Goal: Information Seeking & Learning: Learn about a topic

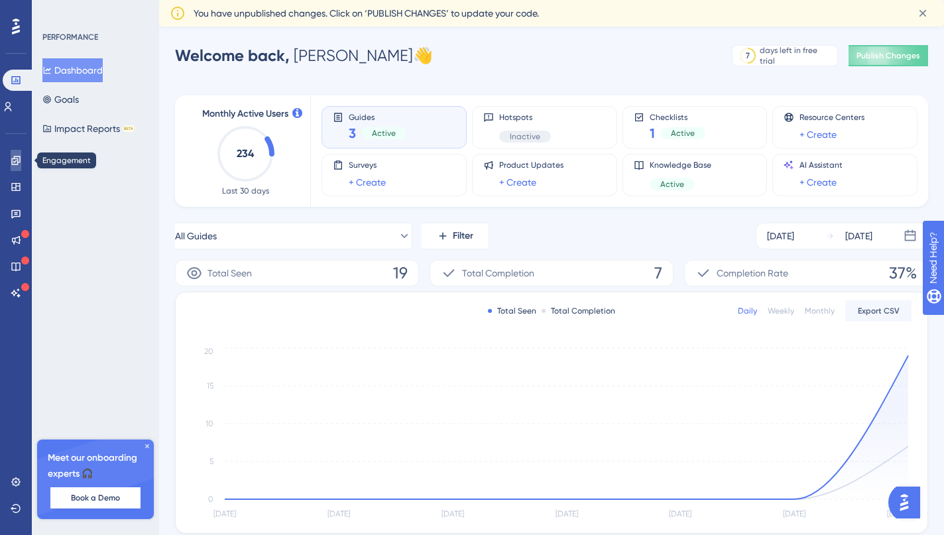
click at [16, 162] on icon at bounding box center [16, 160] width 11 height 11
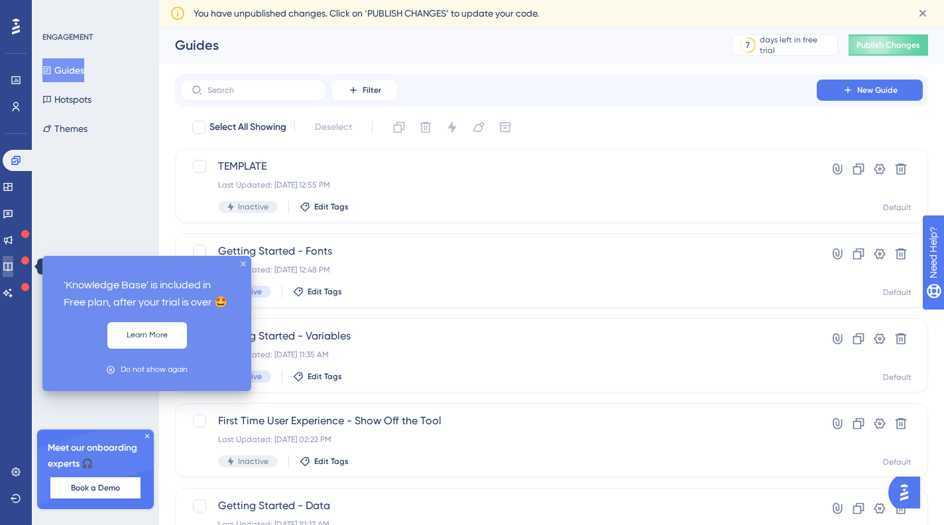
click at [13, 261] on icon at bounding box center [8, 266] width 11 height 11
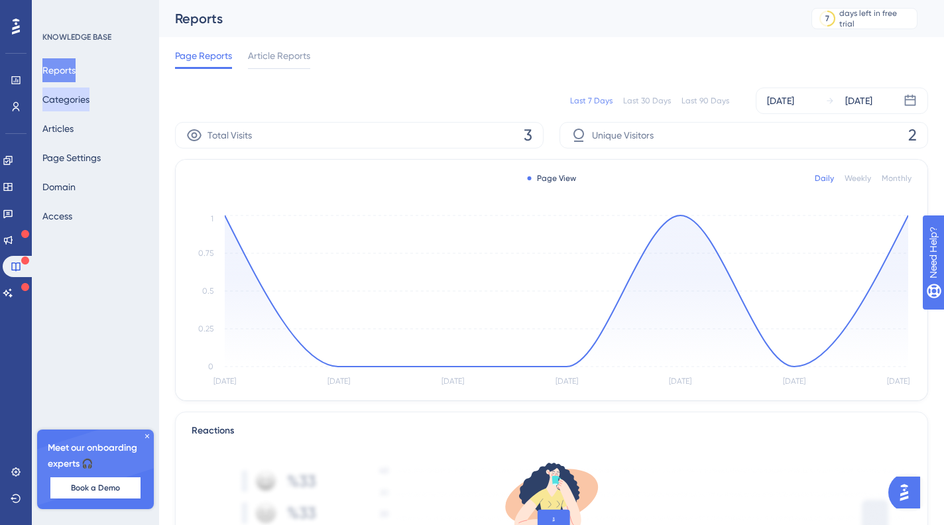
click at [82, 105] on button "Categories" at bounding box center [65, 100] width 47 height 24
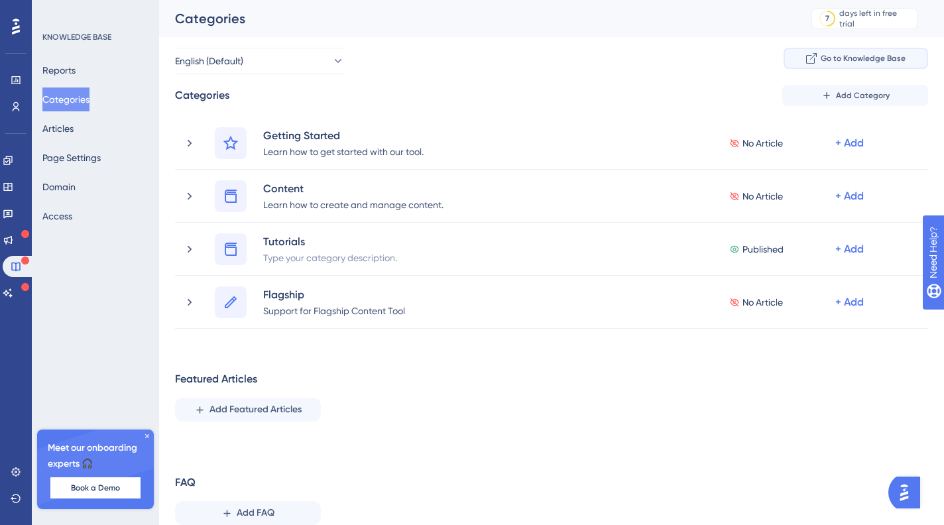
click at [826, 56] on span "Go to Knowledge Base" at bounding box center [863, 58] width 85 height 11
click at [88, 34] on div "KNOWLEDGE BASE" at bounding box center [76, 37] width 69 height 11
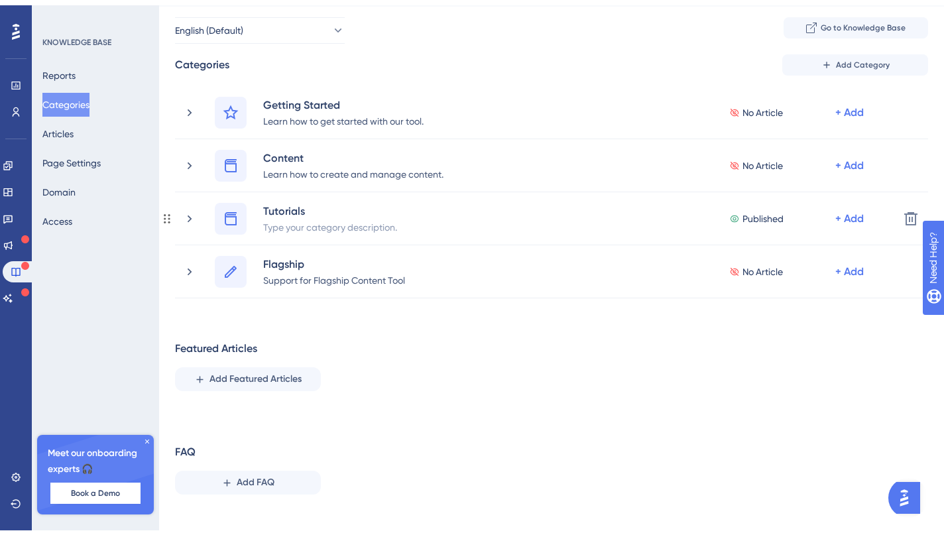
scroll to position [43, 0]
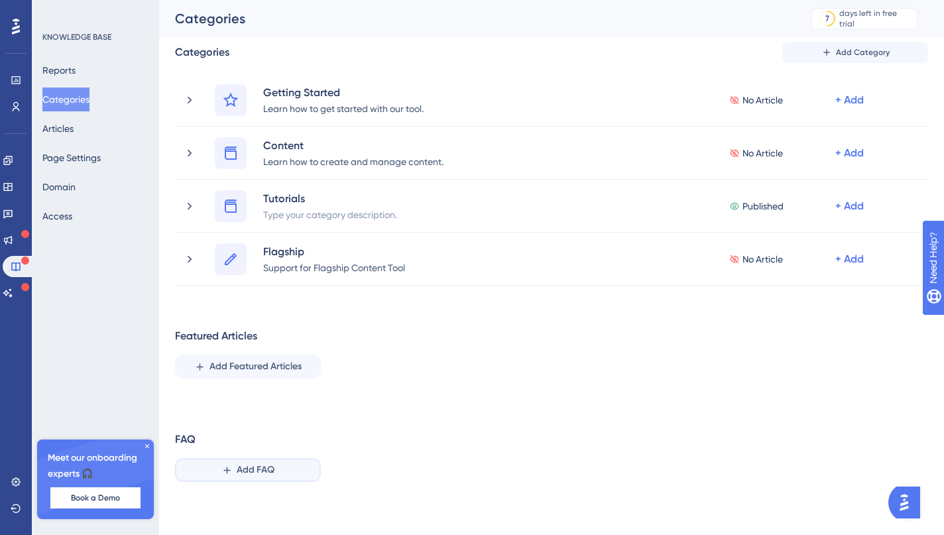
click at [273, 472] on span "Add FAQ" at bounding box center [256, 470] width 38 height 16
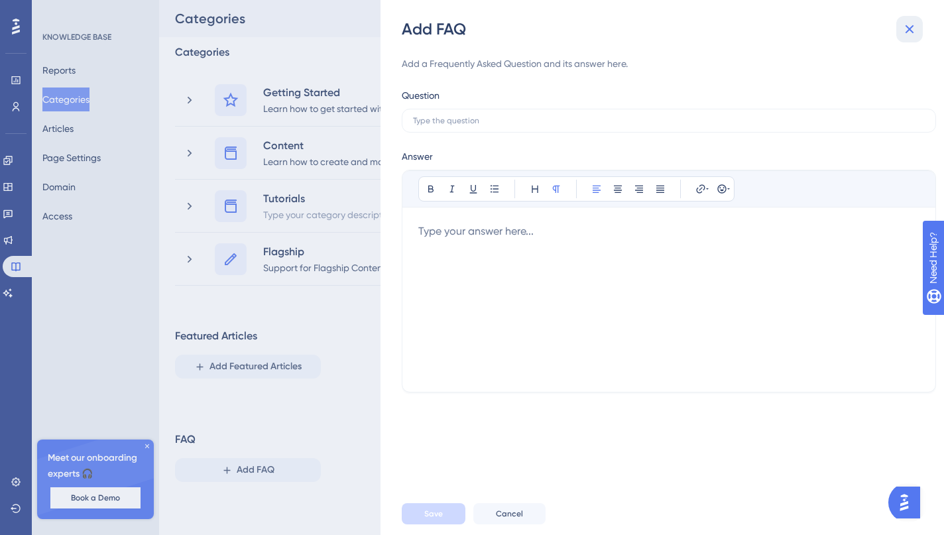
drag, startPoint x: 904, startPoint y: 34, endPoint x: 858, endPoint y: 70, distance: 58.6
click at [905, 34] on icon at bounding box center [910, 29] width 16 height 16
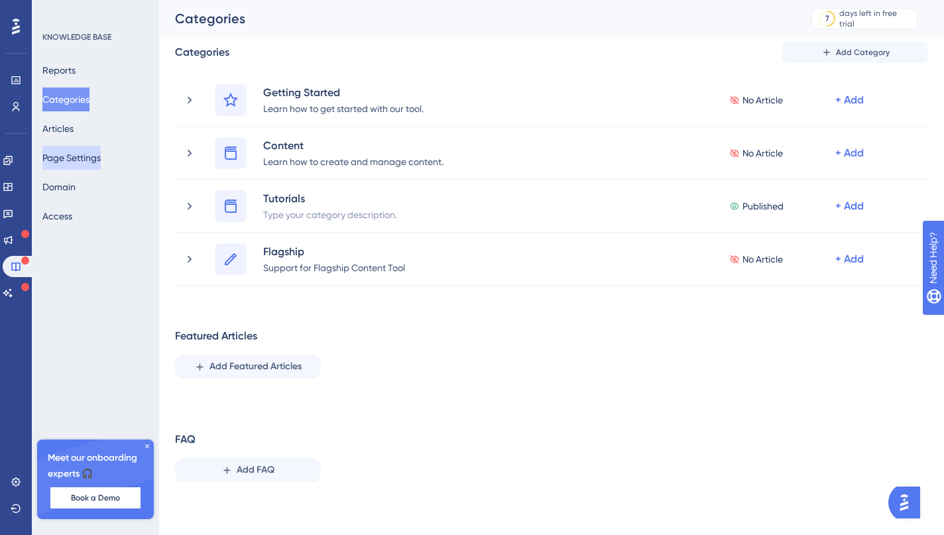
click at [80, 162] on button "Page Settings" at bounding box center [71, 158] width 58 height 24
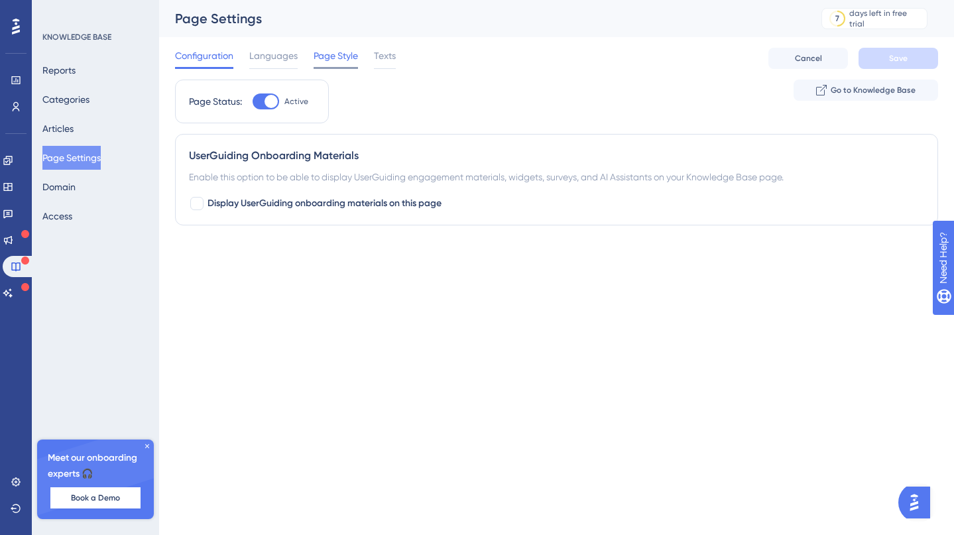
click at [322, 55] on span "Page Style" at bounding box center [336, 56] width 44 height 16
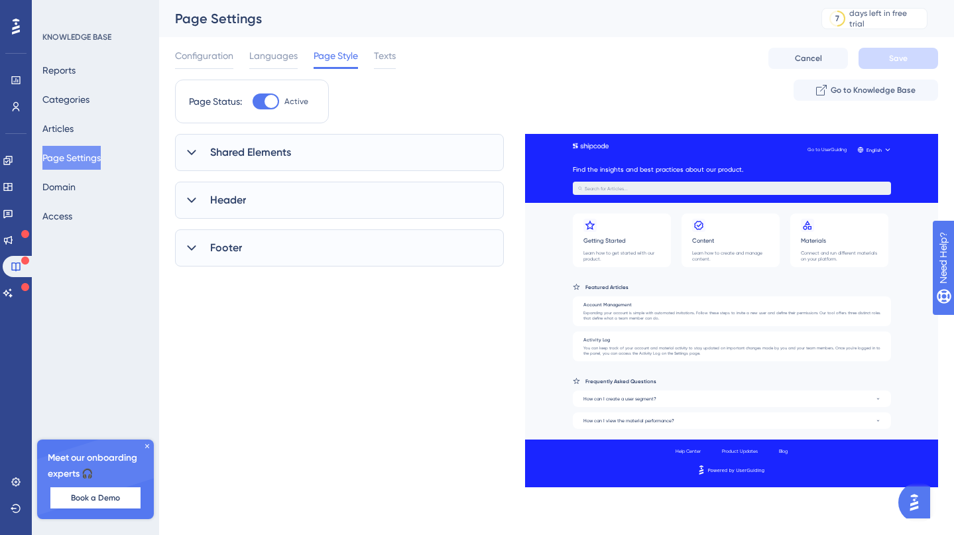
click at [277, 163] on div "Shared Elements" at bounding box center [339, 152] width 329 height 37
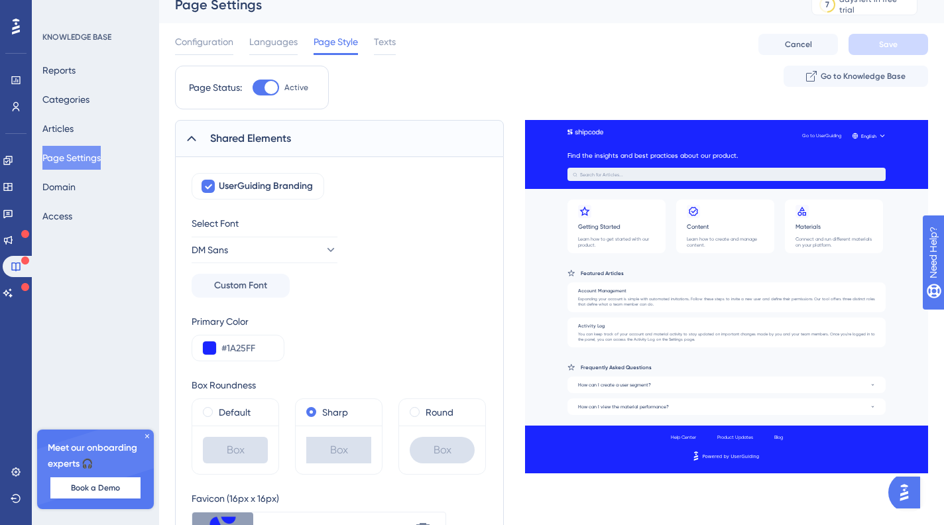
scroll to position [111, 0]
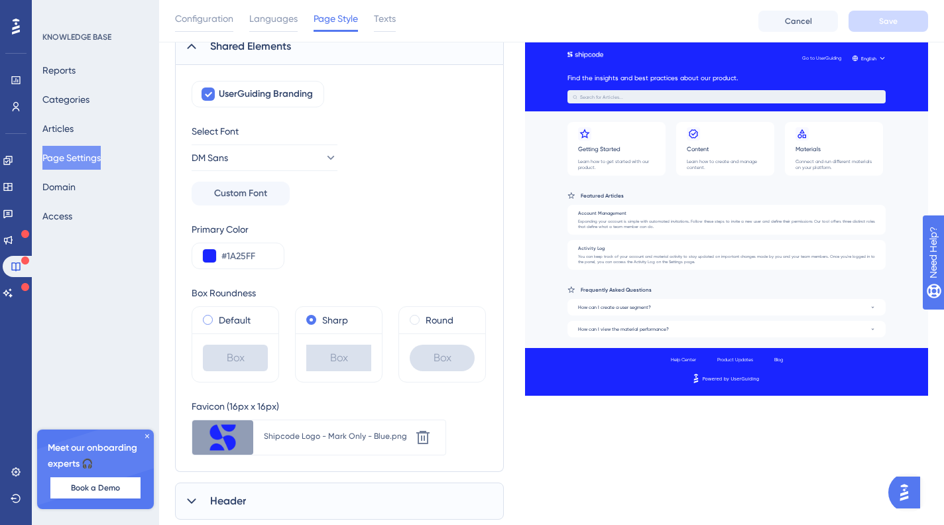
click at [247, 324] on label "Default" at bounding box center [235, 320] width 32 height 16
click at [311, 317] on span at bounding box center [311, 320] width 10 height 10
click at [320, 317] on input "radio" at bounding box center [320, 317] width 0 height 0
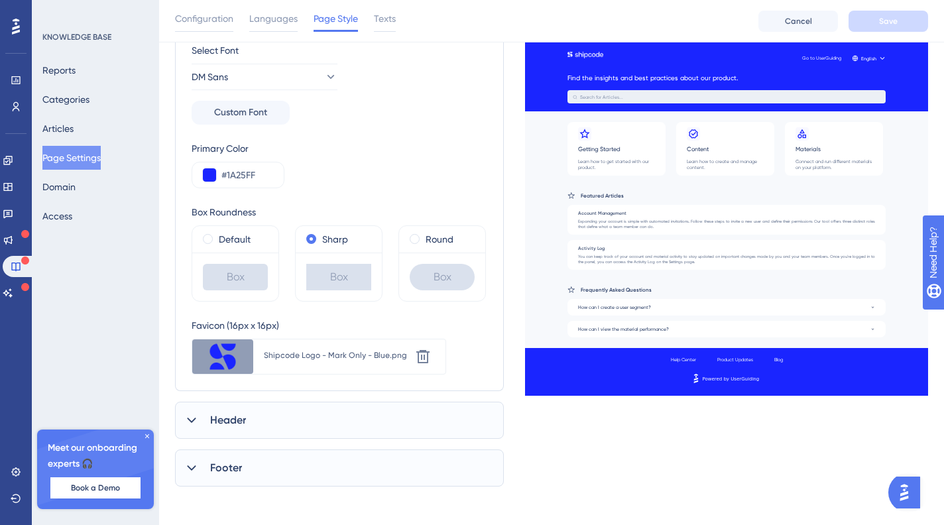
scroll to position [196, 0]
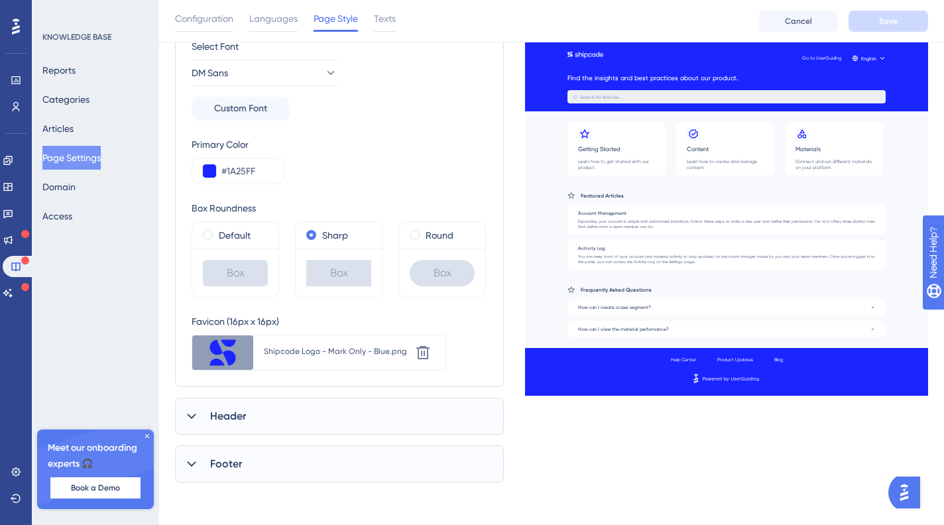
click at [289, 404] on div "Header" at bounding box center [339, 416] width 329 height 37
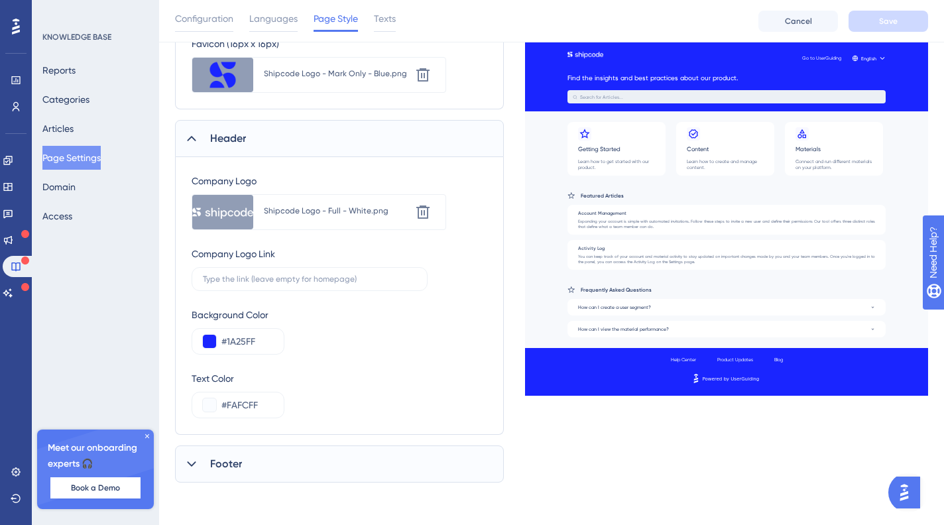
click at [275, 460] on div "Footer" at bounding box center [339, 464] width 329 height 37
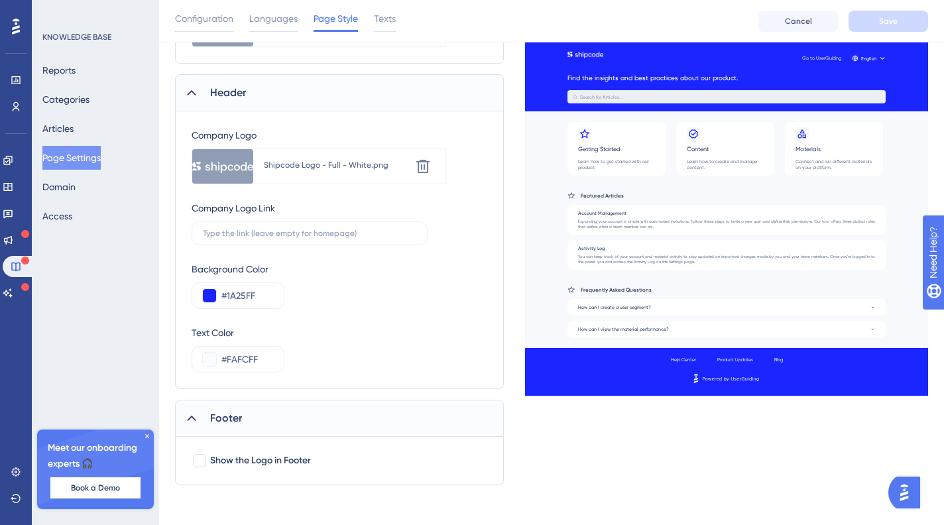
scroll to position [523, 0]
click at [204, 460] on div at bounding box center [199, 458] width 13 height 13
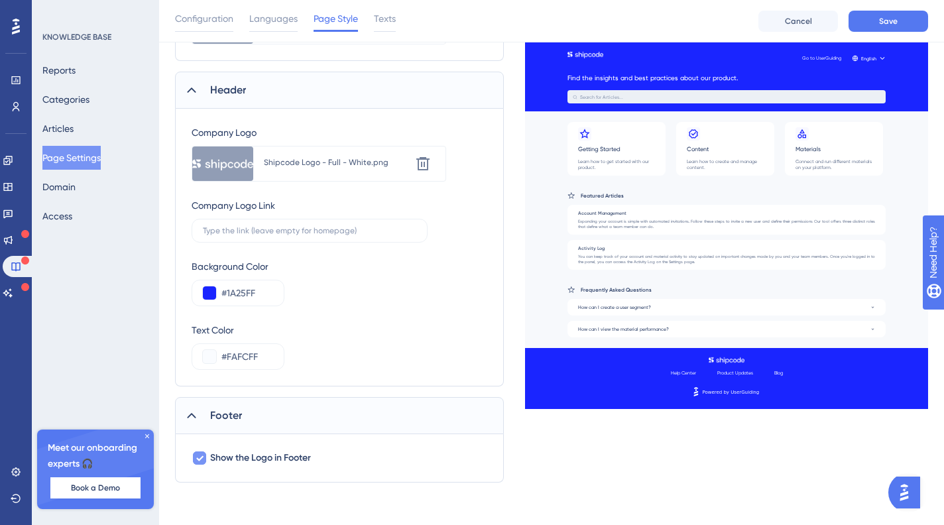
click at [204, 460] on div at bounding box center [199, 458] width 13 height 13
checkbox input "false"
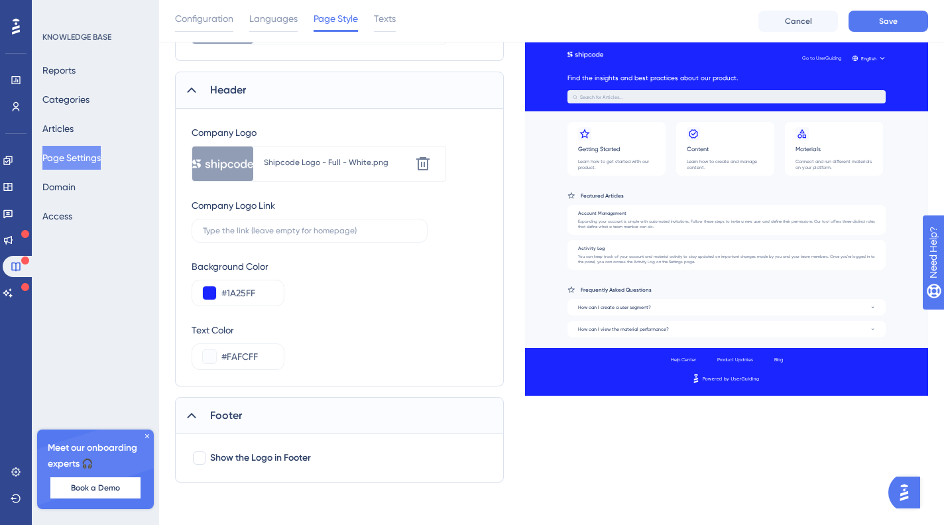
scroll to position [0, 0]
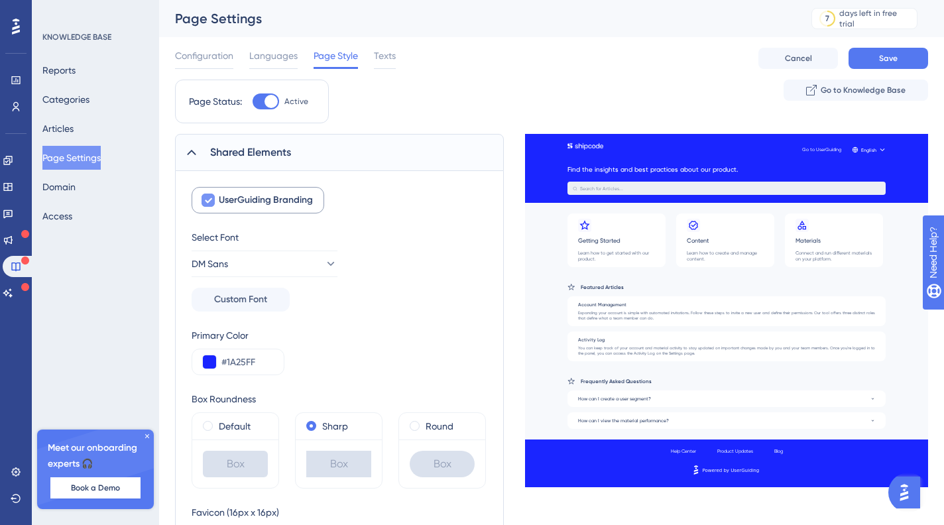
click at [205, 199] on icon at bounding box center [208, 200] width 8 height 11
checkbox input "false"
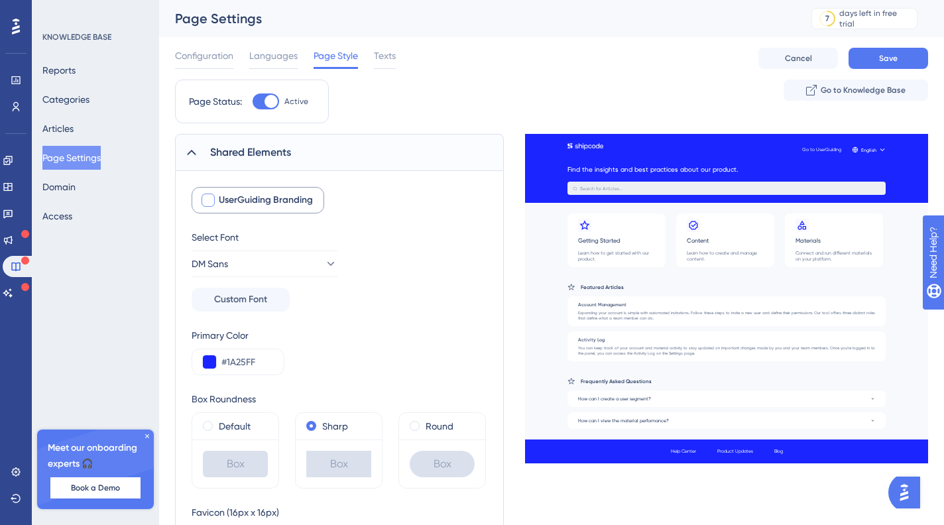
click at [189, 152] on icon at bounding box center [191, 152] width 13 height 13
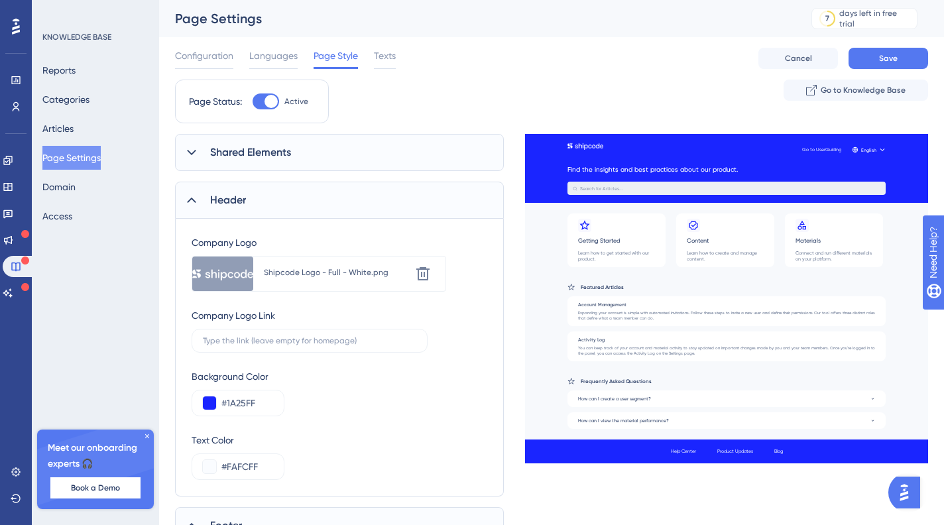
click at [192, 197] on icon at bounding box center [191, 200] width 13 height 13
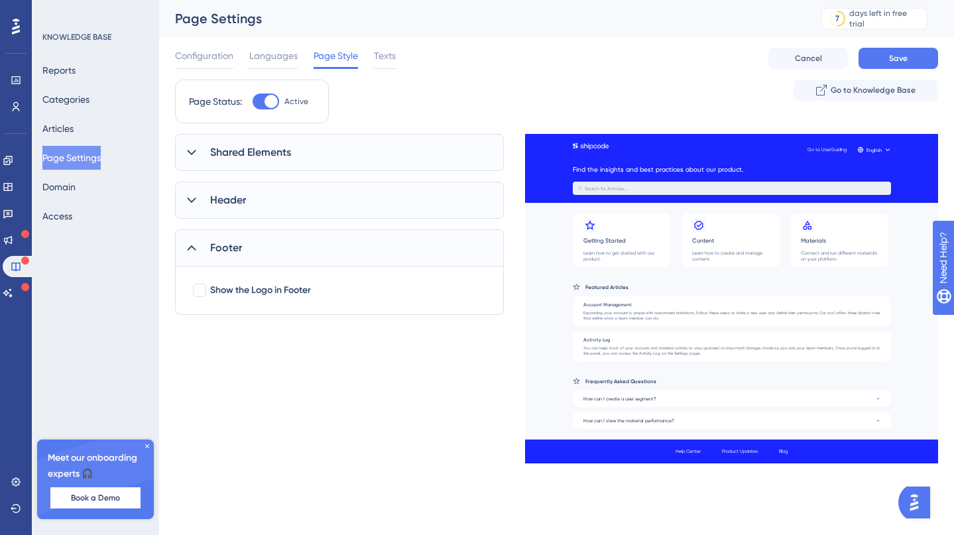
click at [190, 244] on icon at bounding box center [191, 247] width 13 height 13
click at [377, 60] on span "Texts" at bounding box center [385, 56] width 22 height 16
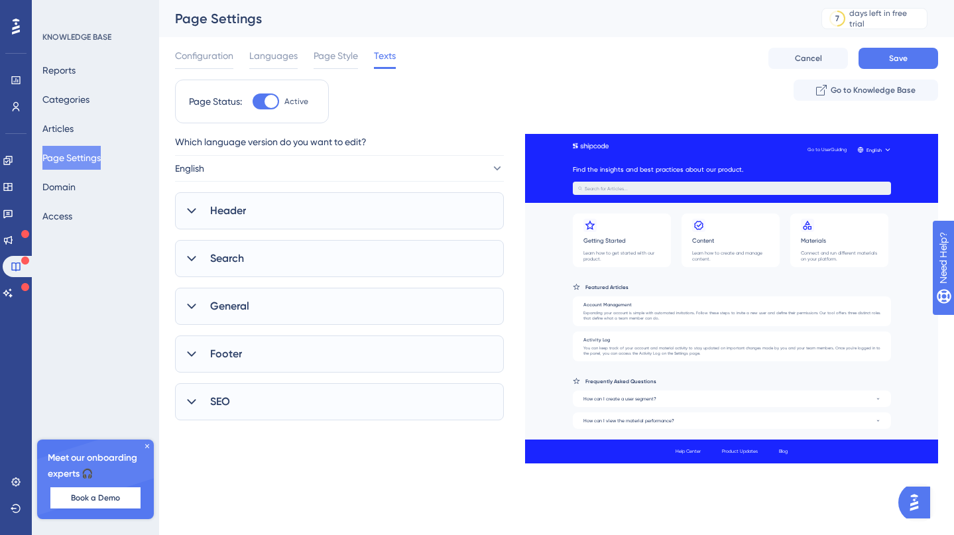
click at [220, 208] on span "Header" at bounding box center [228, 211] width 36 height 16
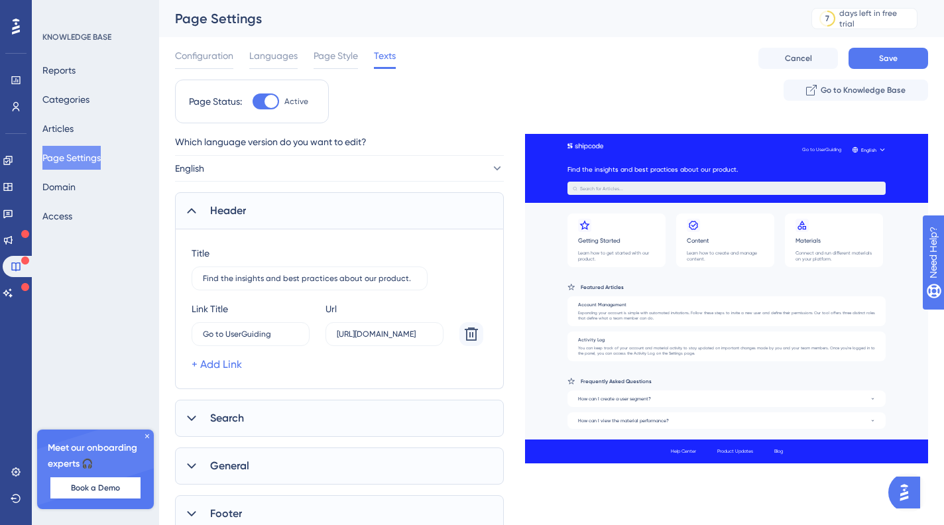
click at [220, 208] on span "Header" at bounding box center [228, 211] width 36 height 16
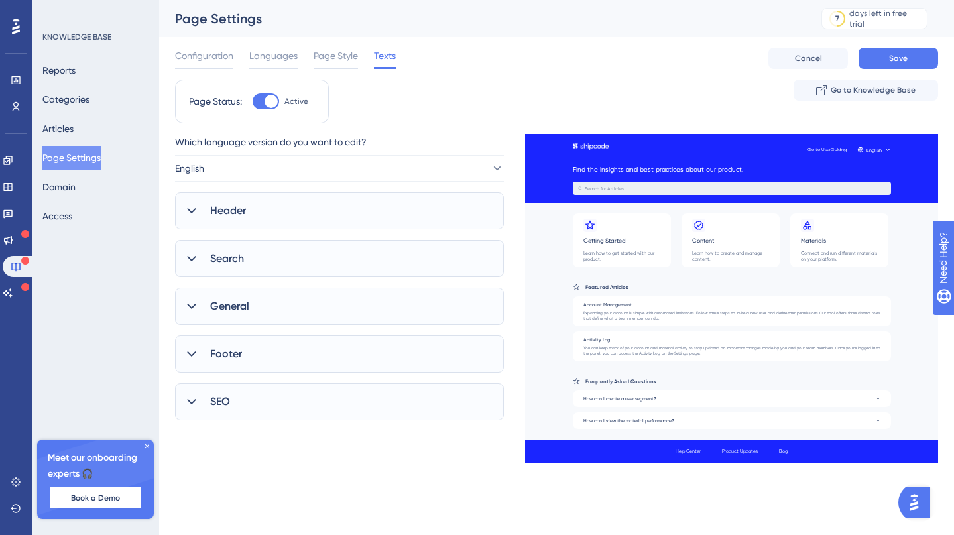
click at [239, 263] on span "Search" at bounding box center [227, 259] width 34 height 16
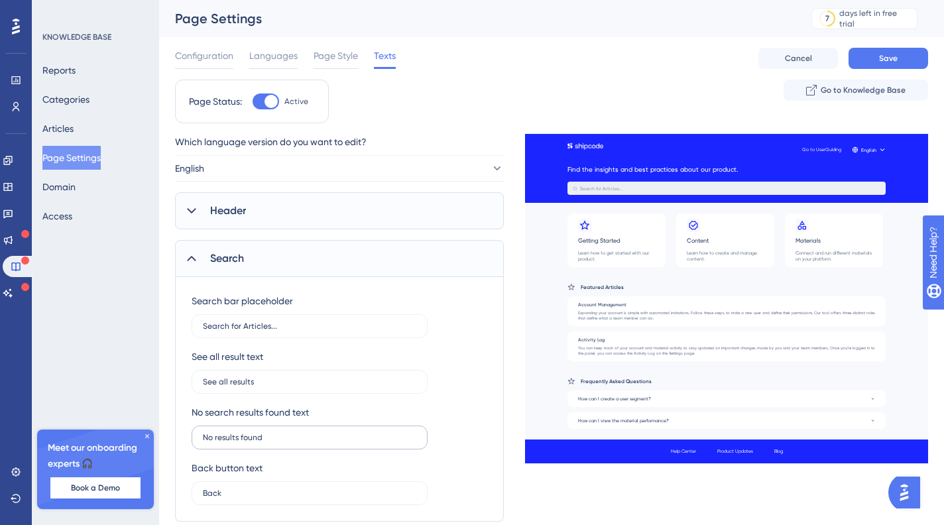
scroll to position [182, 0]
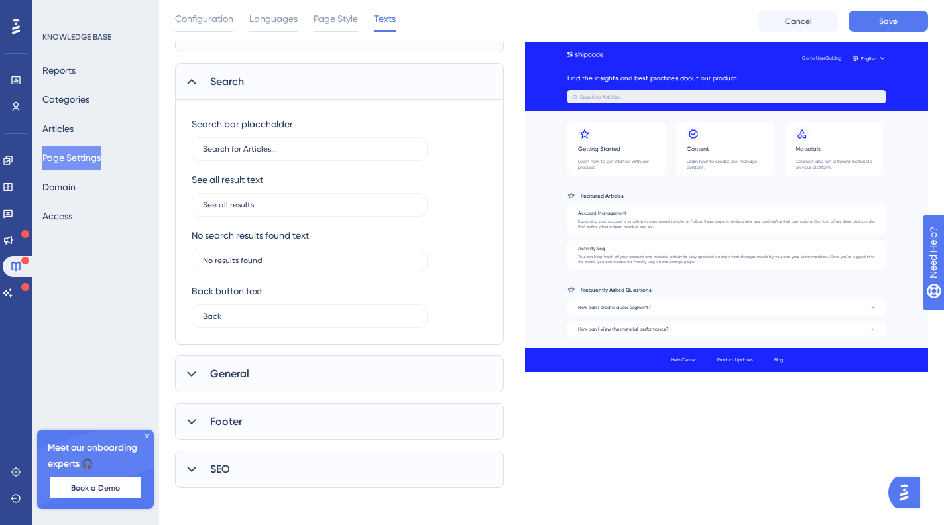
click at [285, 373] on div "General" at bounding box center [339, 373] width 329 height 37
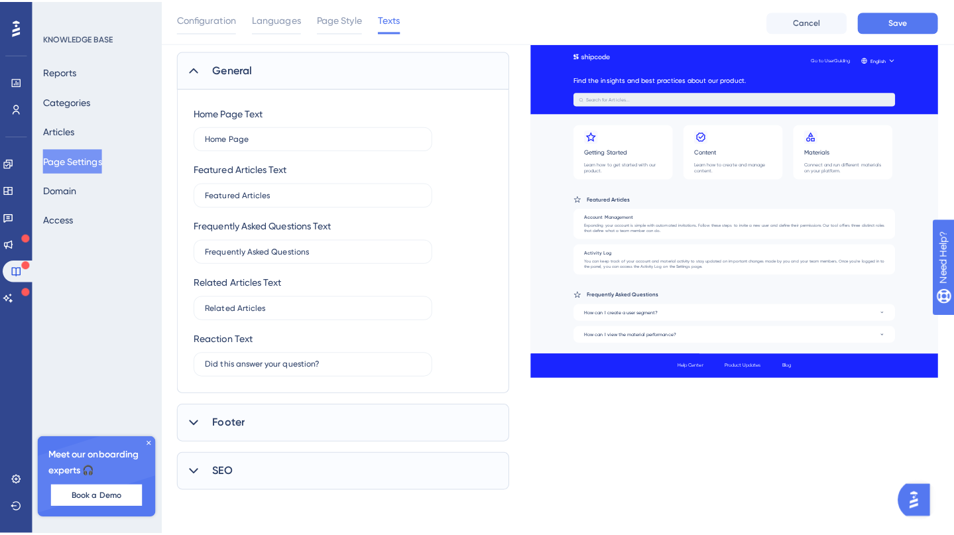
scroll to position [0, 0]
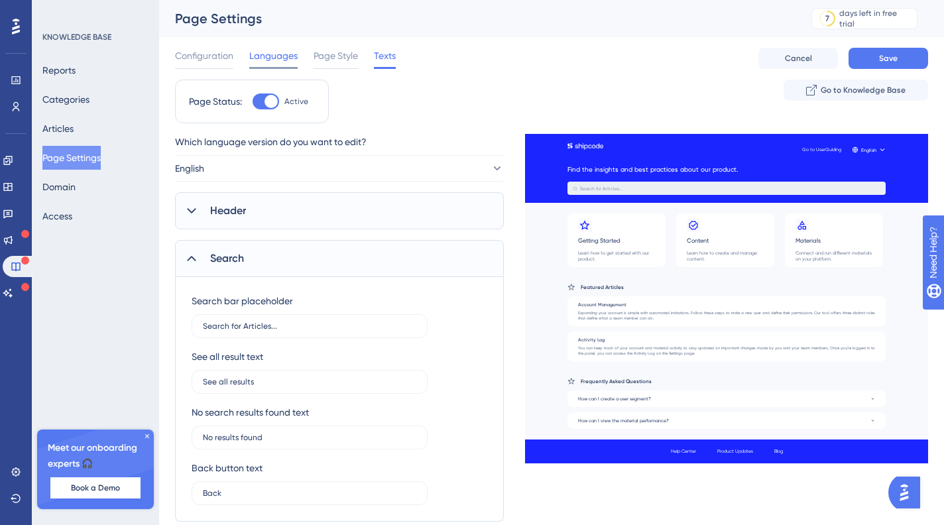
click at [282, 61] on span "Languages" at bounding box center [273, 56] width 48 height 16
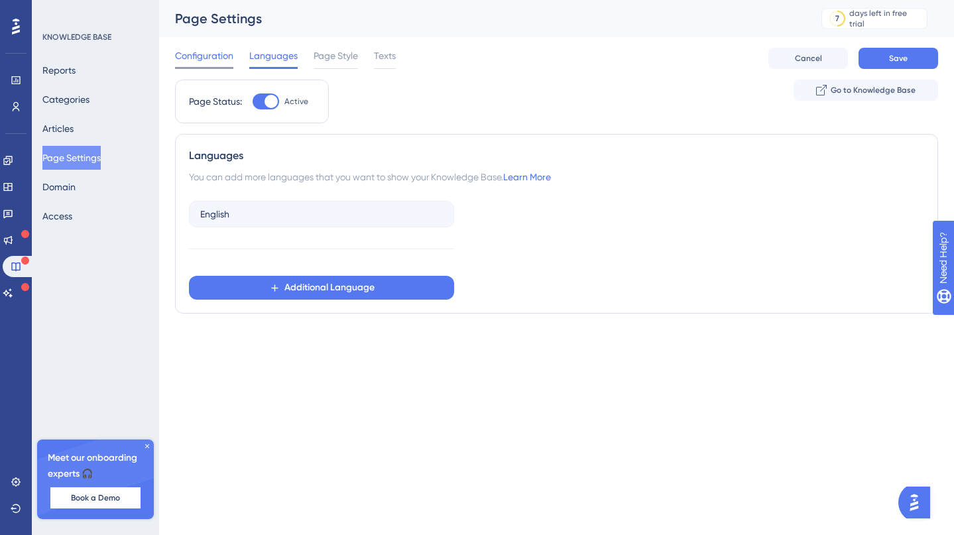
click at [221, 54] on span "Configuration" at bounding box center [204, 56] width 58 height 16
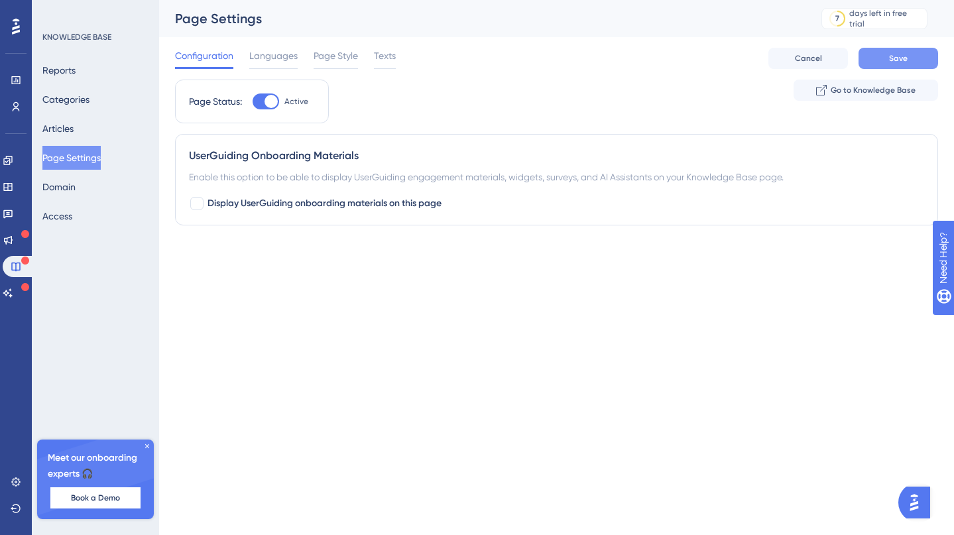
click at [899, 65] on button "Save" at bounding box center [899, 58] width 80 height 21
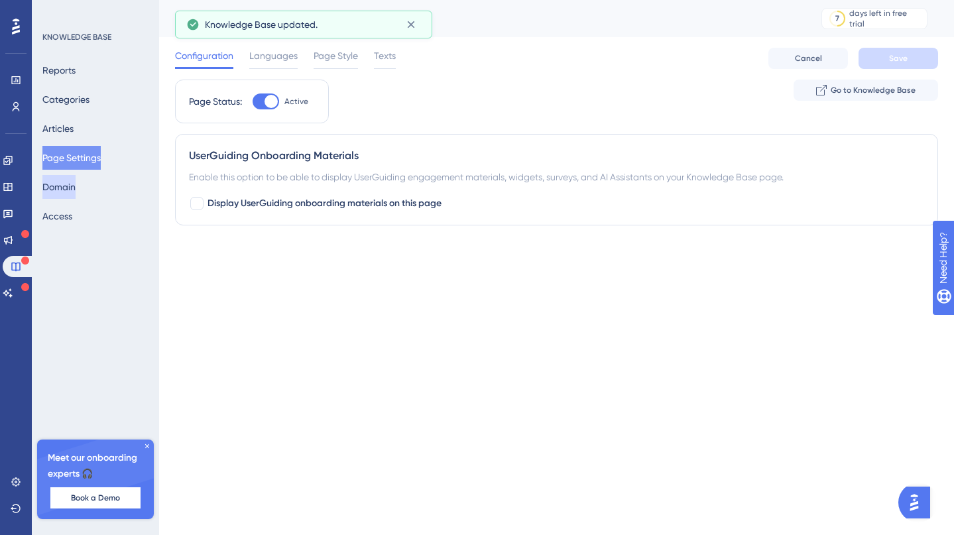
click at [75, 189] on button "Domain" at bounding box center [58, 187] width 33 height 24
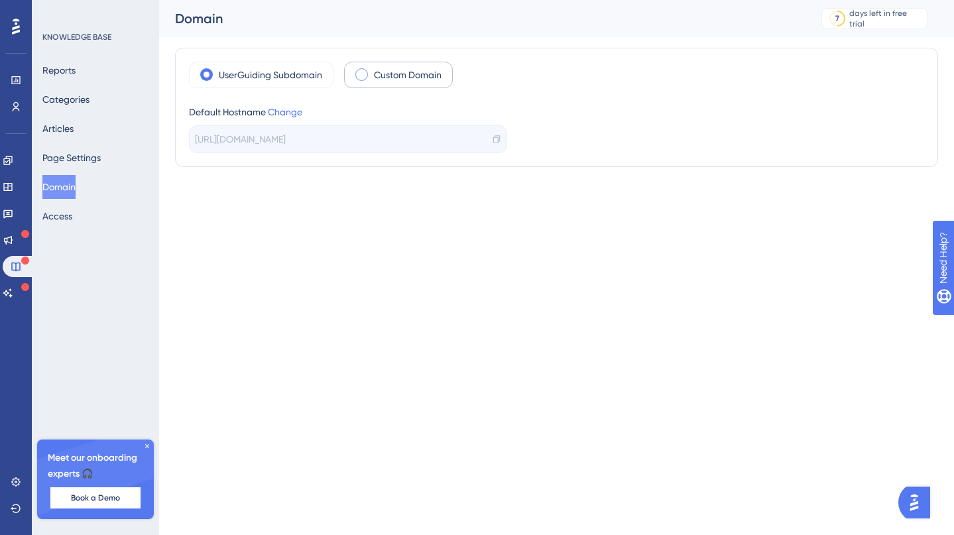
click at [409, 74] on label "Custom Domain" at bounding box center [408, 75] width 68 height 16
click at [120, 149] on div "Reports Categories Articles Page Settings Domain Access" at bounding box center [95, 143] width 107 height 170
click at [76, 72] on button "Reports" at bounding box center [58, 70] width 33 height 24
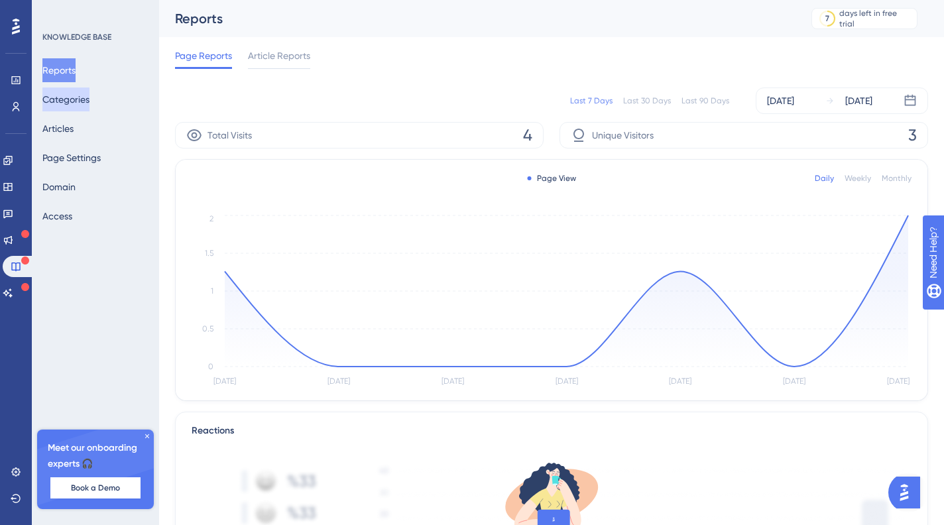
click at [77, 100] on button "Categories" at bounding box center [65, 100] width 47 height 24
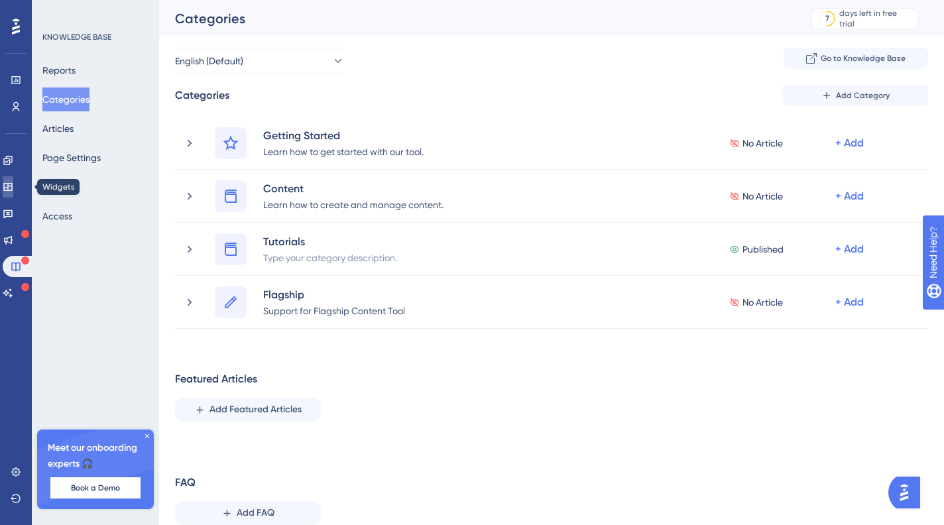
click at [12, 183] on icon at bounding box center [7, 187] width 9 height 8
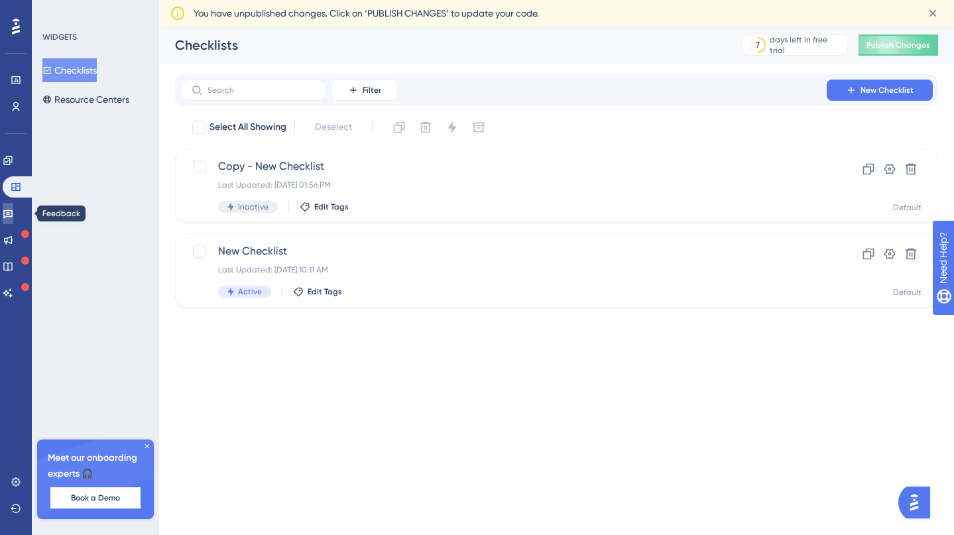
click at [13, 208] on icon at bounding box center [8, 213] width 11 height 11
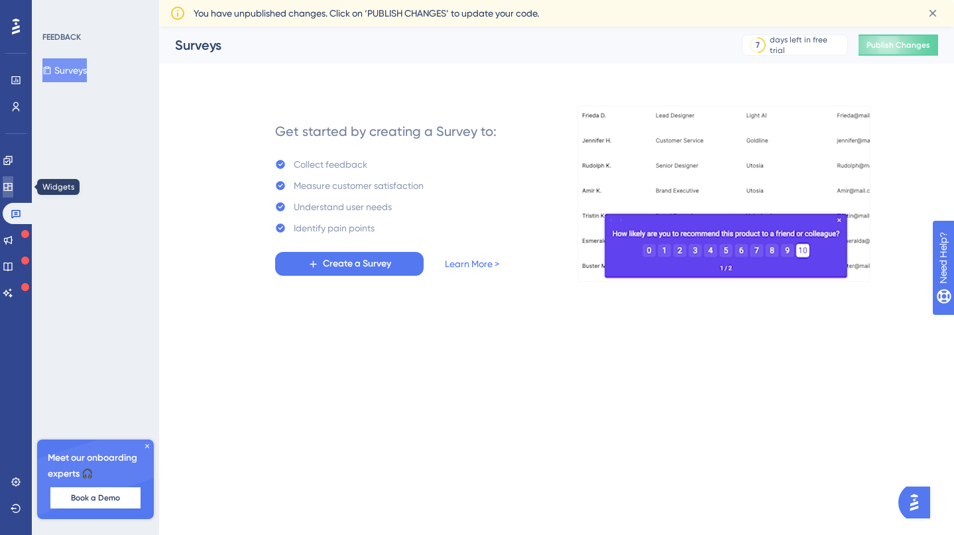
click at [13, 182] on link at bounding box center [8, 186] width 11 height 21
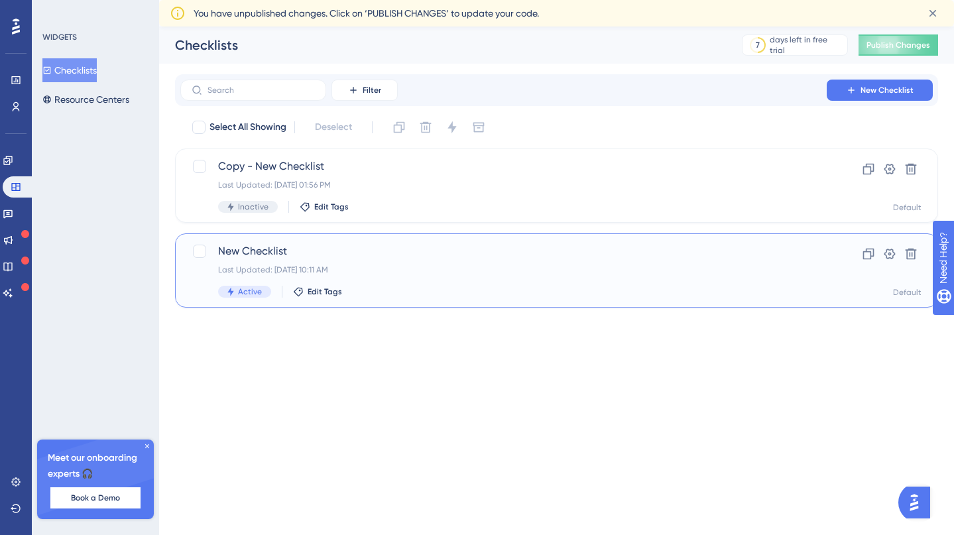
click at [262, 249] on span "New Checklist" at bounding box center [503, 251] width 571 height 16
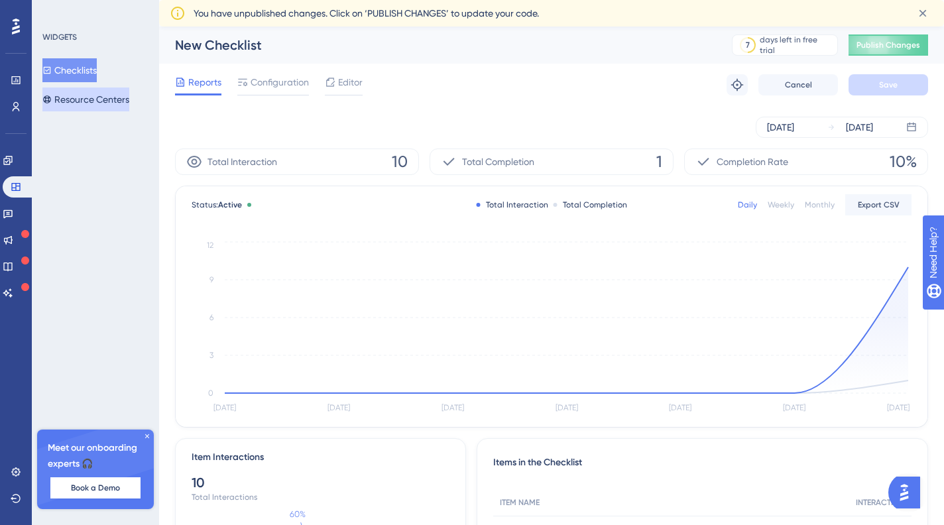
click at [101, 99] on button "Resource Centers" at bounding box center [85, 100] width 87 height 24
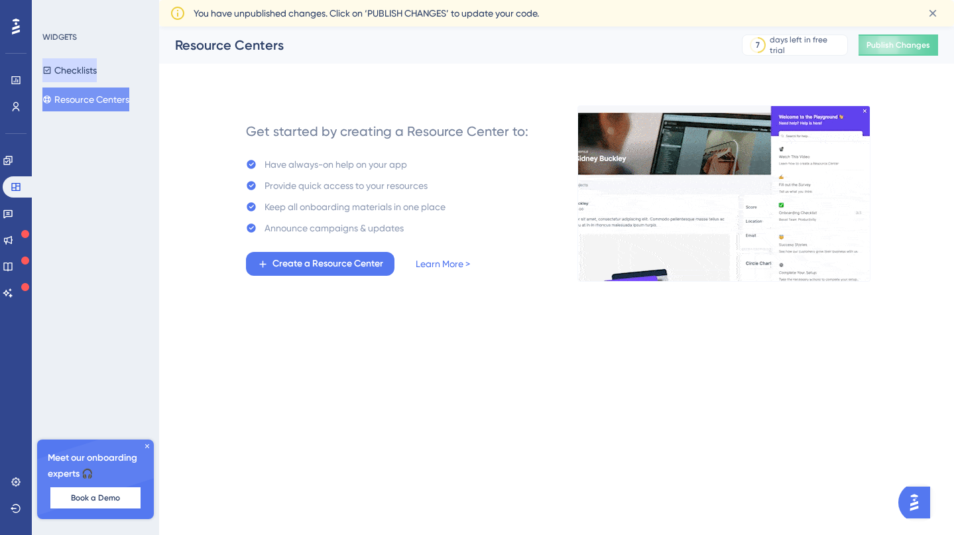
click at [92, 64] on button "Checklists" at bounding box center [69, 70] width 54 height 24
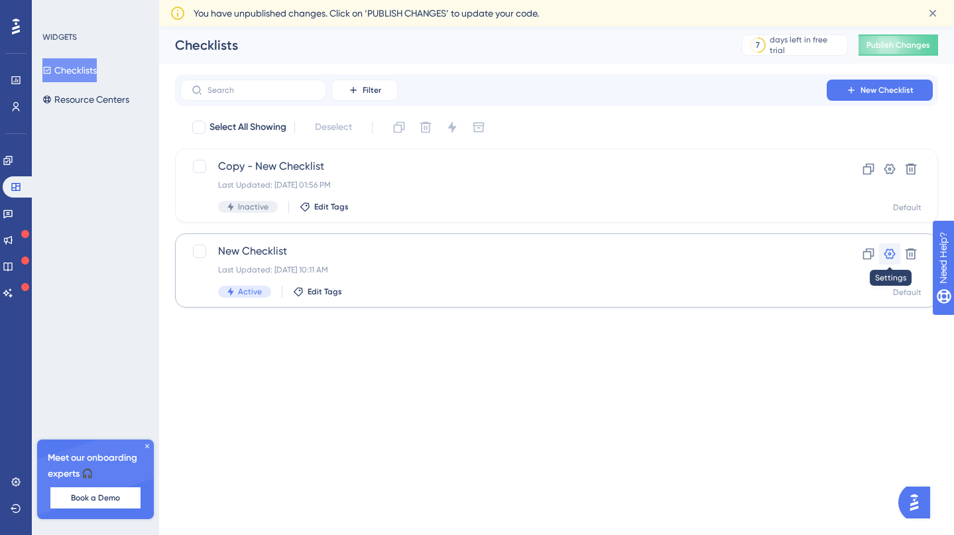
click at [886, 251] on icon at bounding box center [889, 253] width 13 height 13
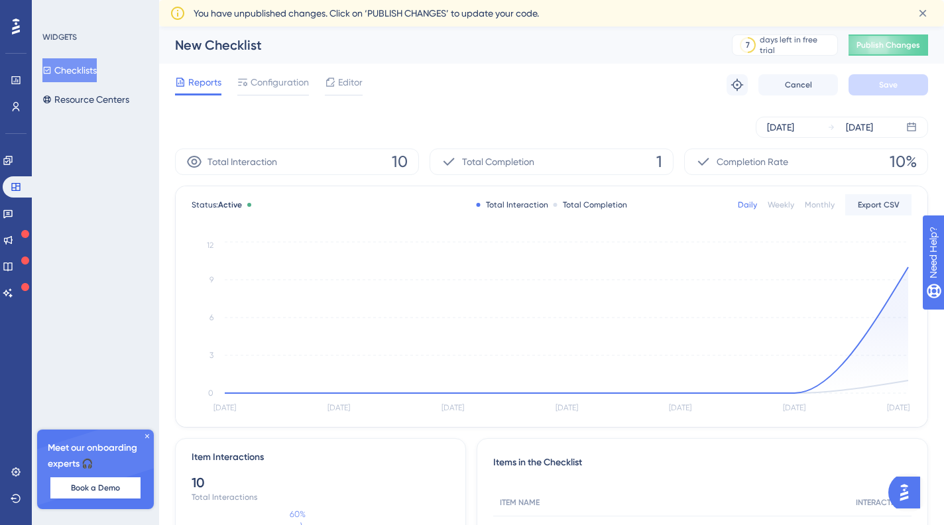
click at [68, 66] on button "Checklists" at bounding box center [69, 70] width 54 height 24
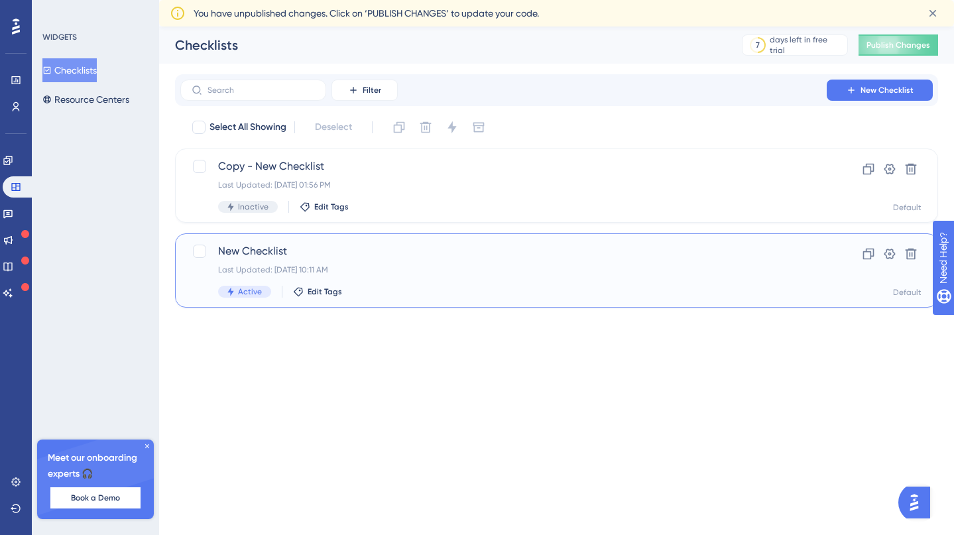
click at [265, 250] on span "New Checklist" at bounding box center [503, 251] width 571 height 16
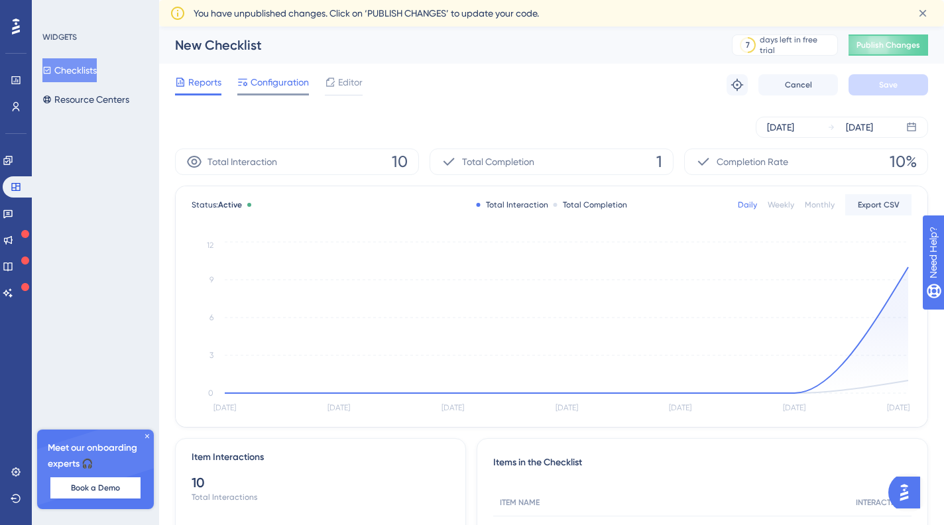
click at [275, 88] on span "Configuration" at bounding box center [280, 82] width 58 height 16
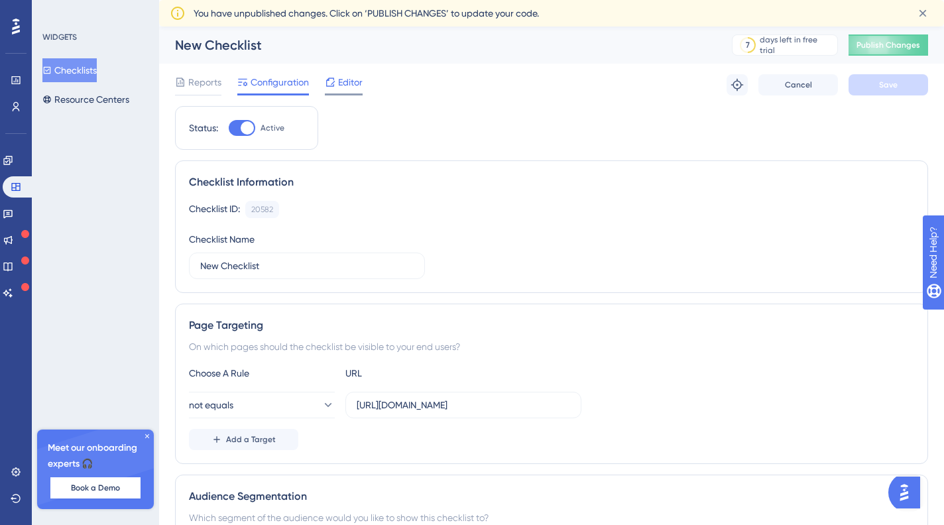
click at [338, 81] on span "Editor" at bounding box center [350, 82] width 25 height 16
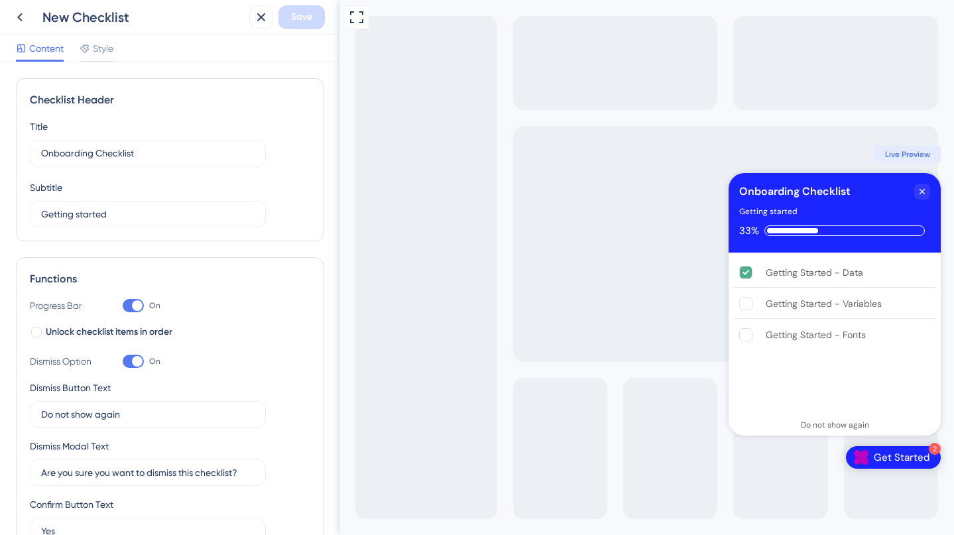
click at [907, 153] on span "Live Preview" at bounding box center [907, 154] width 45 height 11
drag, startPoint x: 932, startPoint y: 271, endPoint x: 921, endPoint y: 270, distance: 10.6
click at [871, 270] on icon "Getting Started - Data is complete." at bounding box center [868, 271] width 5 height 11
click at [871, 273] on icon "Getting Started - Data is complete." at bounding box center [868, 271] width 5 height 11
click at [781, 275] on div "Getting Started - Data" at bounding box center [814, 273] width 97 height 16
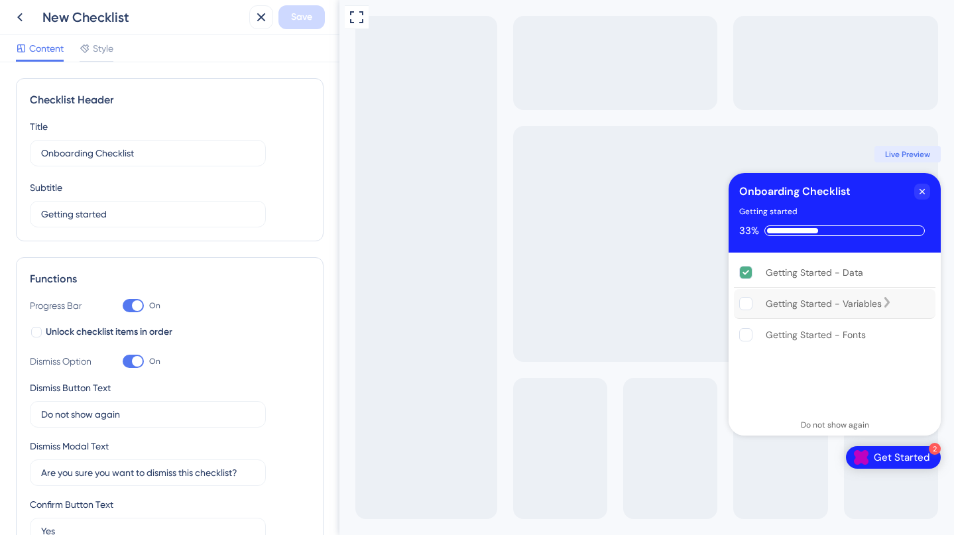
click at [828, 315] on div "Getting Started - Variables" at bounding box center [835, 304] width 202 height 30
click at [837, 281] on div "Getting Started - Data" at bounding box center [835, 273] width 202 height 30
click at [30, 15] on button at bounding box center [20, 17] width 24 height 24
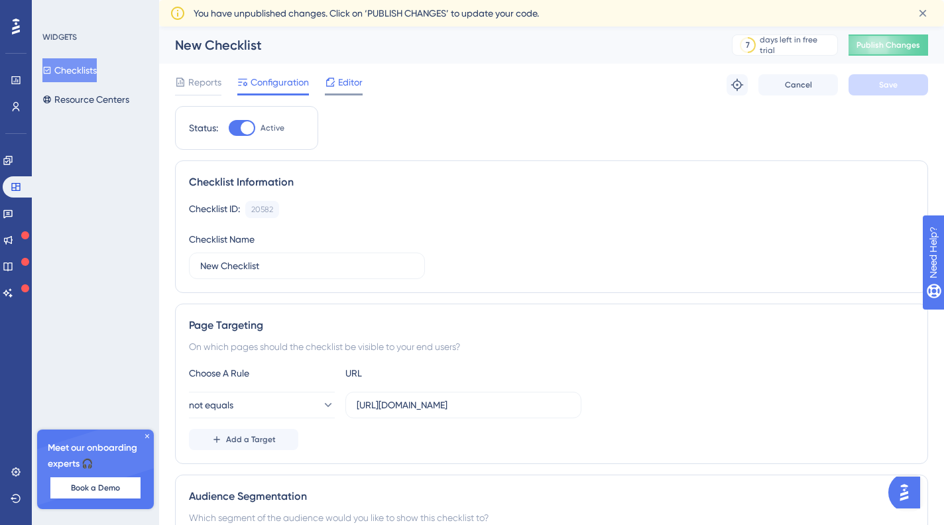
click at [358, 84] on span "Editor" at bounding box center [350, 82] width 25 height 16
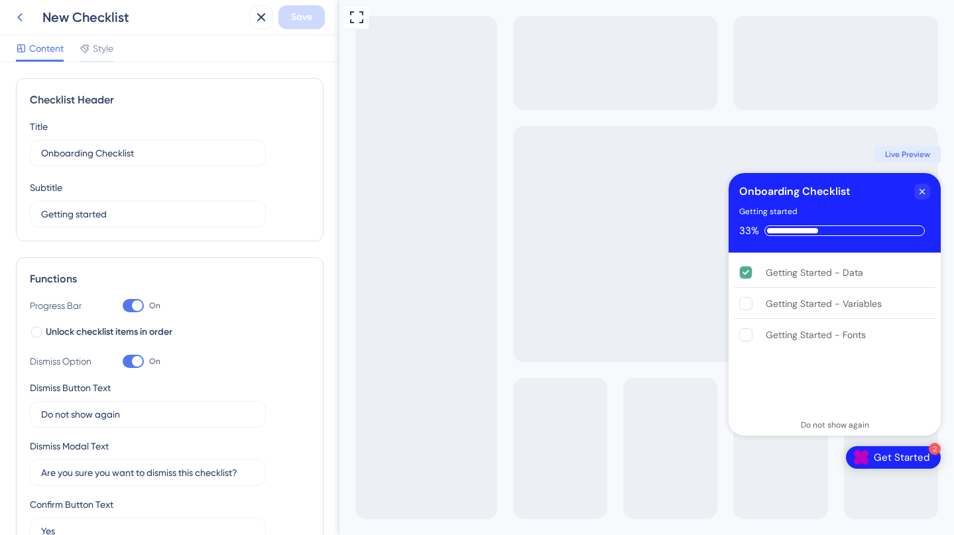
click at [25, 17] on icon at bounding box center [20, 17] width 16 height 16
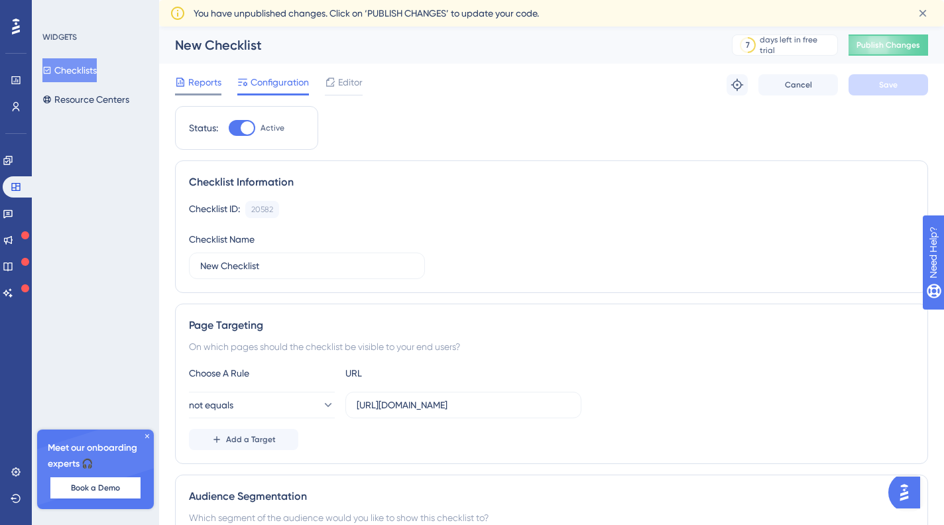
click at [192, 82] on span "Reports" at bounding box center [204, 82] width 33 height 16
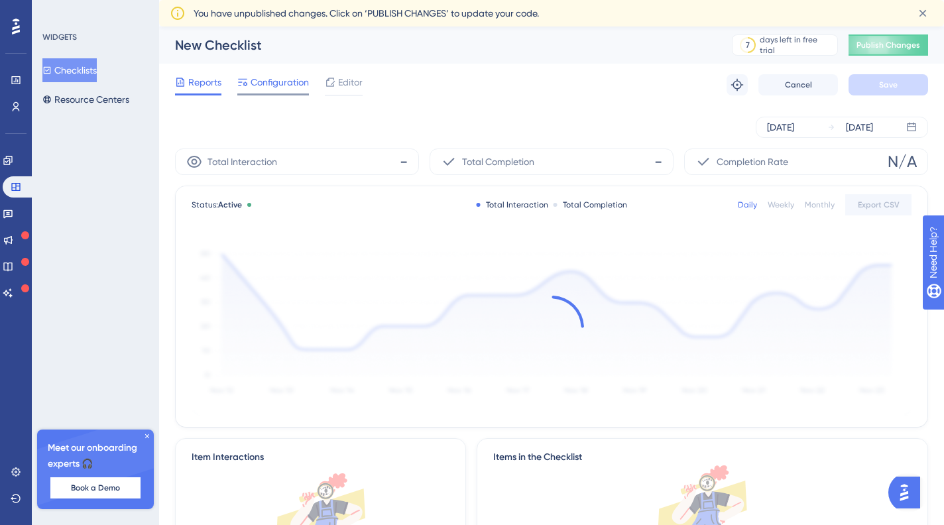
click at [271, 82] on span "Configuration" at bounding box center [280, 82] width 58 height 16
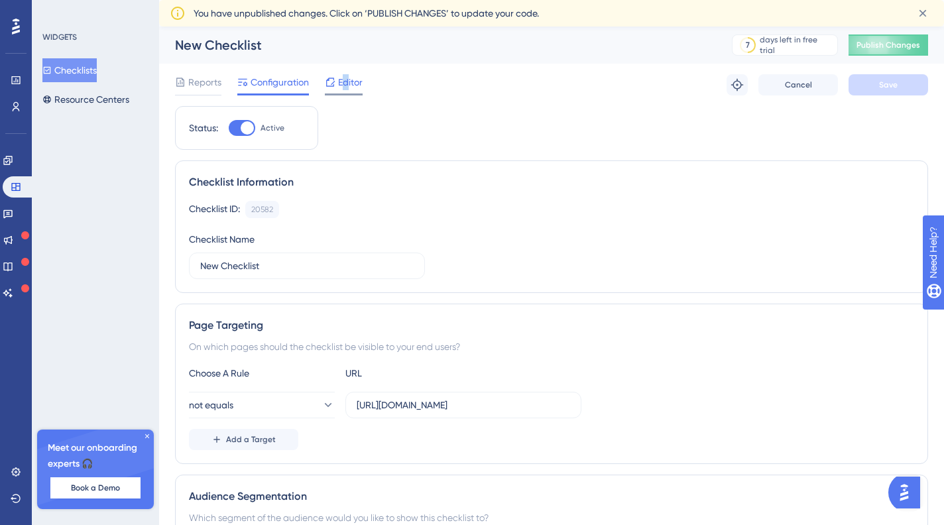
click at [346, 81] on span "Editor" at bounding box center [350, 82] width 25 height 16
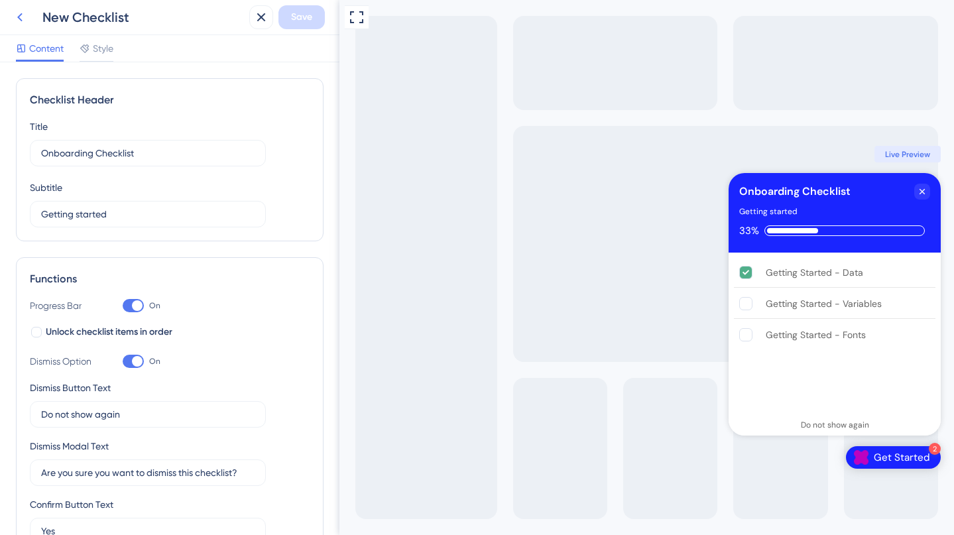
click at [23, 21] on icon at bounding box center [20, 17] width 16 height 16
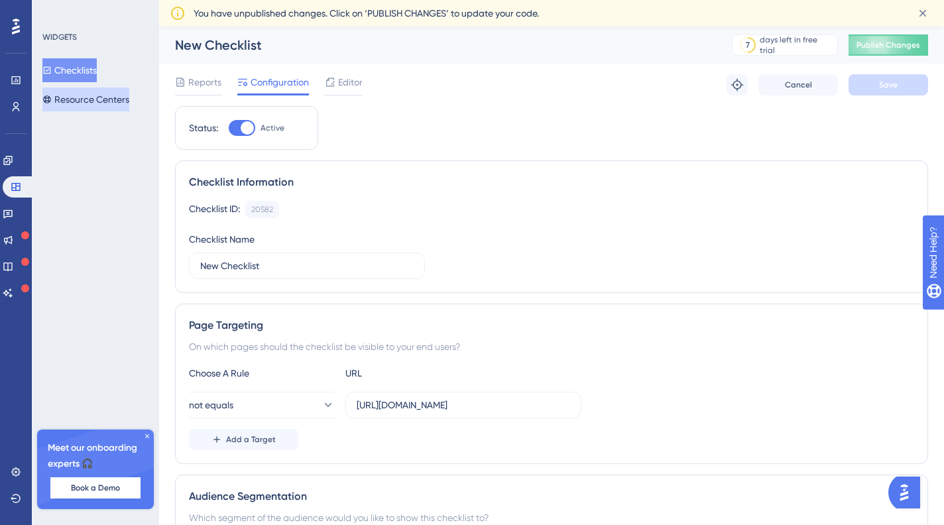
click at [86, 98] on button "Resource Centers" at bounding box center [85, 100] width 87 height 24
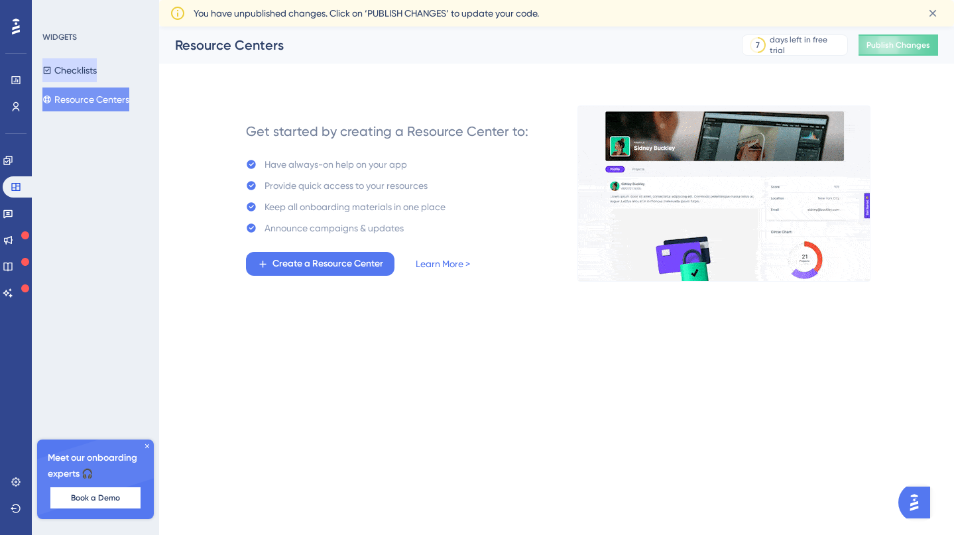
click at [79, 64] on button "Checklists" at bounding box center [69, 70] width 54 height 24
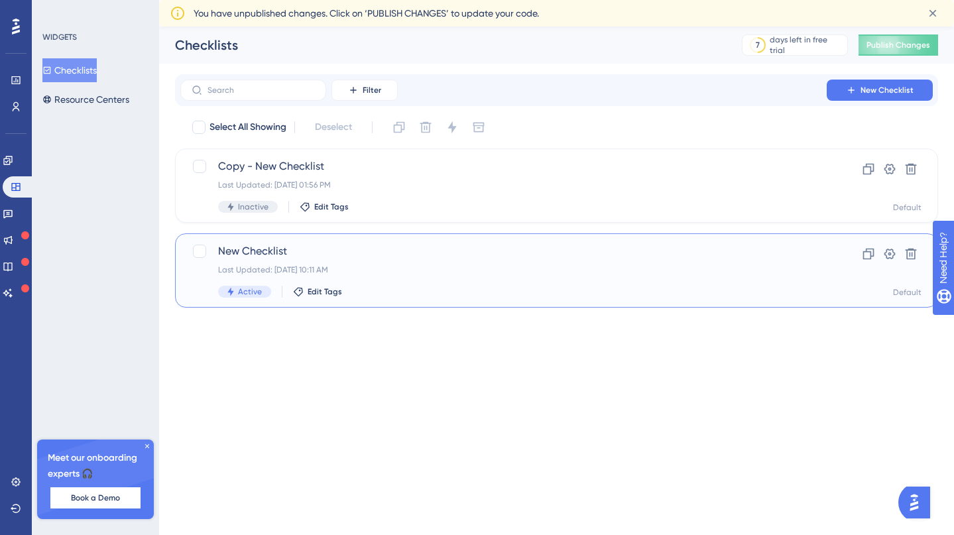
click at [269, 256] on span "New Checklist" at bounding box center [503, 251] width 571 height 16
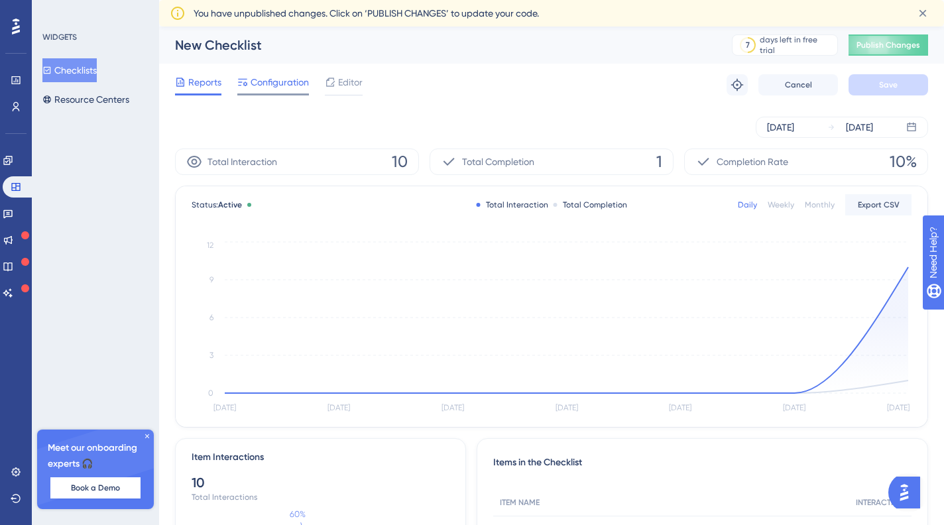
click at [279, 80] on span "Configuration" at bounding box center [280, 82] width 58 height 16
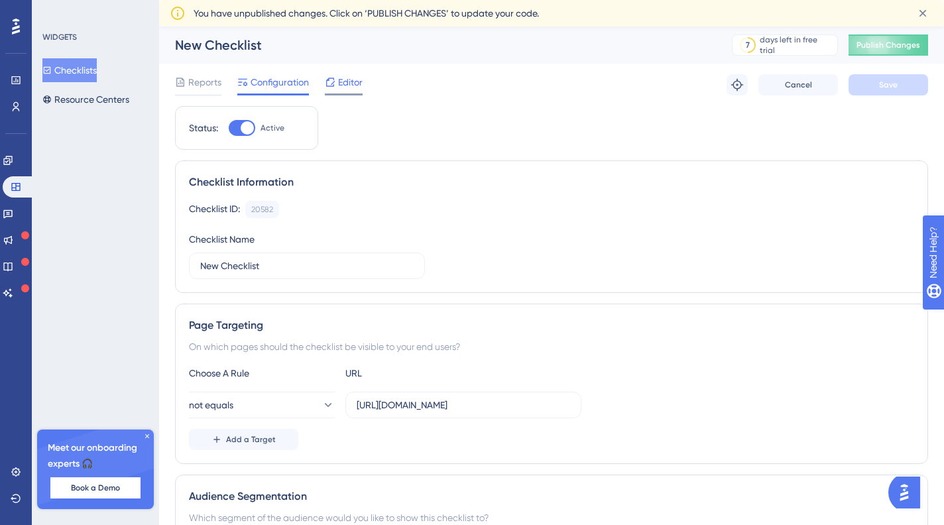
click at [357, 82] on span "Editor" at bounding box center [350, 82] width 25 height 16
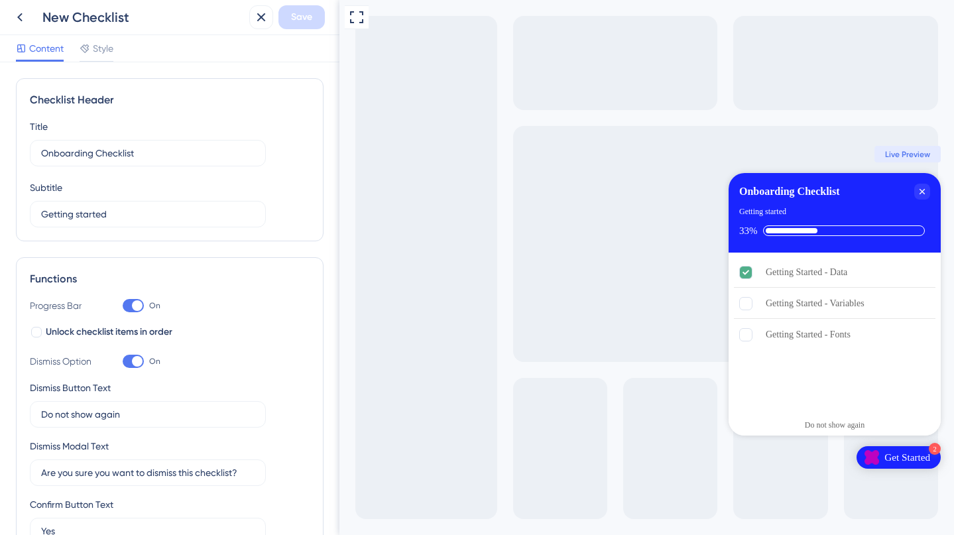
click at [921, 158] on span "Live Preview" at bounding box center [907, 154] width 45 height 11
click at [358, 16] on icon at bounding box center [357, 17] width 16 height 16
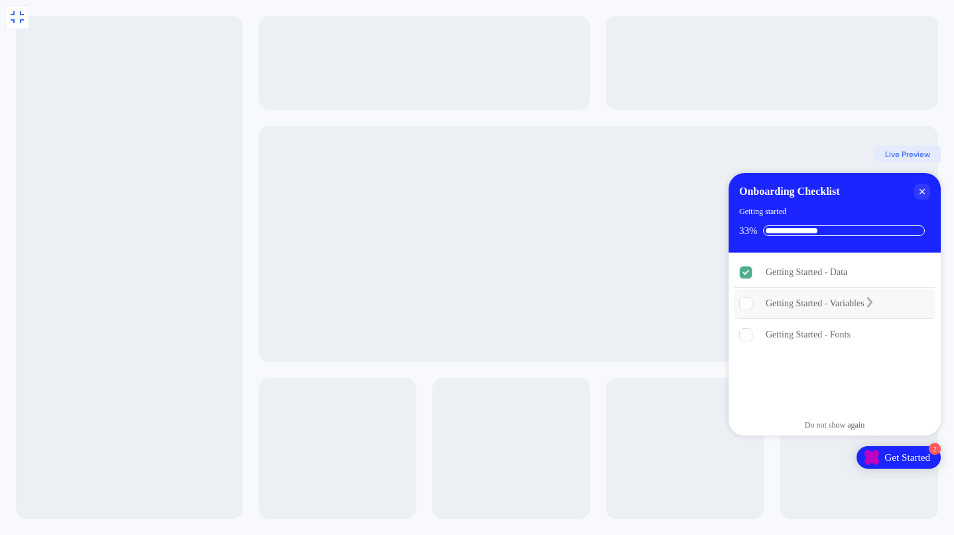
click at [891, 292] on div "Getting Started - Variables" at bounding box center [835, 304] width 202 height 30
click at [873, 300] on icon "Getting Started - Variables is incomplete." at bounding box center [869, 302] width 5 height 11
click at [740, 306] on icon "Getting Started - Variables is incomplete." at bounding box center [745, 303] width 13 height 13
click at [746, 303] on rect "Getting Started - Variables is incomplete." at bounding box center [746, 304] width 13 height 13
click at [814, 216] on div "Getting started" at bounding box center [834, 211] width 191 height 13
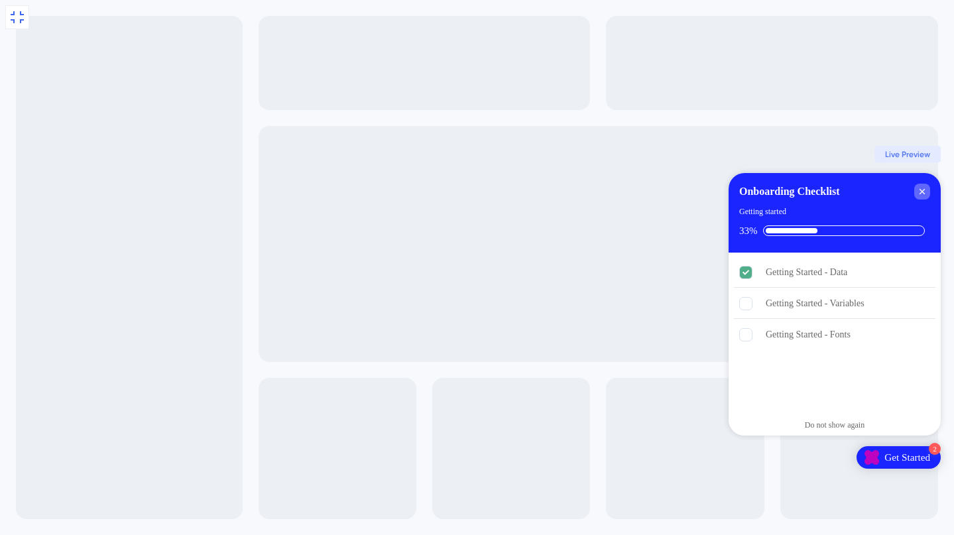
click at [921, 195] on icon "Close Checklist" at bounding box center [922, 191] width 11 height 11
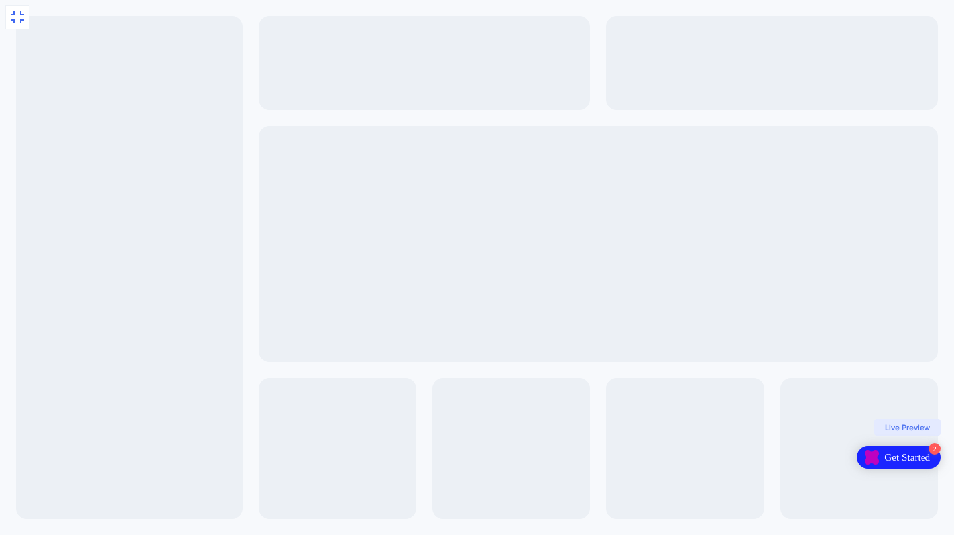
click at [901, 458] on div "Get Started" at bounding box center [908, 457] width 46 height 13
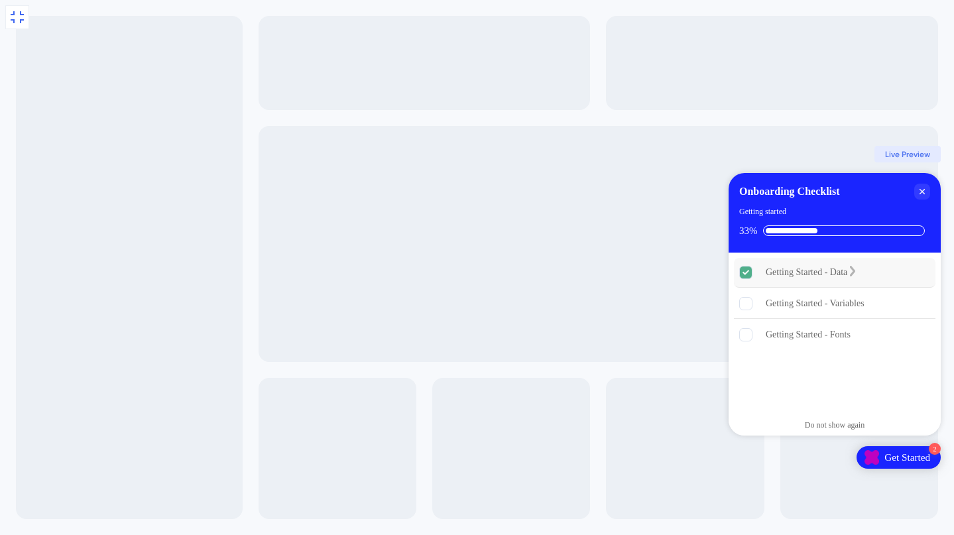
click at [848, 273] on div "Getting Started - Data" at bounding box center [807, 273] width 82 height 16
click at [858, 275] on div "Getting Started - Data is complete." at bounding box center [853, 272] width 11 height 13
click at [850, 308] on div "Getting Started - Variables" at bounding box center [815, 304] width 99 height 16
drag, startPoint x: 12, startPoint y: 15, endPoint x: 0, endPoint y: 17, distance: 12.1
click at [13, 16] on icon at bounding box center [17, 17] width 16 height 16
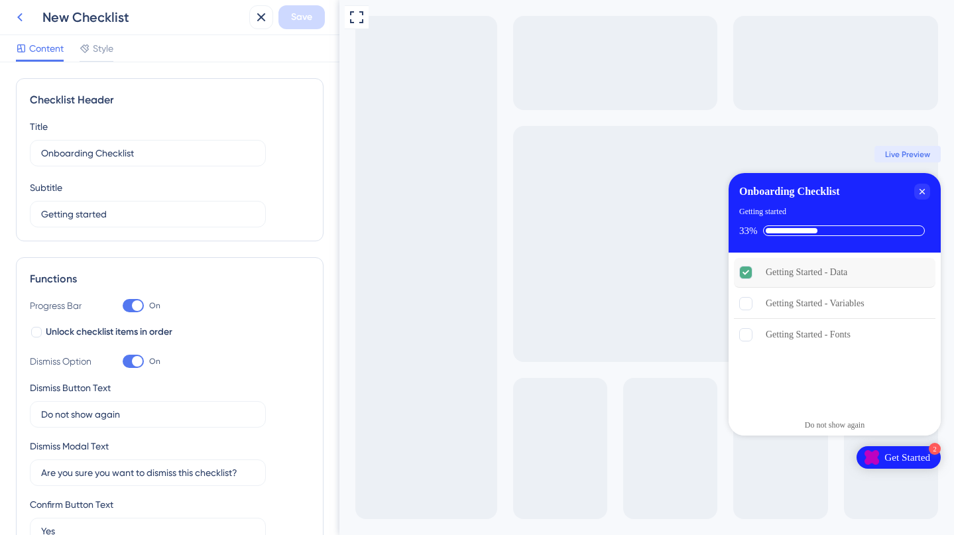
click at [19, 23] on icon at bounding box center [20, 17] width 16 height 16
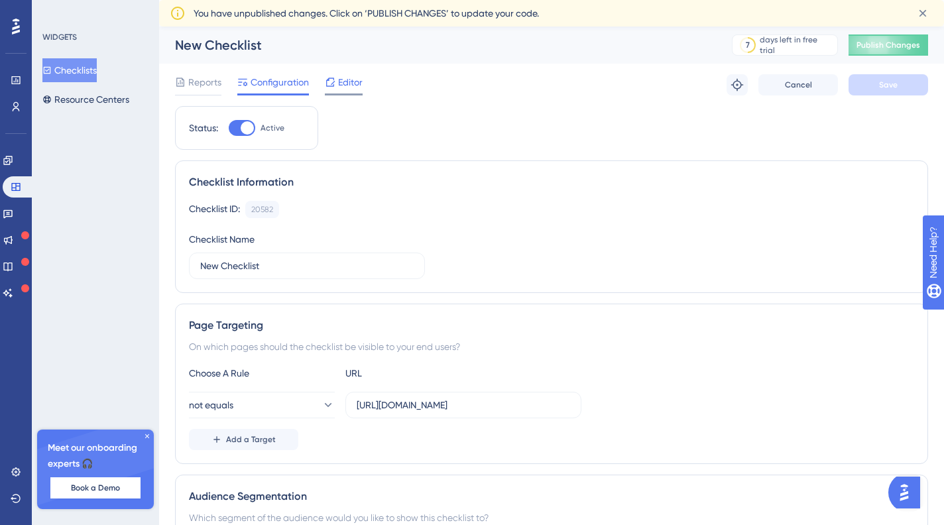
click at [355, 79] on span "Editor" at bounding box center [350, 82] width 25 height 16
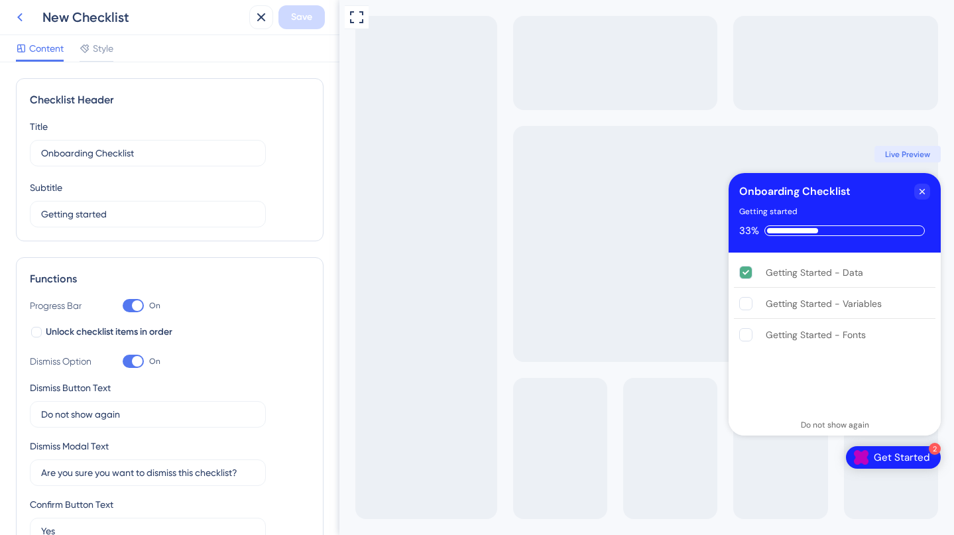
click at [26, 13] on icon at bounding box center [20, 17] width 16 height 16
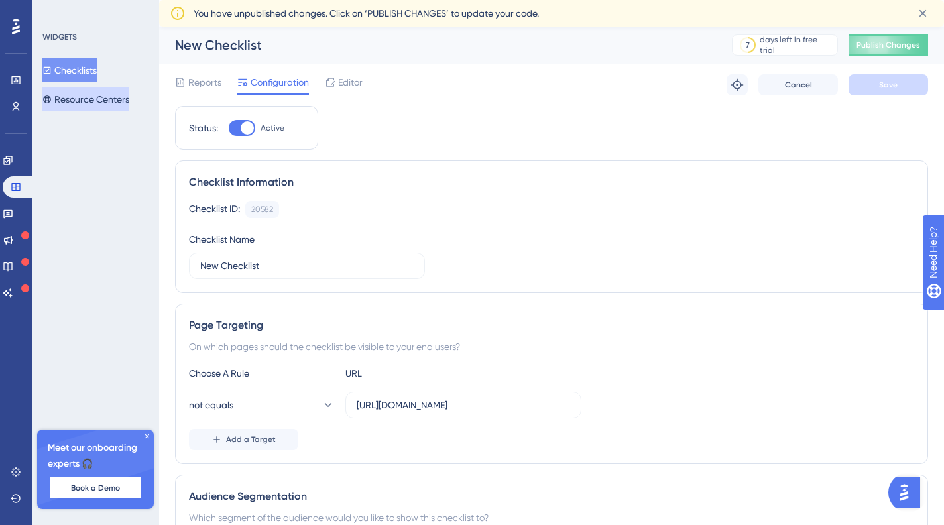
click at [103, 107] on button "Resource Centers" at bounding box center [85, 100] width 87 height 24
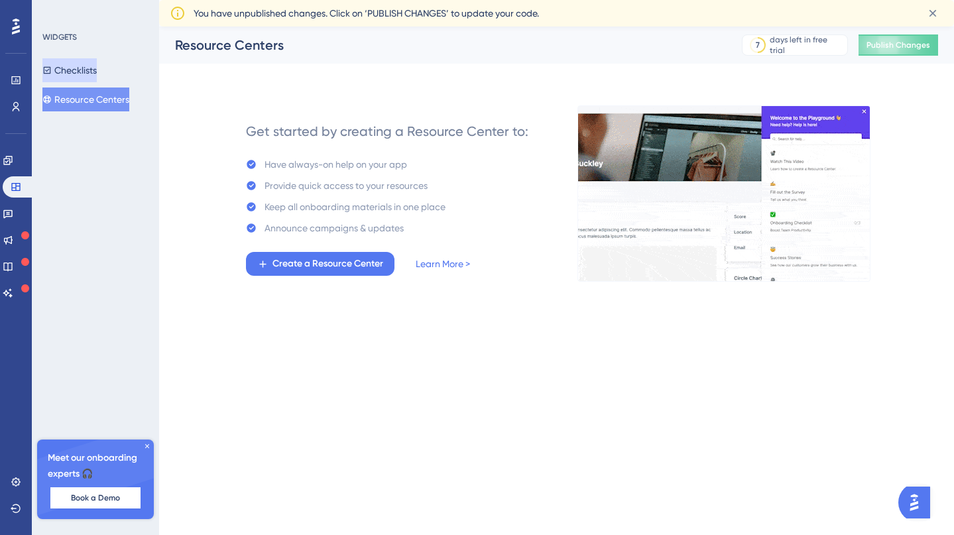
click at [97, 76] on button "Checklists" at bounding box center [69, 70] width 54 height 24
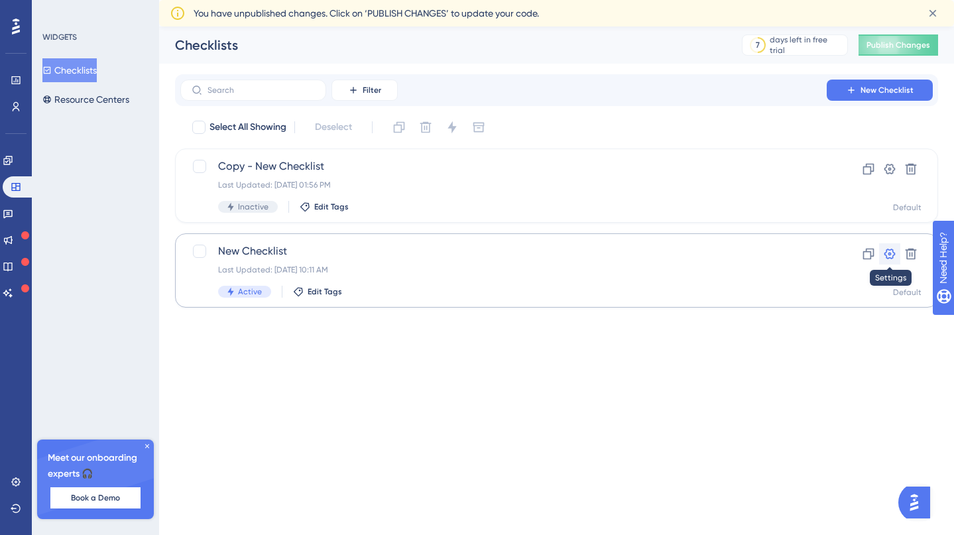
click at [892, 251] on icon at bounding box center [889, 253] width 13 height 13
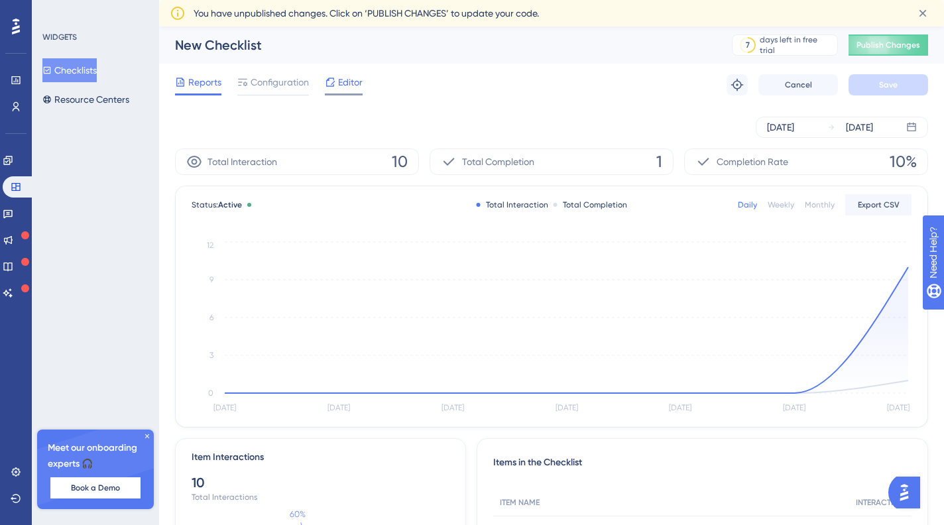
click at [338, 85] on div "Editor" at bounding box center [344, 82] width 38 height 16
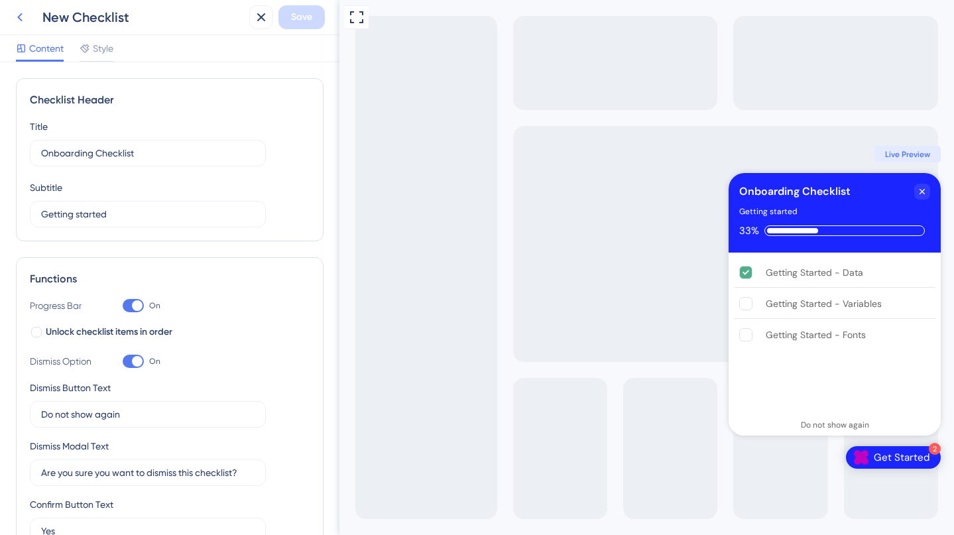
click at [26, 21] on icon at bounding box center [20, 17] width 16 height 16
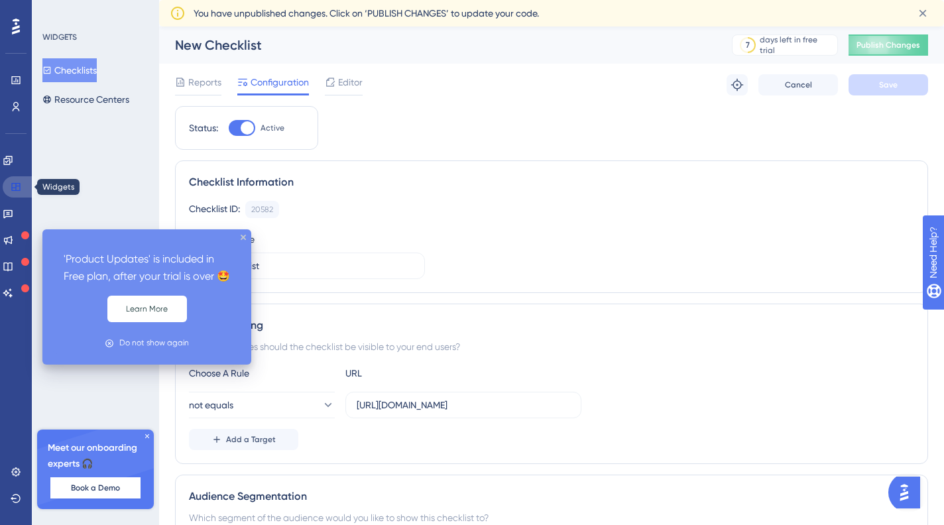
click at [13, 182] on icon at bounding box center [16, 187] width 11 height 11
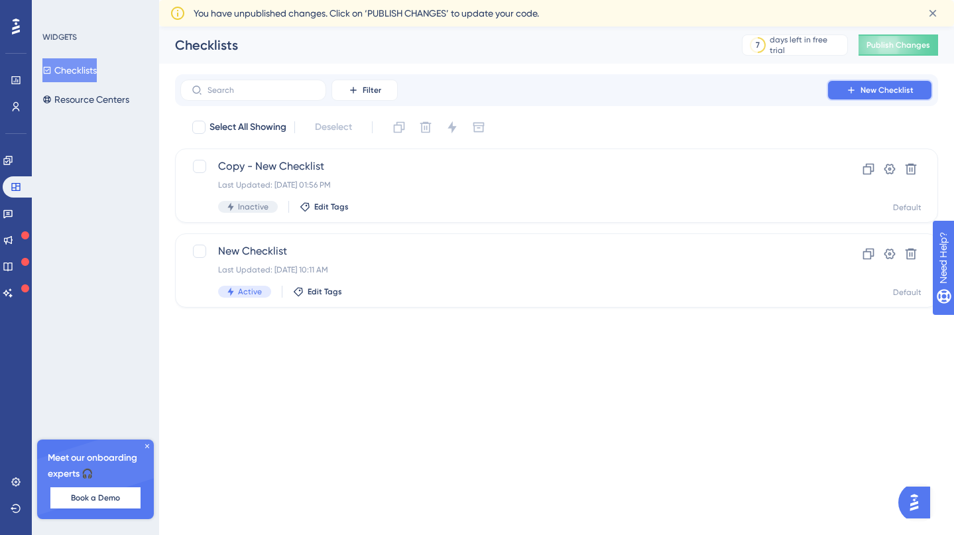
click at [875, 91] on span "New Checklist" at bounding box center [887, 90] width 53 height 11
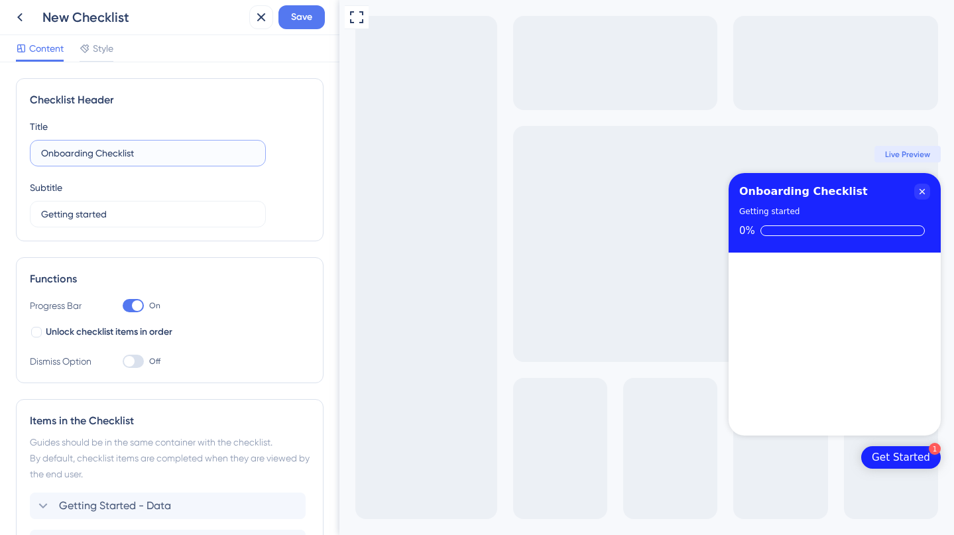
click at [141, 150] on input "Onboarding Checklist" at bounding box center [148, 153] width 214 height 15
click at [142, 151] on input "Onboarding Checklist" at bounding box center [148, 153] width 214 height 15
click at [139, 152] on input "Onboarding Checklist" at bounding box center [148, 153] width 214 height 15
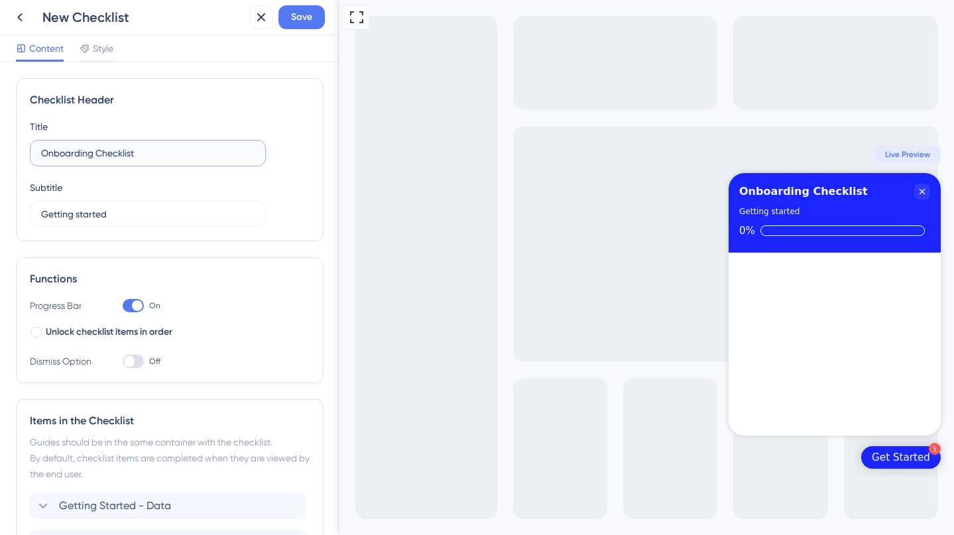
click at [139, 152] on input "Onboarding Checklist" at bounding box center [148, 153] width 214 height 15
click at [229, 115] on div "Checklist Header Title Kendra test Subtitle Getting started" at bounding box center [170, 159] width 308 height 163
click at [96, 154] on input "Kendra test" at bounding box center [148, 153] width 214 height 15
type input "Kendra test: Onboarding"
click at [167, 130] on div "Title Kendra test: Onboarding" at bounding box center [148, 143] width 236 height 48
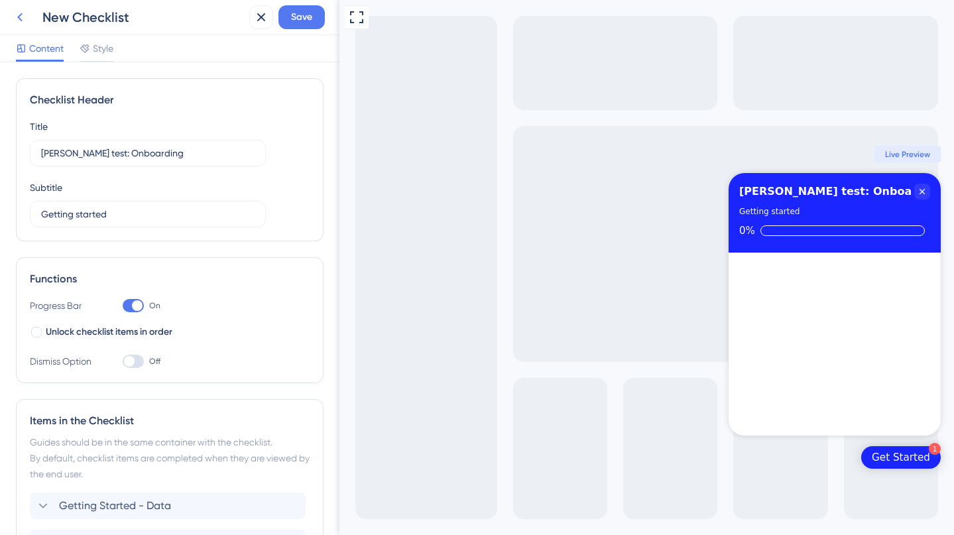
click at [19, 14] on icon at bounding box center [20, 17] width 16 height 16
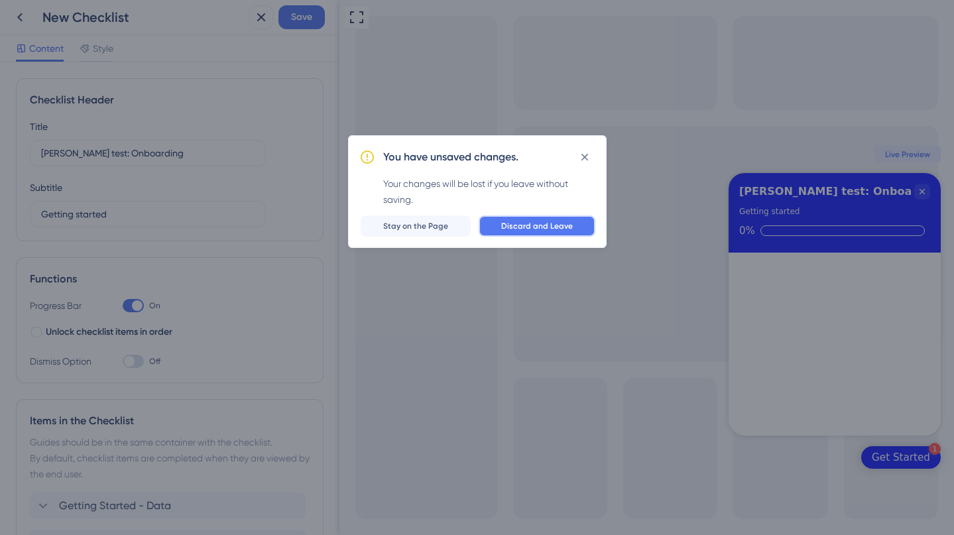
click at [541, 229] on span "Discard and Leave" at bounding box center [537, 226] width 72 height 11
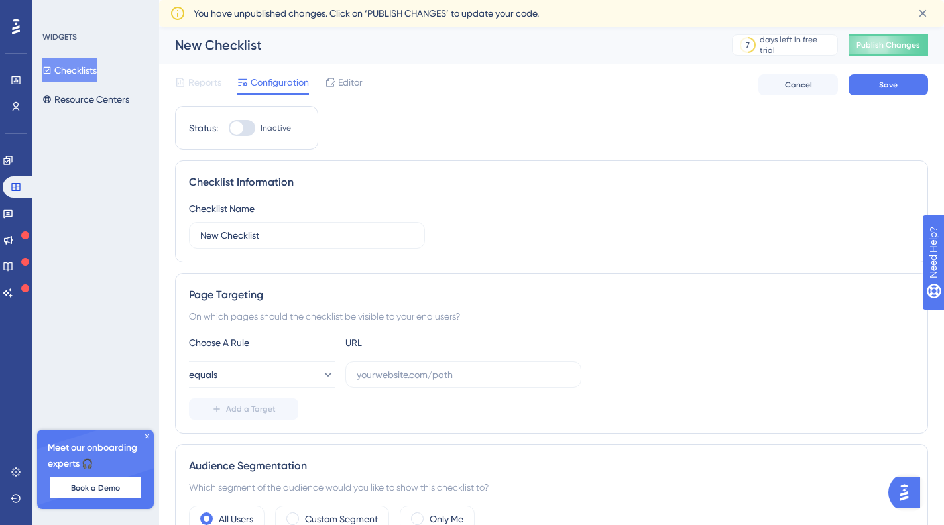
click at [94, 72] on button "Checklists" at bounding box center [69, 70] width 54 height 24
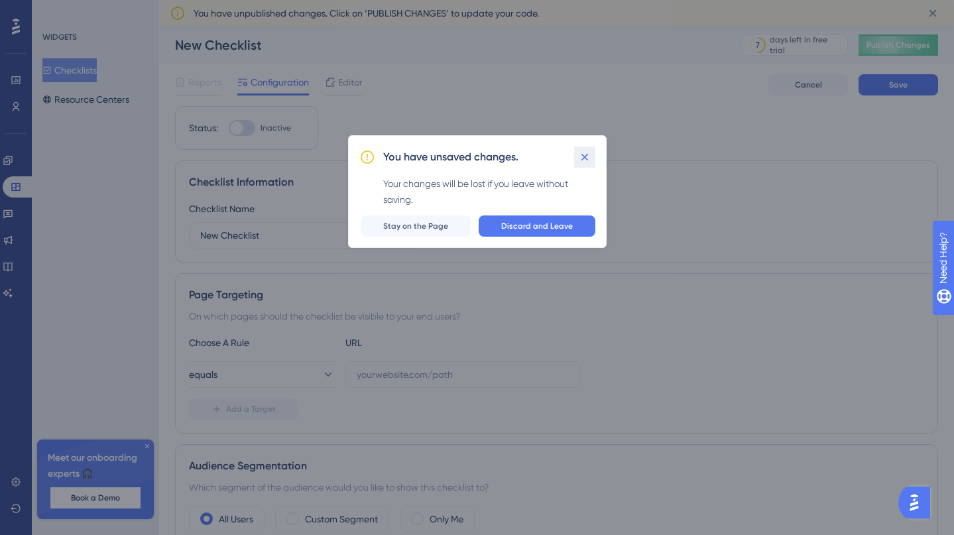
drag, startPoint x: 587, startPoint y: 159, endPoint x: 529, endPoint y: 145, distance: 59.2
click at [587, 159] on icon at bounding box center [584, 157] width 13 height 13
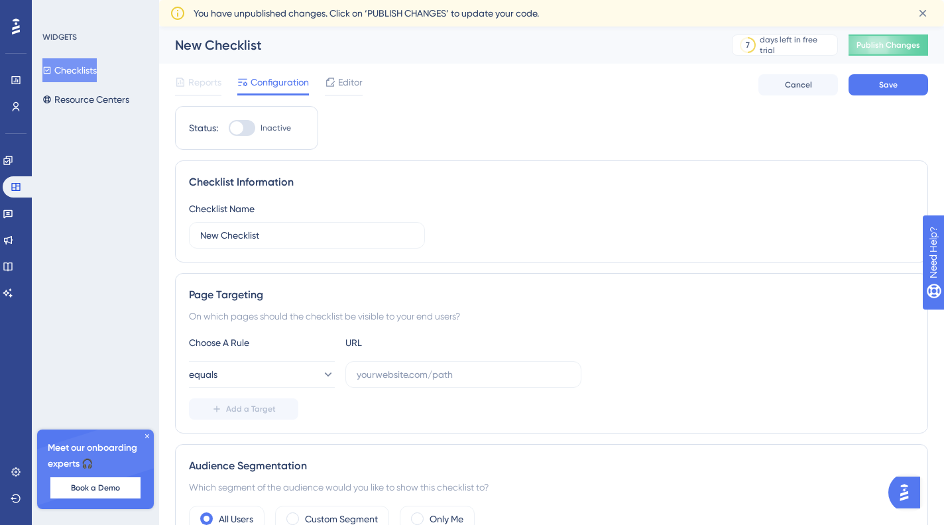
click at [192, 90] on div "Reports" at bounding box center [198, 84] width 46 height 21
click at [815, 88] on button "Cancel" at bounding box center [799, 84] width 80 height 21
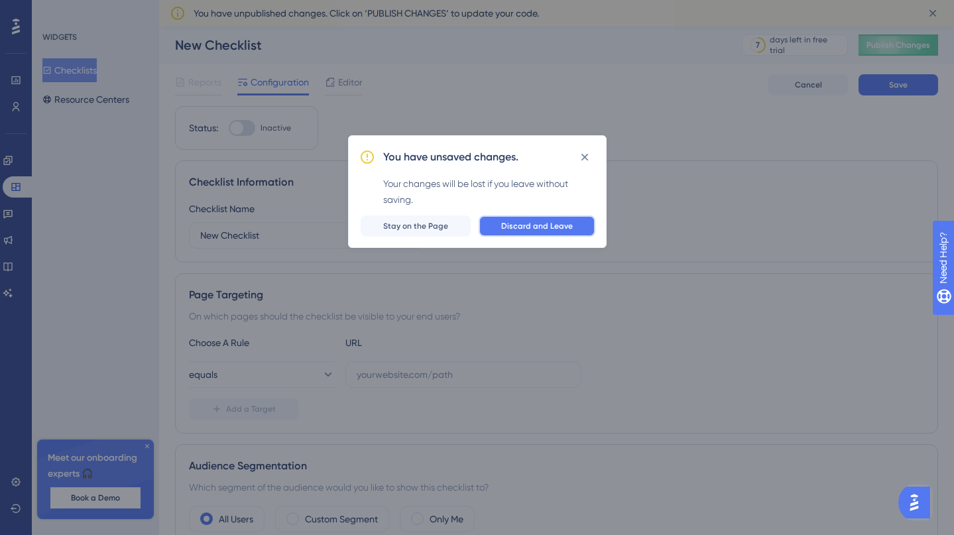
click at [568, 226] on span "Discard and Leave" at bounding box center [537, 226] width 72 height 11
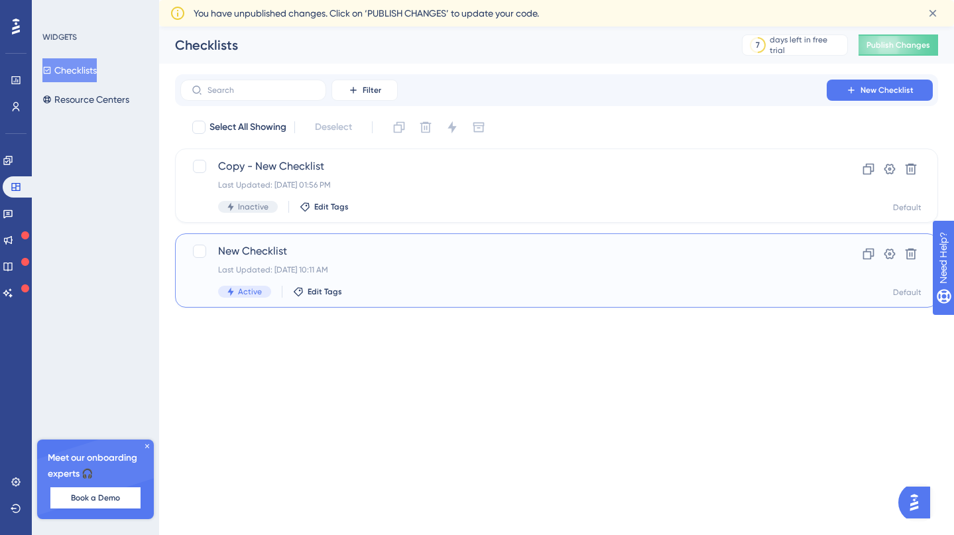
click at [232, 289] on icon at bounding box center [230, 291] width 9 height 9
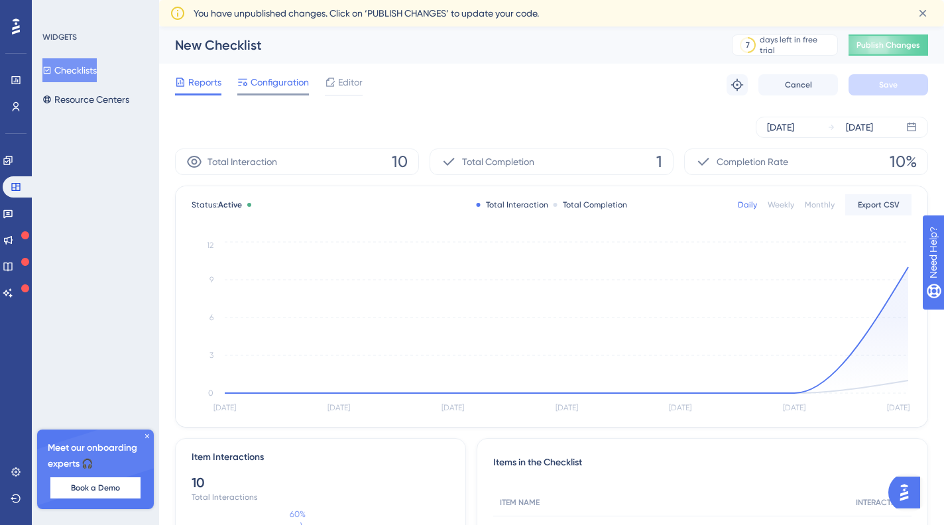
click at [269, 82] on span "Configuration" at bounding box center [280, 82] width 58 height 16
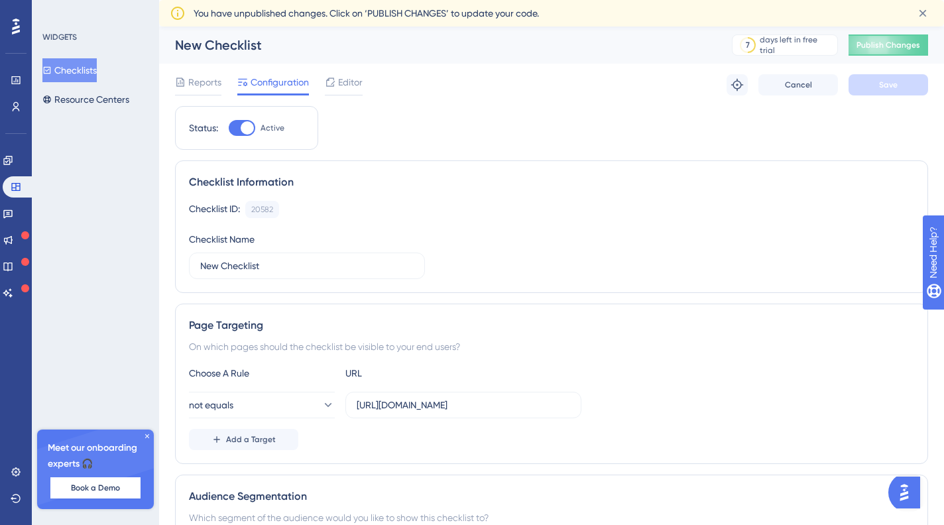
click at [85, 67] on button "Checklists" at bounding box center [69, 70] width 54 height 24
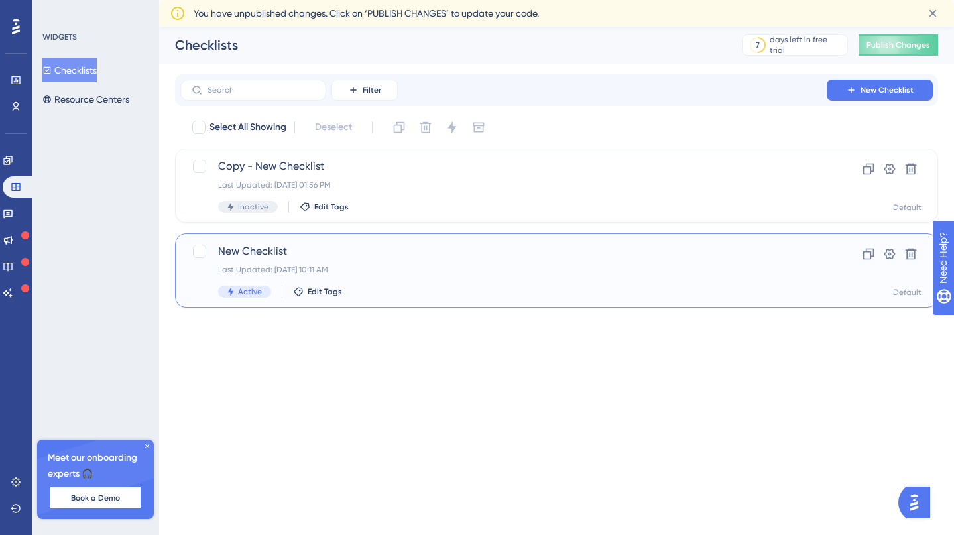
click at [253, 248] on span "New Checklist" at bounding box center [503, 251] width 571 height 16
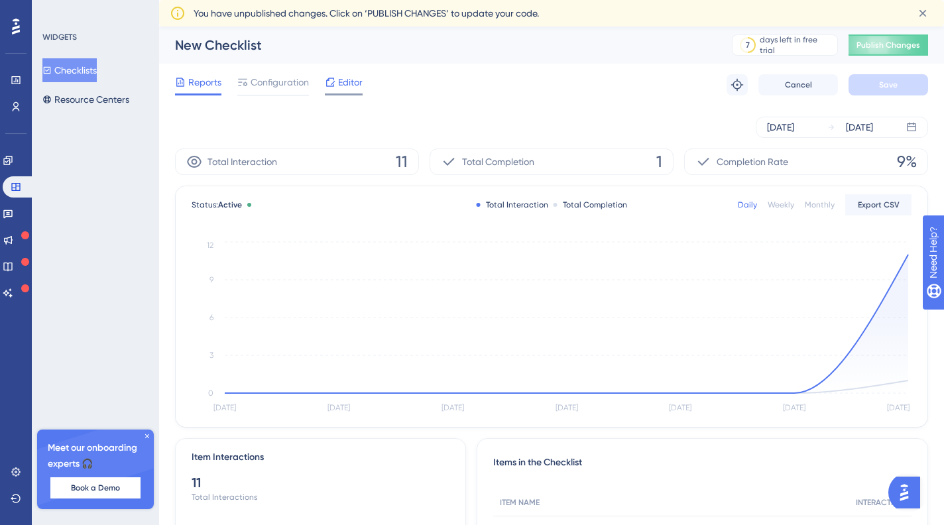
click at [346, 80] on span "Editor" at bounding box center [350, 82] width 25 height 16
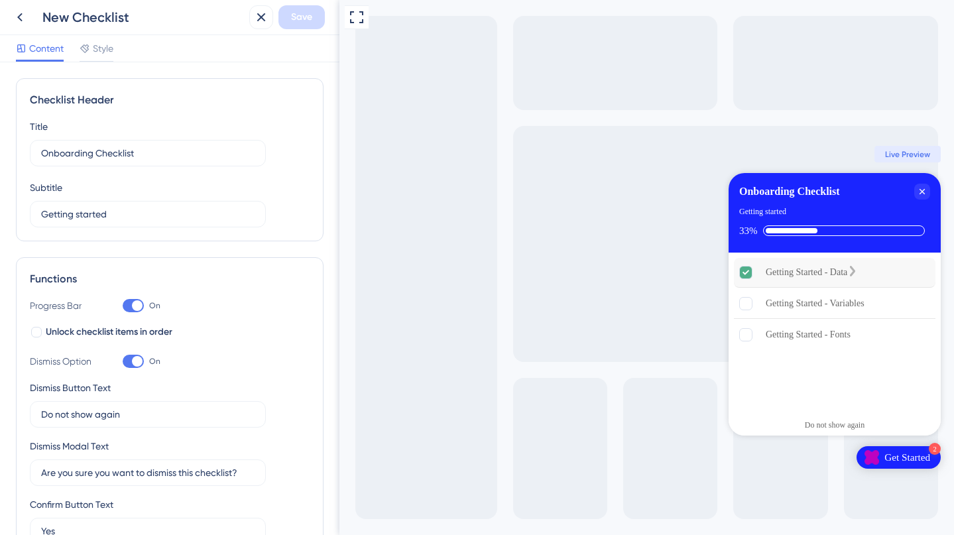
click at [858, 272] on div "Getting Started - Data is complete." at bounding box center [853, 272] width 11 height 13
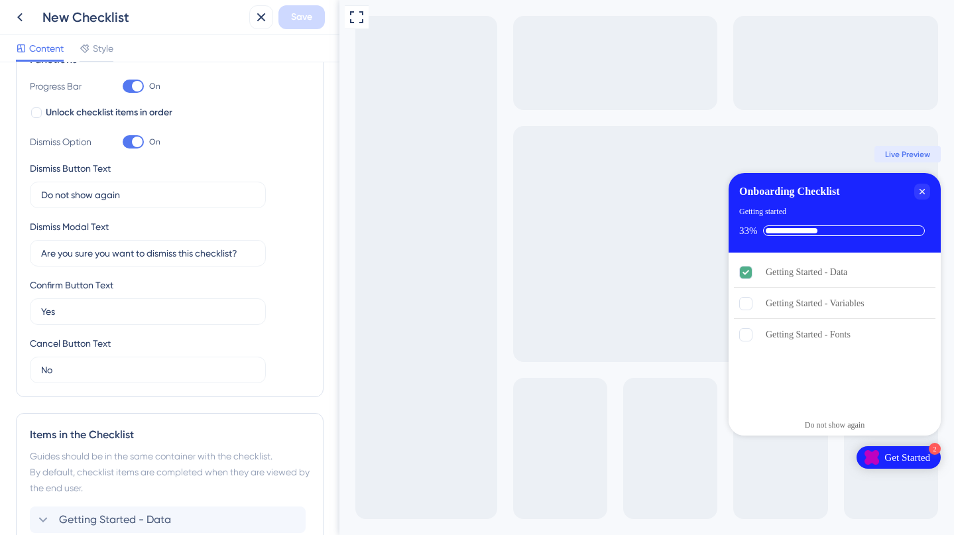
scroll to position [387, 0]
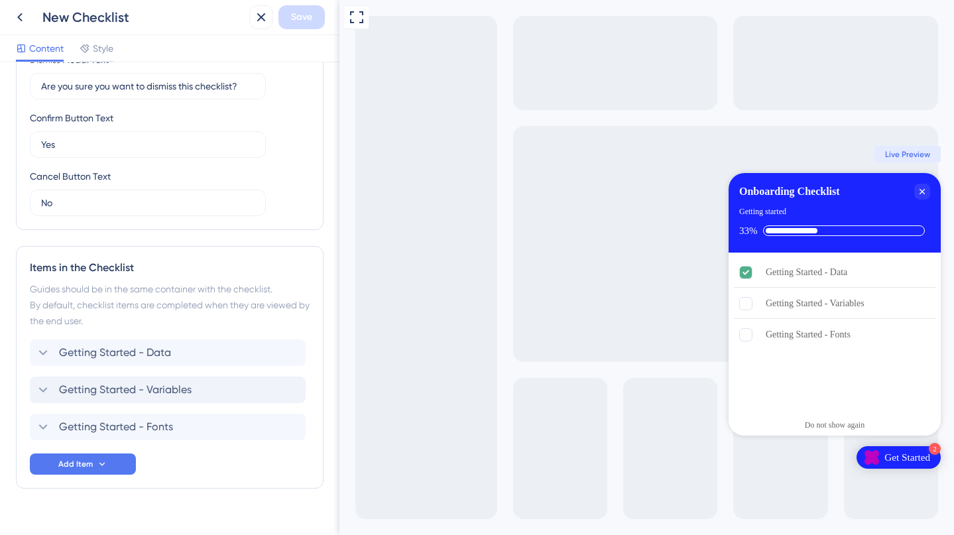
click at [168, 387] on span "Getting Started - Variables" at bounding box center [125, 390] width 133 height 16
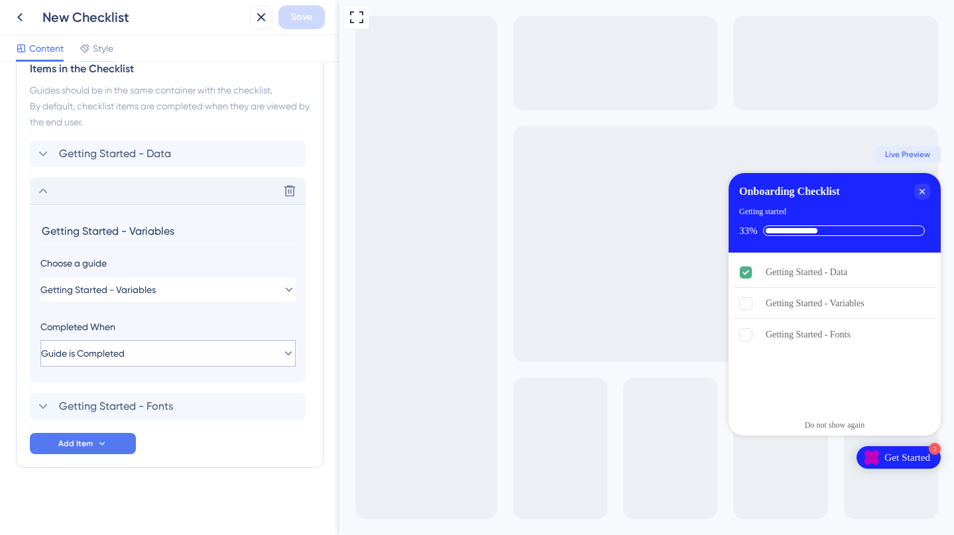
scroll to position [588, 0]
click at [806, 312] on div "Getting Started - Variables" at bounding box center [835, 304] width 202 height 30
click at [750, 300] on rect "Getting Started - Variables is incomplete." at bounding box center [746, 304] width 13 height 13
click at [746, 302] on rect "Getting Started - Variables is incomplete." at bounding box center [746, 304] width 13 height 13
click at [903, 454] on div "Get Started" at bounding box center [908, 457] width 46 height 13
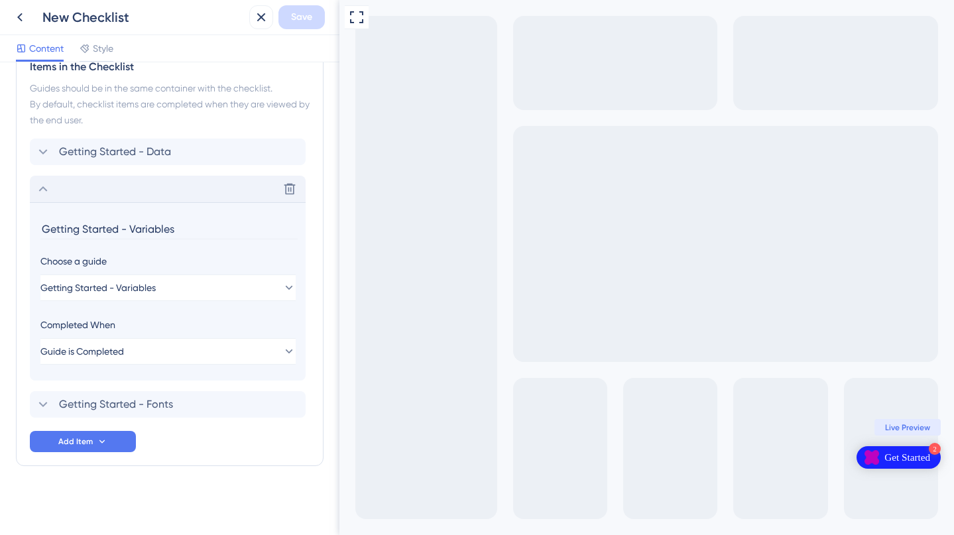
click at [903, 456] on div "Get Started" at bounding box center [908, 457] width 46 height 13
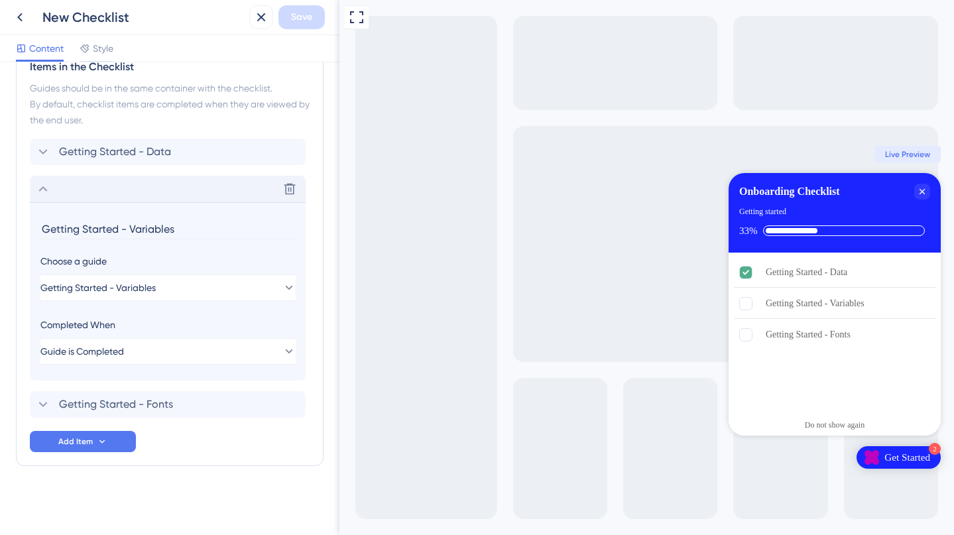
drag, startPoint x: 802, startPoint y: 232, endPoint x: 845, endPoint y: 225, distance: 43.6
click at [802, 232] on div "Checklist progress: 33%" at bounding box center [792, 230] width 52 height 5
click at [846, 225] on div "Checklist progress: 33%" at bounding box center [844, 230] width 162 height 11
click at [786, 308] on div "Getting Started - Variables" at bounding box center [815, 304] width 99 height 16
click at [875, 303] on icon "Getting Started - Variables is incomplete." at bounding box center [870, 302] width 11 height 11
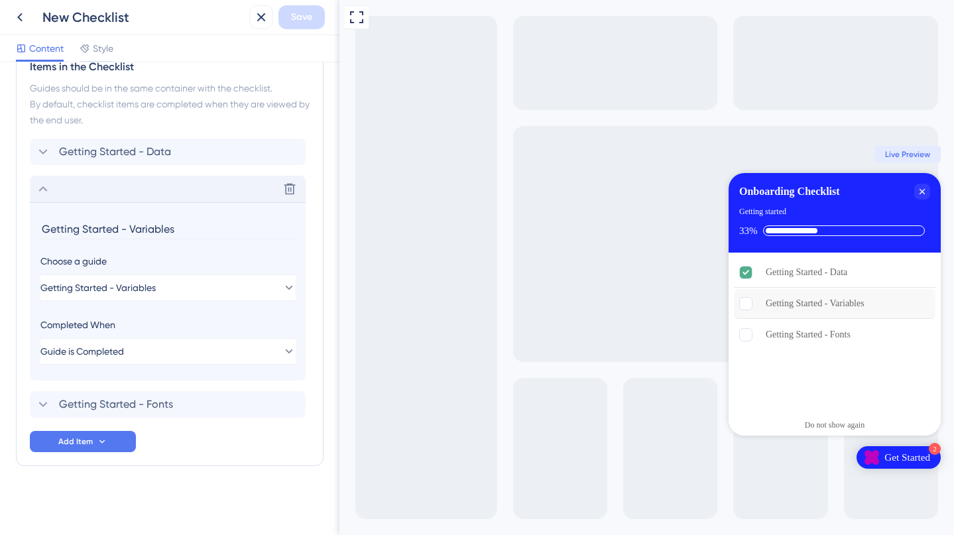
click at [920, 155] on span "Live Preview" at bounding box center [907, 154] width 45 height 11
click at [174, 414] on div "Getting Started - Fonts Delete" at bounding box center [168, 404] width 276 height 27
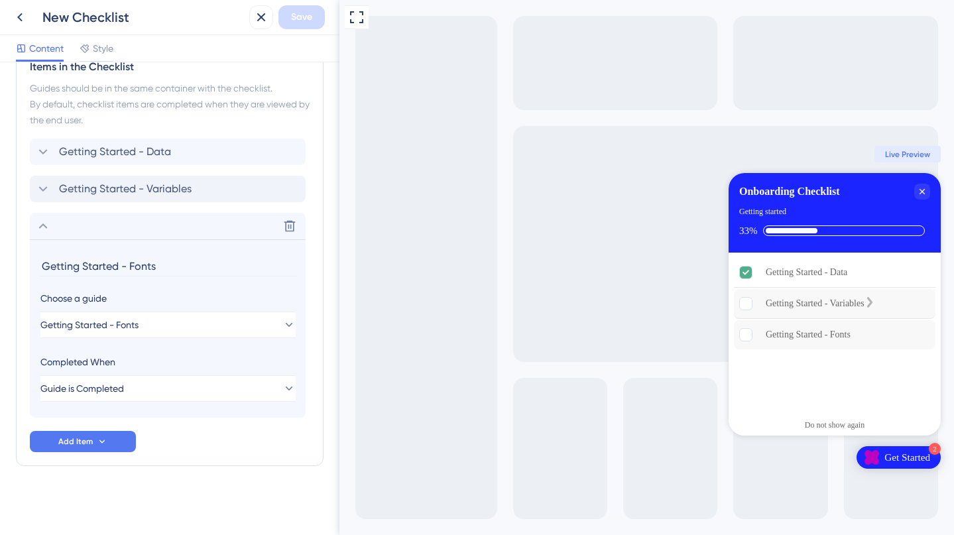
drag, startPoint x: 815, startPoint y: 318, endPoint x: 820, endPoint y: 336, distance: 18.5
click at [816, 318] on div "Getting Started - Variables" at bounding box center [835, 304] width 202 height 30
click at [749, 305] on rect "Getting Started - Variables is incomplete." at bounding box center [746, 304] width 13 height 13
click at [751, 305] on rect "Getting Started - Variables is incomplete." at bounding box center [746, 304] width 13 height 13
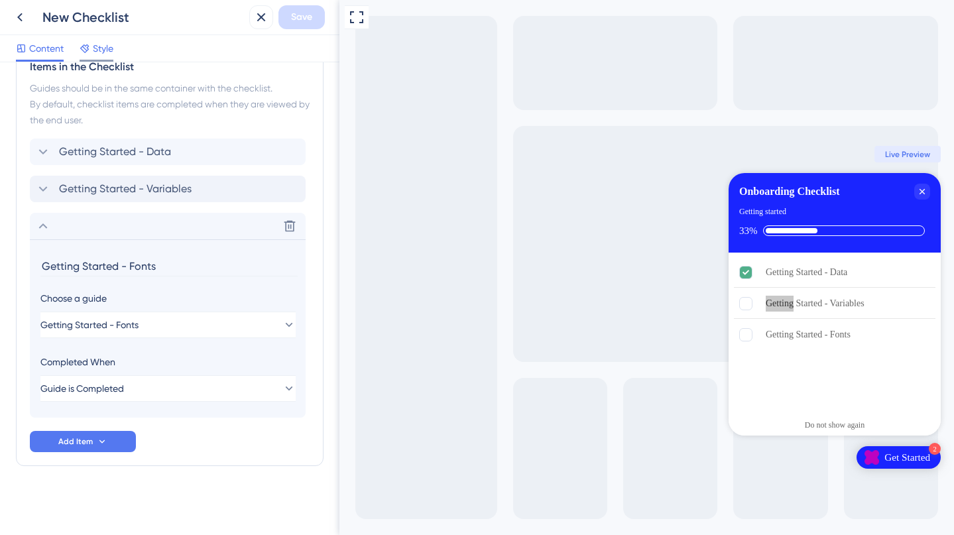
click at [96, 54] on span "Style" at bounding box center [103, 48] width 21 height 16
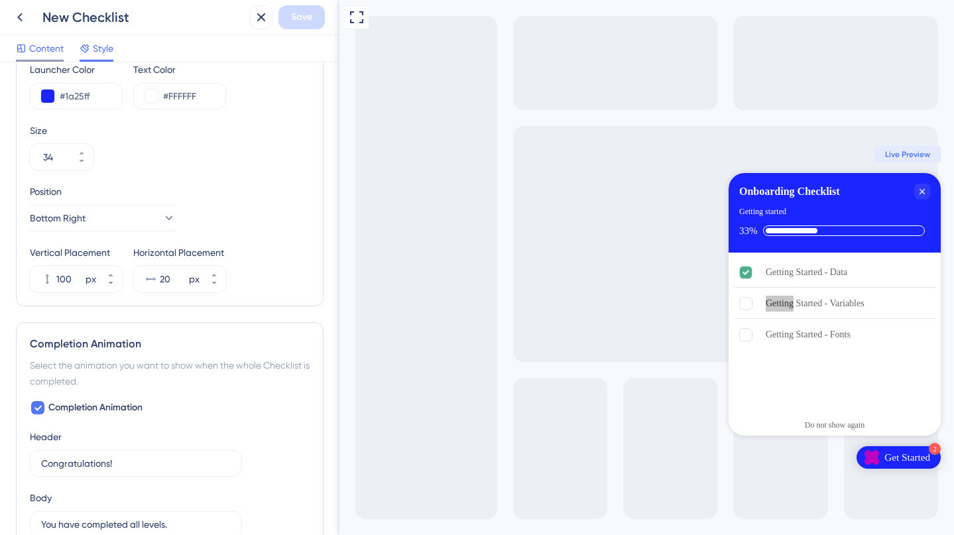
click at [38, 44] on span "Content" at bounding box center [46, 48] width 34 height 16
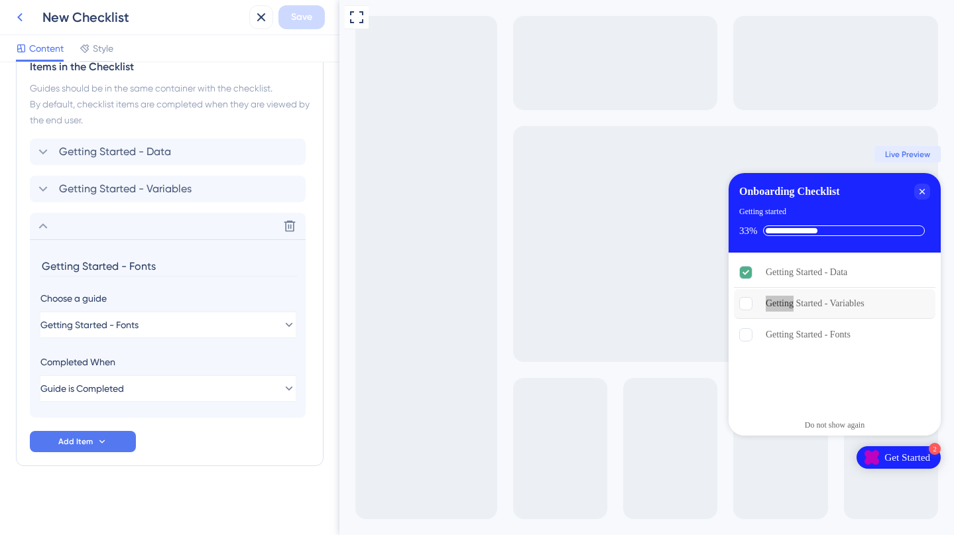
click at [26, 17] on icon at bounding box center [20, 17] width 16 height 16
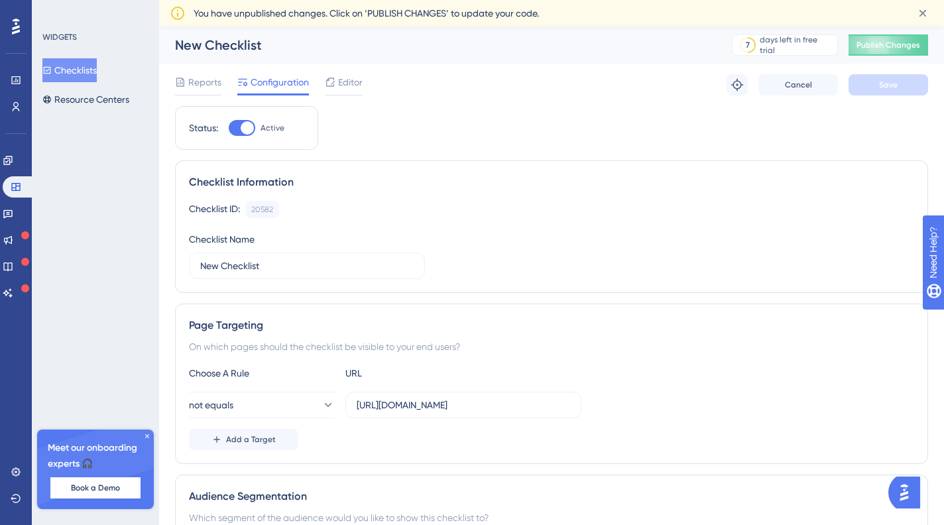
click at [64, 67] on button "Checklists" at bounding box center [69, 70] width 54 height 24
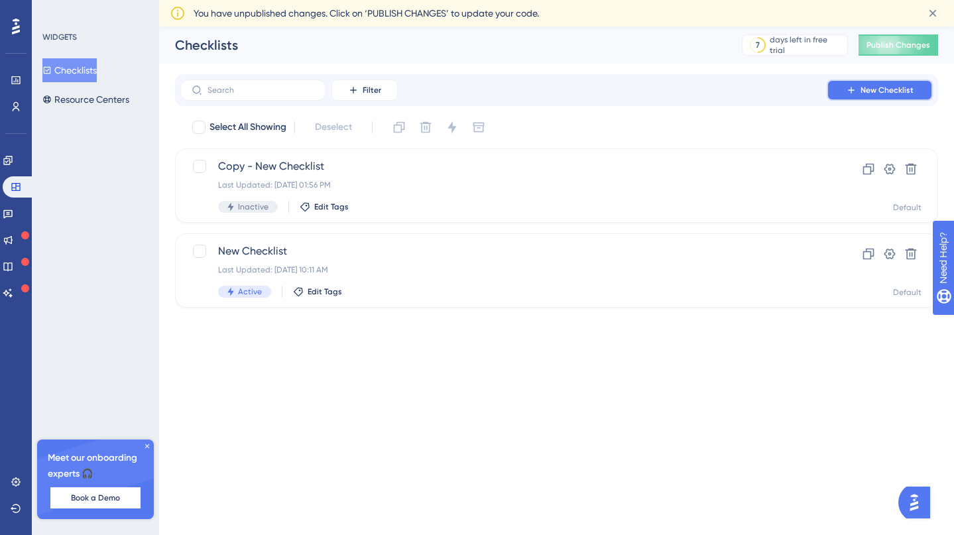
click at [891, 97] on button "New Checklist" at bounding box center [880, 90] width 106 height 21
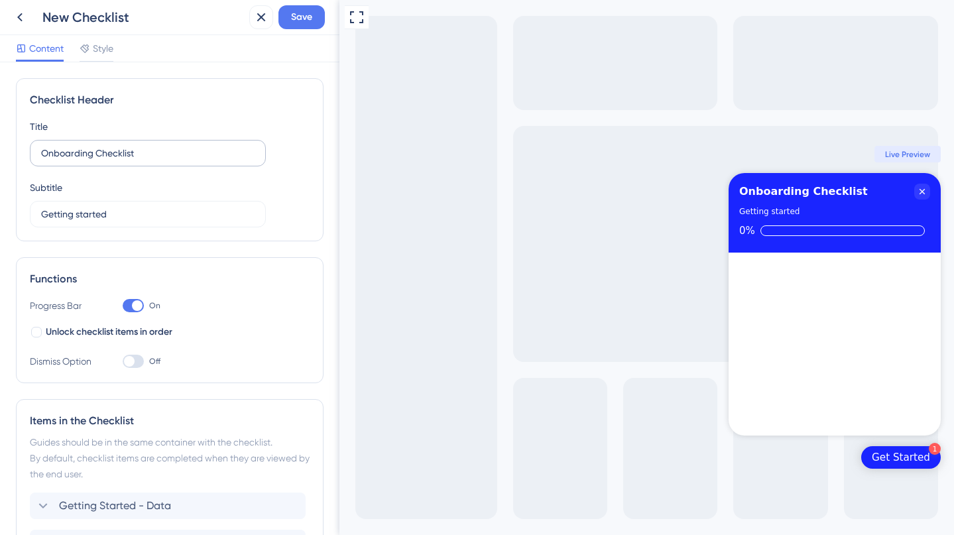
click at [164, 160] on label "Onboarding Checklist" at bounding box center [148, 153] width 236 height 27
click at [164, 160] on input "Onboarding Checklist" at bounding box center [148, 153] width 214 height 15
click at [166, 155] on input "Onboarding Checklist" at bounding box center [148, 153] width 214 height 15
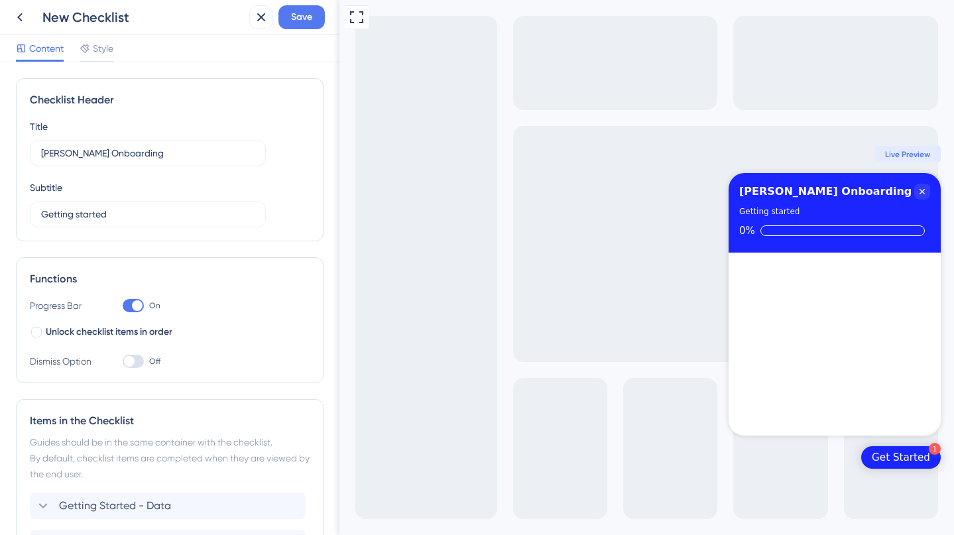
click at [230, 280] on div "Functions" at bounding box center [170, 279] width 280 height 16
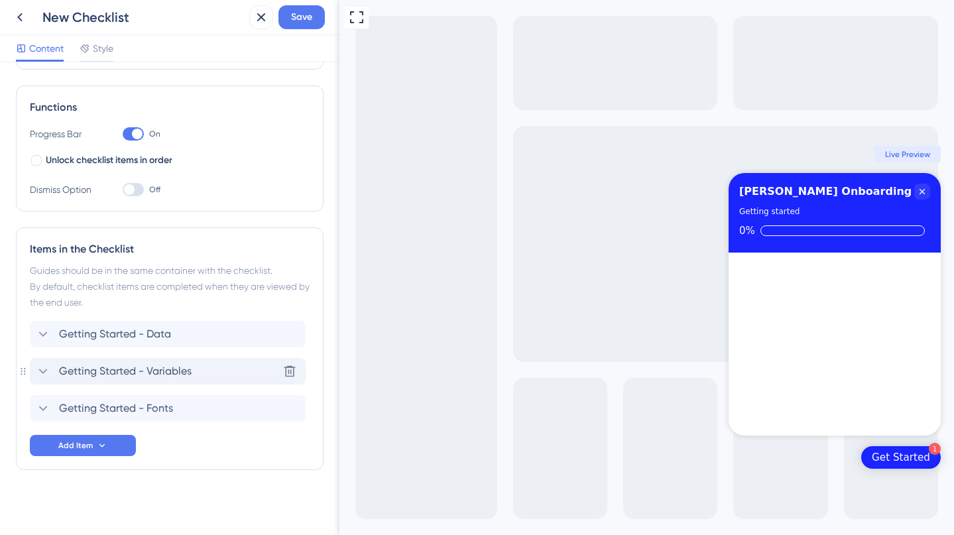
click at [164, 370] on span "Getting Started - Variables" at bounding box center [125, 371] width 133 height 16
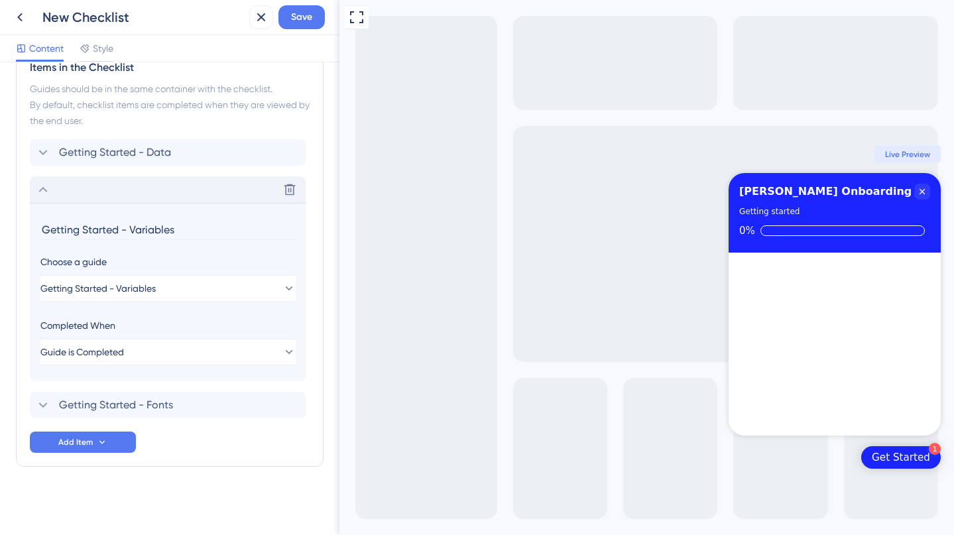
scroll to position [354, 0]
click at [196, 180] on div "Delete" at bounding box center [168, 189] width 276 height 27
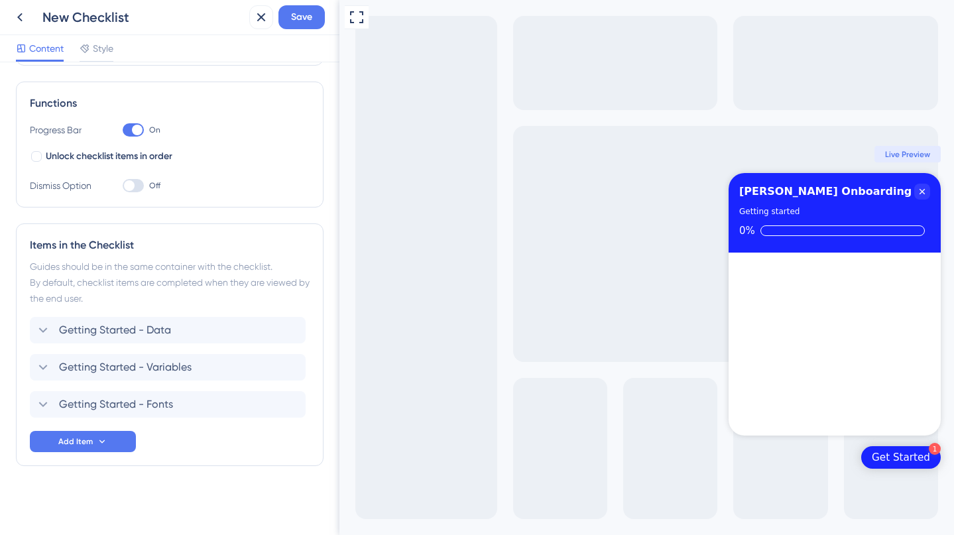
scroll to position [0, 0]
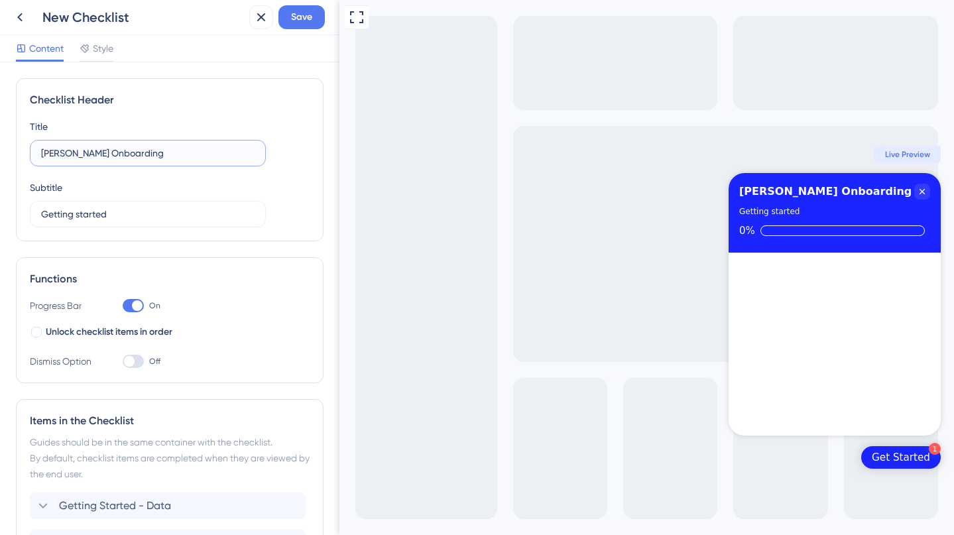
click at [78, 153] on input "Kendra Onboarding" at bounding box center [148, 153] width 214 height 15
click at [79, 155] on input "Kendra Onboarding" at bounding box center [148, 153] width 214 height 15
click at [74, 155] on input "Kendra Onboarding" at bounding box center [148, 153] width 214 height 15
click at [157, 155] on input "Kendra Onboarding" at bounding box center [148, 153] width 214 height 15
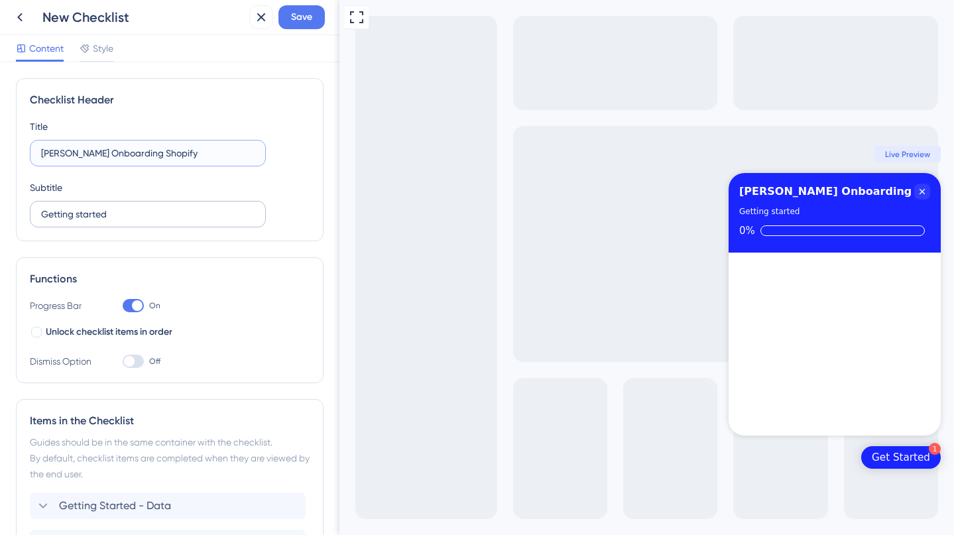
type input "Kendra Onboarding Shopify"
click at [184, 217] on input "Getting started" at bounding box center [148, 214] width 214 height 15
drag, startPoint x: 132, startPoint y: 216, endPoint x: 312, endPoint y: 222, distance: 180.5
click at [313, 222] on div "Checklist Header Title Kendra Onboarding Shopify Subtitle Getting started with …" at bounding box center [170, 159] width 308 height 163
click at [189, 216] on input "Getting started with your Shopify Landing Page" at bounding box center [148, 214] width 214 height 15
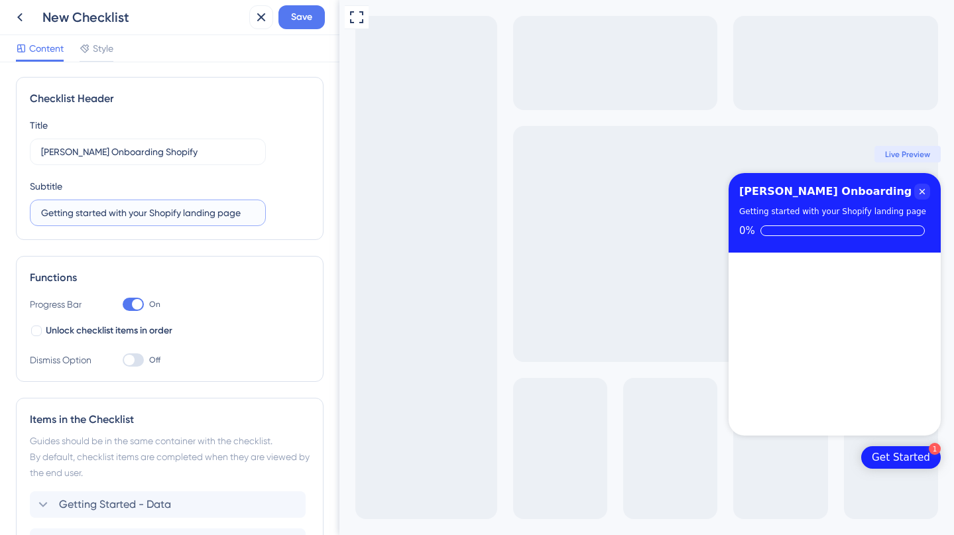
scroll to position [3, 0]
type input "Getting started with your Shopify landing page"
click at [36, 330] on div at bounding box center [36, 329] width 11 height 11
checkbox input "true"
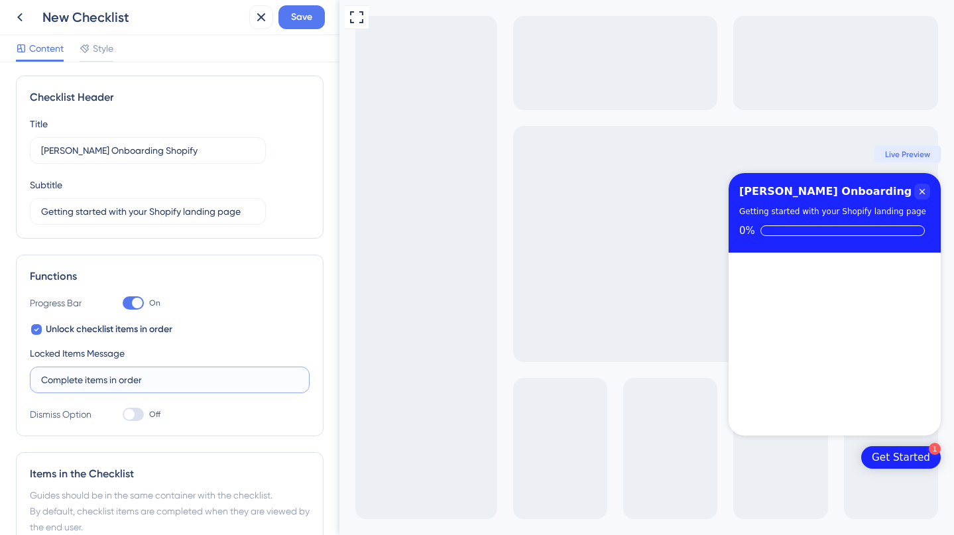
click at [194, 381] on input "Complete items in order" at bounding box center [169, 380] width 257 height 15
click at [219, 428] on div "Functions Progress Bar On Unlock checklist items in order Locked Items Message …" at bounding box center [170, 346] width 308 height 182
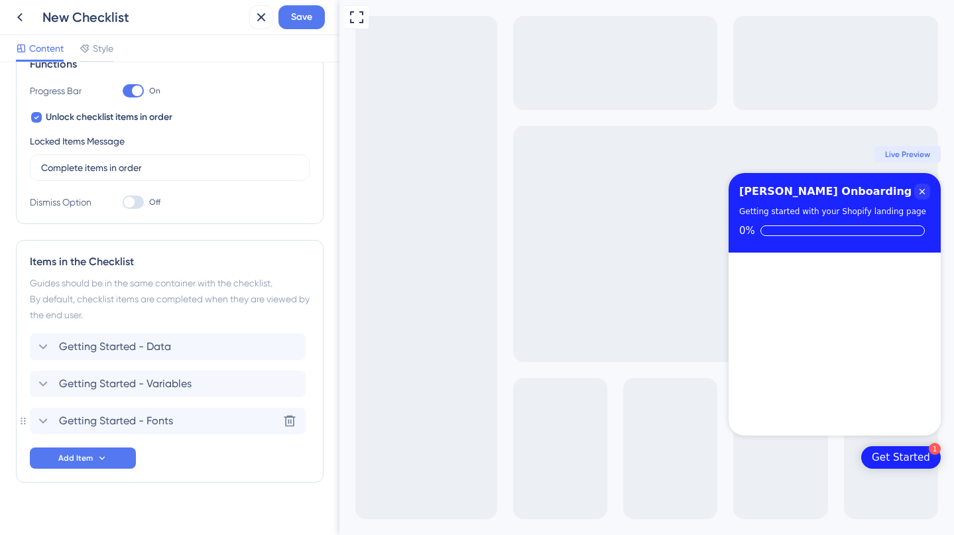
scroll to position [231, 0]
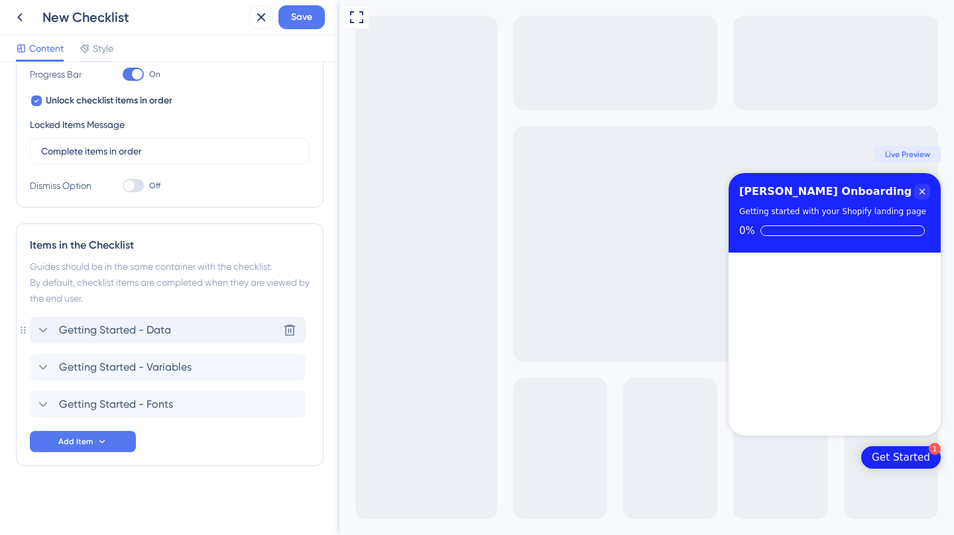
click at [106, 336] on span "Getting Started - Data" at bounding box center [115, 330] width 112 height 16
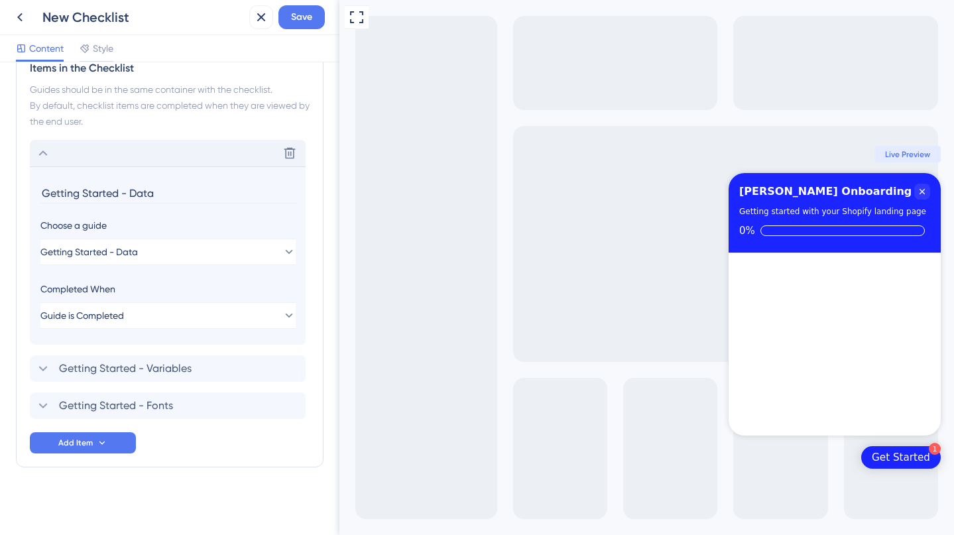
scroll to position [410, 0]
click at [166, 249] on button "Getting Started - Data" at bounding box center [167, 250] width 255 height 27
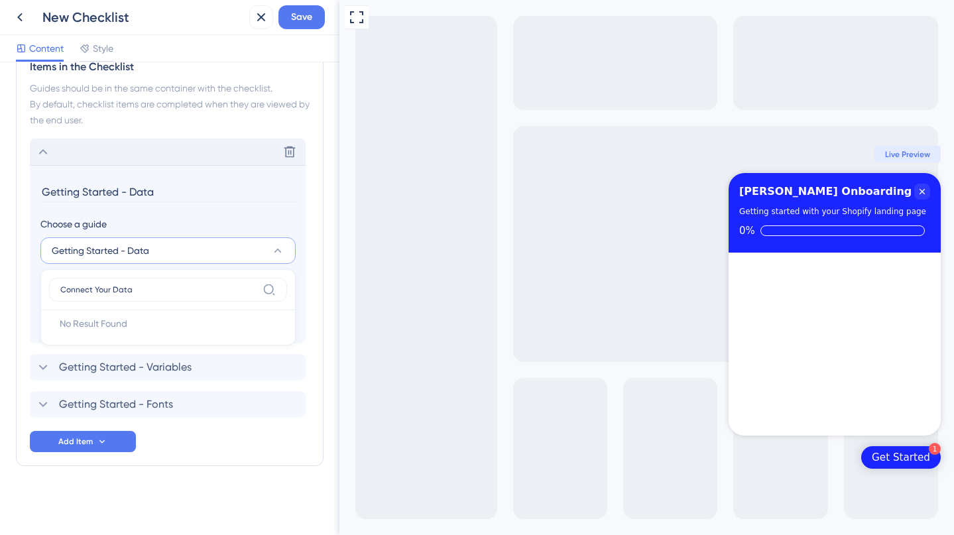
type input "Connect Your Data"
click at [267, 181] on section "Getting Started - Data Choose a guide Getting Started - Data Connect Your Data …" at bounding box center [168, 254] width 276 height 178
click at [208, 255] on button "Getting Started - Data" at bounding box center [167, 250] width 255 height 27
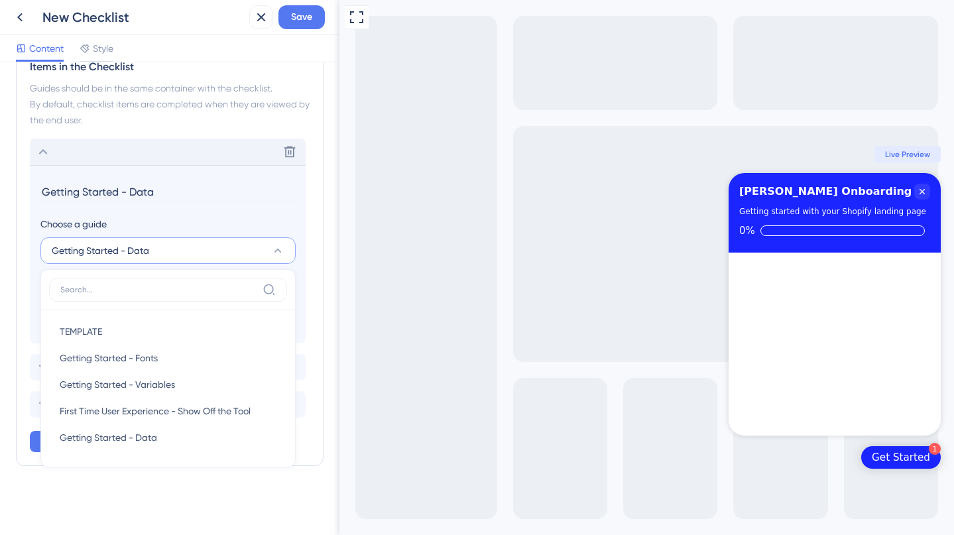
click at [306, 276] on div "Items in the Checklist Guides should be in the same container with the checklis…" at bounding box center [170, 255] width 308 height 421
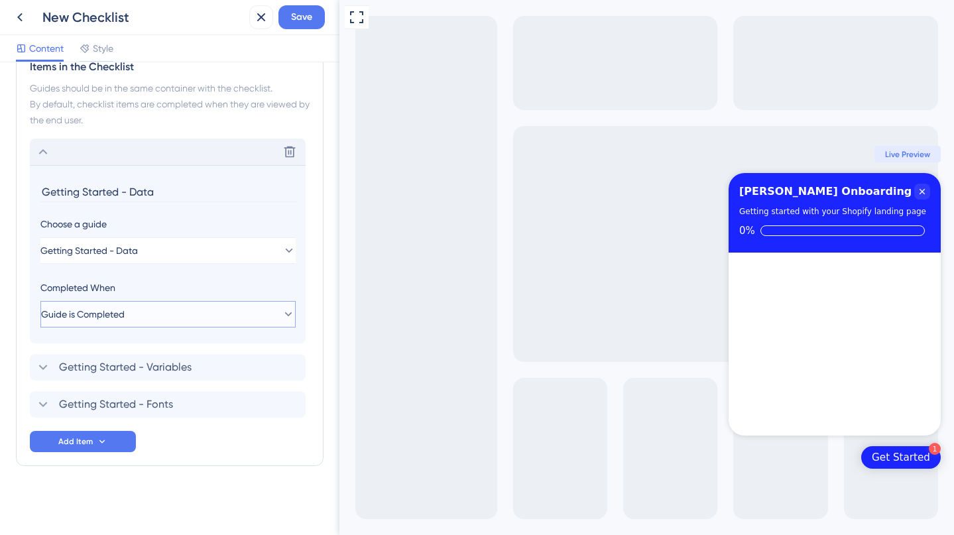
click at [211, 309] on button "Guide is Completed" at bounding box center [167, 314] width 255 height 27
click at [188, 347] on div "Guide is Completed Guide is Completed" at bounding box center [168, 355] width 217 height 27
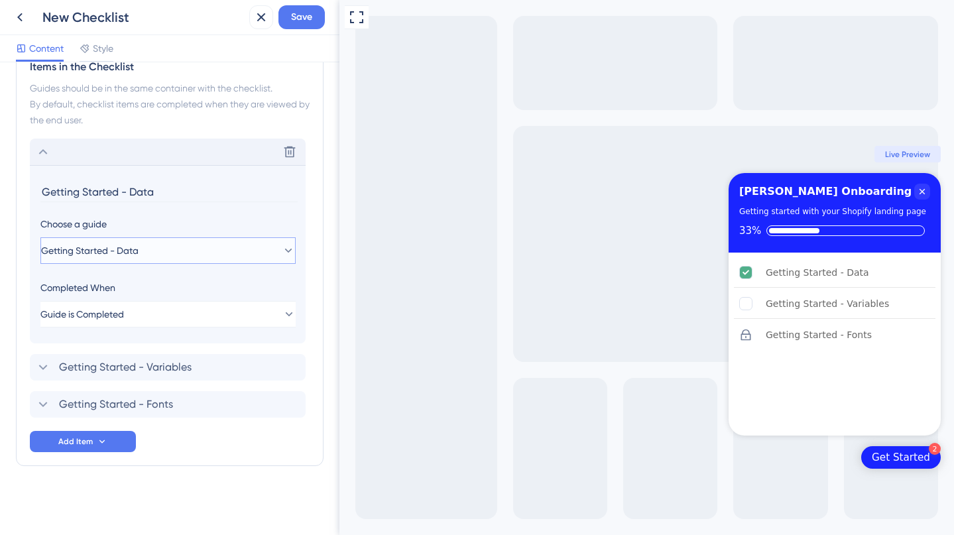
click at [212, 251] on button "Getting Started - Data" at bounding box center [167, 250] width 255 height 27
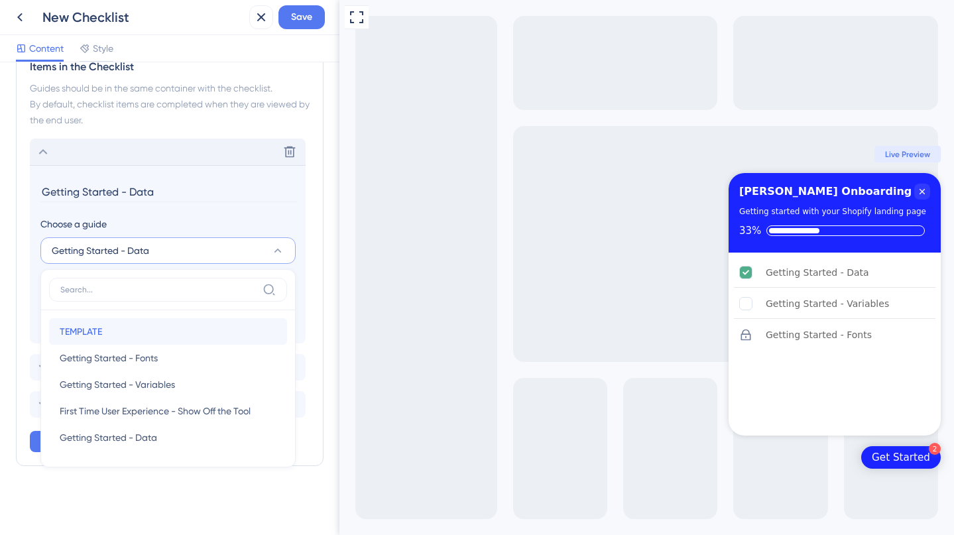
click at [88, 332] on span "TEMPLATE" at bounding box center [81, 332] width 42 height 16
type input "TEMPLATE"
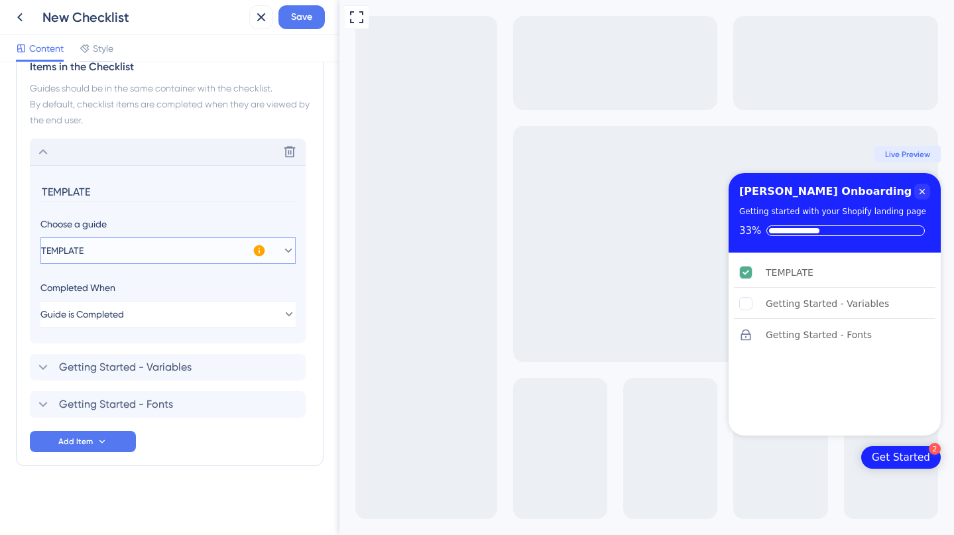
click at [203, 257] on button "TEMPLATE" at bounding box center [167, 250] width 255 height 27
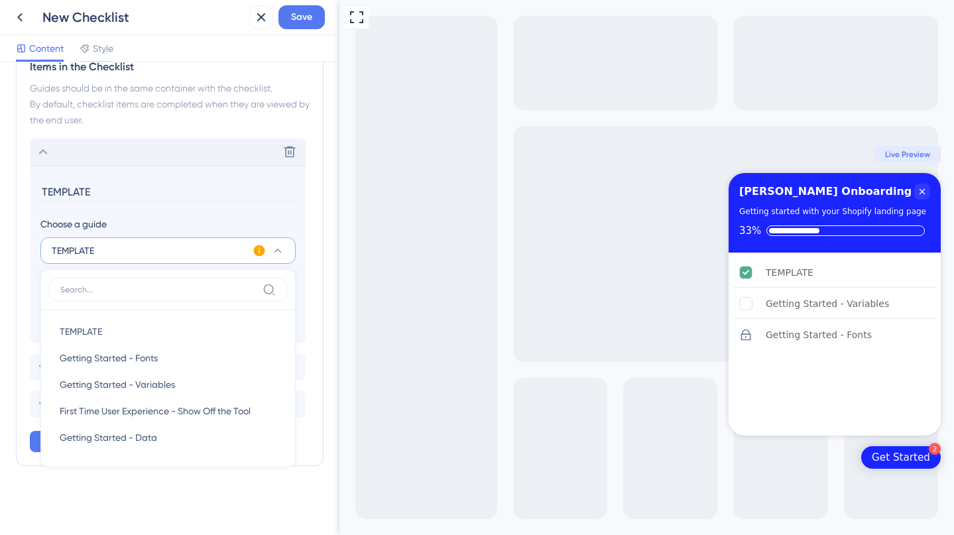
click at [243, 216] on div "Choose a guide" at bounding box center [167, 224] width 255 height 16
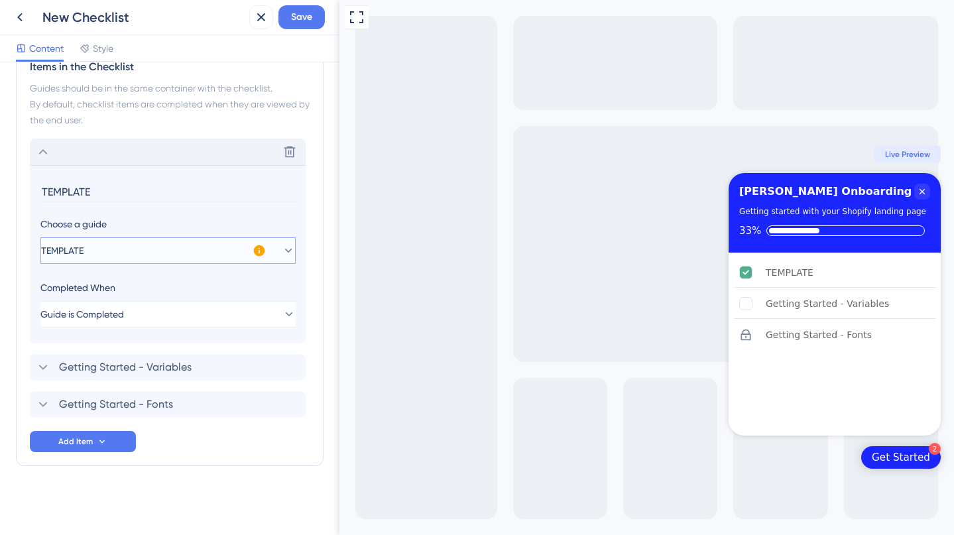
click at [283, 251] on icon at bounding box center [288, 250] width 13 height 13
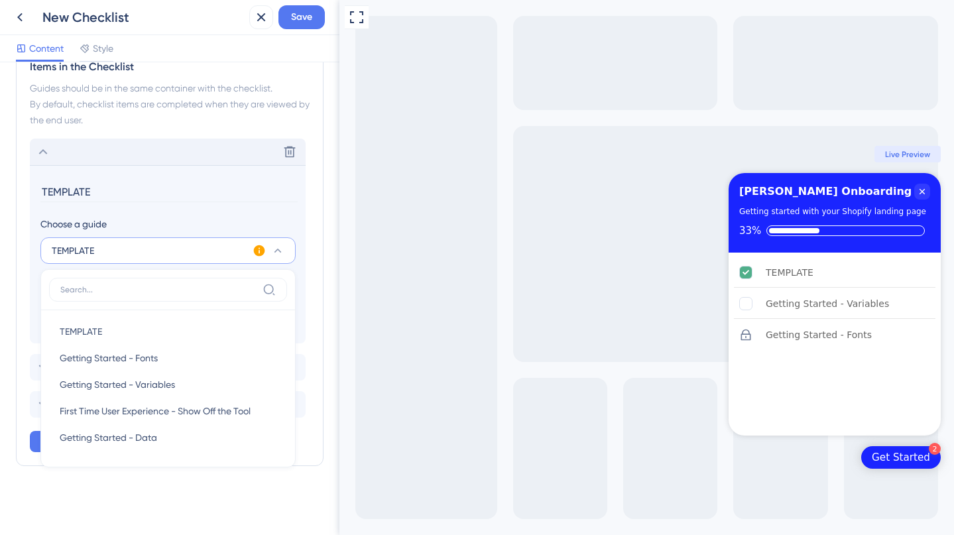
click at [235, 214] on section "TEMPLATE Choose a guide TEMPLATE TEMPLATE TEMPLATE Getting Started - Fonts Gett…" at bounding box center [168, 254] width 276 height 178
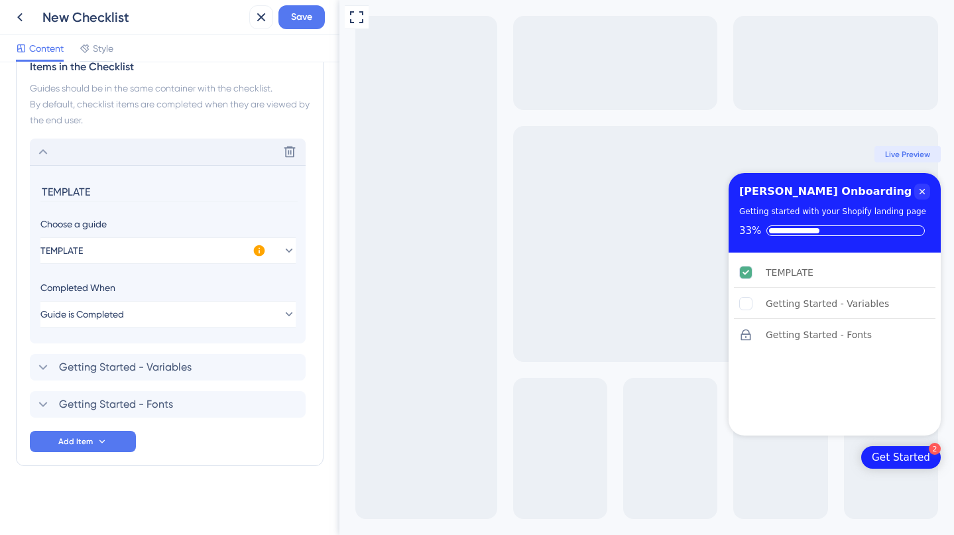
click at [58, 198] on input "TEMPLATE" at bounding box center [168, 192] width 257 height 21
click at [292, 151] on icon at bounding box center [289, 151] width 13 height 13
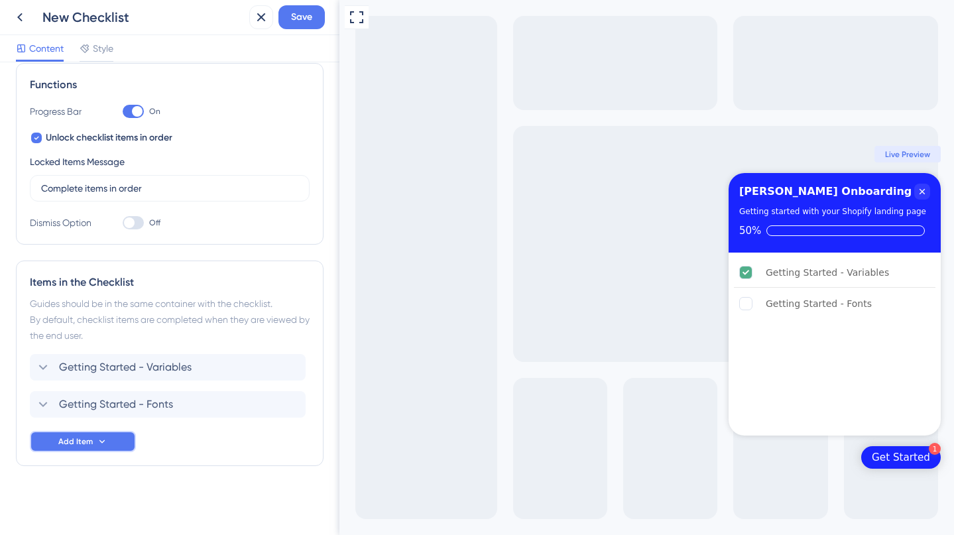
click at [90, 442] on span "Add Item" at bounding box center [75, 441] width 34 height 11
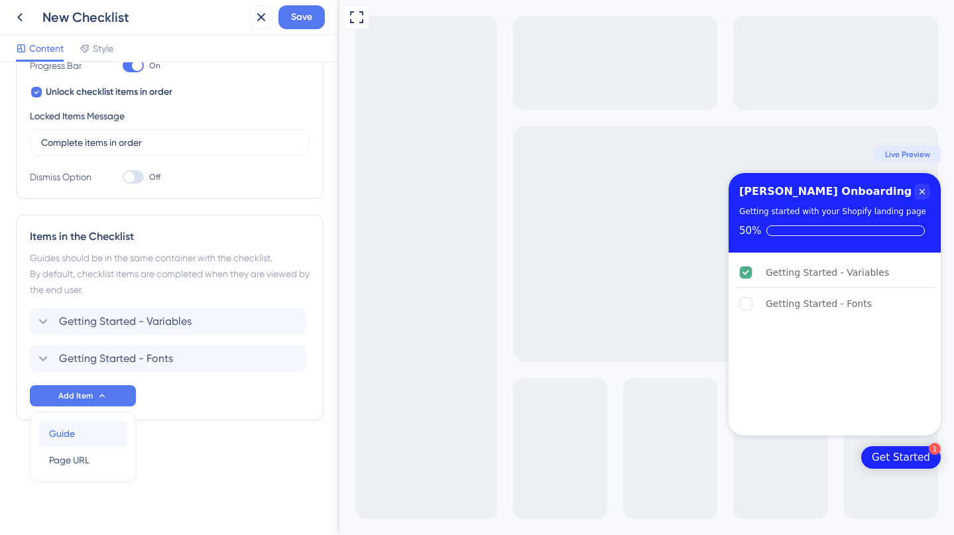
click at [91, 436] on div "Guide Guide" at bounding box center [83, 433] width 68 height 27
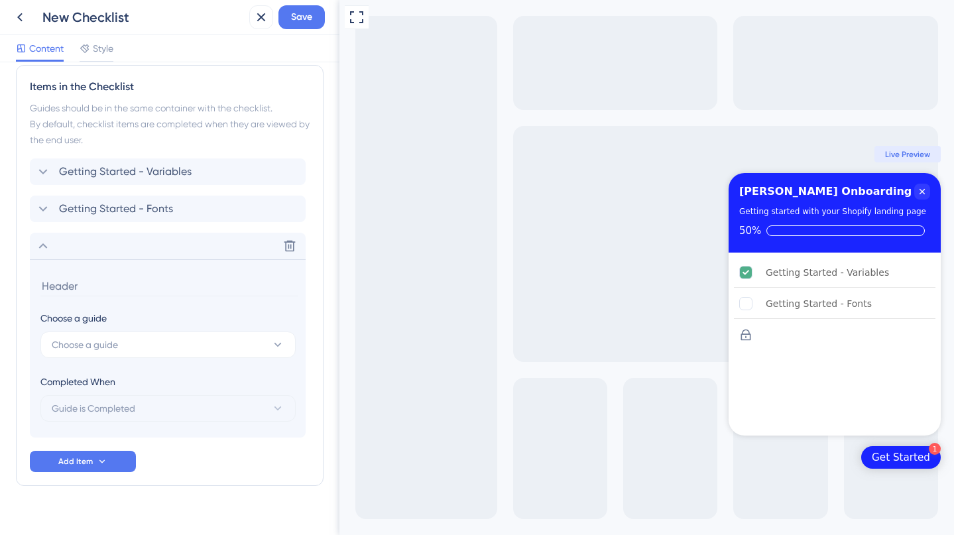
scroll to position [410, 0]
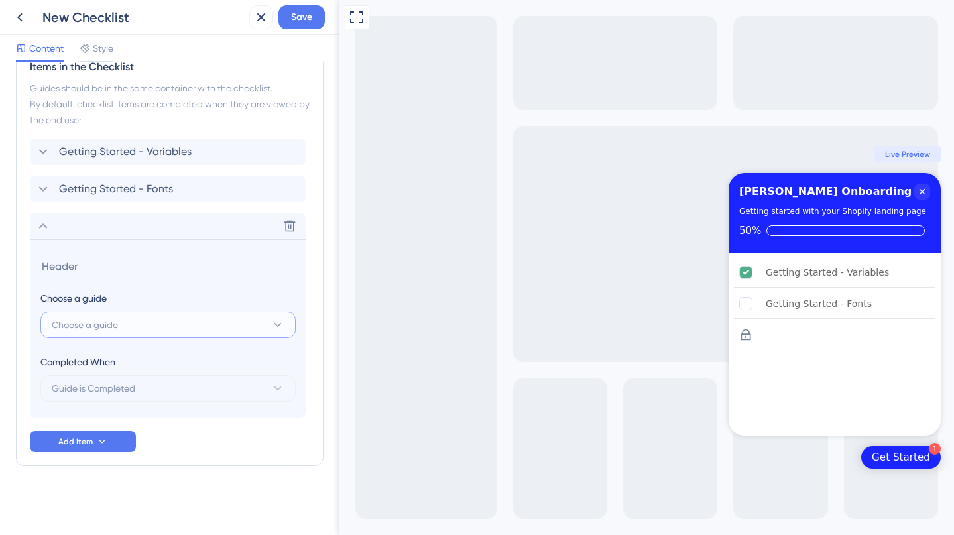
click at [160, 322] on button "Choose a guide" at bounding box center [167, 325] width 255 height 27
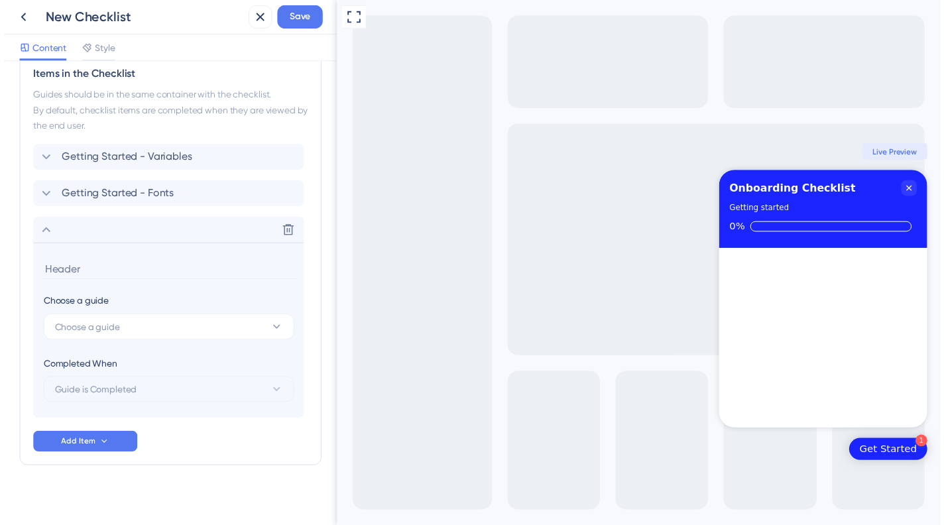
scroll to position [354, 0]
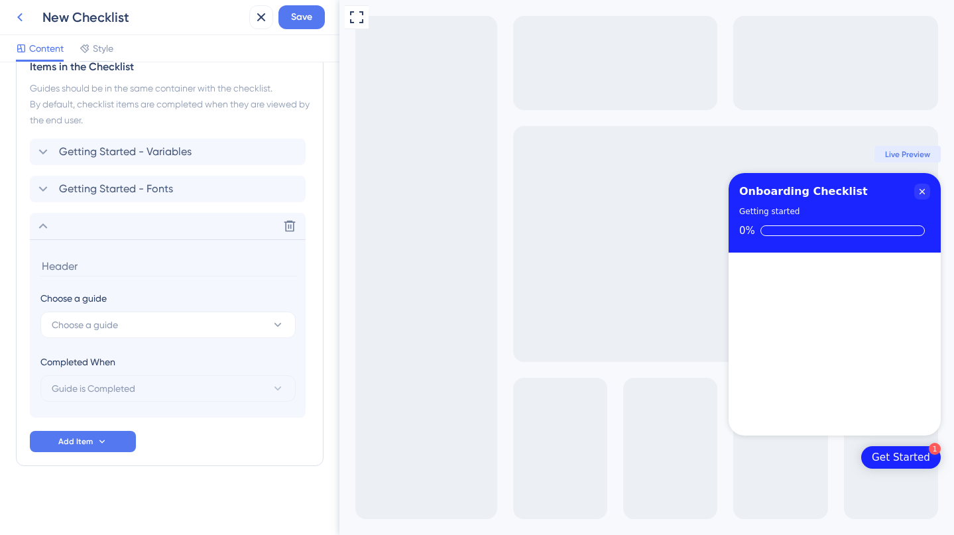
click at [17, 21] on icon at bounding box center [20, 17] width 16 height 16
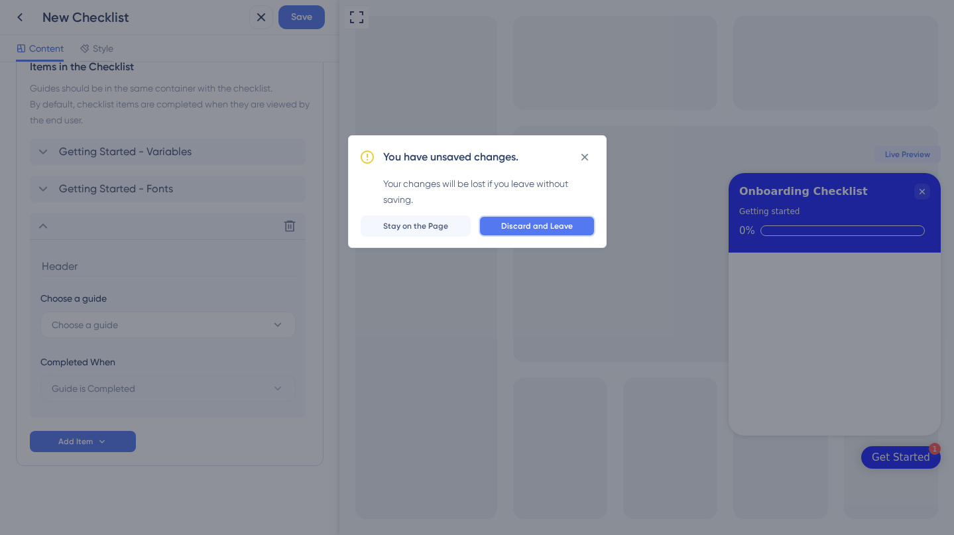
click at [575, 228] on button "Discard and Leave" at bounding box center [537, 226] width 117 height 21
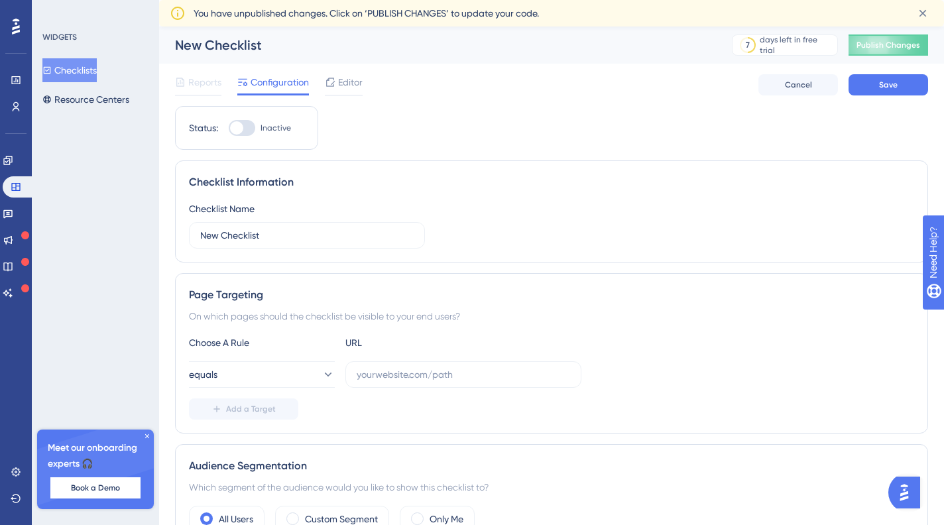
click at [72, 72] on button "Checklists" at bounding box center [69, 70] width 54 height 24
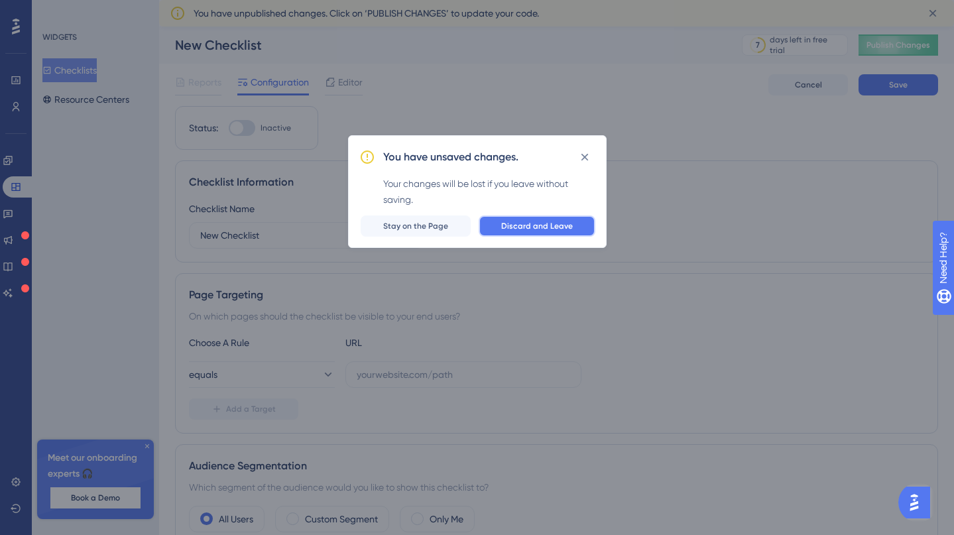
click at [575, 224] on button "Discard and Leave" at bounding box center [537, 226] width 117 height 21
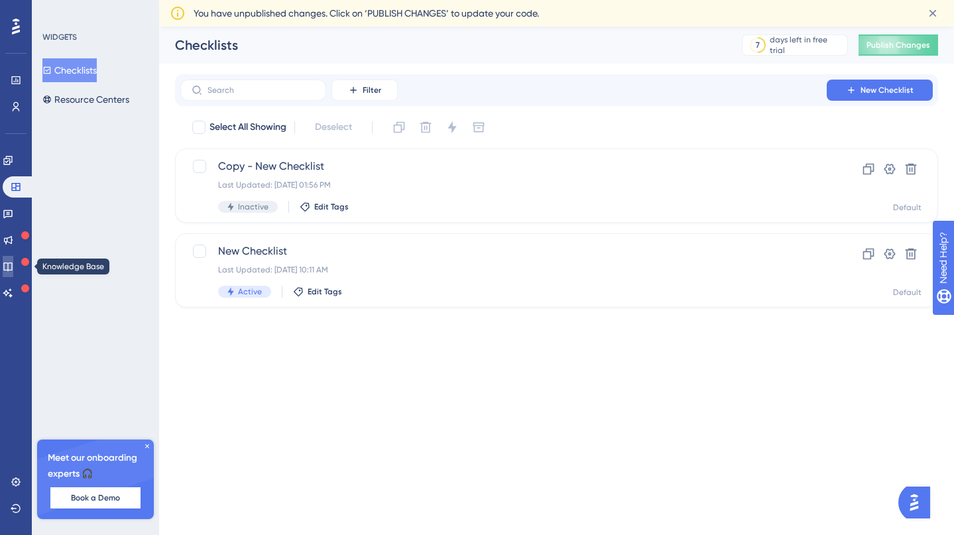
click at [13, 259] on link at bounding box center [8, 266] width 11 height 21
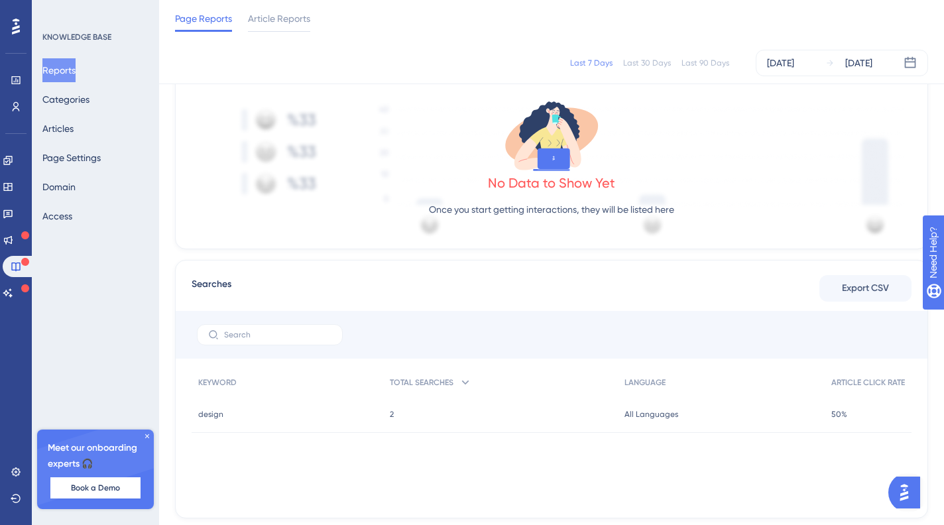
scroll to position [392, 0]
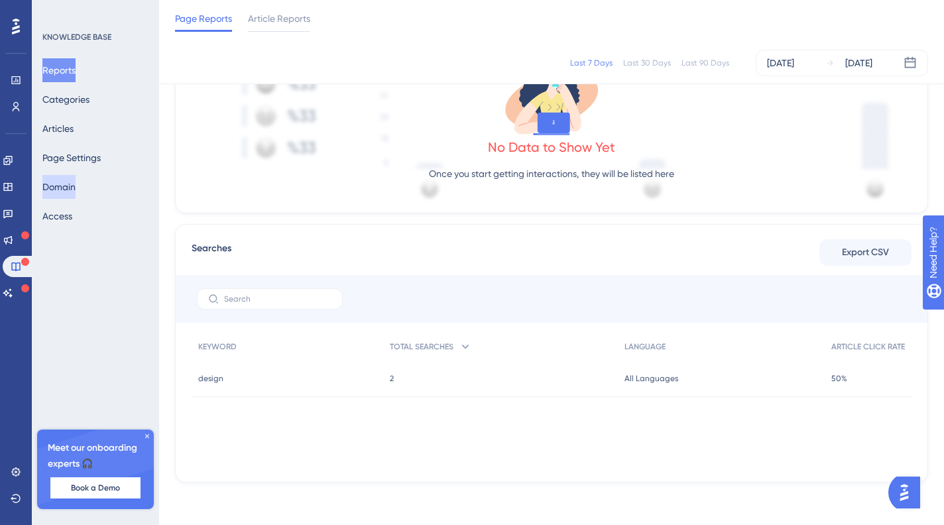
drag, startPoint x: 75, startPoint y: 190, endPoint x: 77, endPoint y: 182, distance: 7.6
click at [75, 190] on button "Domain" at bounding box center [58, 187] width 33 height 24
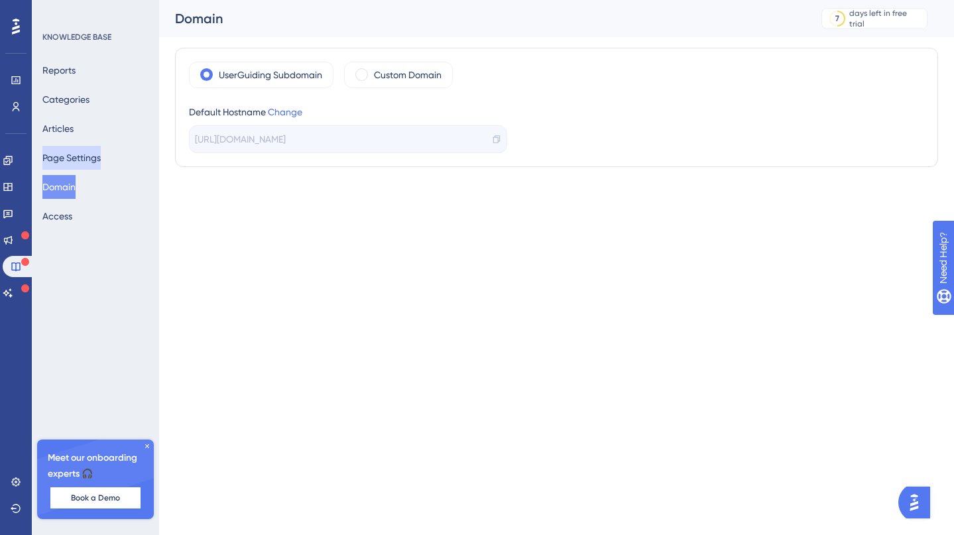
click at [80, 153] on button "Page Settings" at bounding box center [71, 158] width 58 height 24
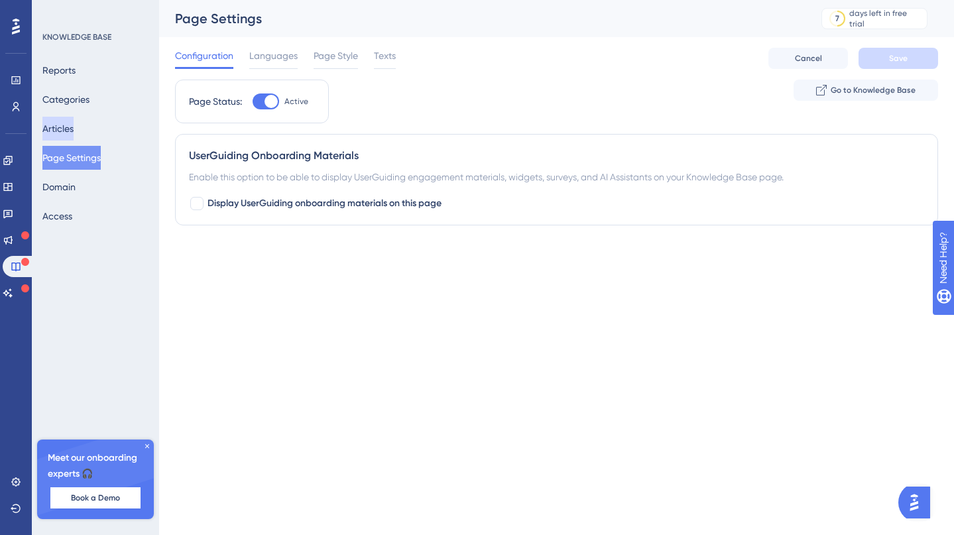
click at [74, 123] on button "Articles" at bounding box center [57, 129] width 31 height 24
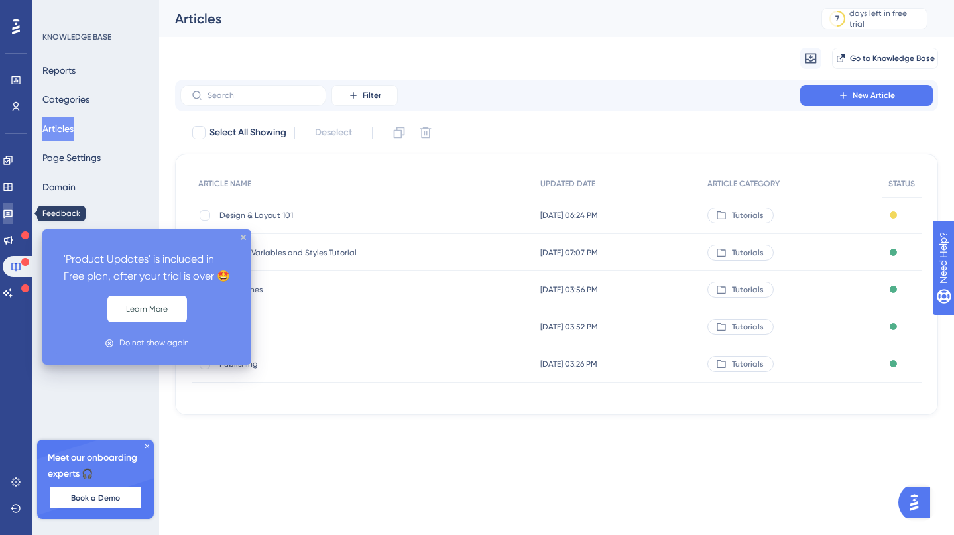
click at [13, 206] on link at bounding box center [8, 213] width 11 height 21
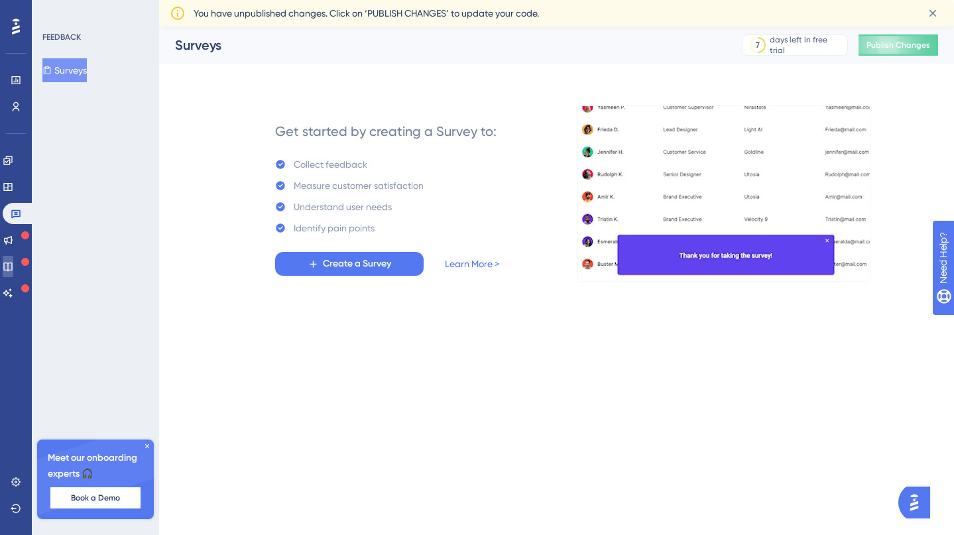
click at [13, 258] on link at bounding box center [8, 266] width 11 height 21
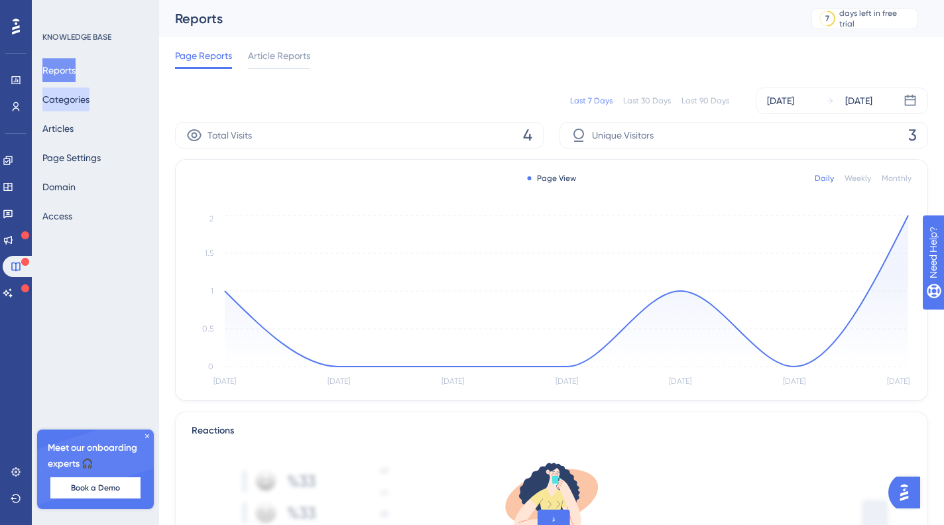
click at [87, 100] on button "Categories" at bounding box center [65, 100] width 47 height 24
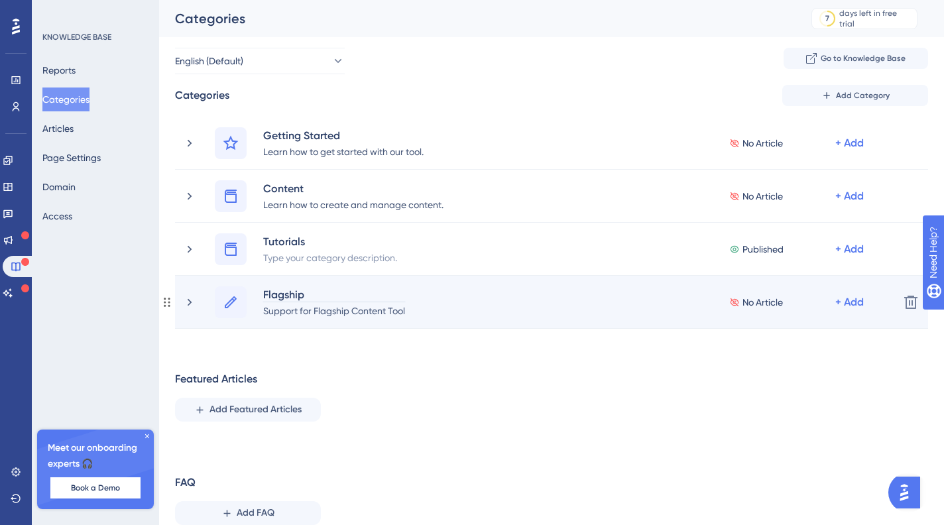
click at [281, 294] on div "Flagship" at bounding box center [334, 295] width 143 height 16
click at [184, 297] on icon at bounding box center [189, 302] width 13 height 13
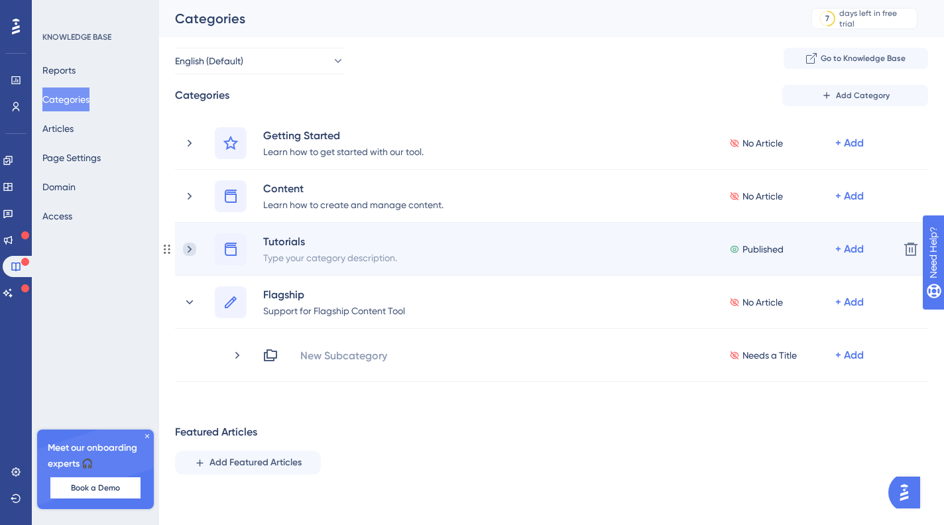
click at [188, 247] on icon at bounding box center [189, 249] width 13 height 13
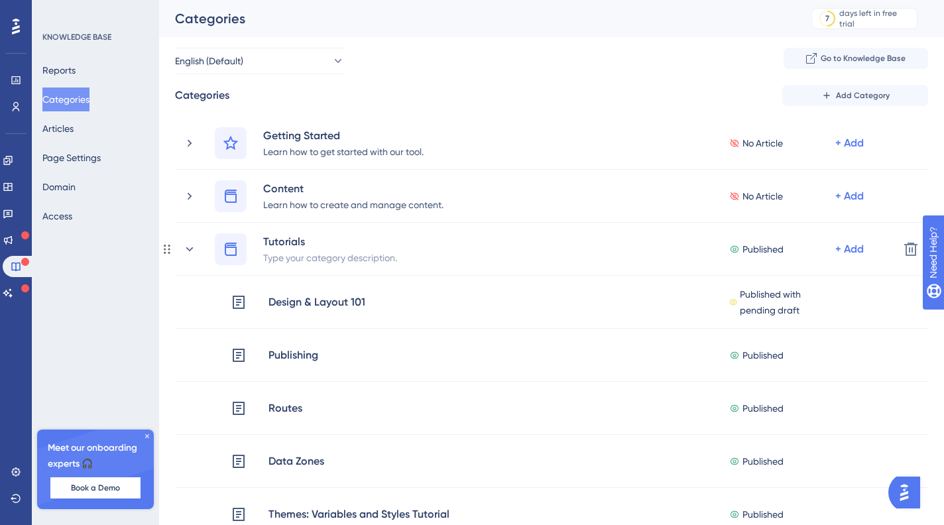
click at [188, 247] on icon at bounding box center [189, 249] width 7 height 4
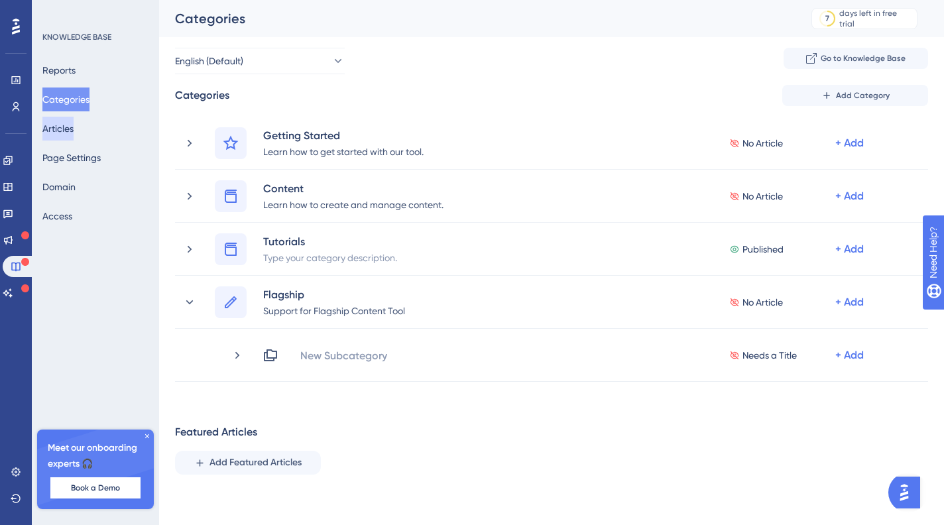
click at [74, 125] on button "Articles" at bounding box center [57, 129] width 31 height 24
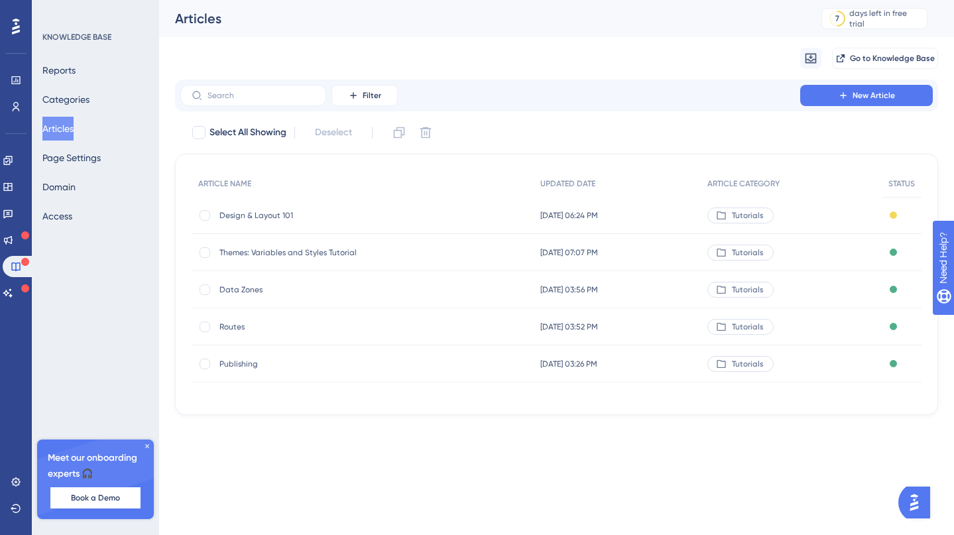
click at [70, 127] on button "Articles" at bounding box center [57, 129] width 31 height 24
click at [110, 111] on div "Reports Categories Articles Page Settings Domain Access" at bounding box center [95, 143] width 107 height 170
click at [63, 94] on button "Categories" at bounding box center [65, 100] width 47 height 24
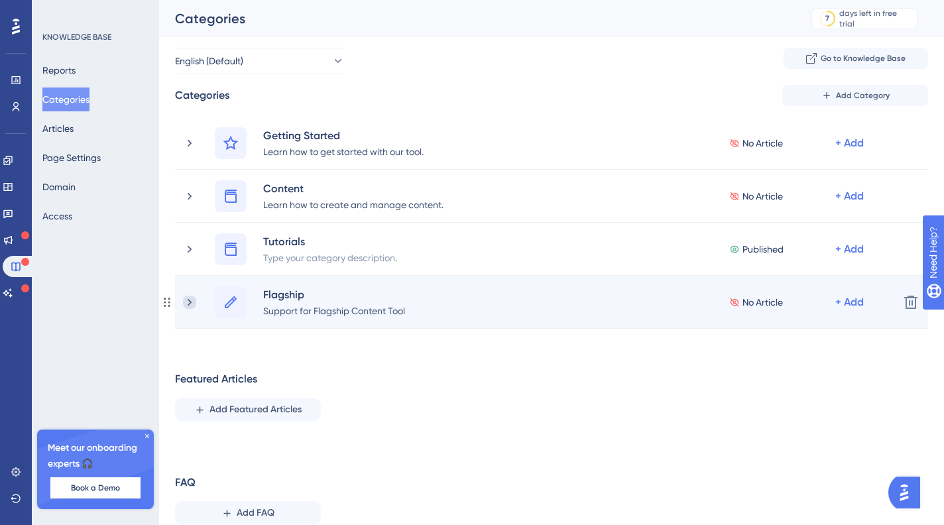
click at [190, 299] on icon at bounding box center [189, 302] width 13 height 13
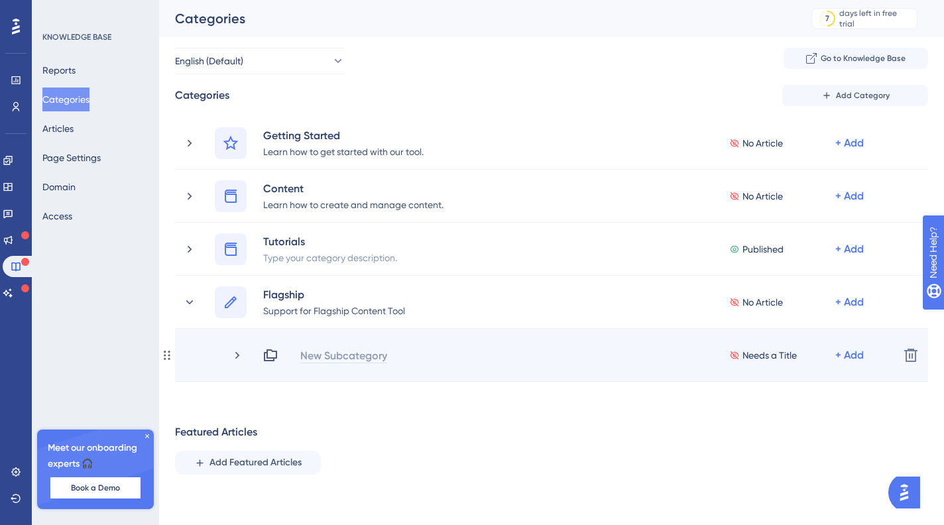
click at [311, 352] on div "New Subcategory" at bounding box center [344, 356] width 88 height 16
click at [312, 353] on div "New Subcategory" at bounding box center [344, 356] width 88 height 16
click at [345, 351] on div "Needs a Title + Add" at bounding box center [576, 356] width 626 height 16
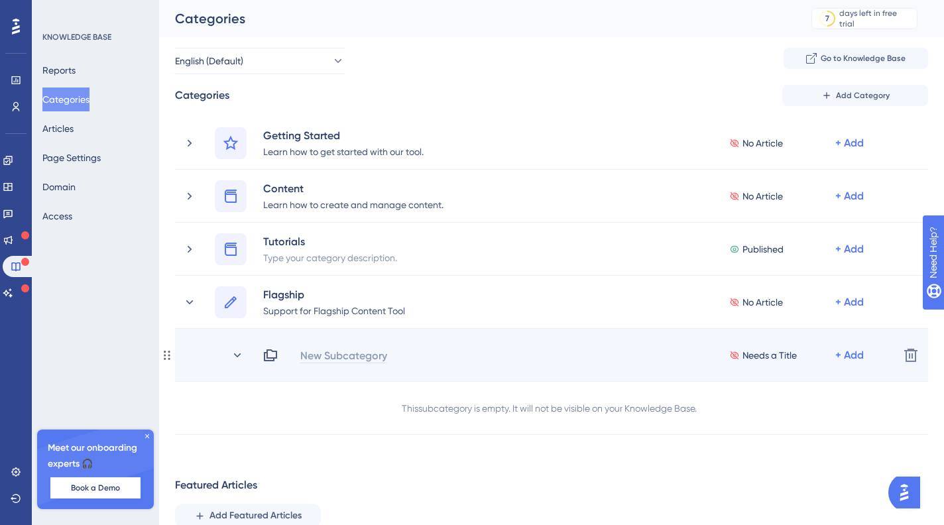
click at [343, 354] on div "New Subcategory" at bounding box center [344, 356] width 88 height 16
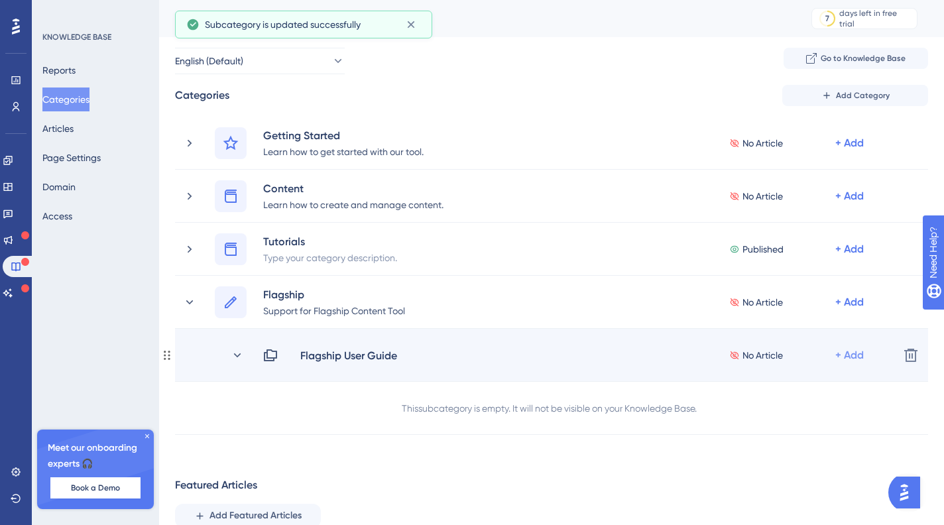
click at [858, 359] on div "+ Add" at bounding box center [850, 356] width 29 height 16
click at [780, 385] on span "Add Articles" at bounding box center [776, 391] width 51 height 16
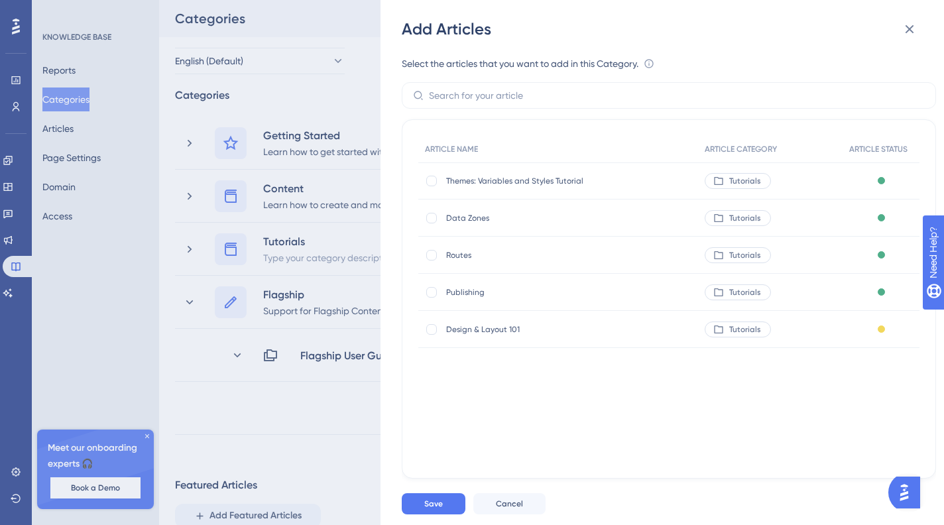
click at [356, 406] on div "Add Articles Select the articles that you want to add in this Category. An arti…" at bounding box center [472, 262] width 944 height 525
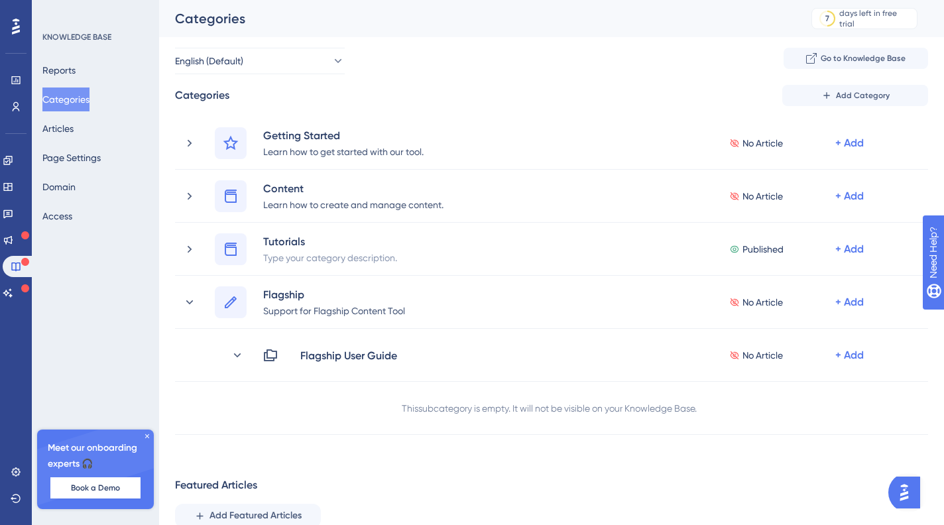
click at [107, 134] on div "Reports Categories Articles Page Settings Domain Access" at bounding box center [95, 143] width 107 height 170
click at [59, 121] on button "Articles" at bounding box center [57, 129] width 31 height 24
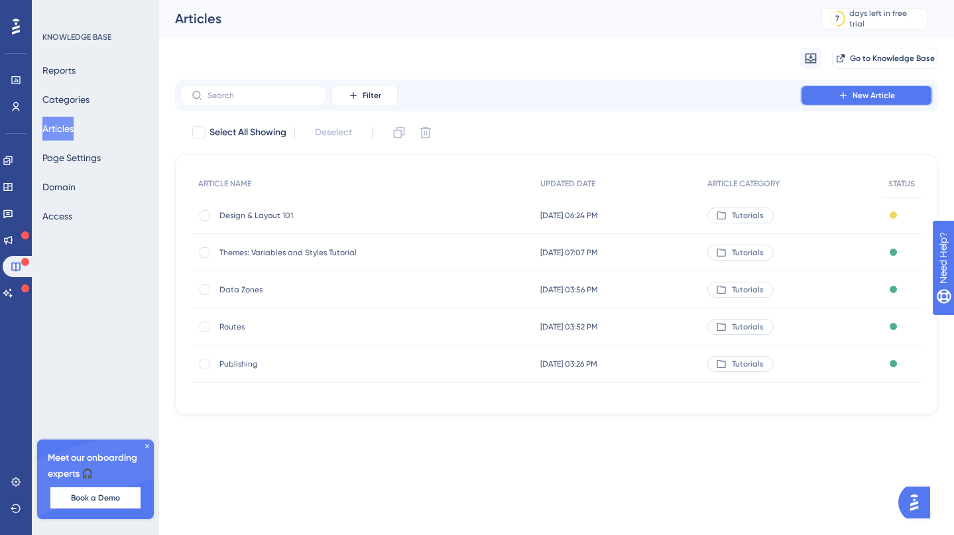
click at [859, 99] on span "New Article" at bounding box center [874, 95] width 42 height 11
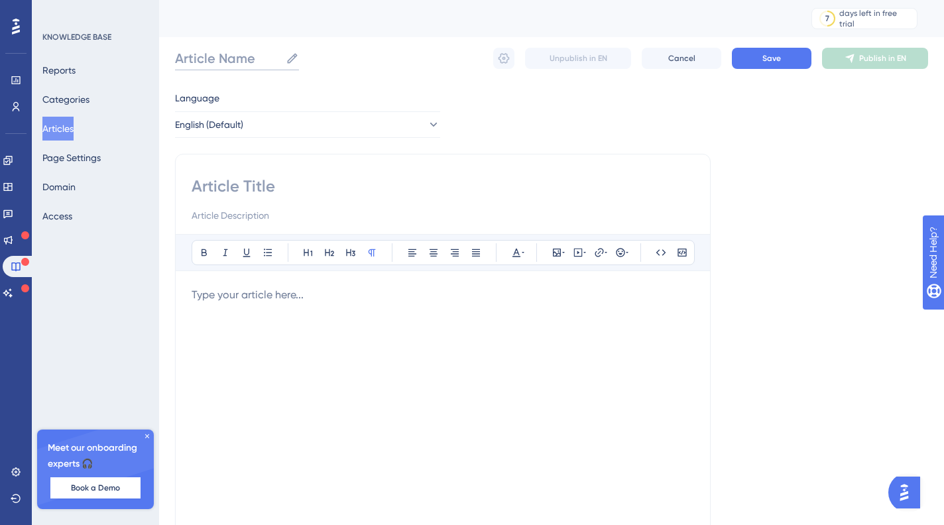
click at [229, 60] on input "Article Name" at bounding box center [227, 58] width 105 height 19
click at [216, 54] on input "Flagship" at bounding box center [214, 58] width 78 height 19
paste input "TM"
click at [241, 62] on input "Flagship" at bounding box center [214, 58] width 78 height 19
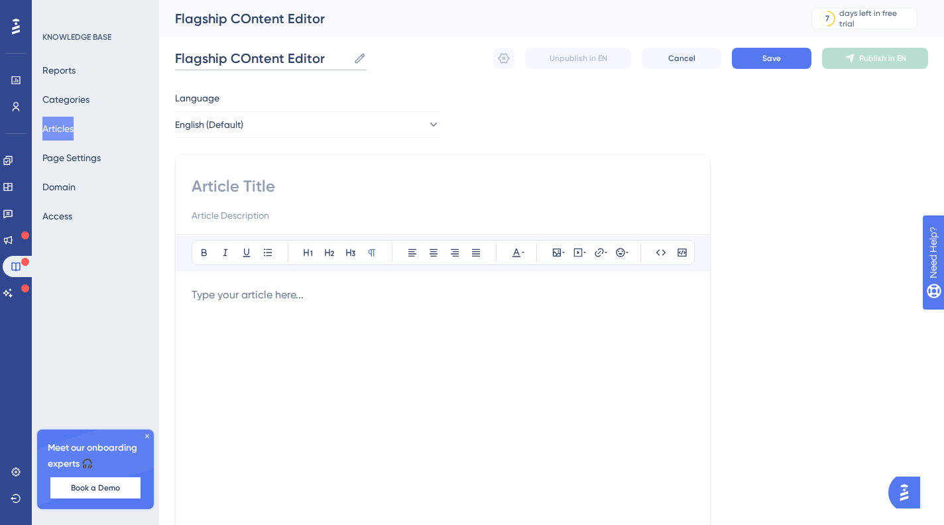
click at [249, 61] on input "Flagship COntent Editor" at bounding box center [261, 58] width 173 height 19
click at [294, 56] on input "Flagship Content Editor" at bounding box center [260, 58] width 170 height 19
type input "Flagship Content Editor"
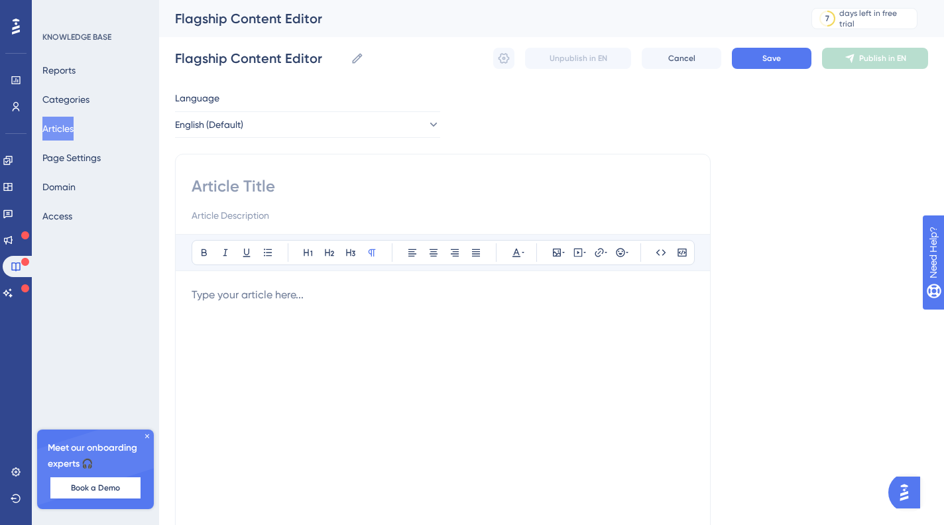
click at [243, 189] on input at bounding box center [443, 186] width 503 height 21
paste input "Flagship Content Editor"
type input "Flagship Content Editor"
click at [252, 303] on div at bounding box center [443, 433] width 503 height 292
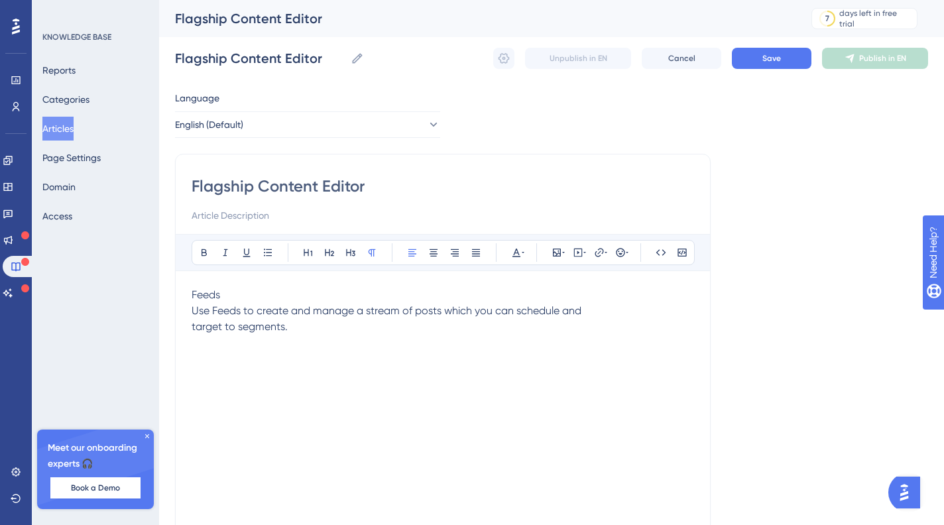
click at [219, 365] on div "Feeds Use Feeds to create and manage a stream of posts which you can schedule a…" at bounding box center [443, 433] width 503 height 292
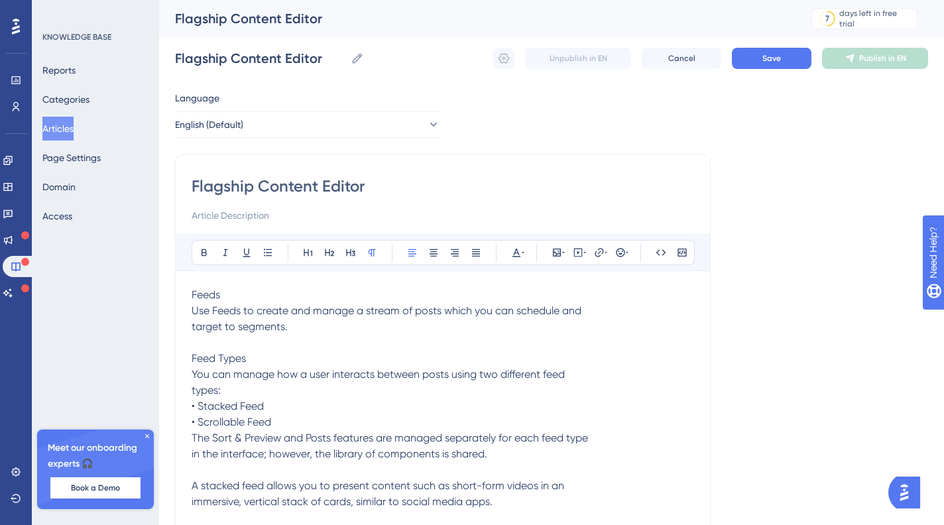
click at [192, 485] on span "A stacked feed allows you to present content such as short-form videos in an im…" at bounding box center [378, 494] width 373 height 29
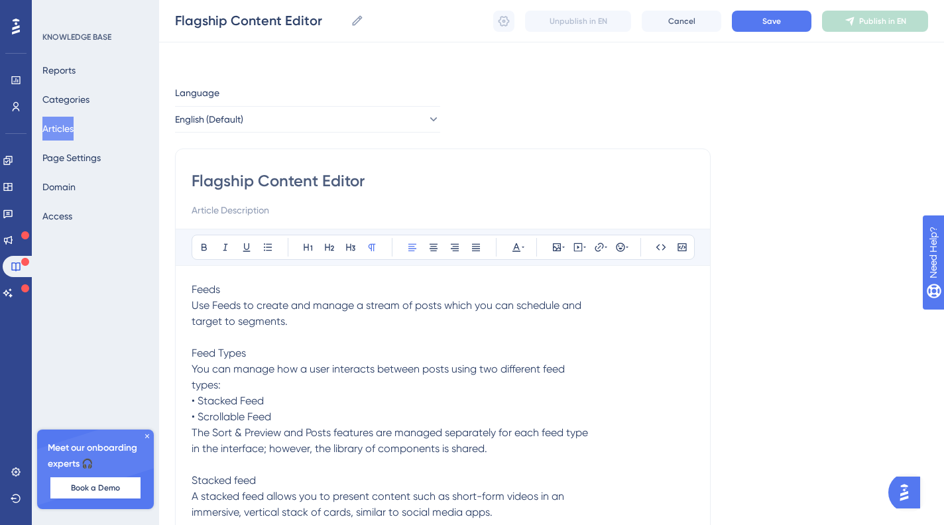
scroll to position [170, 0]
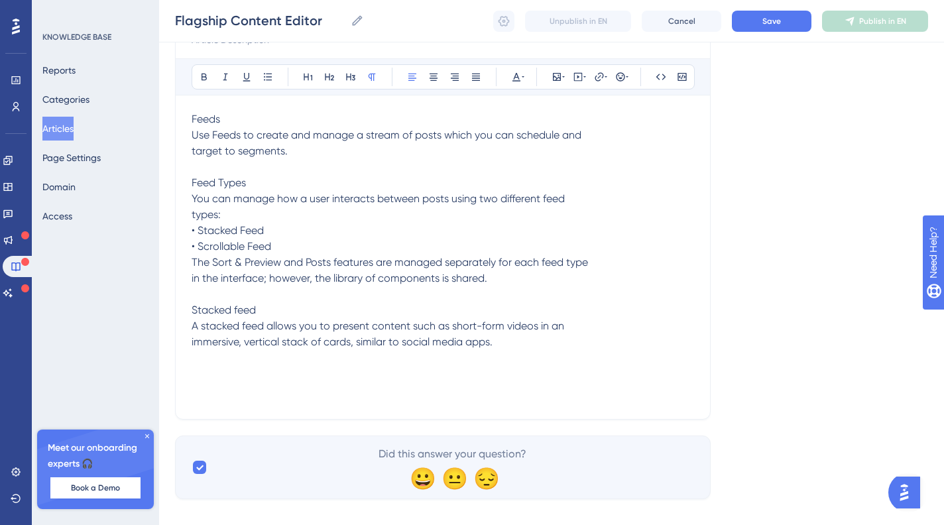
click at [523, 344] on p "A stacked feed allows you to present content such as short-form videos in an im…" at bounding box center [443, 334] width 503 height 32
click at [196, 369] on span "A scrollable feed allows you to present a list of cards in an endless scroll." at bounding box center [365, 373] width 346 height 13
click at [248, 168] on p at bounding box center [443, 167] width 503 height 16
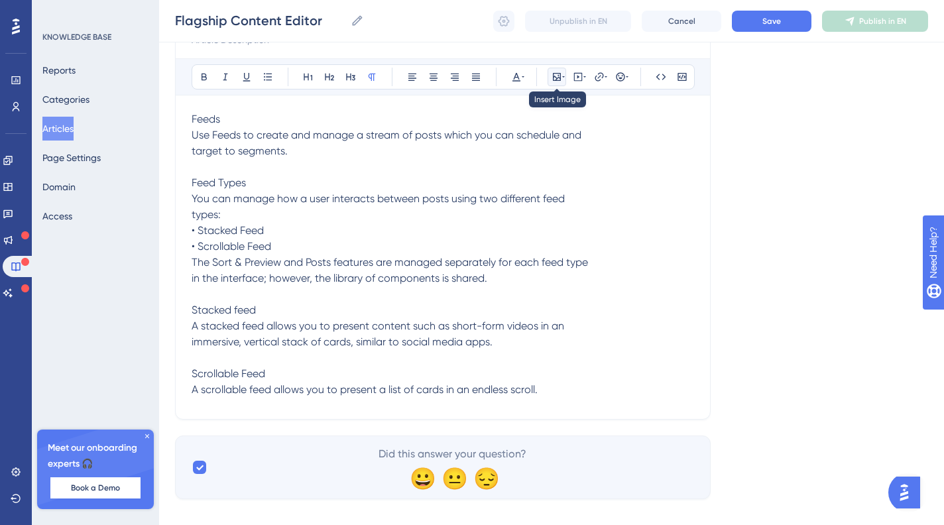
click at [563, 77] on icon at bounding box center [563, 77] width 3 height 11
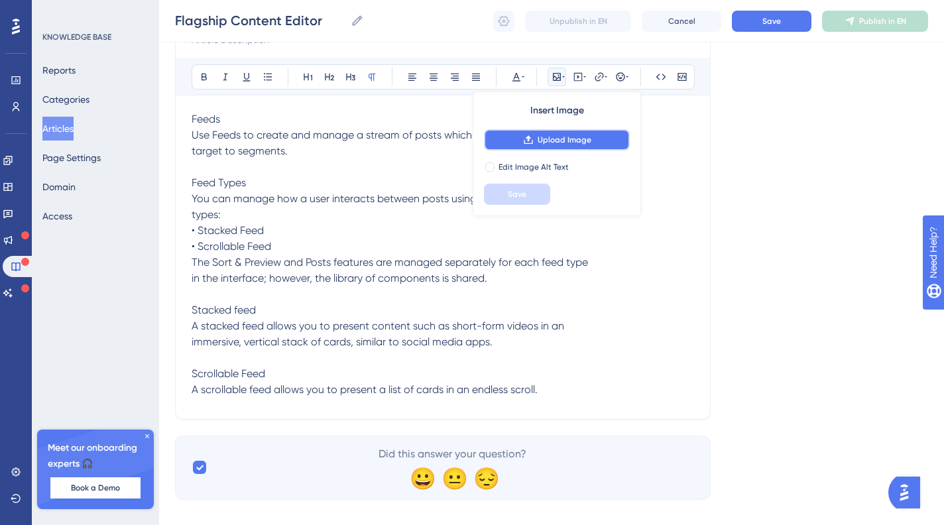
click at [584, 143] on span "Upload Image" at bounding box center [565, 140] width 54 height 11
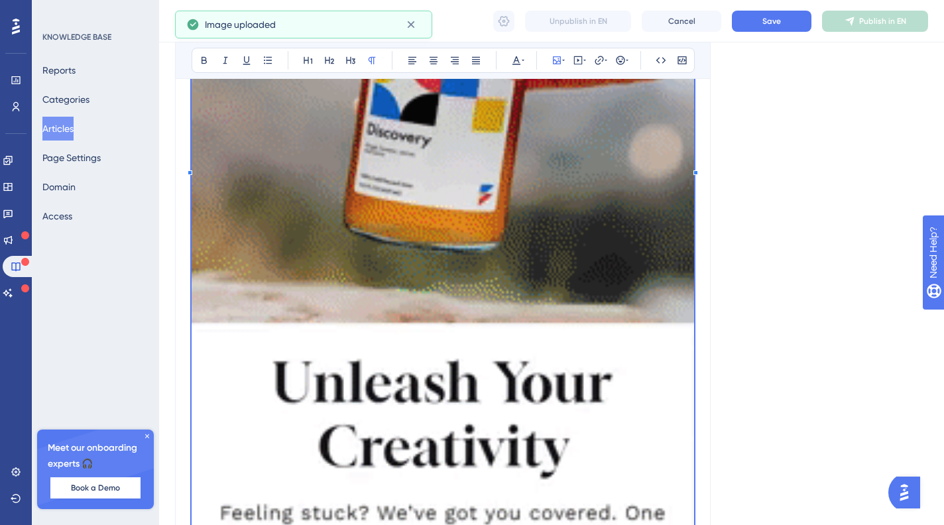
scroll to position [1176, 0]
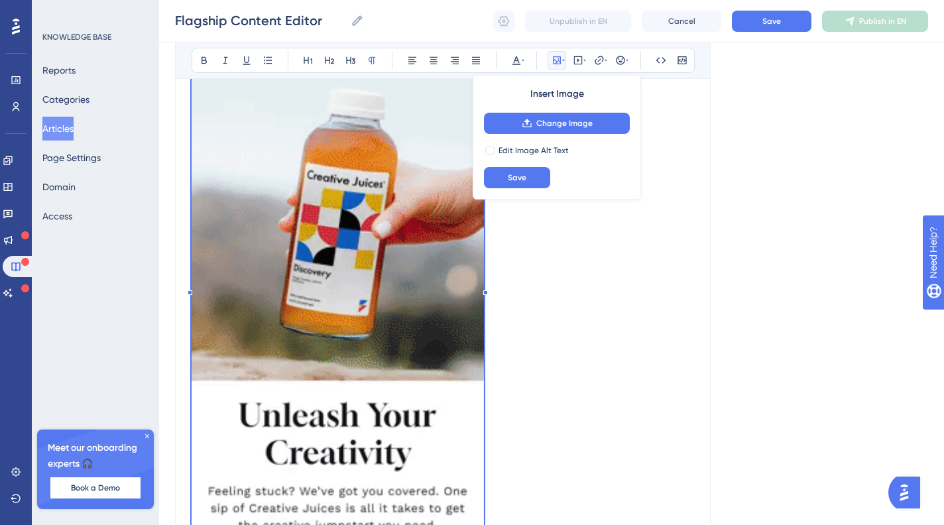
scroll to position [640, 0]
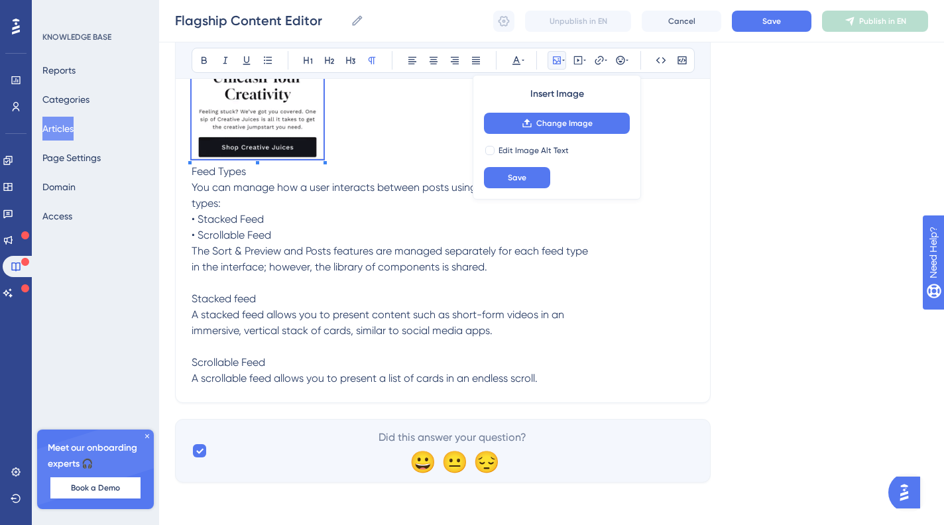
click at [327, 191] on div "Feeds Use Feeds to create and manage a stream of posts which you can schedule a…" at bounding box center [443, 106] width 503 height 560
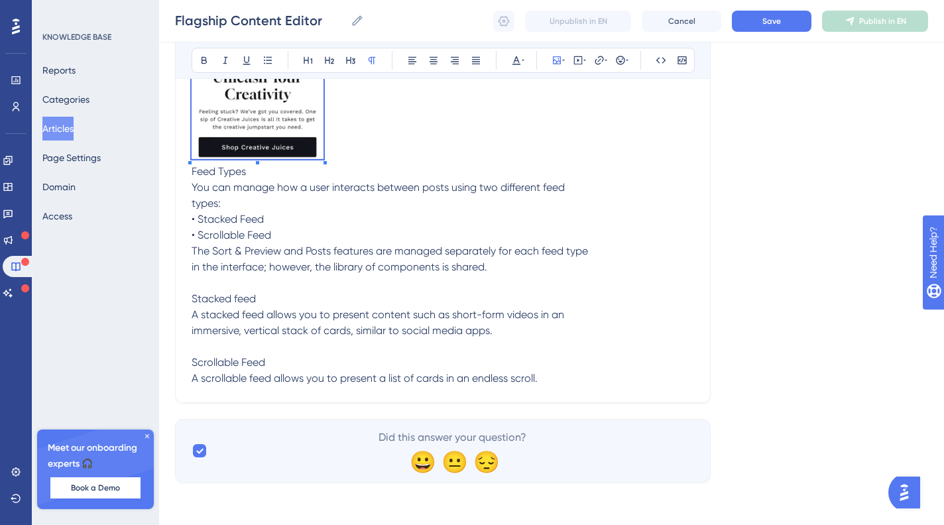
scroll to position [166, 0]
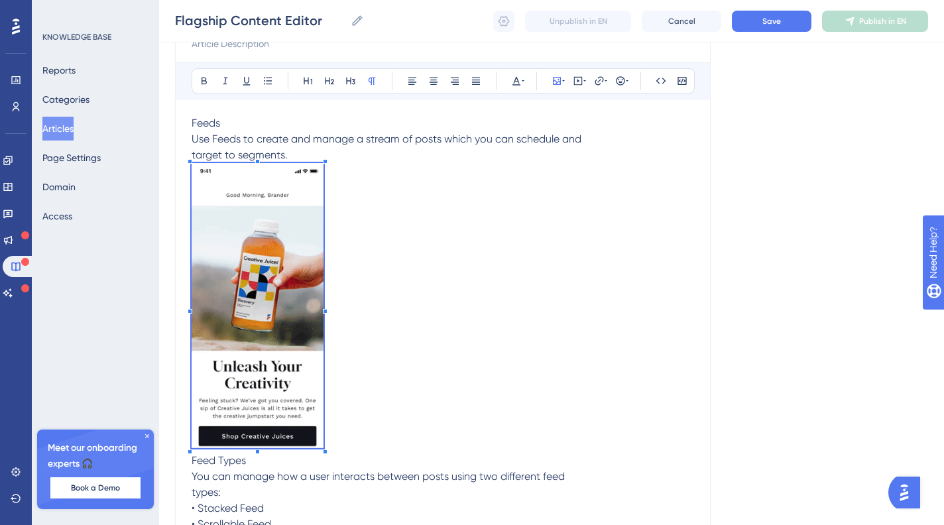
click at [353, 265] on p at bounding box center [443, 308] width 503 height 290
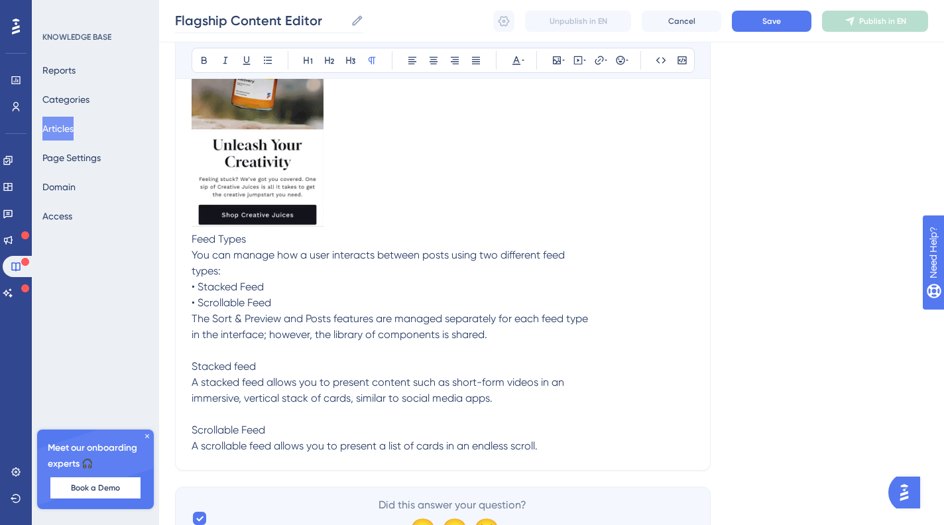
scroll to position [423, 0]
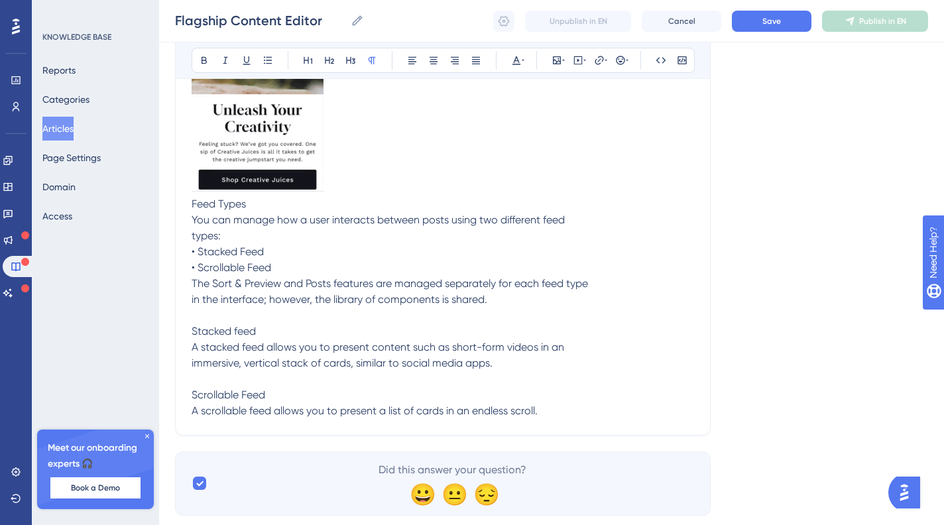
click at [499, 369] on p "A stacked feed allows you to present content such as short-form videos in an im…" at bounding box center [443, 356] width 503 height 32
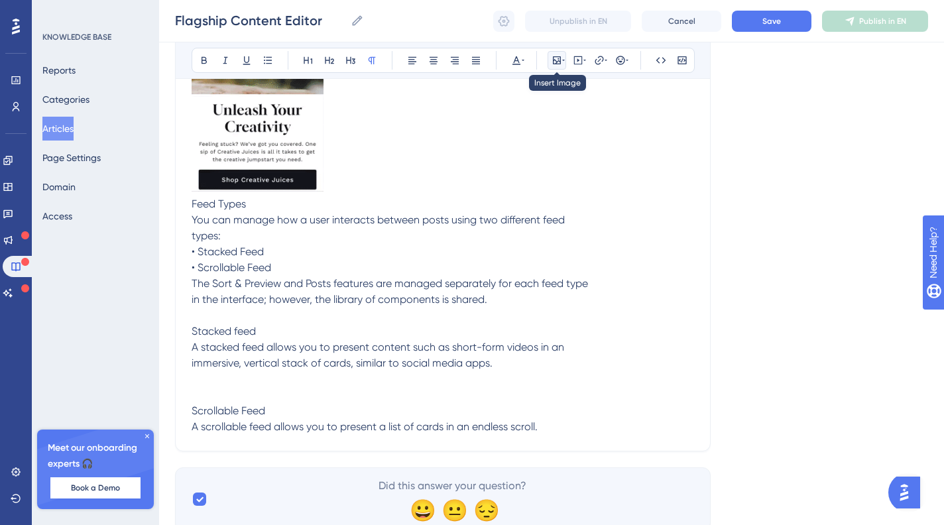
click at [559, 62] on icon at bounding box center [557, 60] width 11 height 11
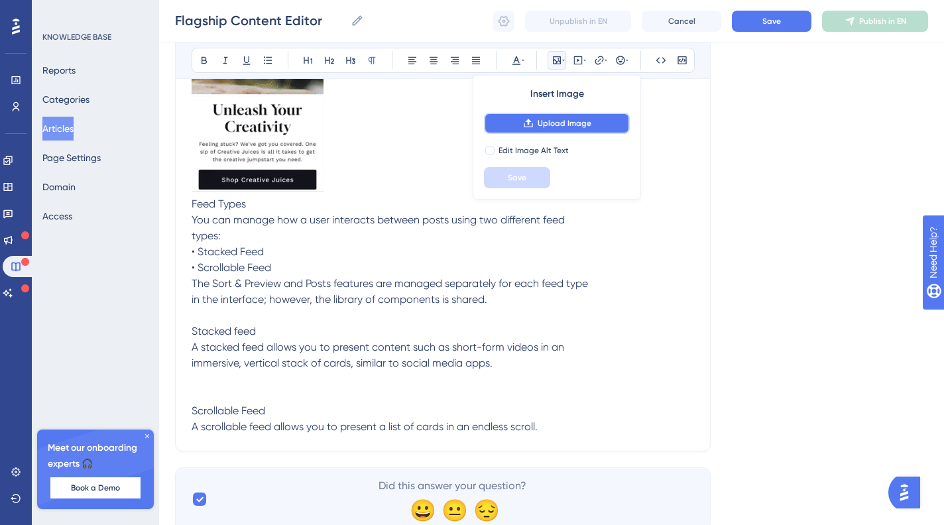
click at [586, 126] on span "Upload Image" at bounding box center [565, 123] width 54 height 11
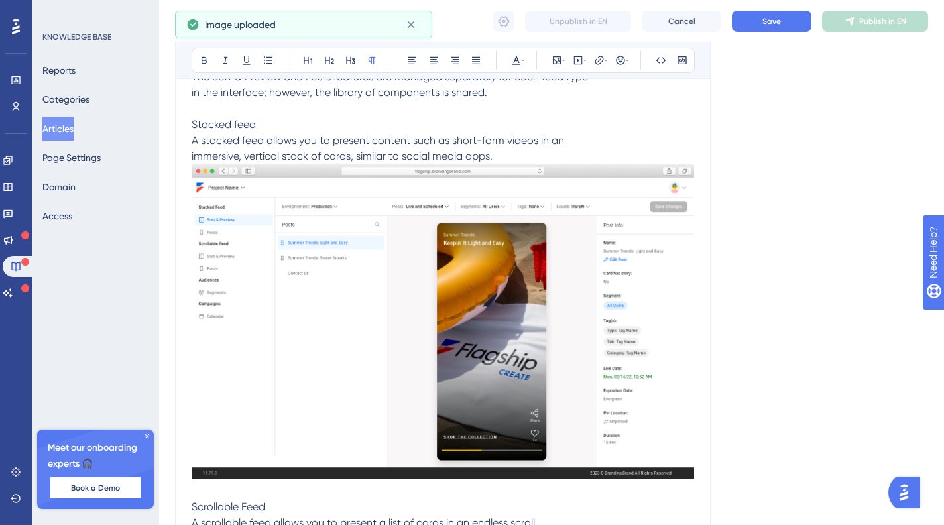
scroll to position [775, 0]
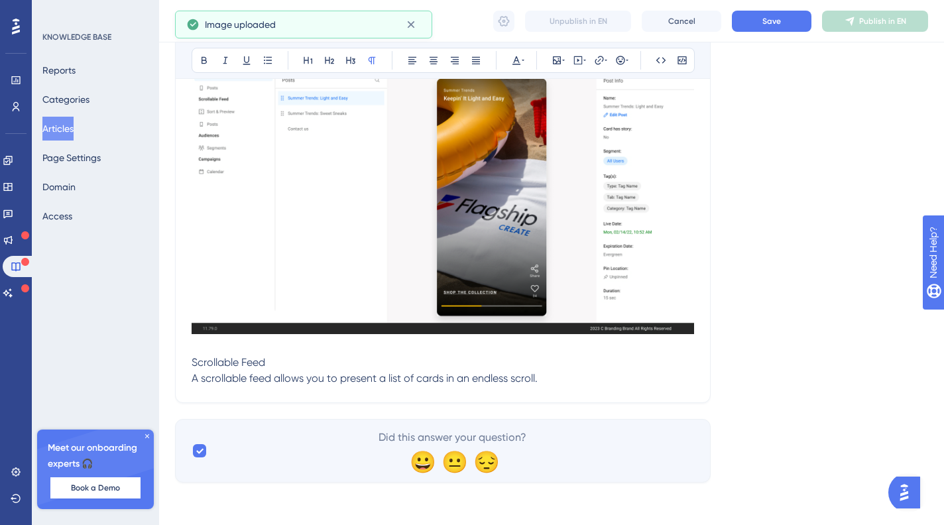
click at [562, 372] on p "A scrollable feed allows you to present a list of cards in an endless scroll." at bounding box center [443, 379] width 503 height 16
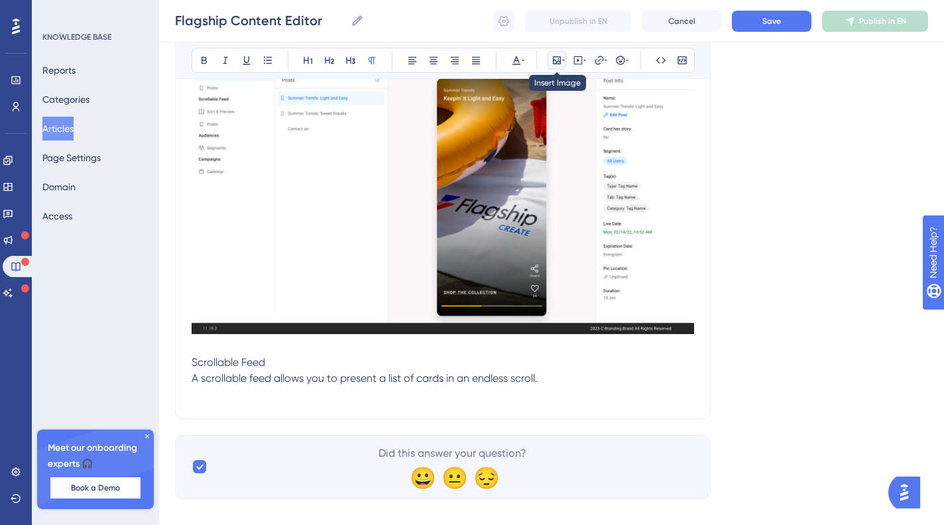
click at [556, 56] on icon at bounding box center [557, 60] width 8 height 8
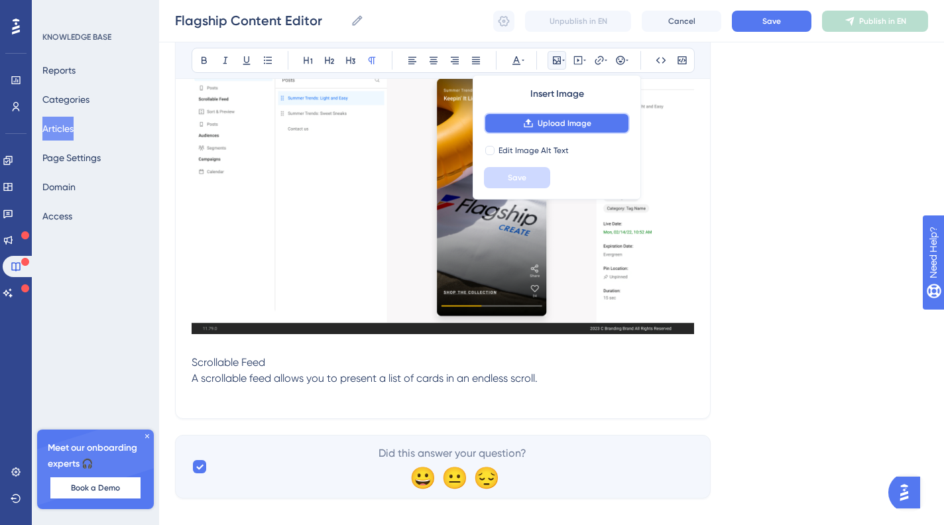
click at [574, 120] on span "Upload Image" at bounding box center [565, 123] width 54 height 11
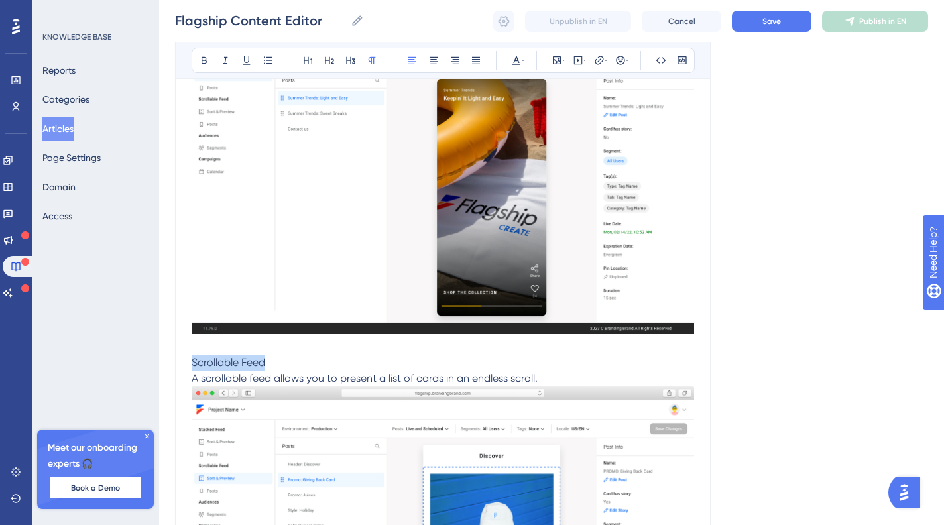
drag, startPoint x: 281, startPoint y: 359, endPoint x: 166, endPoint y: 355, distance: 114.1
click at [168, 361] on div "Performance Users Engagement Widgets Feedback Product Updates Knowledge Base AI…" at bounding box center [551, 24] width 785 height 1598
click at [327, 60] on icon at bounding box center [329, 60] width 9 height 7
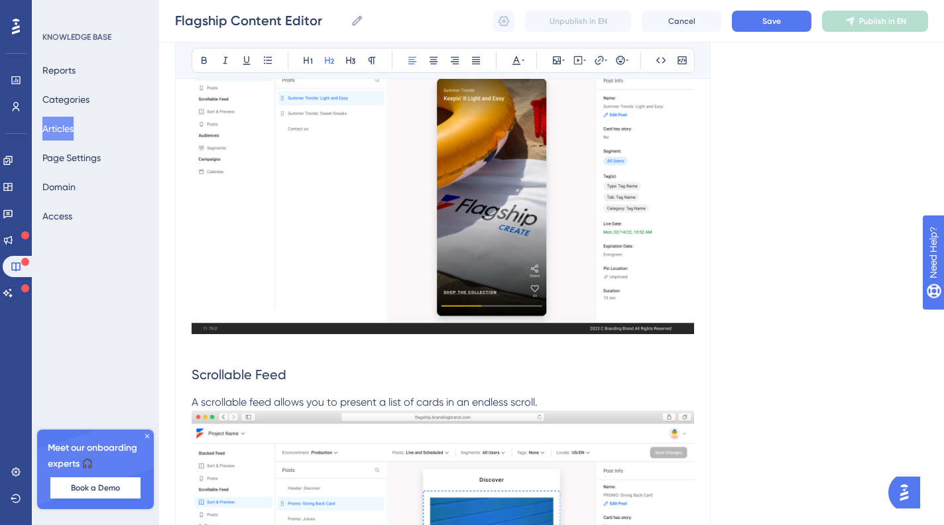
scroll to position [331, 0]
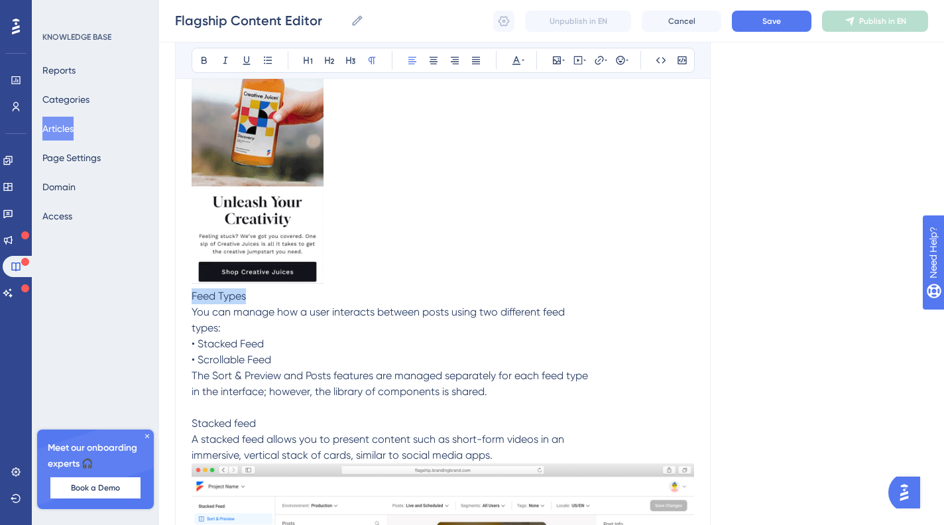
drag, startPoint x: 241, startPoint y: 294, endPoint x: 145, endPoint y: 292, distance: 96.2
click at [159, 297] on div "Performance Users Engagement Widgets Feedback Product Updates Knowledge Base AI…" at bounding box center [551, 480] width 785 height 1622
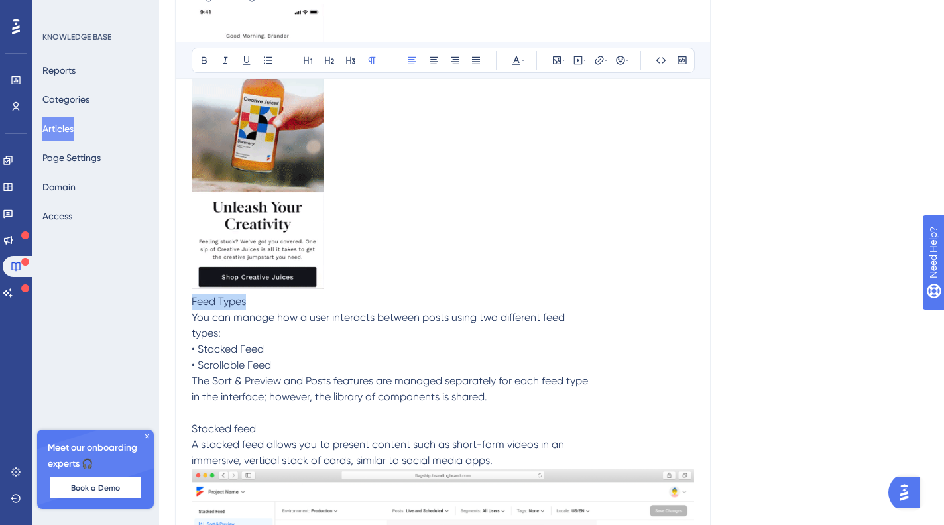
scroll to position [0, 0]
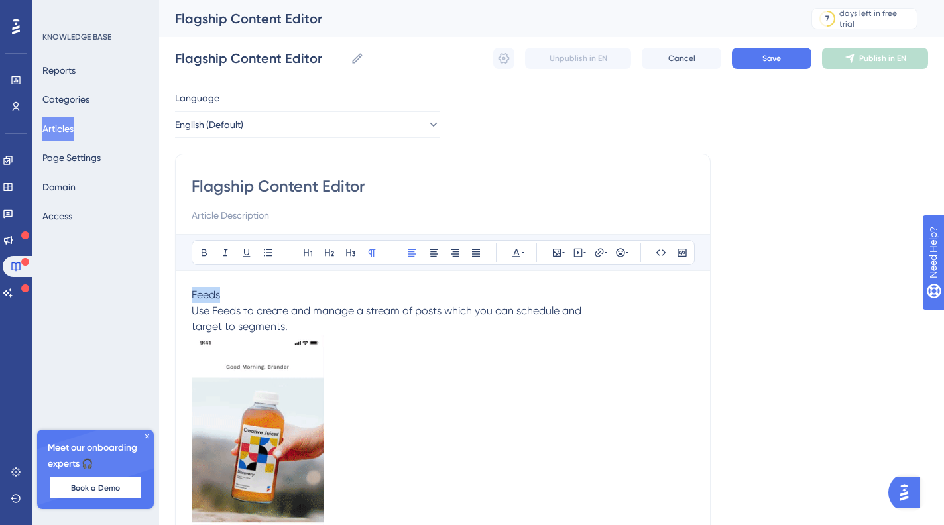
drag, startPoint x: 229, startPoint y: 298, endPoint x: 158, endPoint y: 292, distance: 71.8
click at [304, 256] on icon at bounding box center [308, 252] width 11 height 11
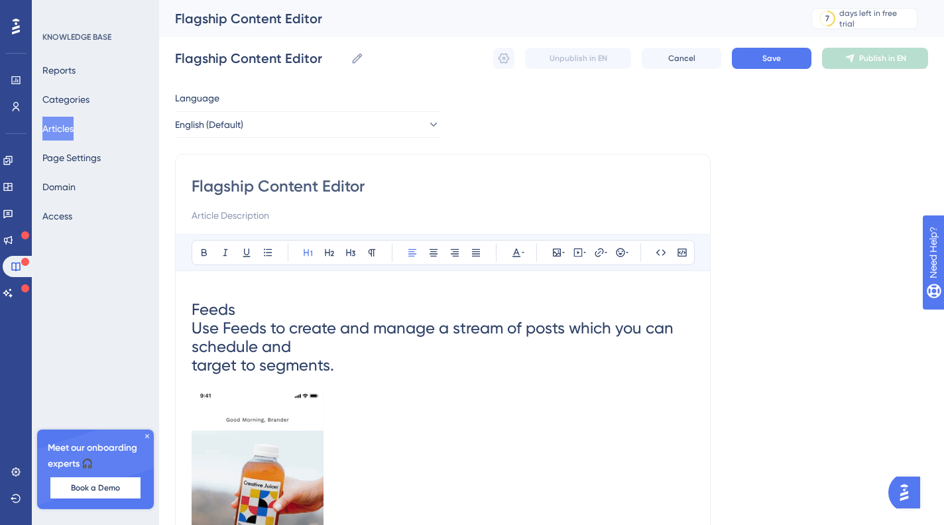
drag, startPoint x: 298, startPoint y: 347, endPoint x: 302, endPoint y: 356, distance: 10.4
click at [298, 347] on h1 "Feeds Use Feeds to create and manage a stream of posts which you can schedule a…" at bounding box center [443, 337] width 503 height 101
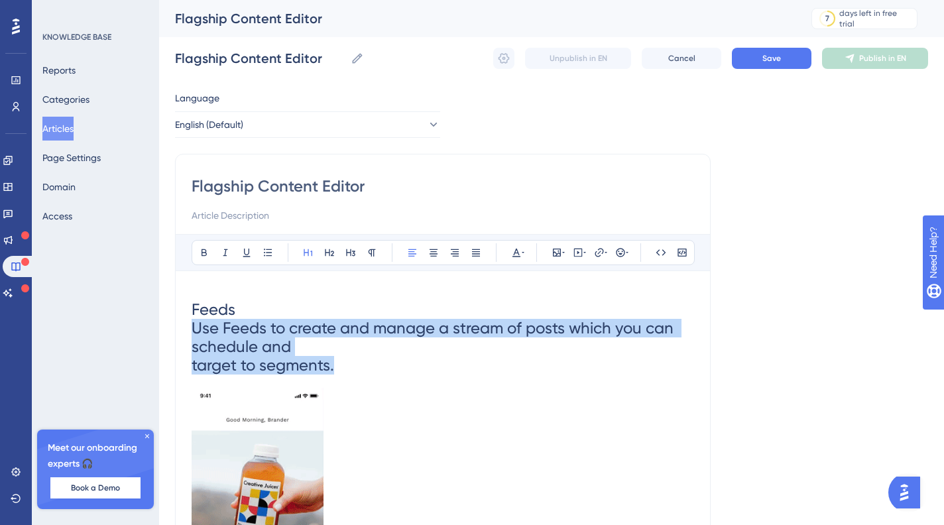
drag, startPoint x: 364, startPoint y: 376, endPoint x: 176, endPoint y: 325, distance: 195.2
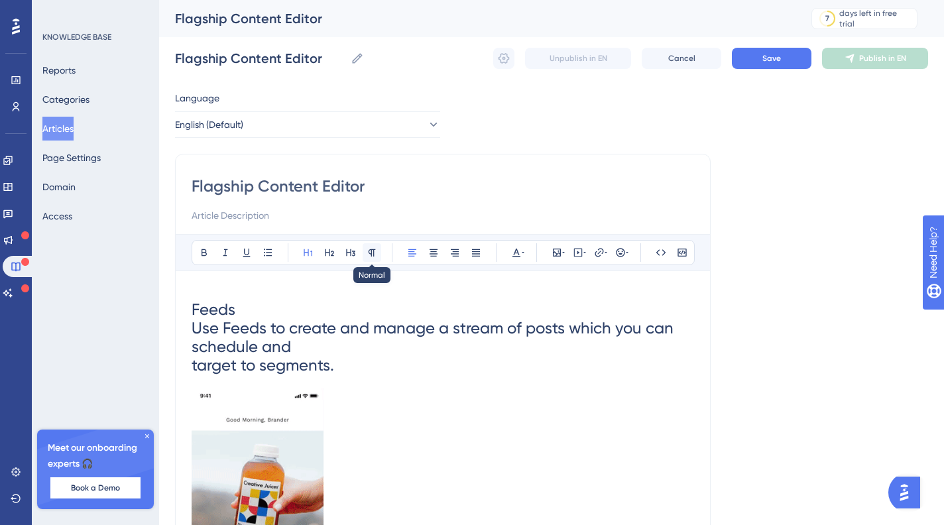
click at [365, 255] on button at bounding box center [372, 252] width 19 height 19
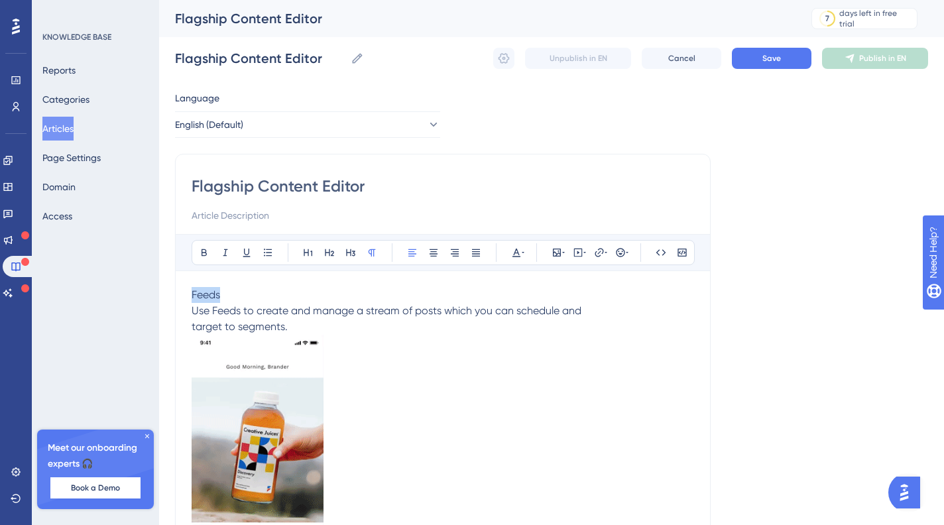
drag, startPoint x: 231, startPoint y: 290, endPoint x: 258, endPoint y: 278, distance: 29.7
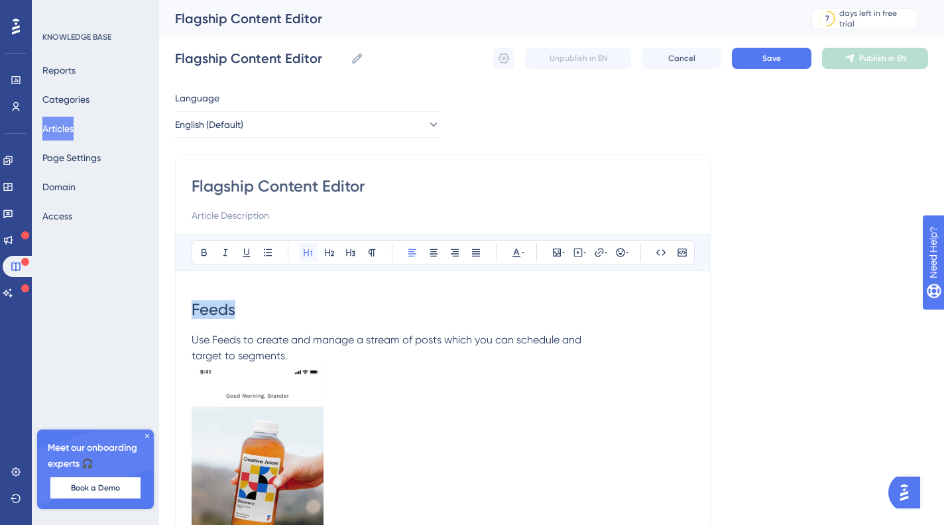
click at [317, 254] on button at bounding box center [308, 252] width 19 height 19
click at [303, 351] on p "Use Feeds to create and manage a stream of posts which you can schedule and tar…" at bounding box center [443, 348] width 503 height 32
click at [202, 329] on h1 "Feeds" at bounding box center [443, 309] width 503 height 45
click at [197, 330] on h1 "Feeds" at bounding box center [443, 309] width 503 height 45
click at [194, 337] on span "Use Feeds to create and manage a stream of posts which you can schedule and" at bounding box center [387, 340] width 390 height 13
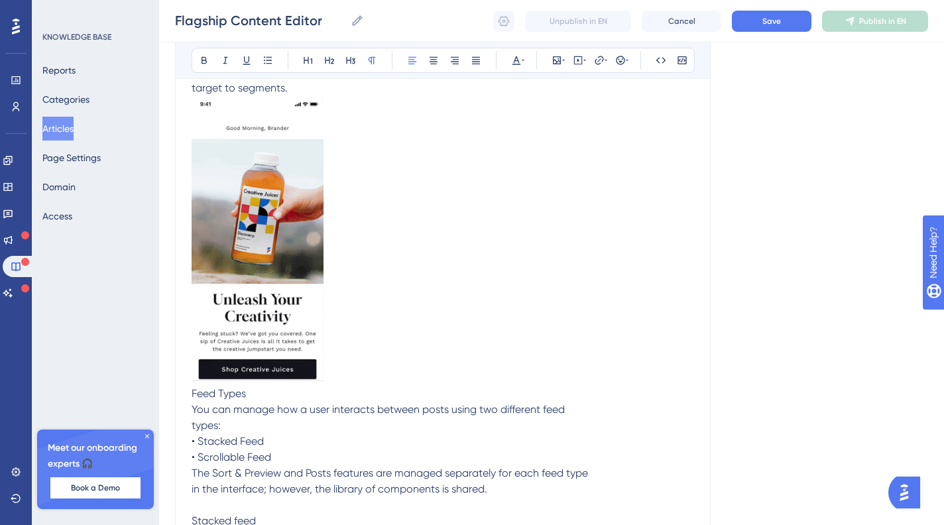
scroll to position [277, 0]
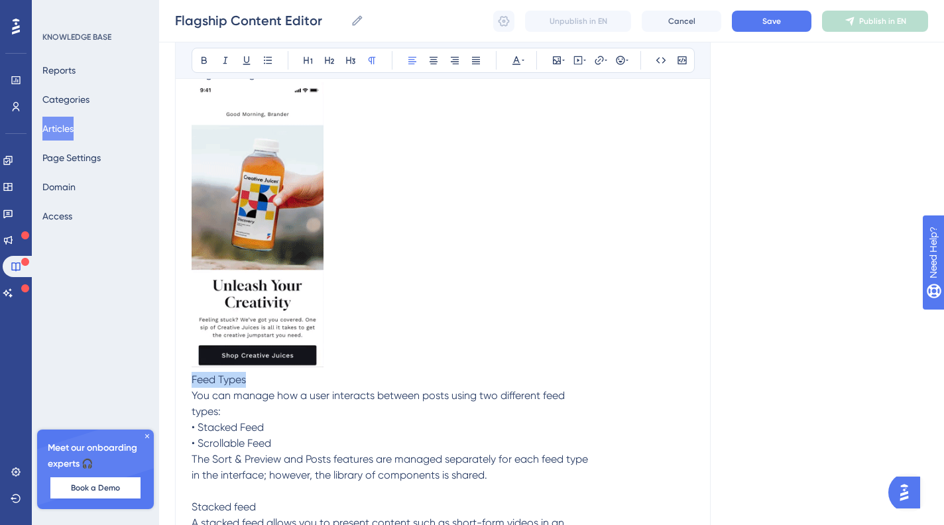
drag, startPoint x: 273, startPoint y: 385, endPoint x: 172, endPoint y: 375, distance: 101.3
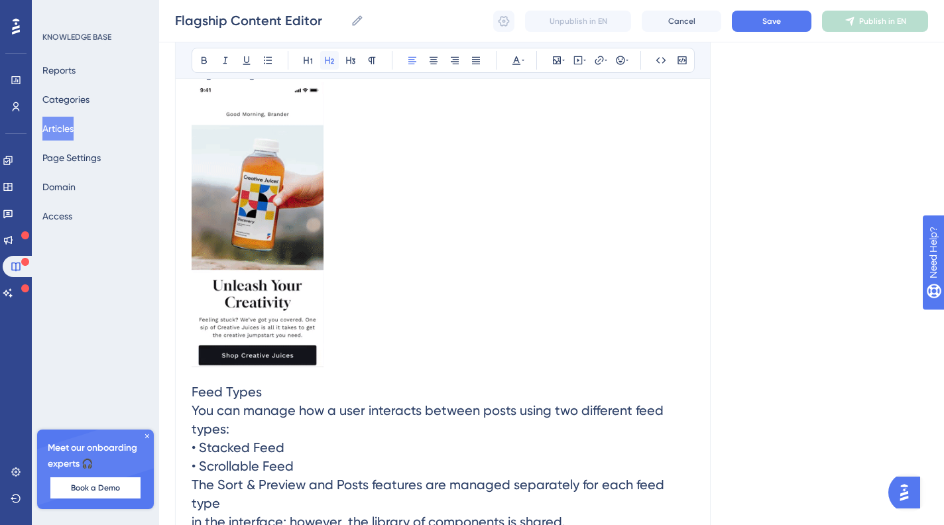
click at [328, 62] on icon at bounding box center [329, 60] width 11 height 11
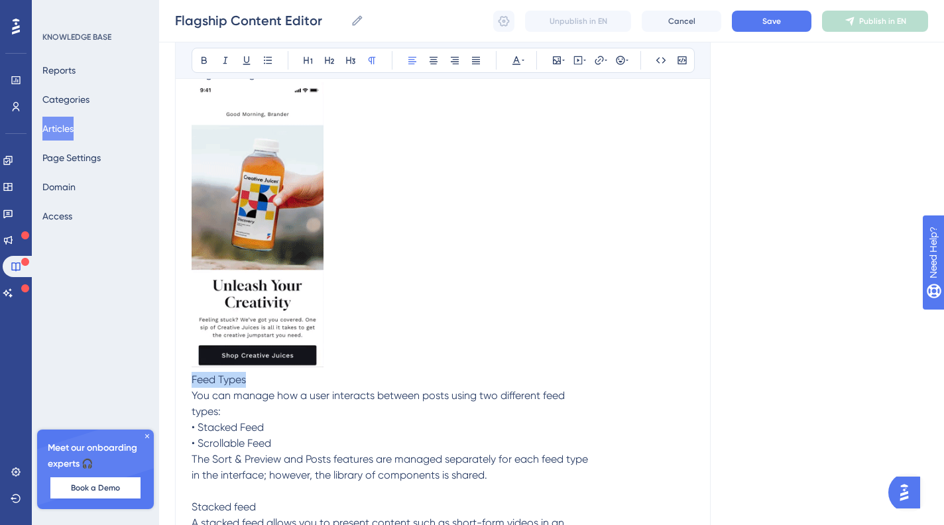
drag, startPoint x: 271, startPoint y: 383, endPoint x: 156, endPoint y: 358, distance: 118.0
click at [324, 60] on button at bounding box center [329, 60] width 19 height 19
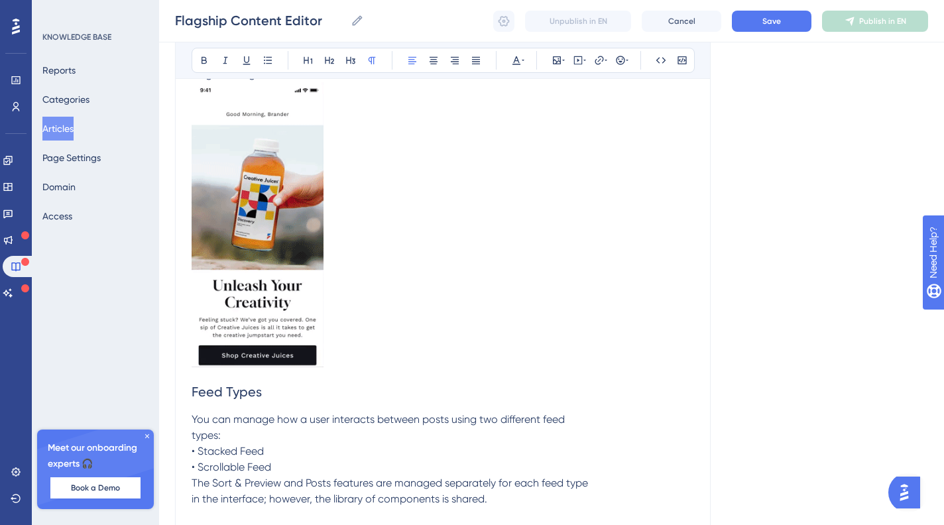
click at [192, 429] on span "You can manage how a user interacts between posts using two different feed type…" at bounding box center [390, 459] width 397 height 92
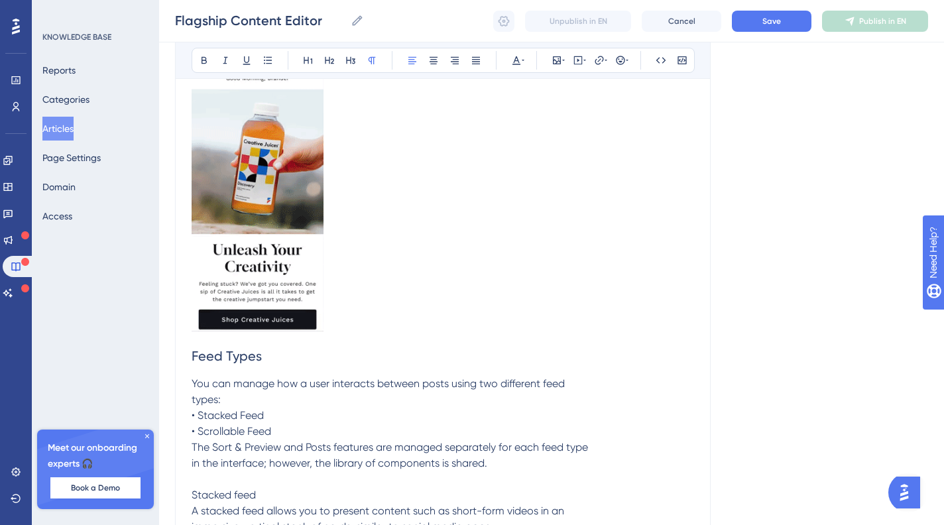
click at [159, 456] on div "Performance Users Engagement Widgets Feedback Product Updates Knowledge Base AI…" at bounding box center [551, 525] width 785 height 1675
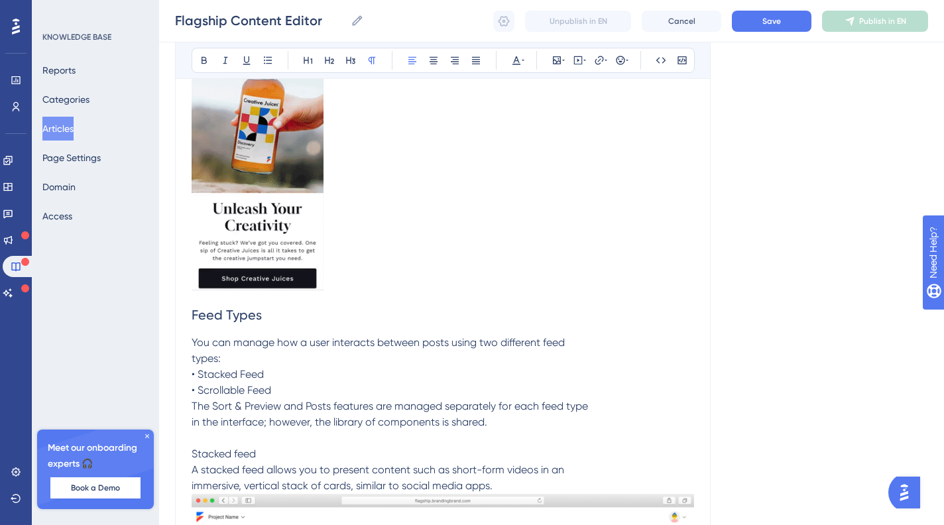
click at [265, 451] on p "Stacked feed" at bounding box center [443, 454] width 503 height 16
click at [336, 58] on button at bounding box center [329, 60] width 19 height 19
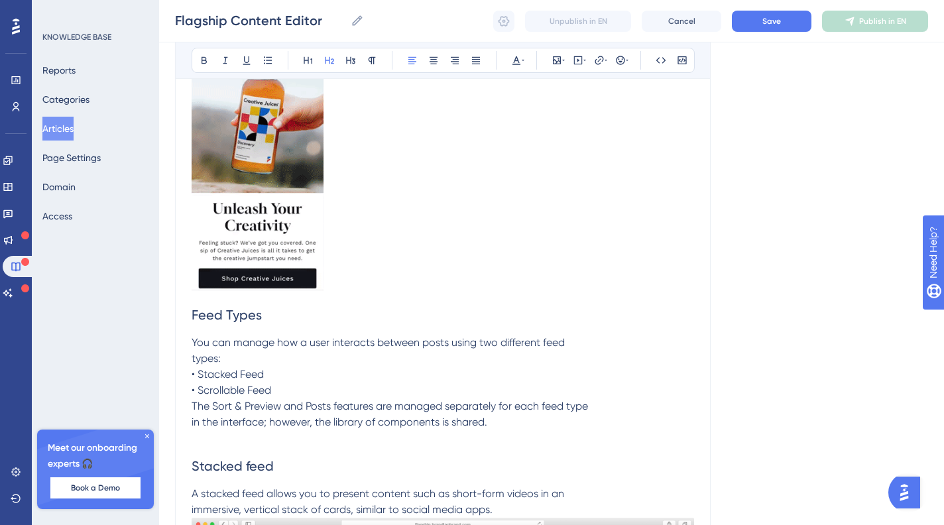
click at [368, 417] on span "You can manage how a user interacts between posts using two different feed type…" at bounding box center [390, 382] width 397 height 92
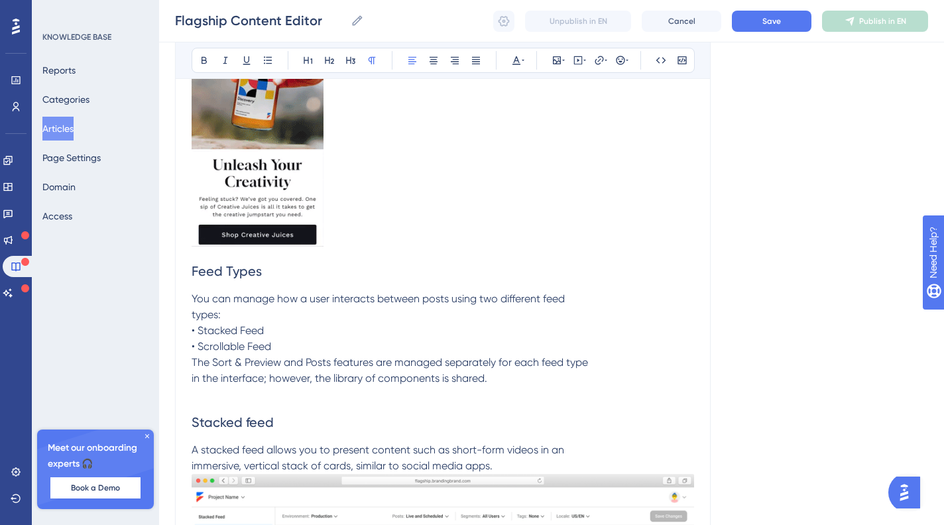
scroll to position [425, 0]
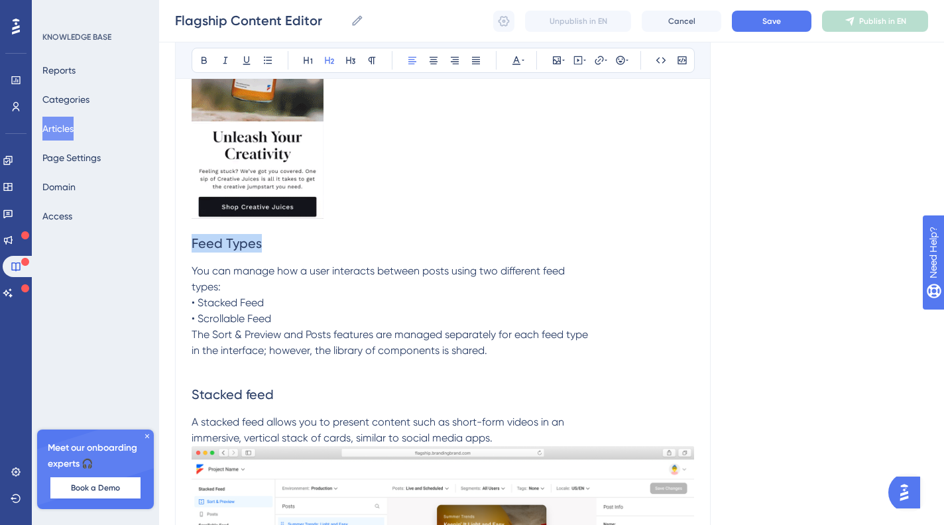
drag, startPoint x: 278, startPoint y: 247, endPoint x: 180, endPoint y: 239, distance: 98.5
click at [180, 239] on div "Flagship Content Editor Bold Italic Underline Bullet Point Heading 1 Heading 2 …" at bounding box center [443, 447] width 536 height 1449
click at [304, 55] on icon at bounding box center [308, 60] width 11 height 11
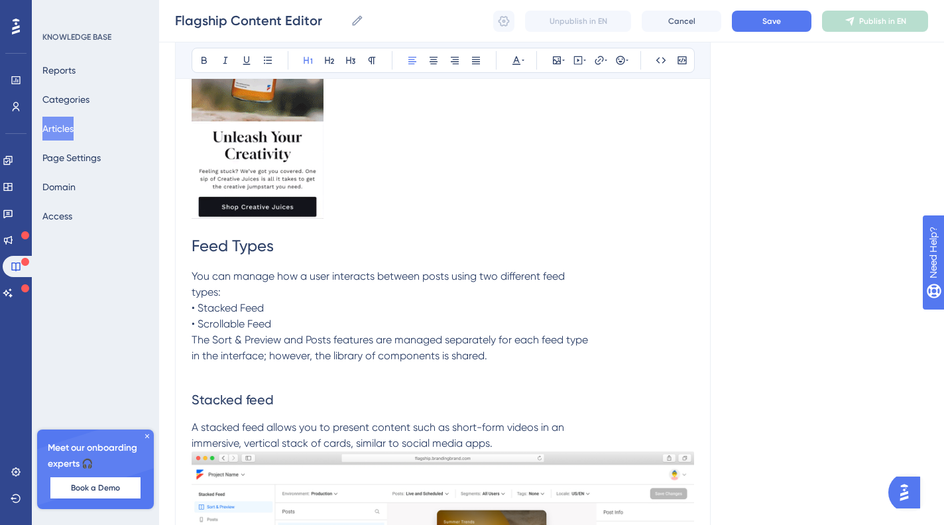
click at [301, 427] on span "A stacked feed allows you to present content such as short-form videos in an im…" at bounding box center [378, 435] width 373 height 29
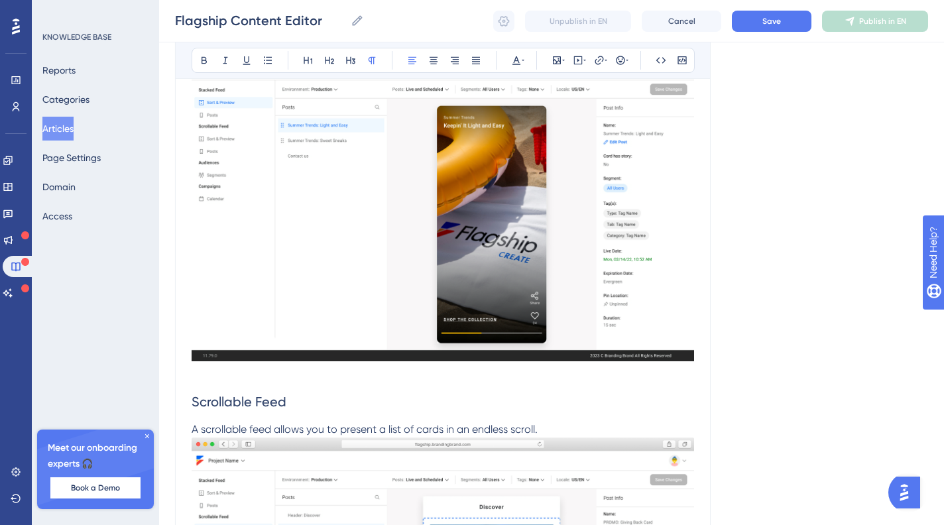
click at [564, 432] on p "A scrollable feed allows you to present a list of cards in an endless scroll." at bounding box center [443, 430] width 503 height 16
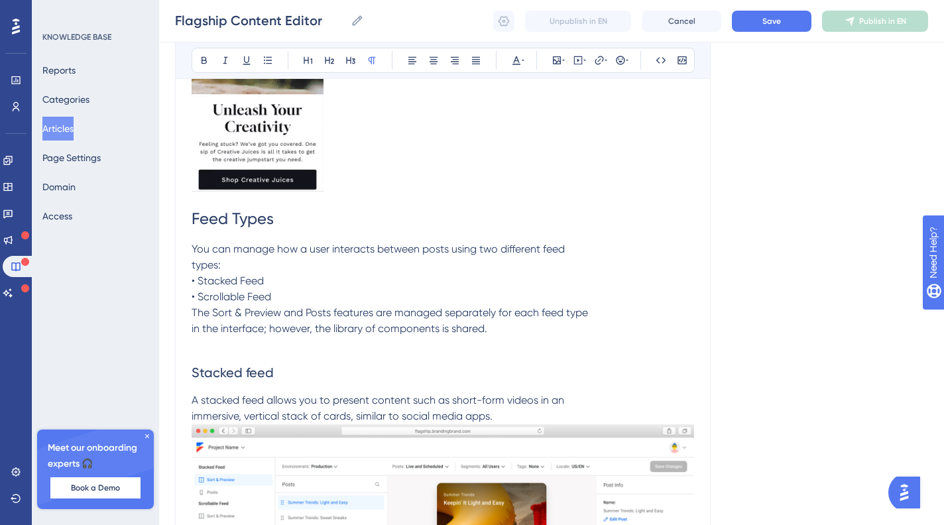
scroll to position [451, 0]
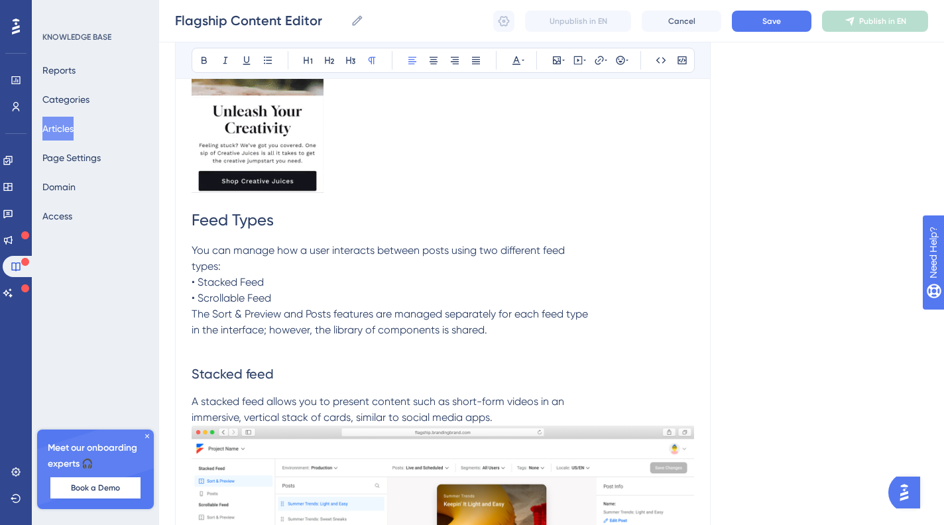
click at [554, 421] on p "A stacked feed allows you to present content such as short-form videos in an im…" at bounding box center [443, 410] width 503 height 32
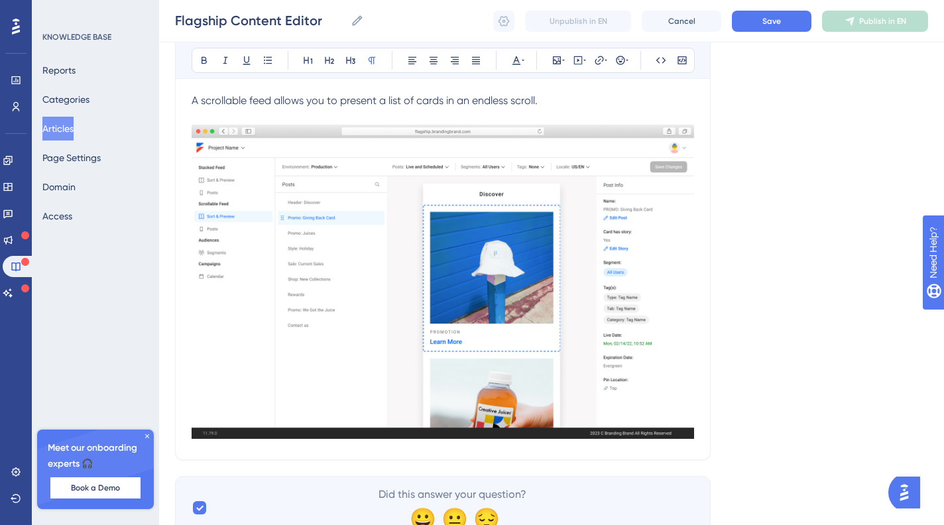
scroll to position [1232, 0]
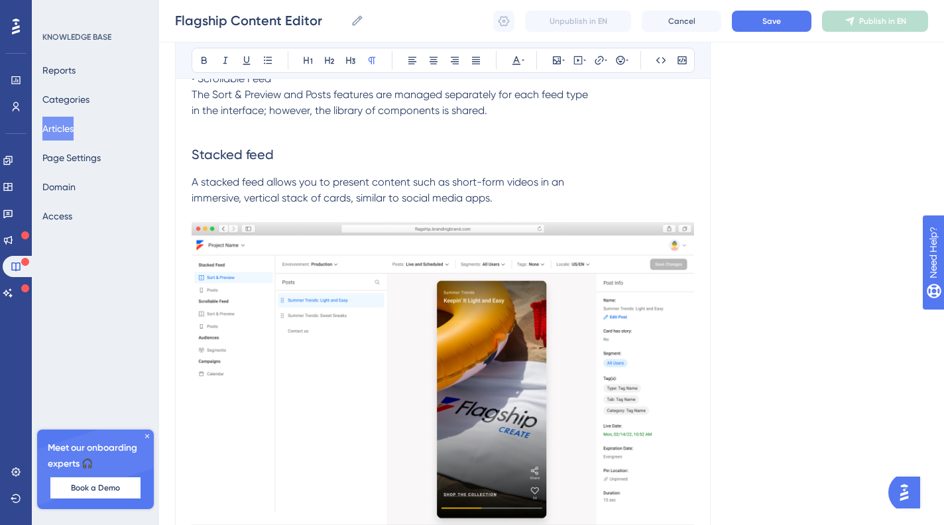
click at [395, 145] on h2 "Stacked feed" at bounding box center [443, 155] width 503 height 40
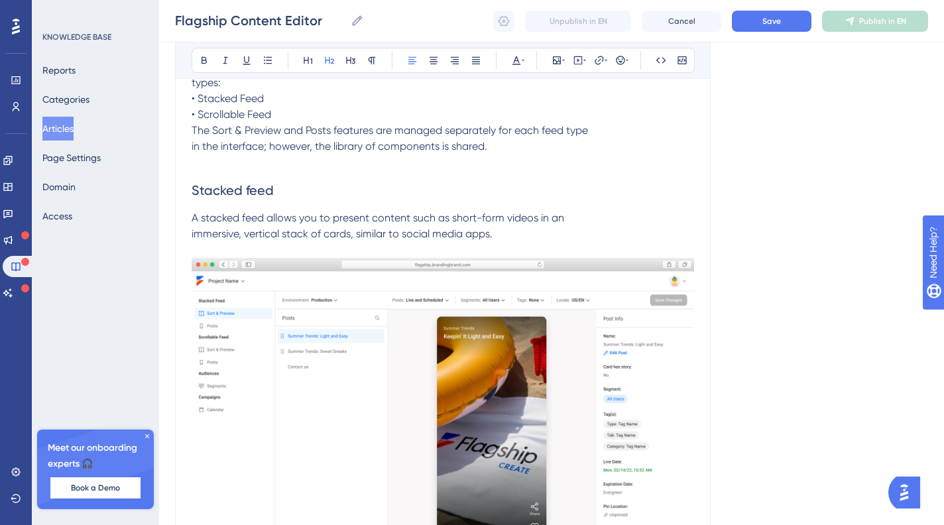
click at [537, 237] on p "A stacked feed allows you to present content such as short-form videos in an im…" at bounding box center [443, 226] width 503 height 32
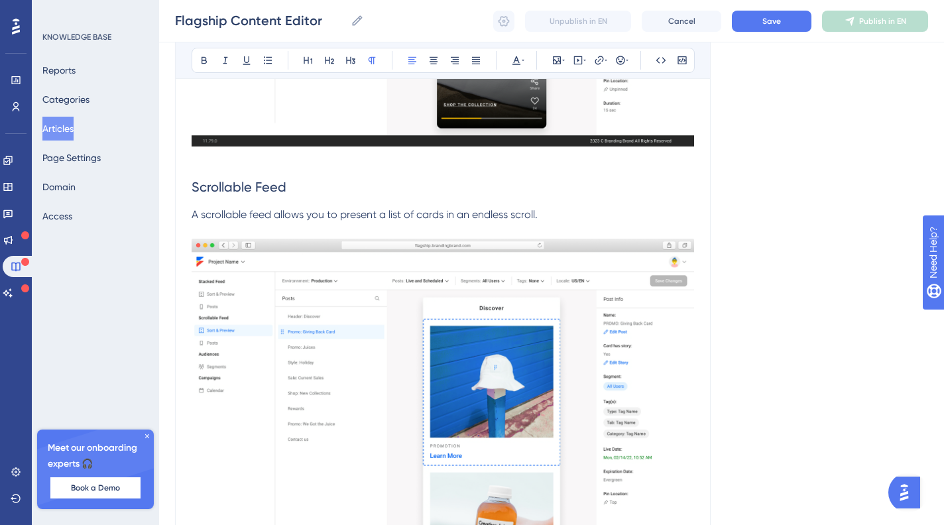
scroll to position [0, 0]
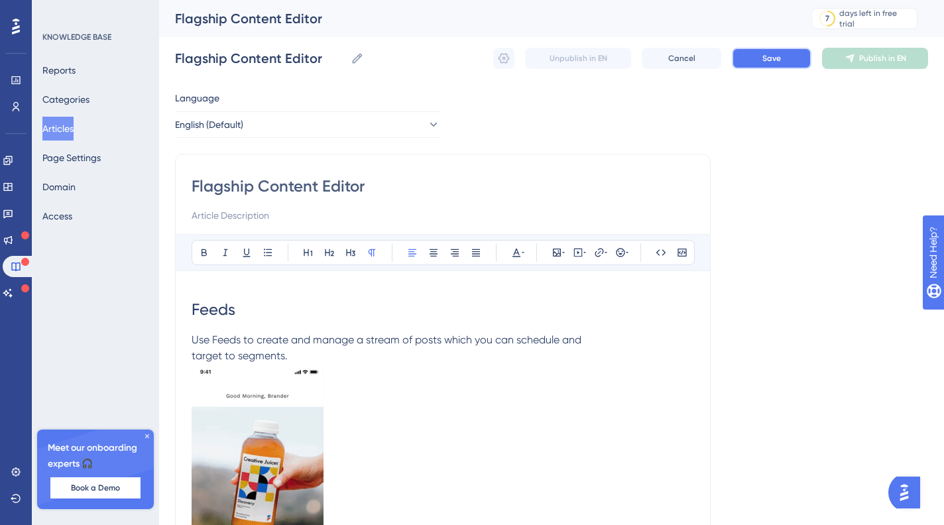
click at [778, 51] on button "Save" at bounding box center [772, 58] width 80 height 21
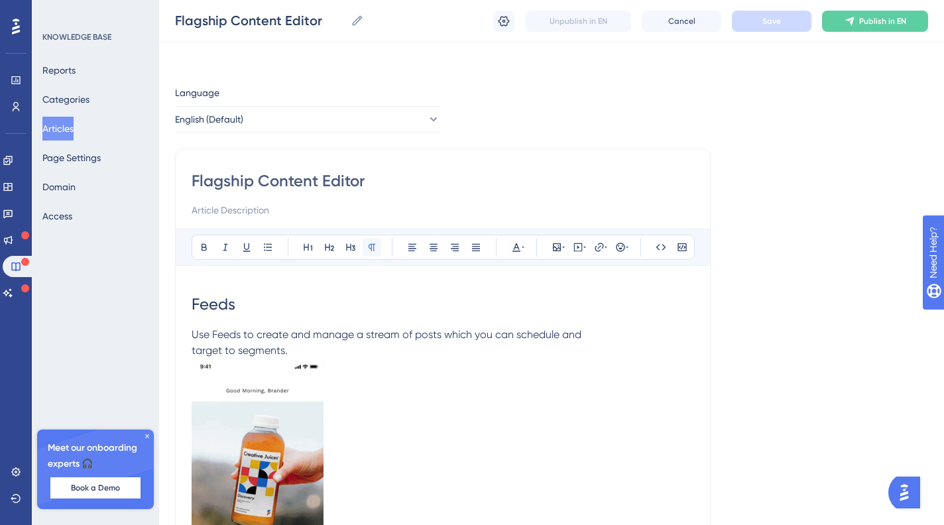
scroll to position [977, 0]
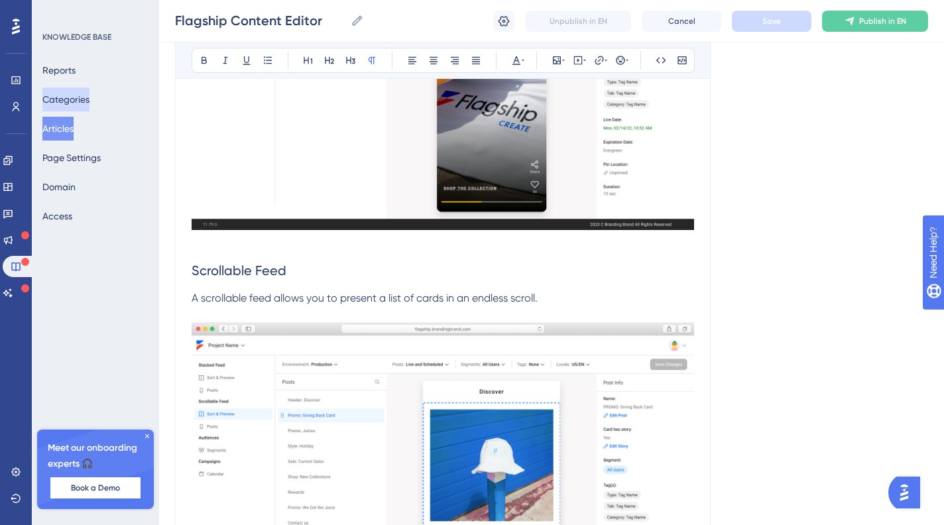
click at [82, 105] on button "Categories" at bounding box center [65, 100] width 47 height 24
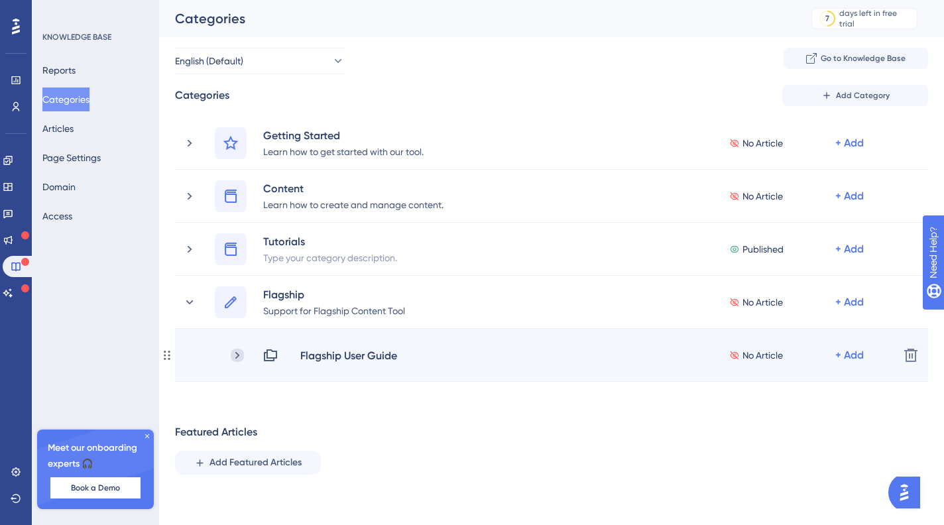
click at [240, 356] on icon at bounding box center [237, 355] width 13 height 13
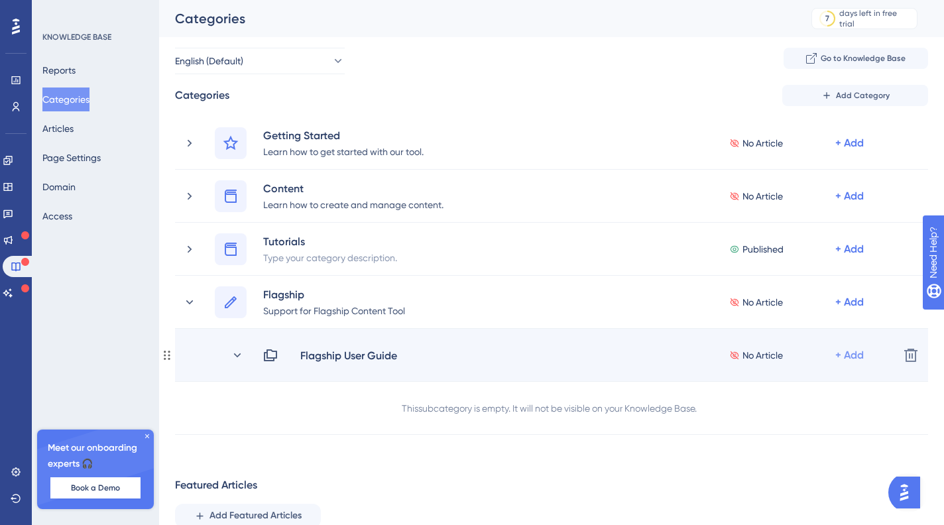
click at [849, 351] on div "+ Add" at bounding box center [850, 356] width 29 height 16
click at [774, 390] on span "Add Articles" at bounding box center [776, 391] width 51 height 16
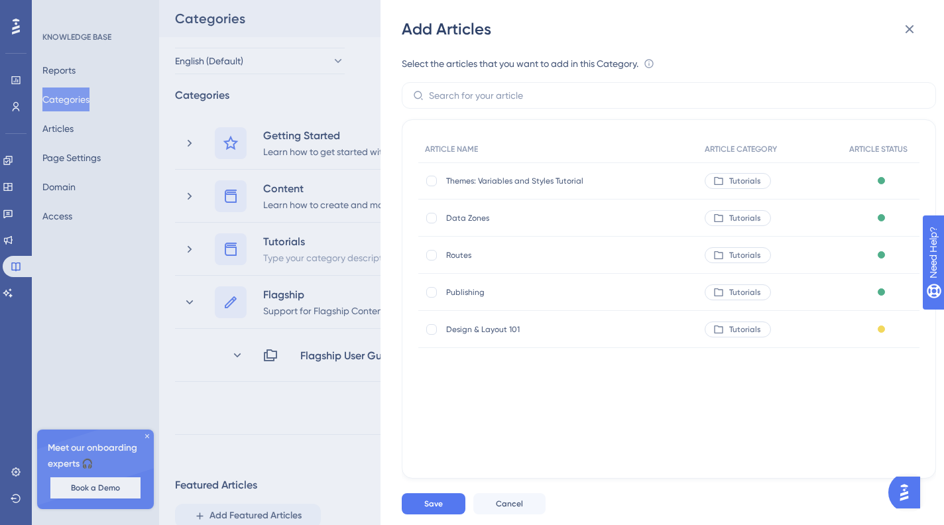
scroll to position [36, 0]
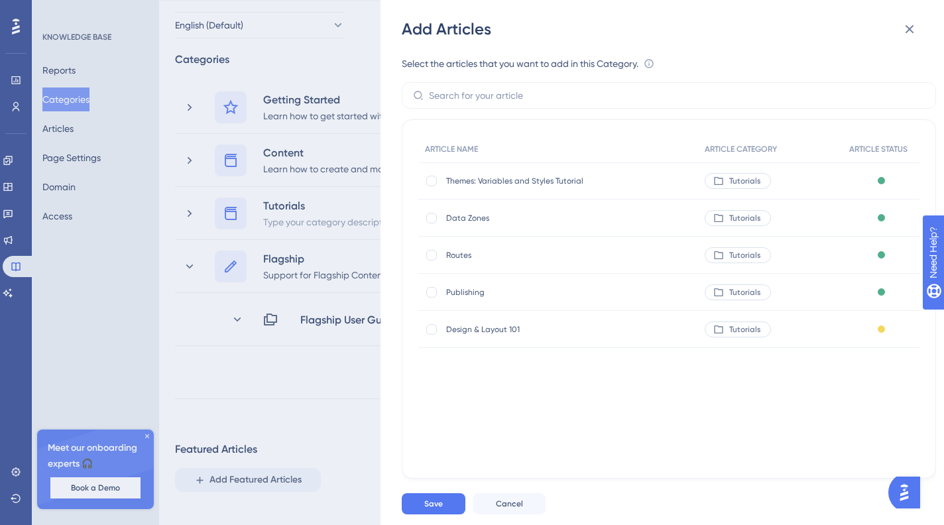
click at [258, 407] on div "Add Articles Select the articles that you want to add in this Category. An arti…" at bounding box center [472, 262] width 944 height 525
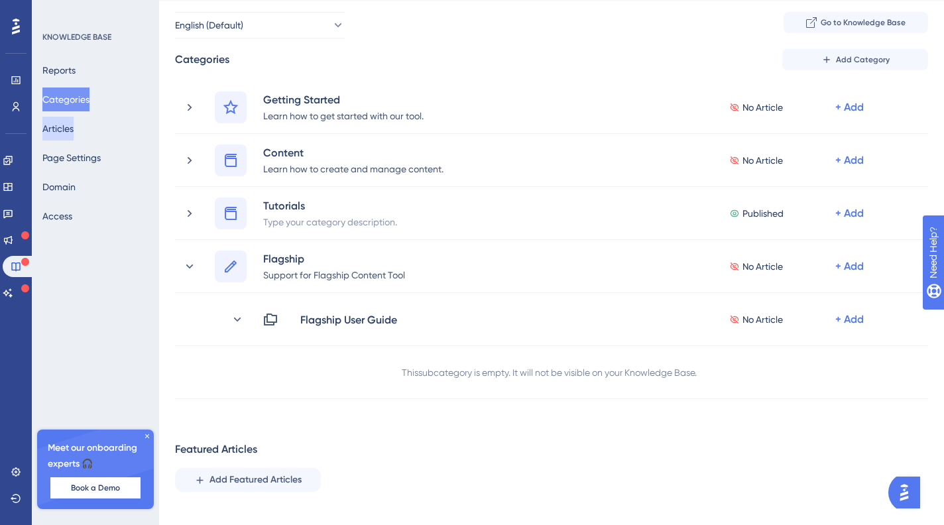
click at [70, 126] on button "Articles" at bounding box center [57, 129] width 31 height 24
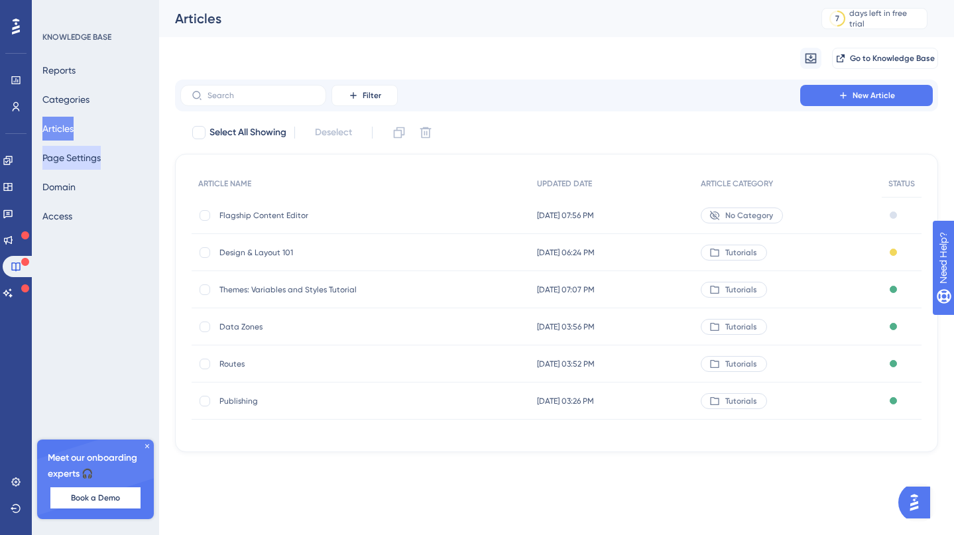
click at [76, 156] on button "Page Settings" at bounding box center [71, 158] width 58 height 24
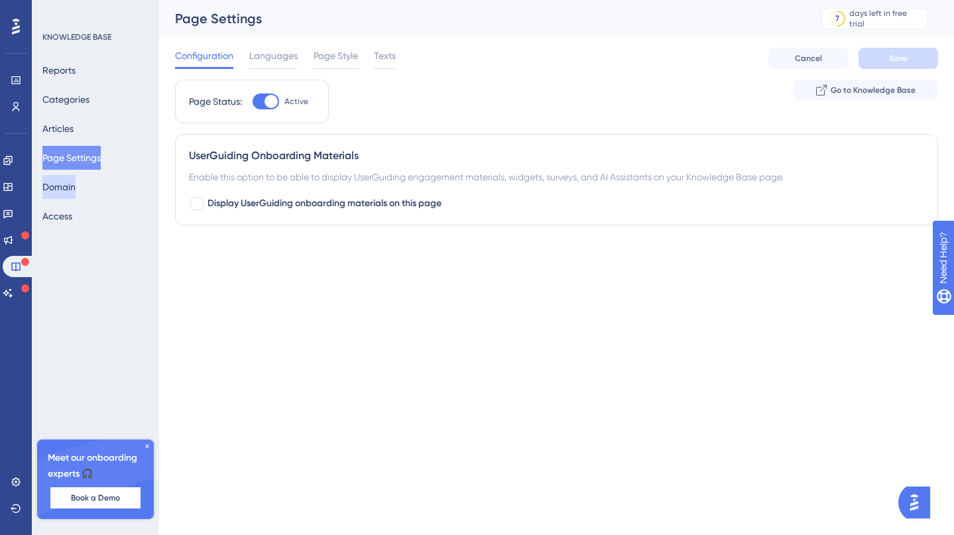
click at [76, 186] on button "Domain" at bounding box center [58, 187] width 33 height 24
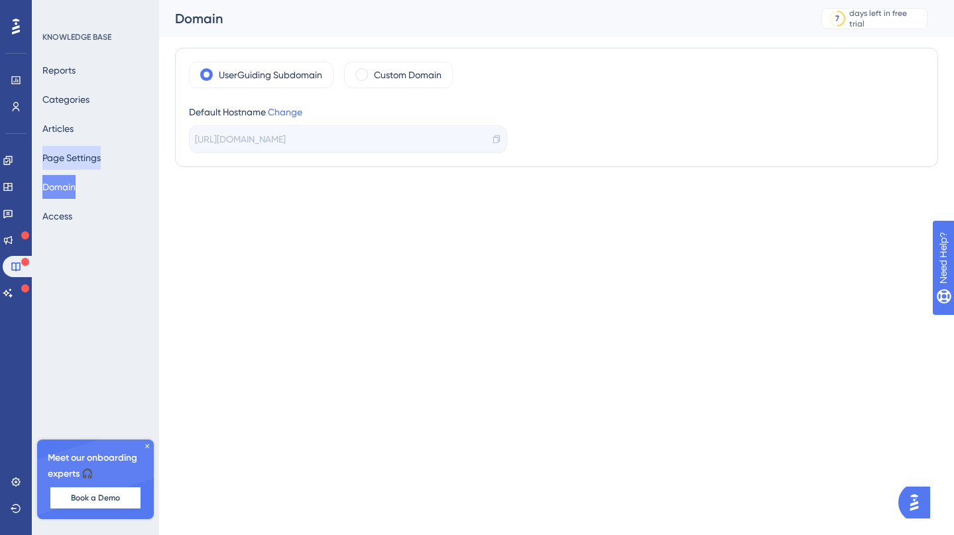
click at [66, 154] on button "Page Settings" at bounding box center [71, 158] width 58 height 24
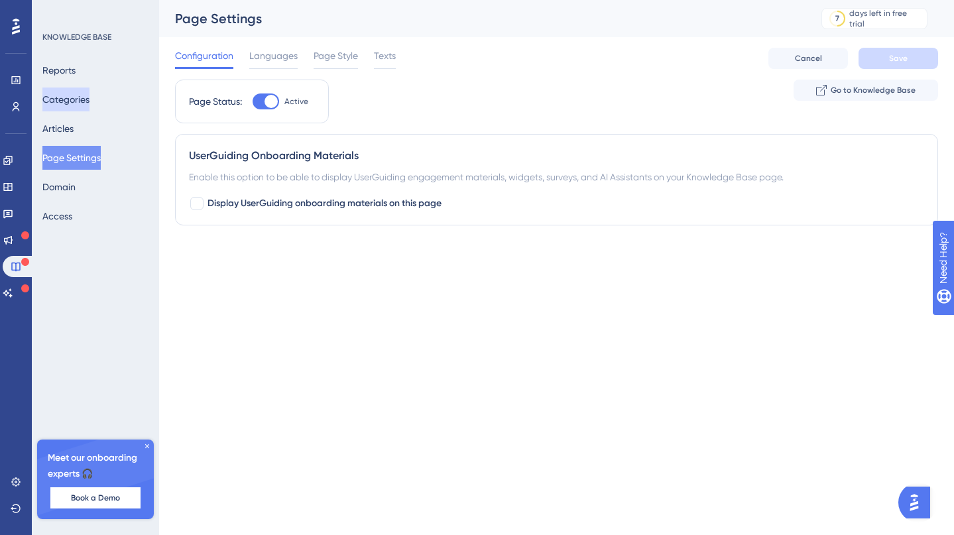
click at [76, 97] on button "Categories" at bounding box center [65, 100] width 47 height 24
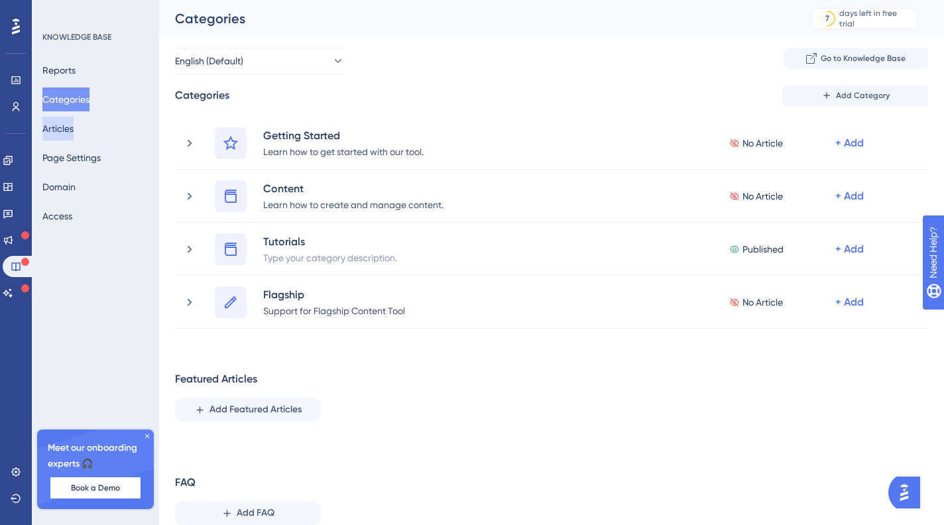
click at [74, 134] on button "Articles" at bounding box center [57, 129] width 31 height 24
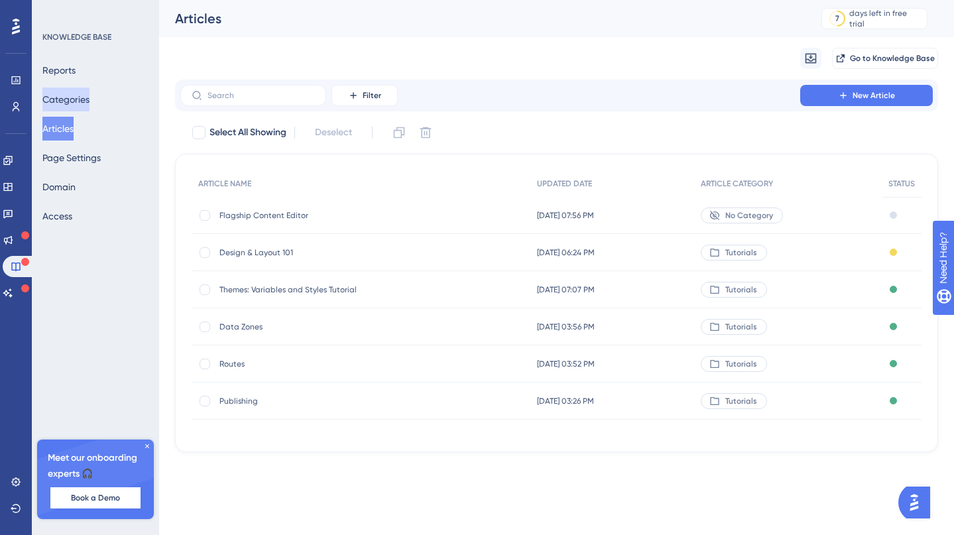
click at [66, 101] on button "Categories" at bounding box center [65, 100] width 47 height 24
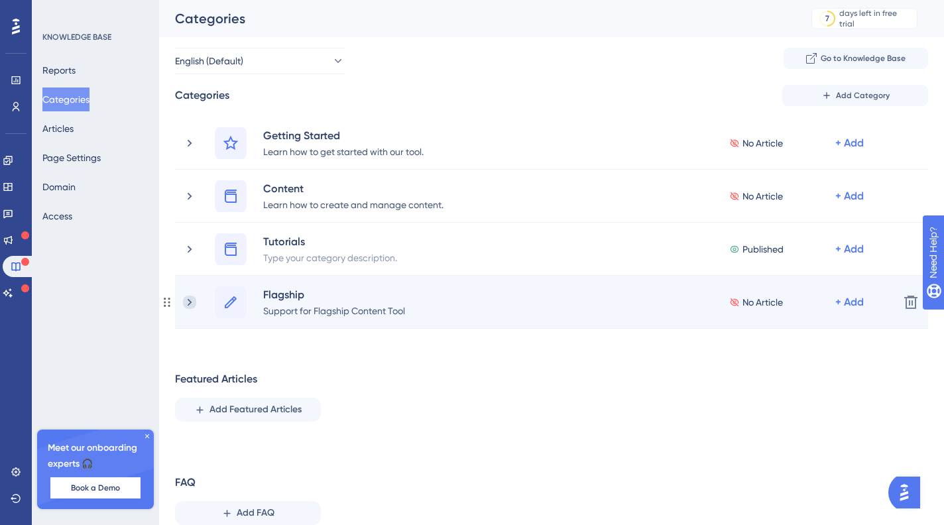
click at [186, 306] on icon at bounding box center [189, 302] width 13 height 13
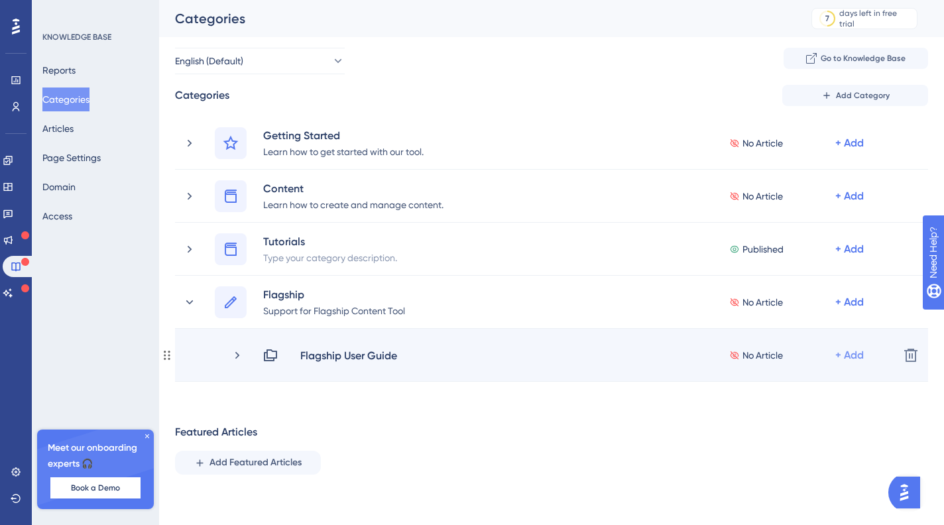
click at [844, 356] on div "+ Add" at bounding box center [850, 356] width 29 height 16
click at [784, 387] on span "Add Articles" at bounding box center [776, 391] width 51 height 16
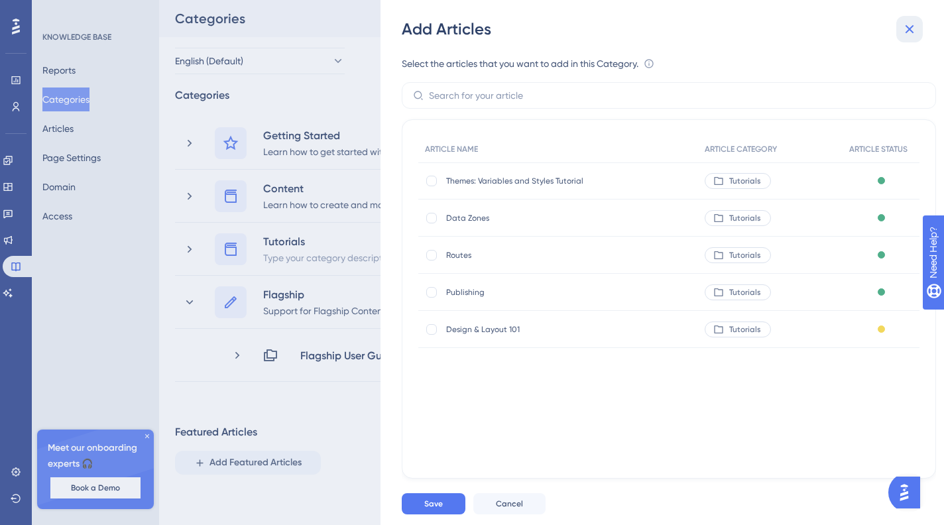
click at [910, 30] on icon at bounding box center [910, 29] width 9 height 9
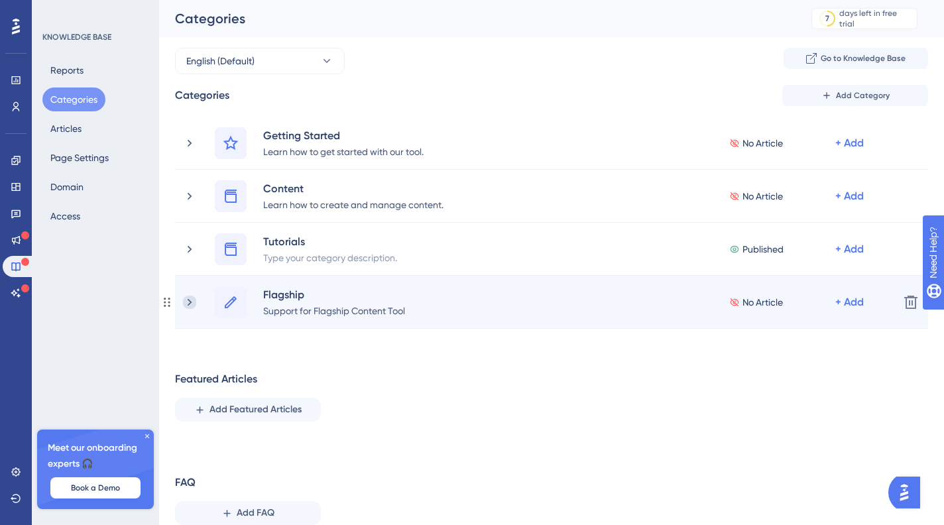
click at [190, 300] on icon at bounding box center [190, 301] width 4 height 7
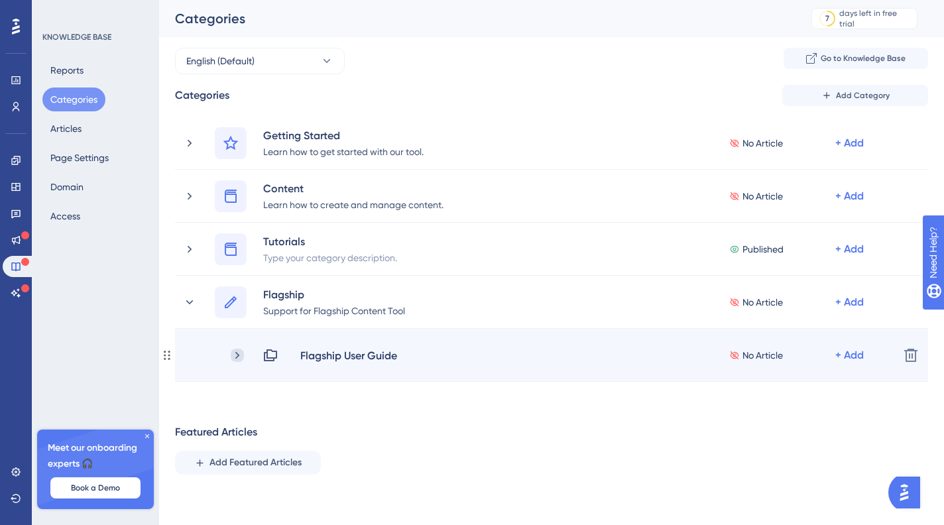
click at [239, 357] on icon at bounding box center [237, 355] width 13 height 13
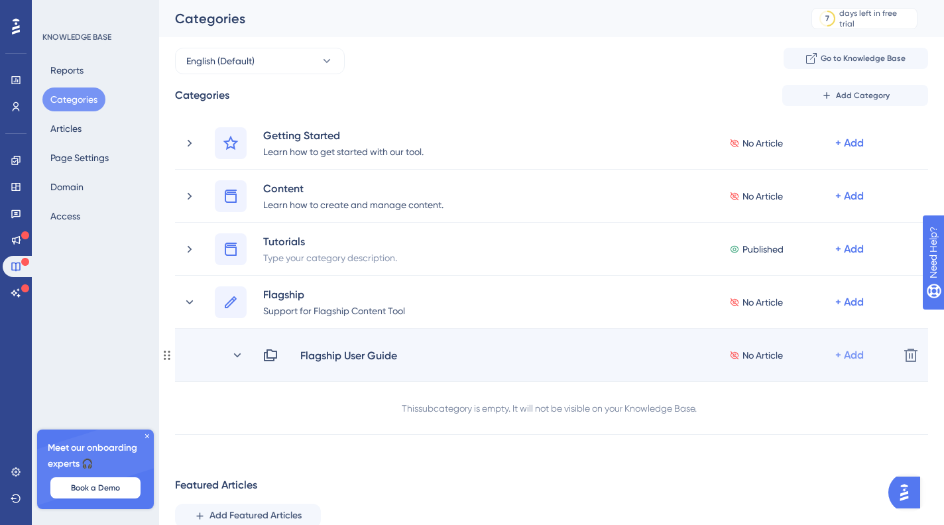
click at [855, 354] on div "+ Add" at bounding box center [850, 356] width 29 height 16
click at [758, 387] on span "Add Articles" at bounding box center [776, 391] width 51 height 16
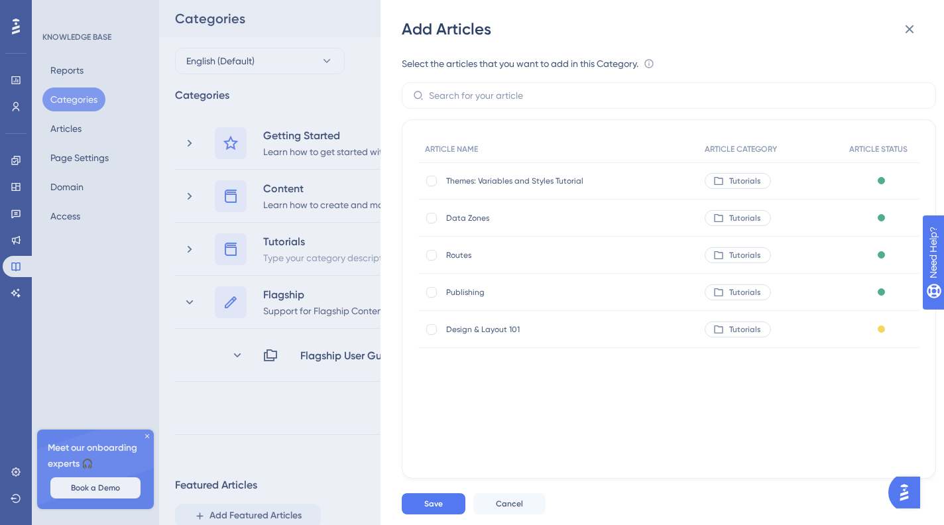
click at [127, 141] on div "Add Articles Select the articles that you want to add in this Category. An arti…" at bounding box center [472, 262] width 944 height 525
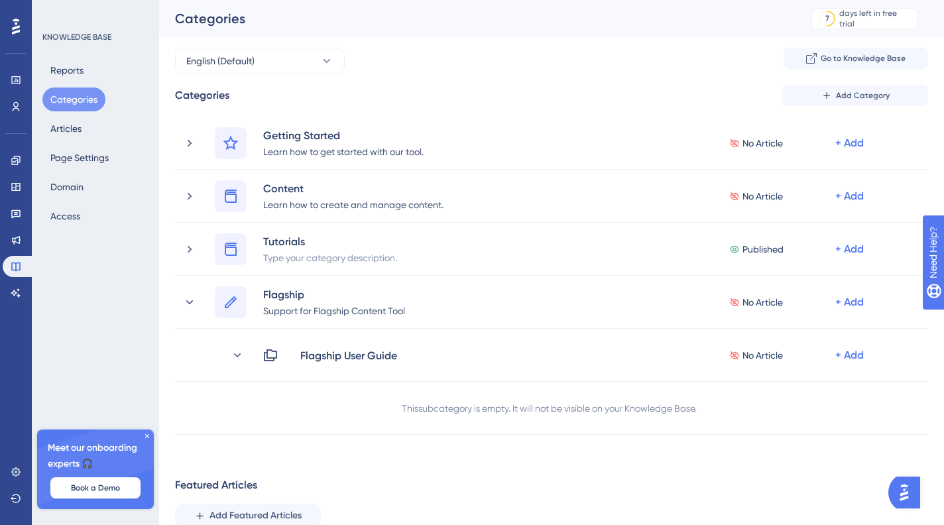
click at [58, 113] on div "Reports Categories Articles Page Settings Domain Access" at bounding box center [95, 143] width 107 height 170
click at [66, 131] on button "Articles" at bounding box center [65, 129] width 47 height 24
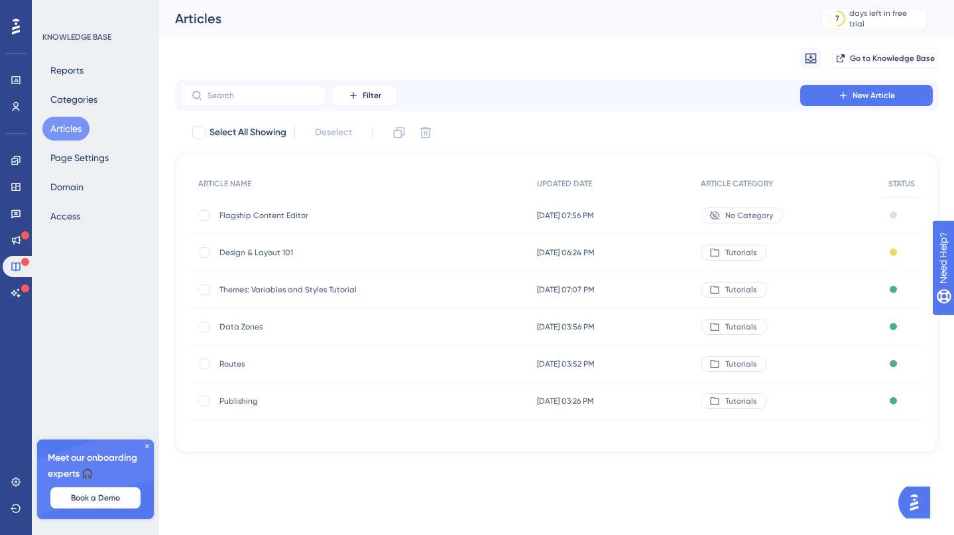
click at [761, 216] on span "No Category" at bounding box center [750, 215] width 48 height 11
click at [745, 212] on span "No Category" at bounding box center [750, 215] width 48 height 11
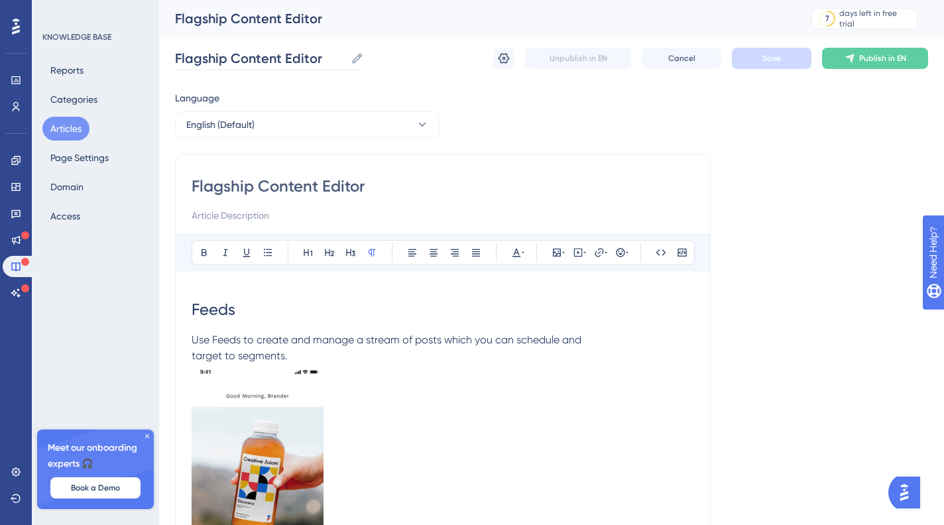
click at [361, 56] on icon at bounding box center [357, 58] width 13 height 13
click at [346, 56] on input "Flagship Content Editor" at bounding box center [260, 58] width 170 height 19
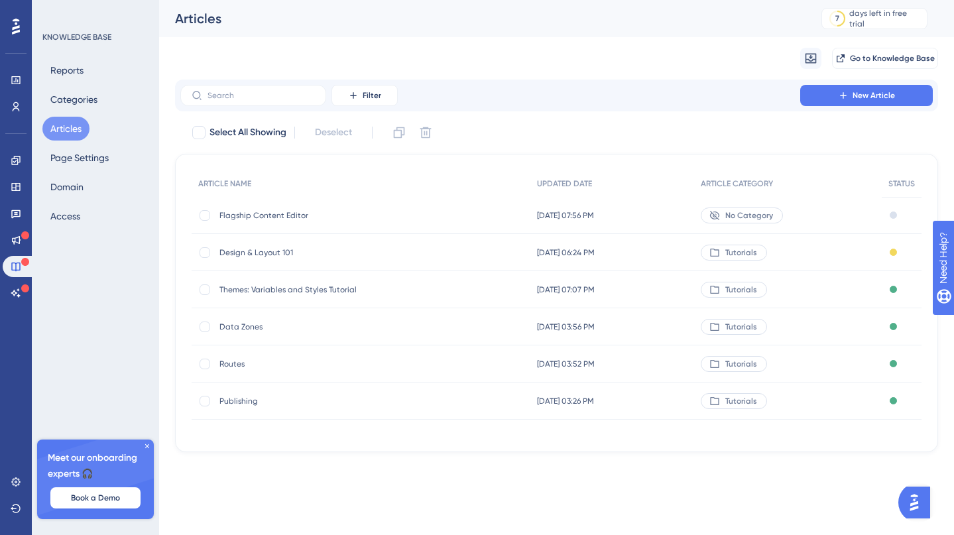
click at [748, 217] on span "No Category" at bounding box center [750, 215] width 48 height 11
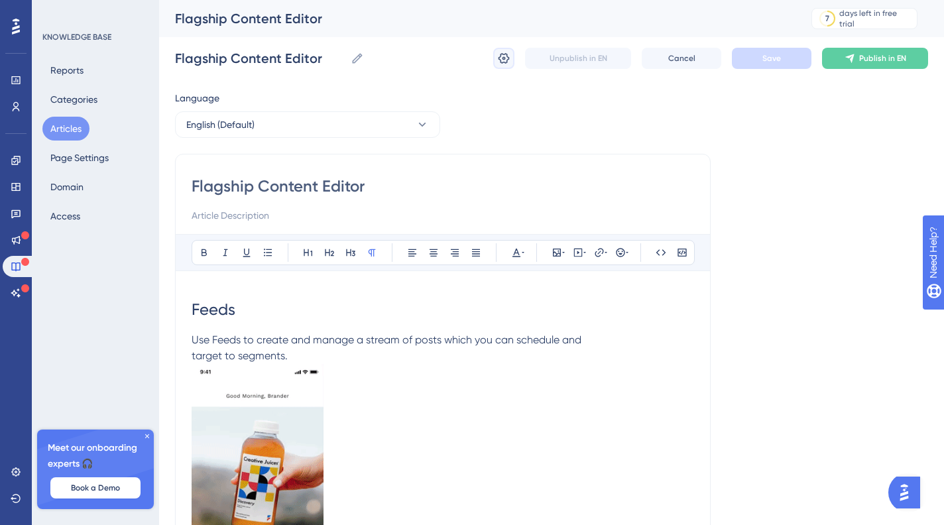
click at [502, 56] on icon at bounding box center [503, 58] width 13 height 13
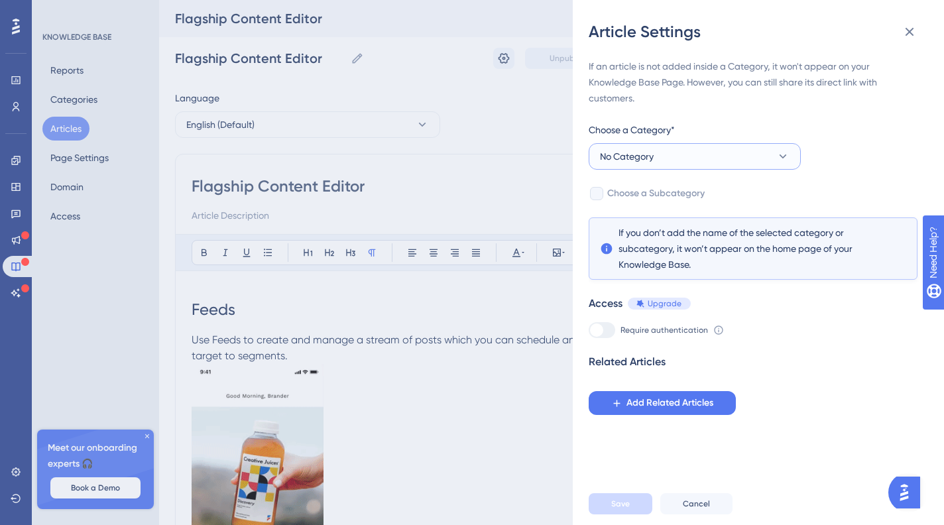
click at [664, 149] on button "No Category" at bounding box center [695, 156] width 212 height 27
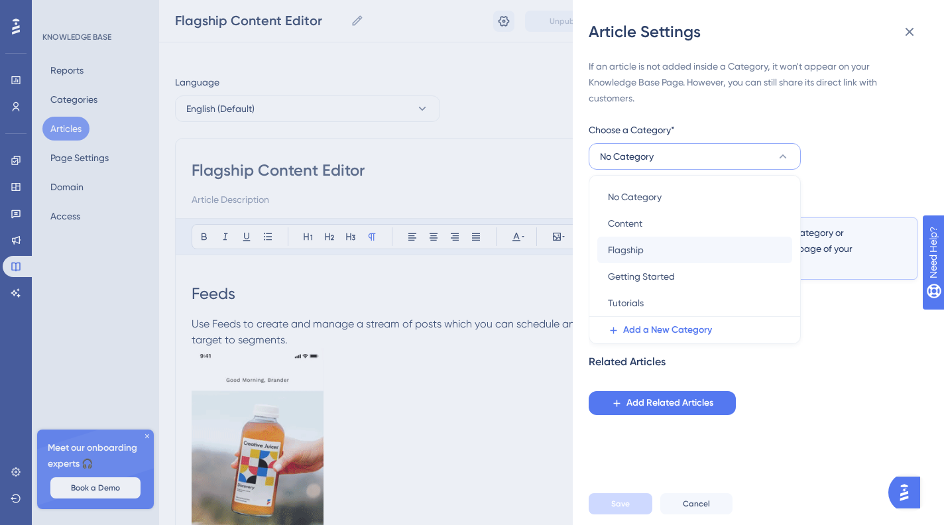
scroll to position [40, 0]
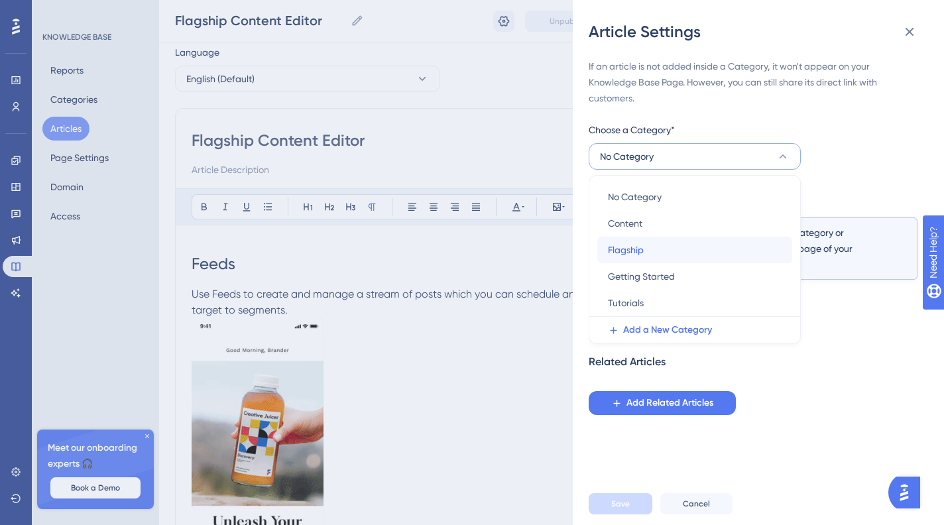
click at [683, 245] on div "Flagship Flagship" at bounding box center [695, 250] width 174 height 27
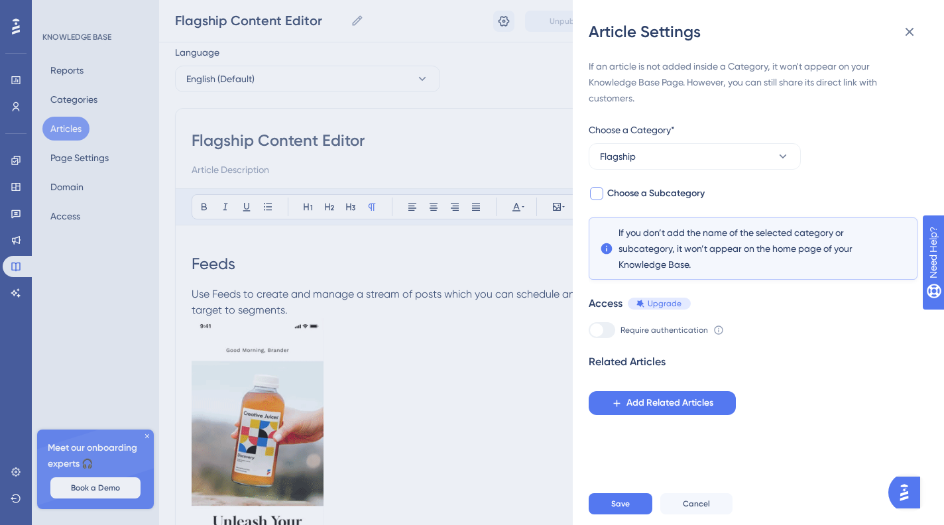
click at [602, 192] on div at bounding box center [596, 193] width 13 height 13
checkbox input "true"
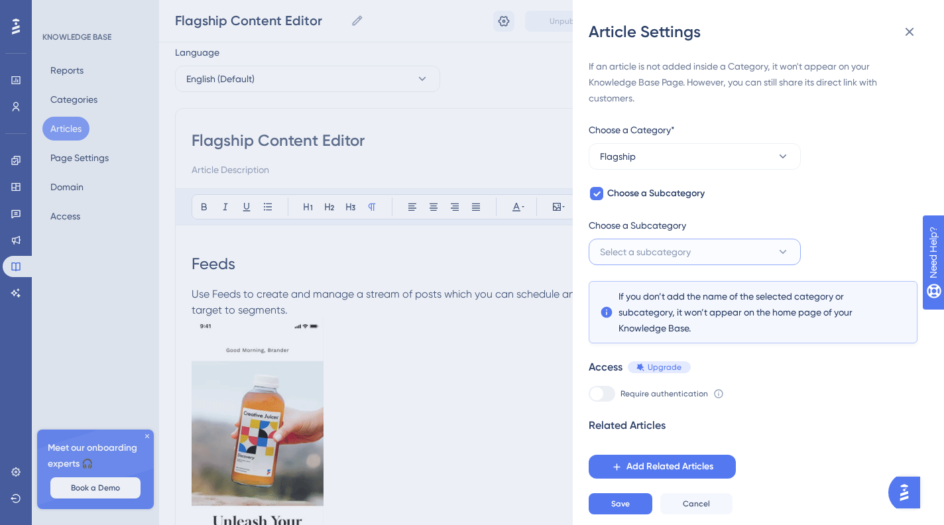
click at [631, 255] on span "Select a subcategory" at bounding box center [645, 252] width 91 height 16
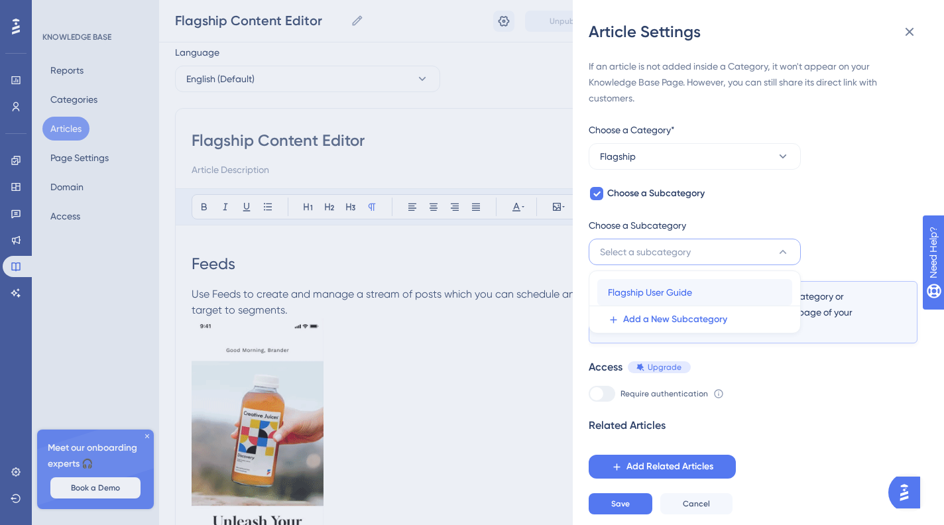
drag, startPoint x: 712, startPoint y: 288, endPoint x: 768, endPoint y: 288, distance: 56.4
click at [712, 288] on div "Flagship User Guide Flagship User Guide" at bounding box center [695, 292] width 174 height 27
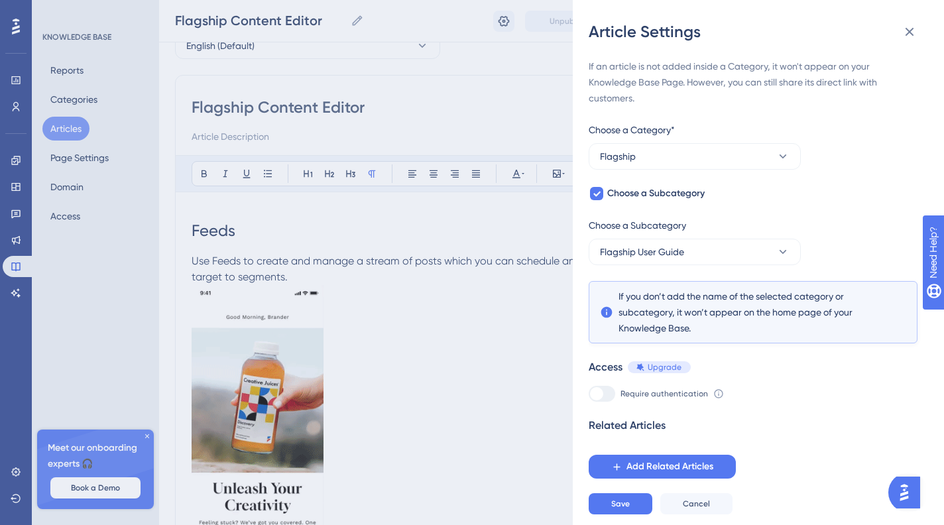
scroll to position [234, 0]
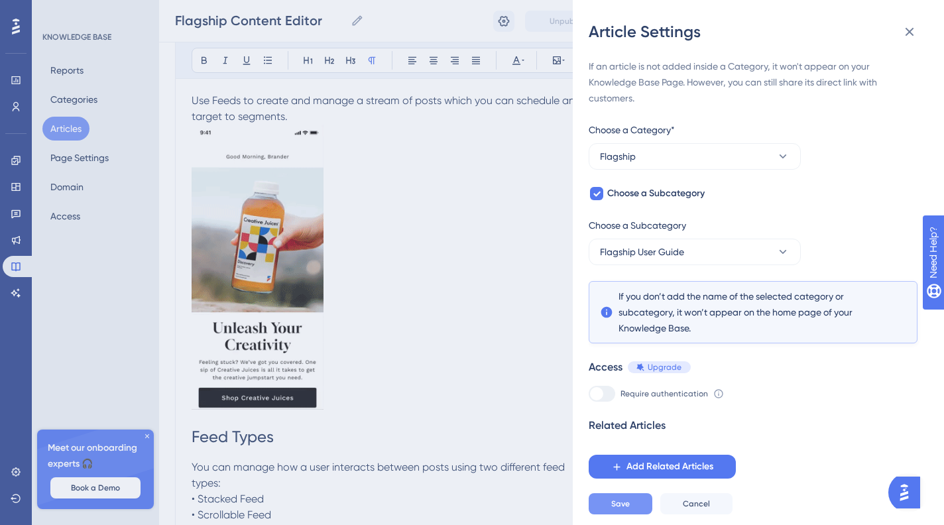
click at [618, 509] on span "Save" at bounding box center [620, 504] width 19 height 11
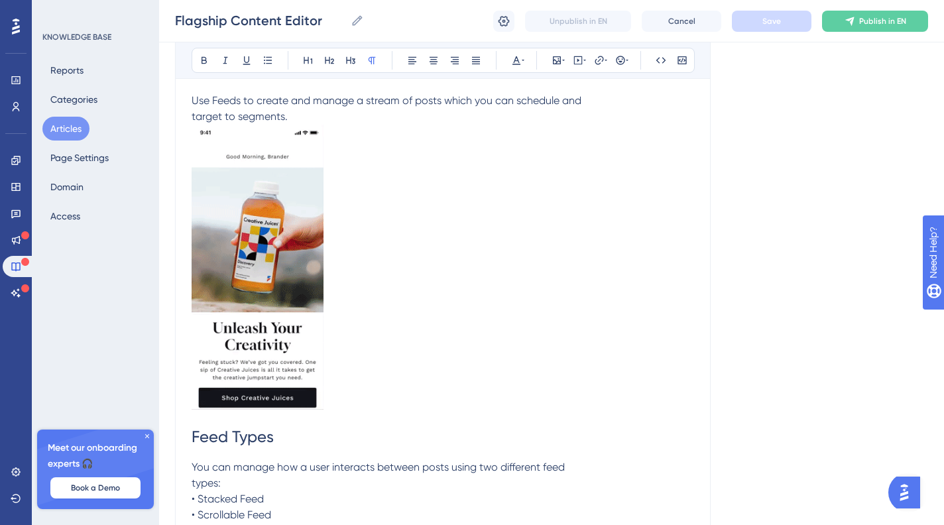
scroll to position [0, 0]
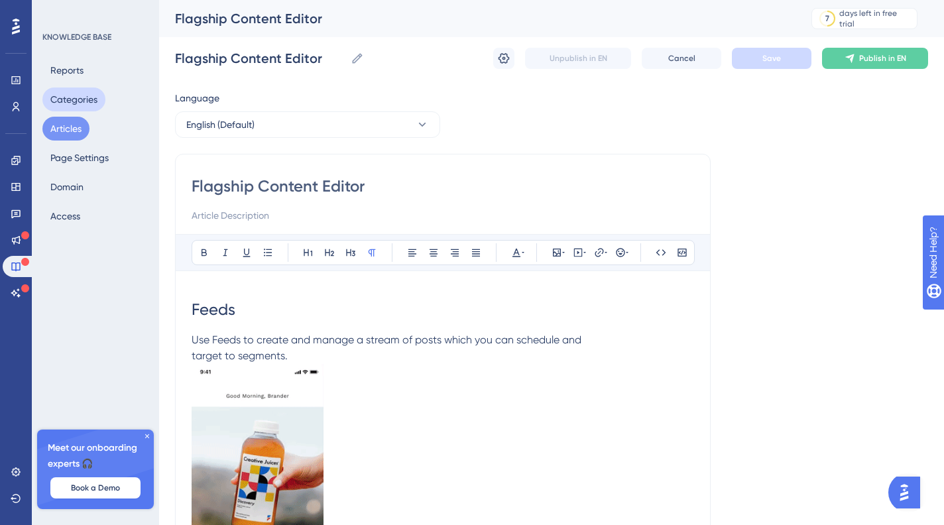
click at [86, 105] on button "Categories" at bounding box center [73, 100] width 63 height 24
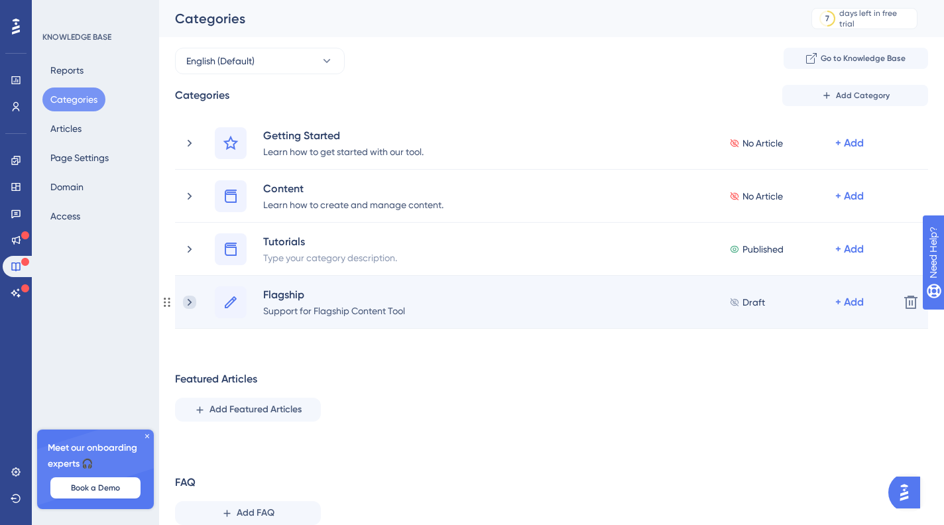
click at [196, 302] on icon at bounding box center [189, 302] width 13 height 13
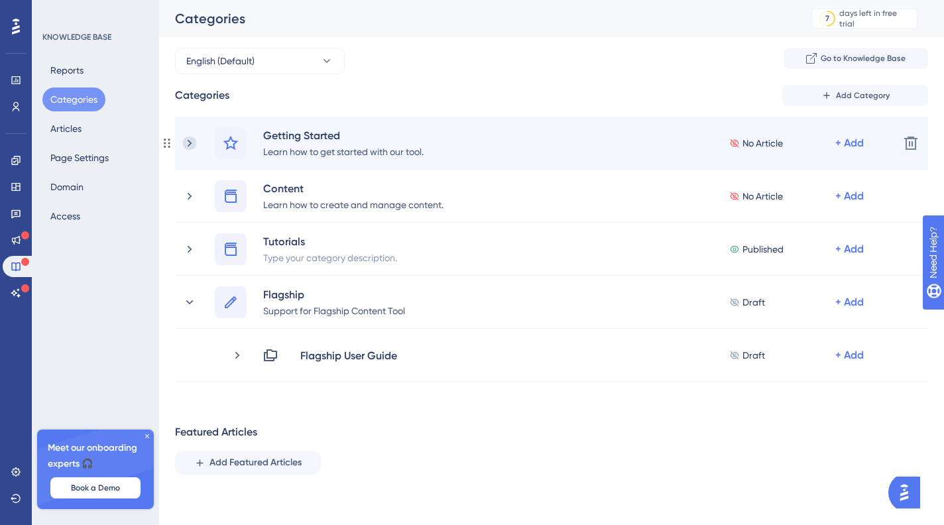
click at [194, 145] on icon at bounding box center [189, 143] width 13 height 13
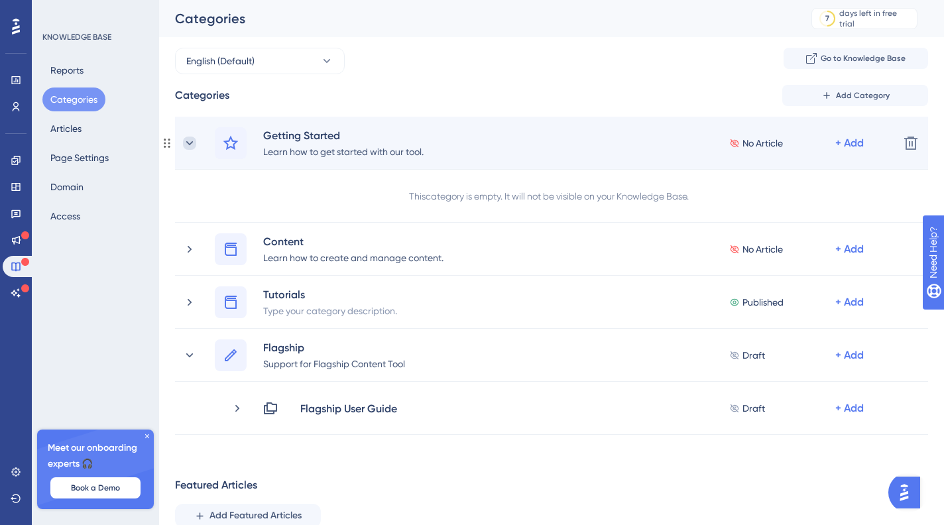
click at [194, 144] on icon at bounding box center [189, 143] width 13 height 13
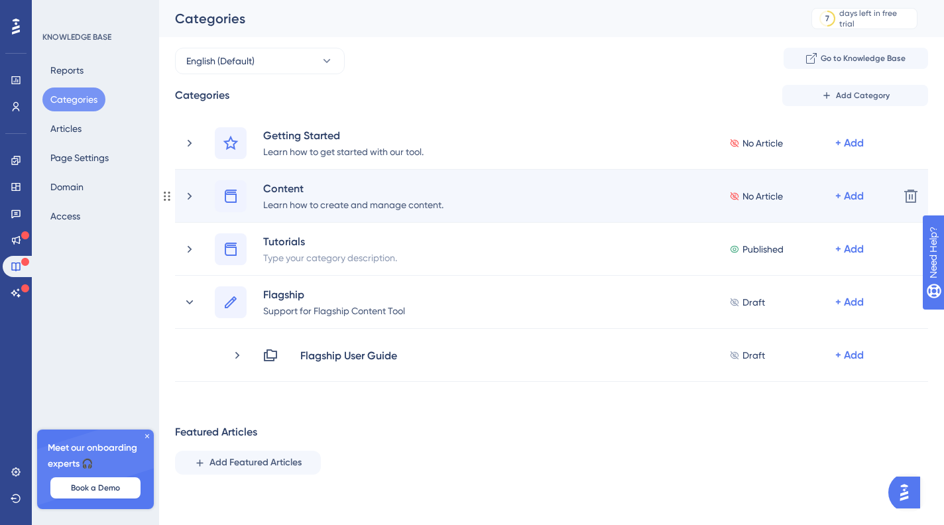
click at [196, 195] on div "Content Learn how to create and manage content. No Article + Add" at bounding box center [536, 196] width 706 height 32
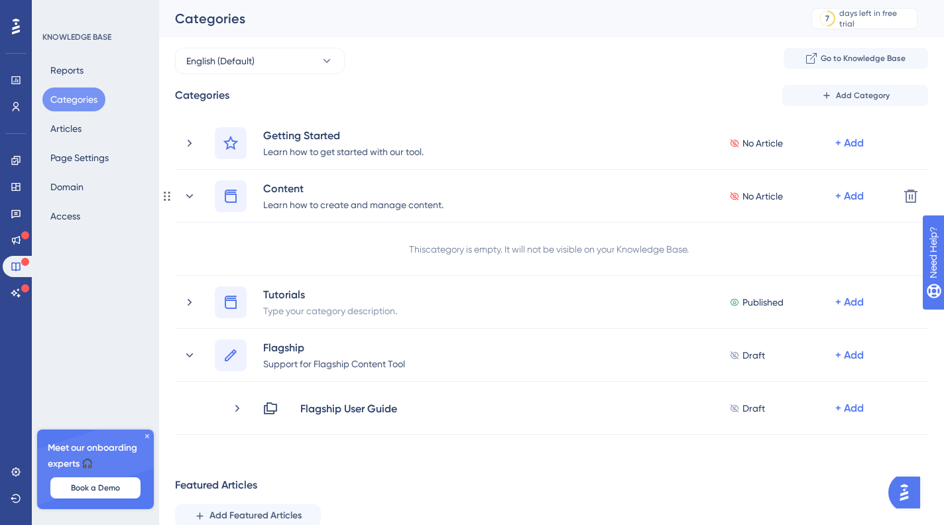
click at [196, 196] on div "Content Learn how to create and manage content. No Article + Add" at bounding box center [536, 196] width 706 height 32
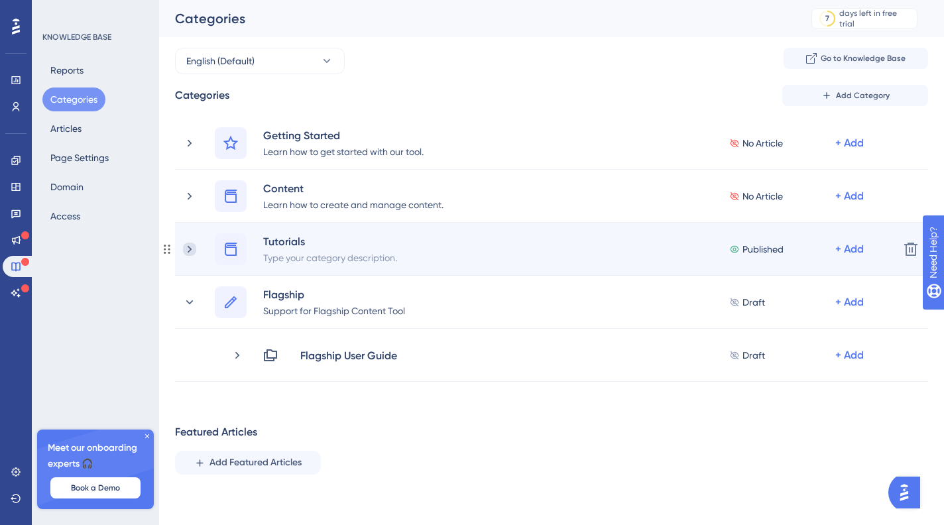
click at [194, 247] on icon at bounding box center [189, 249] width 13 height 13
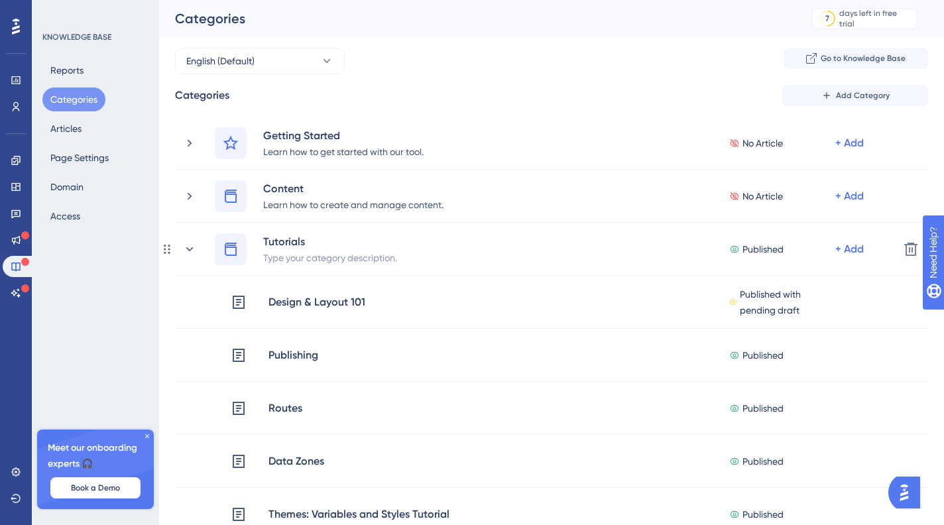
click at [194, 247] on icon at bounding box center [189, 249] width 13 height 13
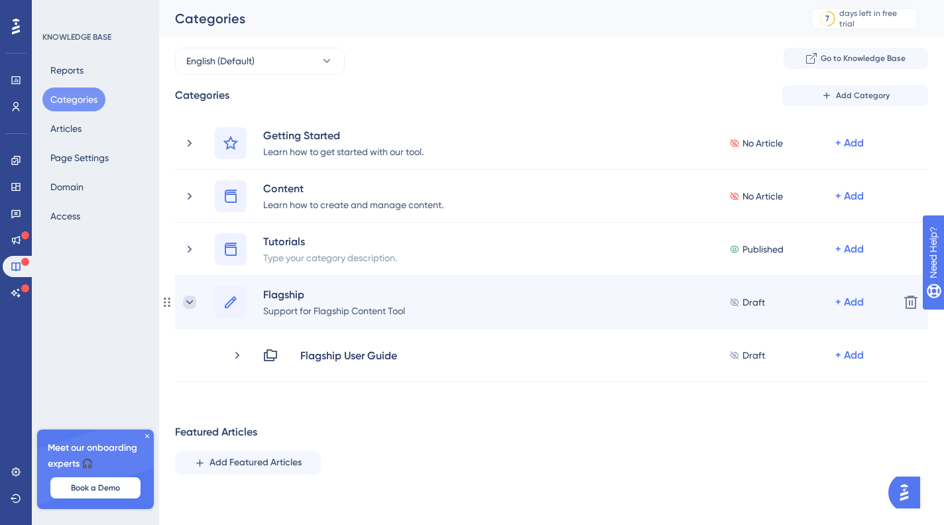
click at [186, 300] on icon at bounding box center [189, 302] width 13 height 13
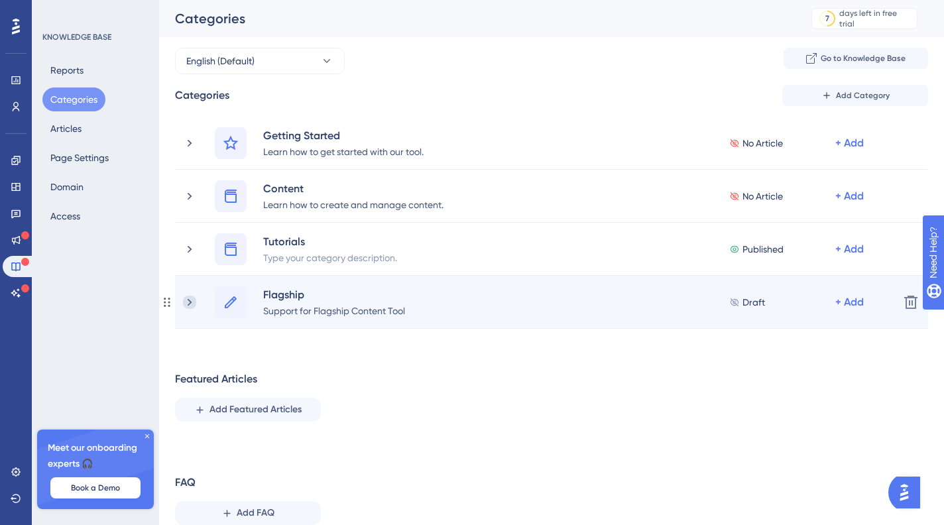
click at [187, 301] on icon at bounding box center [189, 302] width 13 height 13
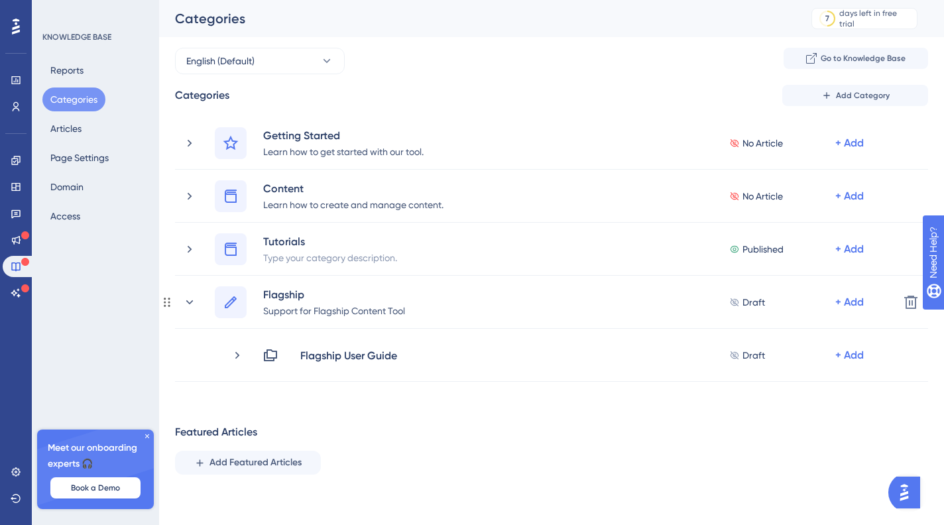
click at [188, 301] on icon at bounding box center [189, 302] width 7 height 4
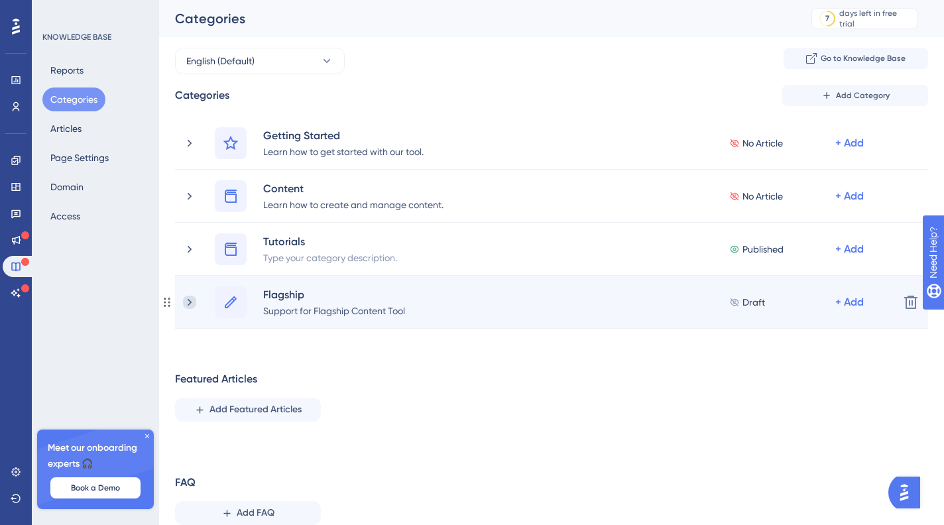
click at [188, 301] on icon at bounding box center [189, 302] width 13 height 13
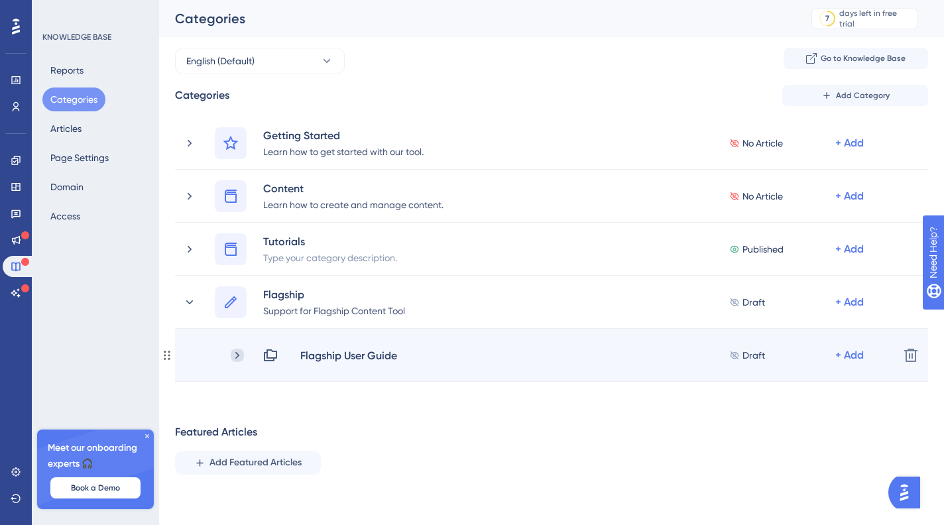
click at [241, 352] on icon at bounding box center [237, 355] width 13 height 13
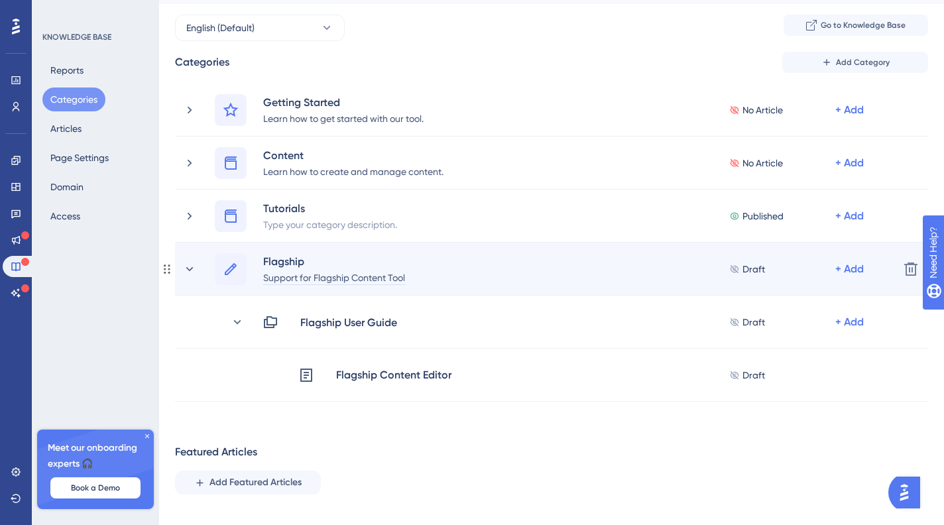
scroll to position [35, 0]
click at [751, 268] on span "Draft" at bounding box center [754, 267] width 23 height 16
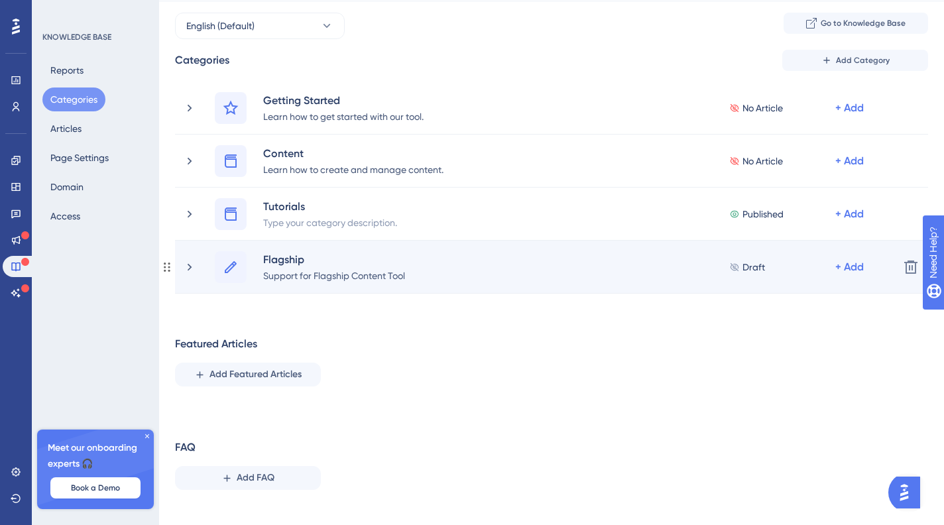
click at [759, 261] on span "Draft" at bounding box center [754, 267] width 23 height 16
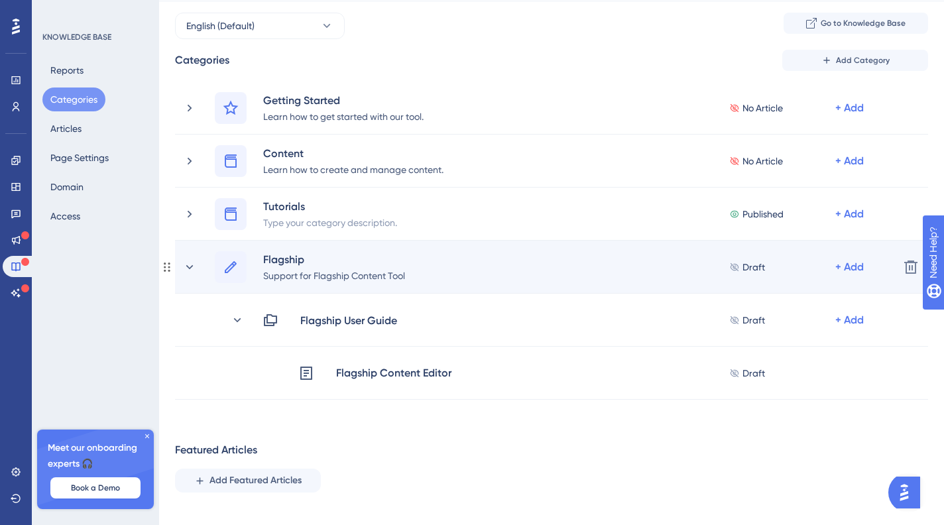
click at [746, 268] on span "Draft" at bounding box center [754, 267] width 23 height 16
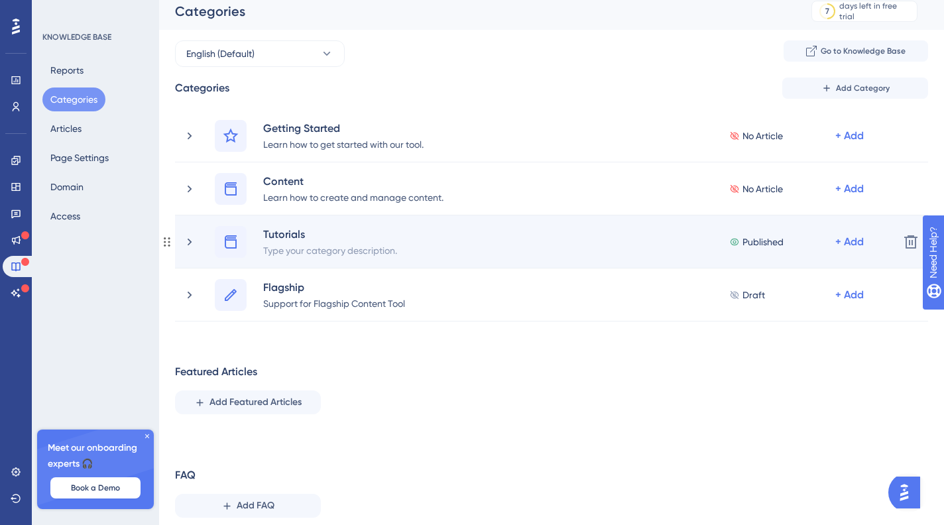
scroll to position [0, 0]
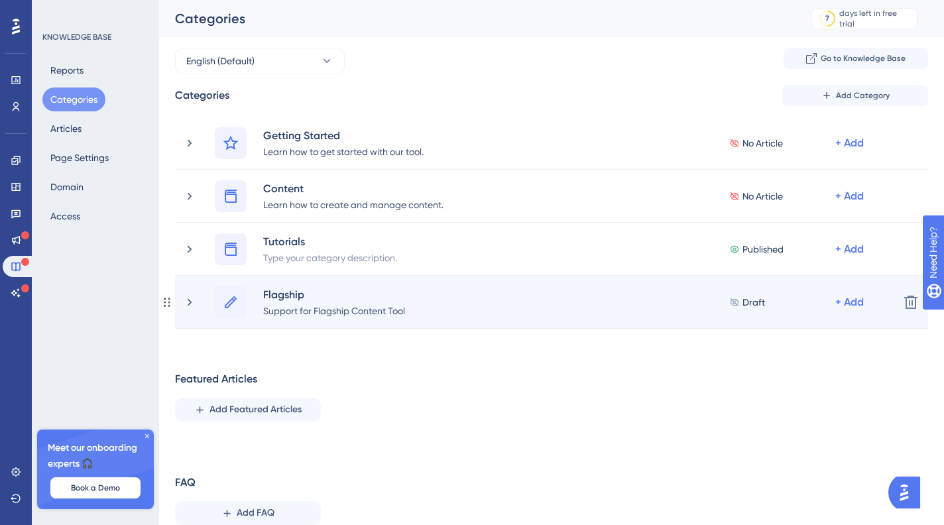
click at [734, 298] on icon at bounding box center [735, 302] width 11 height 9
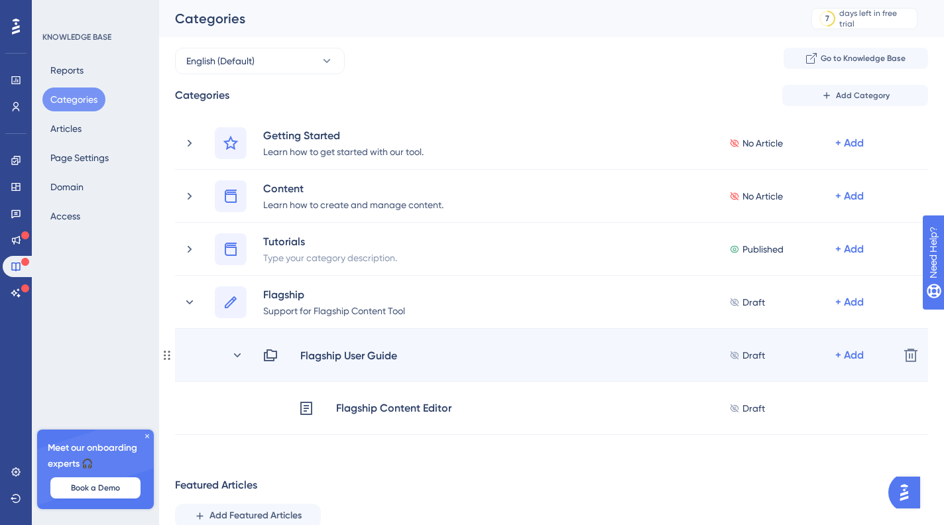
click at [756, 354] on span "Draft" at bounding box center [754, 356] width 23 height 16
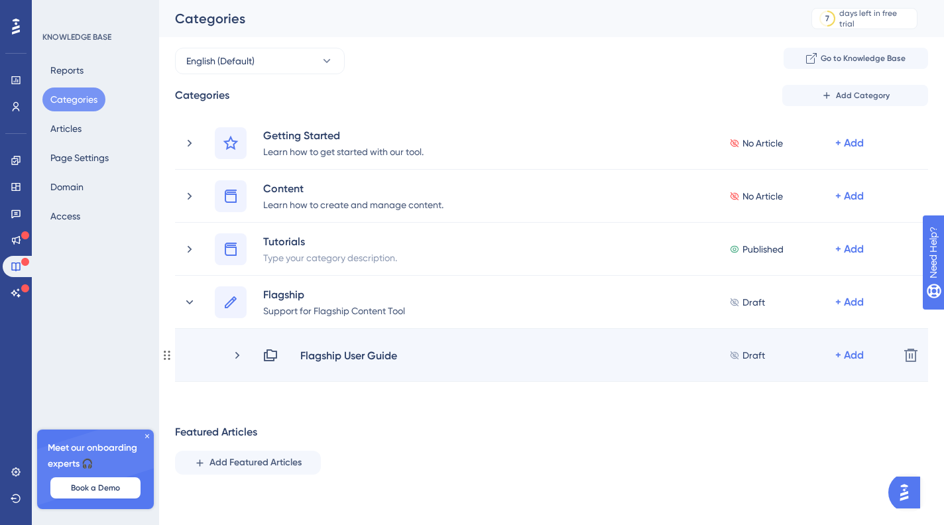
click at [754, 355] on span "Draft" at bounding box center [754, 356] width 23 height 16
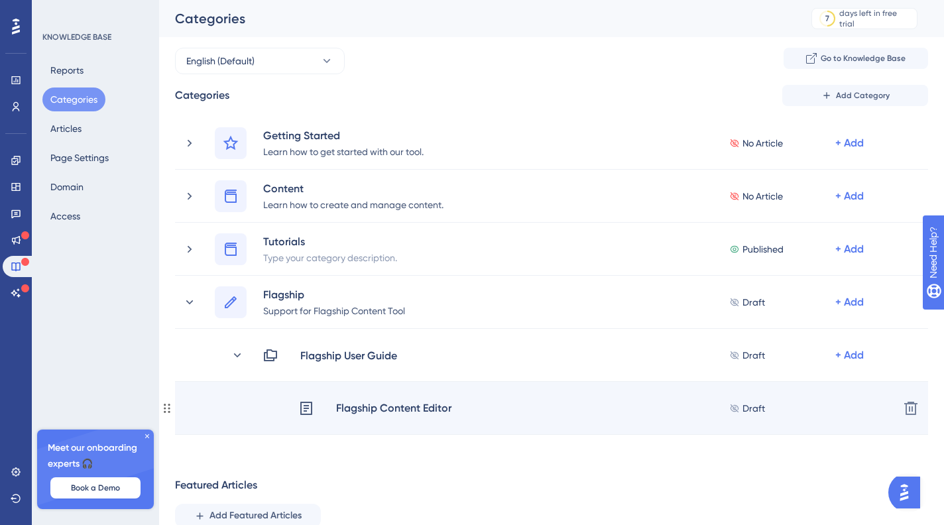
click at [757, 409] on span "Draft" at bounding box center [754, 409] width 23 height 16
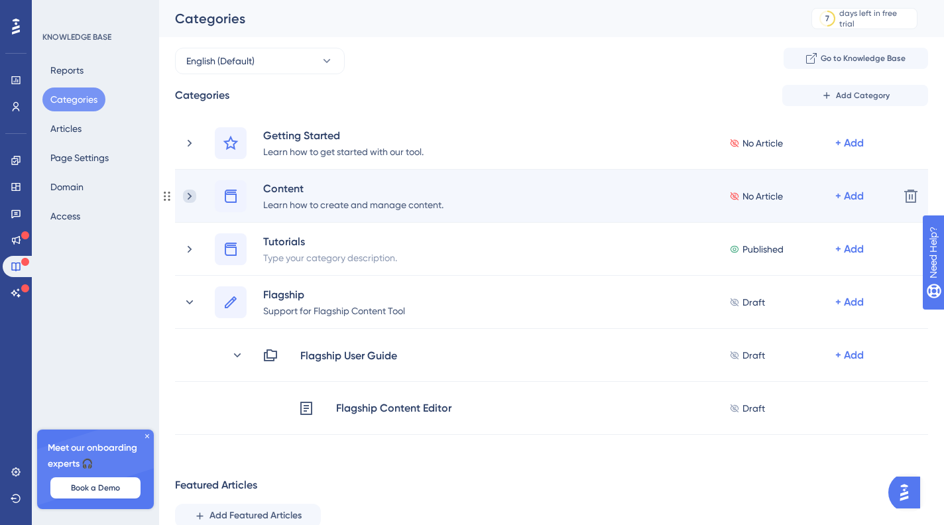
click at [186, 198] on icon at bounding box center [189, 196] width 13 height 13
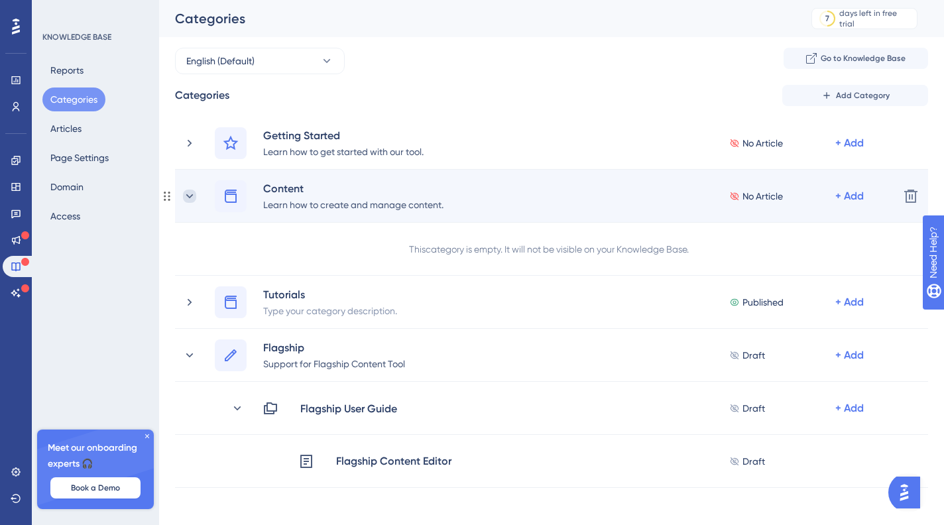
click at [186, 196] on icon at bounding box center [189, 196] width 13 height 13
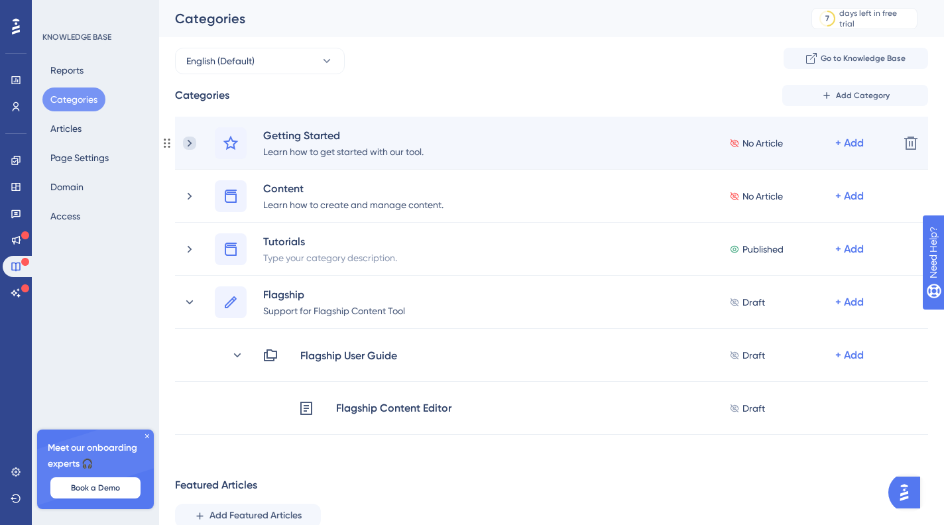
click at [188, 147] on icon at bounding box center [189, 143] width 13 height 13
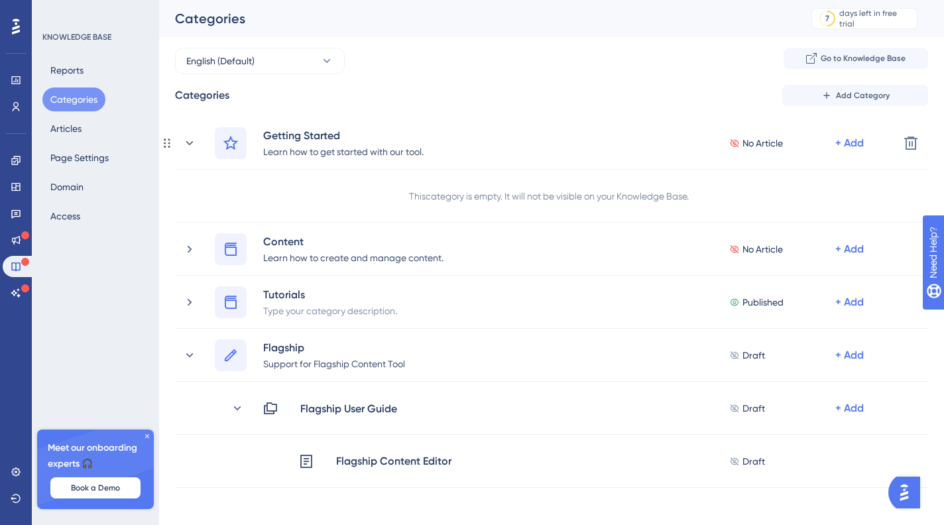
click at [188, 147] on icon at bounding box center [189, 143] width 13 height 13
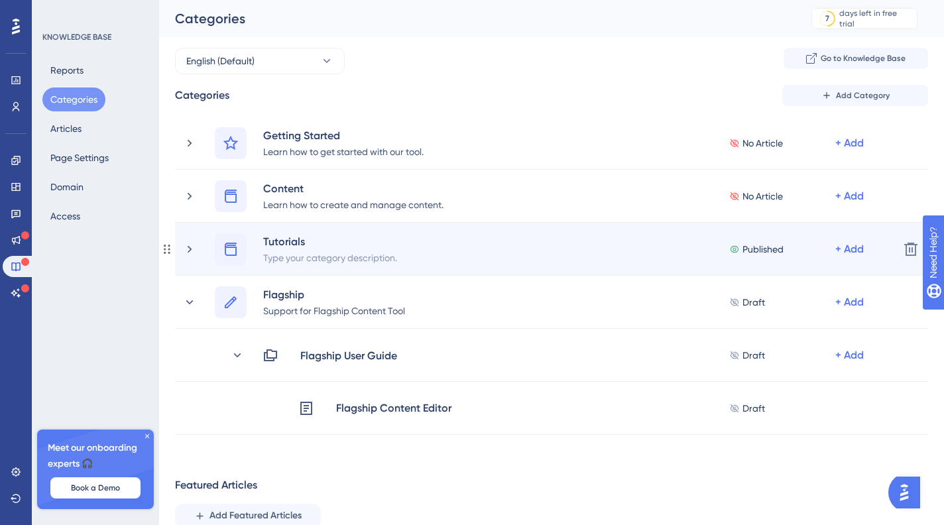
click at [196, 239] on div "Tutorials Type your category description. Published + Add" at bounding box center [536, 249] width 706 height 32
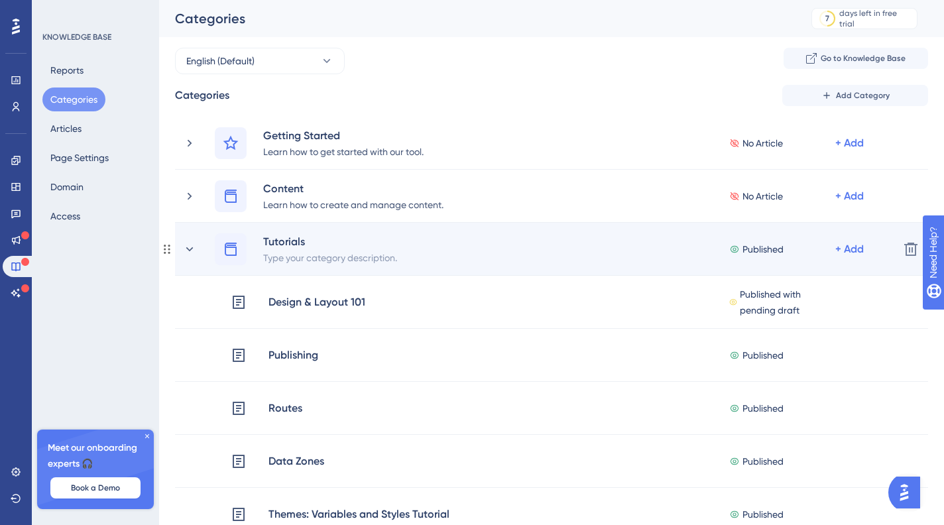
click at [194, 241] on div "Tutorials Type your category description. Published + Add" at bounding box center [536, 249] width 706 height 32
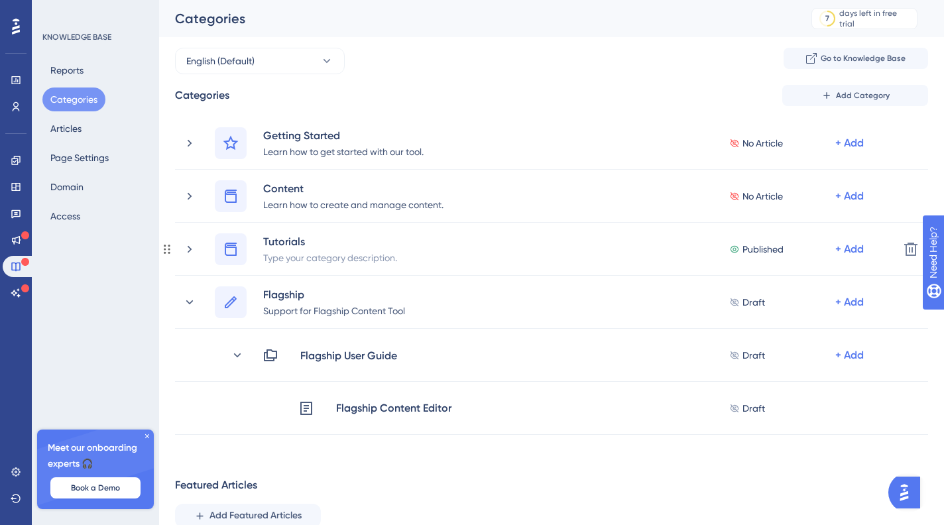
click at [194, 241] on div "Tutorials Type your category description. Published + Add" at bounding box center [536, 249] width 706 height 32
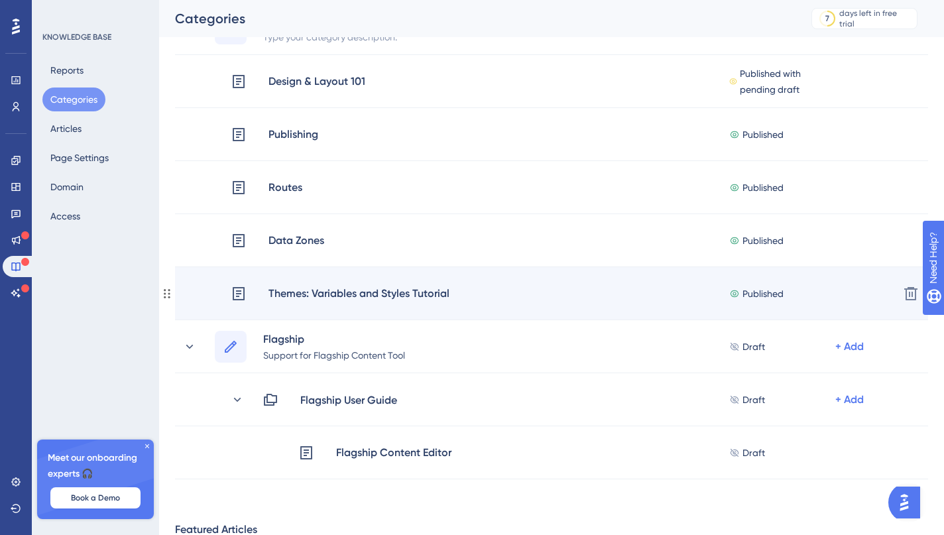
scroll to position [243, 0]
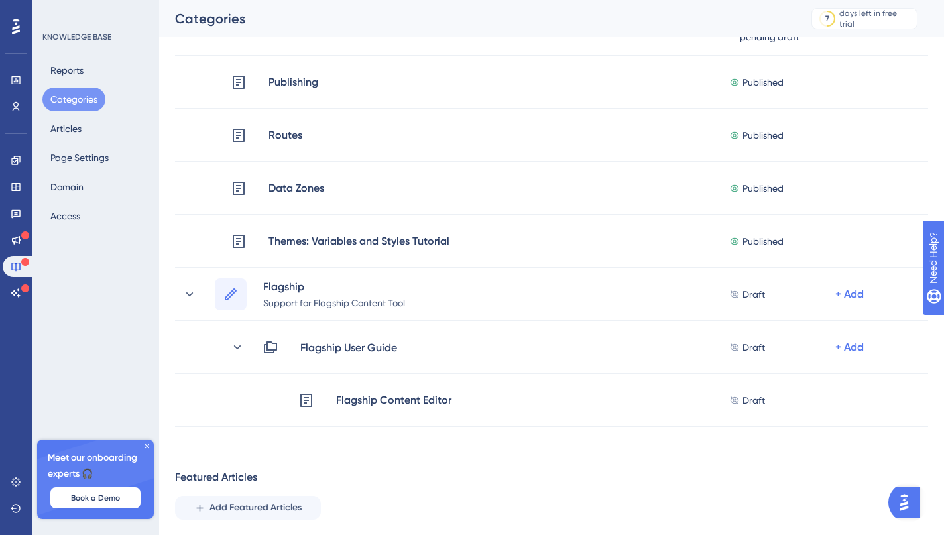
click at [369, 452] on div "Categories Add Category Getting Started Learn how to get started with our tool.…" at bounding box center [551, 223] width 753 height 822
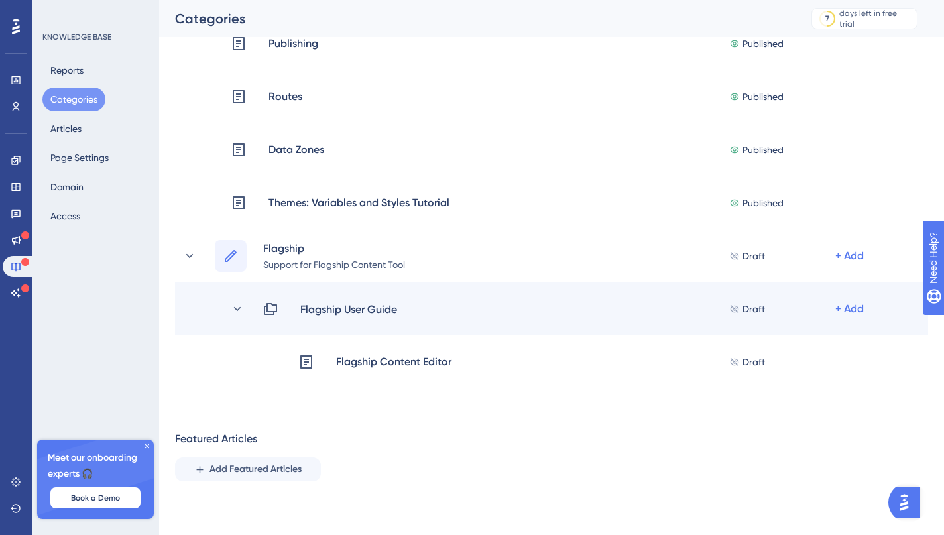
scroll to position [314, 0]
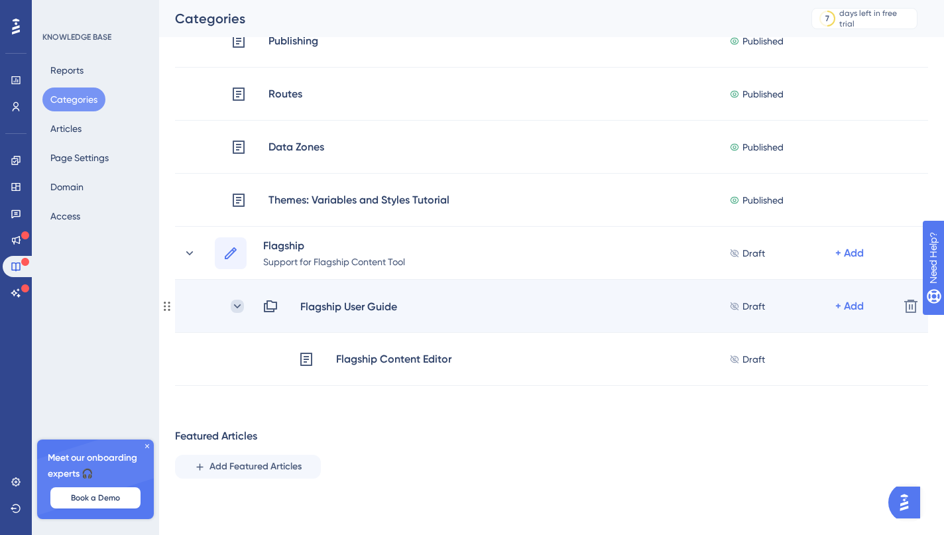
click at [239, 302] on icon at bounding box center [237, 306] width 13 height 13
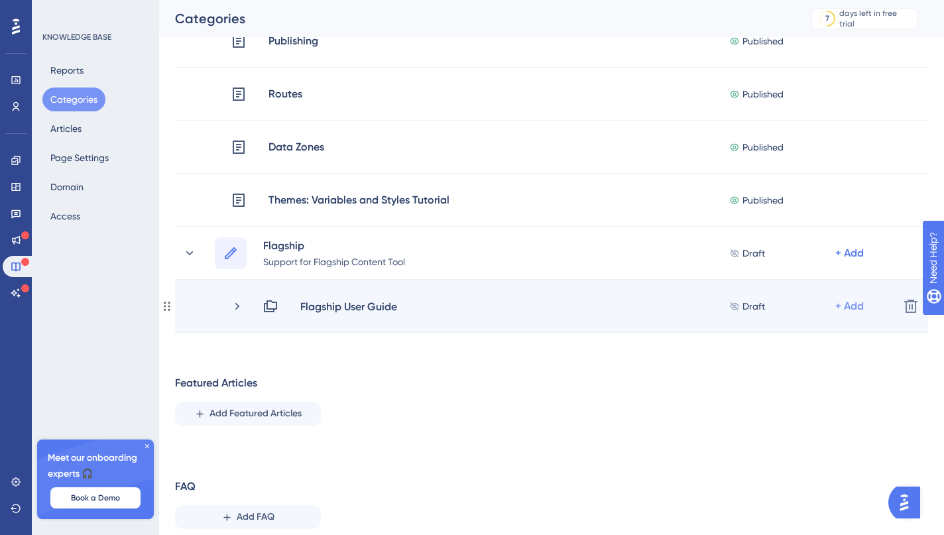
click at [848, 304] on div "+ Add" at bounding box center [850, 306] width 29 height 16
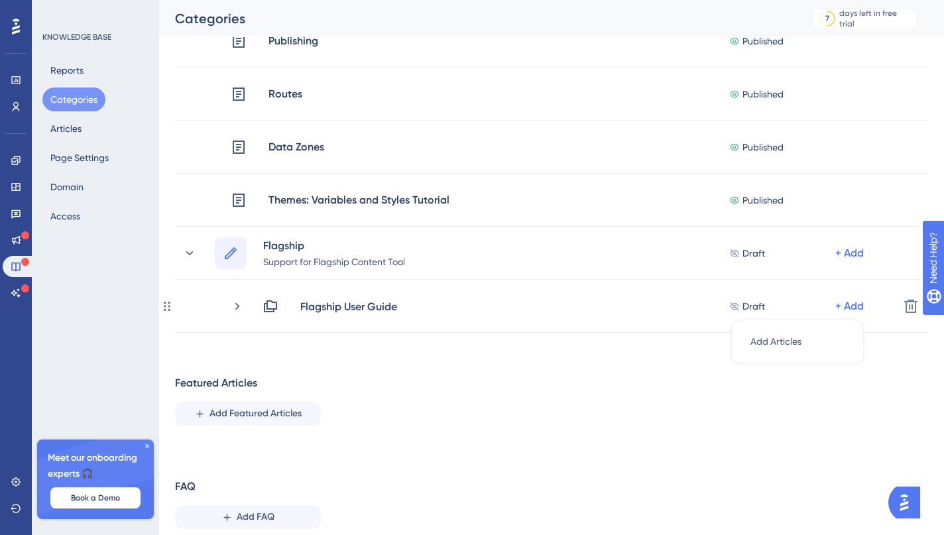
click at [564, 368] on div "Categories Add Category Getting Started Learn how to get started with our tool.…" at bounding box center [551, 155] width 753 height 769
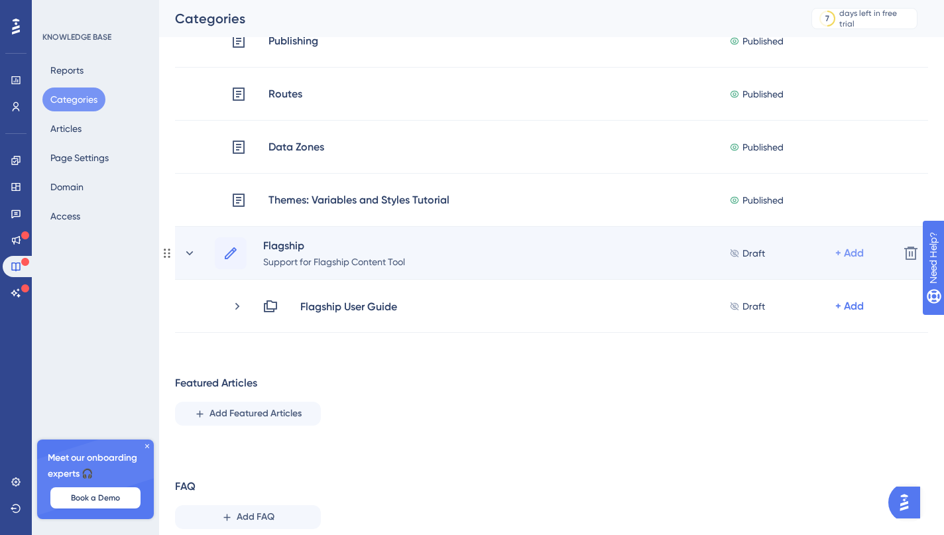
click at [857, 252] on div "+ Add" at bounding box center [850, 253] width 29 height 16
click at [799, 284] on span "Add a Subcategory" at bounding box center [793, 289] width 84 height 16
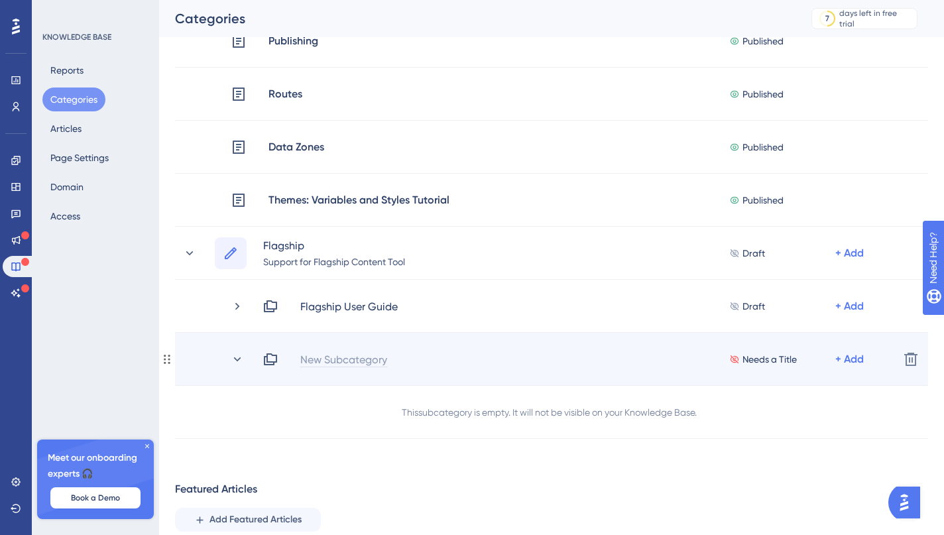
click at [323, 355] on div "New Subcategory" at bounding box center [344, 360] width 88 height 16
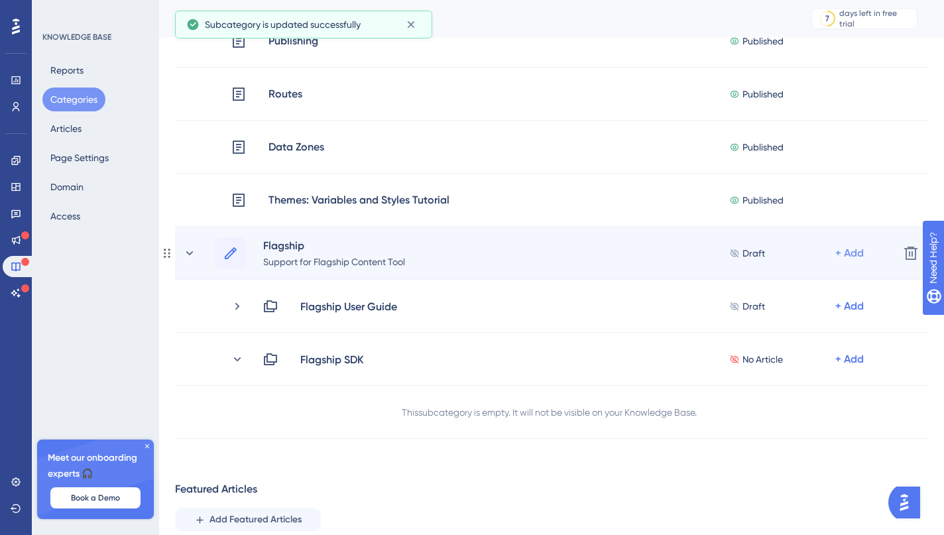
click at [846, 257] on div "+ Add" at bounding box center [850, 253] width 29 height 16
click at [783, 283] on span "Add a Subcategory" at bounding box center [793, 289] width 84 height 16
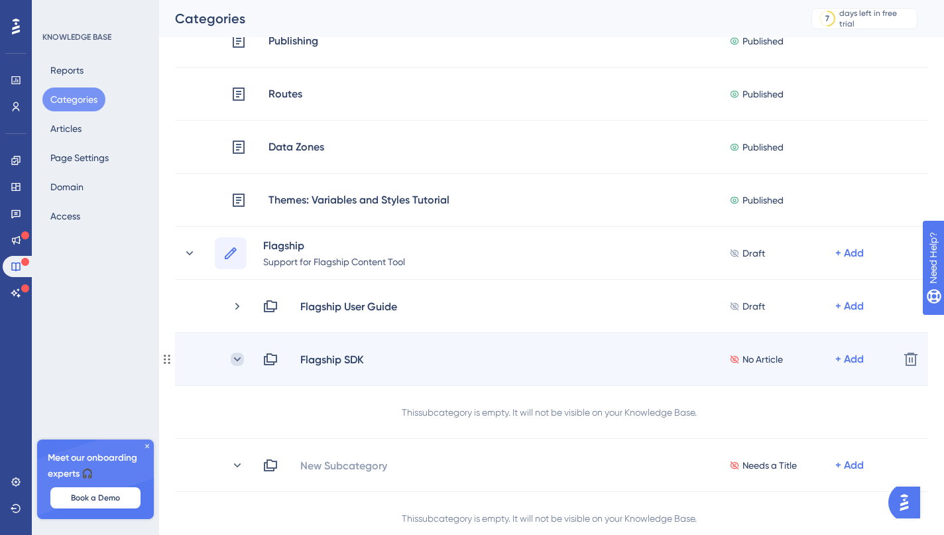
click at [243, 361] on icon at bounding box center [237, 359] width 13 height 13
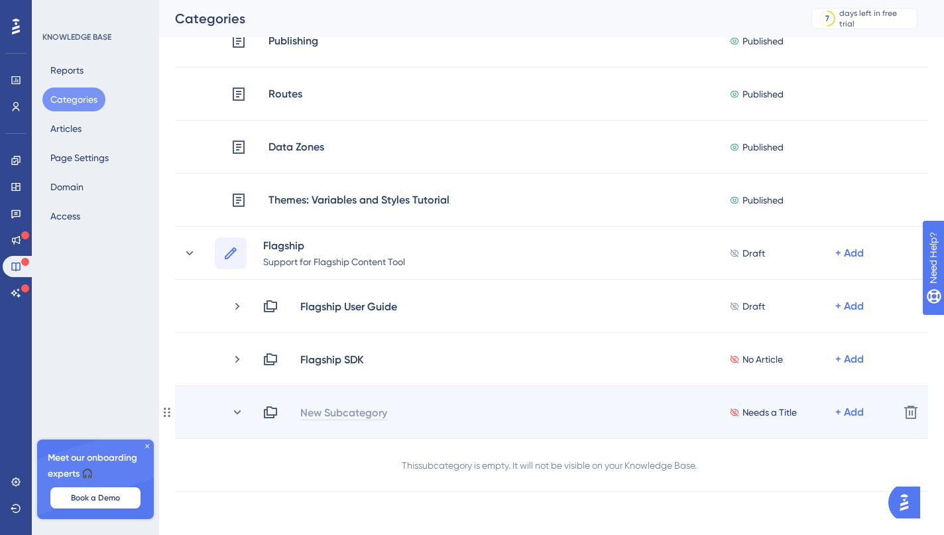
click at [349, 415] on div "New Subcategory" at bounding box center [344, 413] width 88 height 16
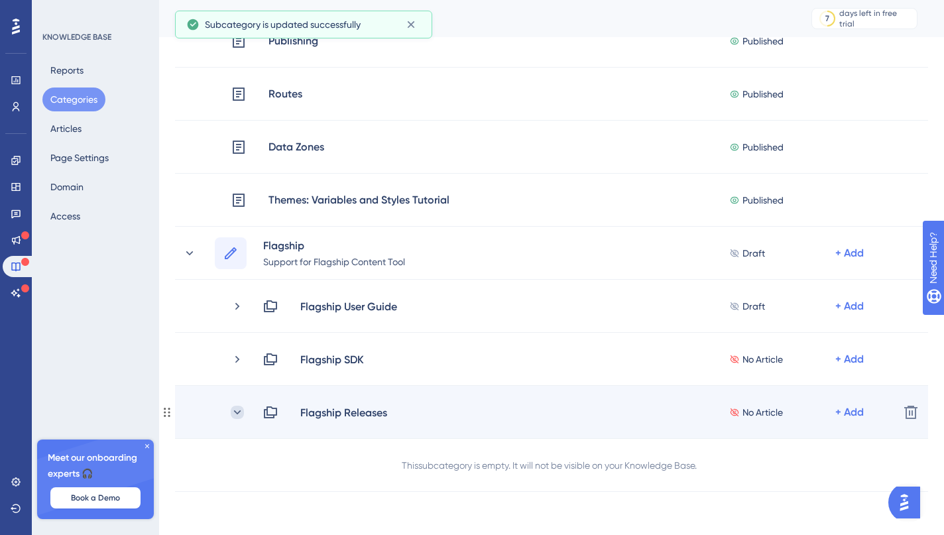
click at [241, 415] on icon at bounding box center [237, 412] width 13 height 13
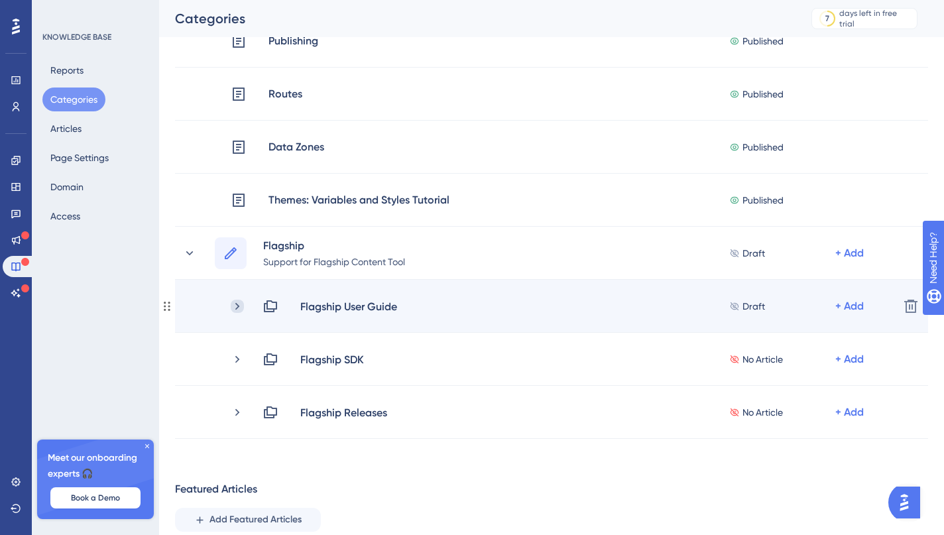
click at [241, 309] on icon at bounding box center [237, 306] width 13 height 13
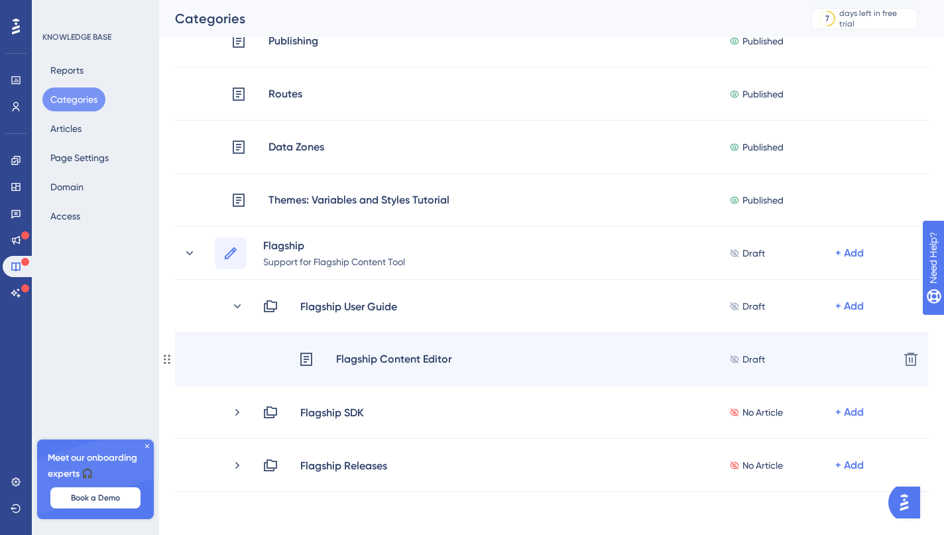
click at [413, 356] on div "Flagship Content Editor" at bounding box center [394, 359] width 117 height 17
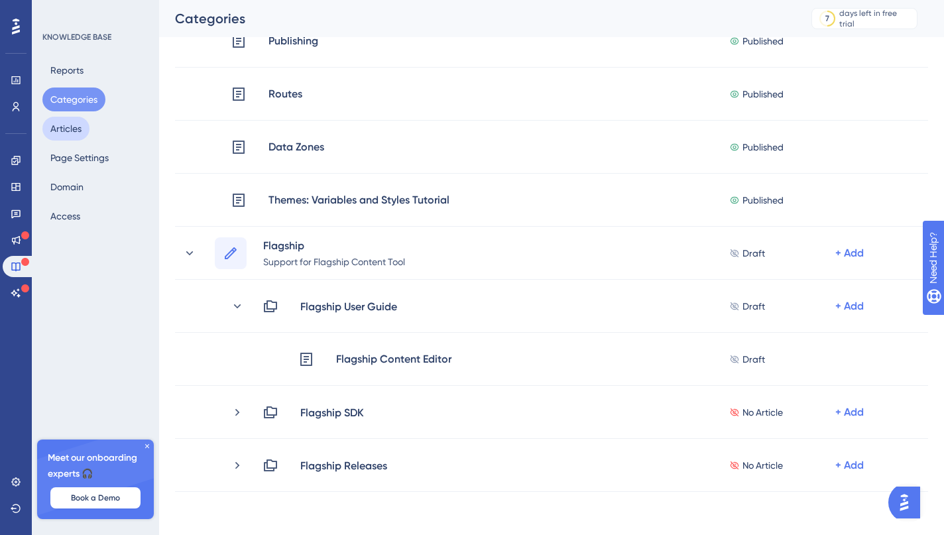
click at [76, 135] on button "Articles" at bounding box center [65, 129] width 47 height 24
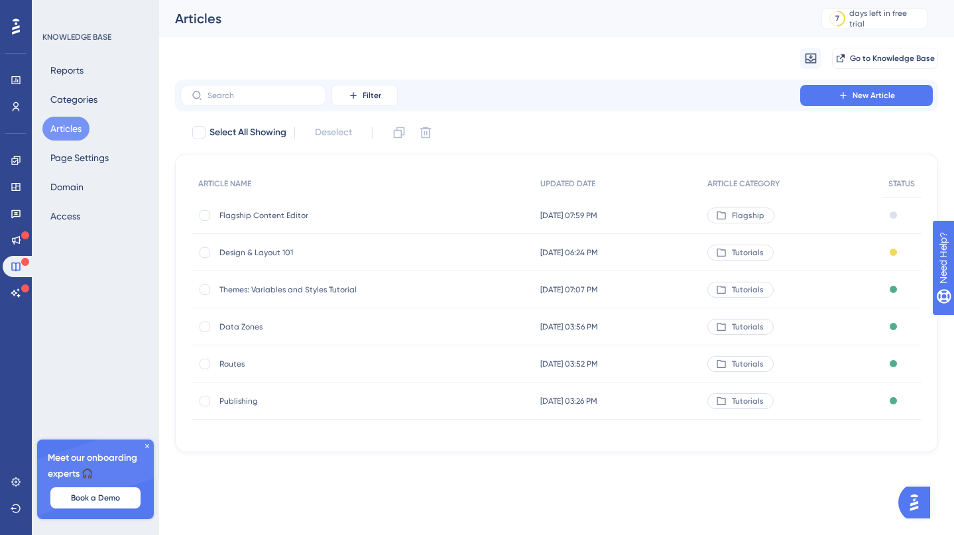
click at [281, 215] on span "Flagship Content Editor" at bounding box center [326, 215] width 212 height 11
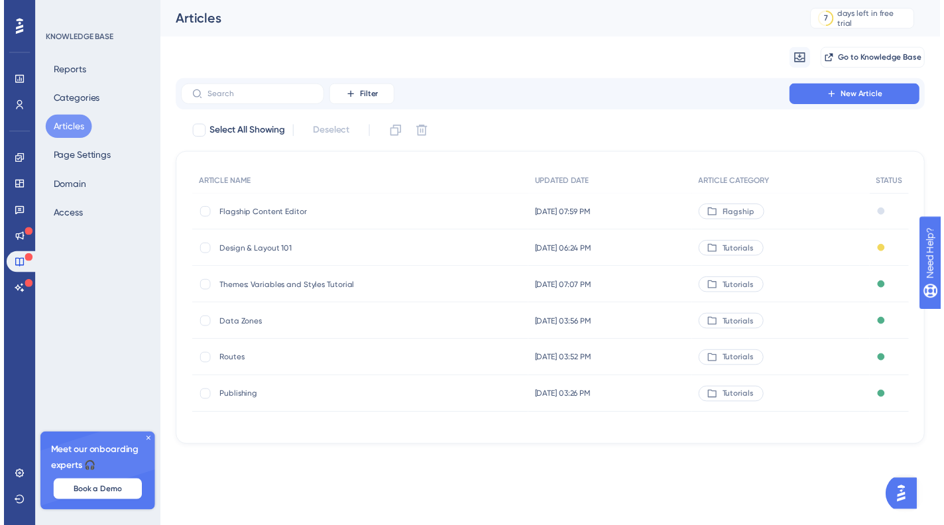
scroll to position [206, 0]
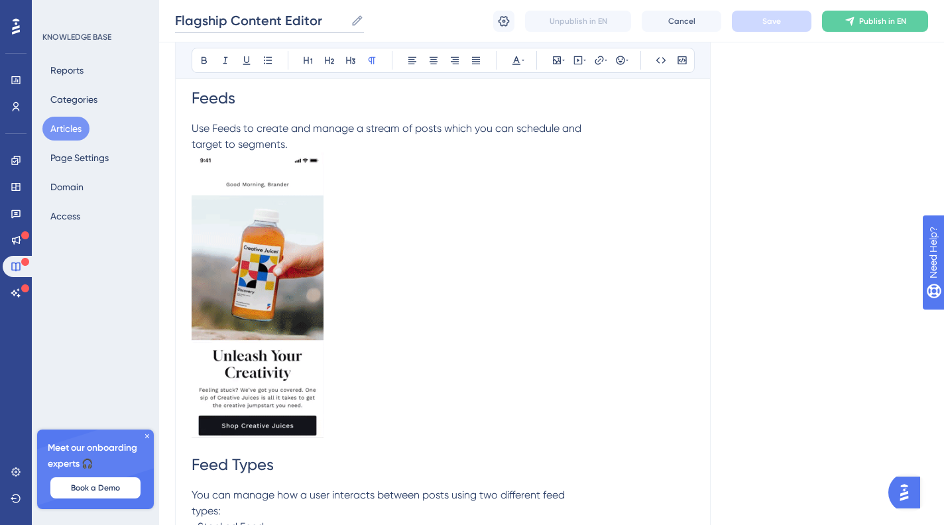
click at [221, 23] on input "Flagship Content Editor" at bounding box center [260, 20] width 170 height 19
click at [232, 19] on input "Flagship Content Editor" at bounding box center [260, 20] width 170 height 19
click at [233, 19] on input "Flagship Content Editor" at bounding box center [260, 20] width 170 height 19
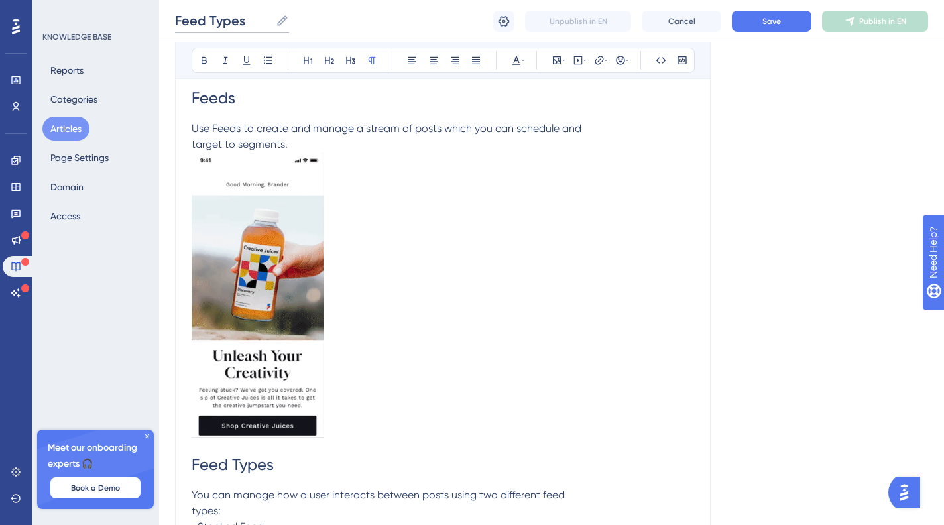
type input "Feed Types"
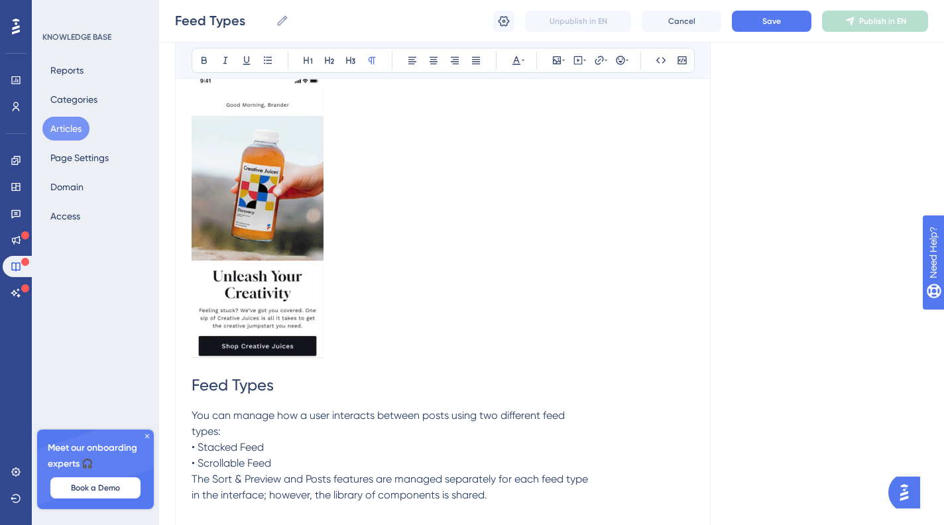
scroll to position [0, 0]
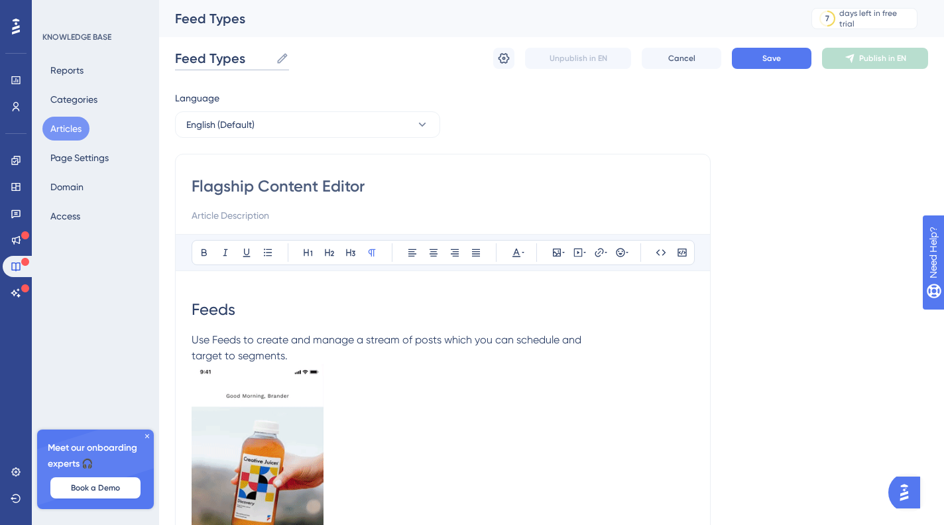
click at [225, 60] on input "Feed Types" at bounding box center [223, 58] width 96 height 19
click at [226, 60] on input "Feed Types" at bounding box center [223, 58] width 96 height 19
click at [227, 60] on input "Feed Types" at bounding box center [223, 58] width 96 height 19
click at [789, 60] on button "Save" at bounding box center [772, 58] width 80 height 21
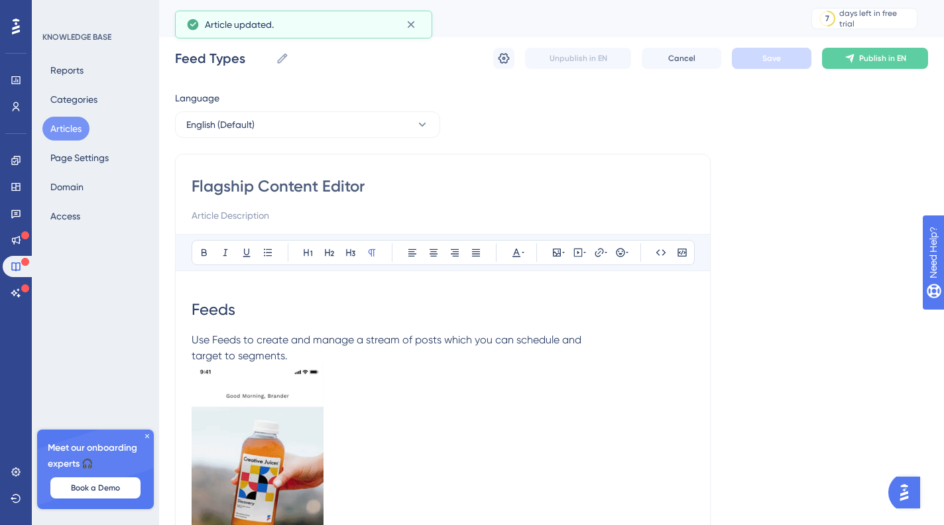
click at [74, 125] on button "Articles" at bounding box center [65, 129] width 47 height 24
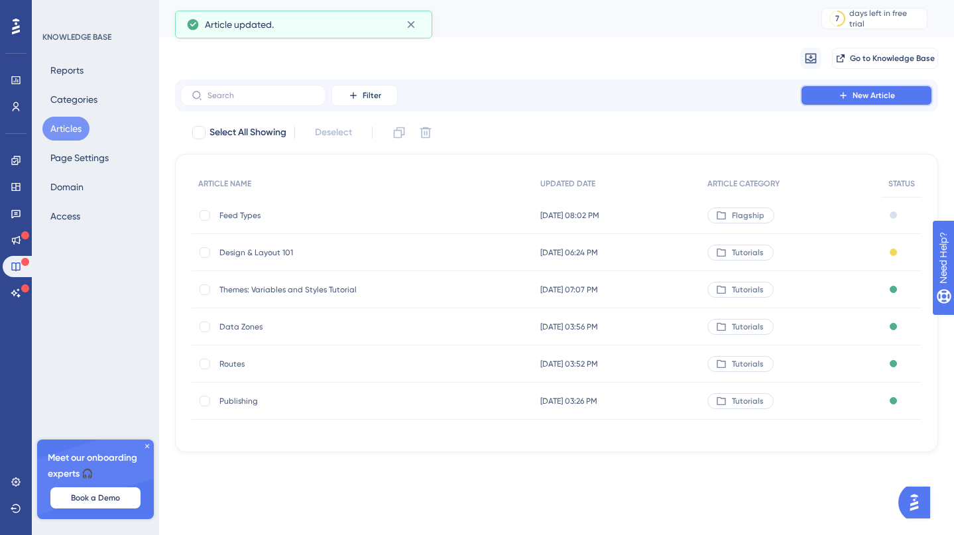
click at [858, 101] on button "New Article" at bounding box center [867, 95] width 133 height 21
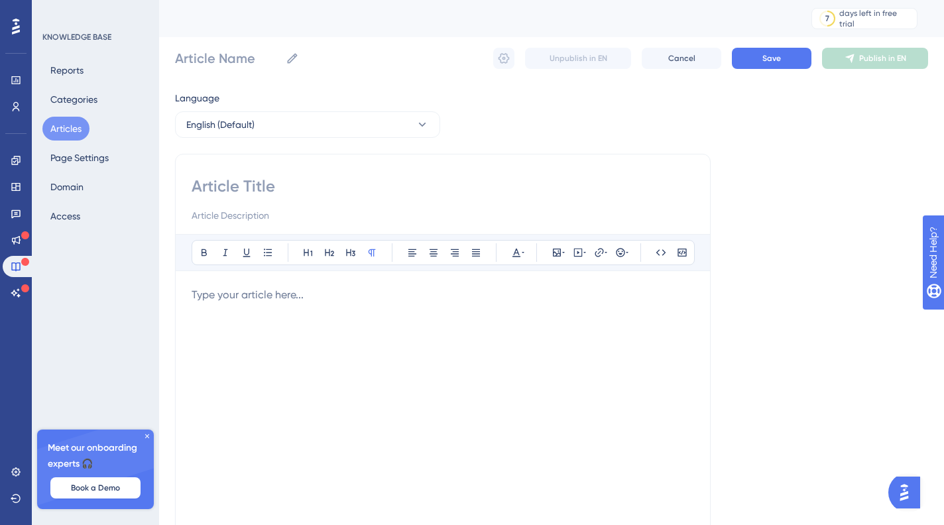
click at [257, 194] on input at bounding box center [443, 186] width 503 height 21
click at [215, 58] on input "Article Name" at bounding box center [227, 58] width 105 height 19
type input "Sort & Preview"
click at [370, 73] on div "Sort & Preview Sort & Preview Unpublish in EN Cancel Save Publish in EN" at bounding box center [551, 58] width 753 height 42
click at [406, 132] on button "English (Default)" at bounding box center [307, 124] width 265 height 27
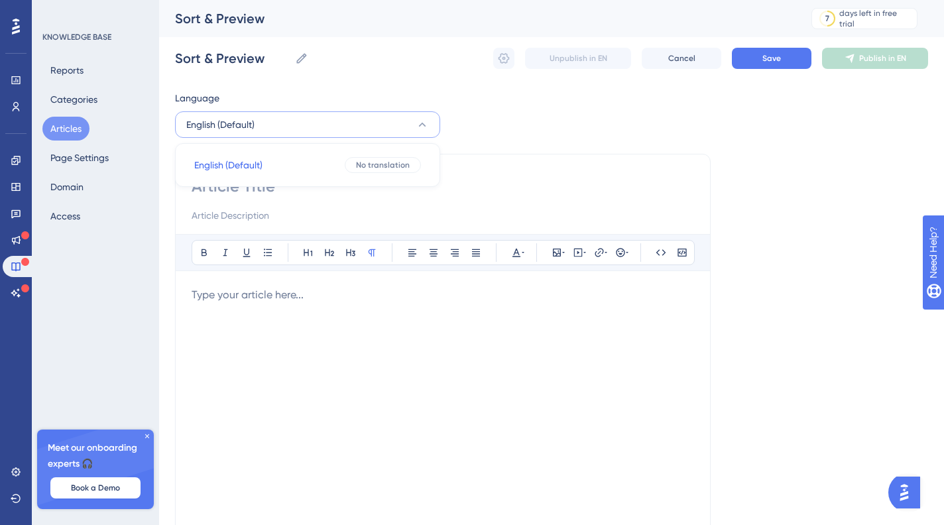
click at [563, 123] on div "Language English (Default) English (Default) English (Default) No translation B…" at bounding box center [551, 382] width 753 height 585
click at [395, 178] on input at bounding box center [443, 186] width 503 height 21
type input "Sort & Preview"
click at [274, 306] on div at bounding box center [443, 433] width 503 height 292
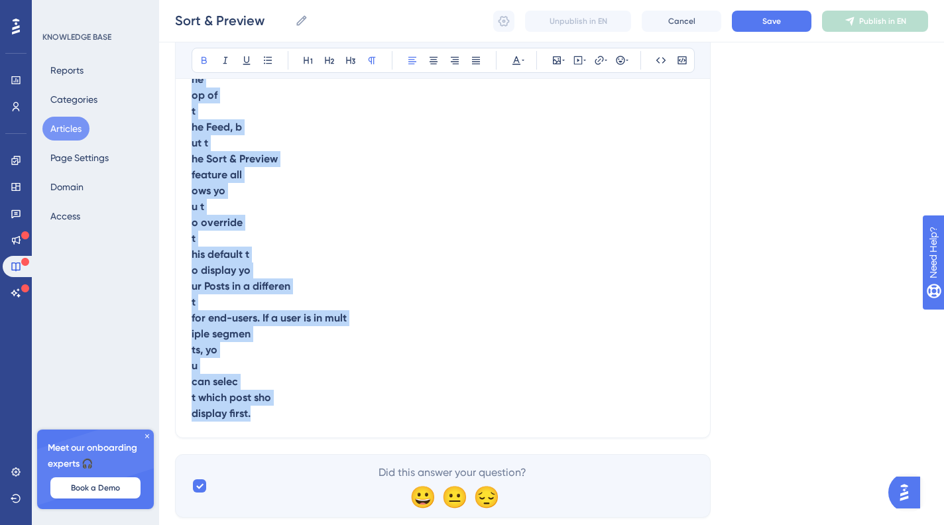
drag, startPoint x: 302, startPoint y: 432, endPoint x: 171, endPoint y: 7, distance: 445.4
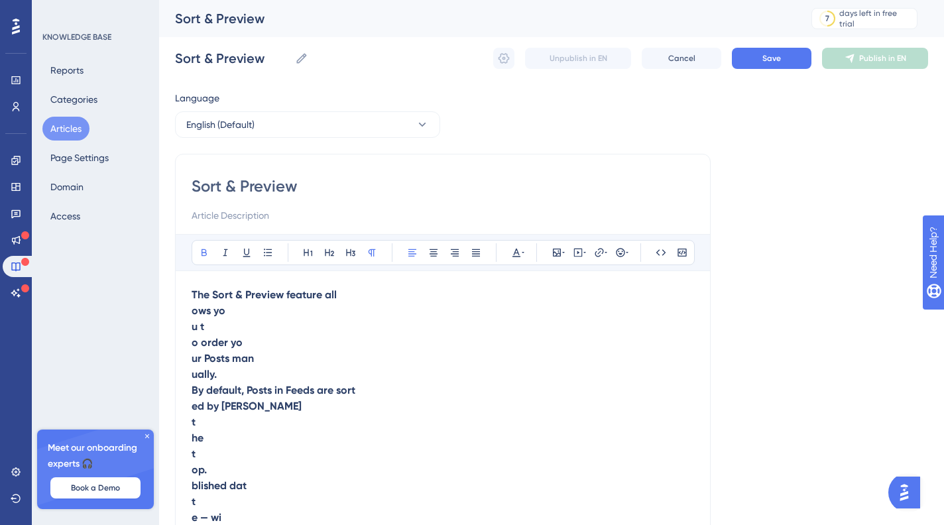
click at [192, 316] on strong "ows yo" at bounding box center [209, 310] width 34 height 13
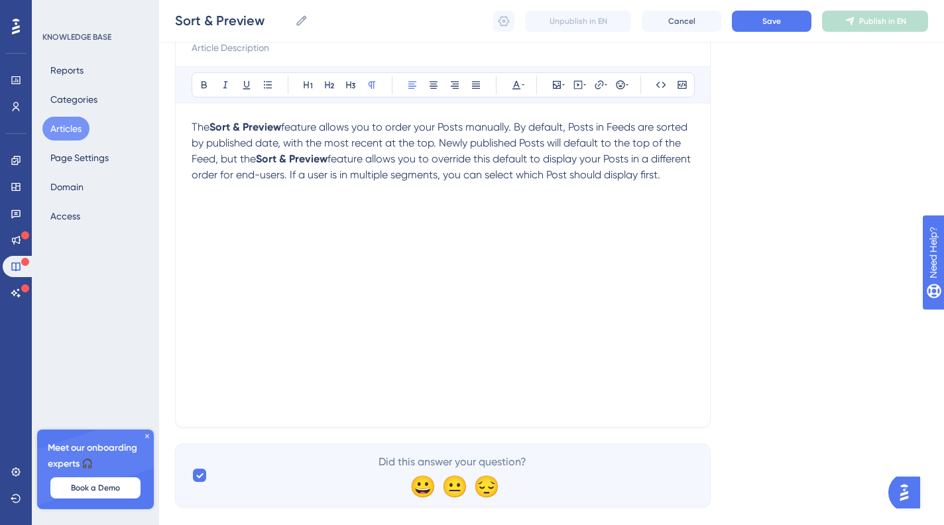
scroll to position [152, 0]
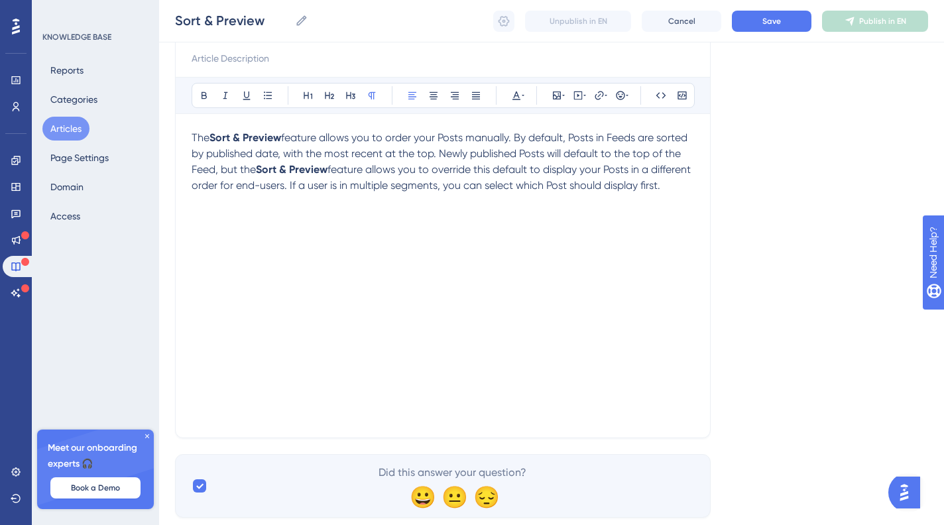
click at [194, 133] on span "The" at bounding box center [201, 137] width 18 height 13
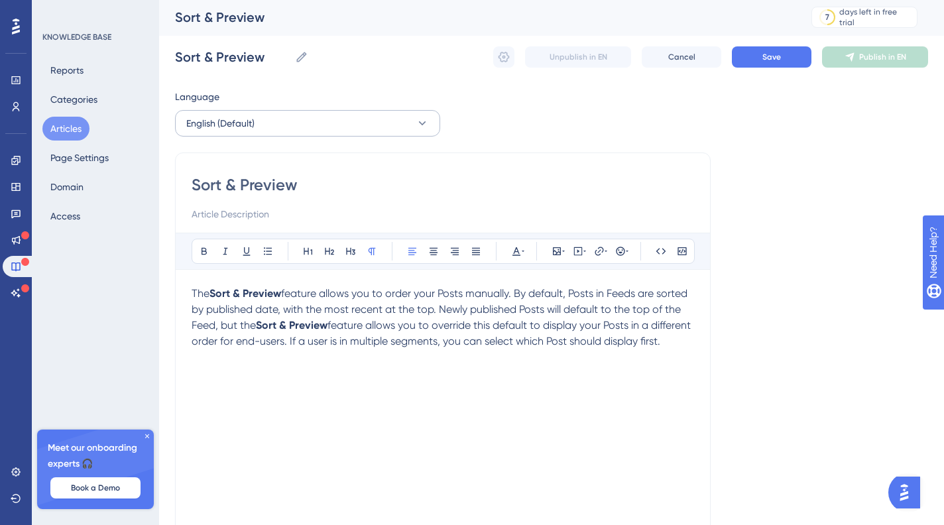
scroll to position [3, 0]
click at [324, 388] on div "The Sort & Preview feature allows you to order your Posts manually. By default,…" at bounding box center [443, 431] width 503 height 292
click at [682, 247] on icon at bounding box center [682, 250] width 11 height 11
click at [557, 246] on icon at bounding box center [557, 250] width 8 height 8
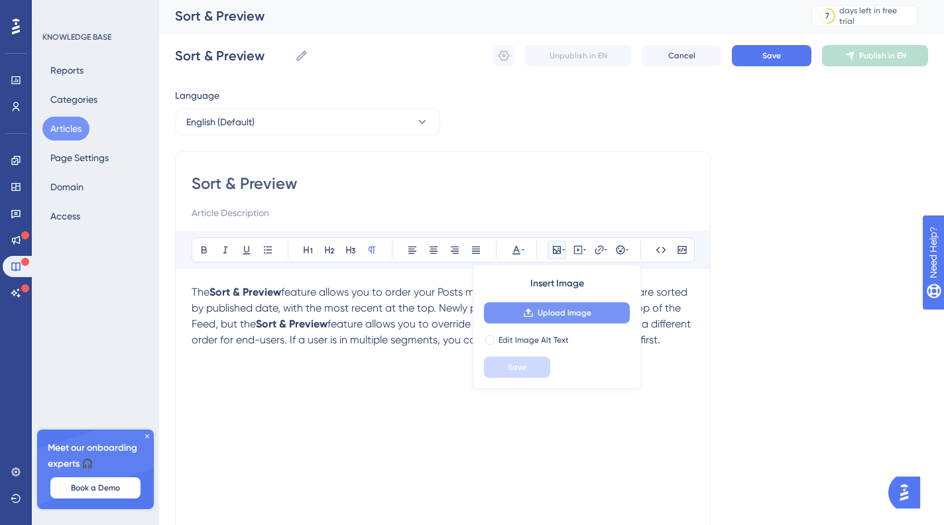
click at [560, 314] on span "Upload Image" at bounding box center [565, 313] width 54 height 11
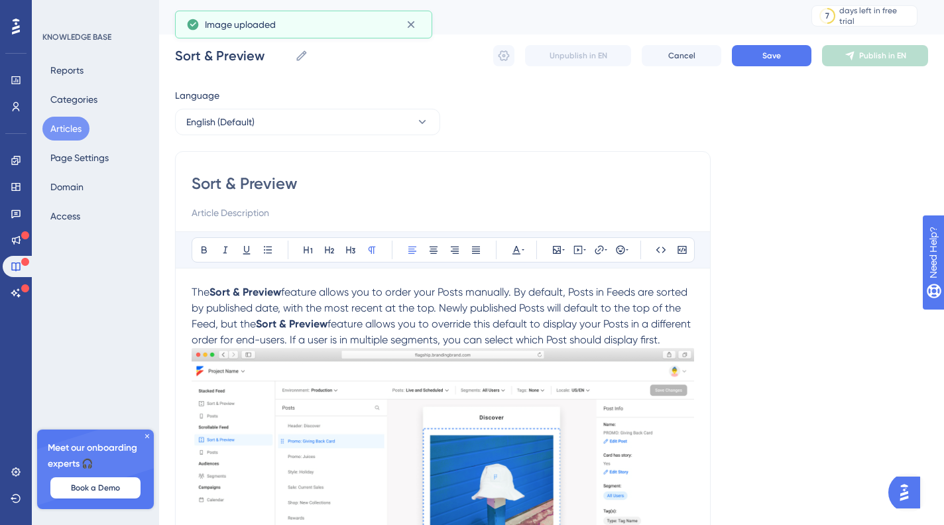
click at [318, 348] on p "The Sort & Preview feature allows you to order your Posts manually. By default,…" at bounding box center [443, 317] width 503 height 64
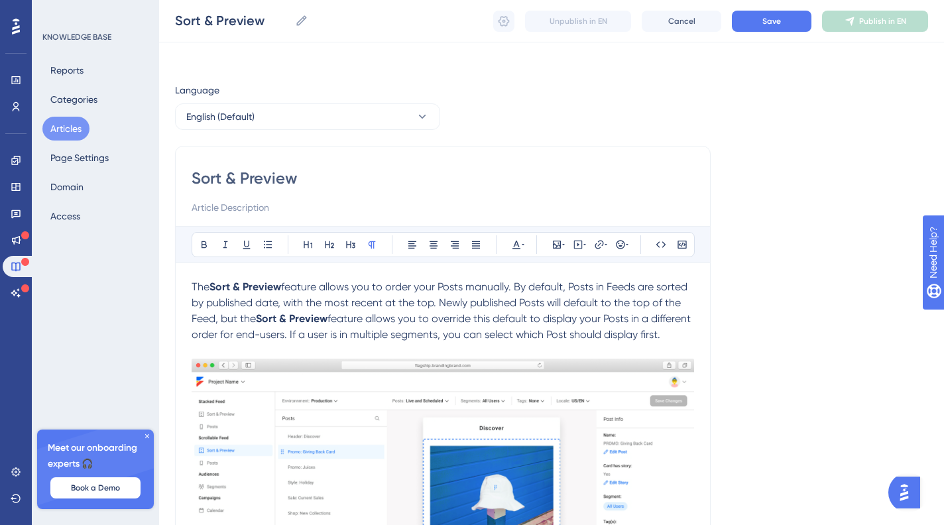
scroll to position [310, 0]
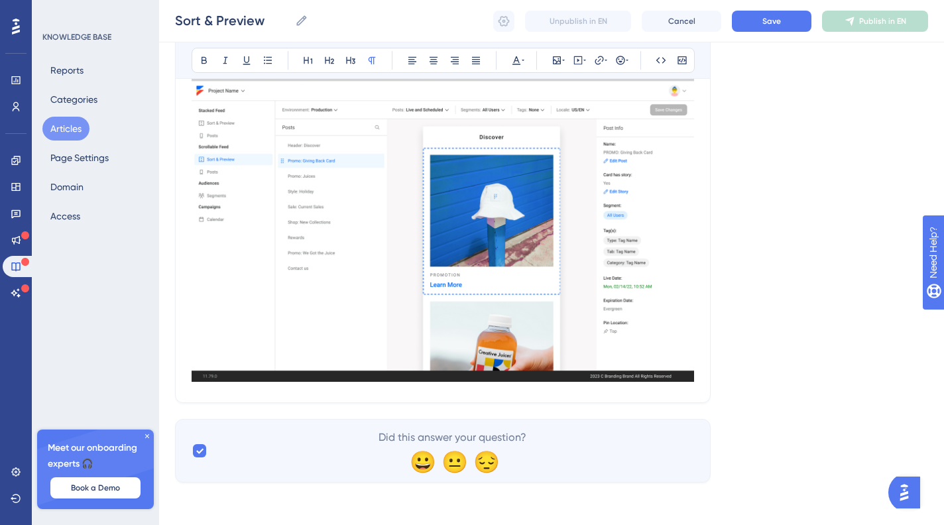
click at [336, 396] on div "Sort & Preview Bold Italic Underline Bullet Point Heading 1 Heading 2 Heading 3…" at bounding box center [443, 129] width 536 height 548
click at [233, 375] on img at bounding box center [443, 225] width 503 height 314
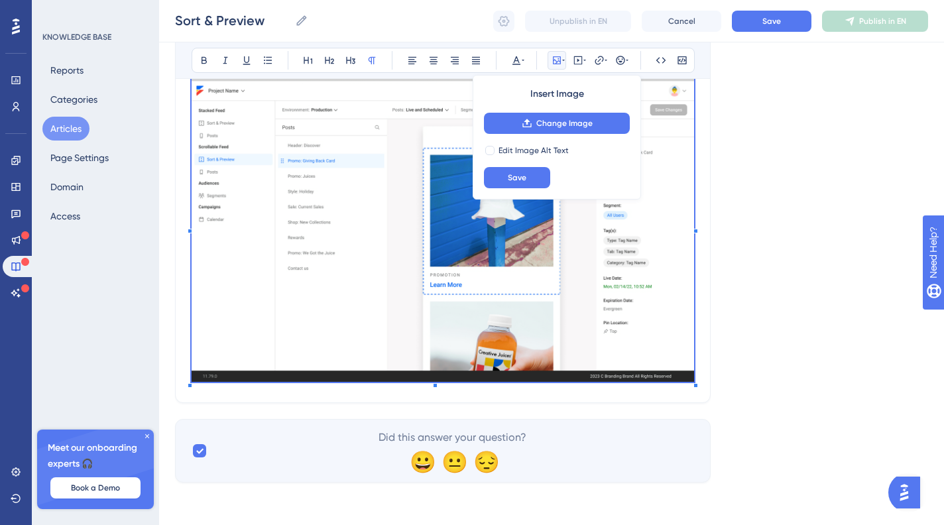
click at [218, 393] on div "Sort & Preview Bold Italic Underline Bullet Point Heading 1 Heading 2 Heading 3…" at bounding box center [443, 129] width 536 height 548
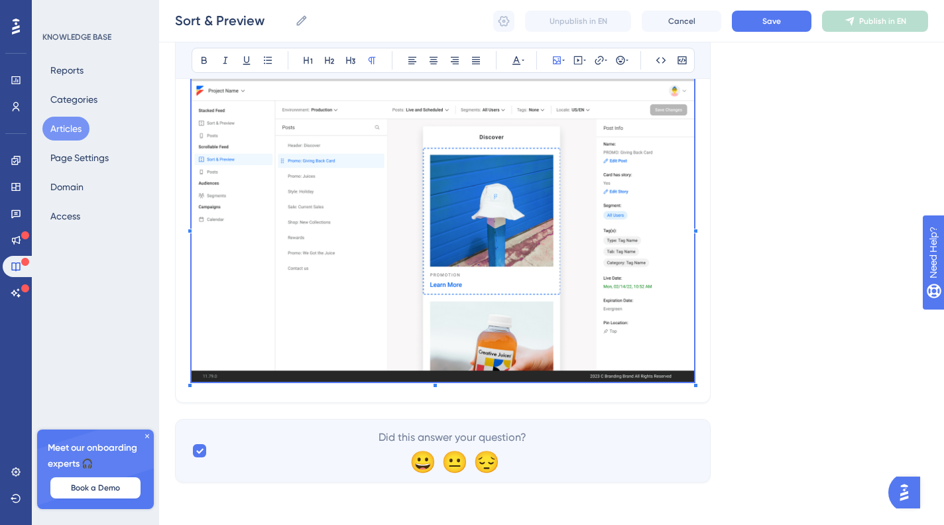
click at [698, 348] on div "Sort & Preview Bold Italic Underline Bullet Point Heading 1 Heading 2 Heading 3…" at bounding box center [443, 129] width 536 height 548
click at [659, 390] on div "Sort & Preview Bold Italic Underline Bullet Point Heading 1 Heading 2 Heading 3…" at bounding box center [443, 129] width 536 height 548
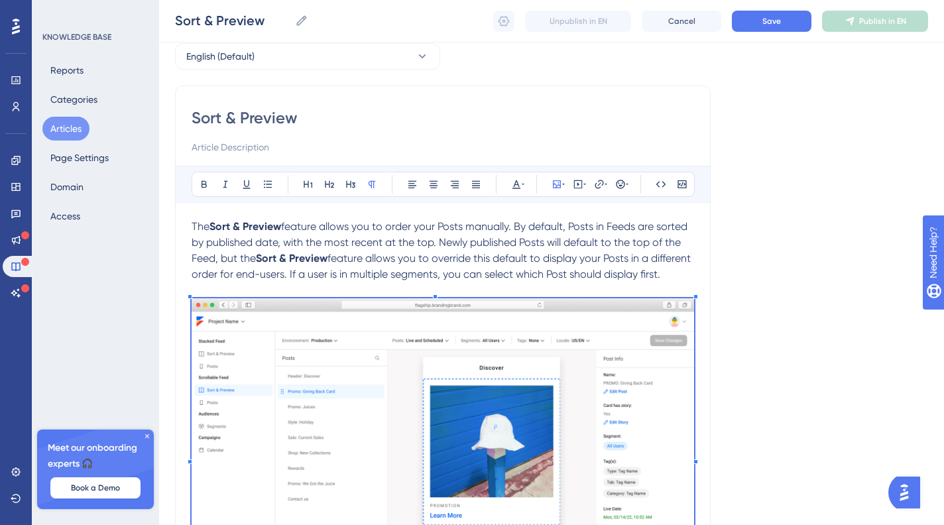
click at [339, 266] on p "The Sort & Preview feature allows you to order your Posts manually. By default,…" at bounding box center [443, 251] width 503 height 64
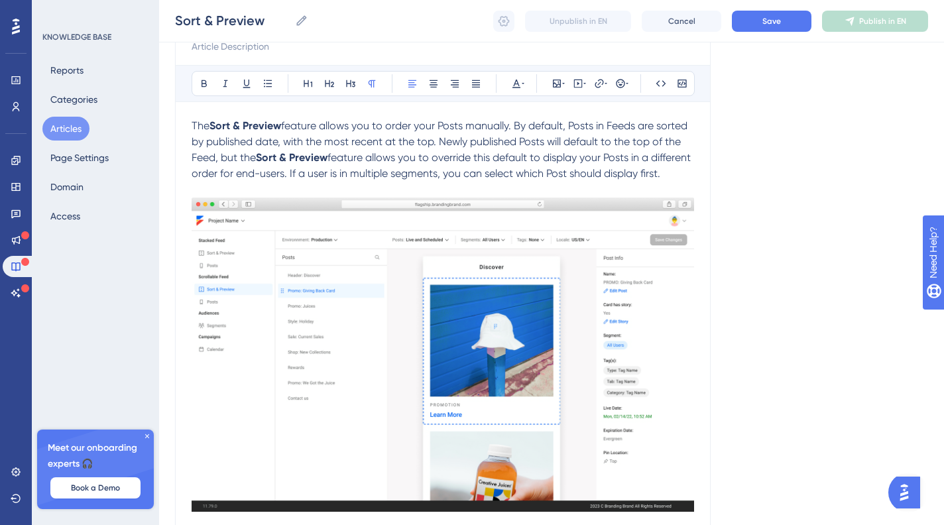
scroll to position [309, 0]
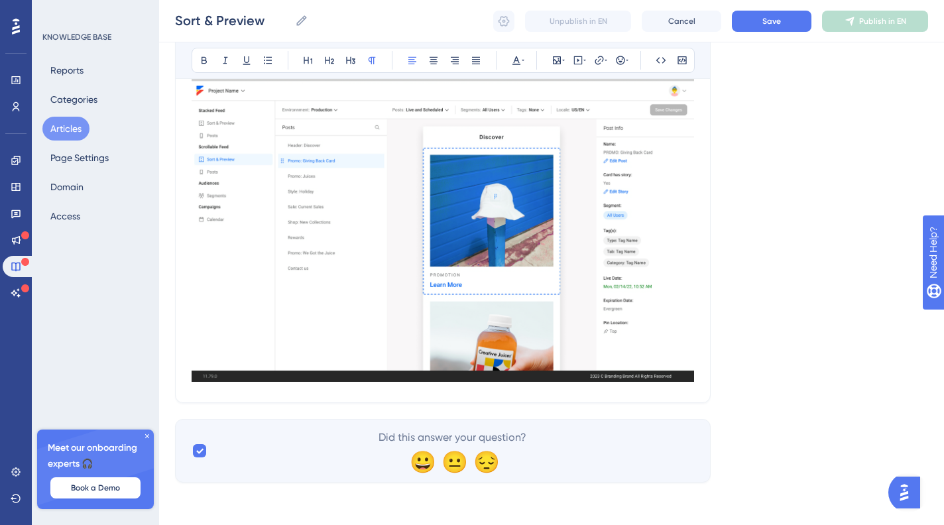
click at [469, 404] on div "Language English (Default) Sort & Preview Bold Italic Underline Bullet Point He…" at bounding box center [551, 137] width 753 height 692
click at [470, 397] on div "Sort & Preview Bold Italic Underline Bullet Point Heading 1 Heading 2 Heading 3…" at bounding box center [443, 129] width 536 height 548
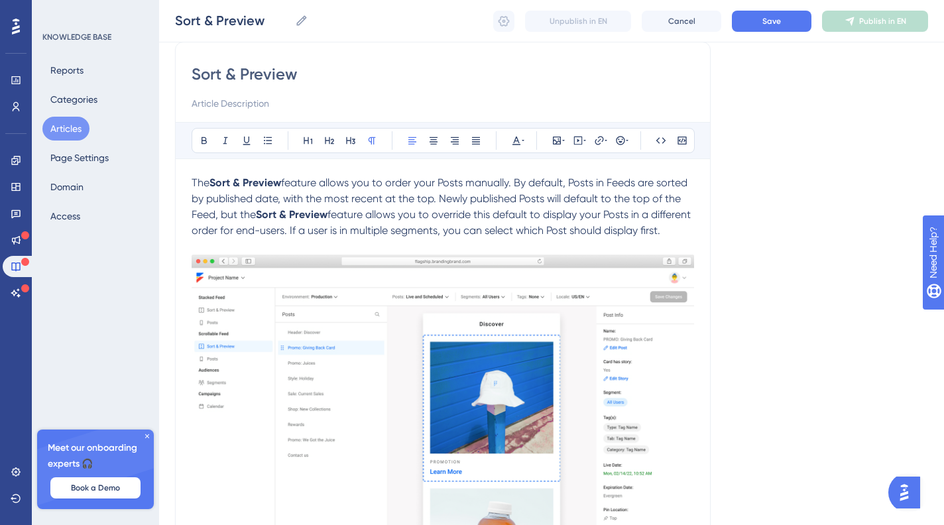
click at [261, 239] on p "The Sort & Preview feature allows you to order your Posts manually. By default,…" at bounding box center [443, 207] width 503 height 64
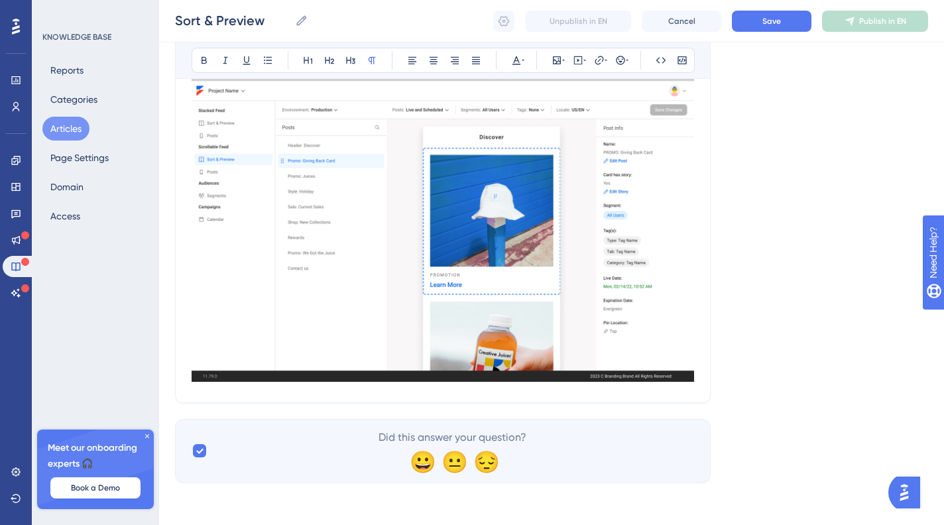
scroll to position [326, 0]
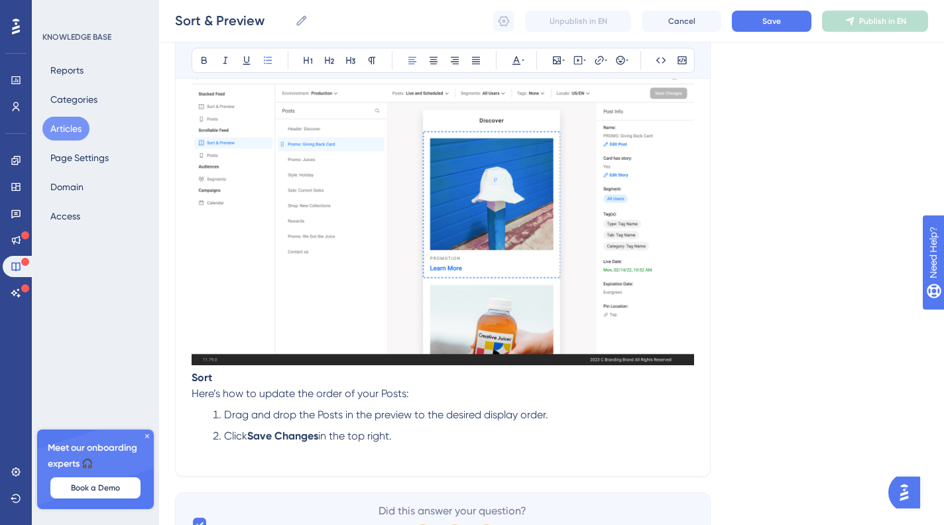
click at [193, 384] on strong "Sort" at bounding box center [202, 377] width 21 height 13
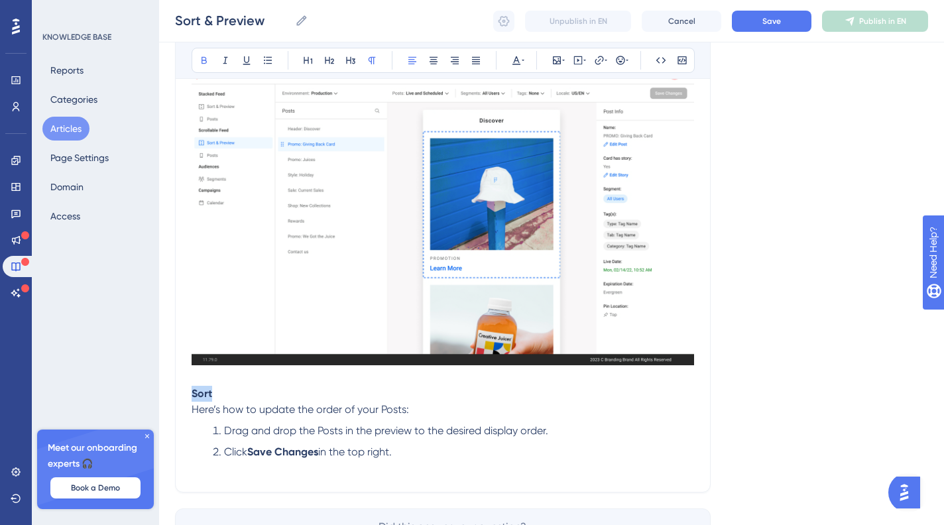
drag, startPoint x: 198, startPoint y: 410, endPoint x: 158, endPoint y: 405, distance: 40.1
click at [184, 411] on div "Sort & Preview Bold Italic Underline Bullet Point Heading 1 Heading 2 Heading 3…" at bounding box center [443, 157] width 536 height 671
click at [333, 57] on icon at bounding box center [329, 60] width 11 height 11
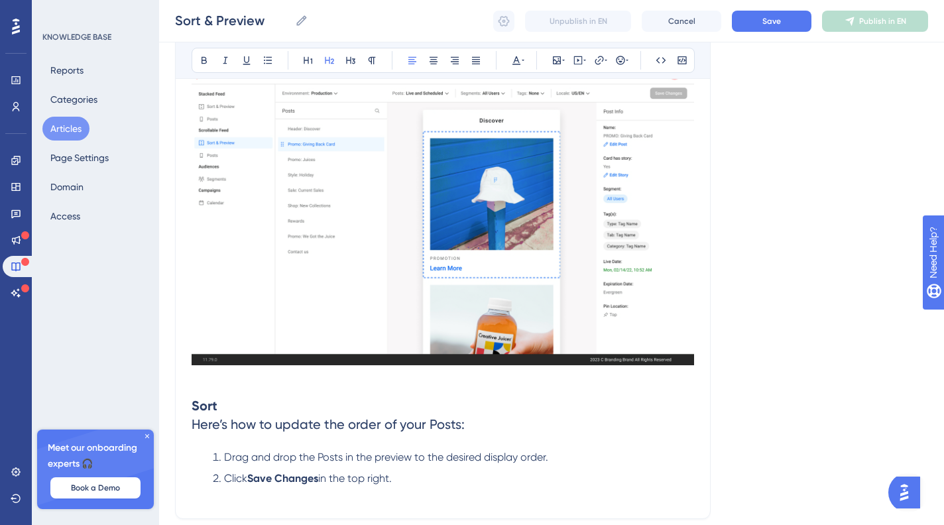
drag, startPoint x: 333, startPoint y: 448, endPoint x: 241, endPoint y: 277, distance: 194.4
click at [160, 454] on div "Performance Users Engagement Widgets Feedback Product Updates Knowledge Base AI…" at bounding box center [551, 147] width 785 height 946
click at [318, 432] on span "Here’s how to update the order of your Posts:" at bounding box center [328, 424] width 273 height 16
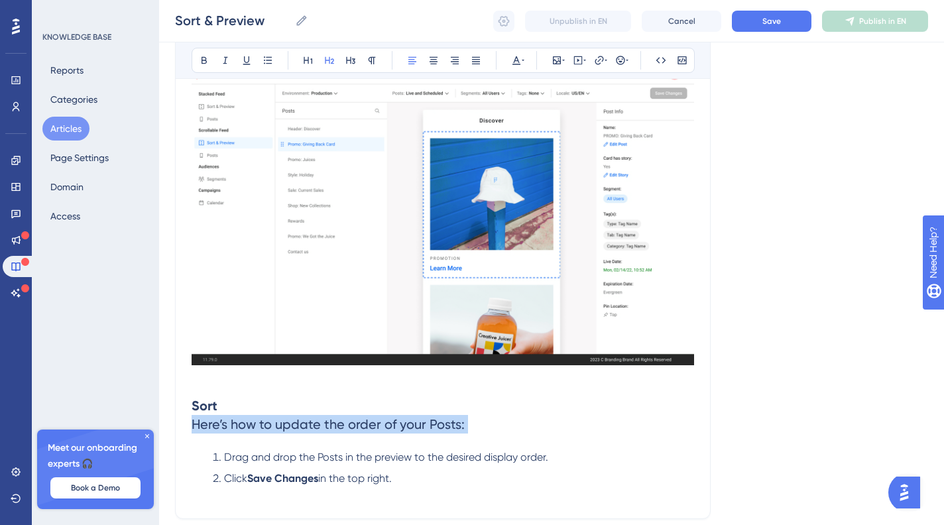
click at [318, 432] on span "Here’s how to update the order of your Posts:" at bounding box center [328, 424] width 273 height 16
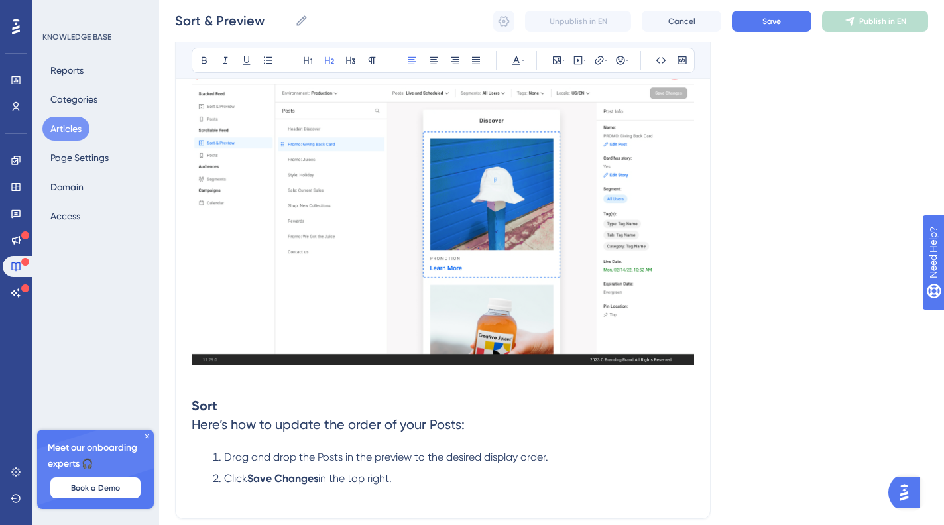
drag, startPoint x: 391, startPoint y: 458, endPoint x: 464, endPoint y: 448, distance: 73.0
click at [391, 444] on h2 "Sort Here’s how to update the order of your Posts:" at bounding box center [443, 415] width 503 height 58
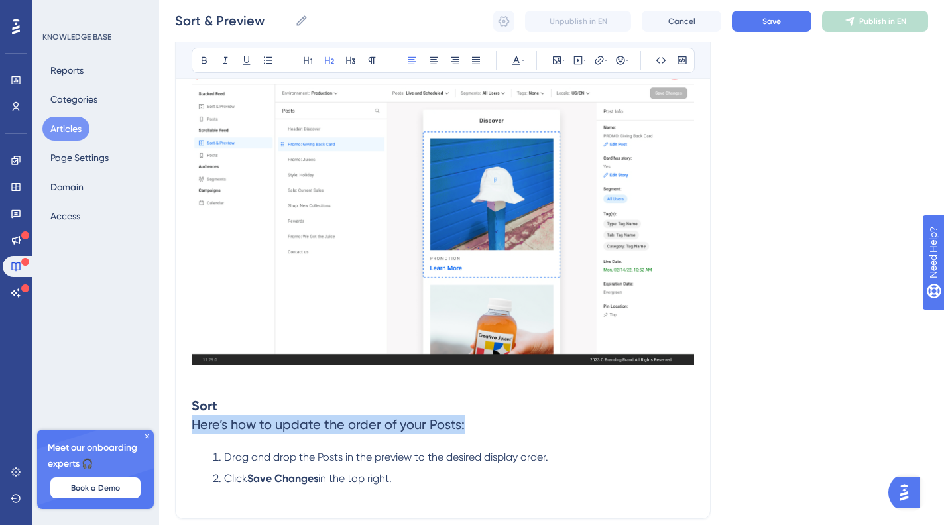
drag, startPoint x: 468, startPoint y: 447, endPoint x: 188, endPoint y: 444, distance: 280.6
click at [188, 444] on div "Sort & Preview Bold Italic Underline Bullet Point Heading 1 Heading 2 Heading 3…" at bounding box center [443, 170] width 536 height 697
copy span "Here’s how to update the order of your Posts:"
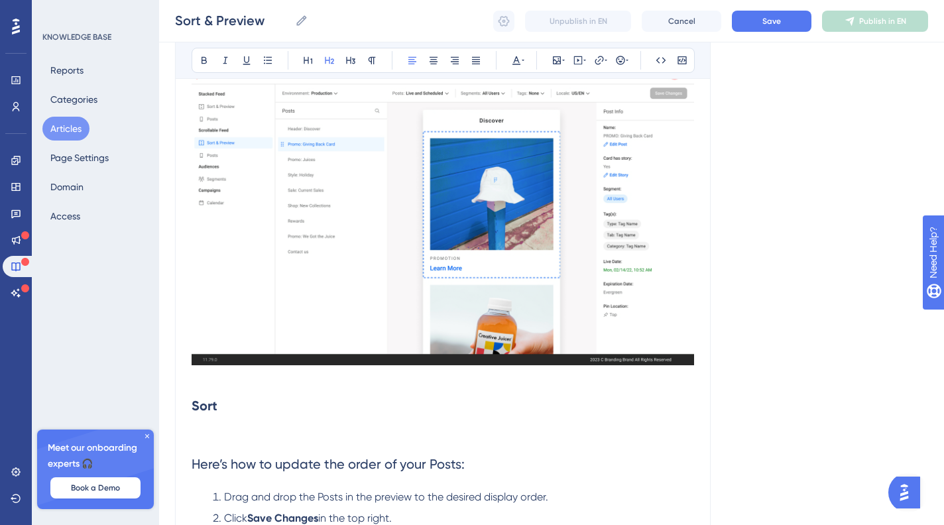
click at [439, 472] on span "Here’s how to update the order of your Posts:" at bounding box center [328, 464] width 273 height 16
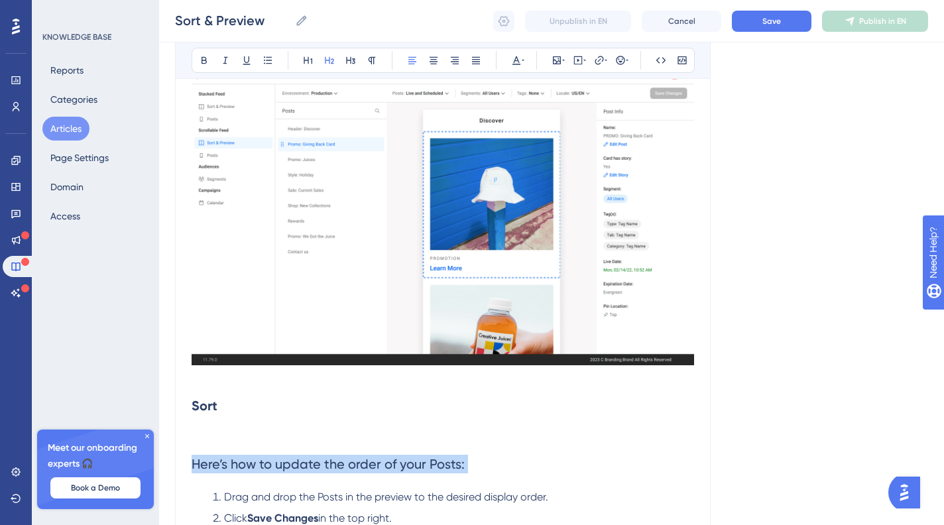
click at [439, 472] on span "Here’s how to update the order of your Posts:" at bounding box center [328, 464] width 273 height 16
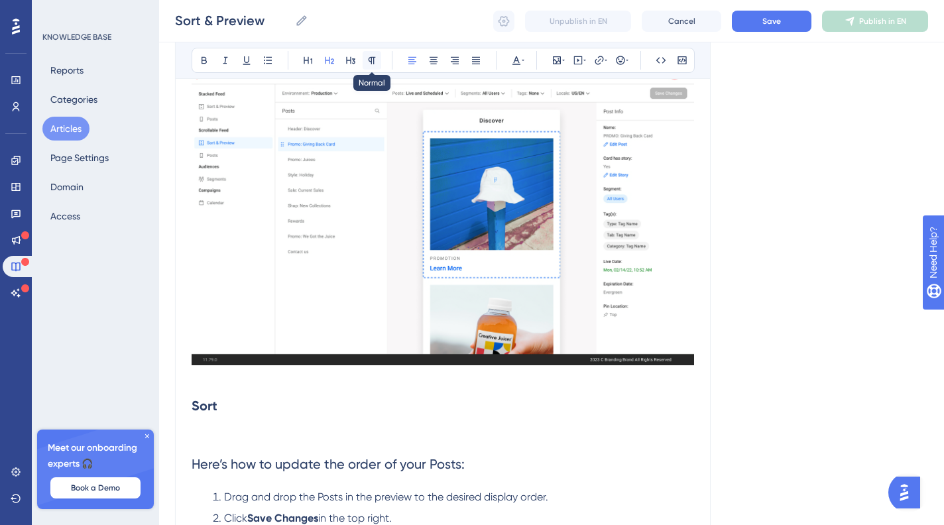
click at [372, 61] on icon at bounding box center [372, 60] width 11 height 11
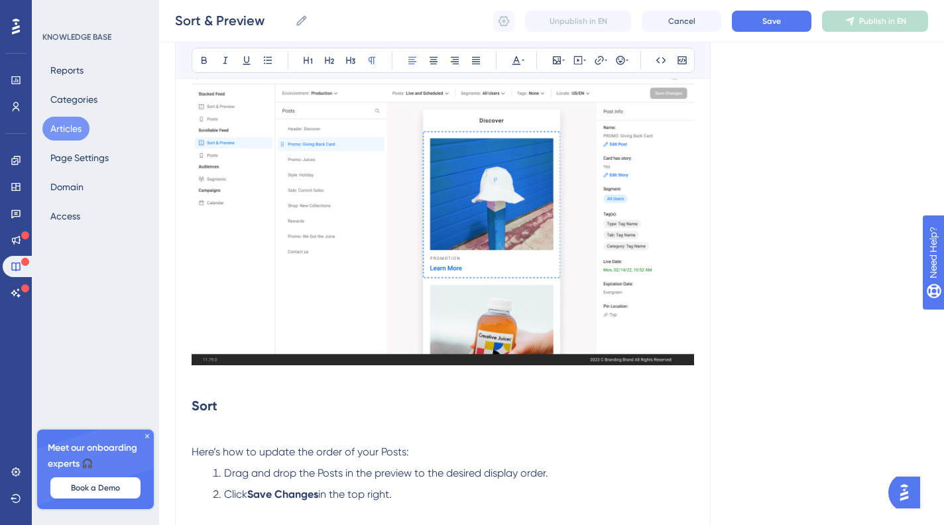
click at [210, 444] on h2 "Sort" at bounding box center [443, 415] width 503 height 58
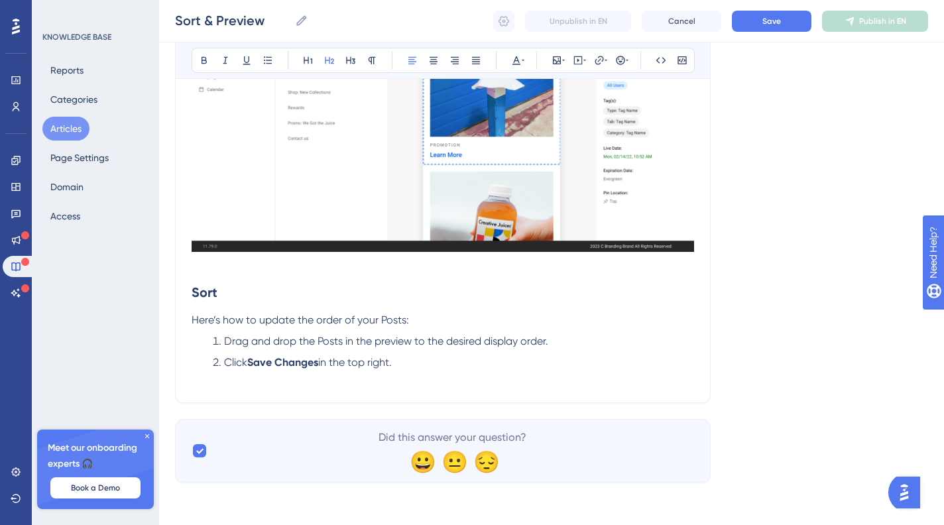
scroll to position [424, 0]
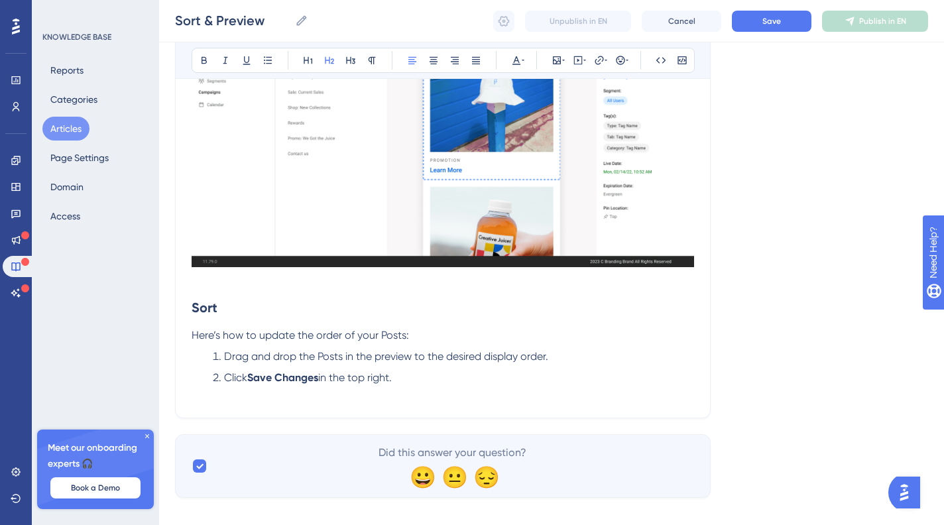
click at [440, 386] on li "Click Save Changes in the top right." at bounding box center [451, 378] width 487 height 16
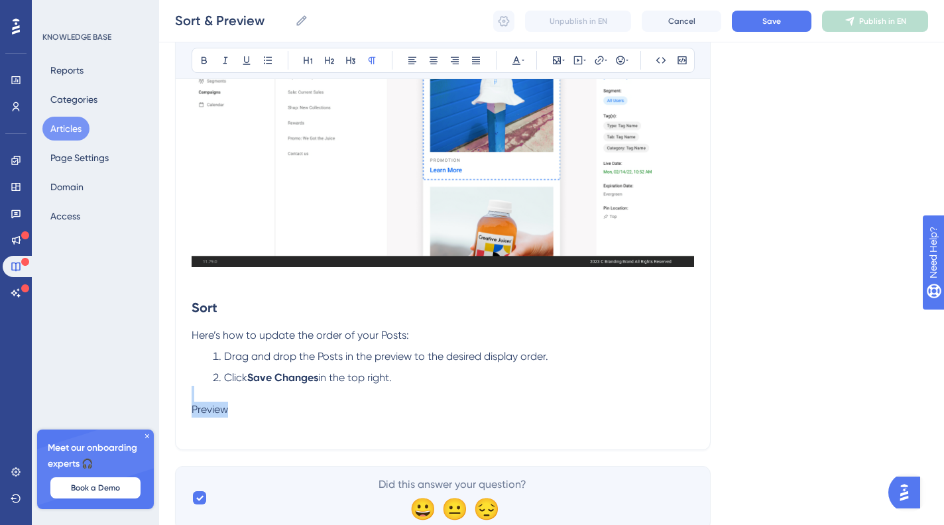
click at [242, 429] on div "The Sort & Preview feature allows you to order your Posts manually. By default,…" at bounding box center [443, 145] width 503 height 576
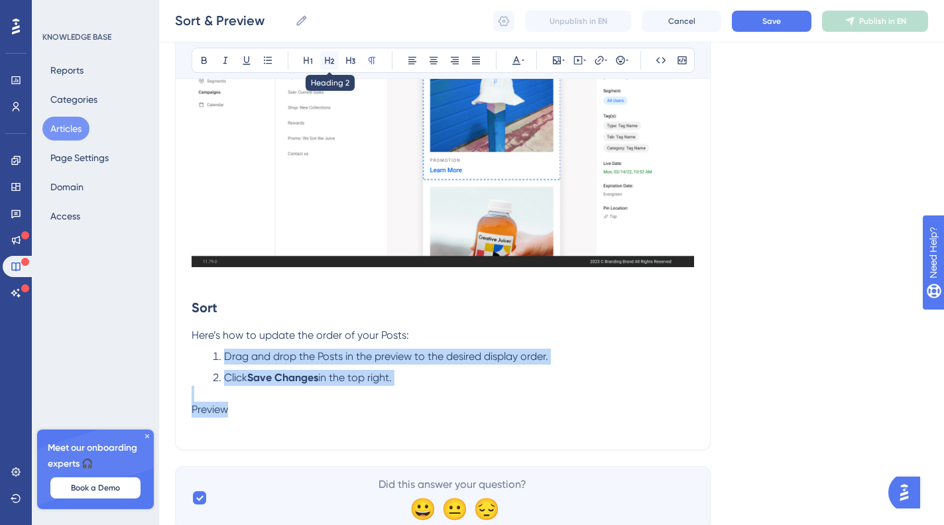
click at [323, 56] on button at bounding box center [329, 60] width 19 height 19
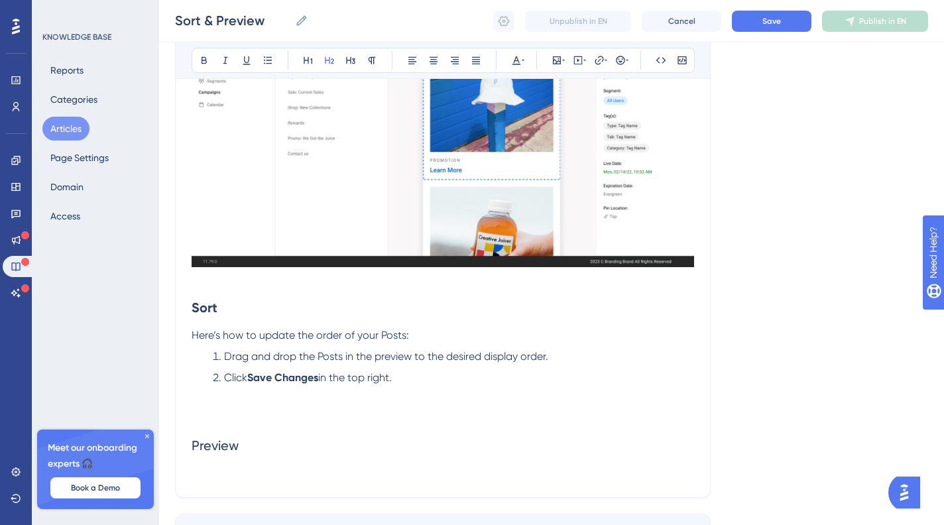
click at [222, 326] on h2 "Sort" at bounding box center [443, 308] width 503 height 40
click at [327, 60] on icon at bounding box center [329, 60] width 9 height 7
click at [224, 466] on h2 "Preview" at bounding box center [443, 446] width 503 height 40
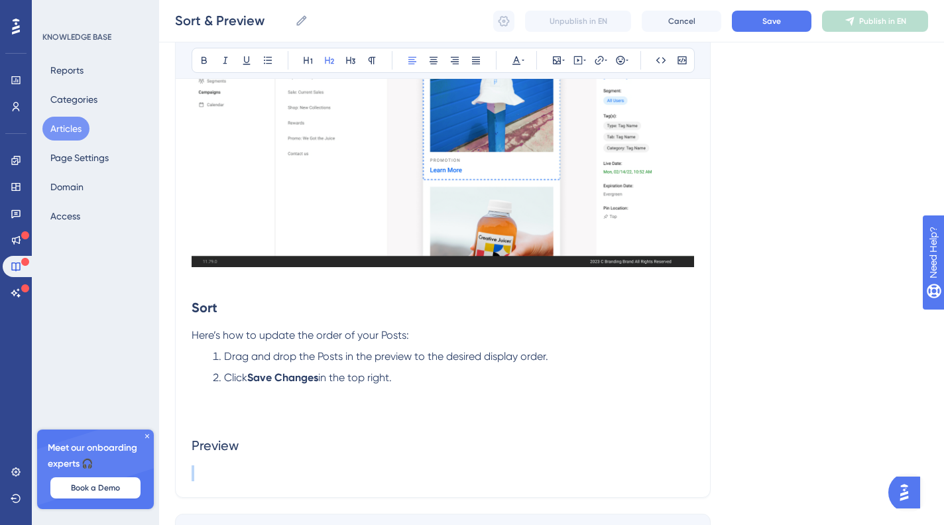
click at [224, 466] on h2 "Preview" at bounding box center [443, 446] width 503 height 40
click at [216, 316] on strong "Sort" at bounding box center [205, 308] width 26 height 16
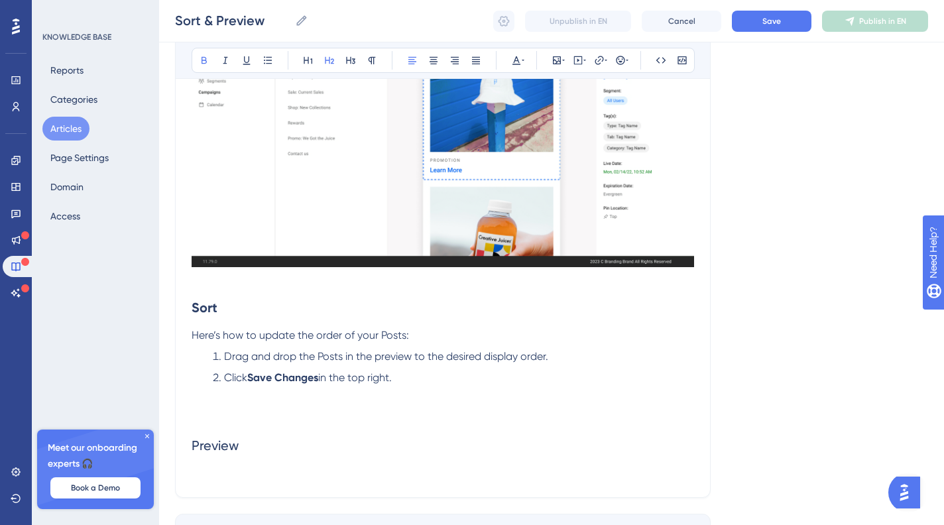
click at [215, 60] on div "Bold Italic Underline Bullet Point Heading 1 Heading 2 Heading 3 Normal Align L…" at bounding box center [443, 60] width 503 height 25
click at [214, 316] on strong "Sort" at bounding box center [205, 308] width 26 height 16
click at [204, 60] on icon at bounding box center [204, 60] width 11 height 11
click at [263, 466] on h2 "Preview" at bounding box center [443, 446] width 503 height 40
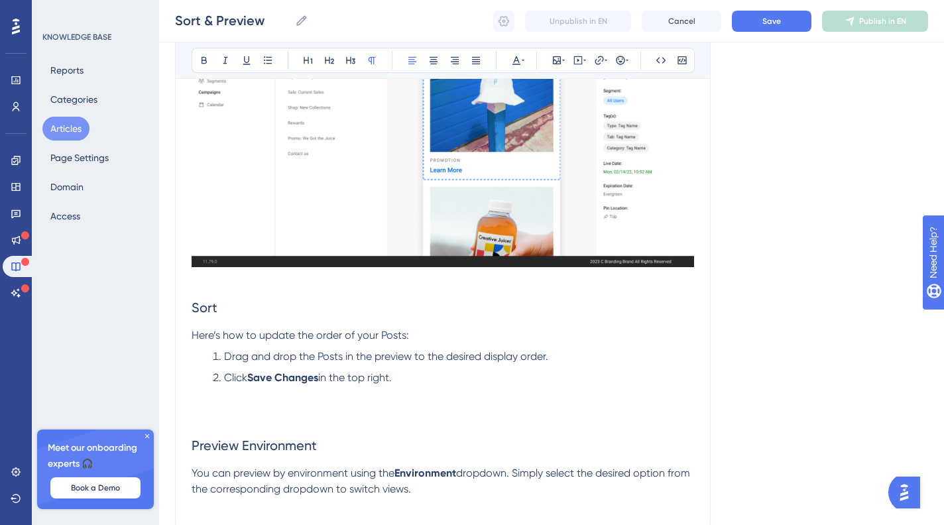
scroll to position [551, 0]
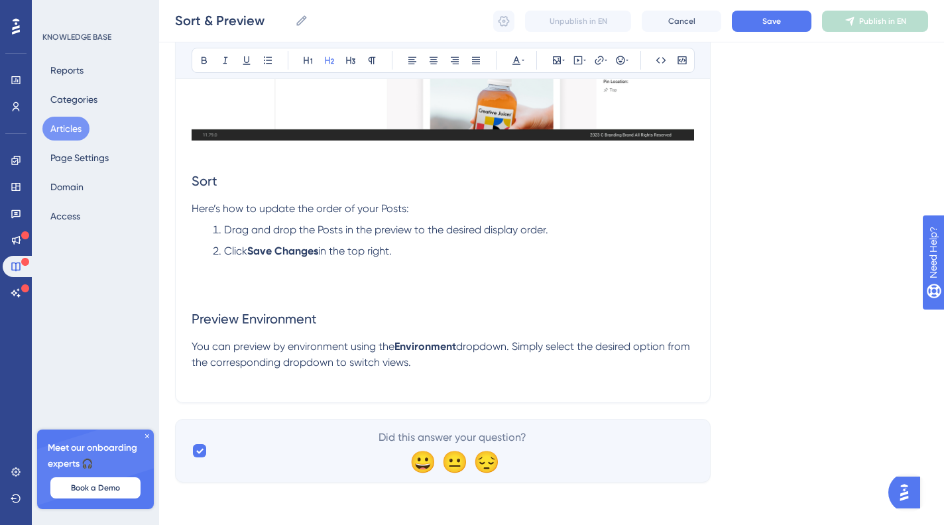
click at [221, 298] on h2 at bounding box center [443, 279] width 503 height 40
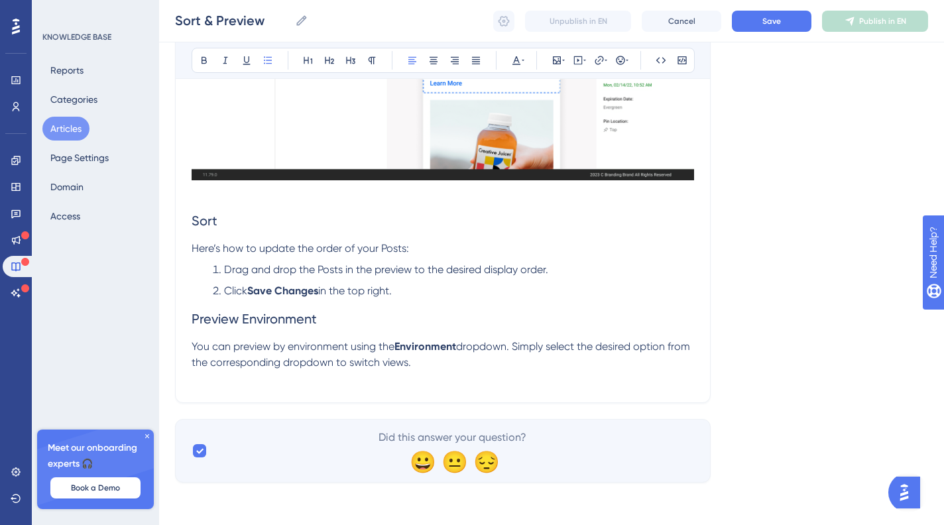
scroll to position [529, 0]
click at [456, 283] on li "Click Save Changes in the top right." at bounding box center [451, 291] width 487 height 16
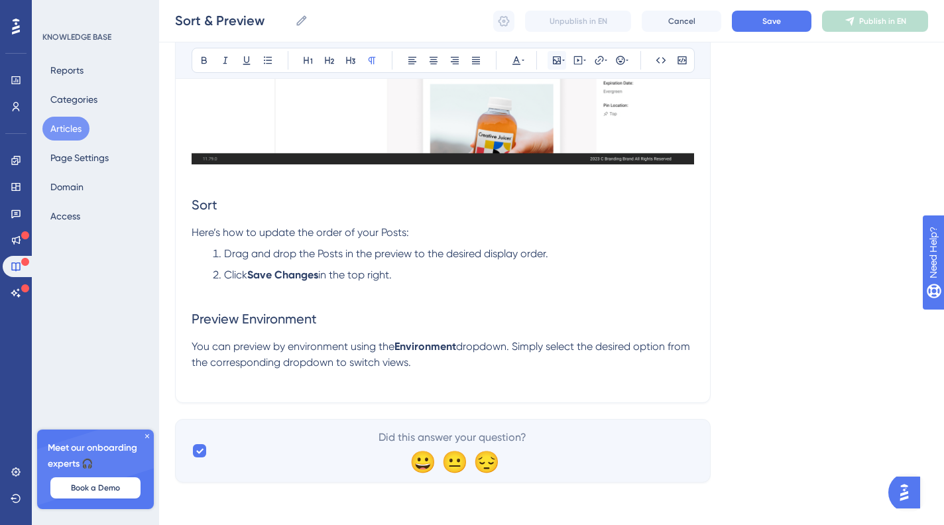
scroll to position [0, 0]
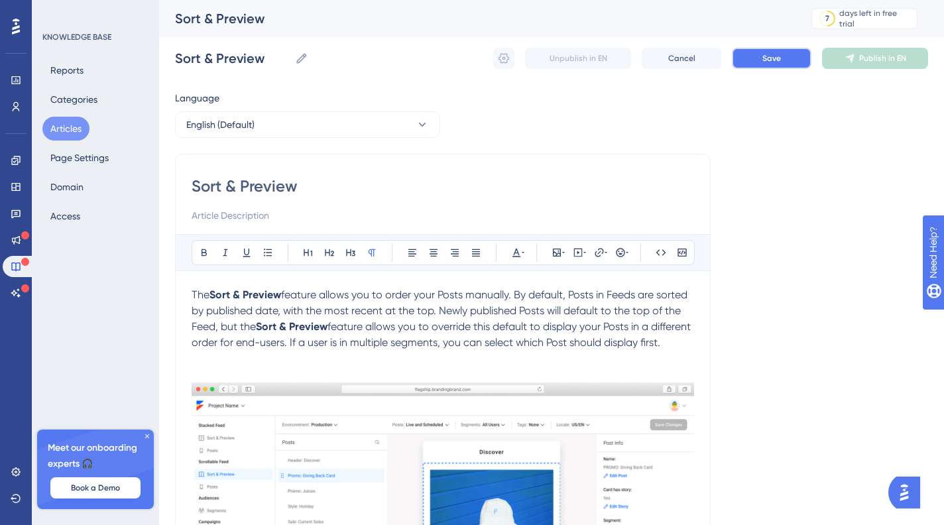
click at [775, 65] on button "Save" at bounding box center [772, 58] width 80 height 21
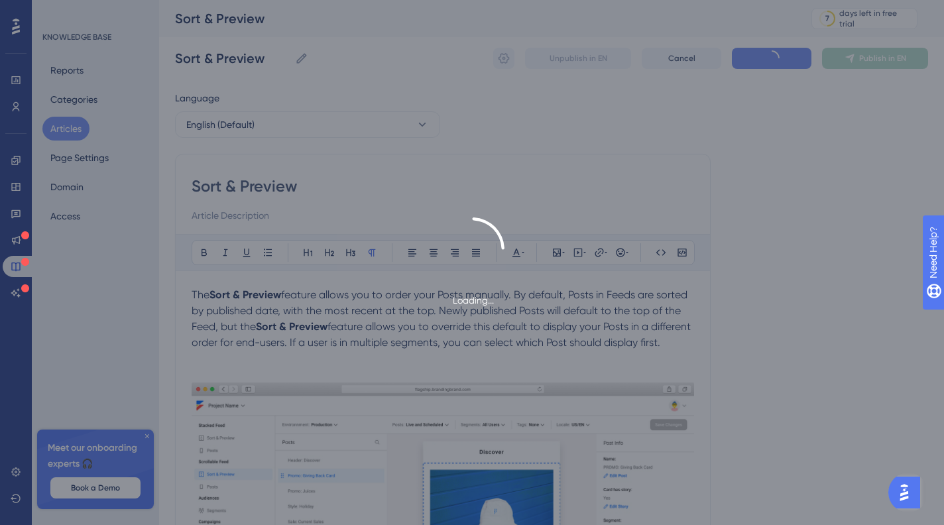
scroll to position [96, 0]
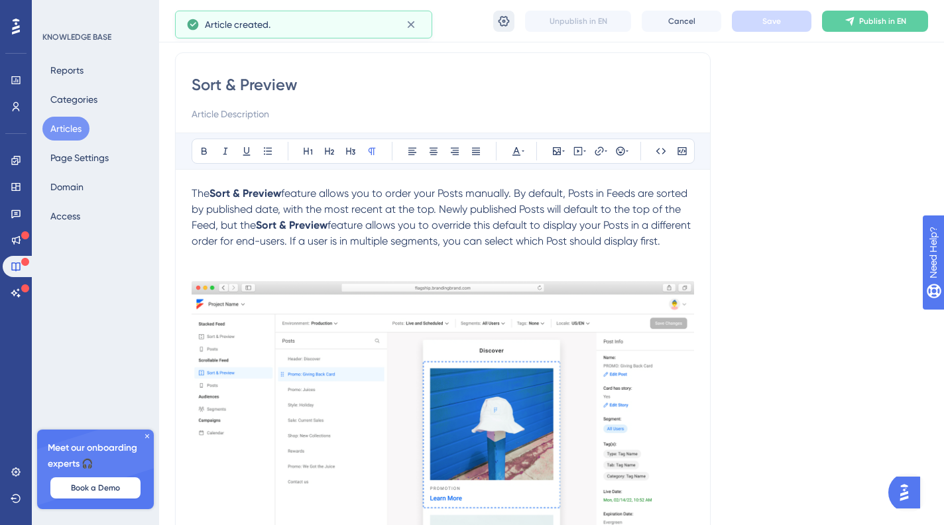
click at [508, 31] on button at bounding box center [503, 21] width 21 height 21
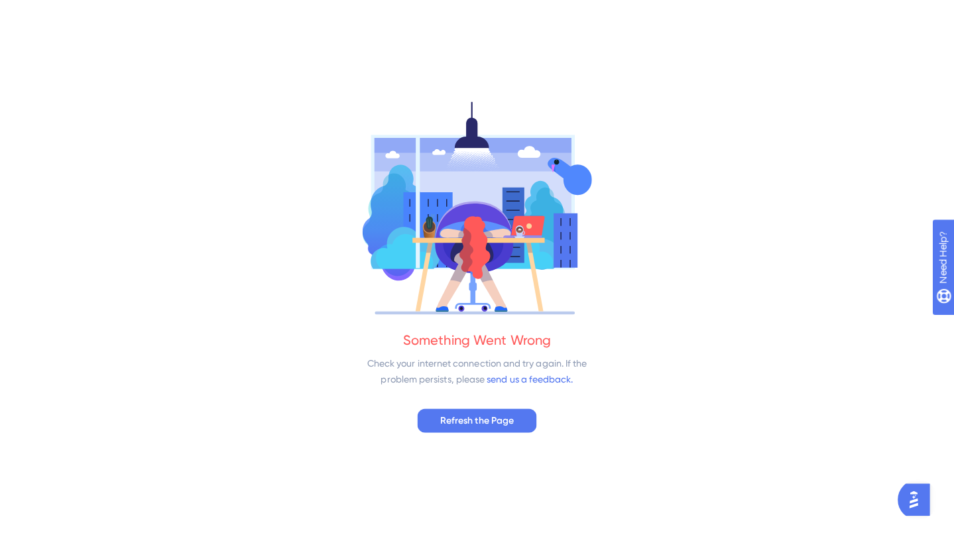
scroll to position [0, 0]
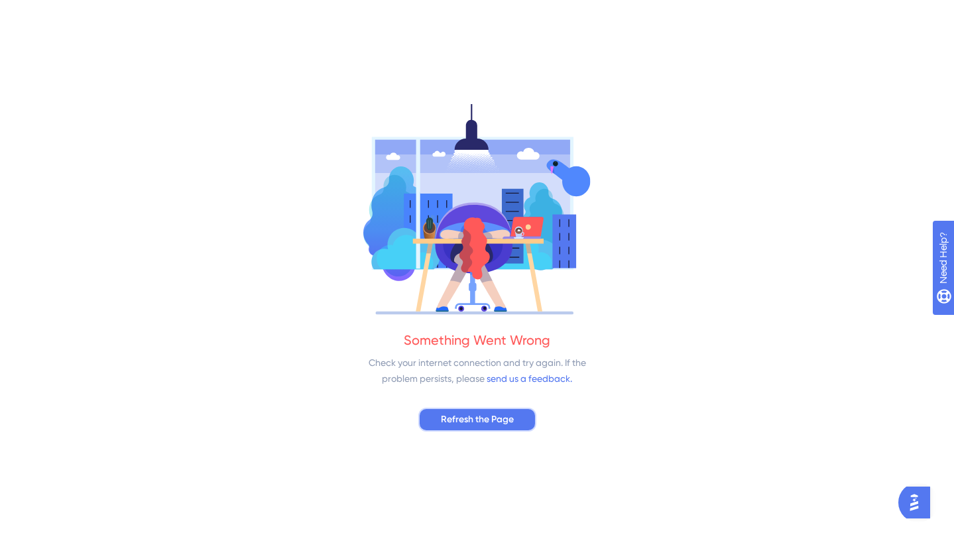
drag, startPoint x: 476, startPoint y: 417, endPoint x: 491, endPoint y: 417, distance: 15.3
click at [477, 417] on span "Refresh the Page" at bounding box center [477, 420] width 73 height 16
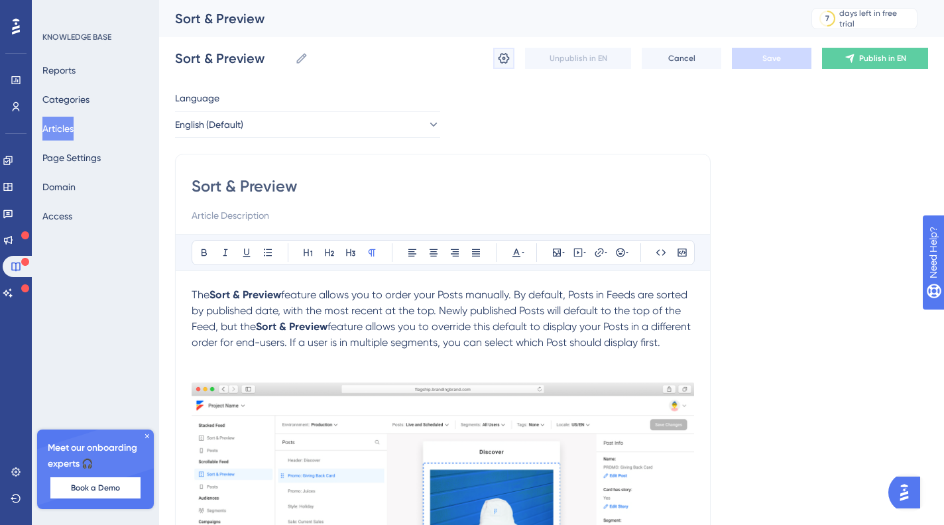
click at [503, 60] on icon at bounding box center [503, 58] width 13 height 13
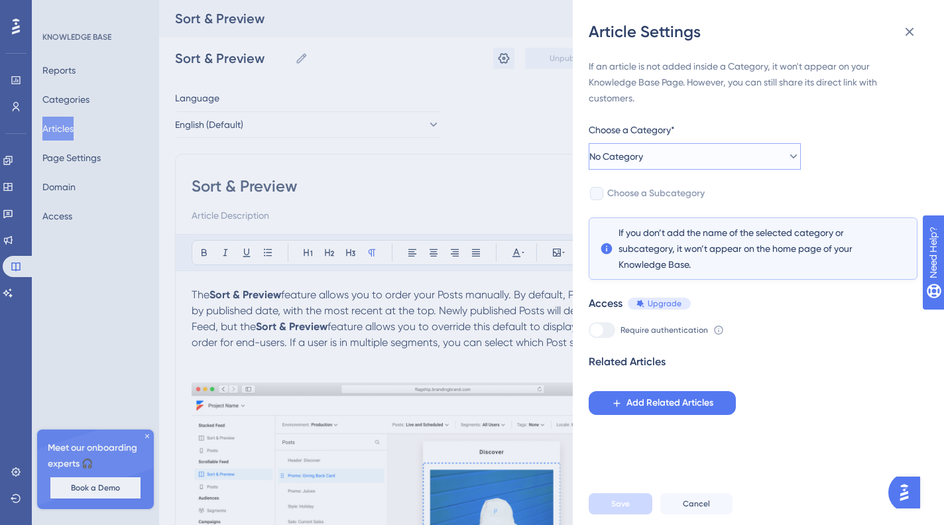
click at [711, 157] on button "No Category" at bounding box center [695, 156] width 212 height 27
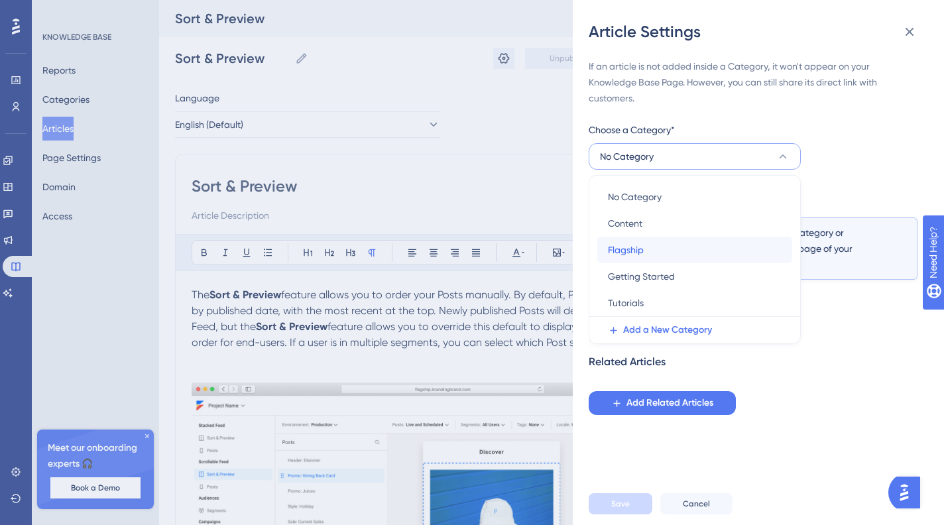
click at [690, 247] on div "Flagship Flagship" at bounding box center [695, 250] width 174 height 27
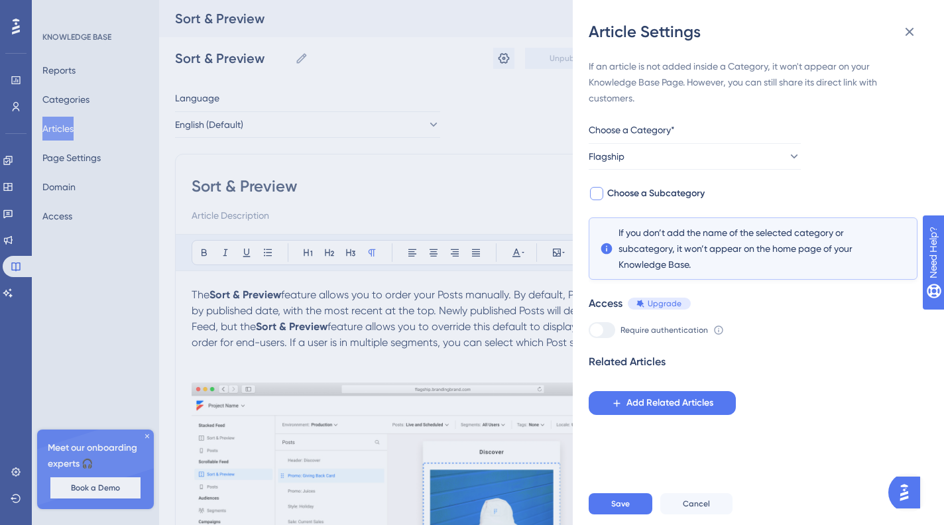
click at [633, 190] on span "Choose a Subcategory" at bounding box center [656, 194] width 97 height 16
checkbox input "true"
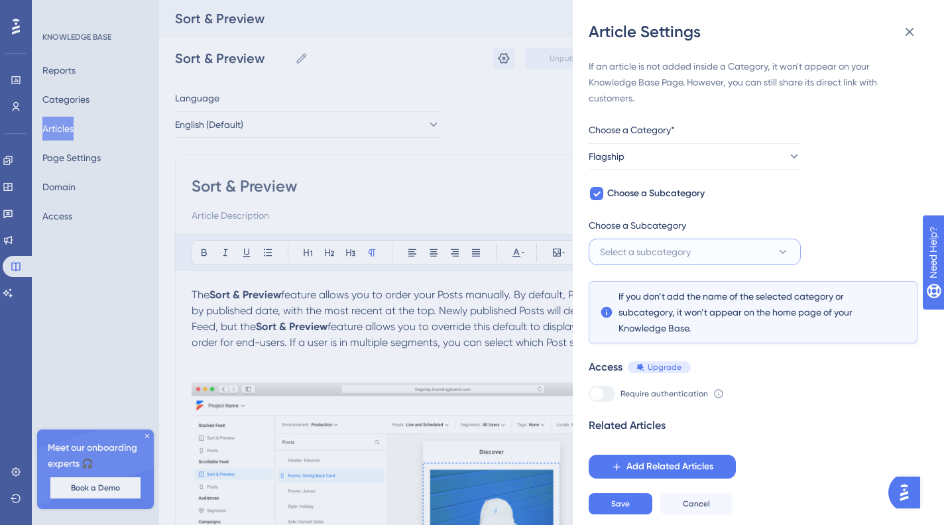
click at [713, 254] on button "Select a subcategory" at bounding box center [695, 252] width 212 height 27
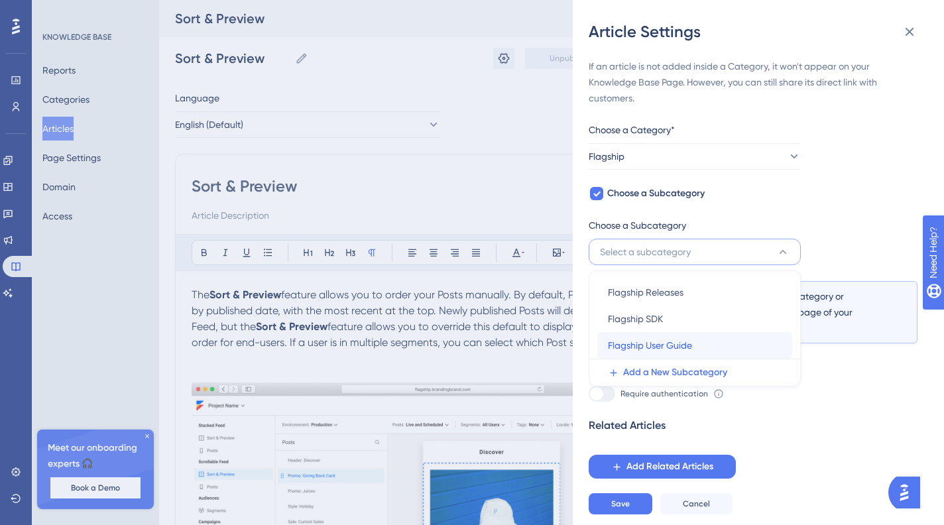
click at [726, 348] on div "Flagship User Guide Flagship User Guide" at bounding box center [695, 345] width 174 height 27
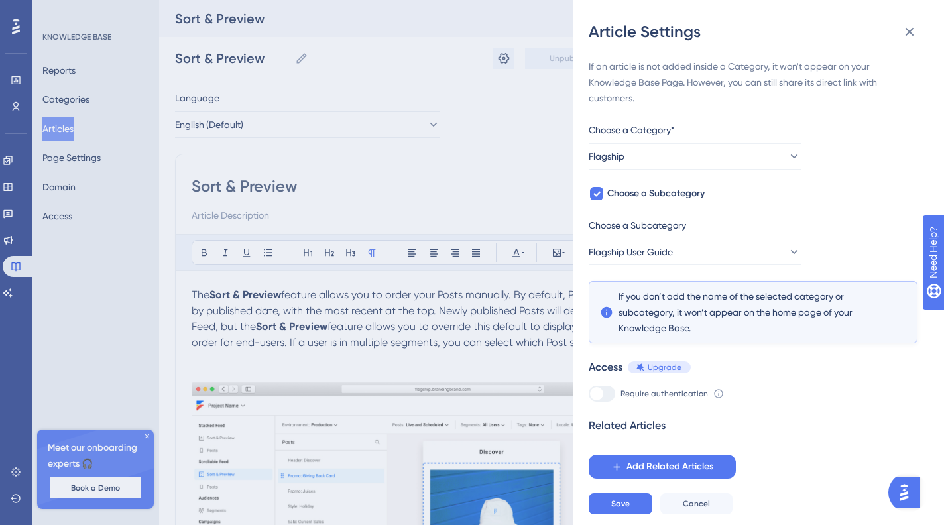
click at [855, 240] on div "If an article is not added inside a Category, it won't appear on your Knowledge…" at bounding box center [753, 268] width 329 height 420
click at [614, 509] on span "Save" at bounding box center [620, 504] width 19 height 11
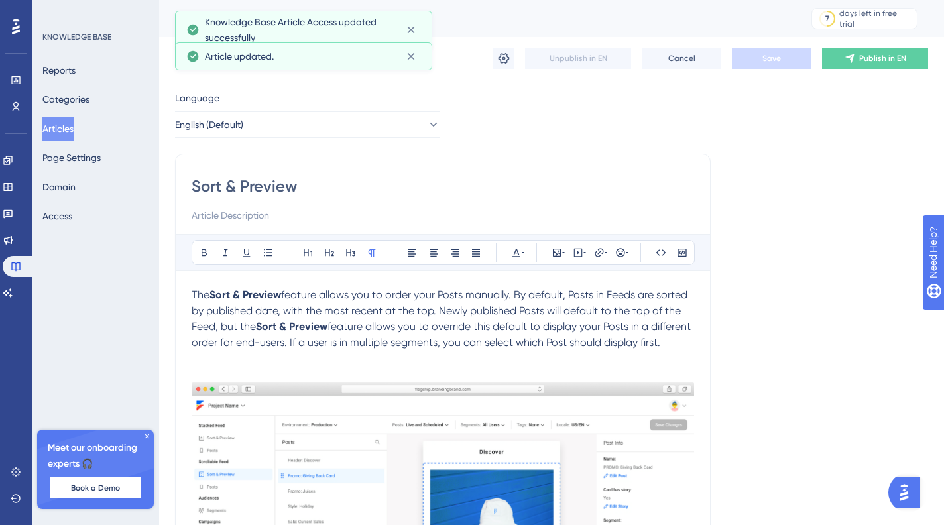
drag, startPoint x: 293, startPoint y: 369, endPoint x: 297, endPoint y: 318, distance: 50.6
click at [293, 367] on p at bounding box center [443, 359] width 503 height 16
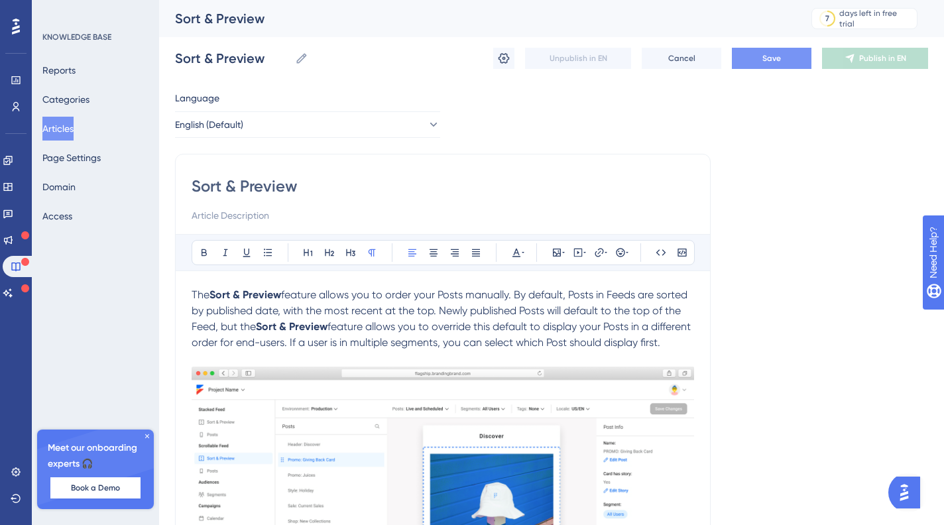
click at [777, 64] on button "Save" at bounding box center [772, 58] width 80 height 21
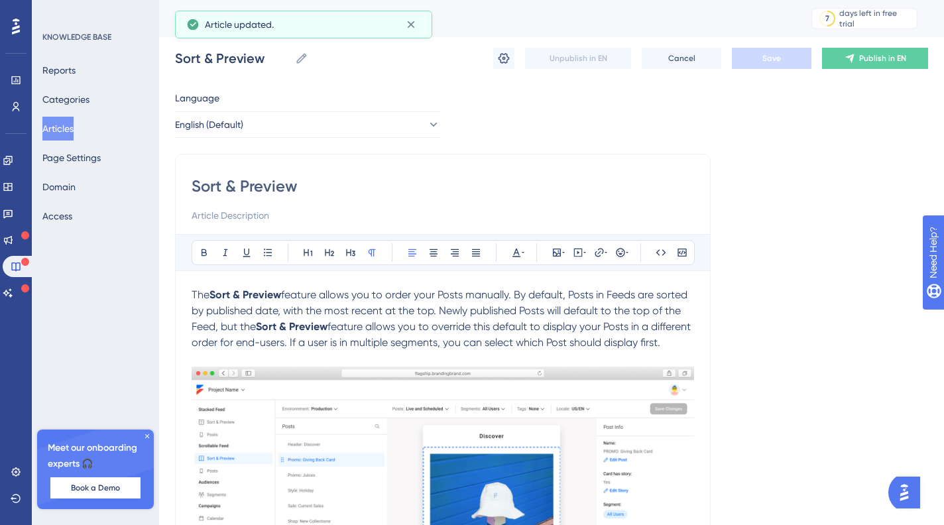
click at [74, 127] on button "Articles" at bounding box center [57, 129] width 31 height 24
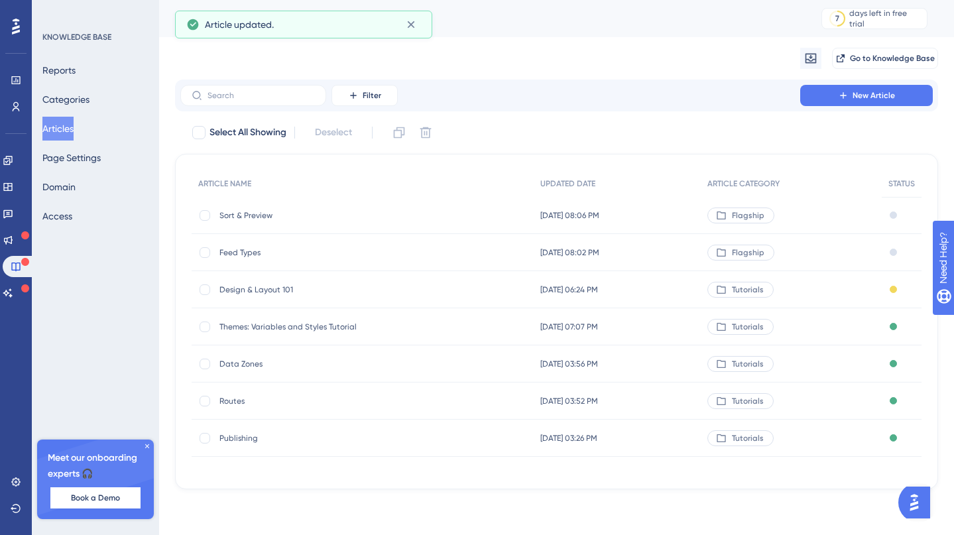
click at [245, 254] on span "Feed Types" at bounding box center [326, 252] width 212 height 11
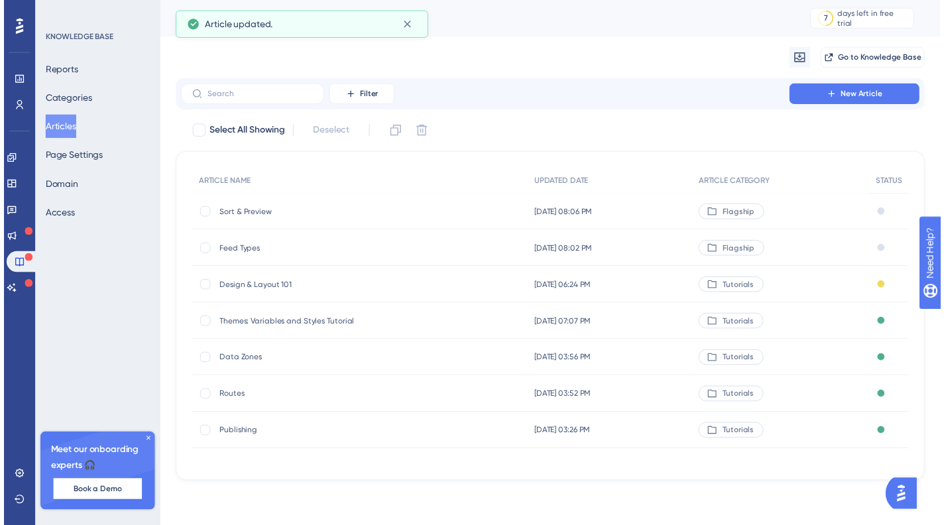
scroll to position [206, 0]
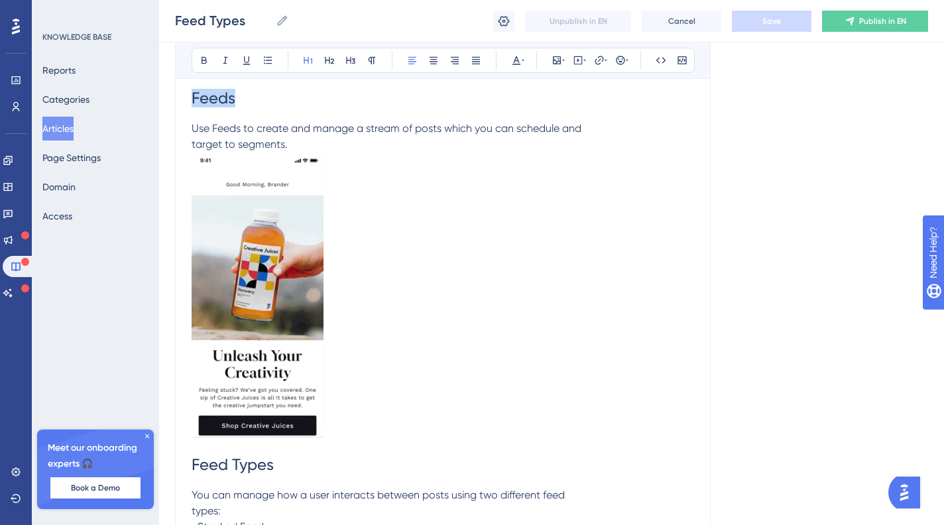
drag, startPoint x: 259, startPoint y: 105, endPoint x: 148, endPoint y: 94, distance: 112.1
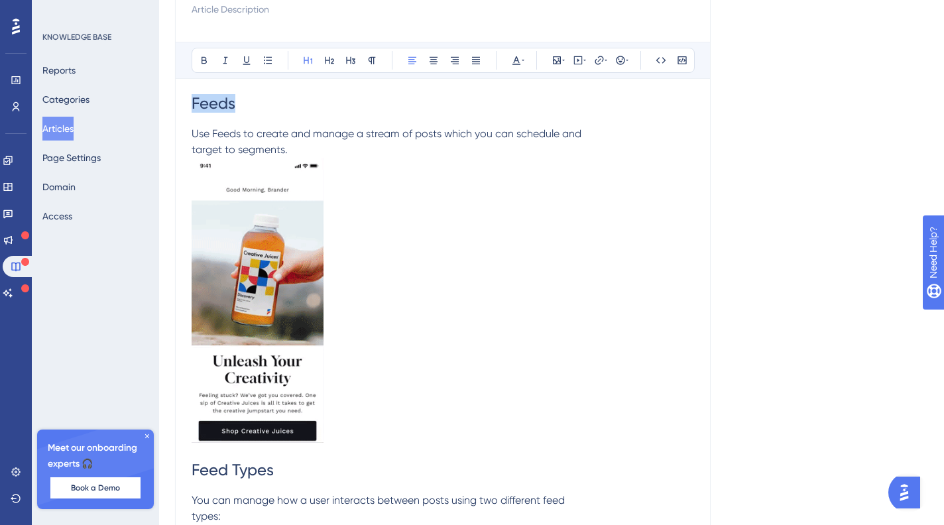
scroll to position [0, 0]
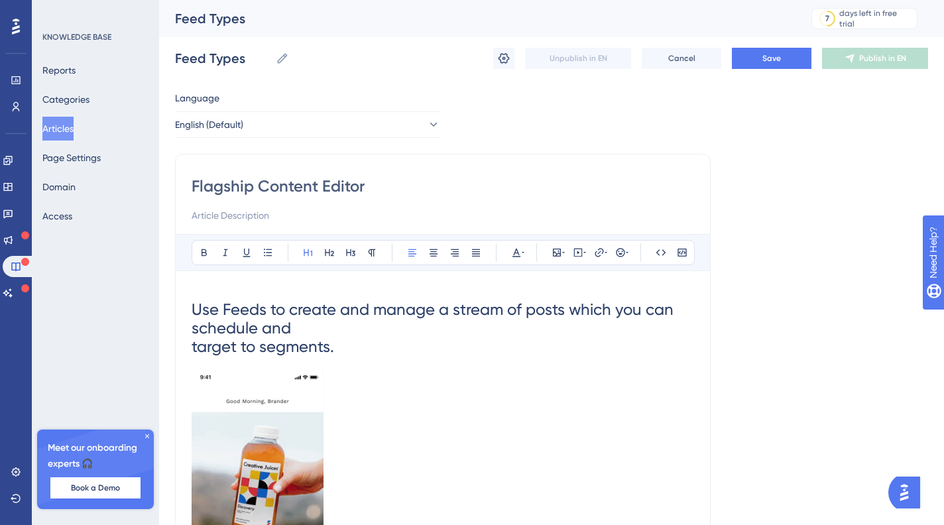
click at [192, 345] on span "target to segments." at bounding box center [263, 347] width 143 height 19
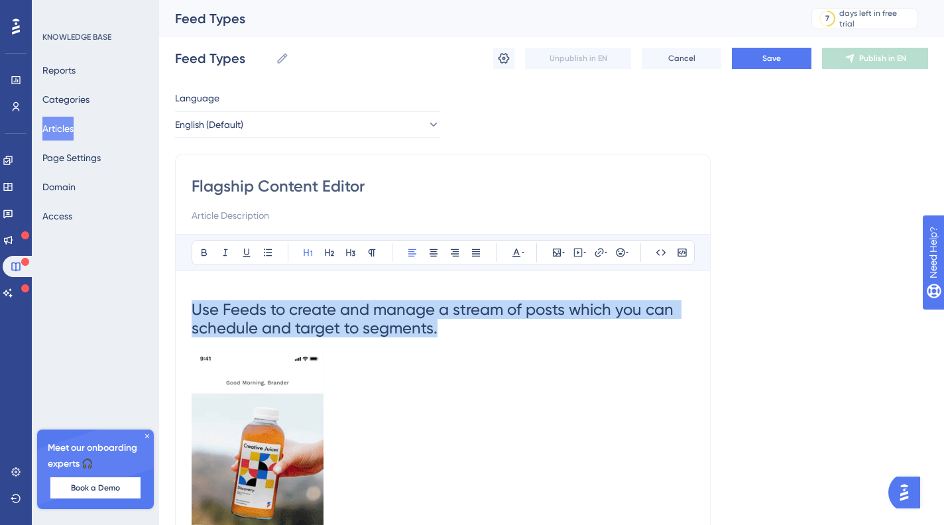
drag, startPoint x: 481, startPoint y: 336, endPoint x: 155, endPoint y: 308, distance: 327.4
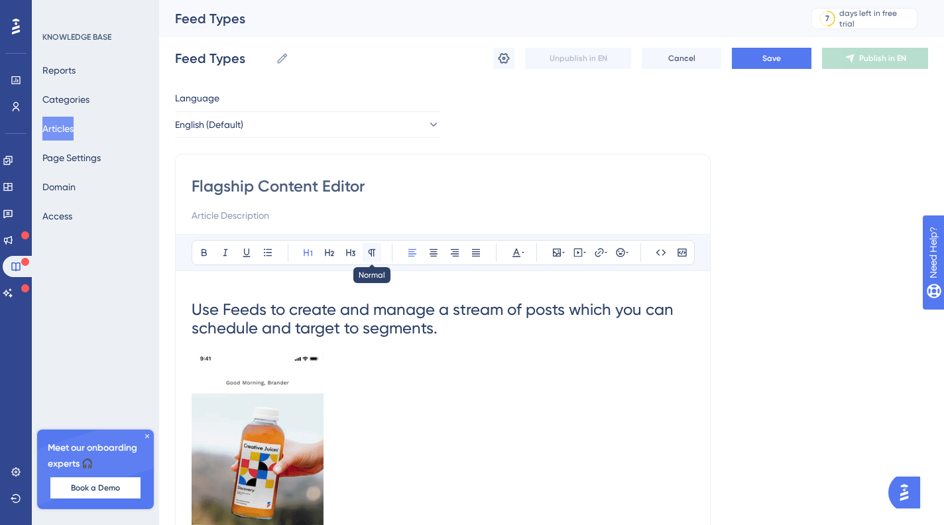
click at [365, 253] on button at bounding box center [372, 252] width 19 height 19
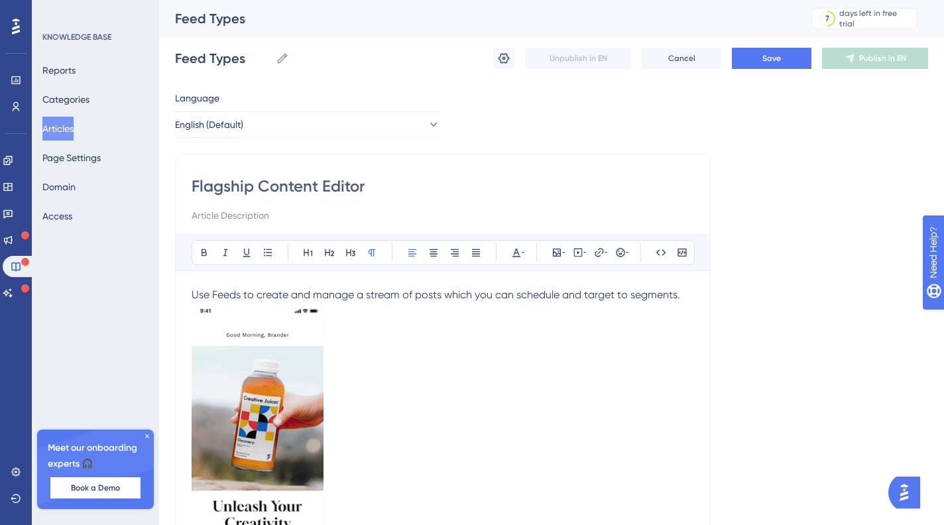
click at [346, 184] on input "Flagship Content Editor" at bounding box center [443, 186] width 503 height 21
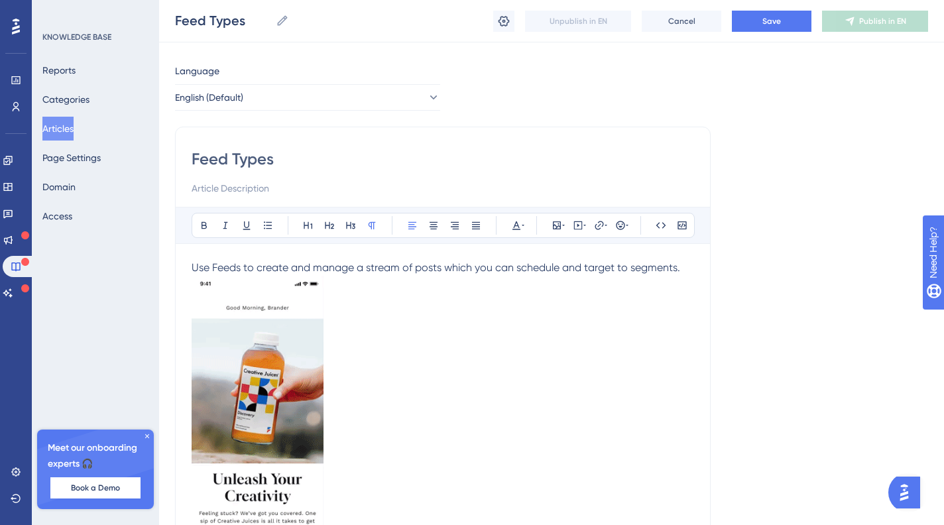
scroll to position [292, 0]
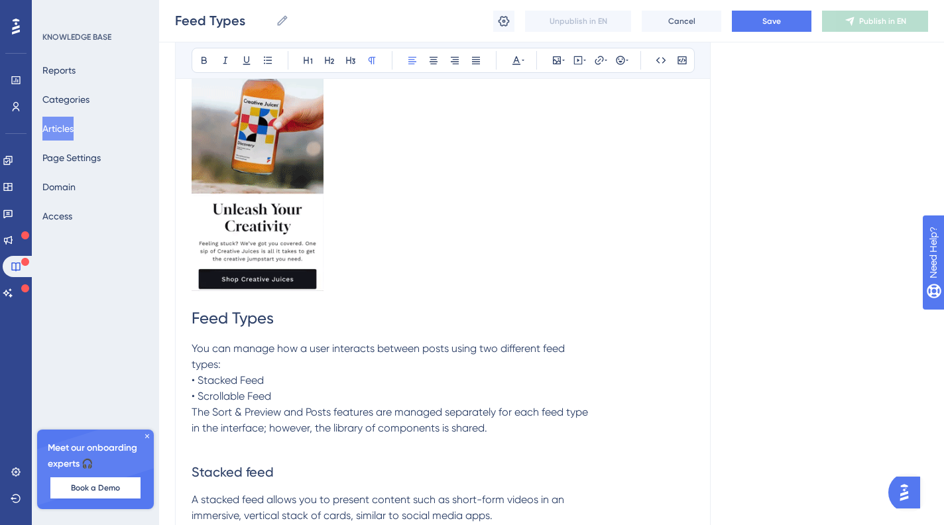
type input "Feed Types"
drag, startPoint x: 327, startPoint y: 318, endPoint x: 186, endPoint y: 317, distance: 140.6
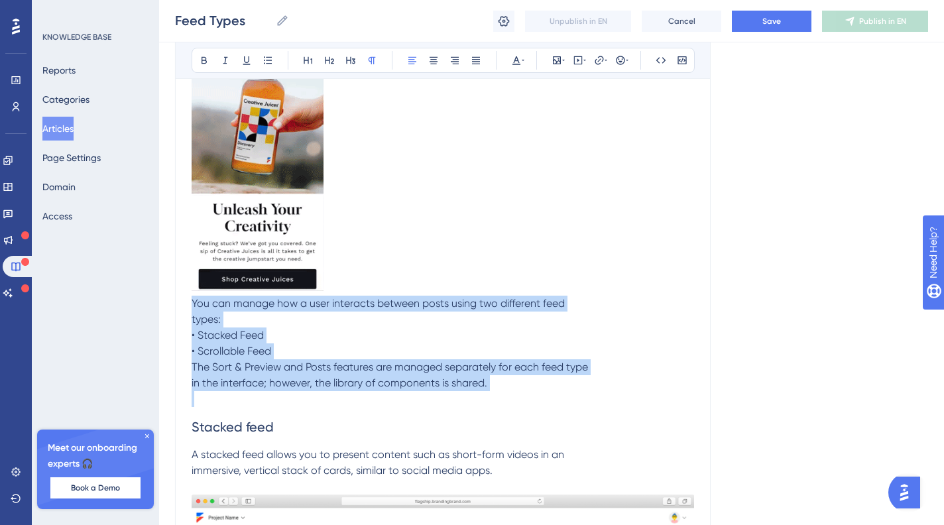
drag, startPoint x: 510, startPoint y: 403, endPoint x: 184, endPoint y: 306, distance: 340.6
copy span "You can manage how a user interacts between posts using two different feed type…"
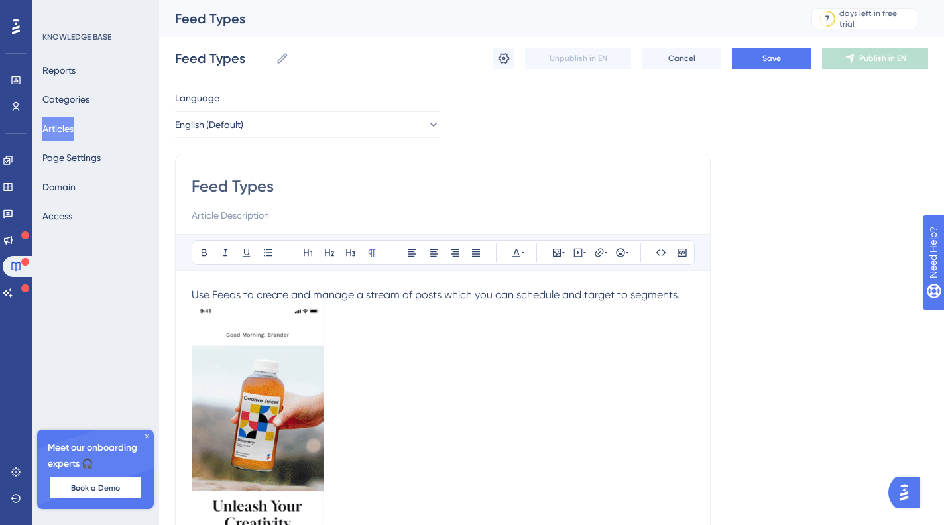
scroll to position [36, 0]
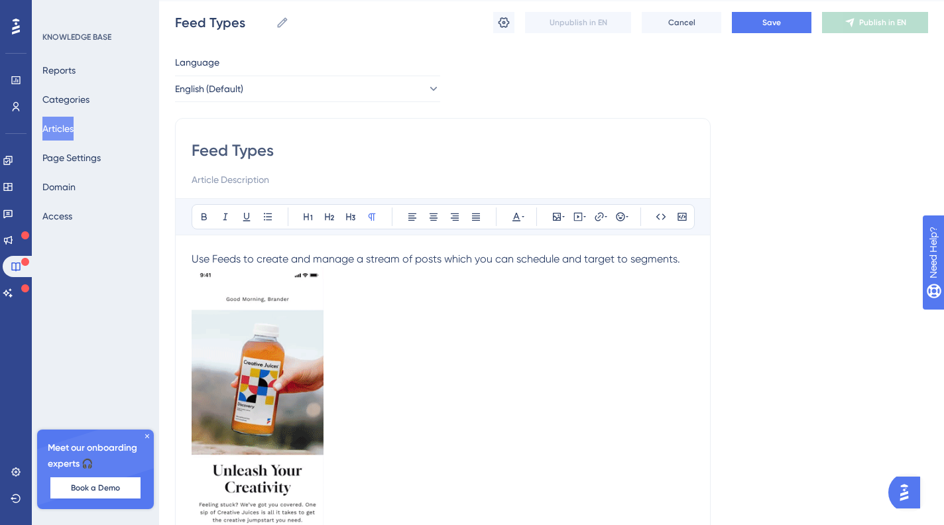
click at [692, 261] on p "Use Feeds to create and manage a stream of posts which you can schedule and tar…" at bounding box center [443, 259] width 503 height 16
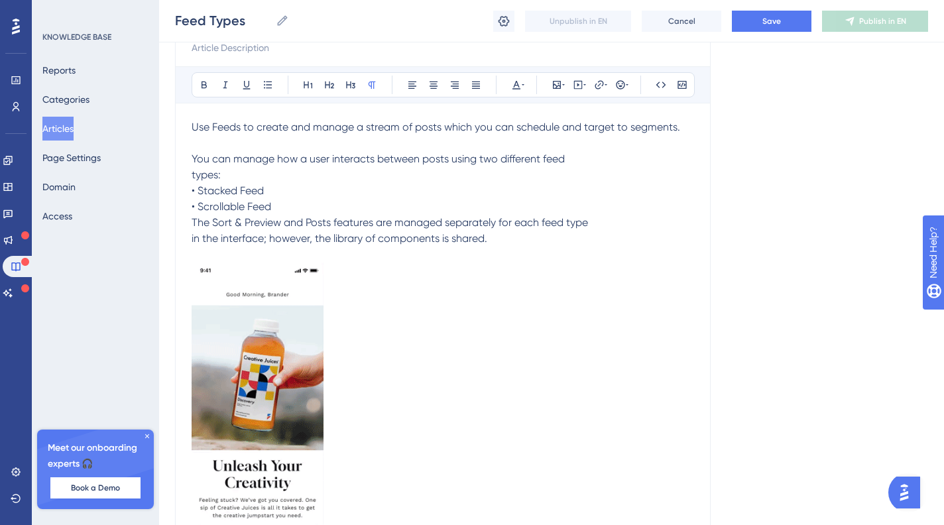
scroll to position [385, 0]
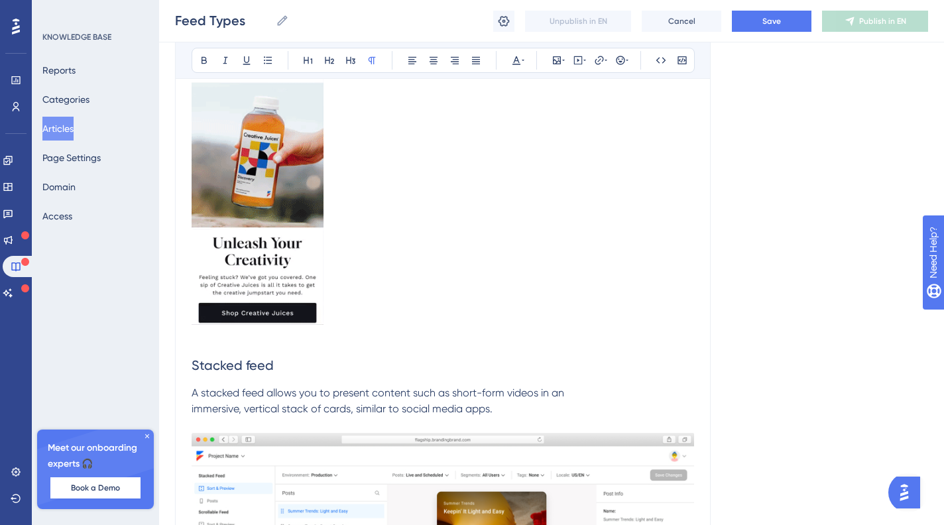
click at [296, 288] on img at bounding box center [258, 182] width 132 height 285
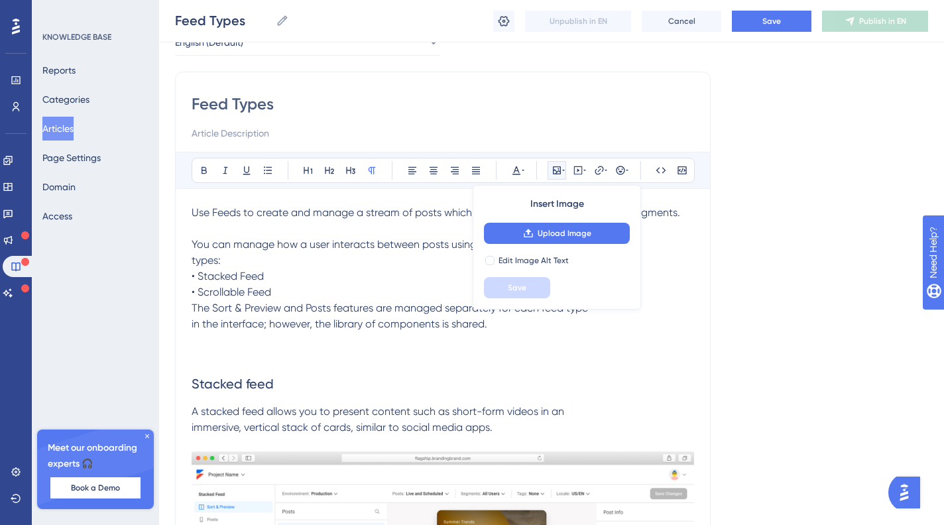
scroll to position [86, 0]
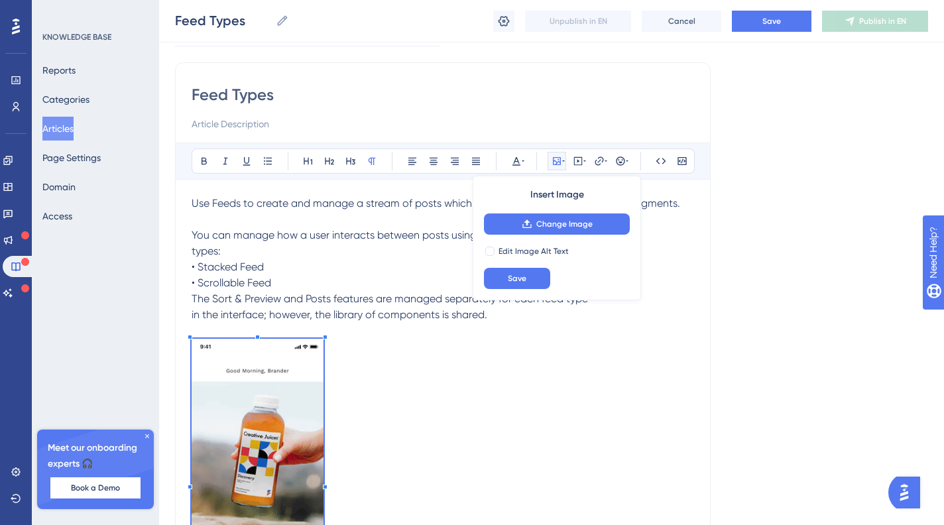
click at [478, 393] on p at bounding box center [443, 484] width 503 height 290
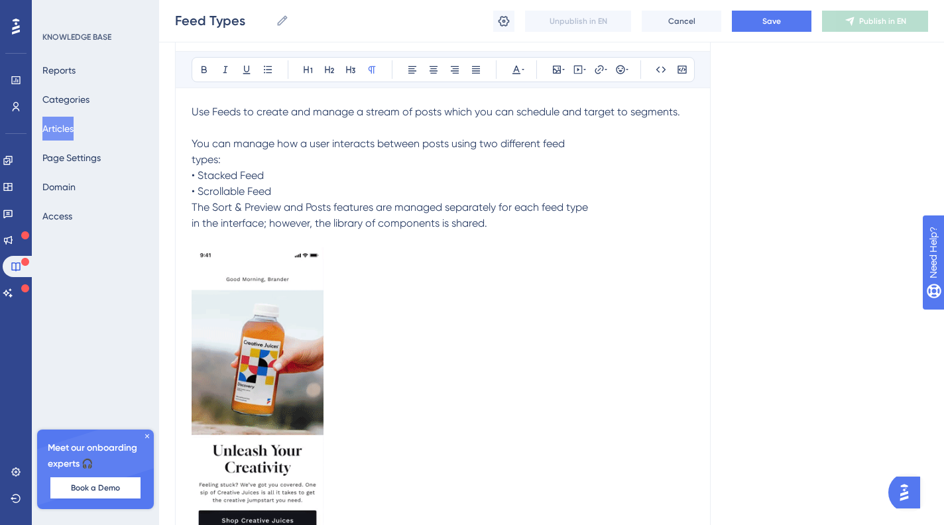
click at [781, 32] on div "Feed Types Feed Types Unpublish in EN Cancel Save Publish in EN" at bounding box center [551, 21] width 785 height 42
click at [783, 26] on button "Save" at bounding box center [772, 21] width 80 height 21
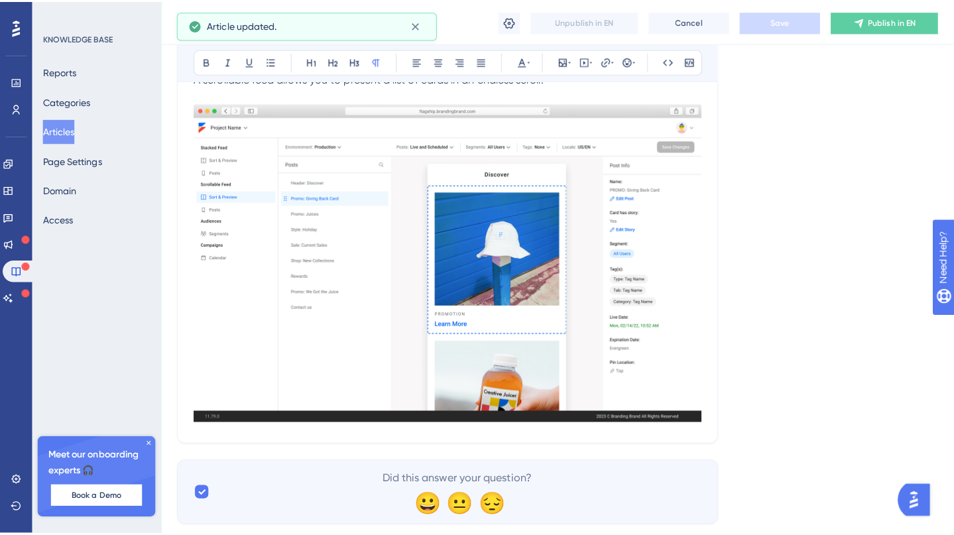
scroll to position [0, 0]
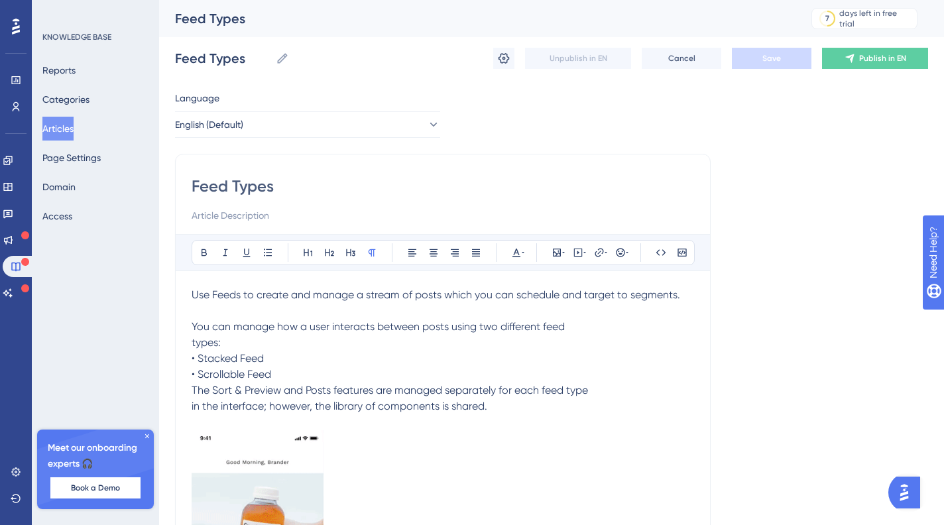
click at [74, 125] on button "Articles" at bounding box center [57, 129] width 31 height 24
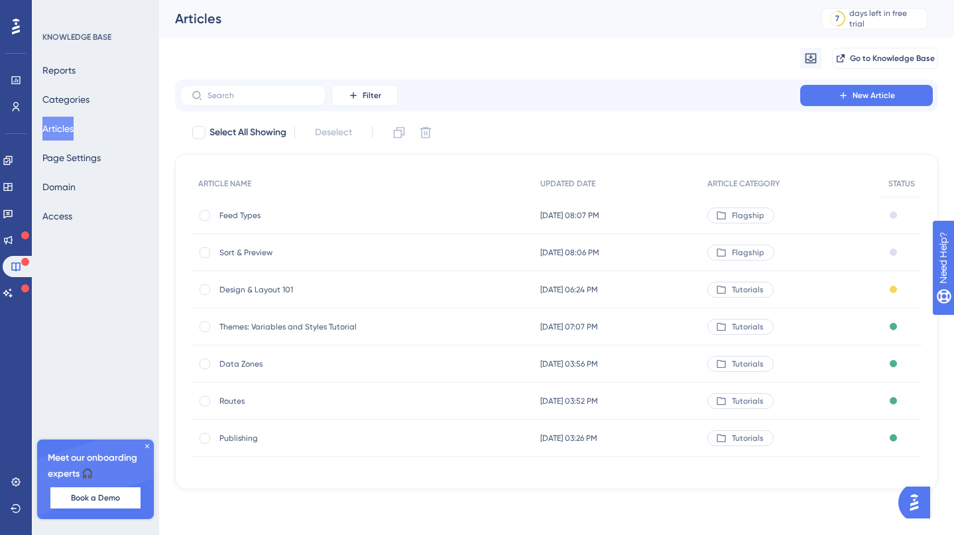
click at [254, 249] on span "Sort & Preview" at bounding box center [326, 252] width 212 height 11
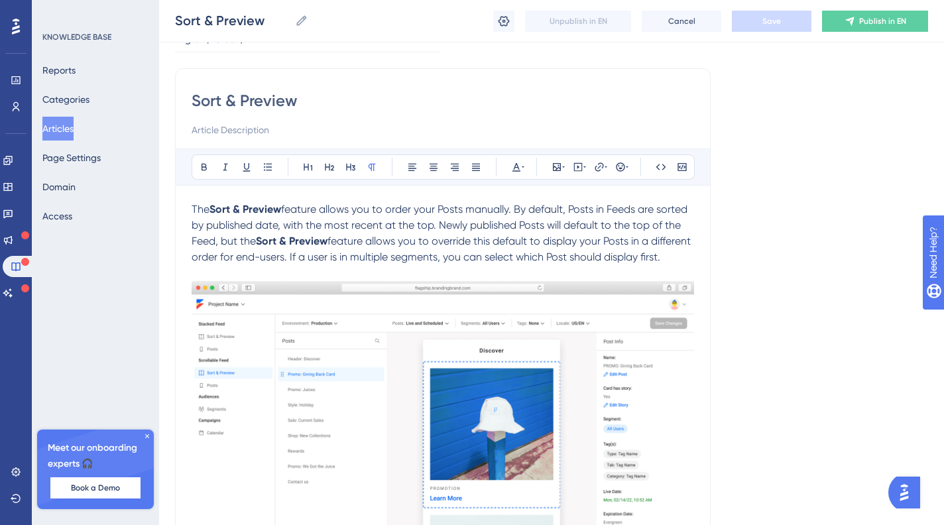
scroll to position [529, 0]
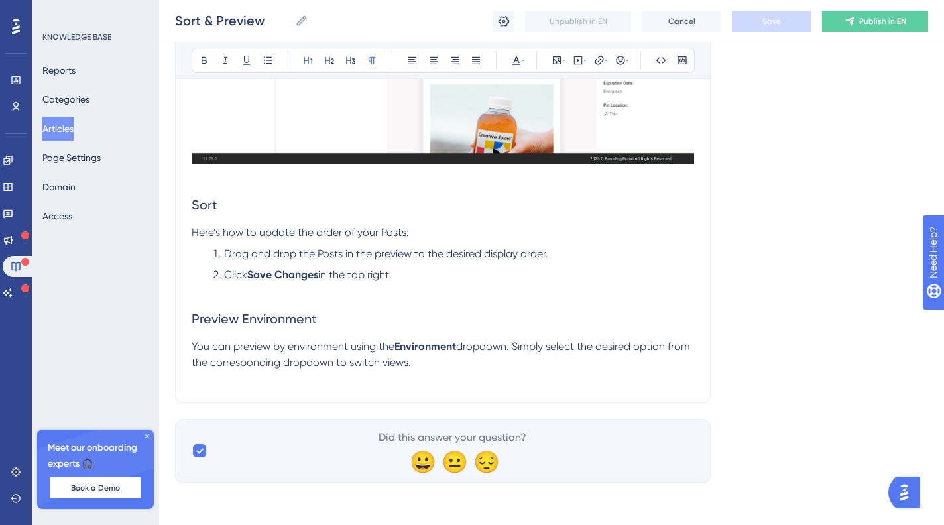
click at [497, 368] on p "You can preview by environment using the Environment dropdown. Simply select th…" at bounding box center [443, 355] width 503 height 32
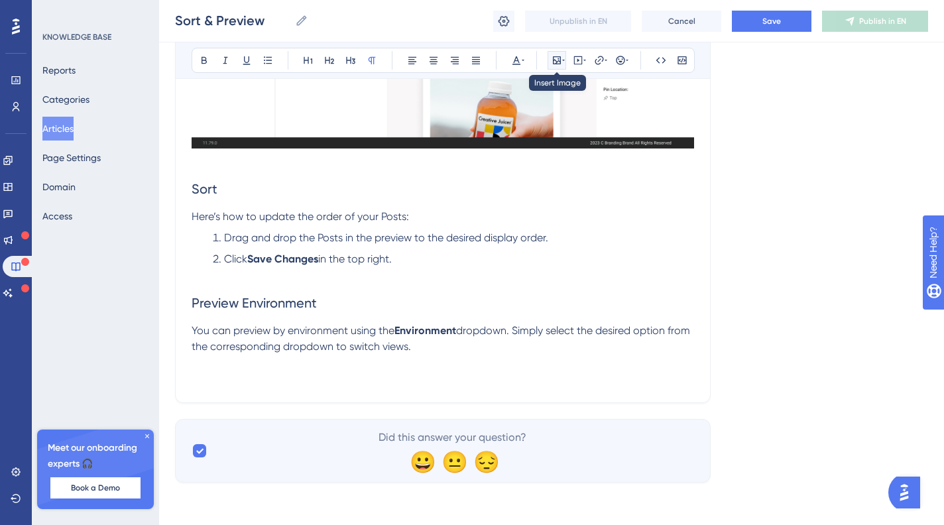
click at [558, 60] on icon at bounding box center [557, 60] width 11 height 11
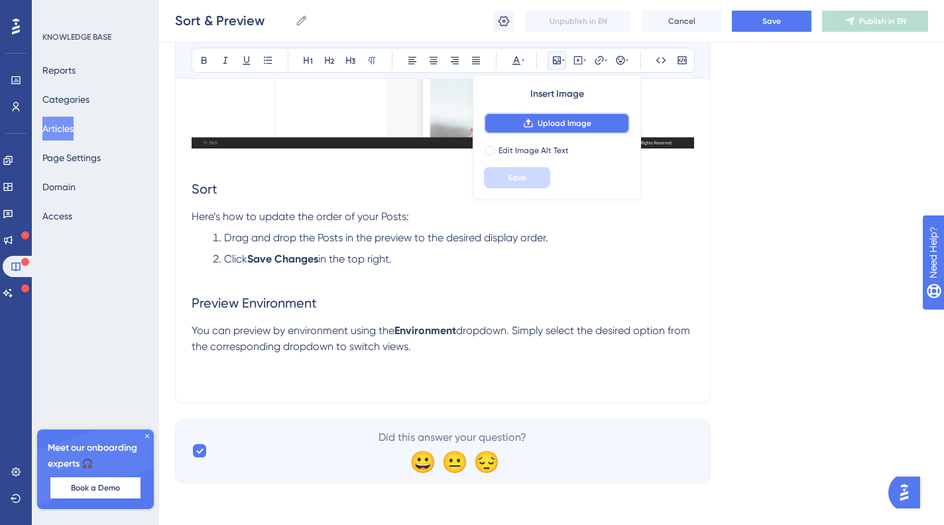
click at [575, 117] on button "Upload Image" at bounding box center [557, 123] width 146 height 21
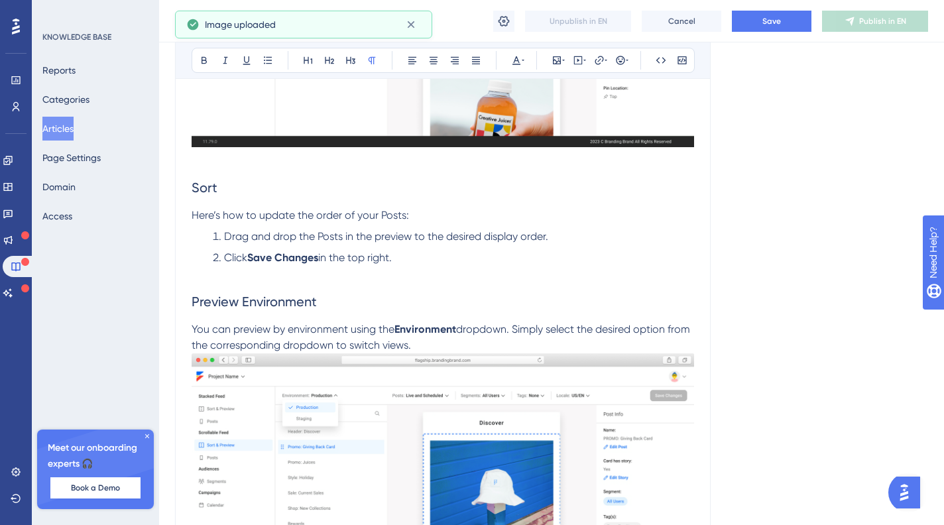
click at [544, 351] on span "dropdown. Simply select the desired option from the corresponding dropdown to s…" at bounding box center [442, 337] width 501 height 29
click at [535, 353] on p "You can preview by environment using the Environment dropdown. Simply select th…" at bounding box center [443, 338] width 503 height 32
click at [523, 353] on p "You can preview by environment using the Environment dropdown. Simply select th…" at bounding box center [443, 338] width 503 height 32
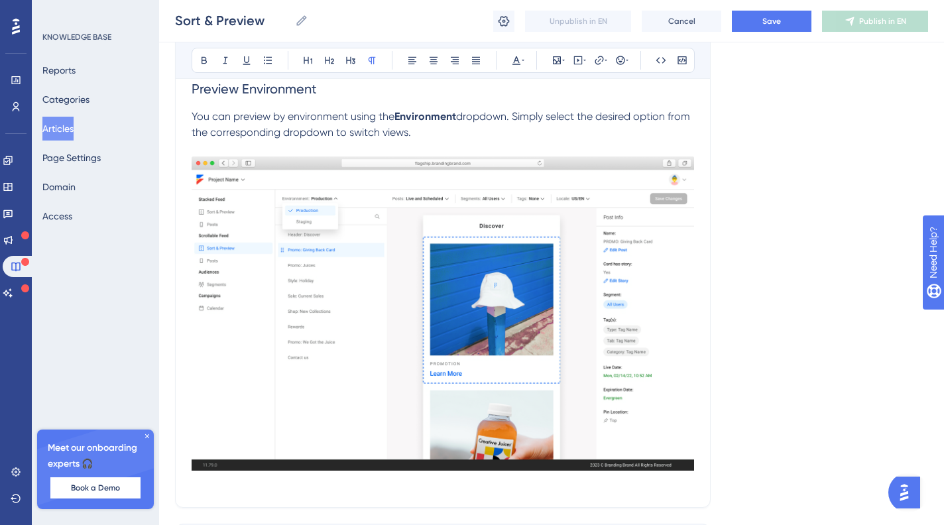
scroll to position [739, 0]
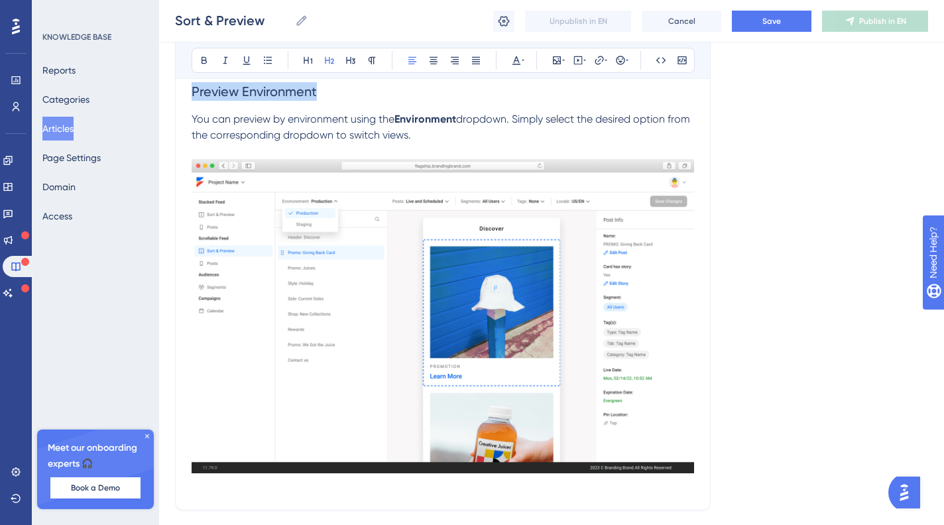
drag, startPoint x: 345, startPoint y: 112, endPoint x: 163, endPoint y: 113, distance: 181.7
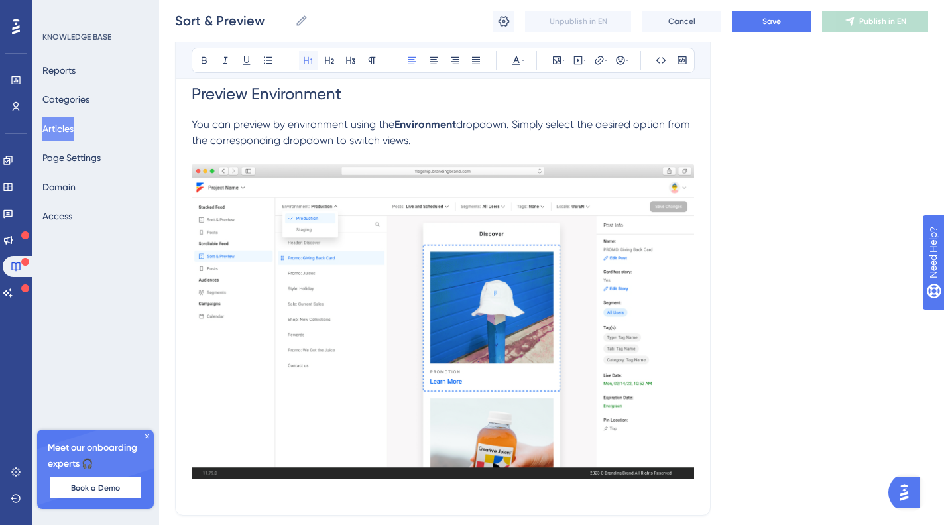
click at [306, 62] on icon at bounding box center [308, 60] width 11 height 11
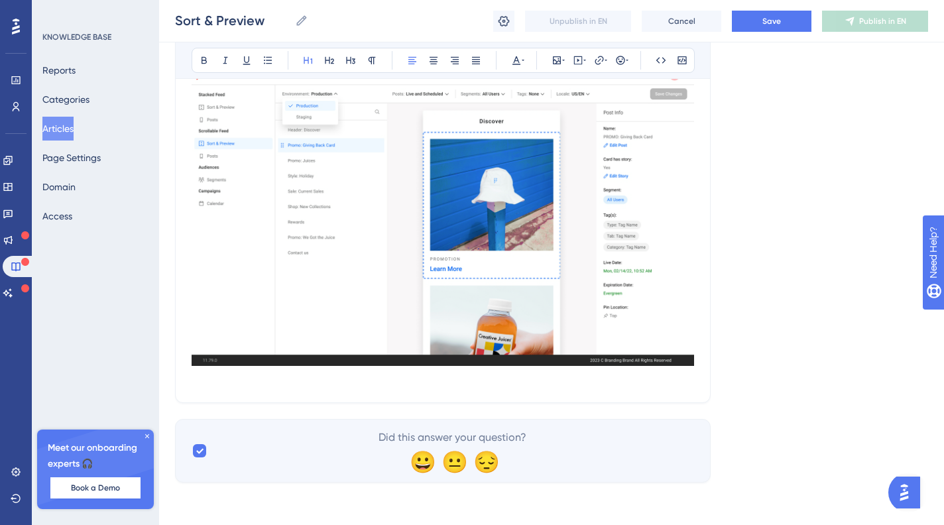
scroll to position [868, 0]
click at [303, 380] on p at bounding box center [443, 379] width 503 height 16
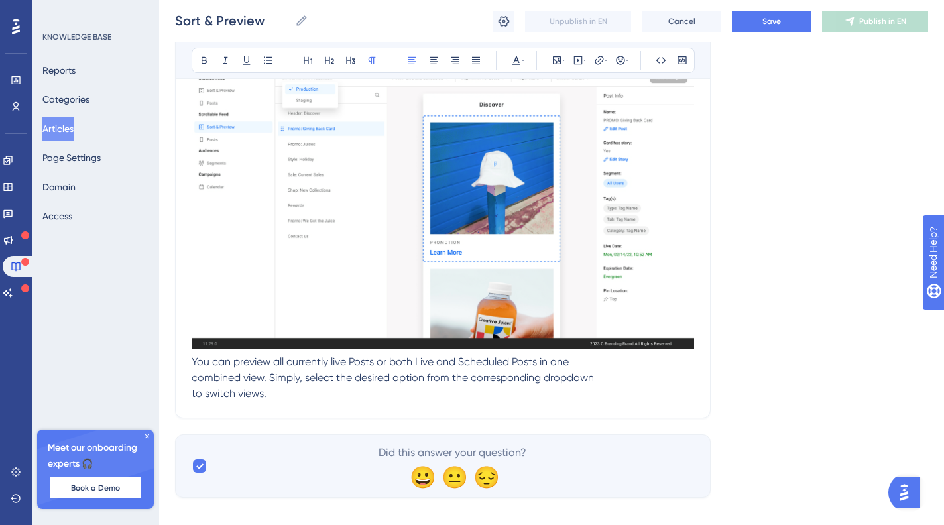
drag, startPoint x: 196, startPoint y: 379, endPoint x: 208, endPoint y: 377, distance: 11.6
click at [196, 379] on span "You can preview all currently live Posts or both Live and Scheduled Posts in on…" at bounding box center [393, 377] width 403 height 44
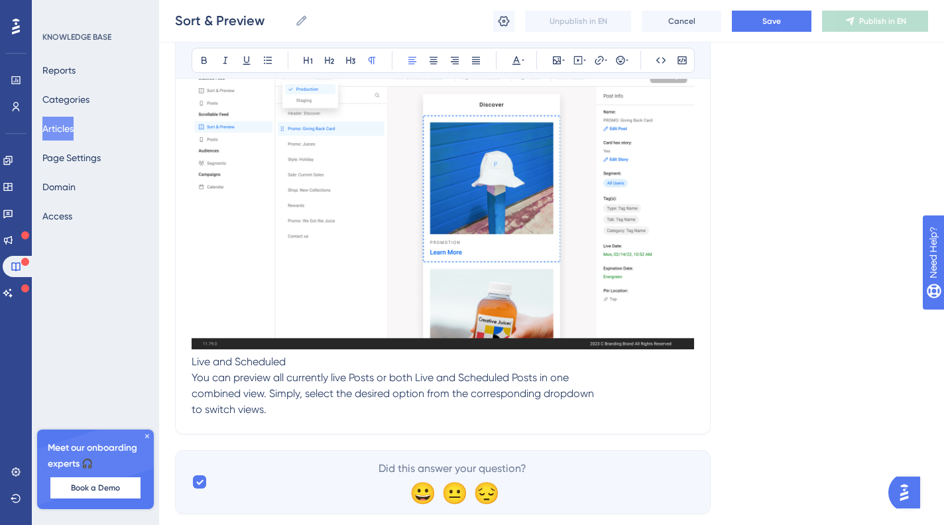
click at [193, 368] on span "Live and Scheduled" at bounding box center [239, 361] width 94 height 13
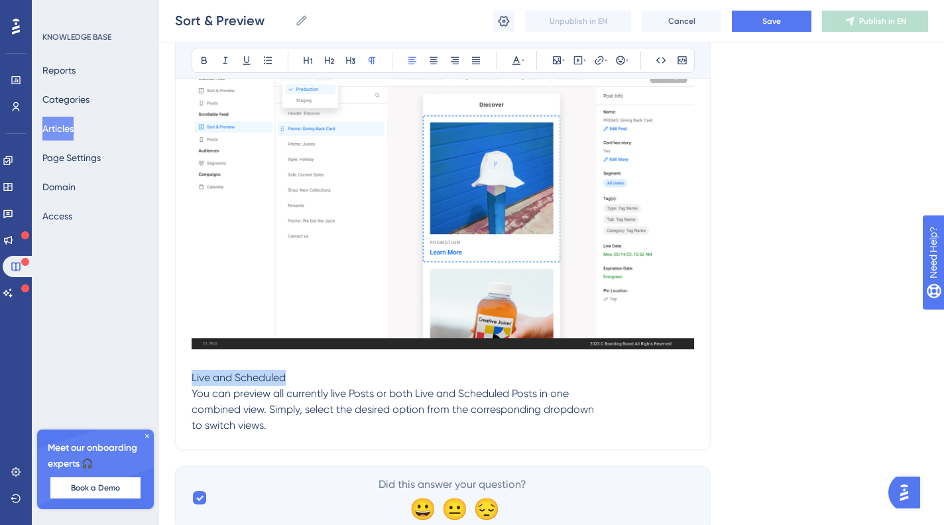
drag, startPoint x: 298, startPoint y: 399, endPoint x: 167, endPoint y: 400, distance: 131.3
click at [328, 57] on icon at bounding box center [329, 60] width 11 height 11
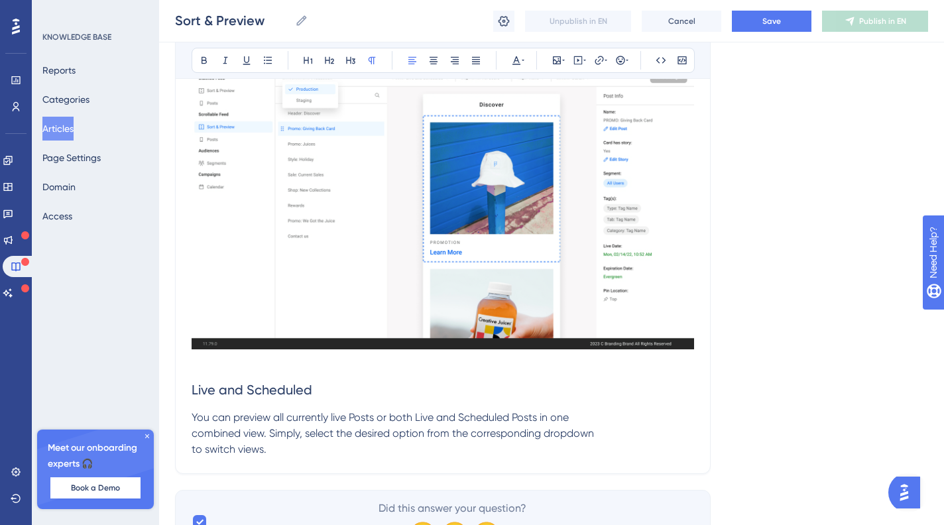
click at [341, 450] on span "You can preview all currently live Posts or both Live and Scheduled Posts in on…" at bounding box center [393, 433] width 403 height 44
drag, startPoint x: 320, startPoint y: 461, endPoint x: 316, endPoint y: 471, distance: 10.7
click at [320, 458] on p "You can preview all currently live Posts or both Live and Scheduled Posts in on…" at bounding box center [443, 434] width 503 height 48
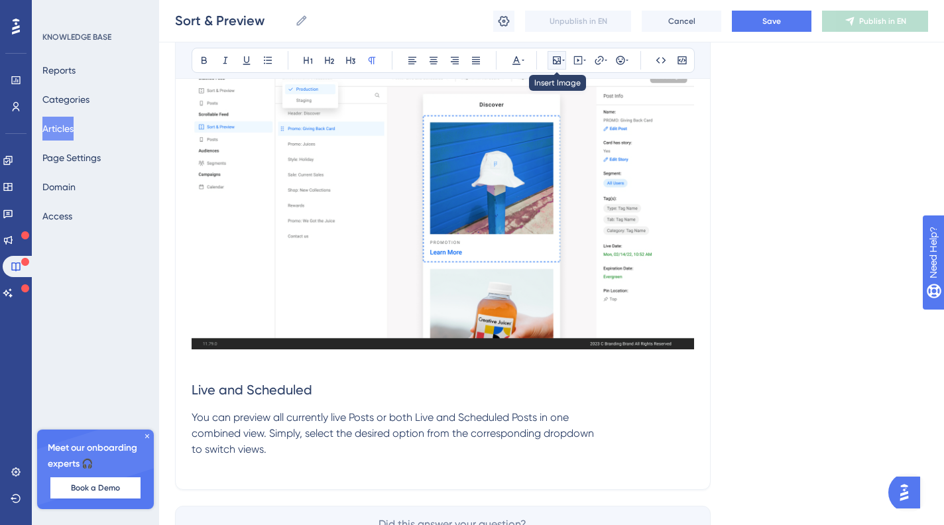
click at [556, 56] on icon at bounding box center [557, 60] width 8 height 8
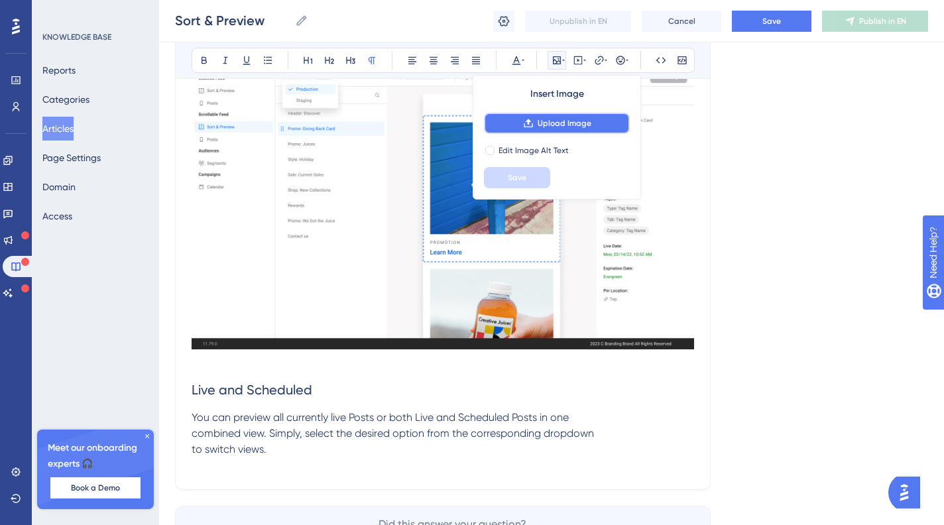
click at [578, 125] on span "Upload Image" at bounding box center [565, 123] width 54 height 11
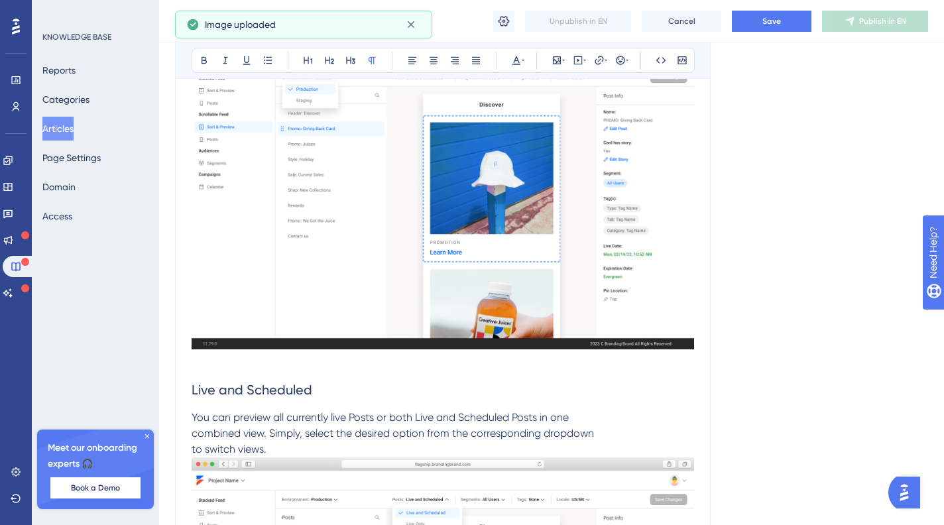
scroll to position [1049, 0]
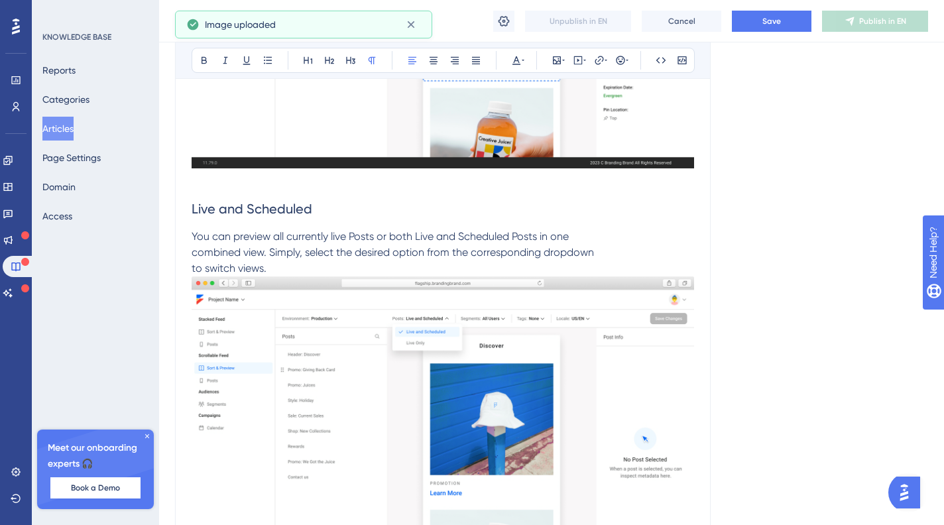
click at [324, 277] on p "You can preview all currently live Posts or both Live and Scheduled Posts in on…" at bounding box center [443, 253] width 503 height 48
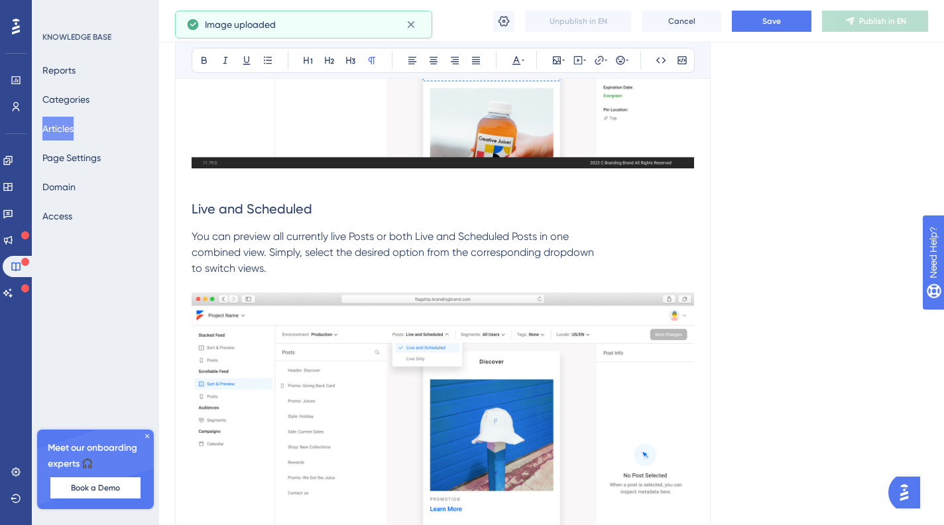
scroll to position [1291, 0]
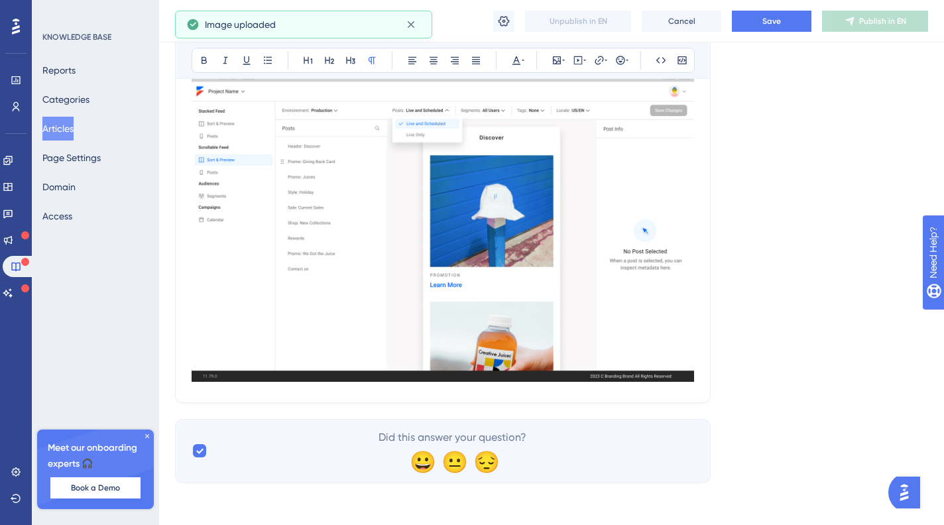
click at [599, 326] on img at bounding box center [443, 225] width 503 height 314
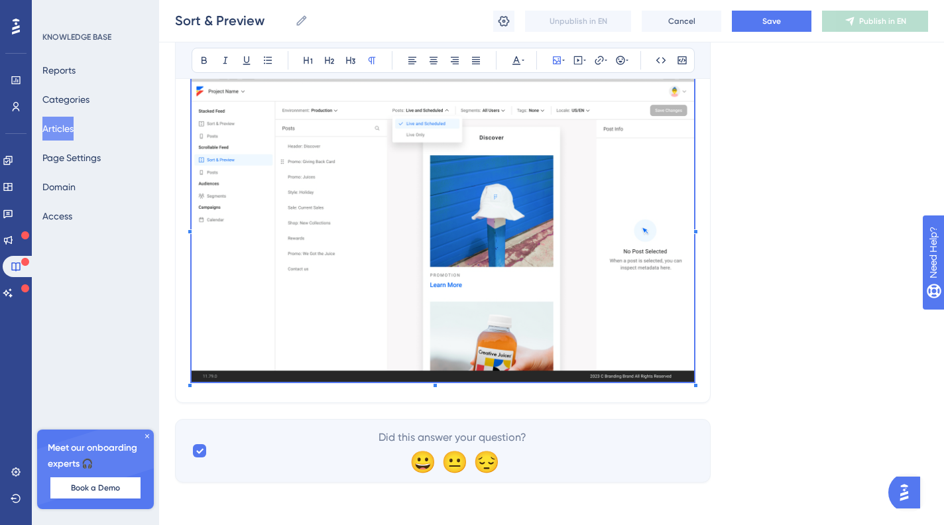
click at [448, 360] on img at bounding box center [443, 225] width 503 height 314
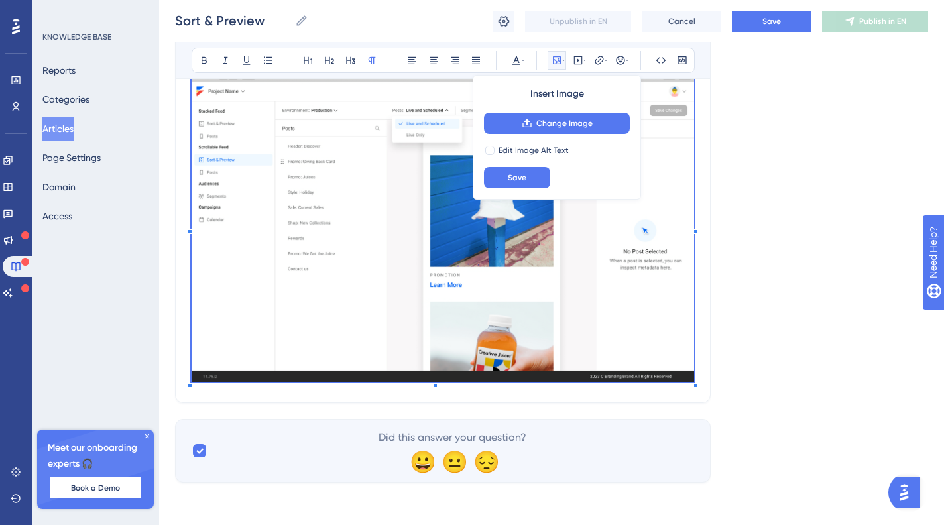
click at [298, 377] on img at bounding box center [443, 225] width 503 height 314
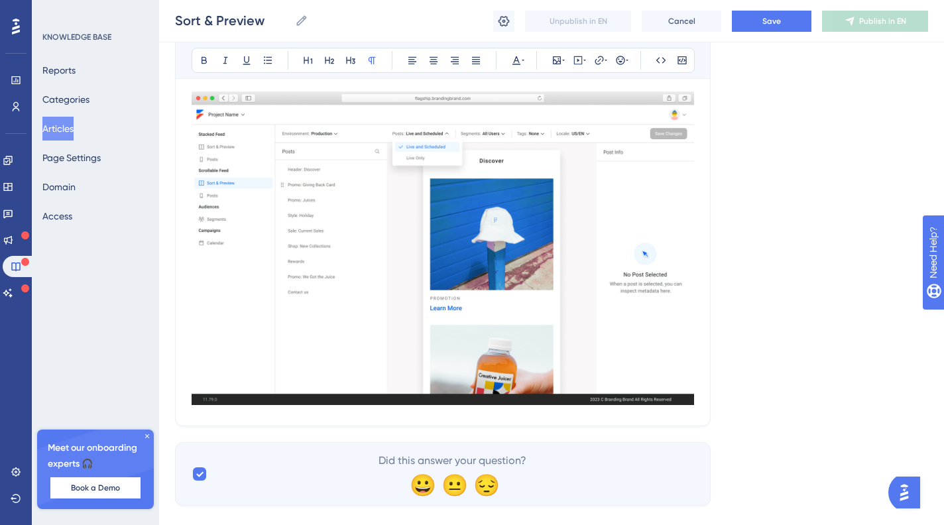
click at [302, 92] on p at bounding box center [443, 84] width 503 height 16
click at [550, 58] on button at bounding box center [557, 60] width 19 height 19
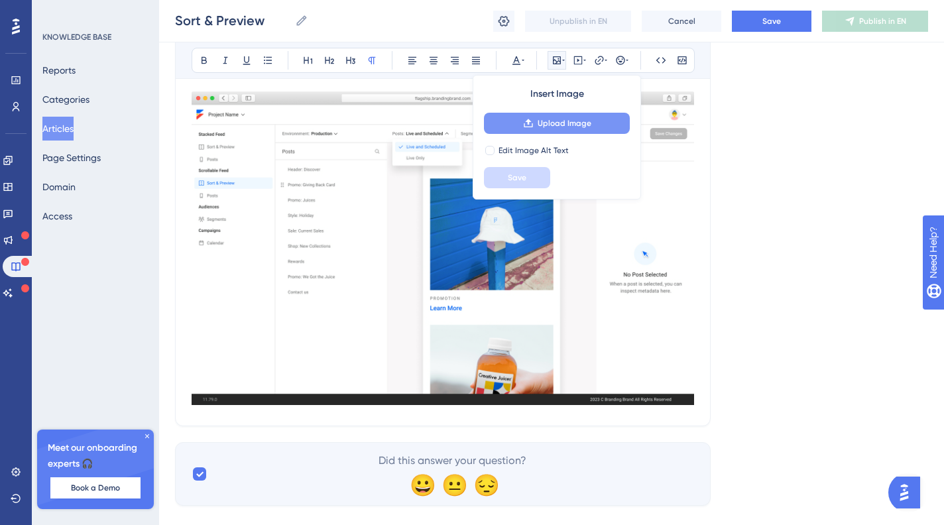
click at [556, 122] on span "Upload Image" at bounding box center [565, 123] width 54 height 11
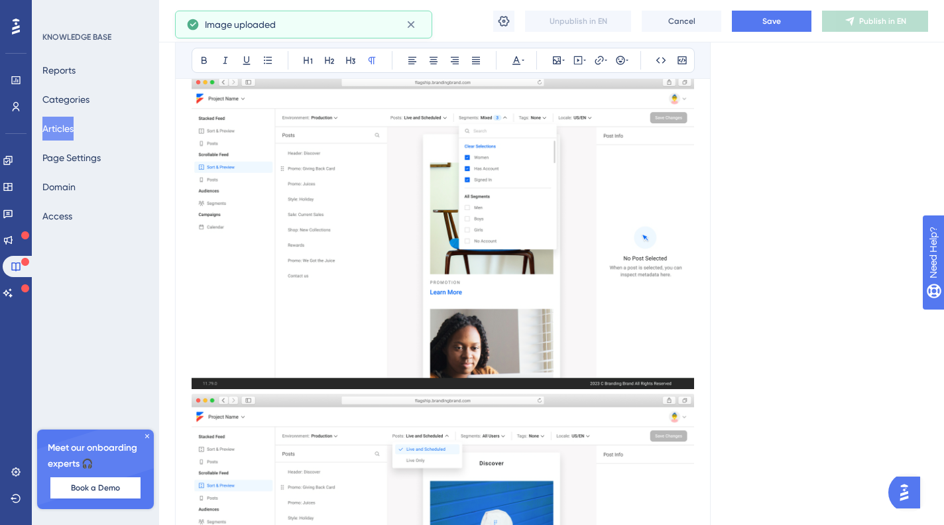
scroll to position [1482, 0]
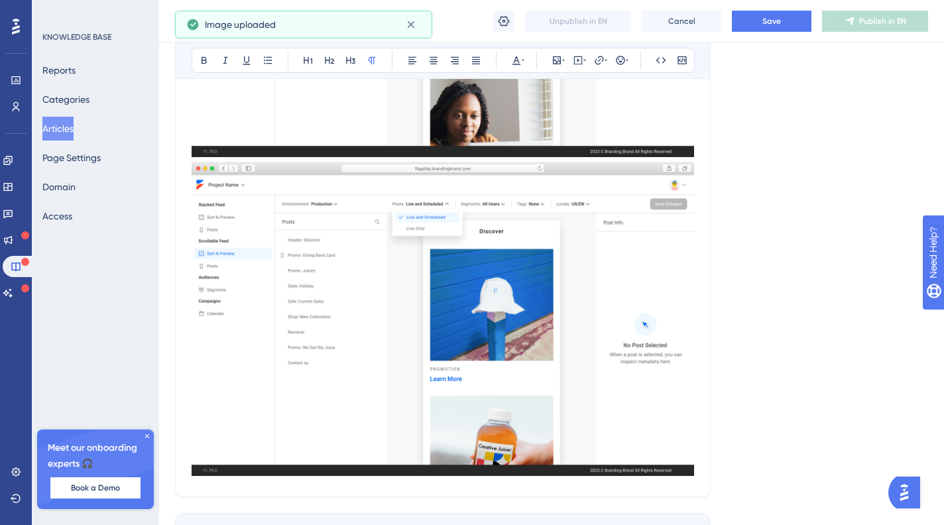
click at [513, 317] on img at bounding box center [443, 319] width 503 height 314
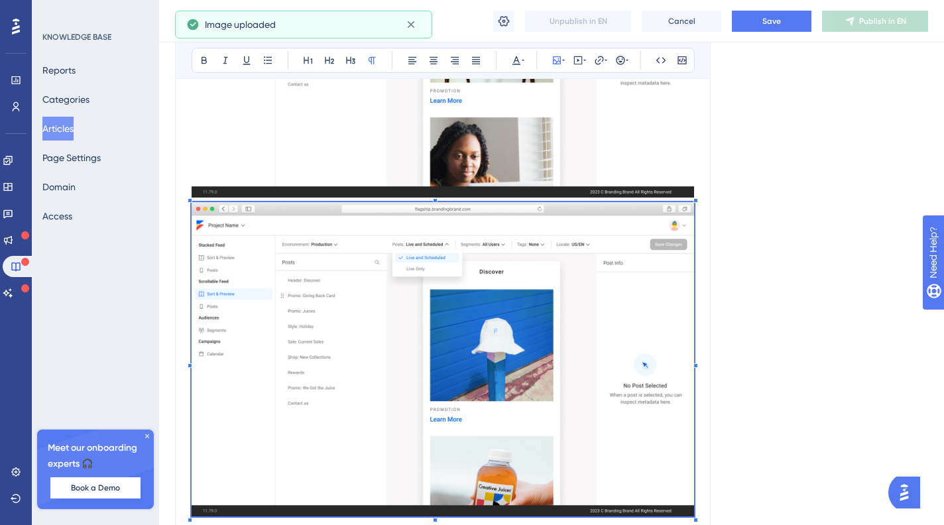
scroll to position [1192, 0]
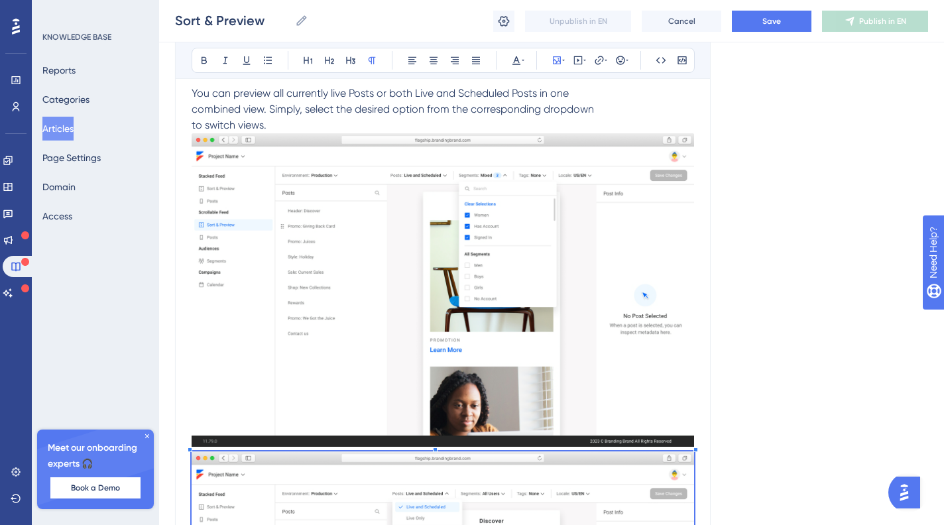
click at [381, 208] on img at bounding box center [443, 290] width 503 height 314
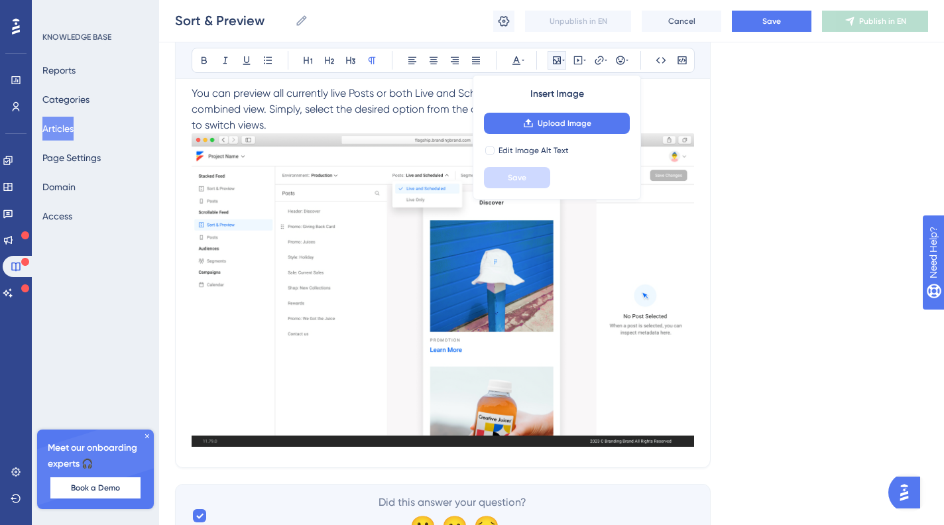
click at [462, 366] on img at bounding box center [443, 290] width 503 height 314
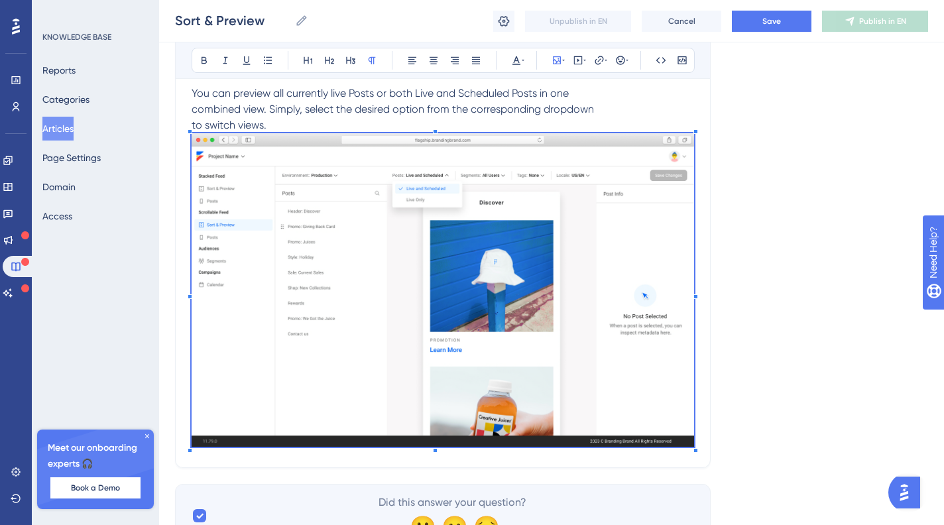
click at [324, 133] on p "You can preview all currently live Posts or both Live and Scheduled Posts in on…" at bounding box center [443, 110] width 503 height 48
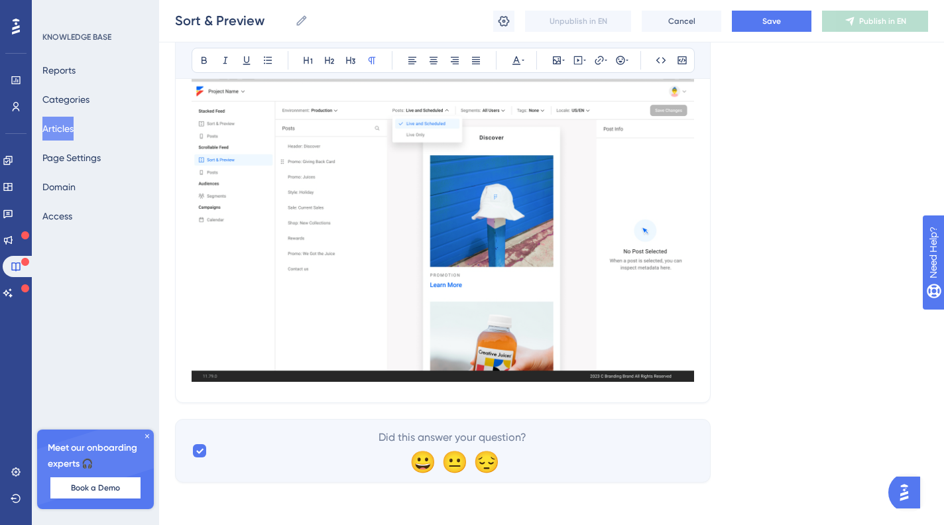
scroll to position [1286, 0]
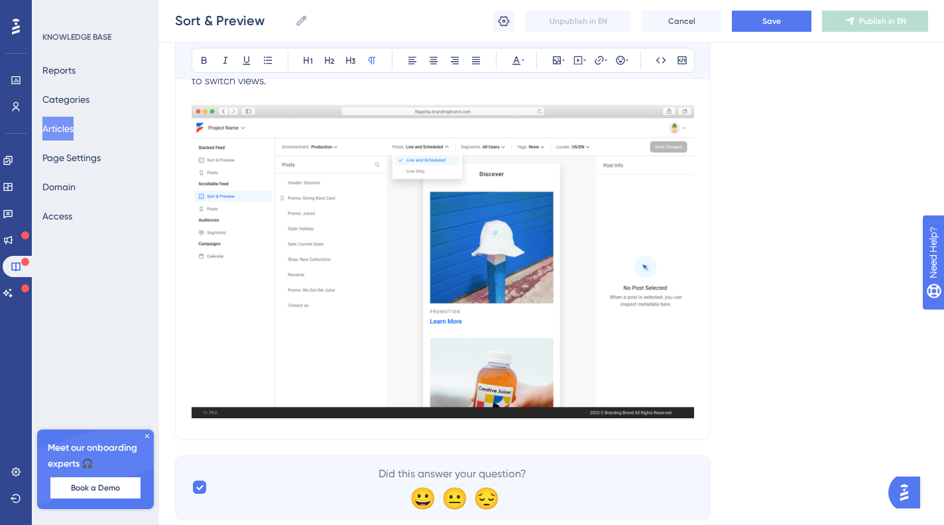
scroll to position [1237, 0]
click at [273, 105] on p at bounding box center [443, 97] width 503 height 16
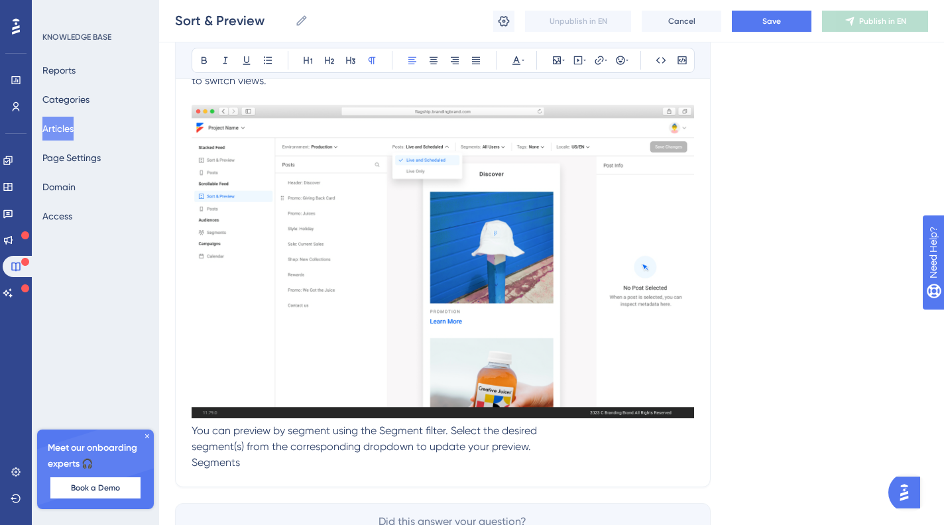
drag, startPoint x: 193, startPoint y: 446, endPoint x: 245, endPoint y: 440, distance: 52.8
click at [194, 447] on span "You can preview by segment using the Segment filter. Select the desired segment…" at bounding box center [365, 446] width 346 height 44
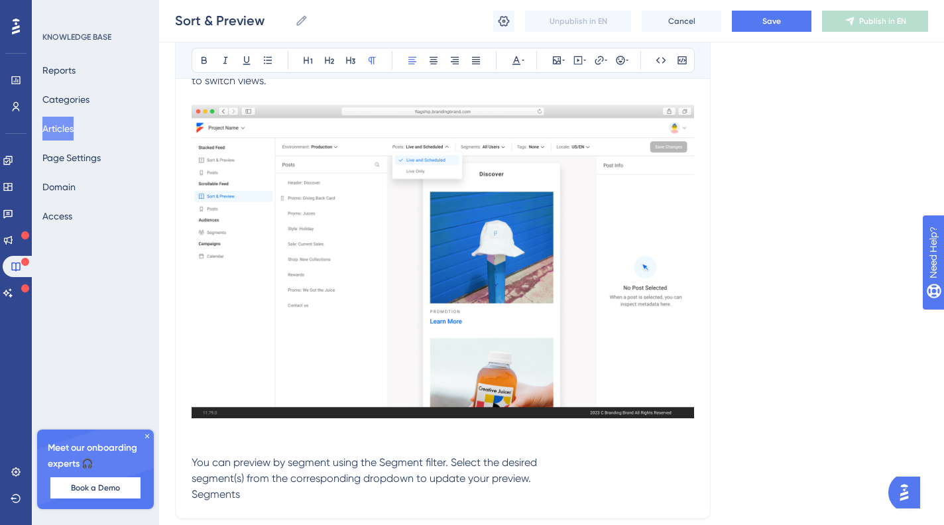
click at [202, 439] on p at bounding box center [443, 431] width 503 height 16
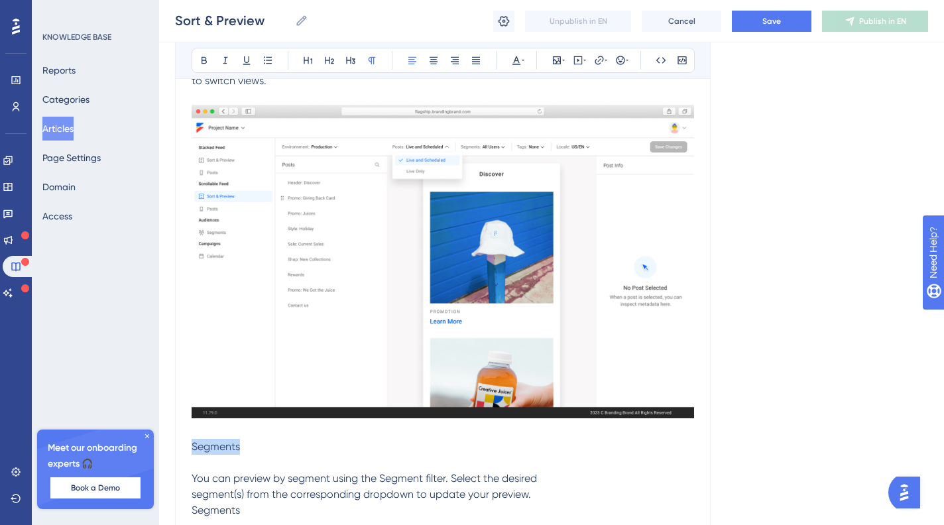
drag, startPoint x: 265, startPoint y: 459, endPoint x: 182, endPoint y: 432, distance: 87.0
click at [332, 55] on icon at bounding box center [329, 60] width 11 height 11
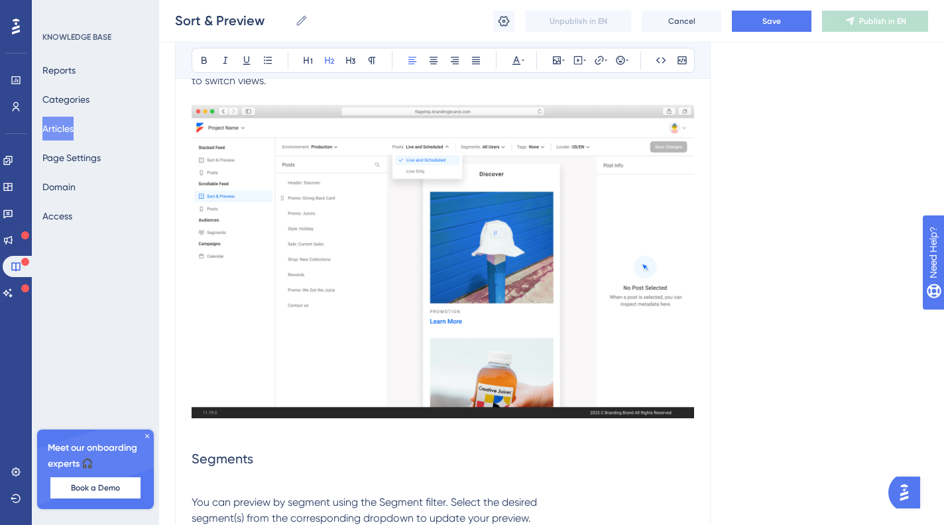
scroll to position [1410, 0]
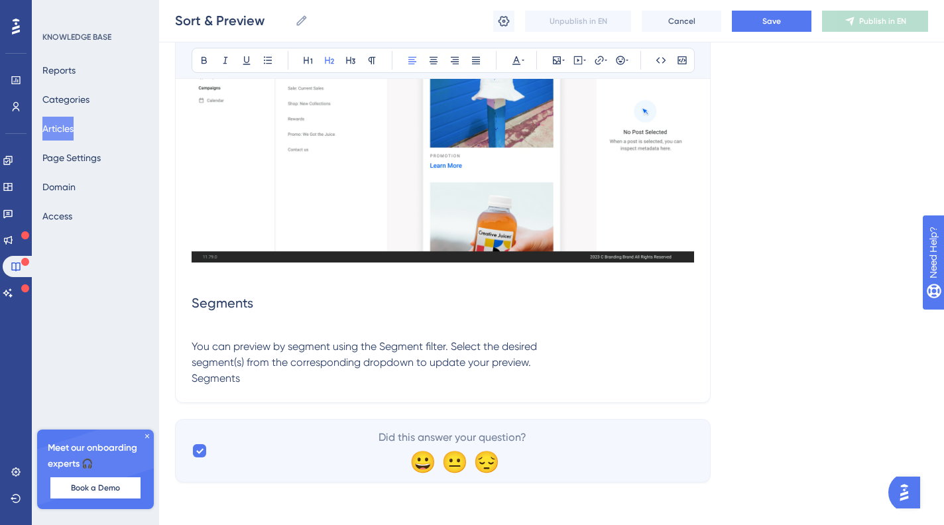
click at [513, 383] on p "You can preview by segment using the Segment filter. Select the desired segment…" at bounding box center [443, 363] width 503 height 48
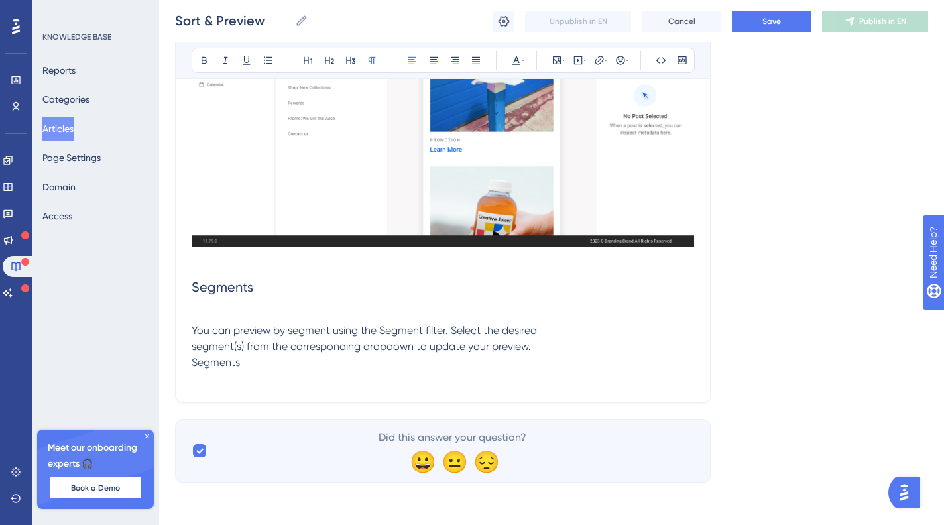
click at [194, 369] on span "You can preview by segment using the Segment filter. Select the desired segment…" at bounding box center [365, 346] width 346 height 44
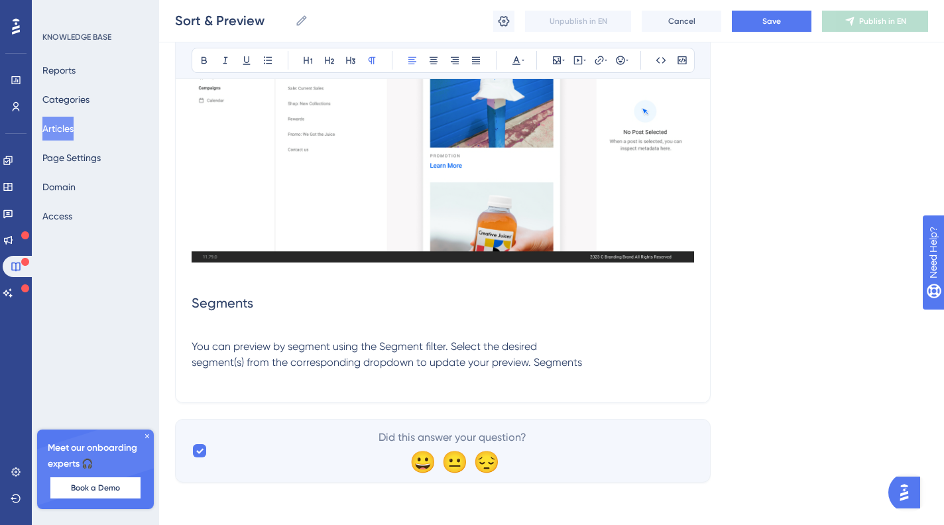
click at [557, 366] on span "You can preview by segment using the Segment filter. Select the desired segment…" at bounding box center [387, 354] width 391 height 29
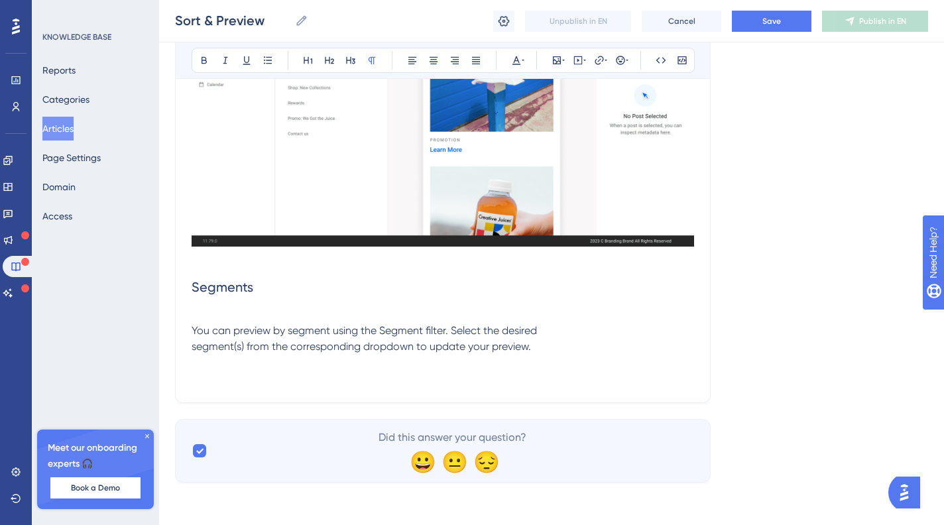
scroll to position [1166, 0]
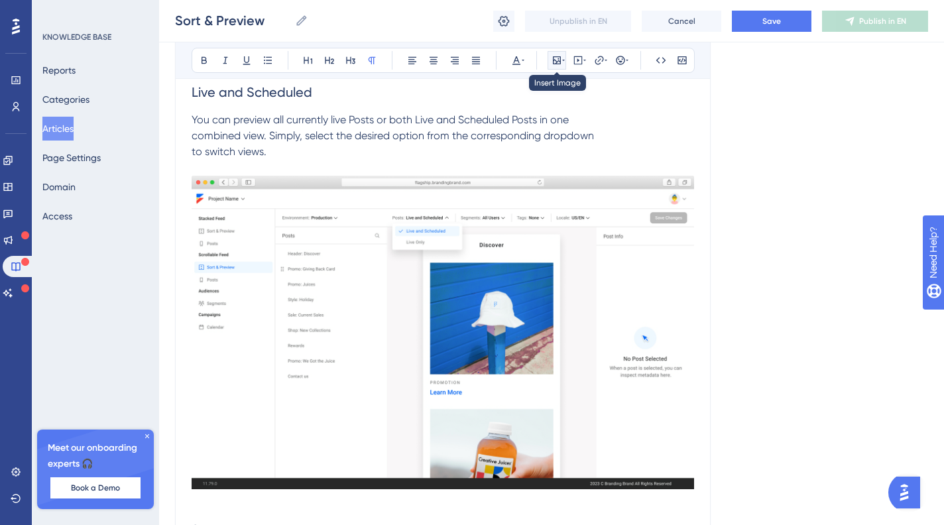
click at [560, 64] on icon at bounding box center [557, 60] width 8 height 8
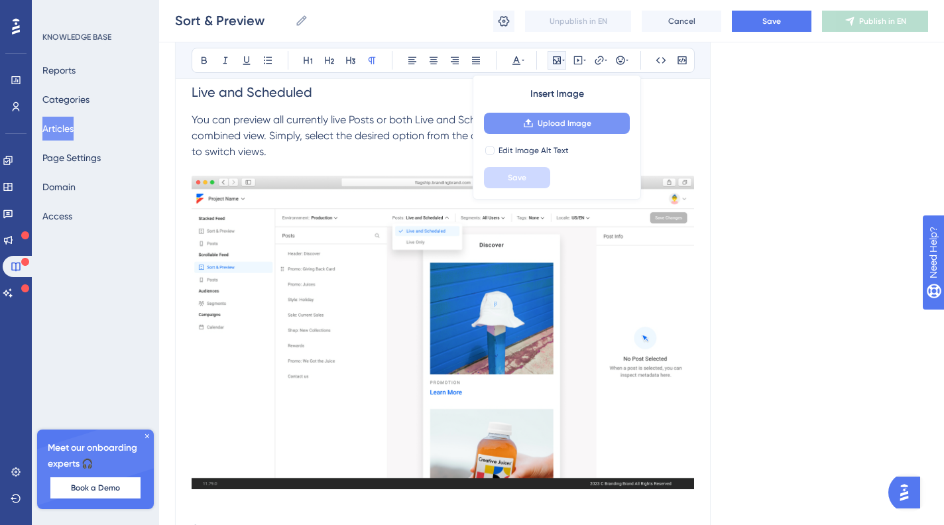
click at [558, 121] on span "Upload Image" at bounding box center [565, 123] width 54 height 11
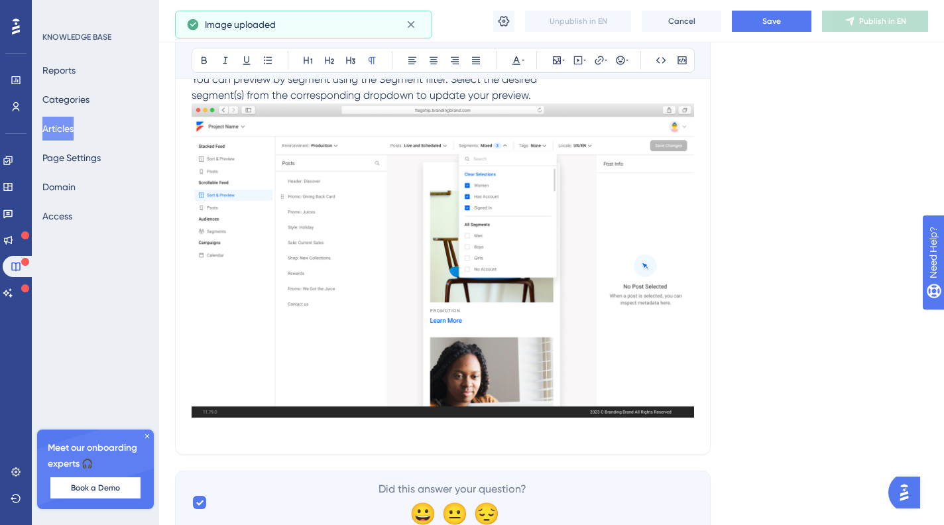
scroll to position [1657, 0]
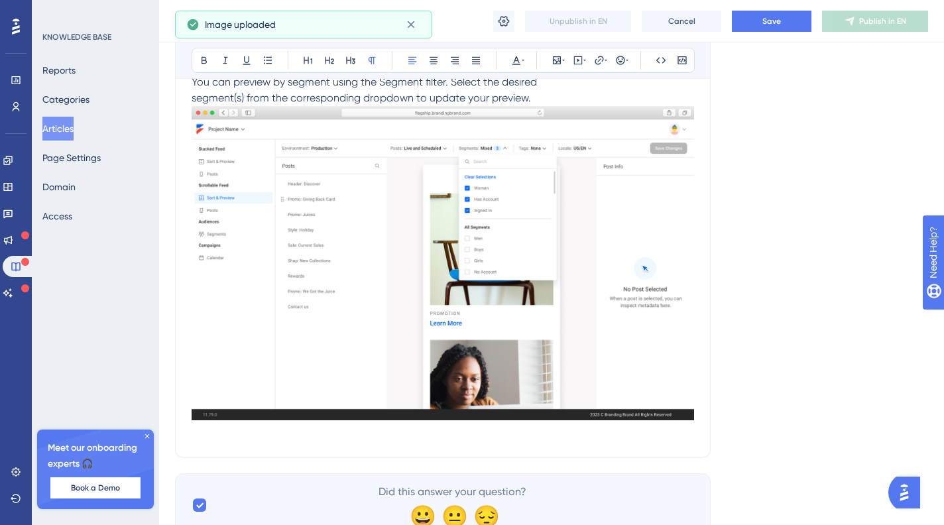
click at [579, 106] on p "You can preview by segment using the Segment filter. Select the desired segment…" at bounding box center [443, 90] width 503 height 32
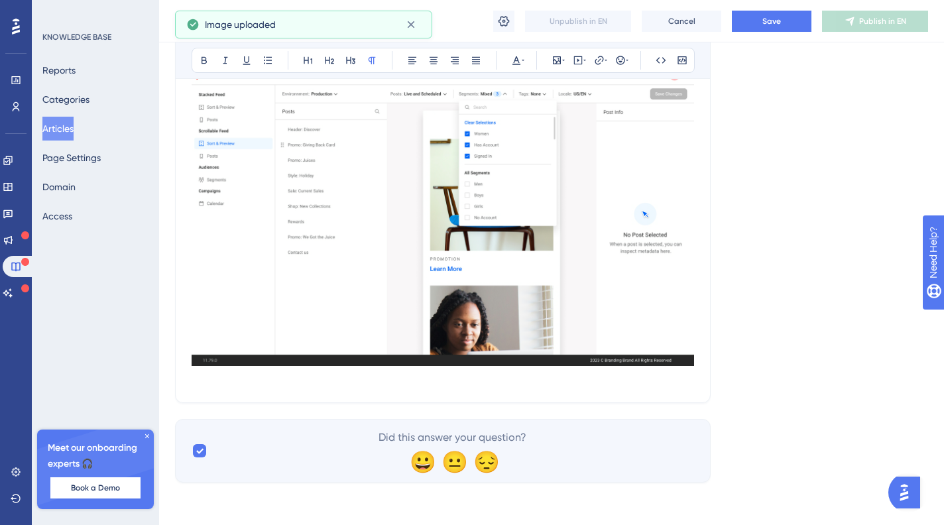
scroll to position [1723, 0]
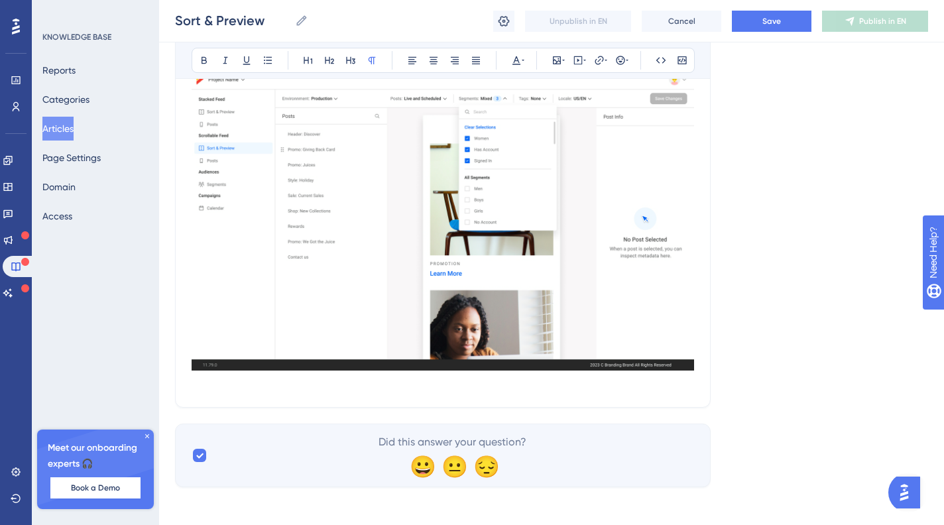
click at [241, 371] on img at bounding box center [443, 213] width 503 height 314
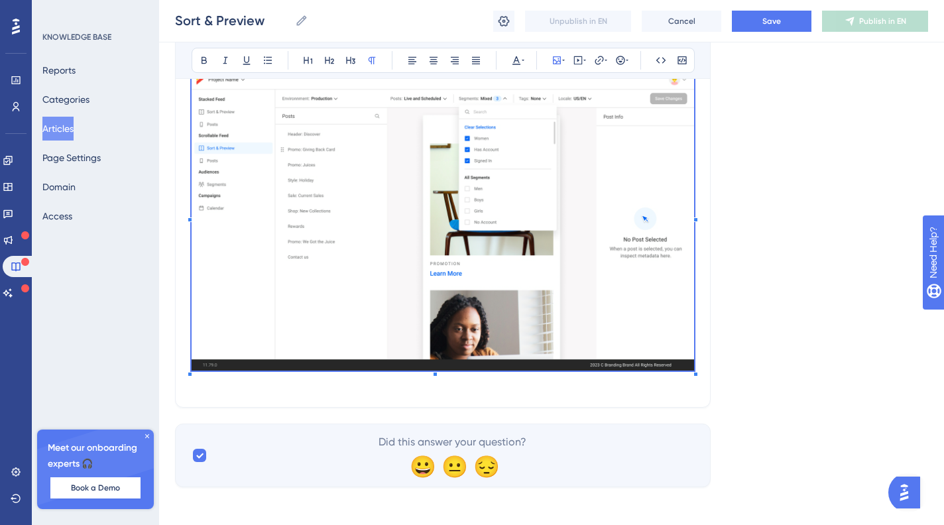
click at [245, 391] on p at bounding box center [443, 383] width 503 height 16
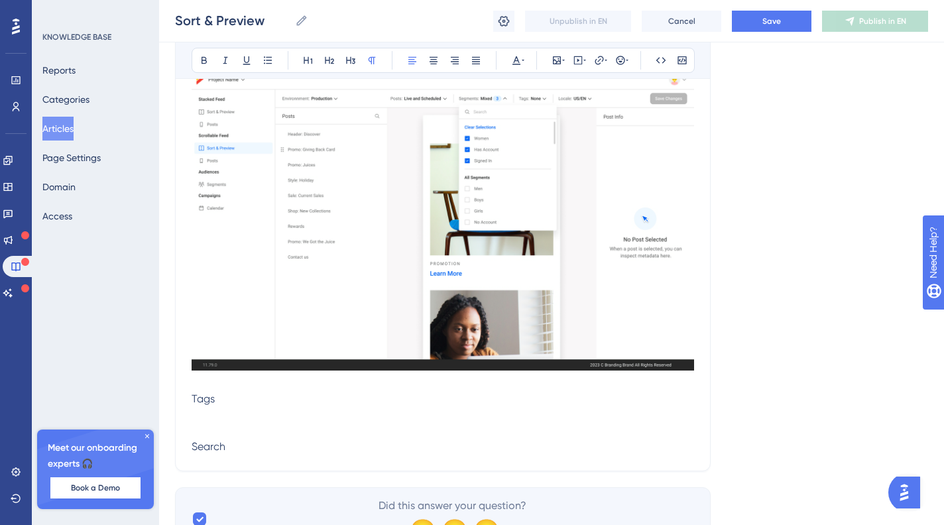
click at [210, 423] on p at bounding box center [443, 415] width 503 height 16
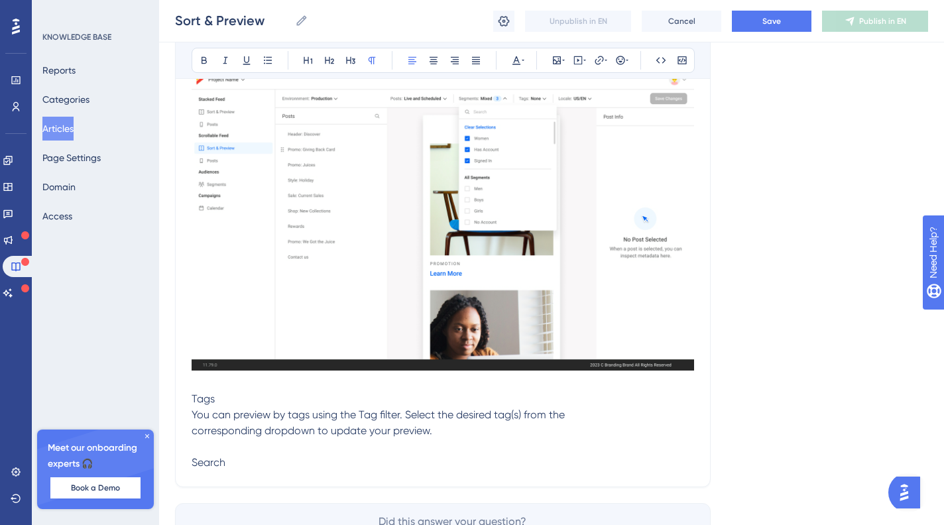
click at [261, 471] on p "Search" at bounding box center [443, 463] width 503 height 16
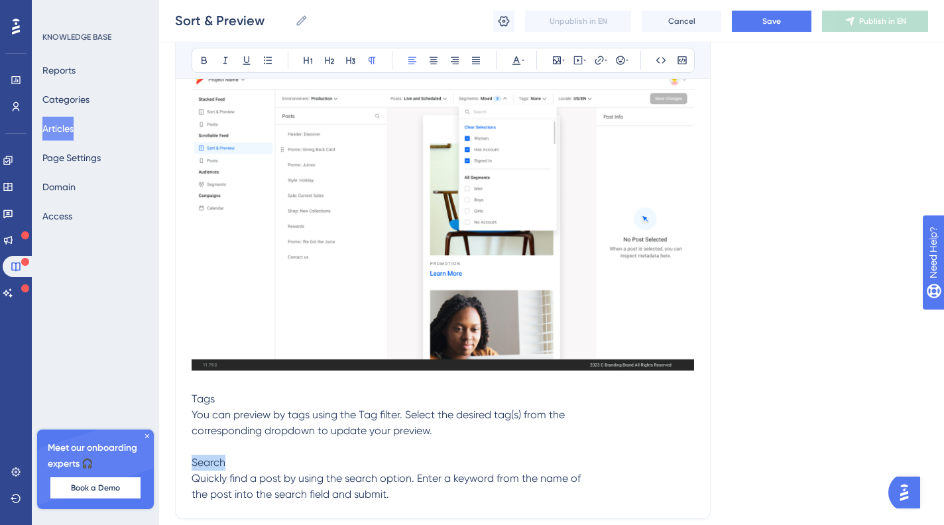
drag, startPoint x: 248, startPoint y: 481, endPoint x: 182, endPoint y: 479, distance: 66.4
click at [333, 56] on icon at bounding box center [329, 60] width 11 height 11
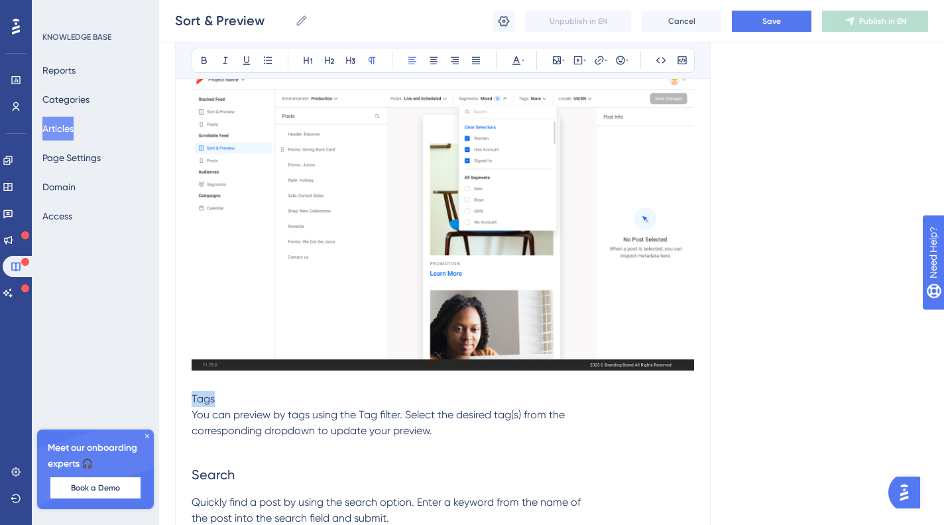
drag, startPoint x: 232, startPoint y: 415, endPoint x: 178, endPoint y: 410, distance: 53.9
click at [329, 56] on icon at bounding box center [329, 60] width 11 height 11
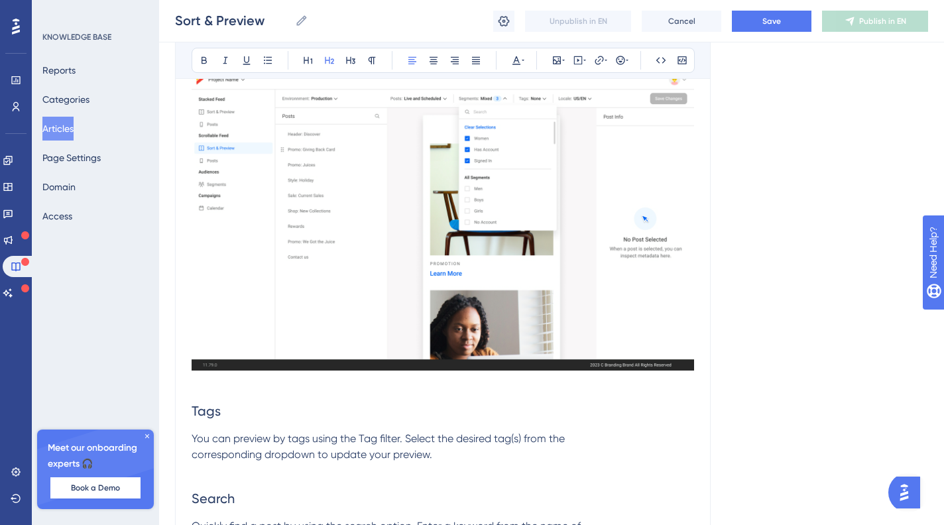
click at [404, 431] on h2 "Tags" at bounding box center [443, 411] width 503 height 40
click at [323, 461] on span "You can preview by tags using the Tag filter. Select the desired tag(s) from th…" at bounding box center [378, 446] width 373 height 29
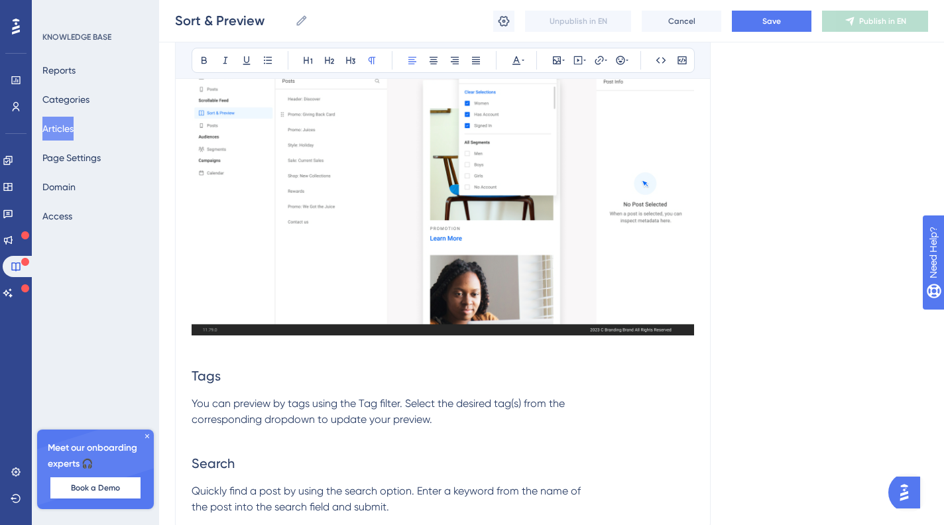
scroll to position [1904, 0]
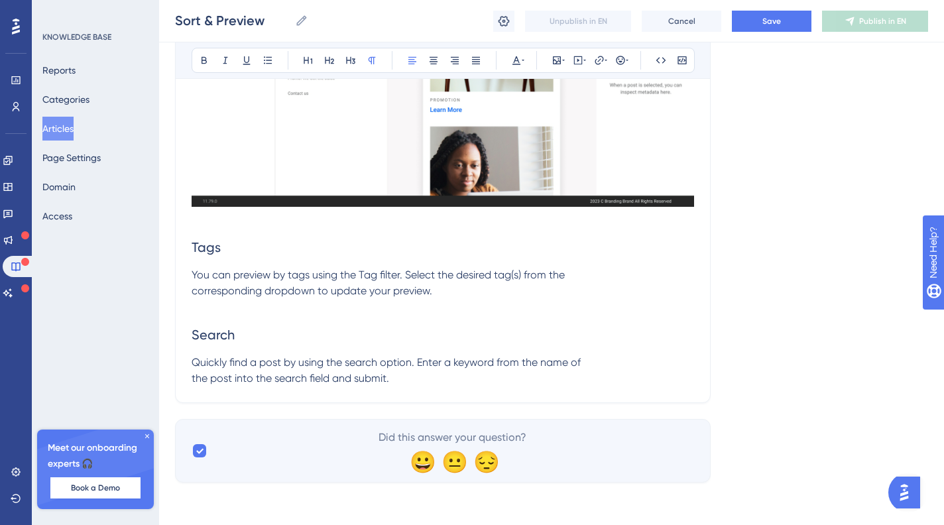
click at [432, 383] on p "Quickly find a post by using the search option. Enter a keyword from the name o…" at bounding box center [443, 371] width 503 height 32
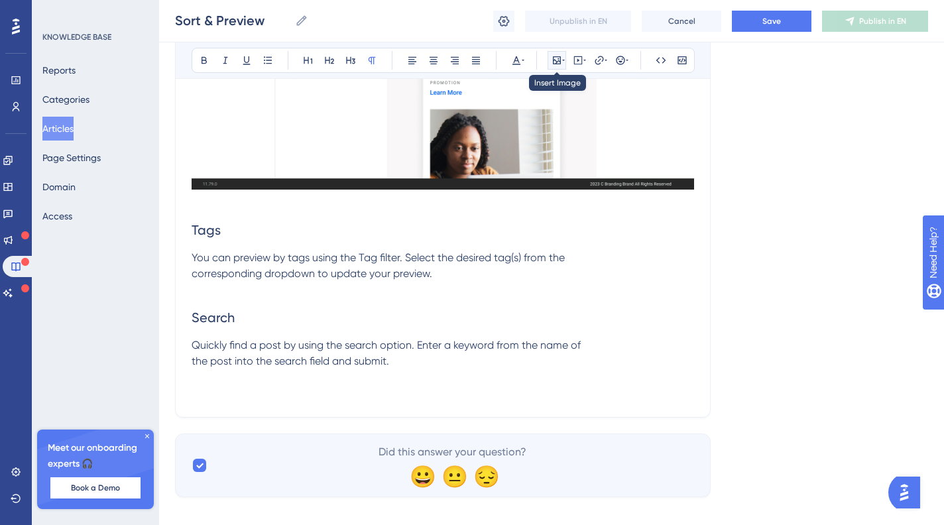
click at [553, 63] on icon at bounding box center [557, 60] width 8 height 8
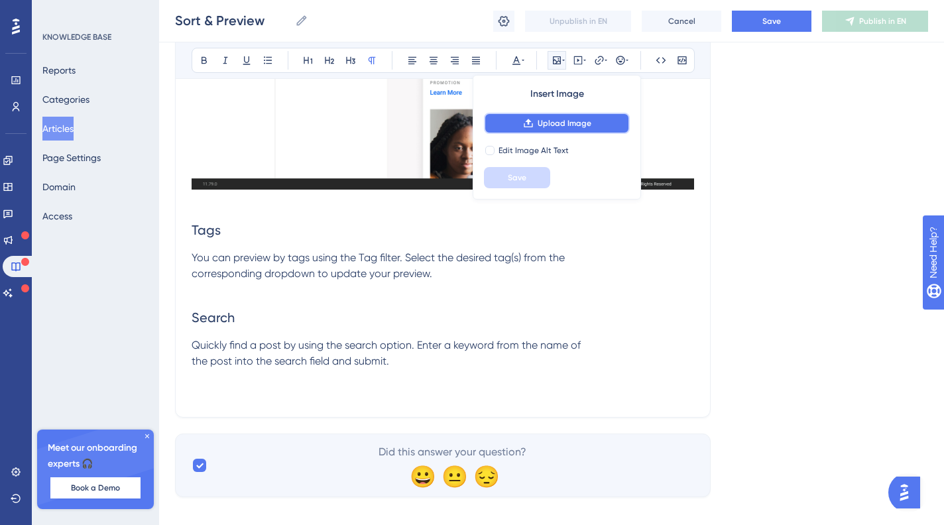
click at [582, 123] on span "Upload Image" at bounding box center [565, 123] width 54 height 11
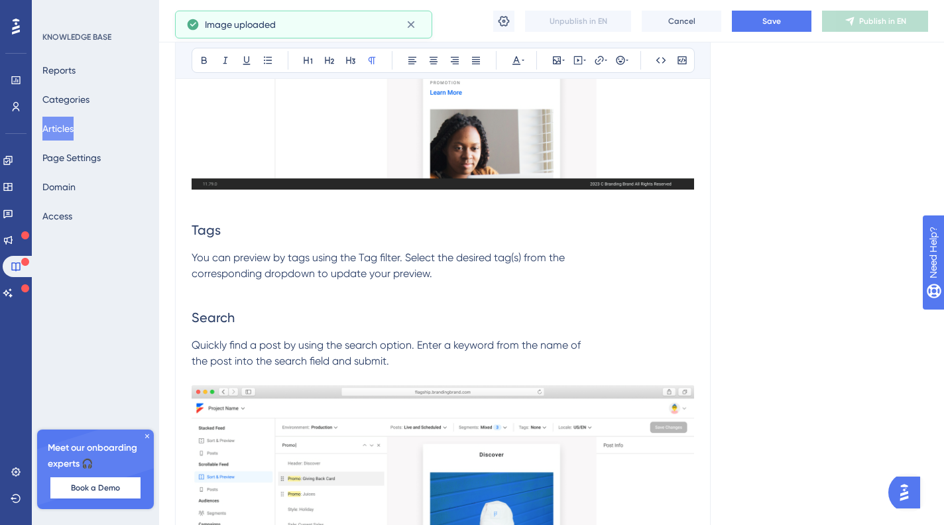
scroll to position [2239, 0]
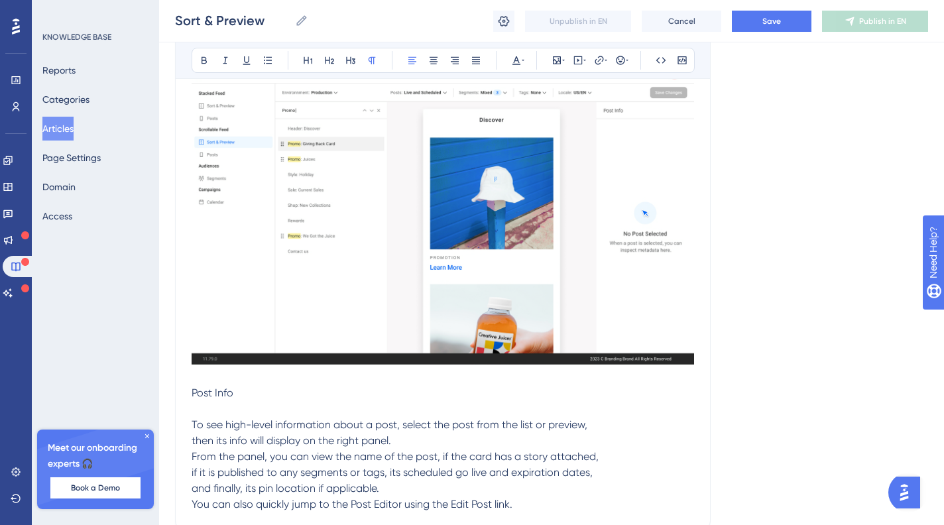
click at [443, 458] on p "To see high-level information about a post, select the post from the list or pr…" at bounding box center [443, 465] width 503 height 96
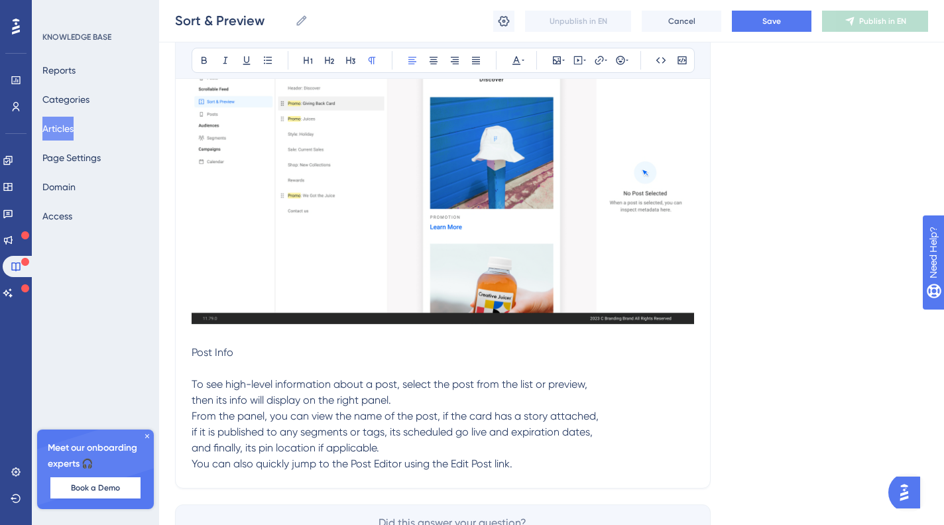
click at [423, 472] on p "From the panel, you can view the name of the post, if the card has a story atta…" at bounding box center [443, 441] width 503 height 64
drag, startPoint x: 300, startPoint y: 365, endPoint x: 171, endPoint y: 354, distance: 129.8
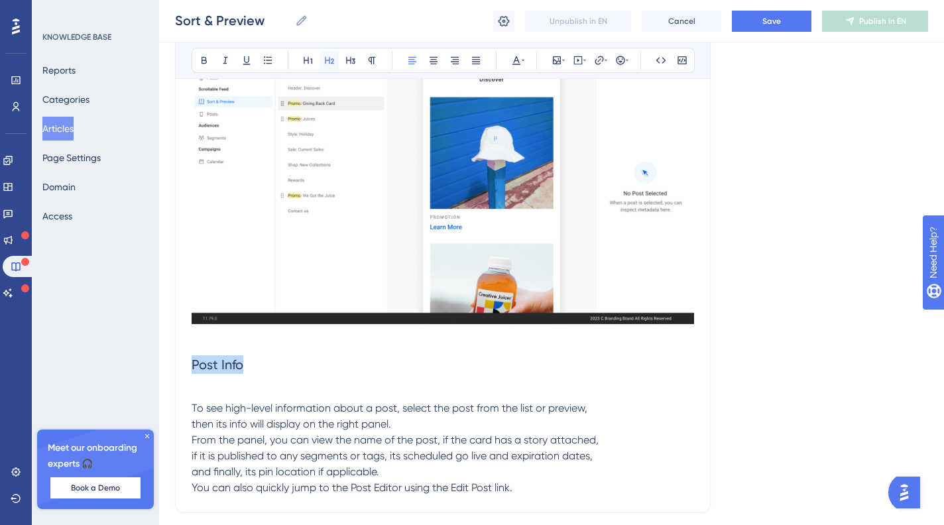
click at [328, 68] on button at bounding box center [329, 60] width 19 height 19
click at [504, 496] on p "You can also quickly jump to the Post Editor using the Edit Post link." at bounding box center [443, 488] width 503 height 16
click at [499, 480] on p "From the panel, you can view the name of the post, if the card has a story atta…" at bounding box center [443, 456] width 503 height 48
click at [203, 401] on p at bounding box center [443, 393] width 503 height 16
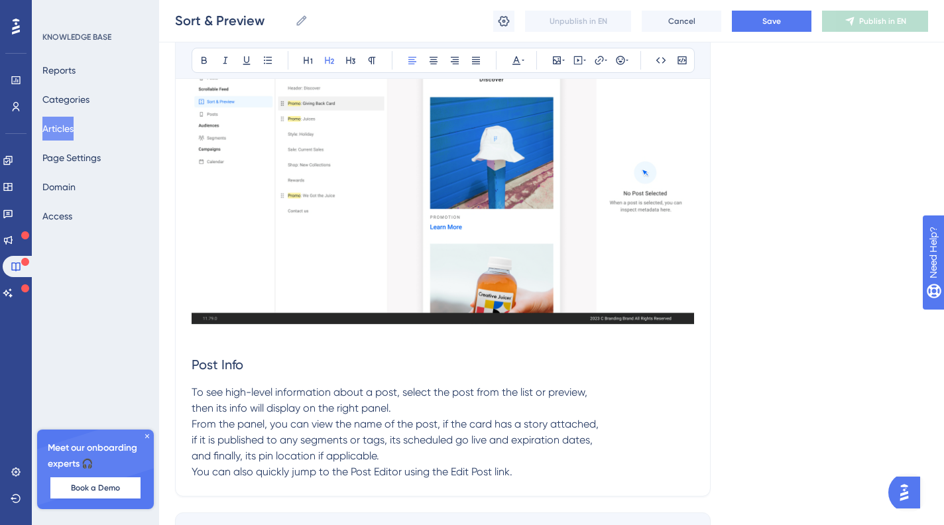
click at [192, 373] on span "Post Info" at bounding box center [218, 365] width 52 height 16
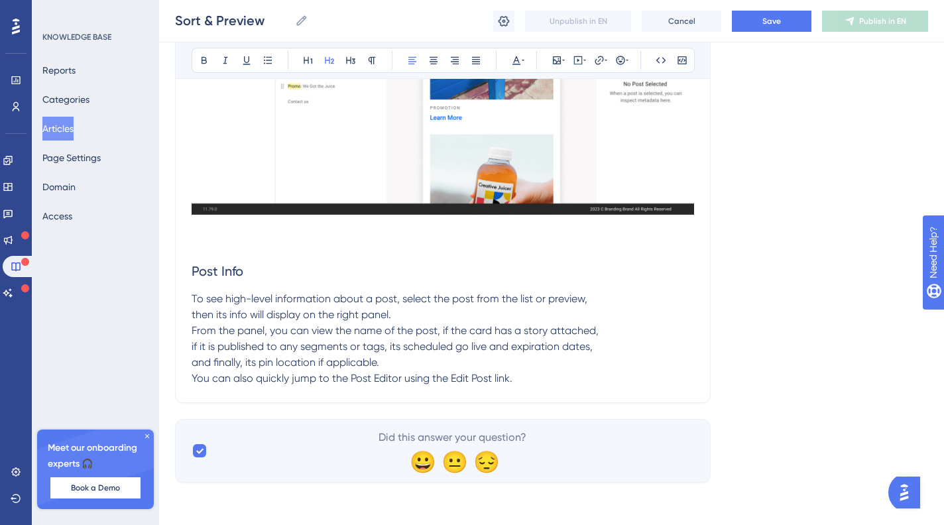
scroll to position [2438, 0]
click at [525, 379] on p "You can also quickly jump to the Post Editor using the Edit Post link." at bounding box center [443, 379] width 503 height 16
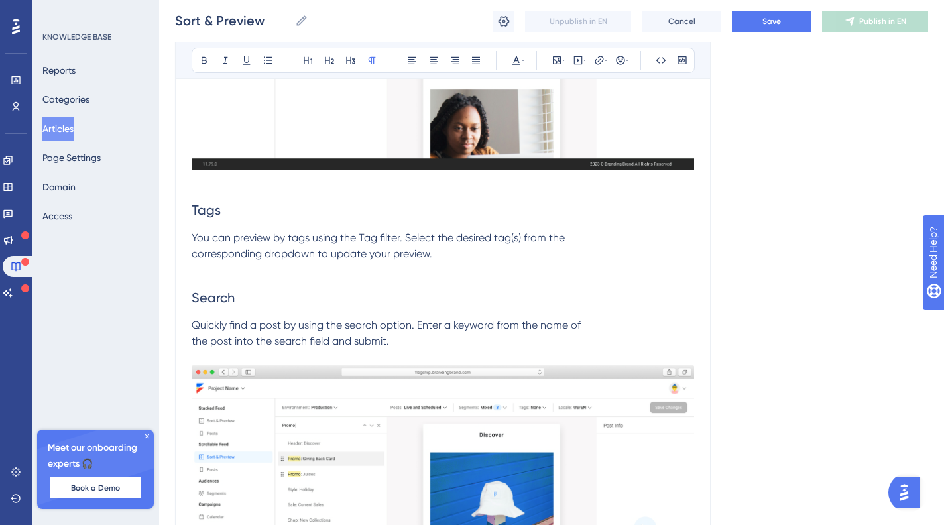
scroll to position [1873, 0]
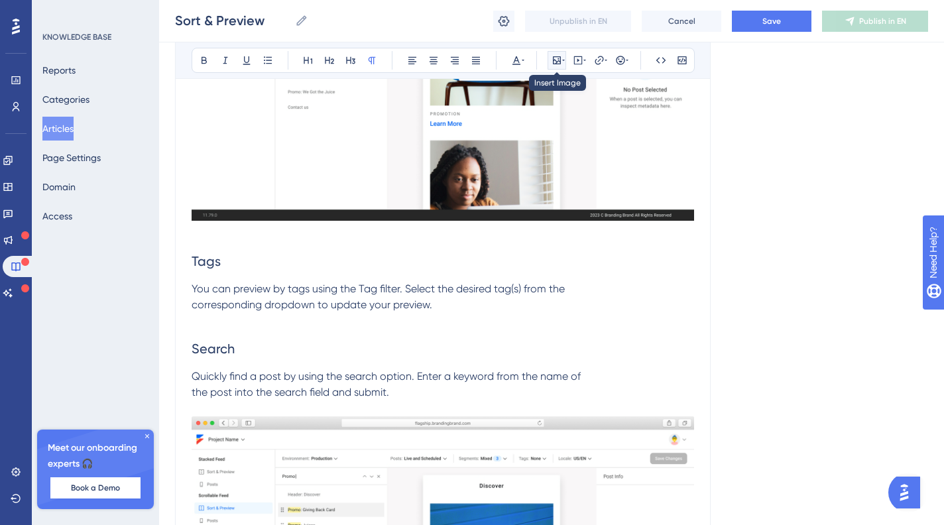
click at [560, 61] on icon at bounding box center [557, 60] width 11 height 11
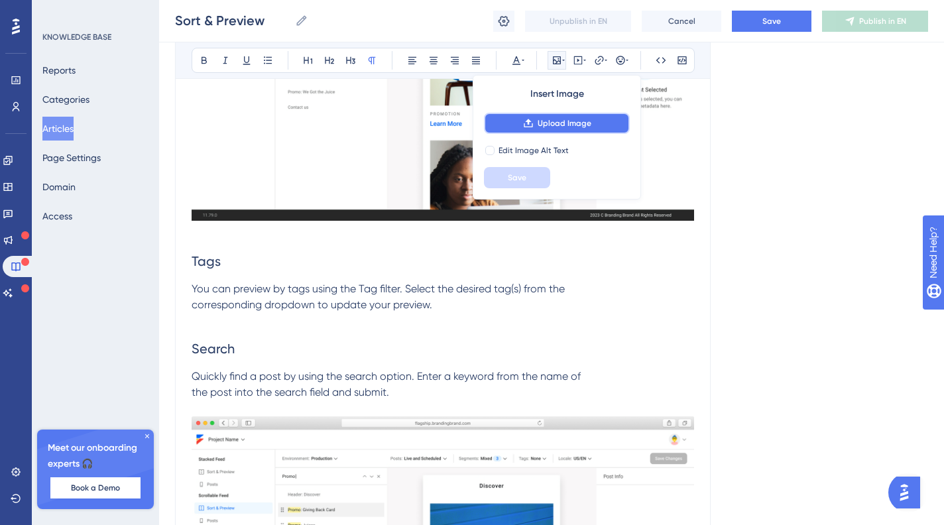
click at [576, 118] on span "Upload Image" at bounding box center [565, 123] width 54 height 11
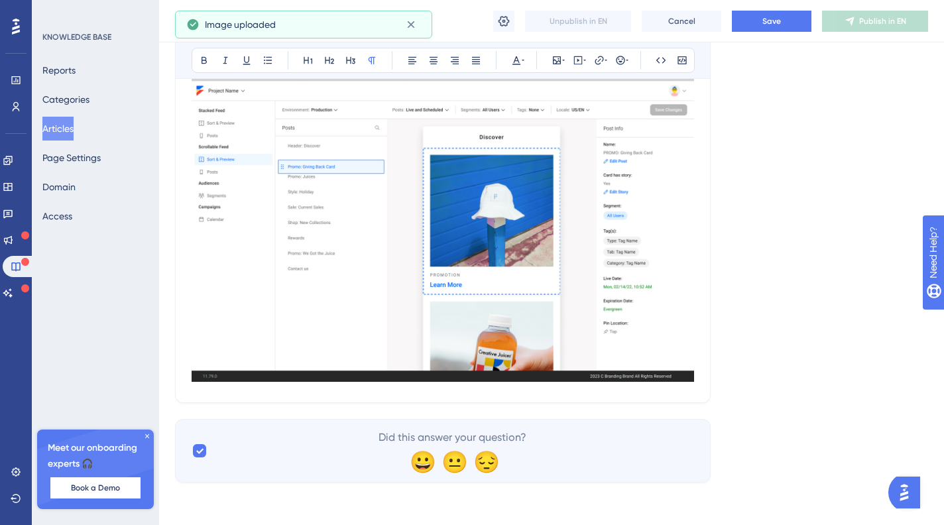
scroll to position [2667, 0]
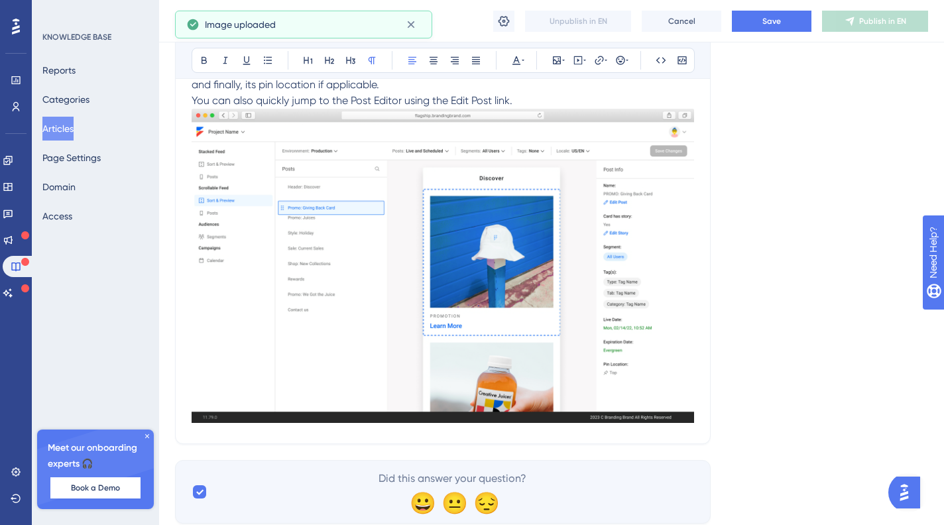
click at [602, 109] on p "You can also quickly jump to the Post Editor using the Edit Post link." at bounding box center [443, 101] width 503 height 16
click at [596, 109] on p "You can also quickly jump to the Post Editor using the Edit Post link." at bounding box center [443, 101] width 503 height 16
click at [580, 109] on p "You can also quickly jump to the Post Editor using the Edit Post link." at bounding box center [443, 101] width 503 height 16
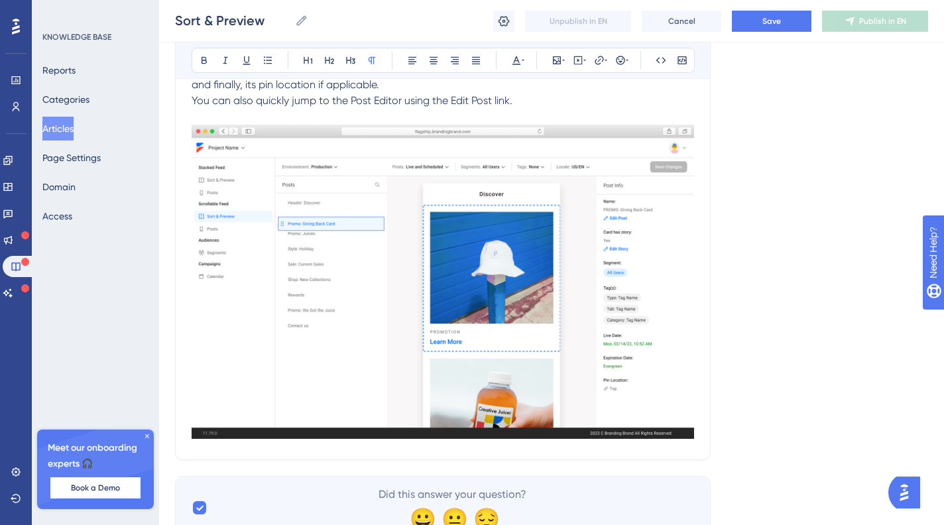
scroll to position [2772, 0]
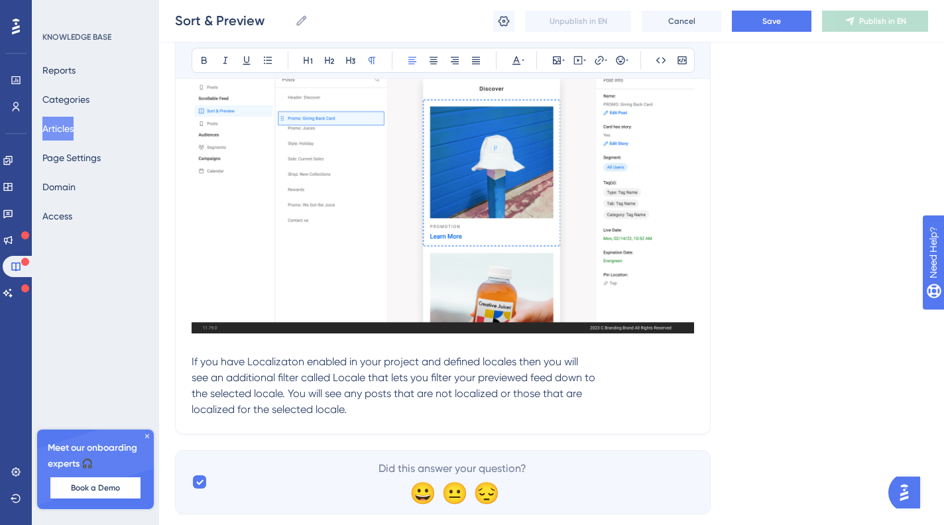
click at [211, 403] on p "If you have Localizaton enabled in your project and defined locales then you wi…" at bounding box center [443, 386] width 503 height 64
click at [195, 412] on span "If you have Localizaton enabled in your project and defined locales then you wi…" at bounding box center [394, 385] width 404 height 60
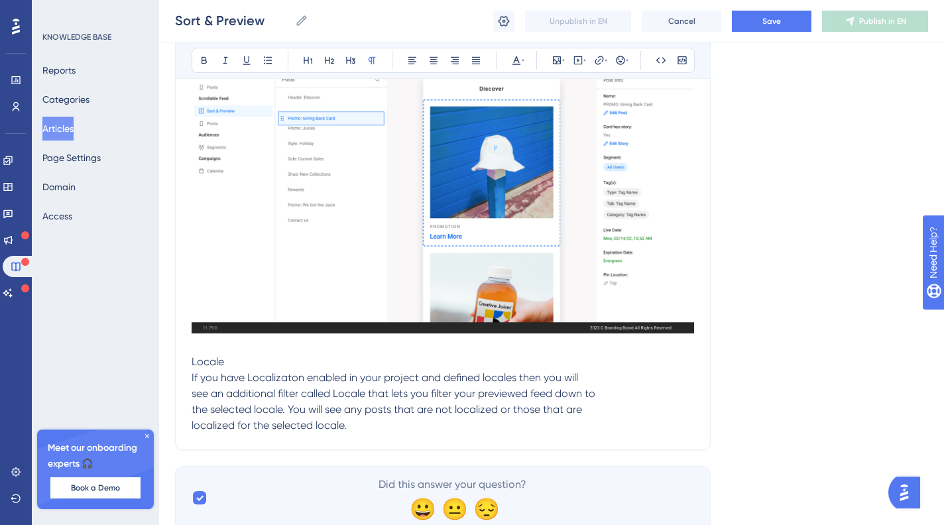
drag, startPoint x: 195, startPoint y: 399, endPoint x: 173, endPoint y: 399, distance: 21.9
click at [216, 368] on span "Locale" at bounding box center [208, 361] width 32 height 13
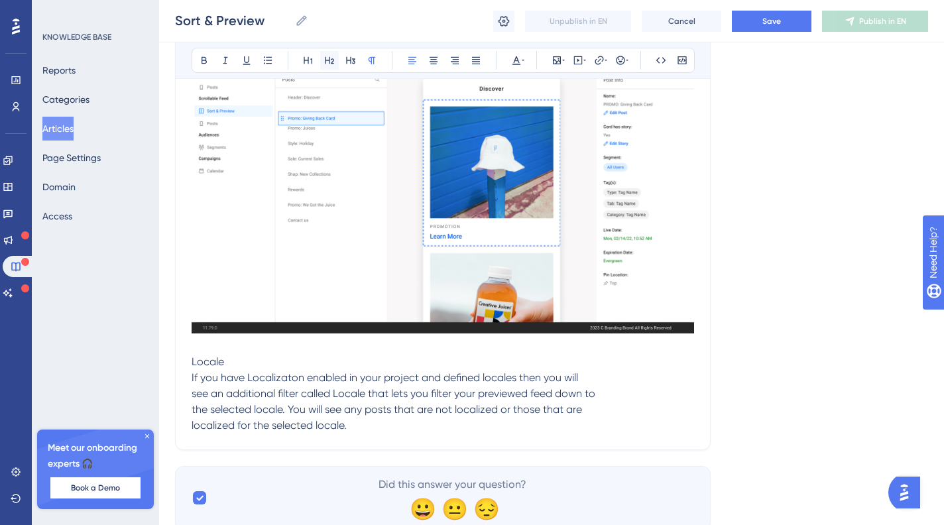
click at [324, 56] on icon at bounding box center [329, 60] width 11 height 11
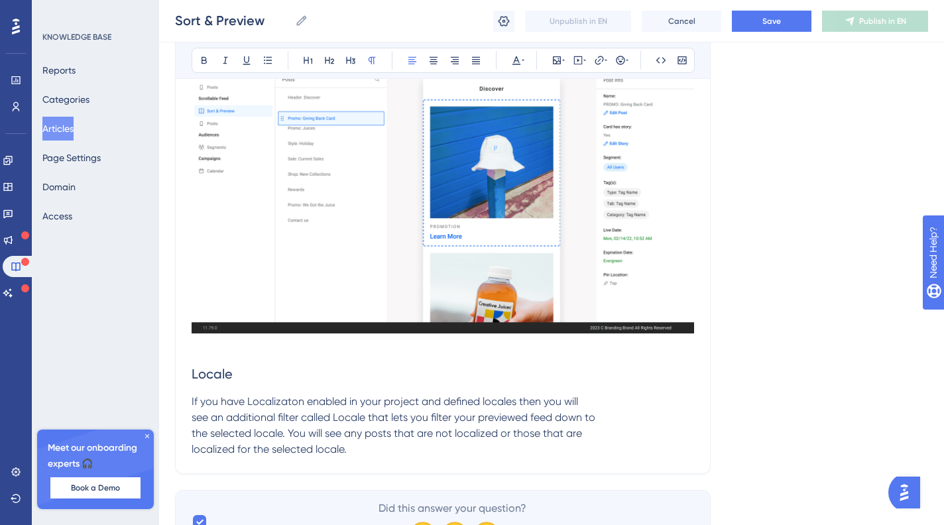
click at [269, 442] on p "If you have Localizaton enabled in your project and defined locales then you wi…" at bounding box center [443, 426] width 503 height 64
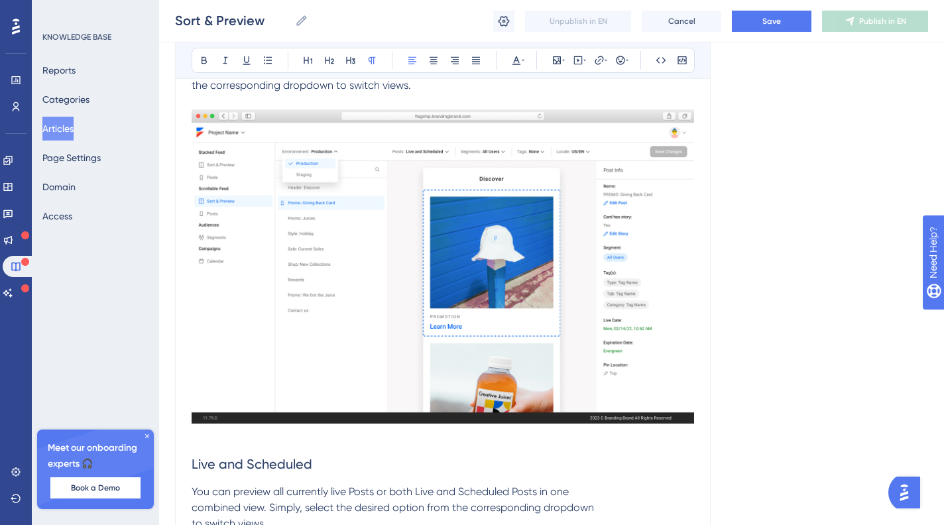
scroll to position [0, 0]
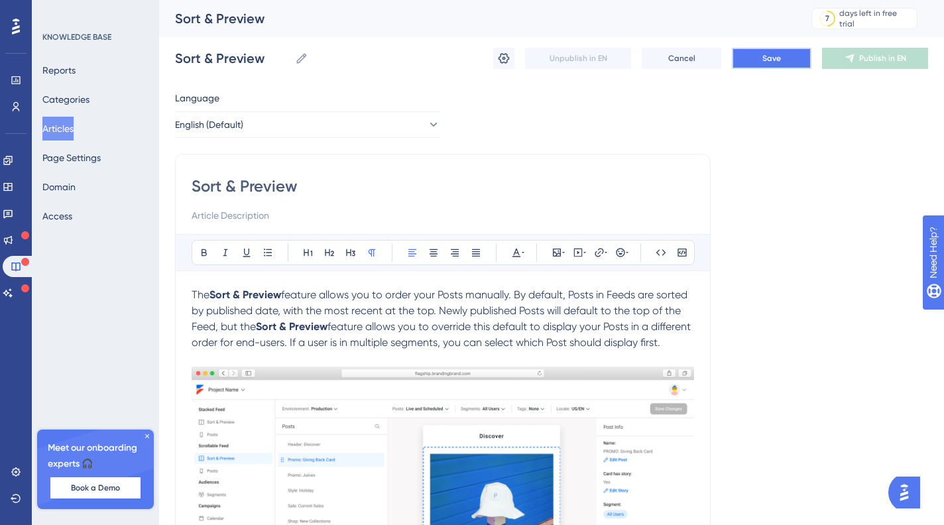
click at [757, 62] on button "Save" at bounding box center [772, 58] width 80 height 21
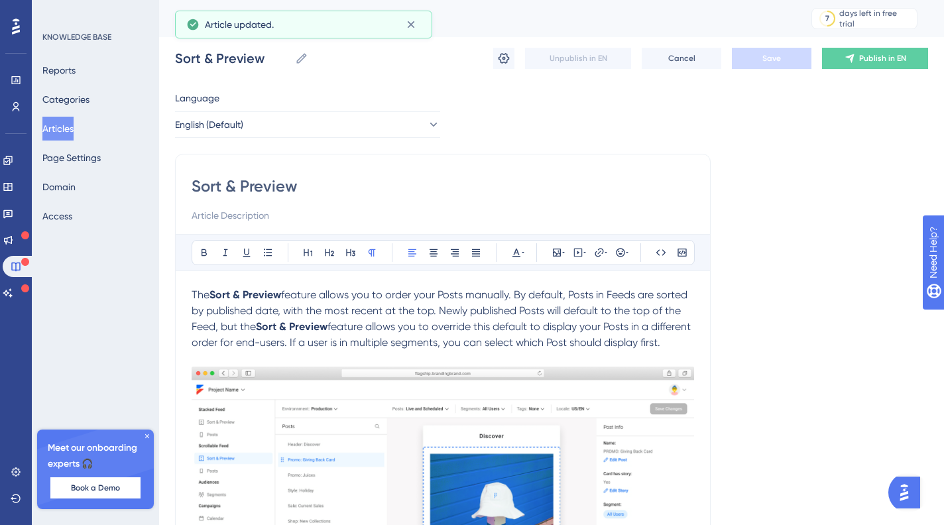
click at [61, 130] on button "Articles" at bounding box center [57, 129] width 31 height 24
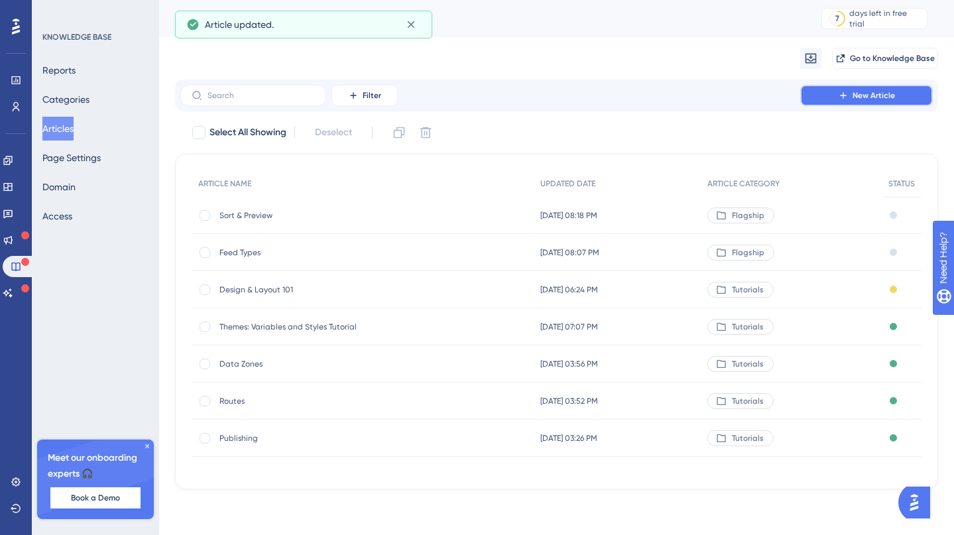
click at [874, 96] on span "New Article" at bounding box center [874, 95] width 42 height 11
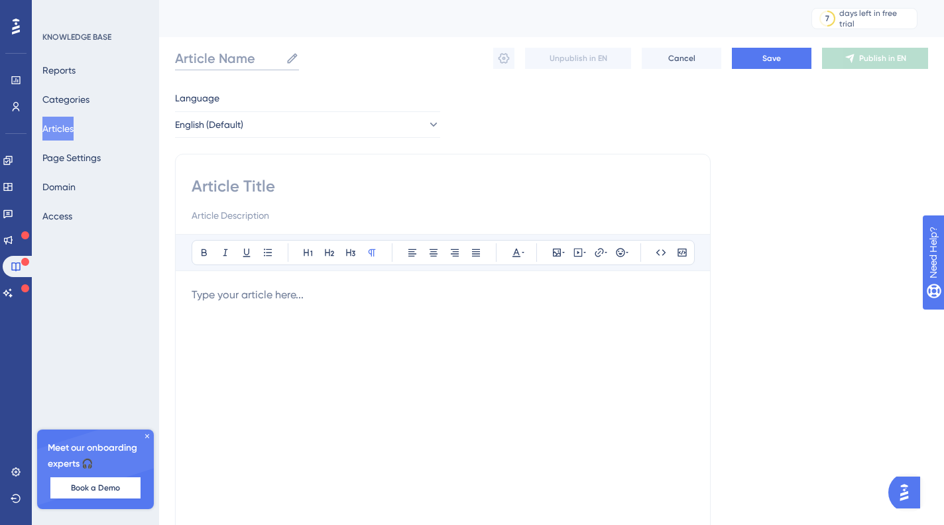
click at [231, 56] on input "Article Name" at bounding box center [227, 58] width 105 height 19
type input "Posts"
click at [249, 190] on input at bounding box center [443, 186] width 503 height 21
type input "Posts"
click at [246, 294] on p at bounding box center [443, 295] width 503 height 16
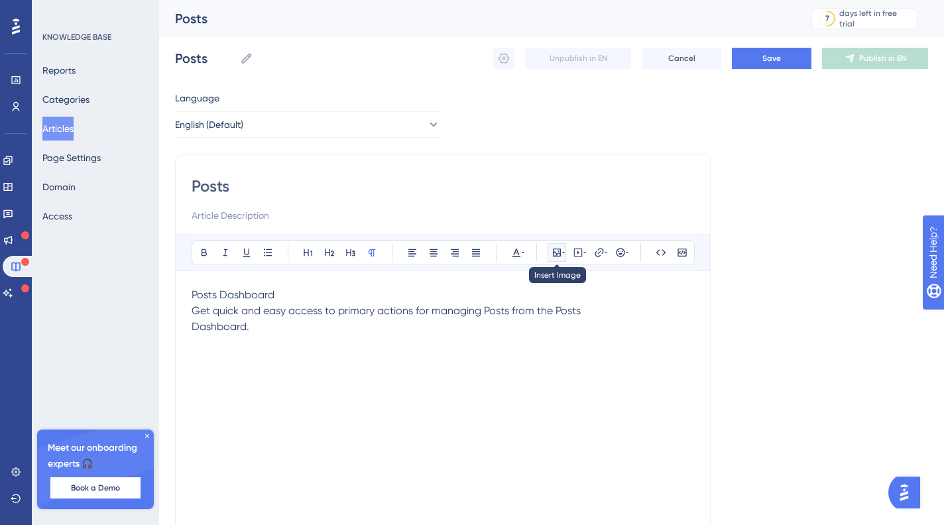
click at [560, 255] on icon at bounding box center [557, 252] width 11 height 11
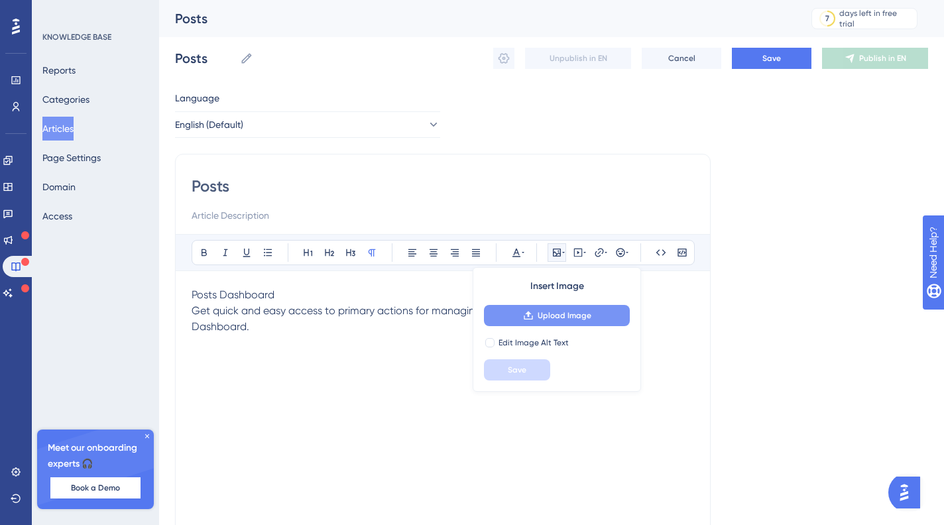
click at [545, 313] on span "Upload Image" at bounding box center [565, 315] width 54 height 11
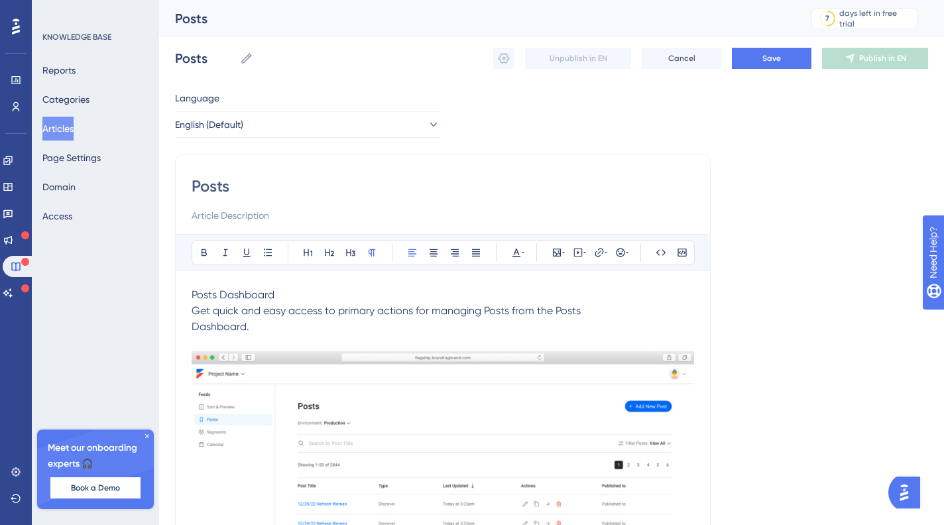
drag, startPoint x: 249, startPoint y: 333, endPoint x: 303, endPoint y: 298, distance: 64.2
click at [250, 332] on p "Posts Dashboard Get quick and easy access to primary actions for managing Posts…" at bounding box center [443, 311] width 503 height 48
drag, startPoint x: 303, startPoint y: 298, endPoint x: 141, endPoint y: 288, distance: 162.8
click at [159, 288] on div "Performance Users Engagement Widgets Feedback Product Updates Knowledge Base AI…" at bounding box center [551, 415] width 785 height 830
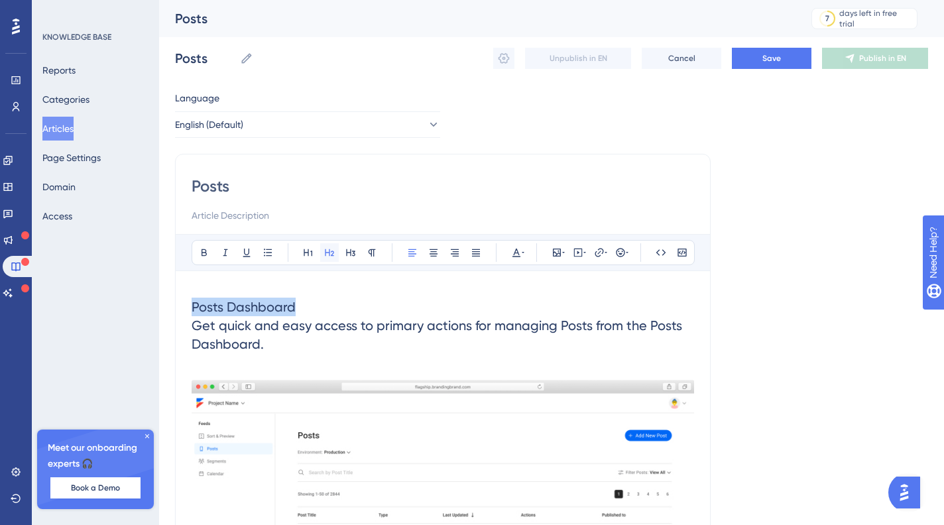
click at [328, 251] on icon at bounding box center [329, 252] width 11 height 11
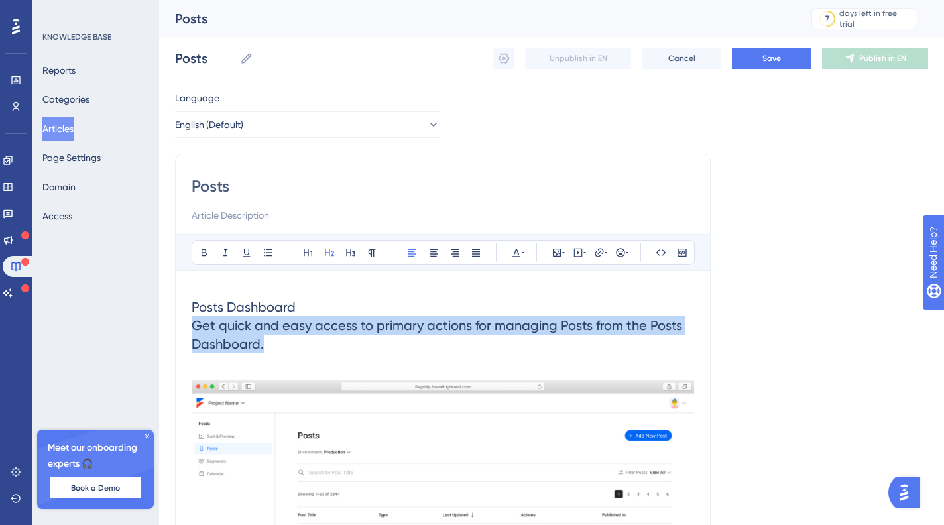
drag, startPoint x: 290, startPoint y: 344, endPoint x: 194, endPoint y: 331, distance: 97.0
click at [194, 331] on h2 "Posts Dashboard Get quick and easy access to primary actions for managing Posts…" at bounding box center [443, 325] width 503 height 77
copy span "Get quick and easy access to primary actions for managing Posts from the Posts …"
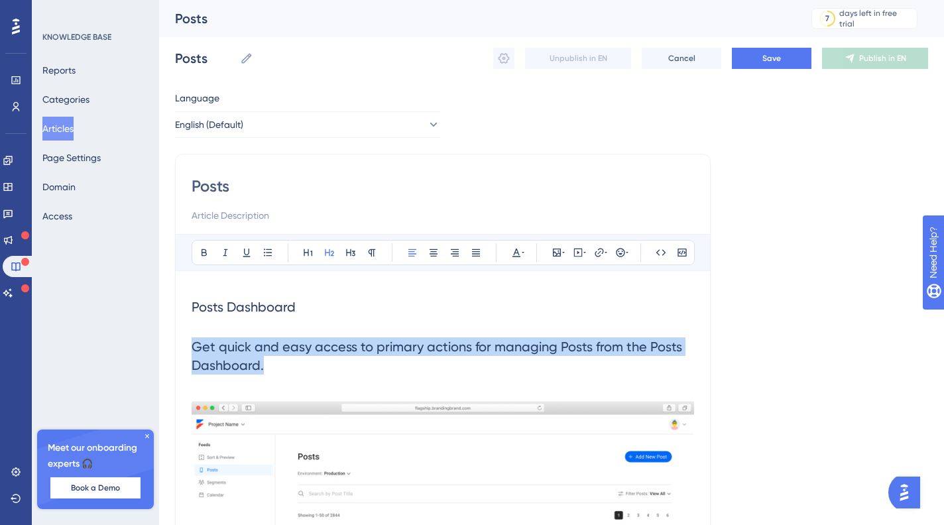
drag, startPoint x: 243, startPoint y: 353, endPoint x: 179, endPoint y: 344, distance: 65.1
click at [179, 344] on div "Posts Bold Italic Underline Bullet Point Heading 1 Heading 2 Heading 3 Normal A…" at bounding box center [443, 467] width 536 height 626
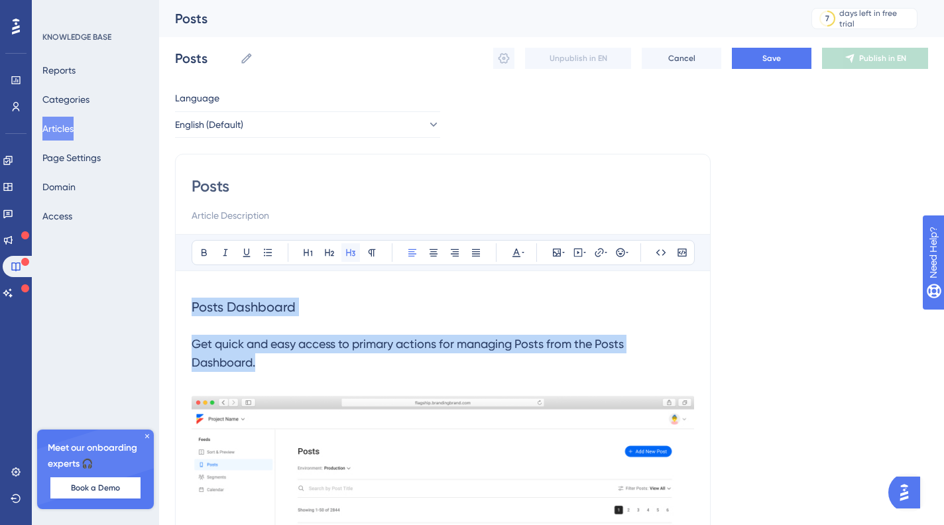
click at [352, 253] on icon at bounding box center [351, 252] width 11 height 11
click at [208, 331] on h3 "Get quick and easy access to primary actions for managing Posts from the Posts …" at bounding box center [443, 353] width 503 height 53
drag, startPoint x: 301, startPoint y: 368, endPoint x: 173, endPoint y: 348, distance: 129.6
click at [173, 348] on div "Performance Users Engagement Widgets Feedback Product Updates Knowledge Base AI…" at bounding box center [551, 437] width 785 height 875
click at [343, 249] on button at bounding box center [351, 252] width 19 height 19
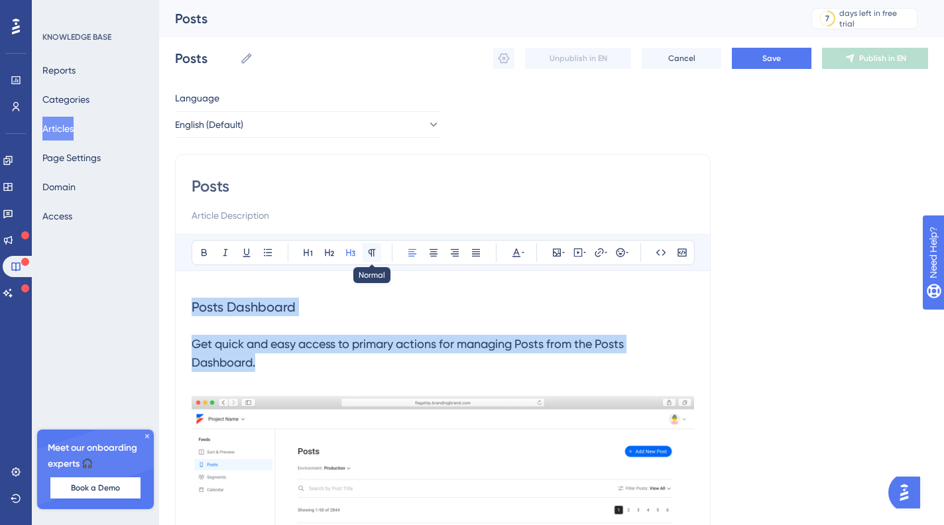
click at [365, 250] on button at bounding box center [372, 252] width 19 height 19
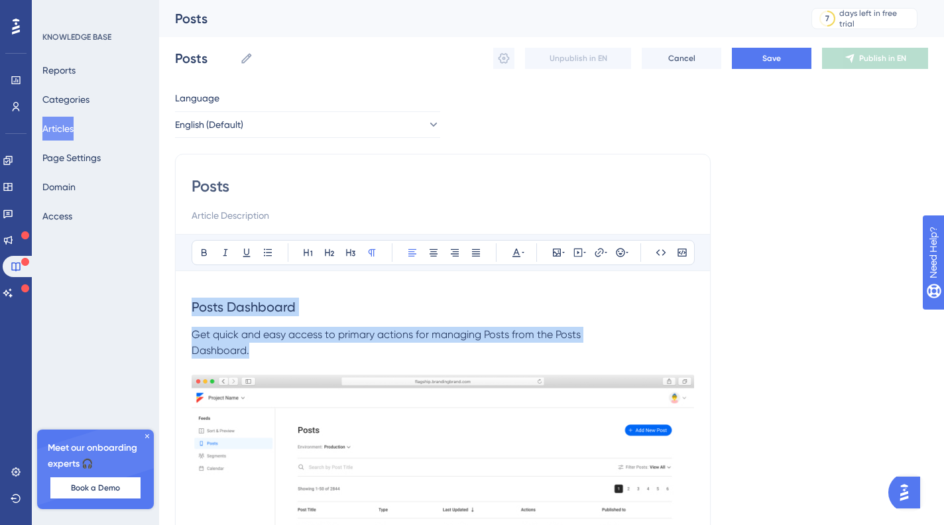
click at [249, 327] on p "Get quick and easy access to primary actions for managing Posts from the Posts …" at bounding box center [443, 343] width 503 height 32
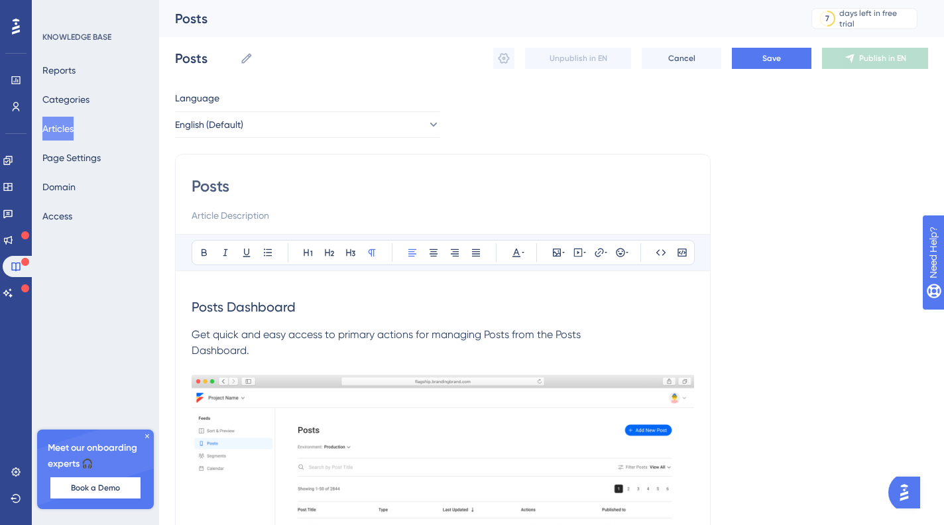
click at [196, 352] on span "Dashboard." at bounding box center [221, 350] width 58 height 13
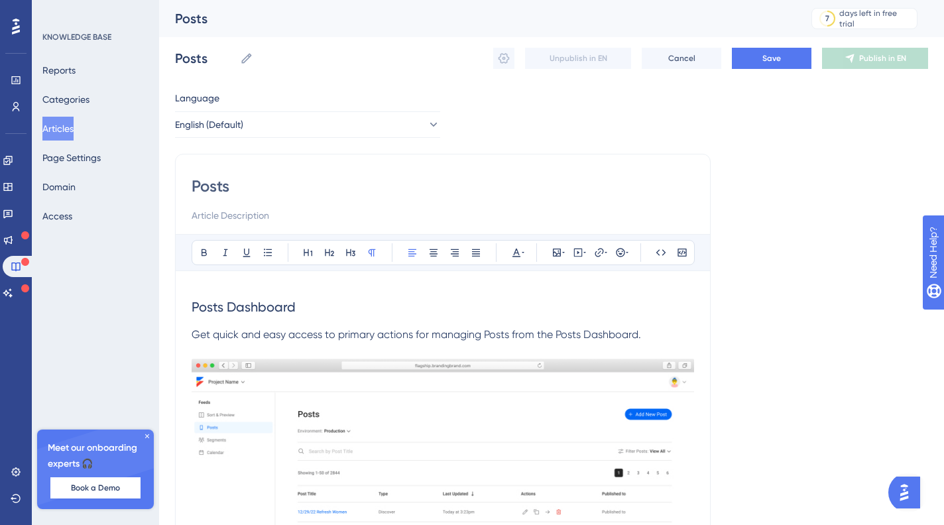
scroll to position [233, 0]
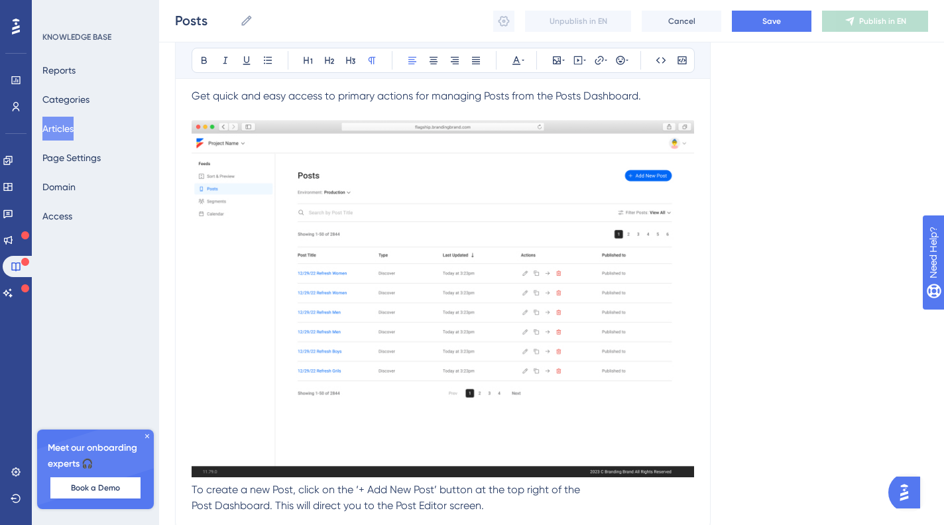
click at [189, 487] on div "Posts Bold Italic Underline Bullet Point Heading 1 Heading 2 Heading 3 Normal A…" at bounding box center [443, 222] width 536 height 615
click at [192, 491] on span "To create a new Post, click on the ‘+ Add New Post’ button at the top right of …" at bounding box center [386, 497] width 389 height 29
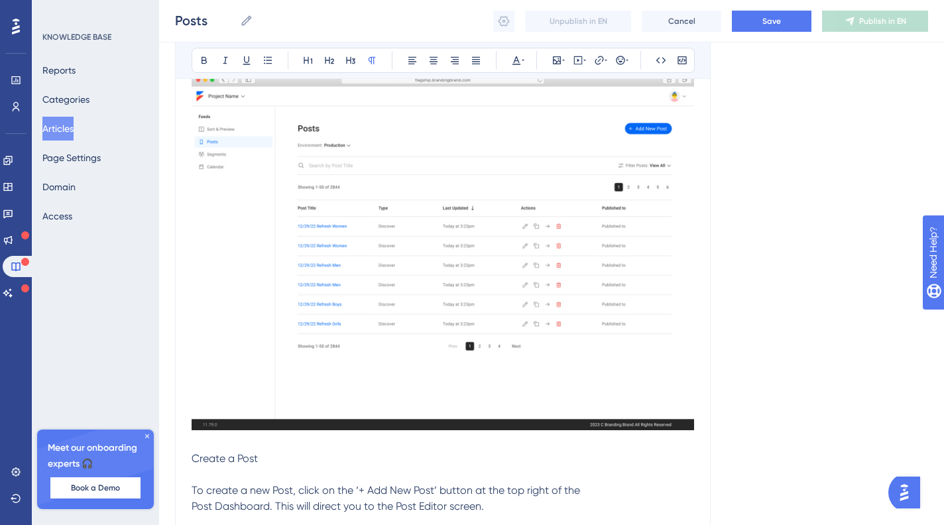
scroll to position [316, 0]
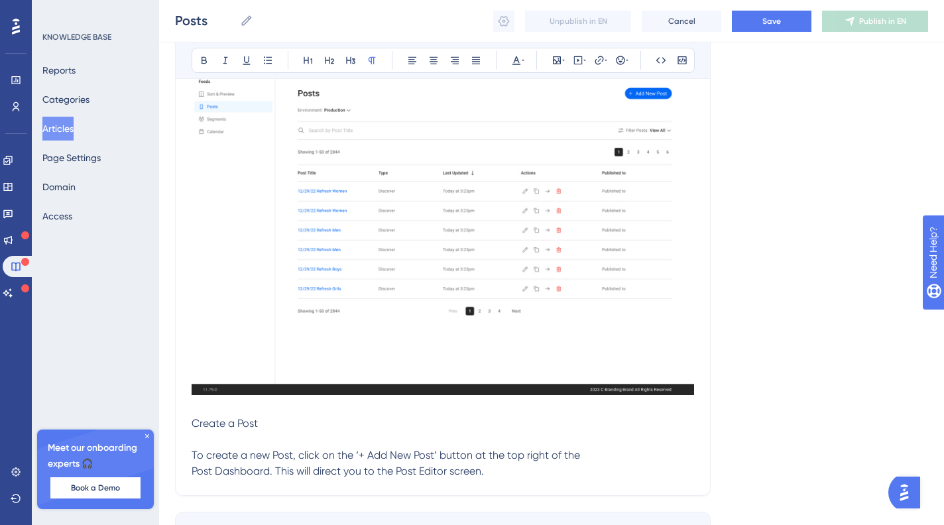
click at [525, 472] on p "To create a new Post, click on the ‘+ Add New Post’ button at the top right of …" at bounding box center [443, 464] width 503 height 32
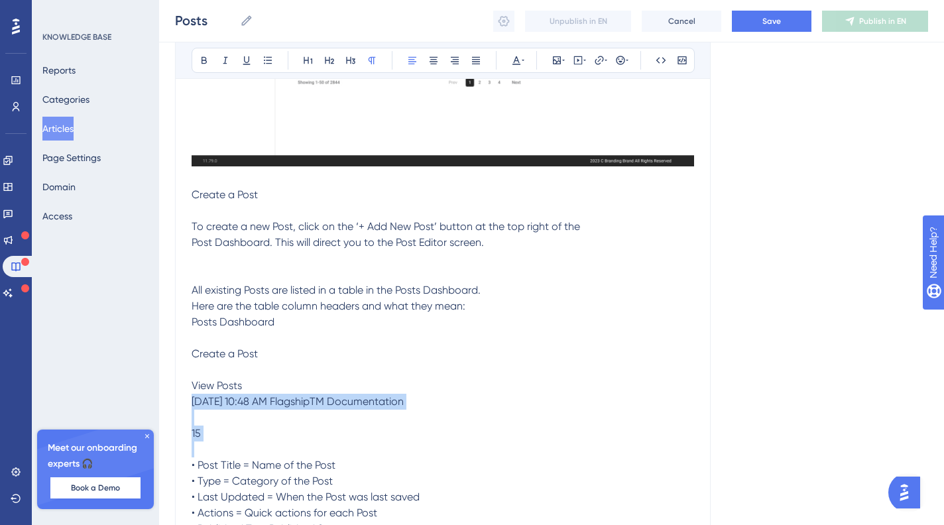
drag, startPoint x: 222, startPoint y: 430, endPoint x: 187, endPoint y: 406, distance: 42.5
click at [187, 406] on div "Posts Bold Italic Underline Bullet Point Heading 1 Heading 2 Heading 3 Normal A…" at bounding box center [443, 79] width 536 height 950
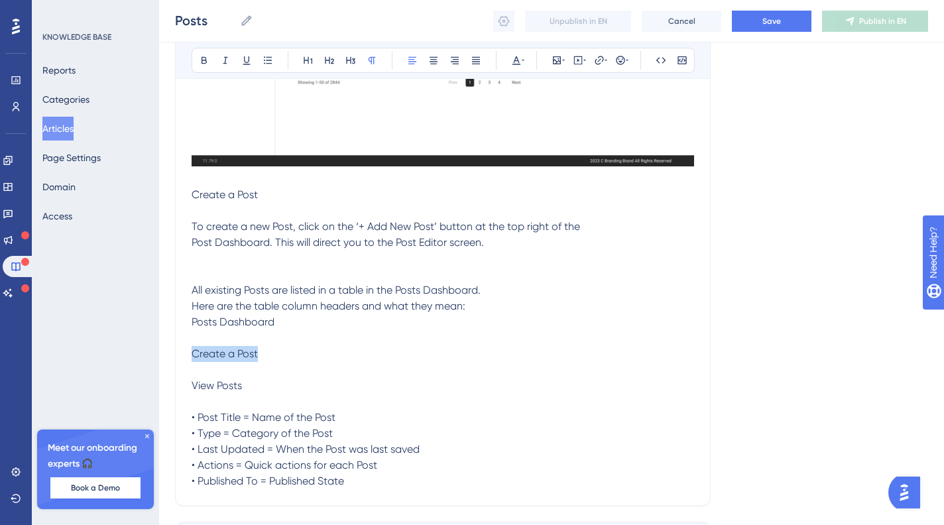
drag, startPoint x: 290, startPoint y: 348, endPoint x: 154, endPoint y: 354, distance: 136.1
click at [159, 354] on div "Performance Users Engagement Widgets Feedback Product Updates Knowledge Base AI…" at bounding box center [551, 31] width 785 height 1151
click at [316, 331] on p "All existing Posts are listed in a table in the Posts Dashboard. Here are the t…" at bounding box center [443, 386] width 503 height 207
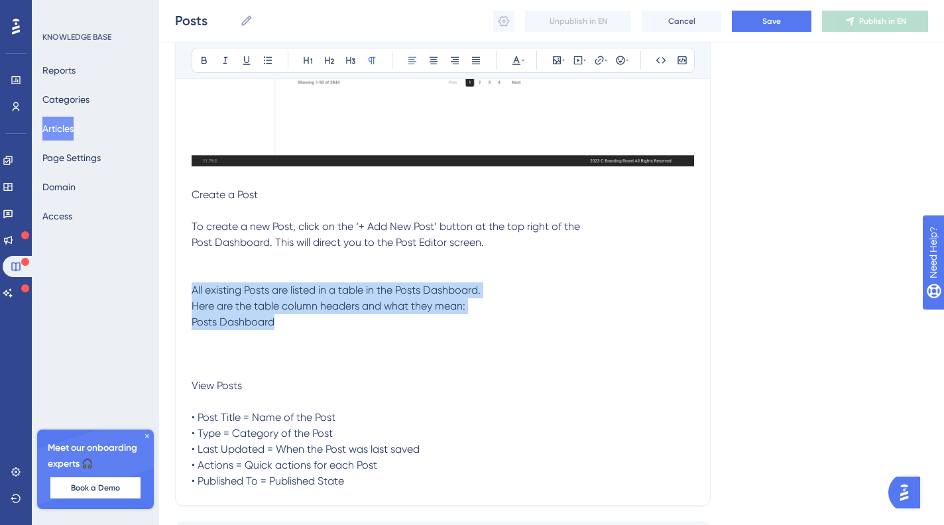
drag, startPoint x: 318, startPoint y: 328, endPoint x: 162, endPoint y: 290, distance: 161.0
click at [162, 290] on div "Performance Users Engagement Widgets Feedback Product Updates Knowledge Base AI…" at bounding box center [551, 31] width 785 height 1151
copy span "All existing Posts are listed in a table in the Posts Dashboard. Here are the t…"
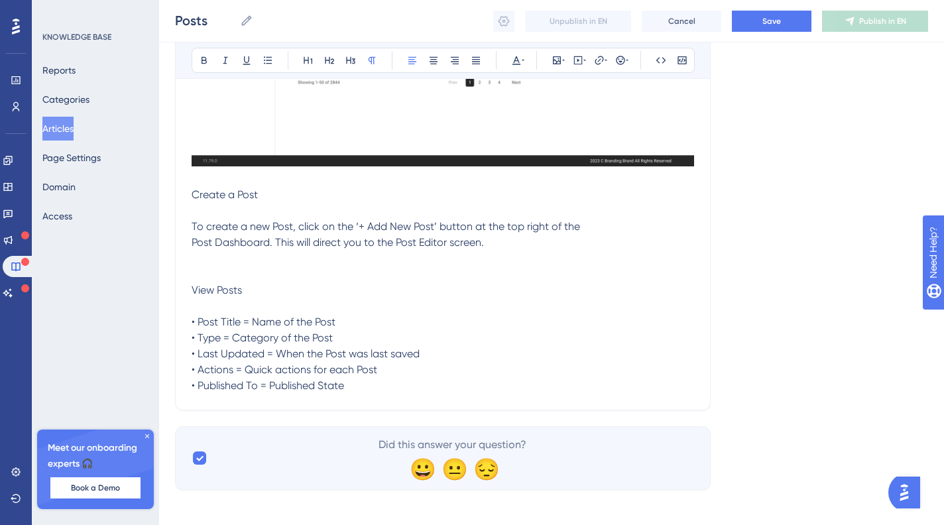
click at [265, 283] on p "To create a new Post, click on the ‘+ Add New Post’ button at the top right of …" at bounding box center [443, 306] width 503 height 175
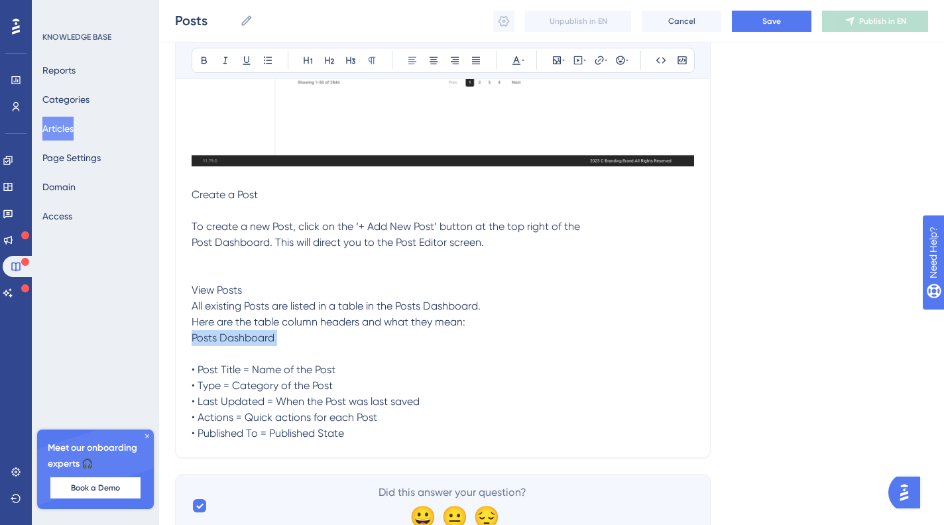
drag, startPoint x: 260, startPoint y: 335, endPoint x: 155, endPoint y: 334, distance: 105.5
click at [159, 334] on div "Performance Users Engagement Widgets Feedback Product Updates Knowledge Base AI…" at bounding box center [551, 8] width 785 height 1104
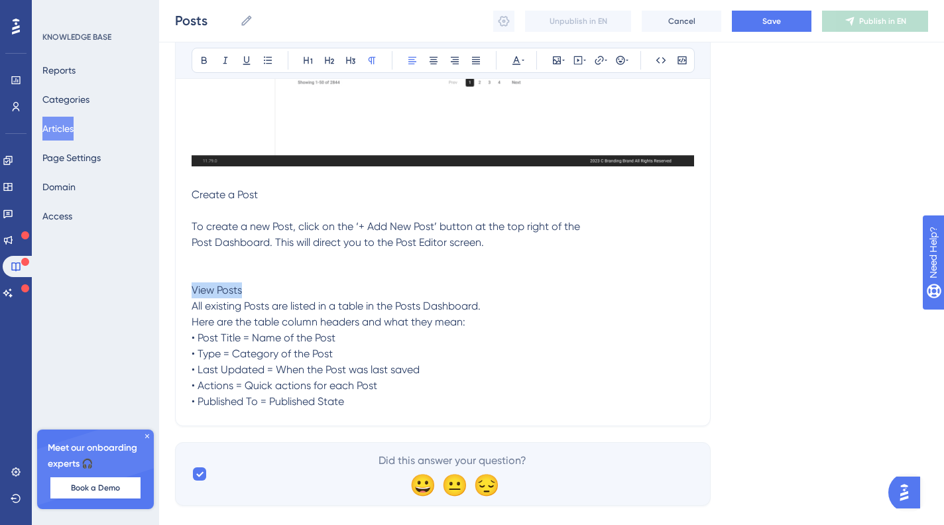
drag, startPoint x: 242, startPoint y: 290, endPoint x: 165, endPoint y: 285, distance: 77.2
click at [324, 60] on icon at bounding box center [329, 60] width 11 height 11
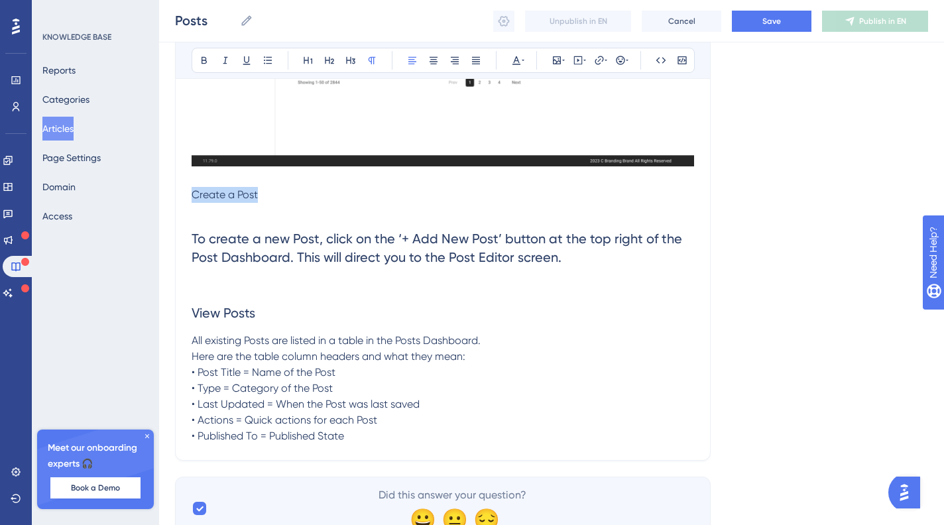
drag, startPoint x: 287, startPoint y: 195, endPoint x: 150, endPoint y: 186, distance: 136.9
click at [159, 188] on div "Performance Users Engagement Widgets Feedback Product Updates Knowledge Base AI…" at bounding box center [551, 9] width 785 height 1106
click at [330, 59] on icon at bounding box center [329, 60] width 11 height 11
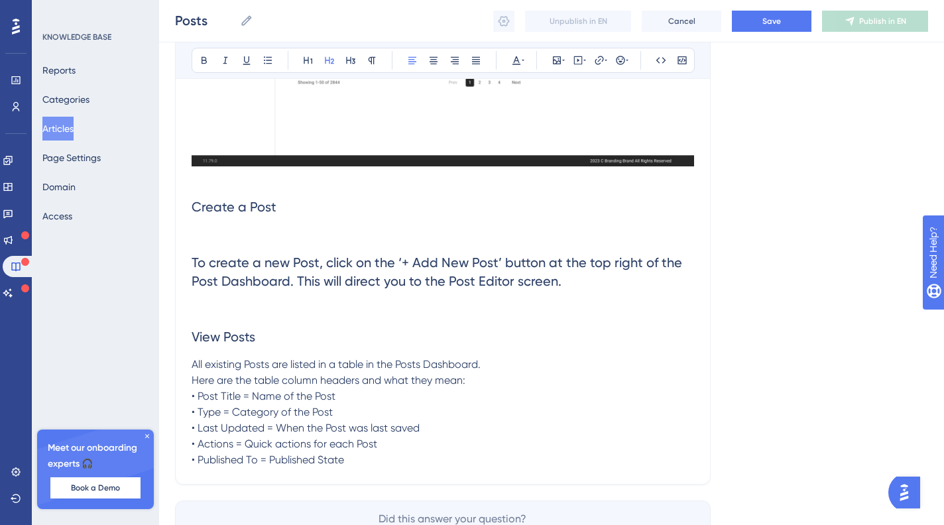
click at [434, 283] on span "To create a new Post, click on the ‘+ Add New Post’ button at the top right of …" at bounding box center [437, 300] width 491 height 90
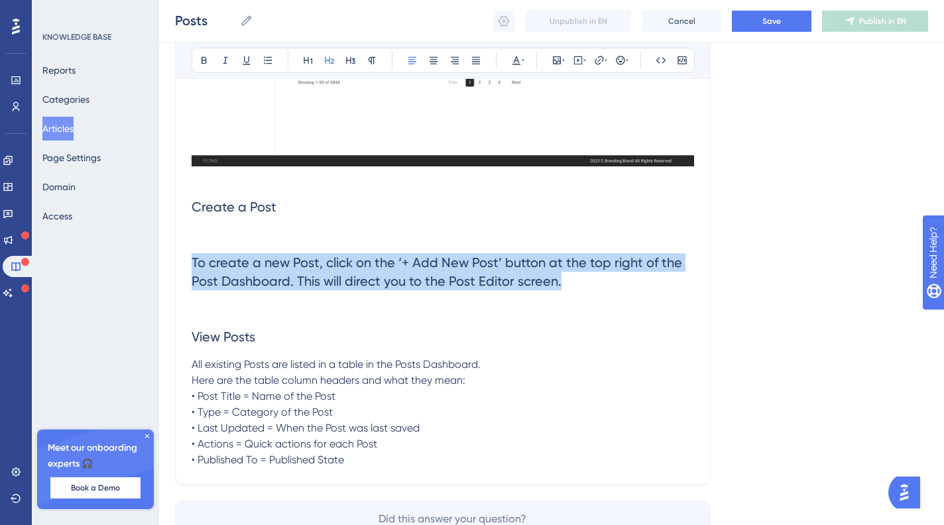
drag, startPoint x: 596, startPoint y: 288, endPoint x: 161, endPoint y: 256, distance: 435.6
click at [170, 259] on div "Performance Users Engagement Widgets Feedback Product Updates Knowledge Base AI…" at bounding box center [551, 21] width 785 height 1130
copy span "To create a new Post, click on the ‘+ Add New Post’ button at the top right of …"
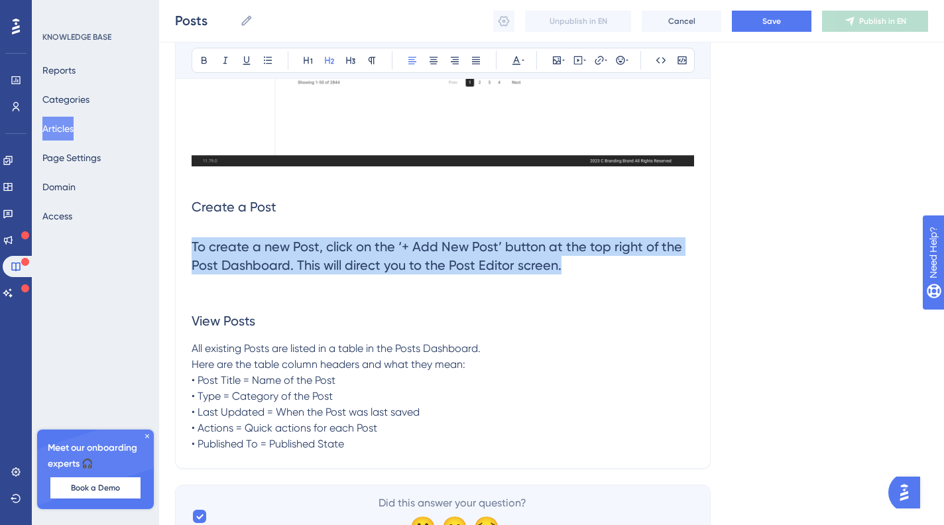
drag, startPoint x: 613, startPoint y: 271, endPoint x: 182, endPoint y: 235, distance: 433.3
click at [176, 237] on div "Posts Bold Italic Underline Bullet Point Heading 1 Heading 2 Heading 3 Normal A…" at bounding box center [443, 36] width 536 height 865
click at [375, 62] on icon at bounding box center [372, 60] width 11 height 11
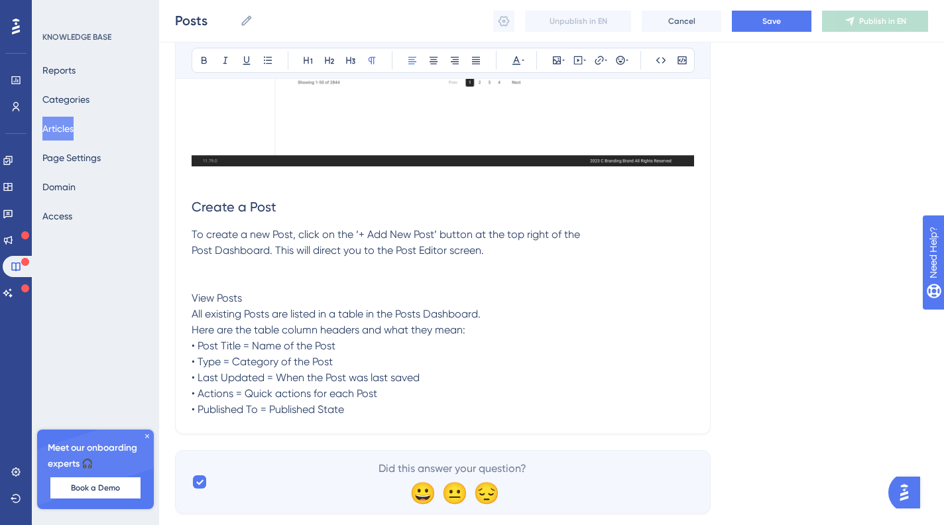
click at [214, 220] on h2 "Create a Post" at bounding box center [443, 207] width 503 height 40
drag, startPoint x: 163, startPoint y: 291, endPoint x: 141, endPoint y: 285, distance: 23.3
click at [325, 58] on icon at bounding box center [329, 60] width 11 height 11
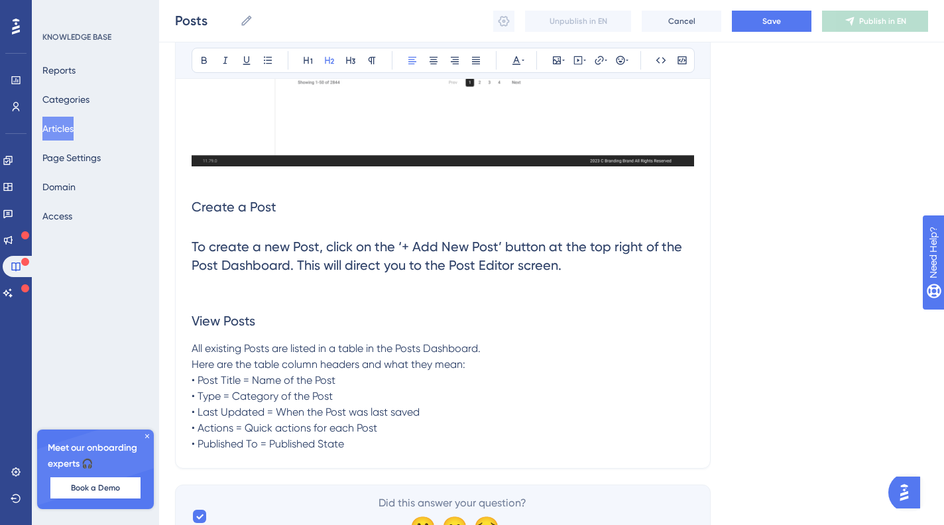
click at [385, 259] on span "Post Dashboard. This will direct you to the Post Editor screen. View Posts" at bounding box center [377, 293] width 370 height 72
click at [254, 291] on h2 "To create a new Post, click on the ‘+ Add New Post’ button at the top right of …" at bounding box center [443, 284] width 503 height 114
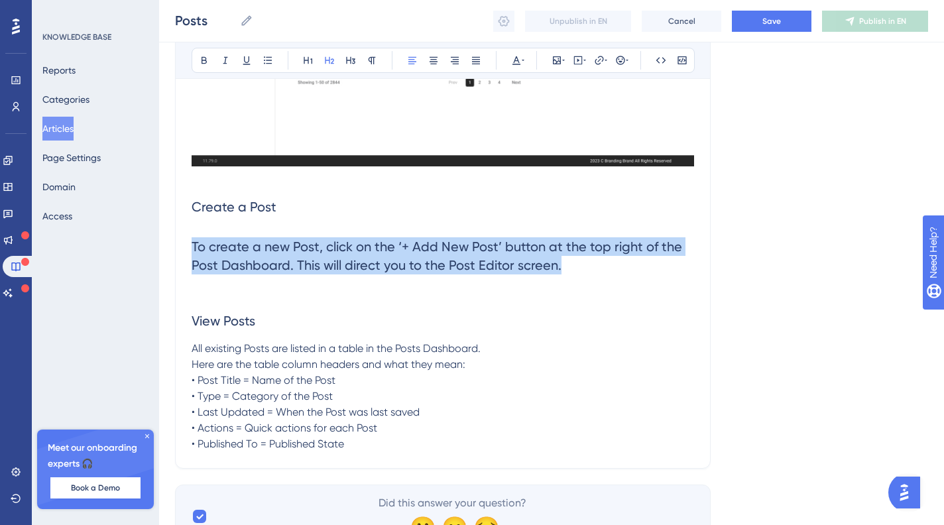
drag, startPoint x: 302, startPoint y: 253, endPoint x: 167, endPoint y: 246, distance: 134.8
click at [167, 246] on div "Performance Users Engagement Widgets Feedback Product Updates Knowledge Base AI…" at bounding box center [551, 13] width 785 height 1114
click at [366, 58] on button at bounding box center [372, 60] width 19 height 19
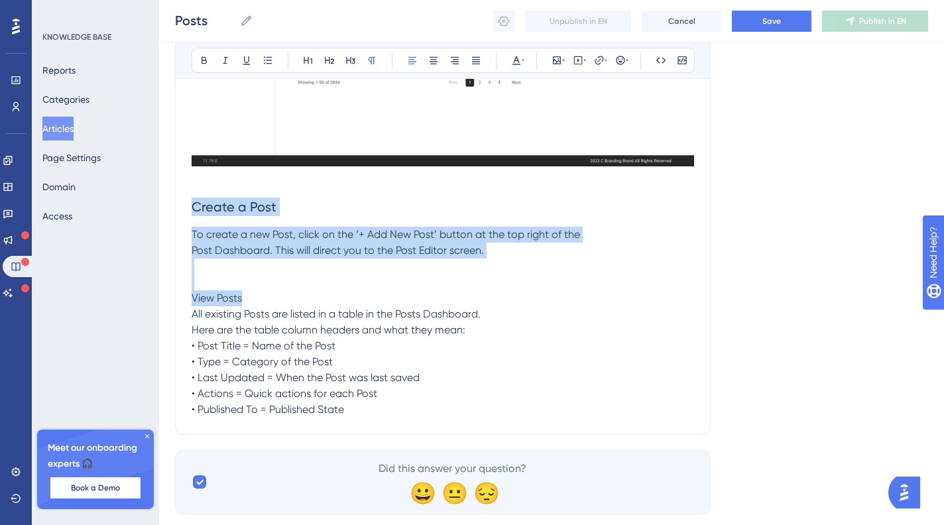
click at [271, 238] on span "To create a new Post, click on the ‘+ Add New Post’ button at the top right of …" at bounding box center [386, 234] width 389 height 13
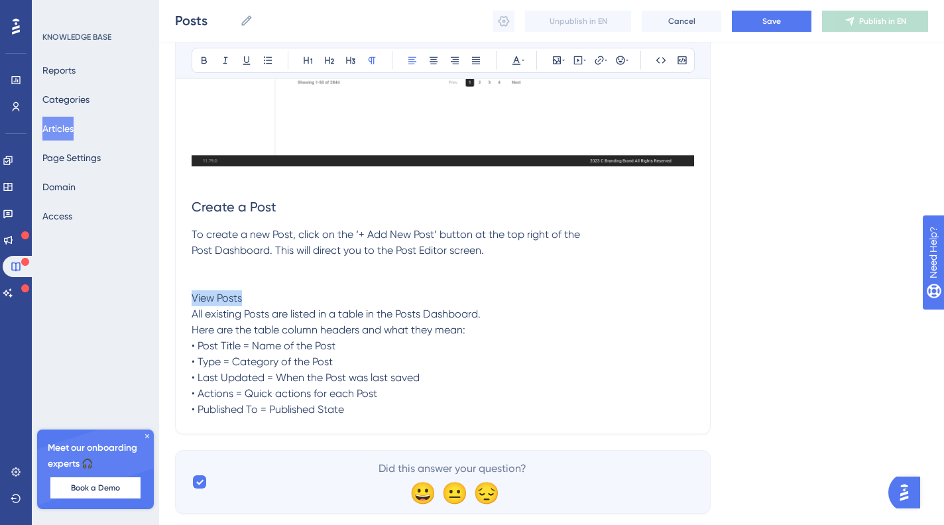
drag, startPoint x: 251, startPoint y: 300, endPoint x: 162, endPoint y: 292, distance: 89.8
copy span "View Posts"
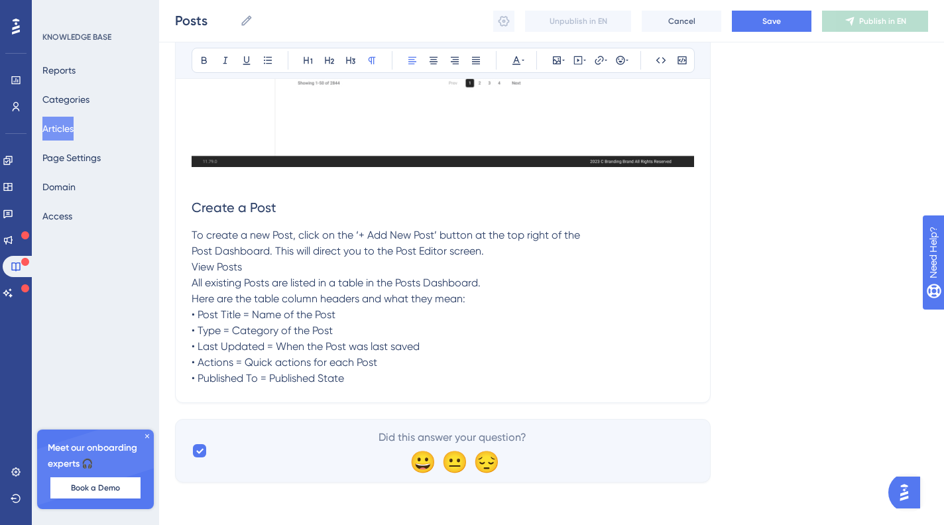
drag, startPoint x: 294, startPoint y: 294, endPoint x: 149, endPoint y: 285, distance: 145.5
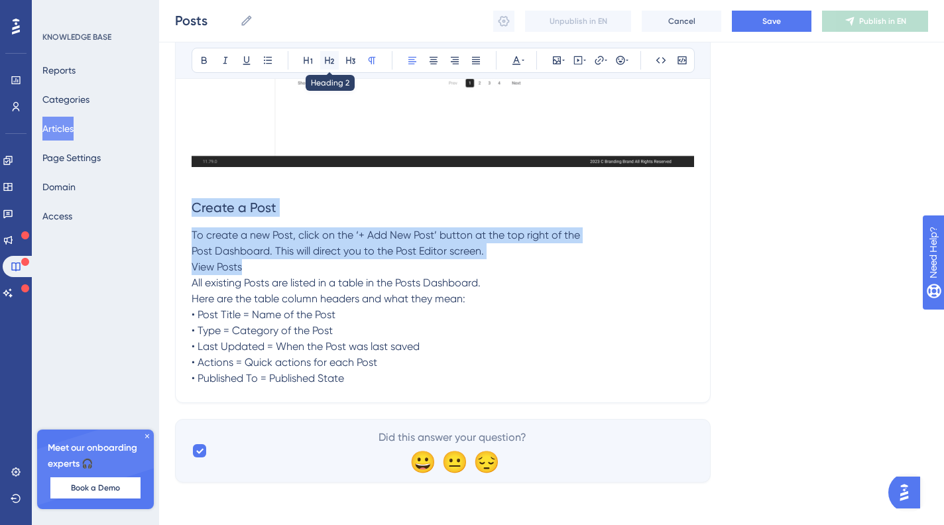
click at [334, 63] on icon at bounding box center [329, 60] width 9 height 7
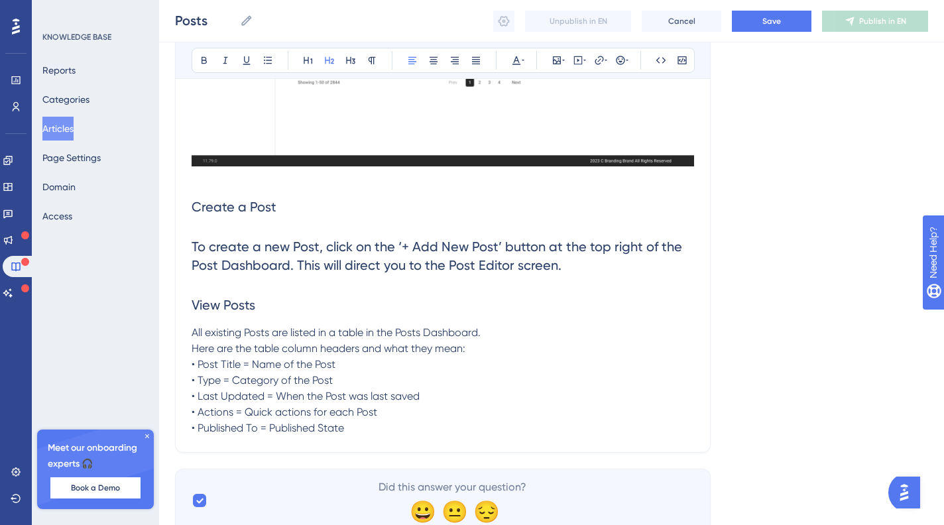
click at [224, 284] on h2 "To create a new Post, click on the ‘+ Add New Post’ button at the top right of …" at bounding box center [443, 256] width 503 height 58
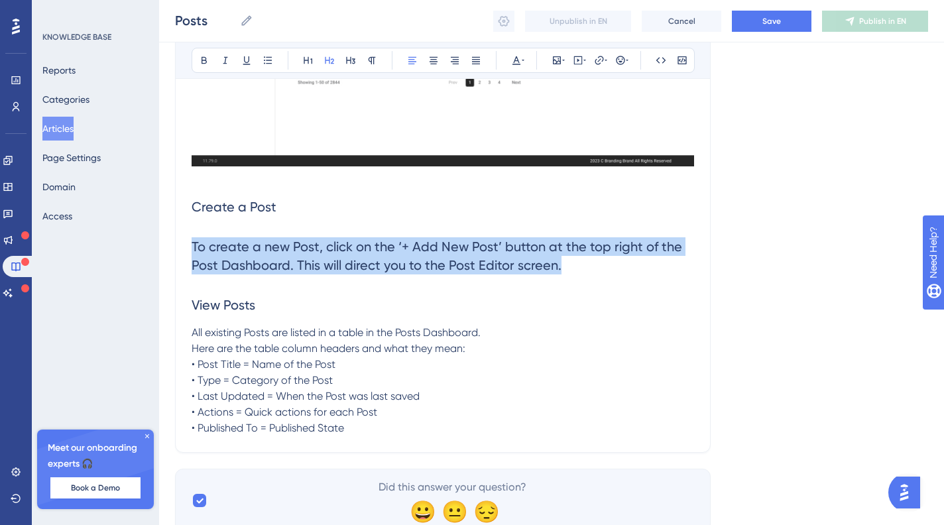
drag, startPoint x: 582, startPoint y: 268, endPoint x: 170, endPoint y: 249, distance: 412.3
click at [170, 249] on div "Performance Users Engagement Widgets Feedback Product Updates Knowledge Base AI…" at bounding box center [551, 5] width 785 height 1098
copy h2 "To create a new Post, click on the ‘+ Add New Post’ button at the top right of …"
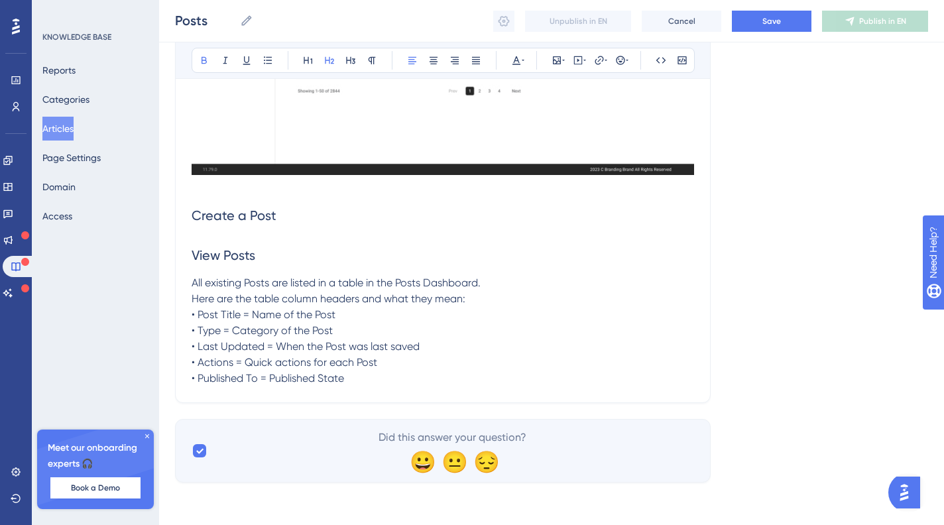
click at [250, 228] on h2 "Create a Post" at bounding box center [443, 216] width 503 height 40
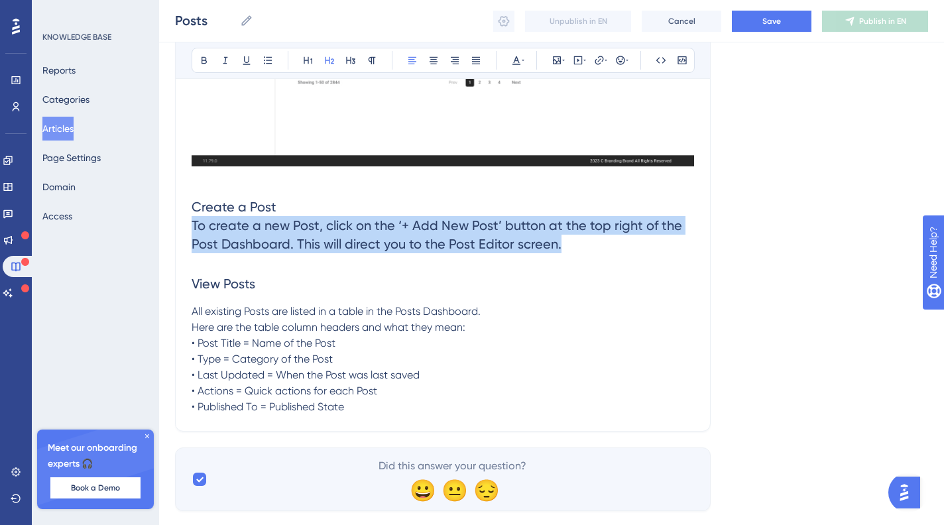
drag, startPoint x: 565, startPoint y: 248, endPoint x: 222, endPoint y: 209, distance: 345.8
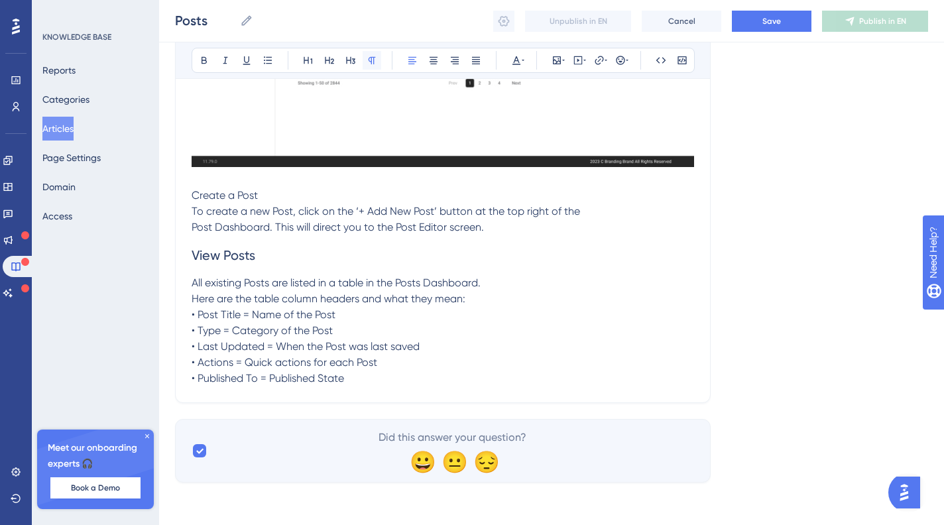
click at [370, 64] on icon at bounding box center [372, 60] width 11 height 11
click at [262, 194] on p "Create a Post To create a new Post, click on the ‘+ Add New Post’ button at the…" at bounding box center [443, 212] width 503 height 48
drag, startPoint x: 203, startPoint y: 200, endPoint x: 176, endPoint y: 200, distance: 27.2
click at [176, 200] on div "Posts Bold Italic Underline Bullet Point Heading 1 Heading 2 Heading 3 Normal A…" at bounding box center [443, 4] width 536 height 799
copy span "Create a Post"
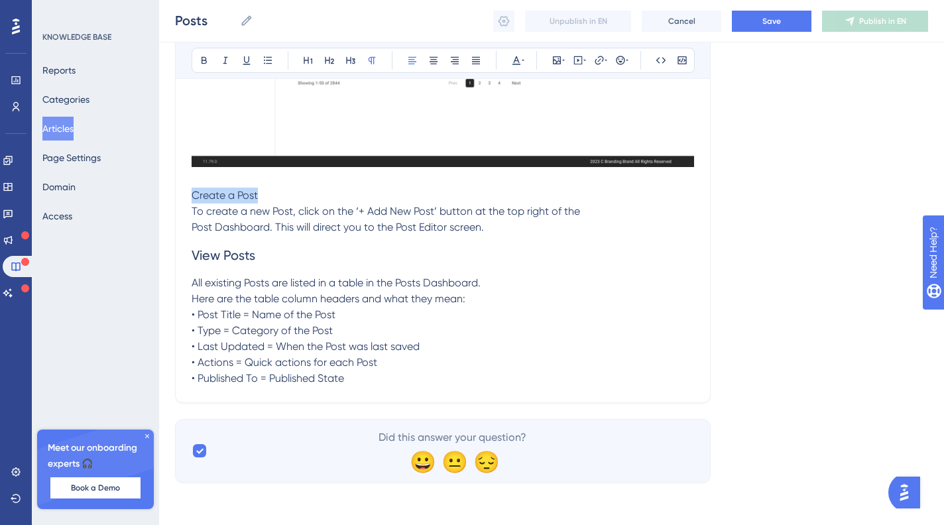
drag, startPoint x: 271, startPoint y: 192, endPoint x: 149, endPoint y: 195, distance: 122.1
click at [336, 63] on button at bounding box center [329, 60] width 19 height 19
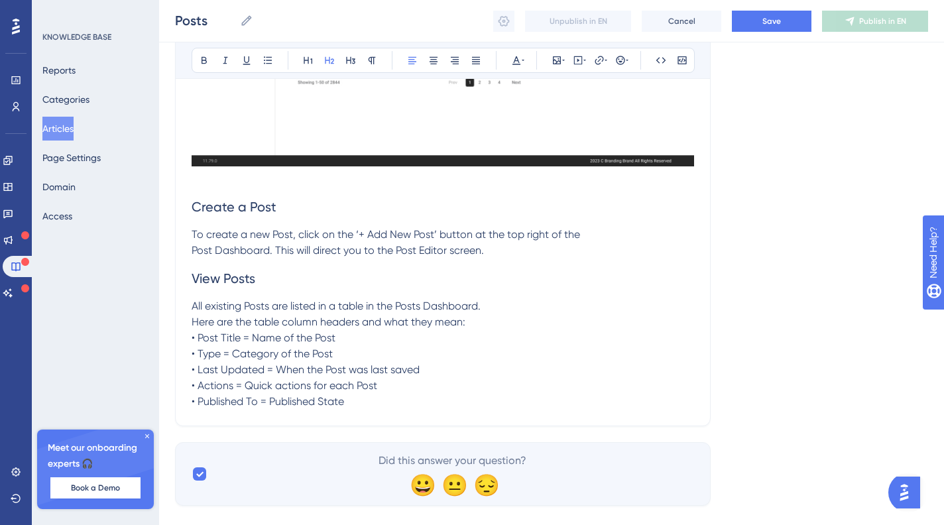
click at [343, 294] on h2 "View Posts" at bounding box center [443, 279] width 503 height 40
click at [206, 237] on p "To create a new Post, click on the ‘+ Add New Post’ button at the top right of …" at bounding box center [443, 243] width 503 height 32
click at [261, 298] on h2 "View Posts" at bounding box center [443, 279] width 503 height 40
click at [194, 252] on span "To create a new Post, click on the ‘+ Add New Post’ button at the top right of …" at bounding box center [386, 242] width 389 height 29
click at [386, 410] on p "All existing Posts are listed in a table in the Posts Dashboard. Here are the t…" at bounding box center [443, 353] width 503 height 111
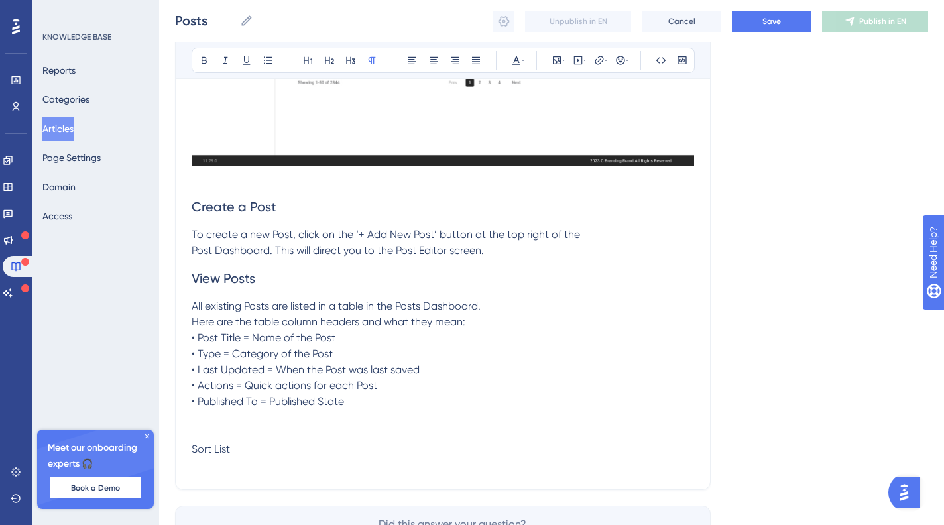
scroll to position [560, 0]
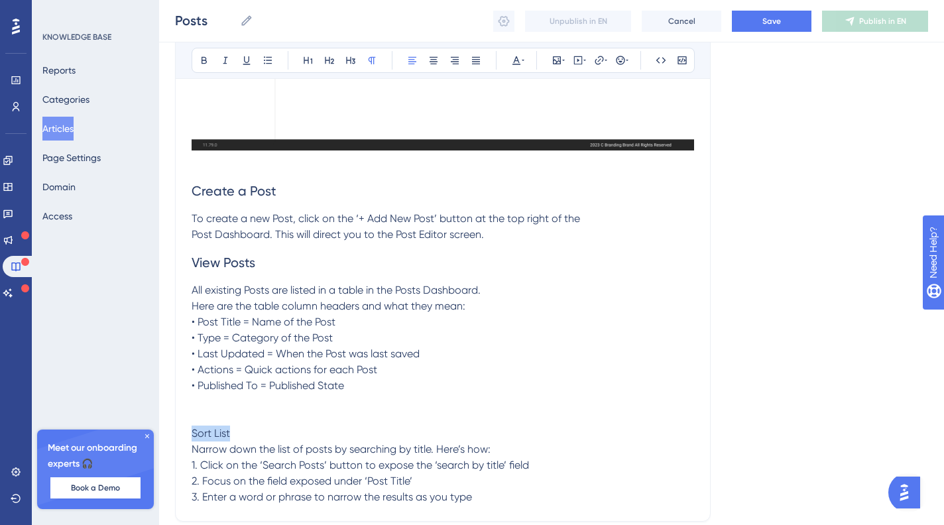
drag, startPoint x: 175, startPoint y: 458, endPoint x: 160, endPoint y: 458, distance: 14.6
click at [160, 458] on div "Performance Users Engagement Widgets Feedback Product Updates Knowledge Base AI…" at bounding box center [551, 31] width 785 height 1183
click at [324, 60] on icon at bounding box center [329, 60] width 11 height 11
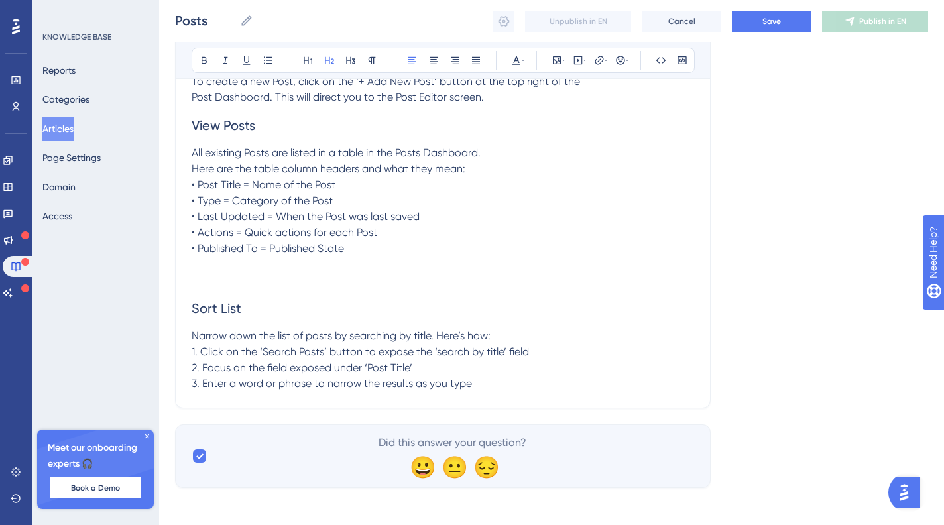
scroll to position [698, 0]
click at [546, 391] on p "Narrow down the list of posts by searching by title. Here’s how: 1. Click on th…" at bounding box center [443, 360] width 503 height 64
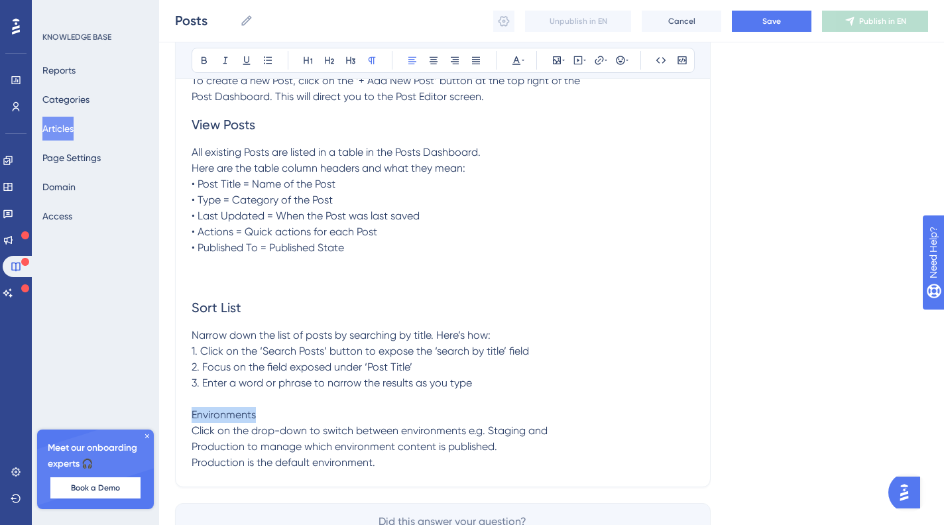
drag, startPoint x: 350, startPoint y: 448, endPoint x: 166, endPoint y: 438, distance: 183.3
click at [330, 63] on icon at bounding box center [329, 60] width 11 height 11
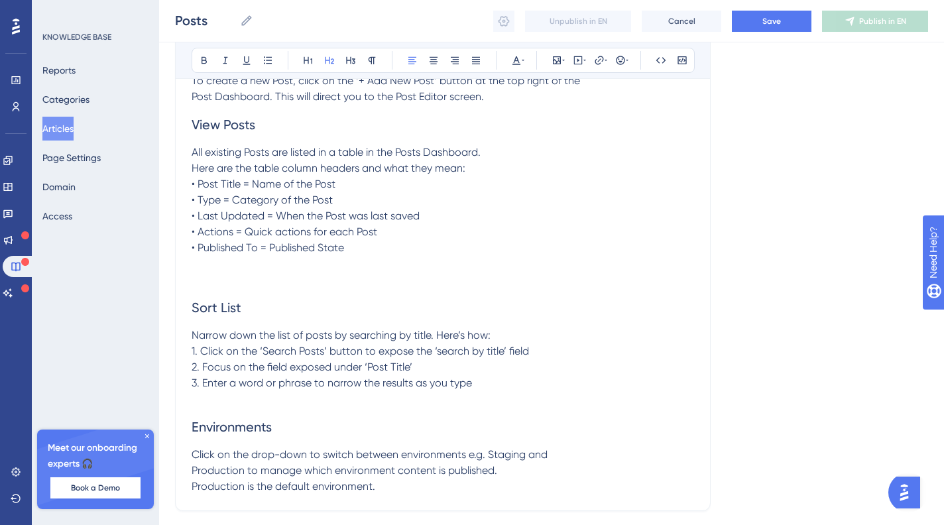
drag, startPoint x: 367, startPoint y: 450, endPoint x: 280, endPoint y: 343, distance: 138.2
click at [367, 447] on h2 "Environments" at bounding box center [443, 427] width 503 height 40
click at [254, 288] on p at bounding box center [443, 280] width 503 height 16
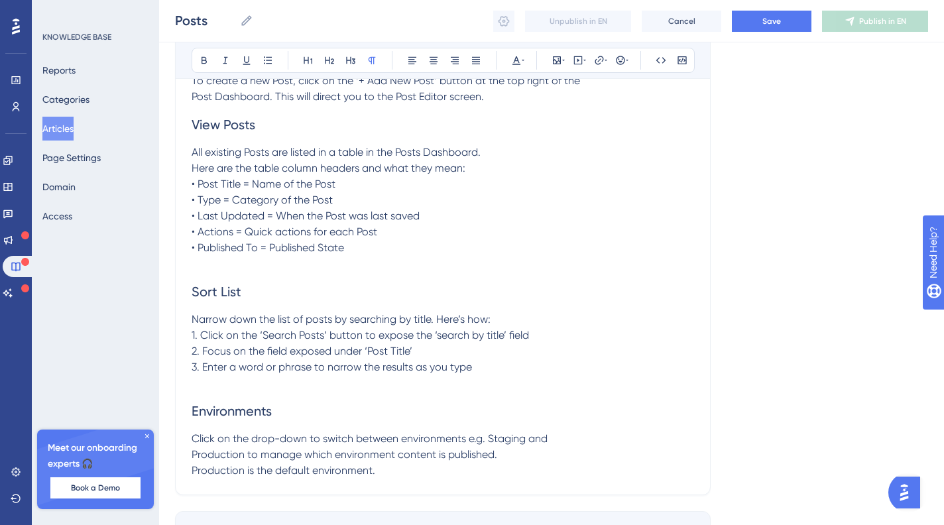
click at [403, 479] on p "Click on the drop-down to switch between environments e.g. Staging and Producti…" at bounding box center [443, 455] width 503 height 48
click at [195, 477] on span "Click on the drop-down to switch between environments e.g. Staging and Producti…" at bounding box center [370, 454] width 356 height 44
click at [196, 477] on span "Click on the drop-down to switch between environments e.g. Staging and Producti…" at bounding box center [443, 454] width 502 height 44
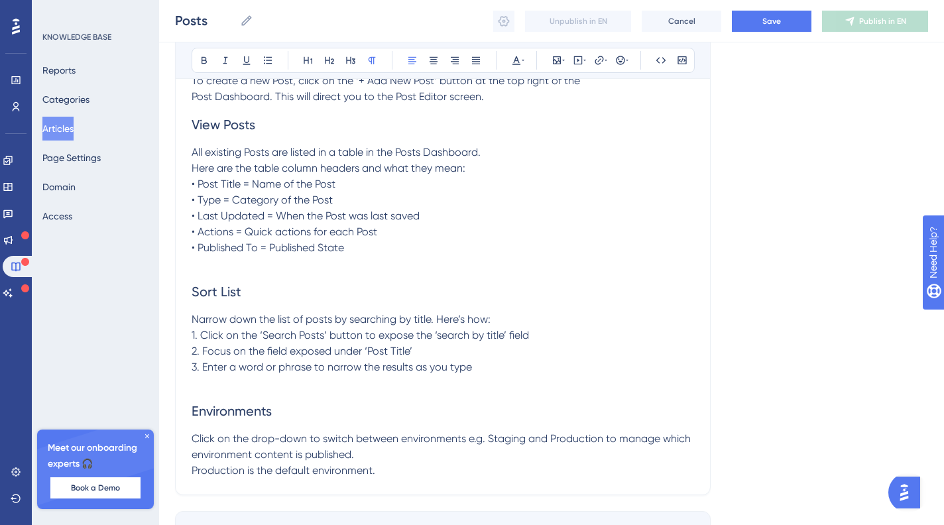
click at [192, 477] on span "Click on the drop-down to switch between environments e.g. Staging and Producti…" at bounding box center [443, 454] width 502 height 44
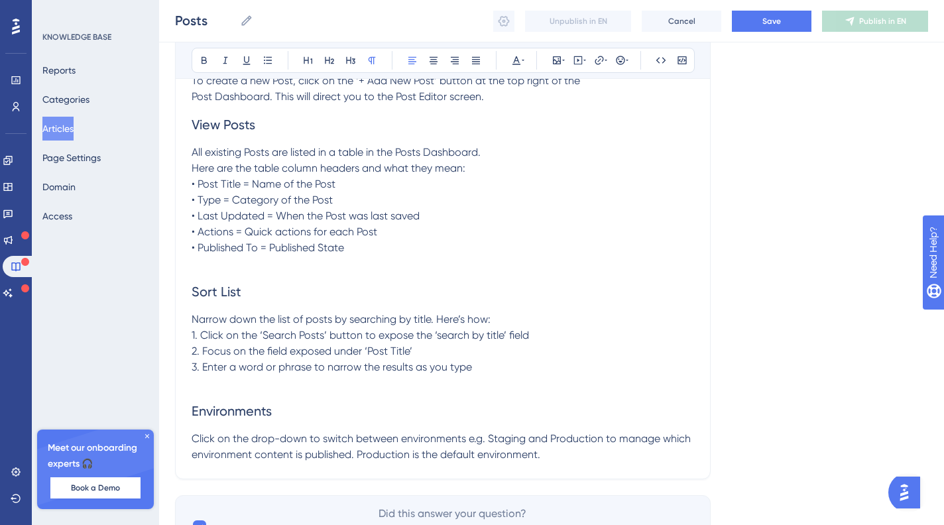
click at [194, 174] on span "Here are the table column headers and what they mean:" at bounding box center [329, 168] width 274 height 13
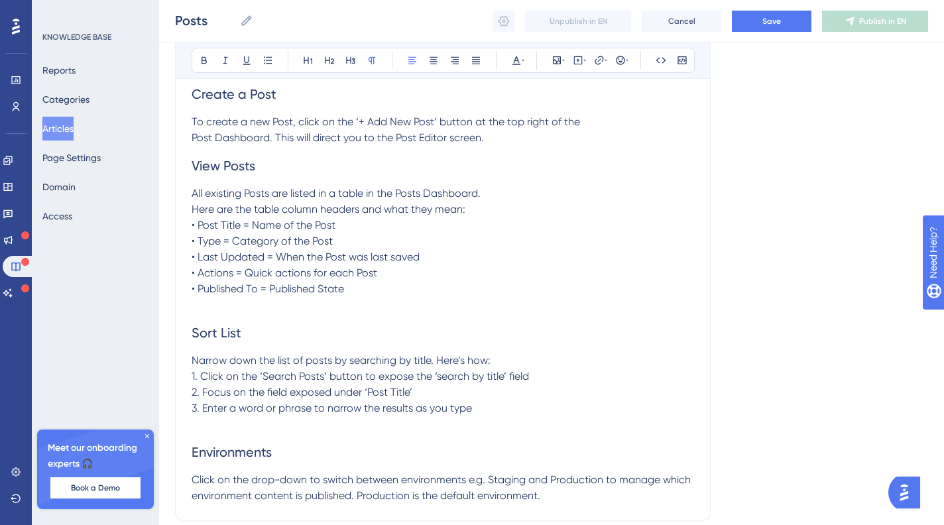
click at [196, 139] on span "To create a new Post, click on the ‘+ Add New Post’ button at the top right of …" at bounding box center [386, 129] width 389 height 29
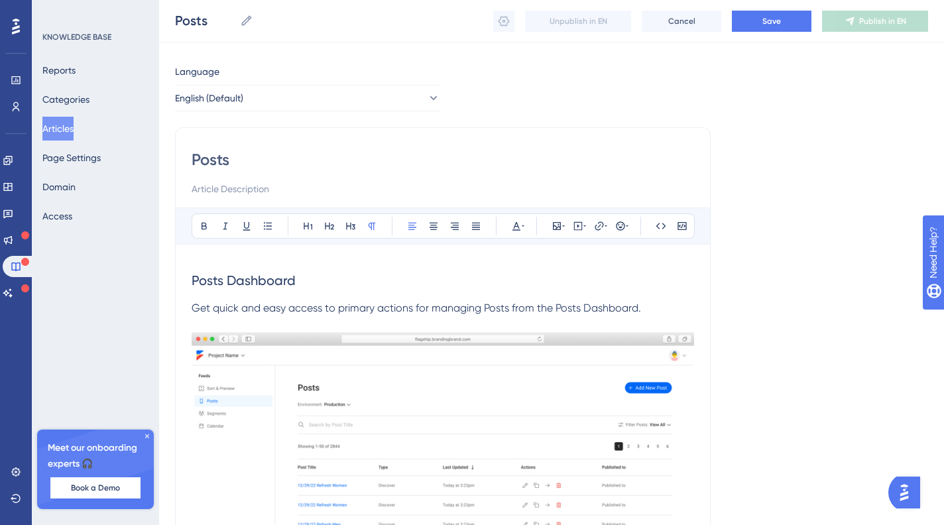
scroll to position [806, 0]
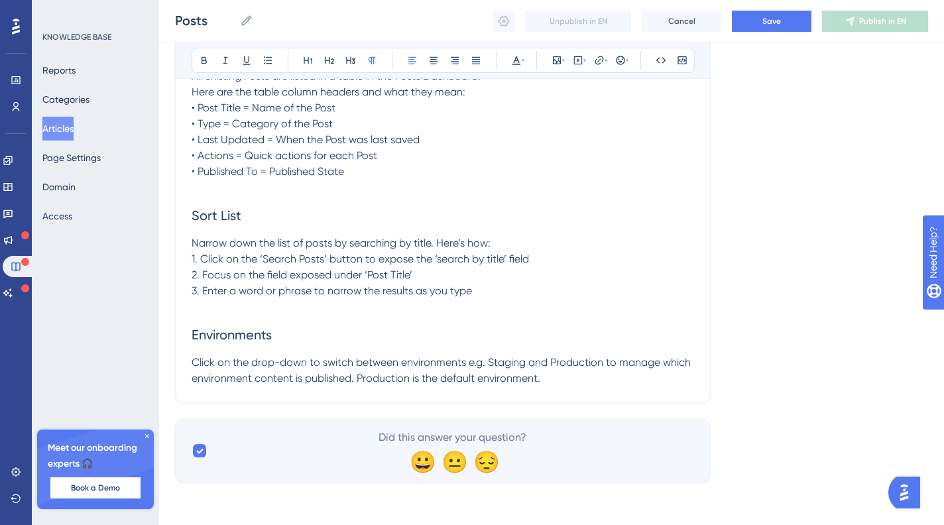
click at [550, 379] on p "Click on the drop-down to switch between environments e.g. Staging and Producti…" at bounding box center [443, 371] width 503 height 32
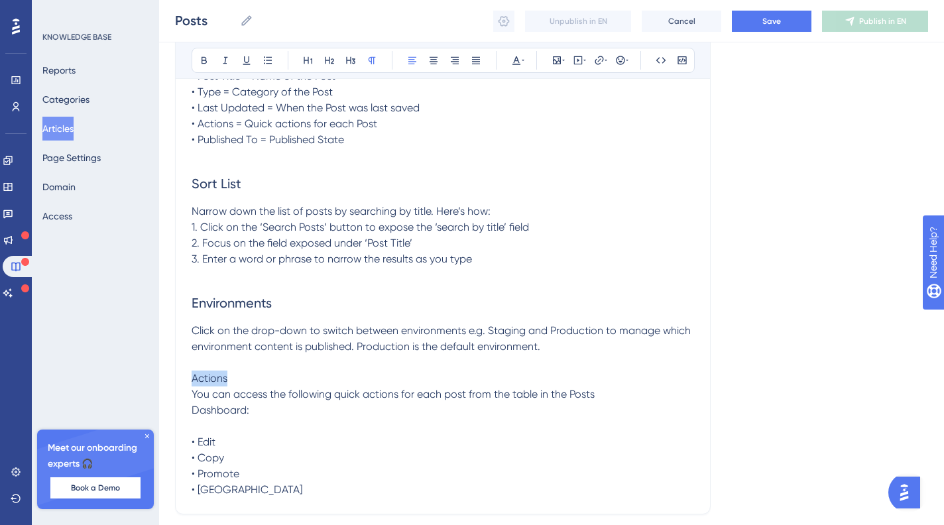
drag, startPoint x: 251, startPoint y: 408, endPoint x: 184, endPoint y: 415, distance: 66.7
click at [326, 64] on icon at bounding box center [329, 60] width 11 height 11
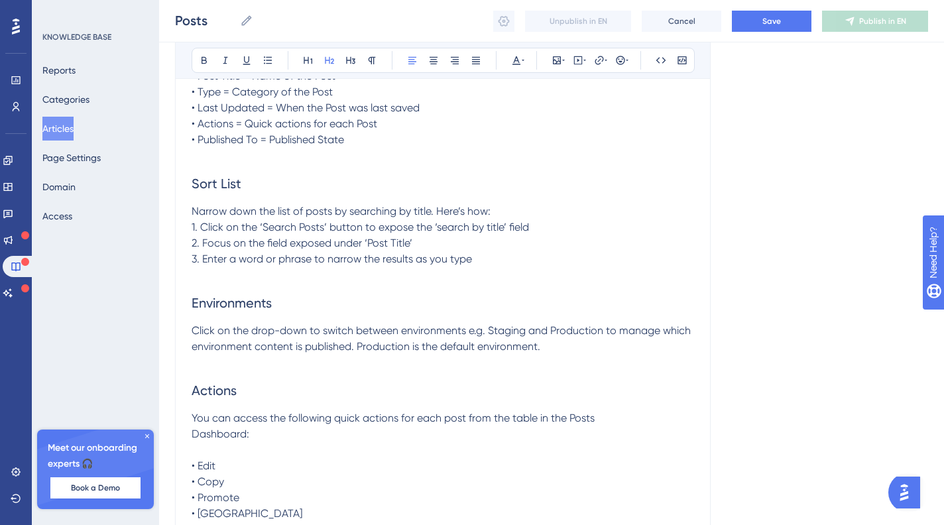
scroll to position [974, 0]
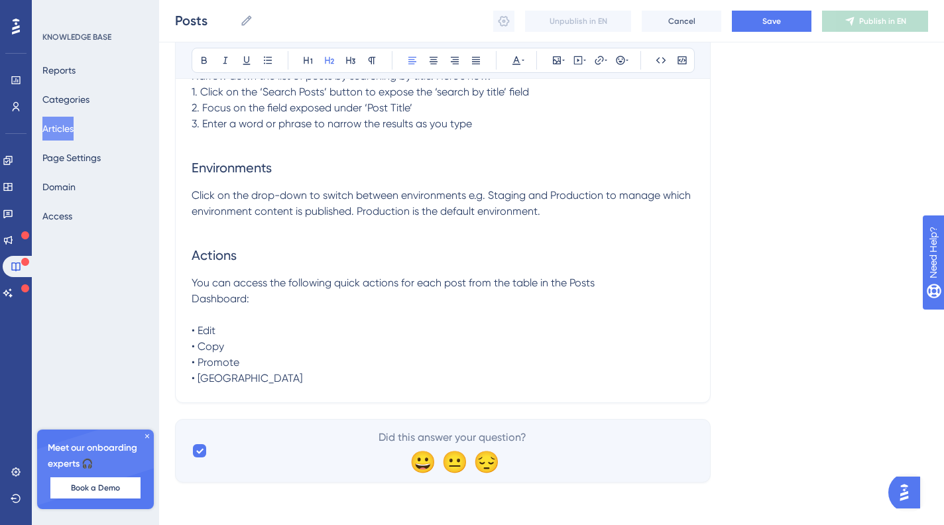
click at [254, 373] on p "You can access the following quick actions for each post from the table in the …" at bounding box center [443, 330] width 503 height 111
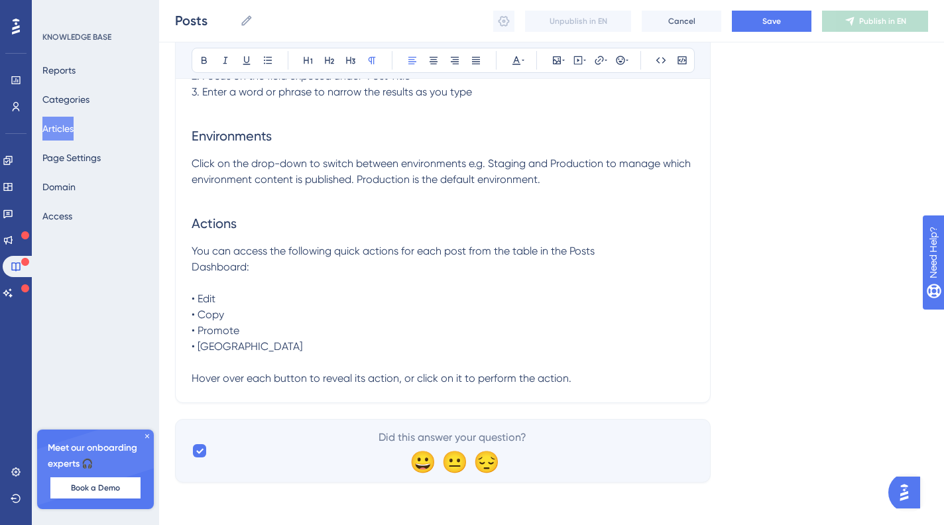
scroll to position [979, 0]
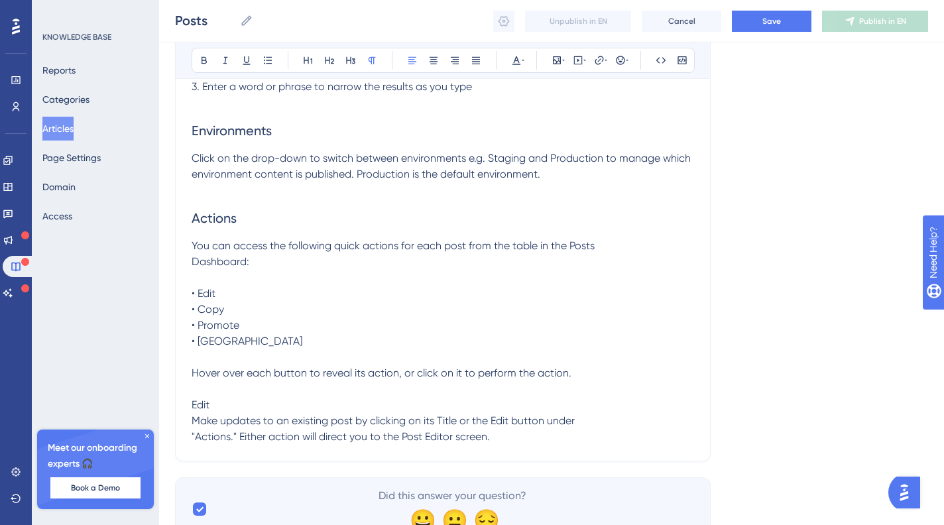
click at [217, 413] on p "Edit" at bounding box center [443, 405] width 503 height 16
click at [330, 58] on icon at bounding box center [329, 60] width 11 height 11
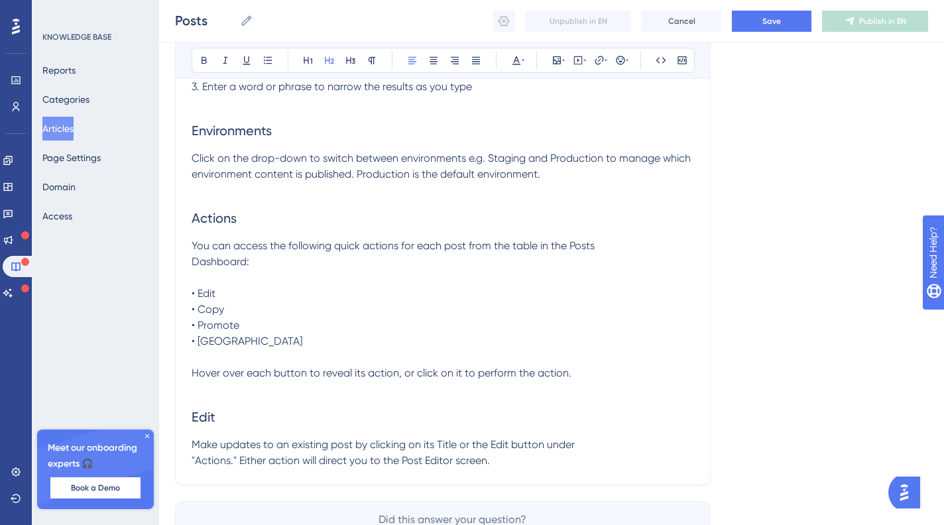
click at [277, 379] on span "Hover over each button to reveal its action, or click on it to perform the acti…" at bounding box center [382, 373] width 380 height 13
click at [216, 365] on p at bounding box center [443, 358] width 503 height 16
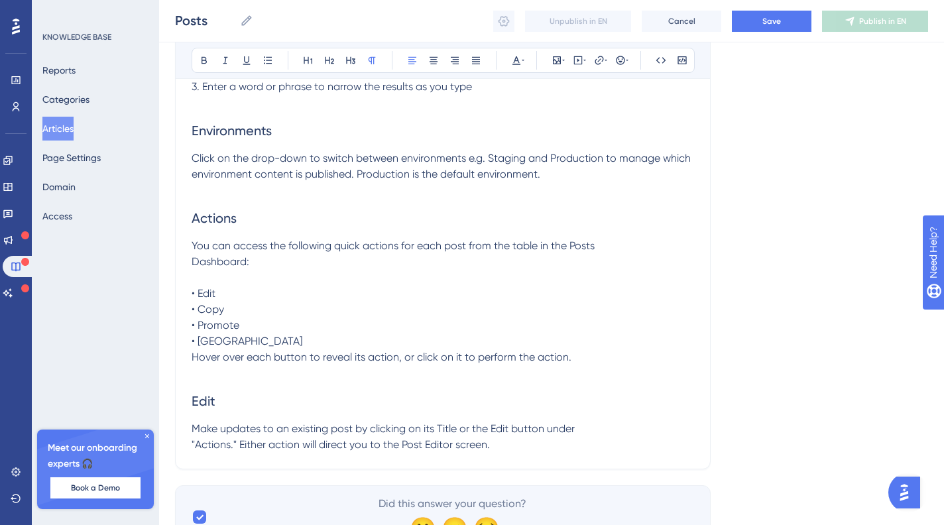
click at [517, 453] on p "Make updates to an existing post by clicking on its Title or the Edit button un…" at bounding box center [443, 437] width 503 height 32
click at [516, 453] on p "Make updates to an existing post by clicking on its Title or the Edit button un…" at bounding box center [443, 437] width 503 height 32
drag, startPoint x: 194, startPoint y: 478, endPoint x: 294, endPoint y: 470, distance: 100.5
click at [196, 451] on span "Make updates to an existing post by clicking on its Title or the Edit button un…" at bounding box center [383, 436] width 383 height 29
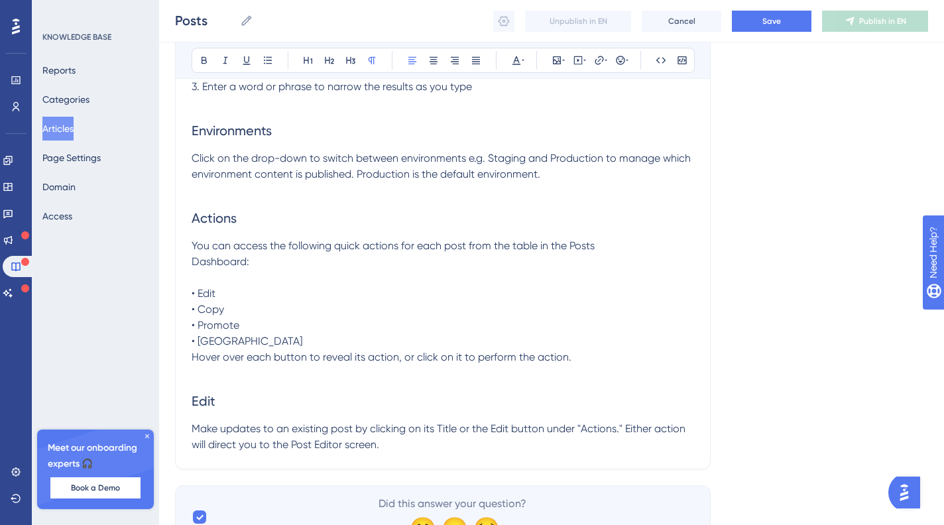
click at [392, 453] on p "Make updates to an existing post by clicking on its Title or the Edit button un…" at bounding box center [443, 437] width 503 height 32
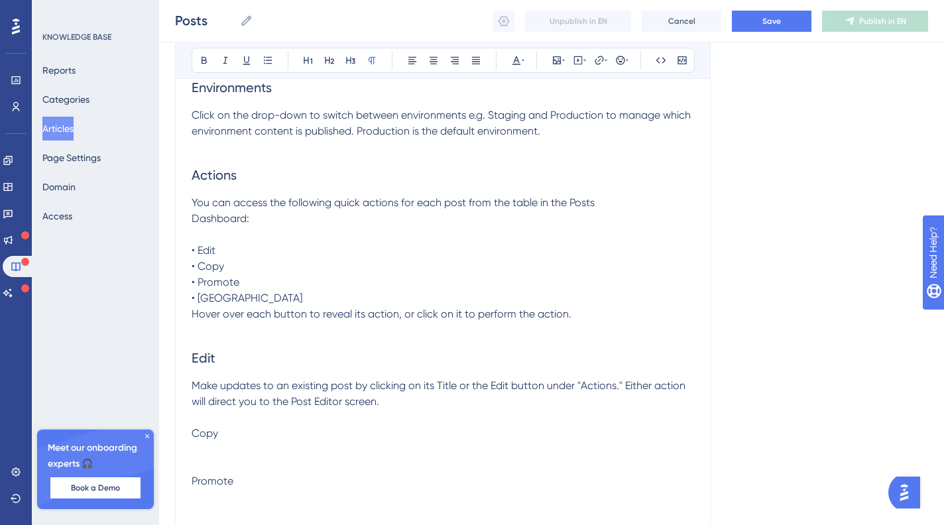
scroll to position [1038, 0]
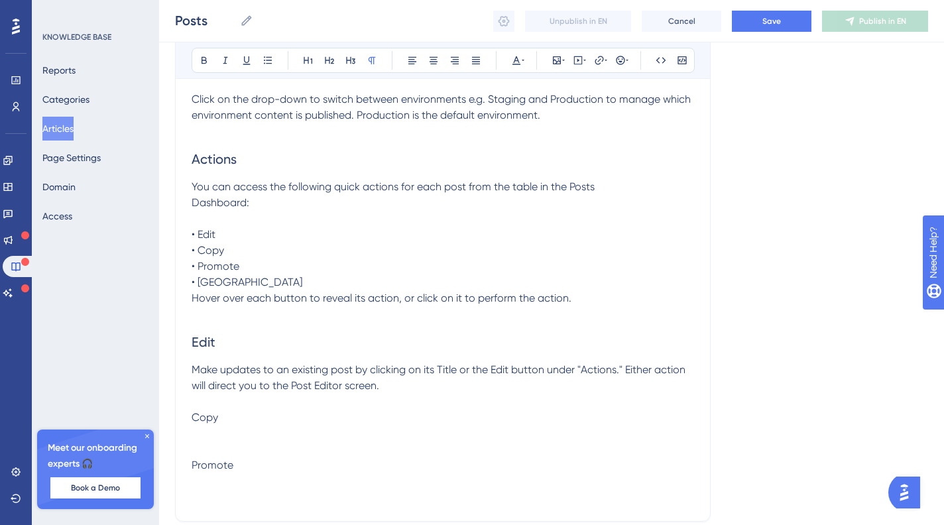
click at [232, 442] on p at bounding box center [443, 434] width 503 height 16
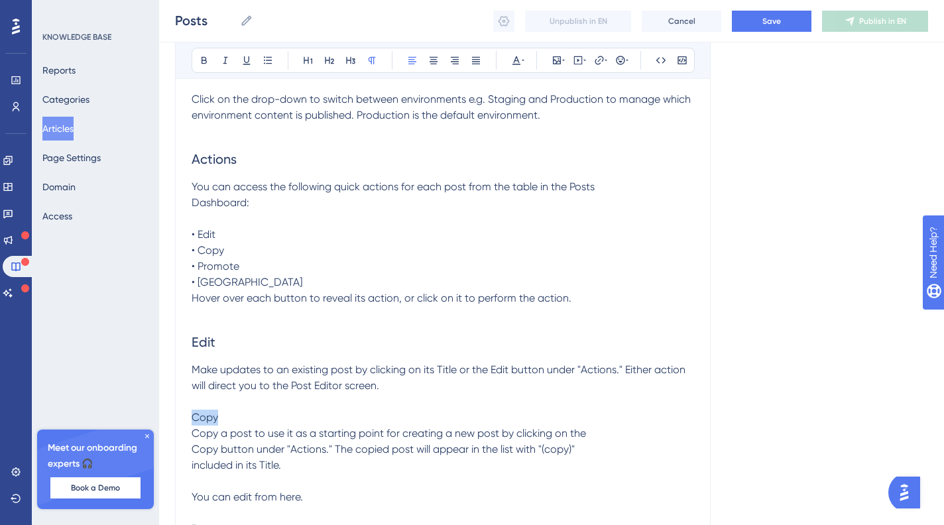
drag, startPoint x: 253, startPoint y: 449, endPoint x: 180, endPoint y: 448, distance: 73.6
click at [332, 58] on icon at bounding box center [329, 60] width 9 height 7
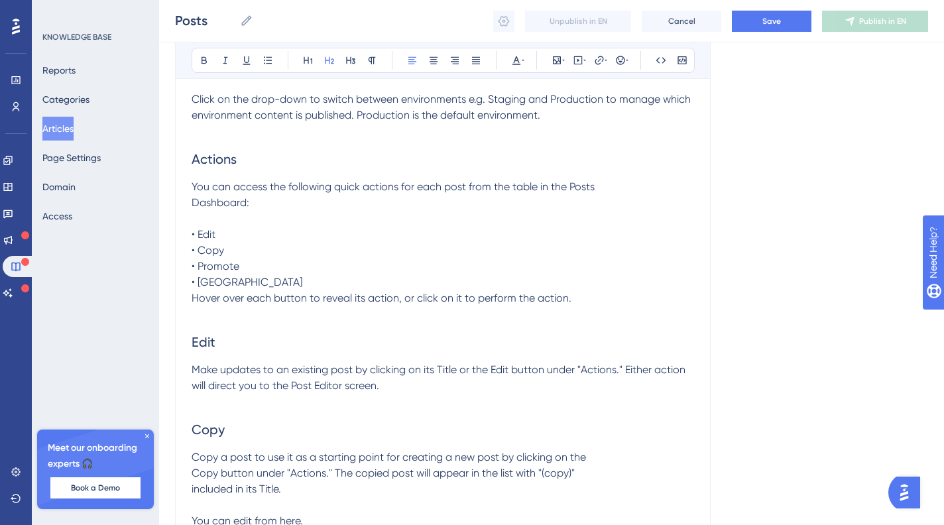
scroll to position [1230, 0]
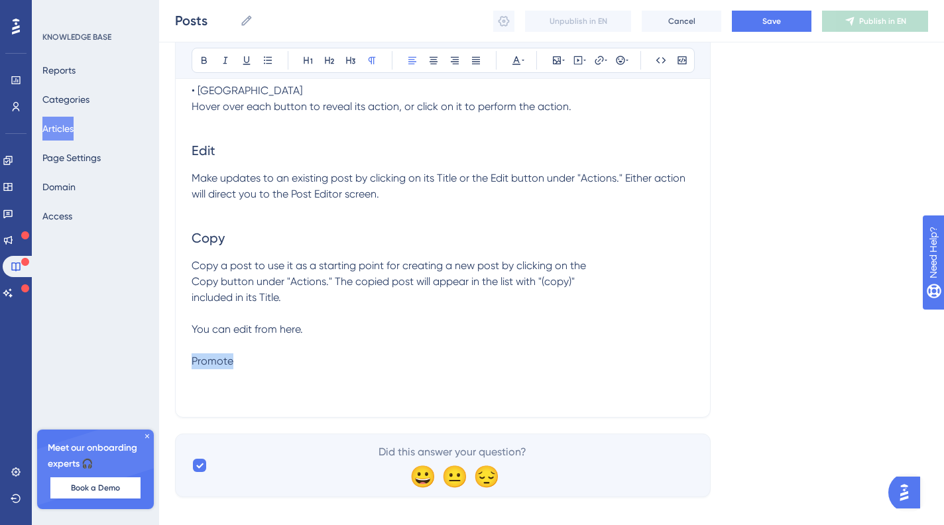
drag, startPoint x: 218, startPoint y: 395, endPoint x: 144, endPoint y: 392, distance: 73.7
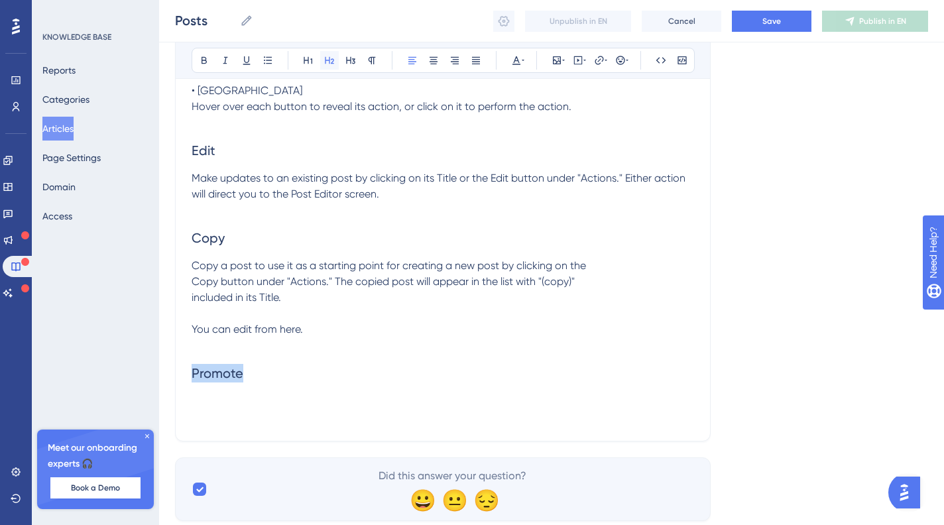
click at [328, 58] on icon at bounding box center [329, 60] width 11 height 11
click at [258, 393] on h2 "Promote" at bounding box center [443, 373] width 503 height 40
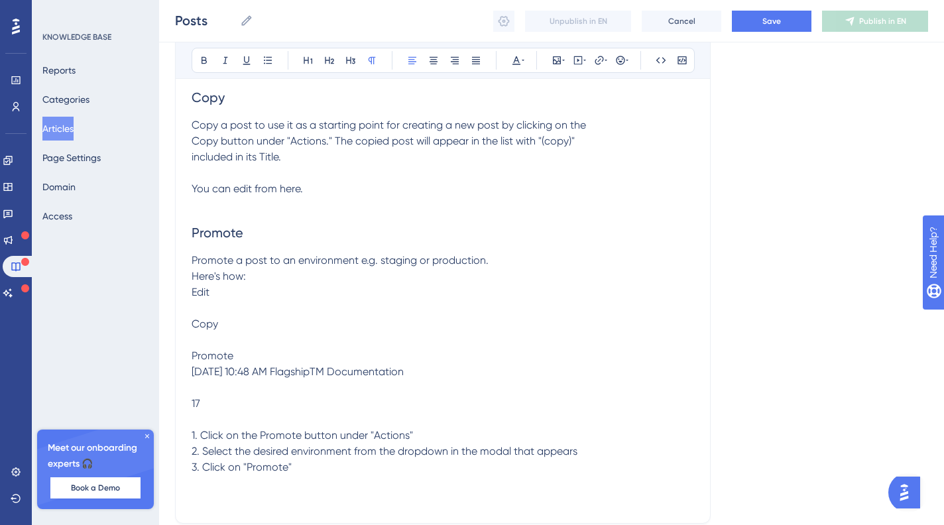
scroll to position [1385, 0]
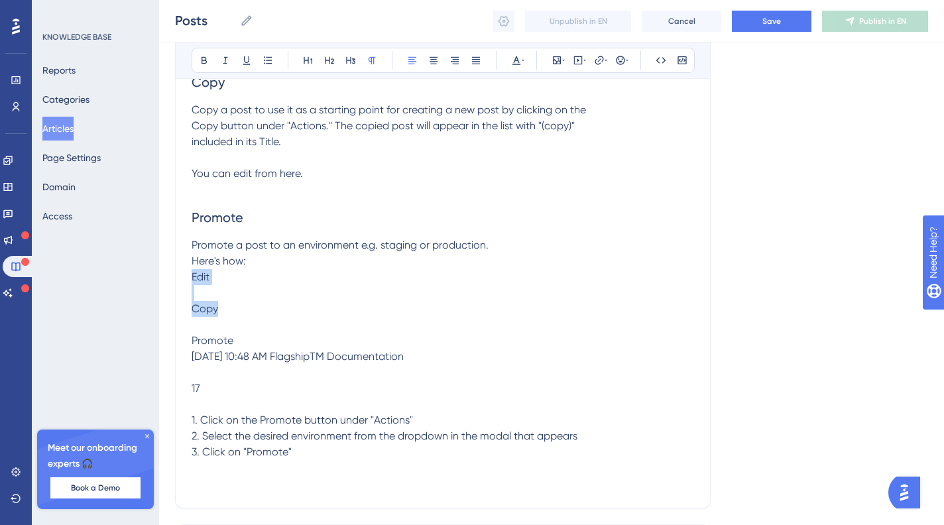
drag, startPoint x: 231, startPoint y: 343, endPoint x: 188, endPoint y: 312, distance: 53.4
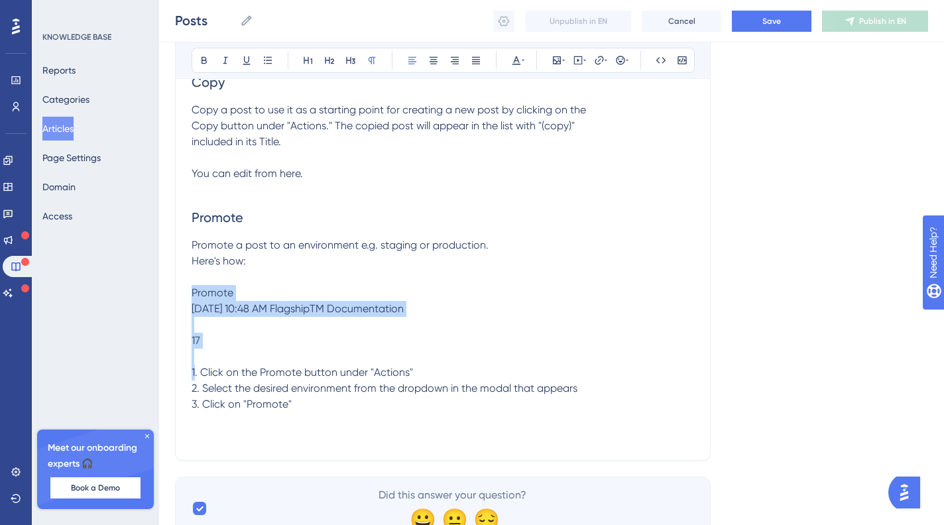
drag, startPoint x: 230, startPoint y: 380, endPoint x: 180, endPoint y: 326, distance: 73.7
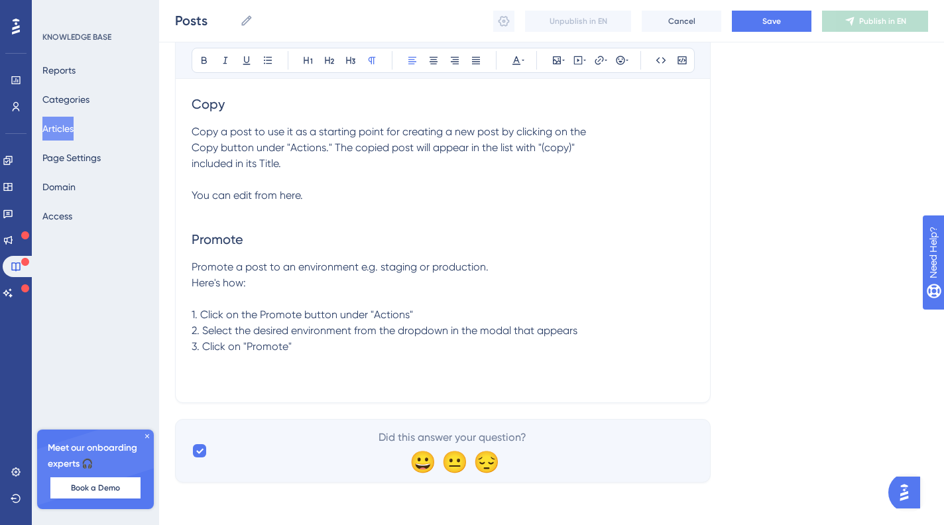
scroll to position [1379, 0]
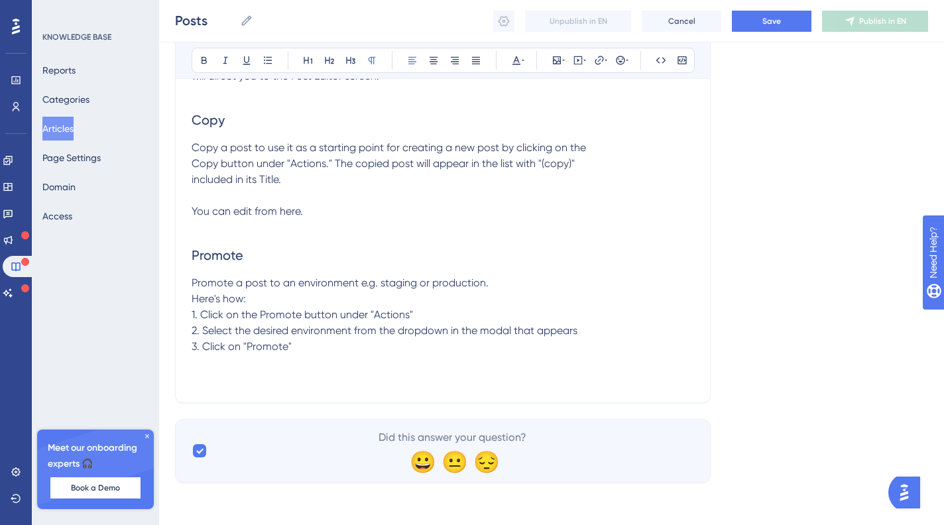
click at [355, 352] on p "Promote a post to an environment e.g. staging or production. Here's how: 1. Cli…" at bounding box center [443, 315] width 503 height 80
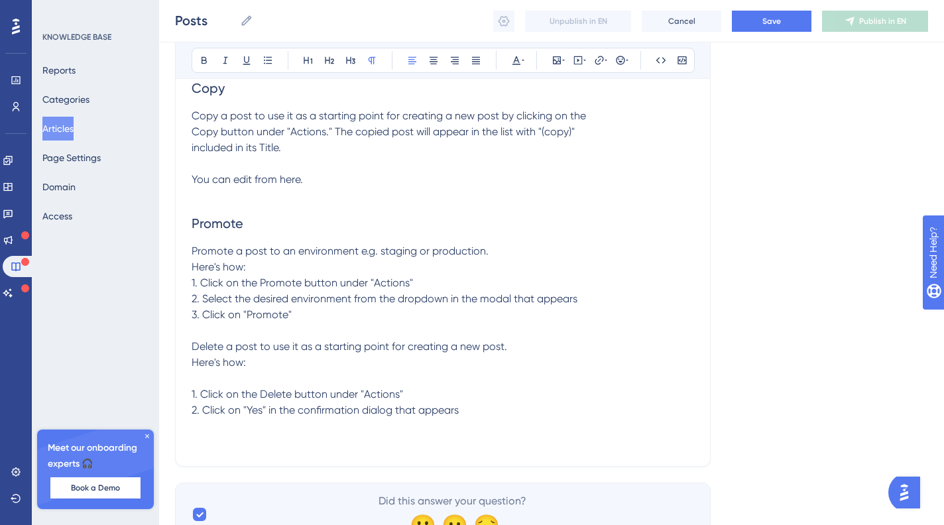
click at [196, 378] on span "Delete a post to use it as a starting point for creating a new post. Here's how…" at bounding box center [350, 378] width 316 height 76
click at [195, 376] on span "Delete a post to use it as a starting point for creating a new post. Here's how…" at bounding box center [350, 378] width 316 height 76
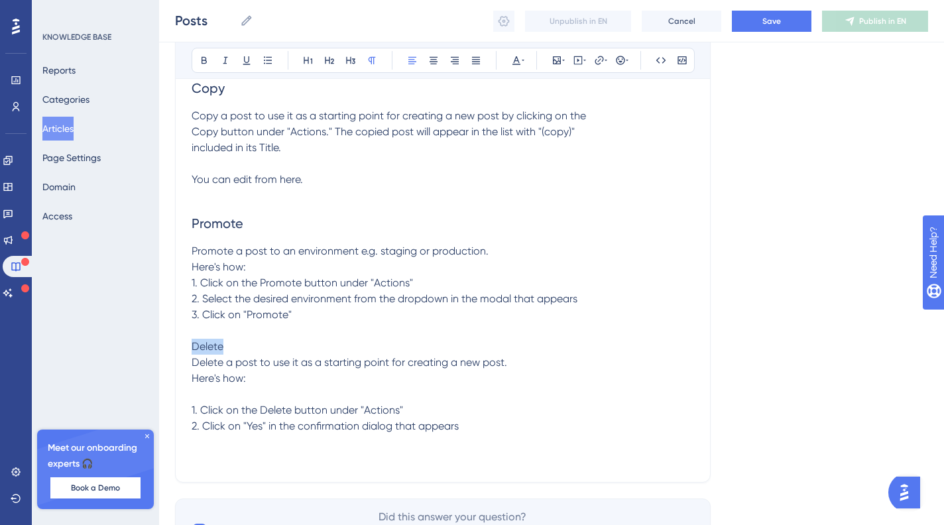
drag, startPoint x: 239, startPoint y: 381, endPoint x: 162, endPoint y: 383, distance: 77.0
click at [325, 64] on icon at bounding box center [329, 60] width 11 height 11
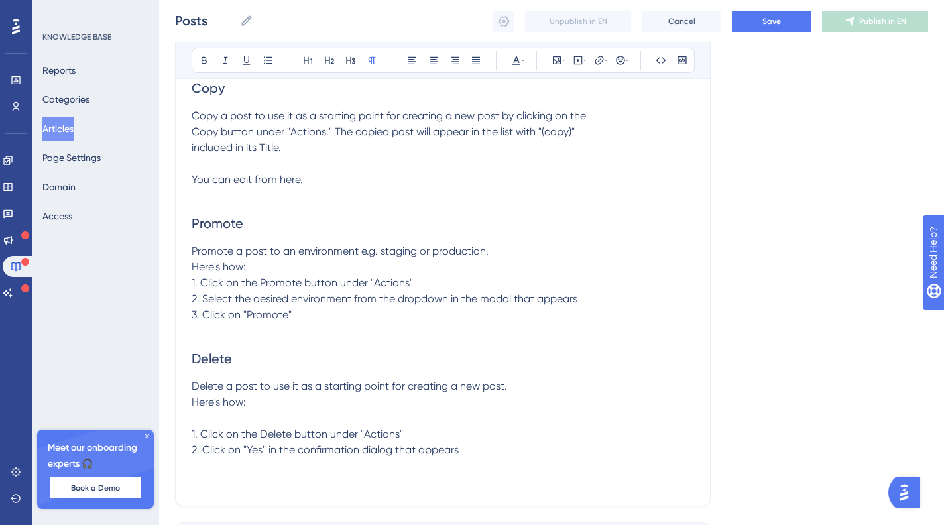
click at [282, 339] on p at bounding box center [443, 331] width 503 height 16
click at [491, 458] on p "Delete a post to use it as a starting point for creating a new post. Here's how…" at bounding box center [443, 419] width 503 height 80
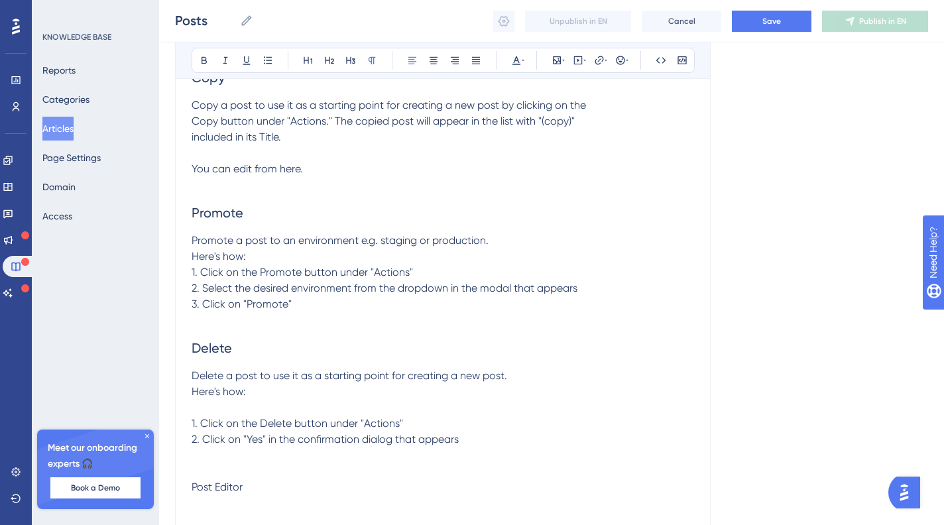
scroll to position [1430, 0]
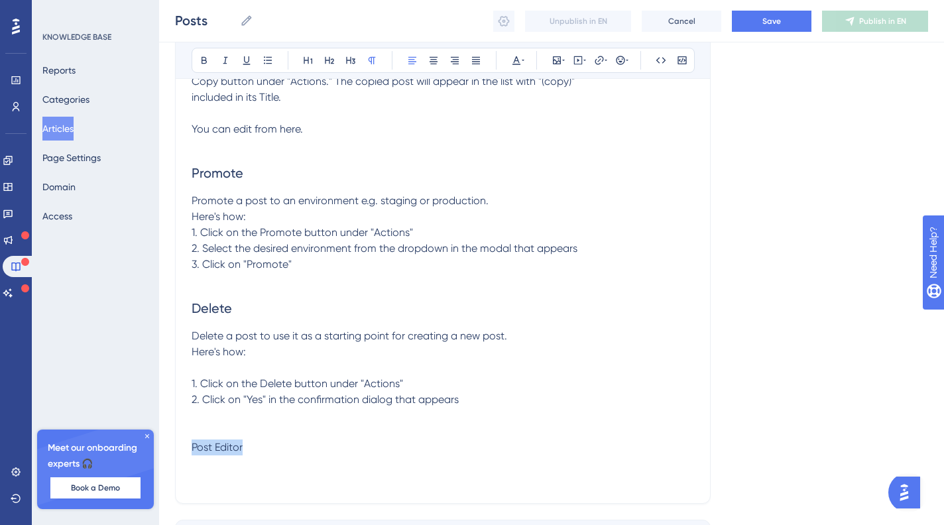
drag, startPoint x: 245, startPoint y: 477, endPoint x: 153, endPoint y: 361, distance: 148.6
click at [304, 58] on icon at bounding box center [308, 60] width 9 height 7
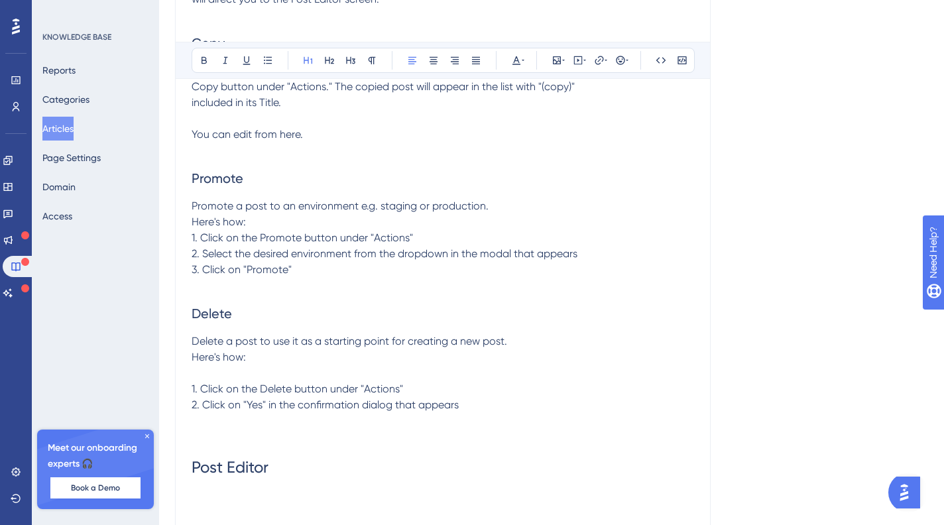
scroll to position [0, 0]
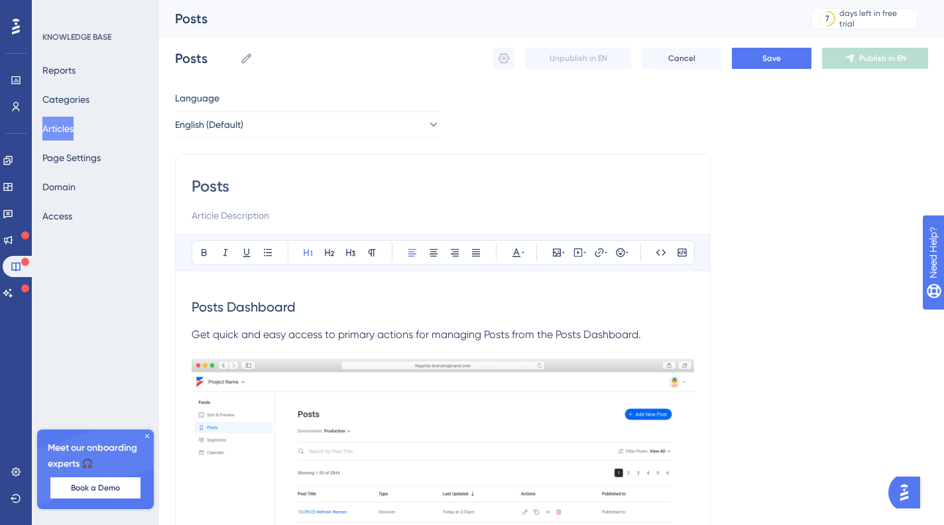
click at [253, 296] on h2 "Posts Dashboard" at bounding box center [443, 307] width 503 height 40
click at [253, 309] on span "Posts Dashboard" at bounding box center [244, 307] width 104 height 16
click at [222, 313] on span "Posts Dashboard" at bounding box center [244, 307] width 104 height 16
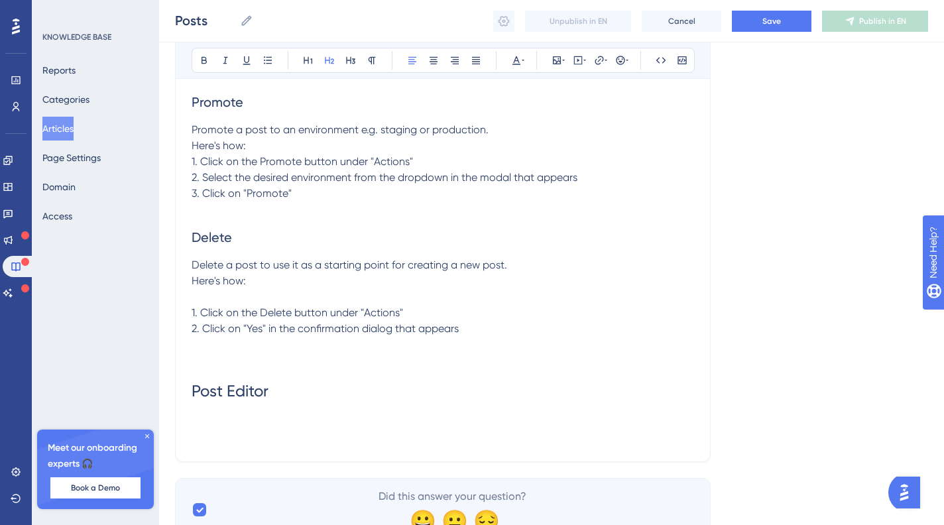
scroll to position [1592, 0]
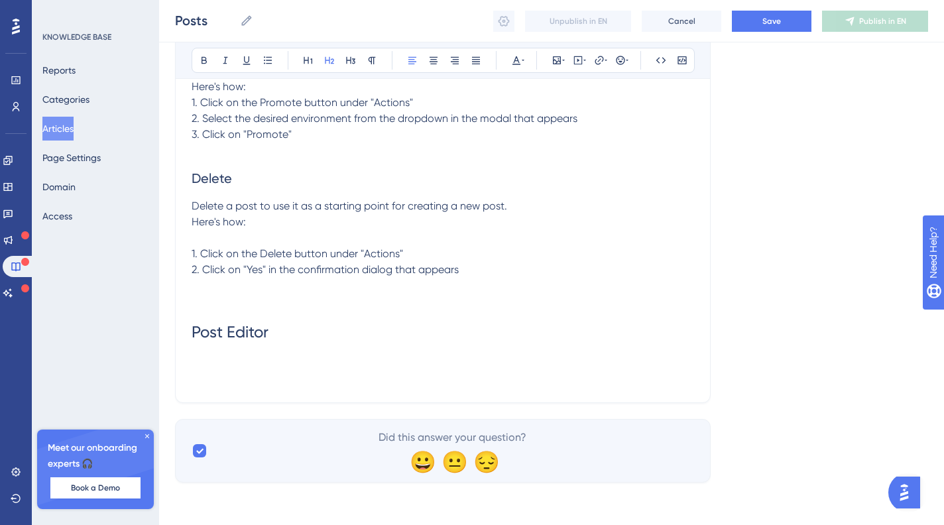
click at [224, 357] on p at bounding box center [443, 363] width 503 height 16
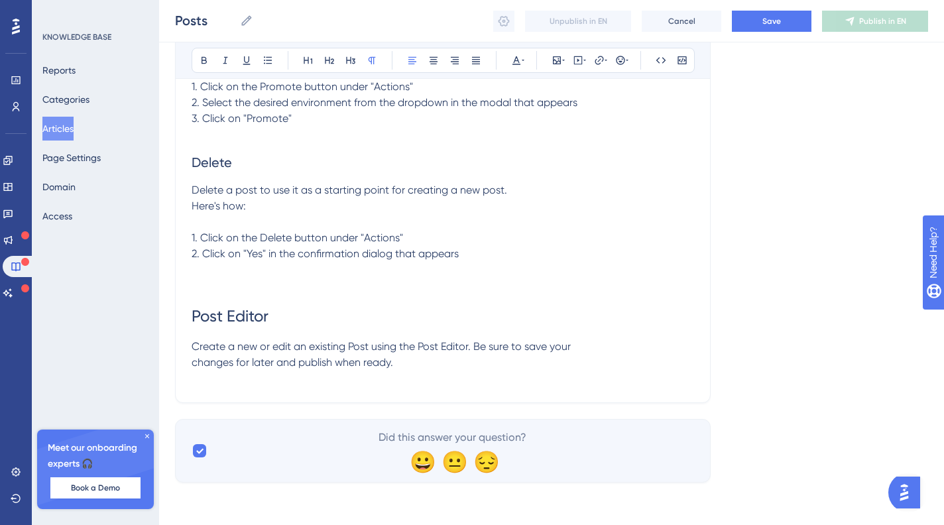
drag, startPoint x: 191, startPoint y: 381, endPoint x: 211, endPoint y: 378, distance: 20.1
click at [192, 369] on span "Create a new or edit an existing Post using the Post Editor. Be sure to save yo…" at bounding box center [381, 354] width 379 height 29
click at [328, 387] on p at bounding box center [443, 379] width 503 height 16
click at [338, 371] on p "Create a new or edit an existing Post using the Post Editor. Be sure to save yo…" at bounding box center [443, 355] width 503 height 32
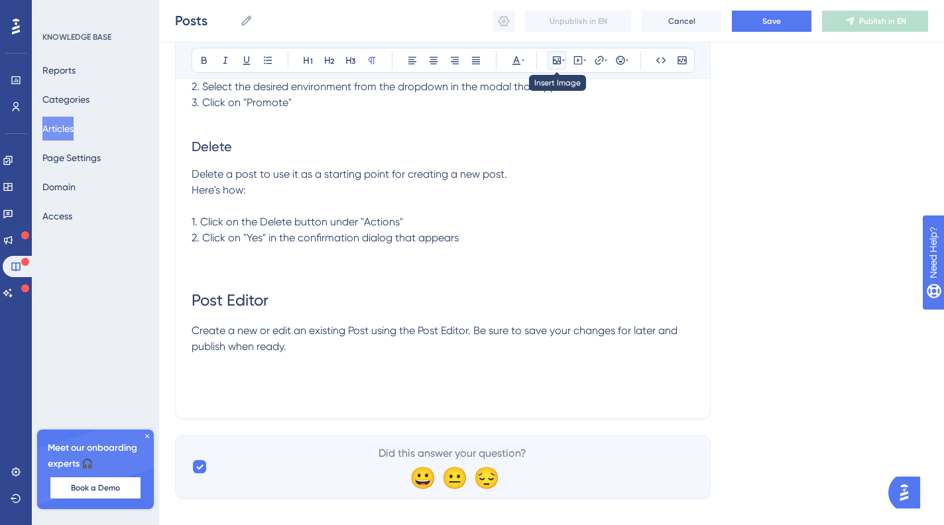
click at [559, 62] on icon at bounding box center [557, 60] width 11 height 11
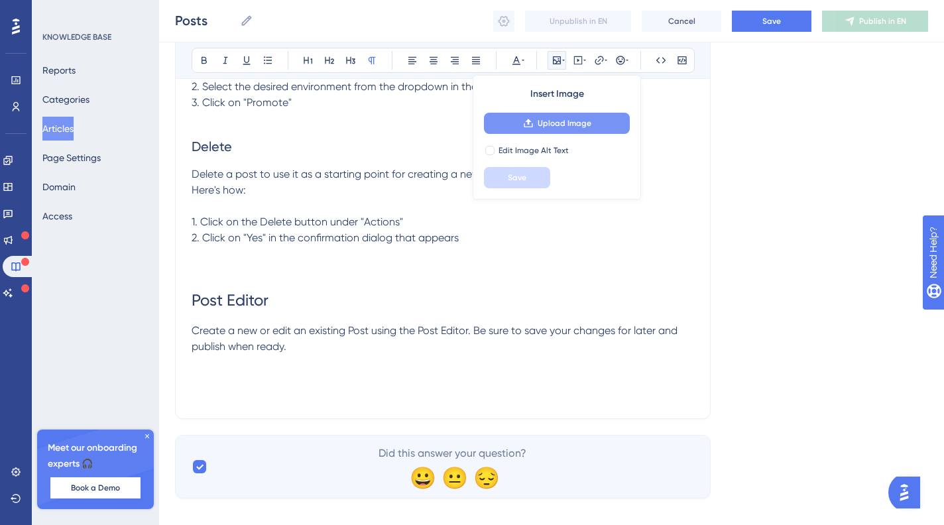
click at [537, 123] on button "Upload Image" at bounding box center [557, 123] width 146 height 21
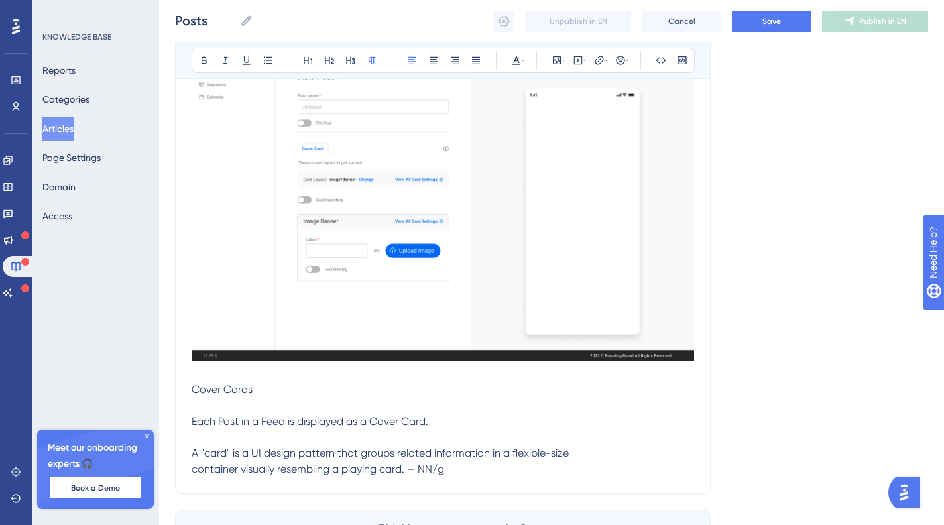
scroll to position [1972, 0]
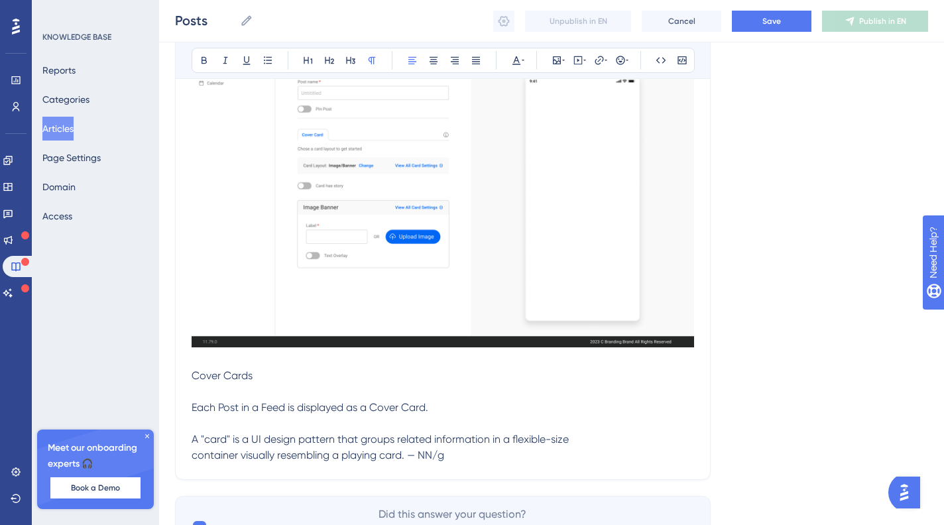
click at [495, 464] on p "Each Post in a Feed is displayed as a Cover Card. A "card" is a UI design patte…" at bounding box center [443, 432] width 503 height 64
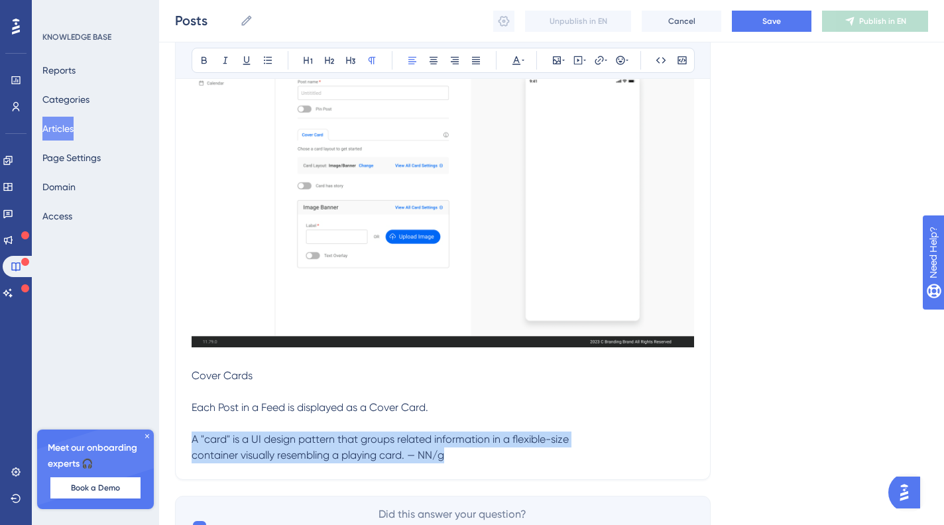
drag, startPoint x: 452, startPoint y: 491, endPoint x: 180, endPoint y: 472, distance: 272.6
click at [194, 462] on span "Each Post in a Feed is displayed as a Cover Card. A "card" is a UI design patte…" at bounding box center [380, 431] width 377 height 60
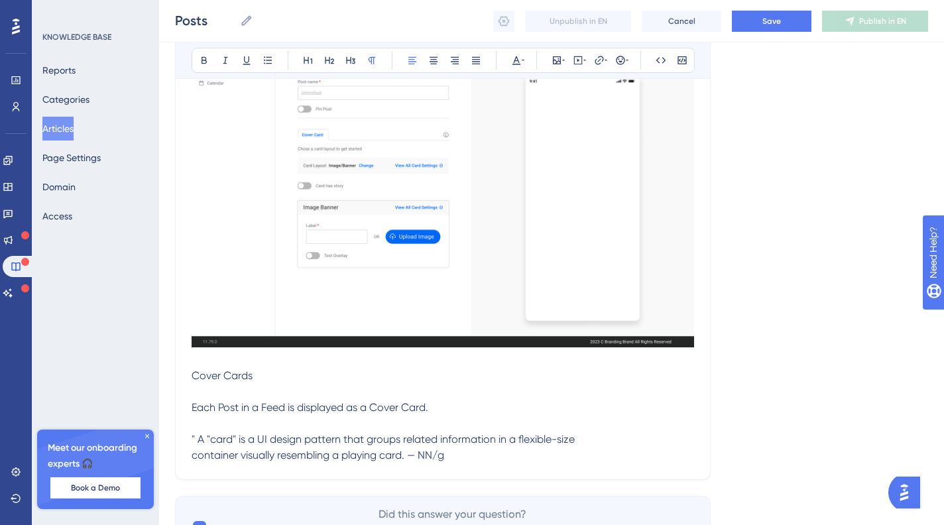
click at [517, 464] on p "Each Post in a Feed is displayed as a Cover Card. " A "card" is a UI design pat…" at bounding box center [443, 432] width 503 height 64
click at [199, 462] on span "Each Post in a Feed is displayed as a Cover Card. " A "card" is a UI design pat…" at bounding box center [383, 431] width 383 height 60
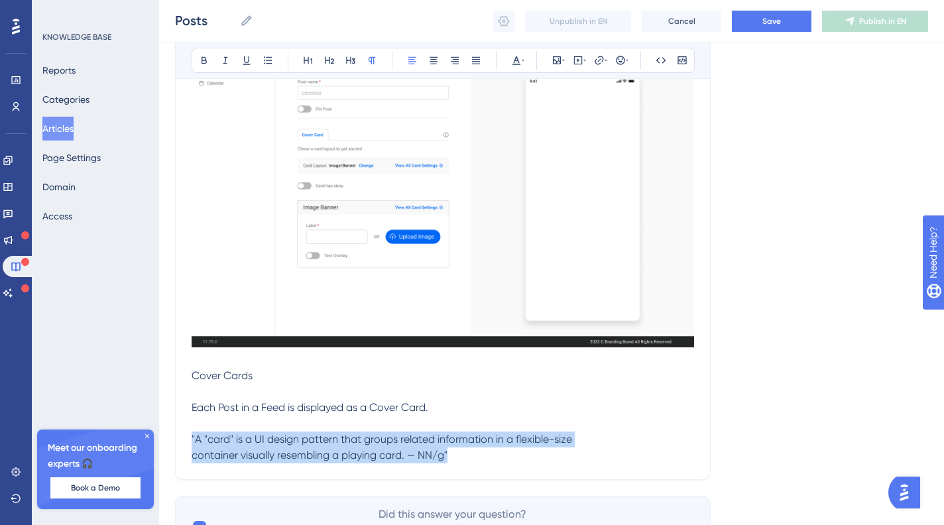
drag, startPoint x: 437, startPoint y: 479, endPoint x: 176, endPoint y: 468, distance: 260.9
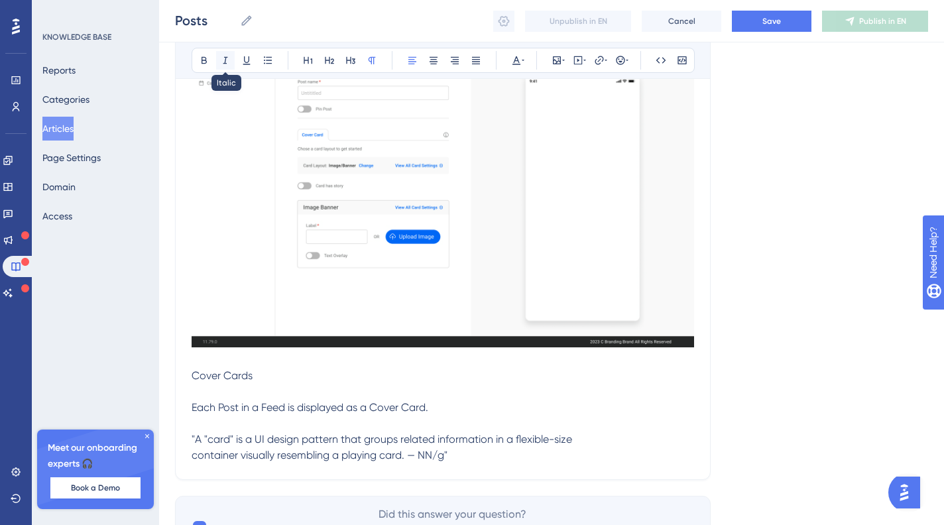
click at [222, 56] on icon at bounding box center [225, 60] width 11 height 11
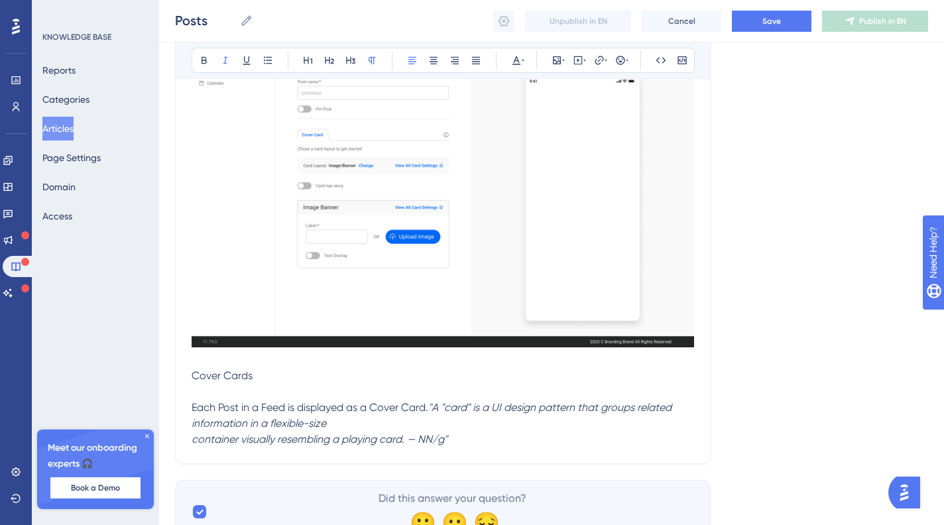
click at [430, 446] on em ""A "card" is a UI design pattern that groups related information in a flexible-…" at bounding box center [433, 423] width 483 height 44
drag, startPoint x: 304, startPoint y: 411, endPoint x: 174, endPoint y: 415, distance: 130.1
click at [326, 60] on icon at bounding box center [329, 60] width 9 height 7
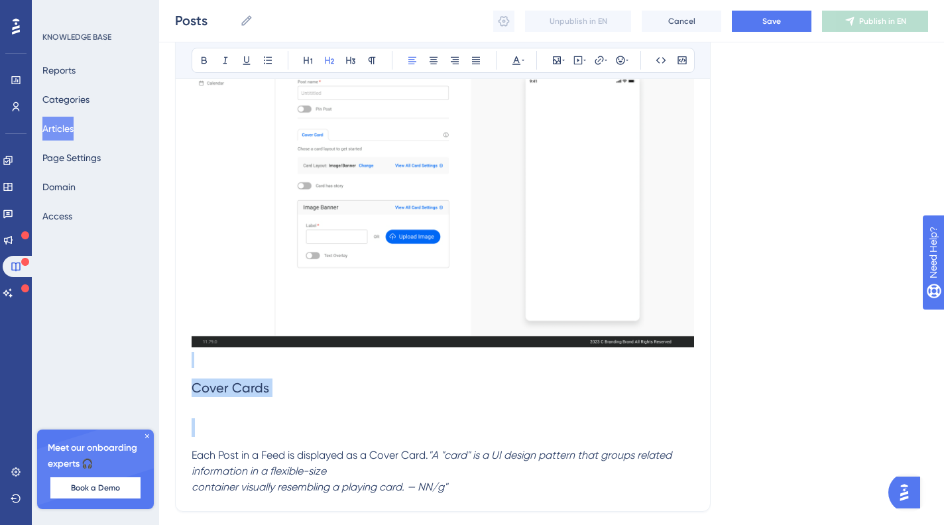
click at [202, 448] on h2 at bounding box center [443, 428] width 503 height 40
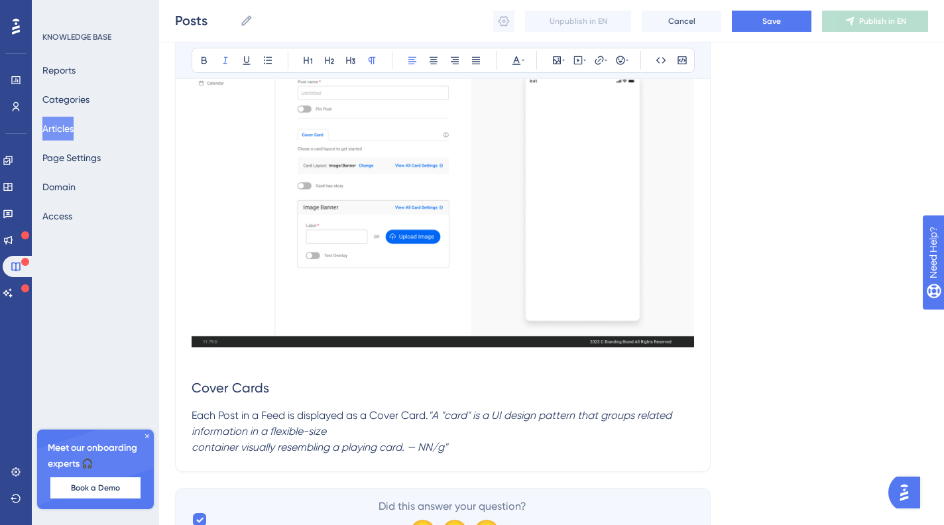
click at [497, 456] on p "Each Post in a Feed is displayed as a Cover Card. "A "card" is a UI design patt…" at bounding box center [443, 432] width 503 height 48
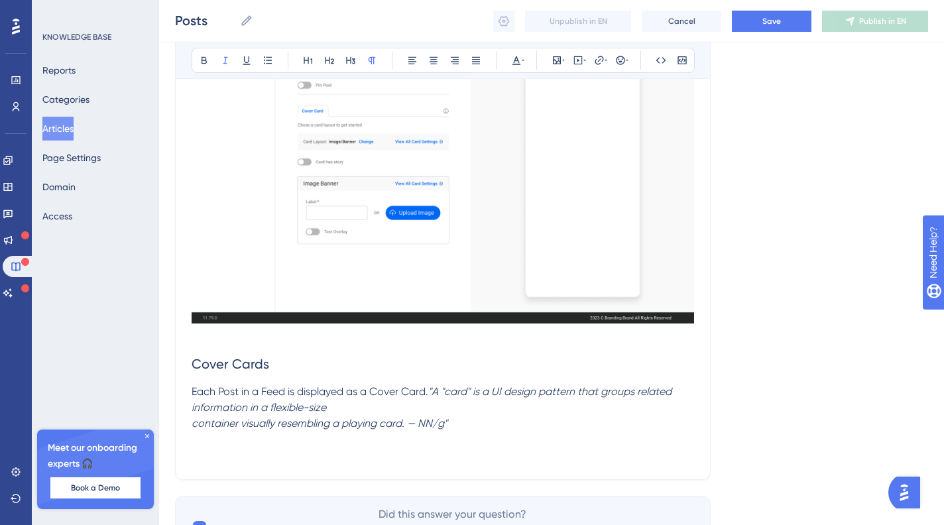
scroll to position [2043, 0]
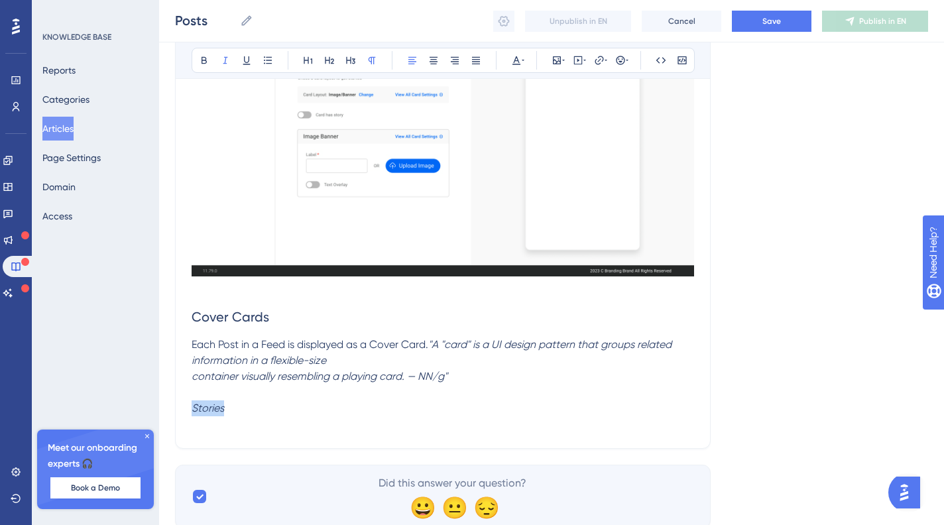
drag, startPoint x: 243, startPoint y: 457, endPoint x: 168, endPoint y: 457, distance: 75.6
click at [223, 62] on icon at bounding box center [225, 60] width 11 height 11
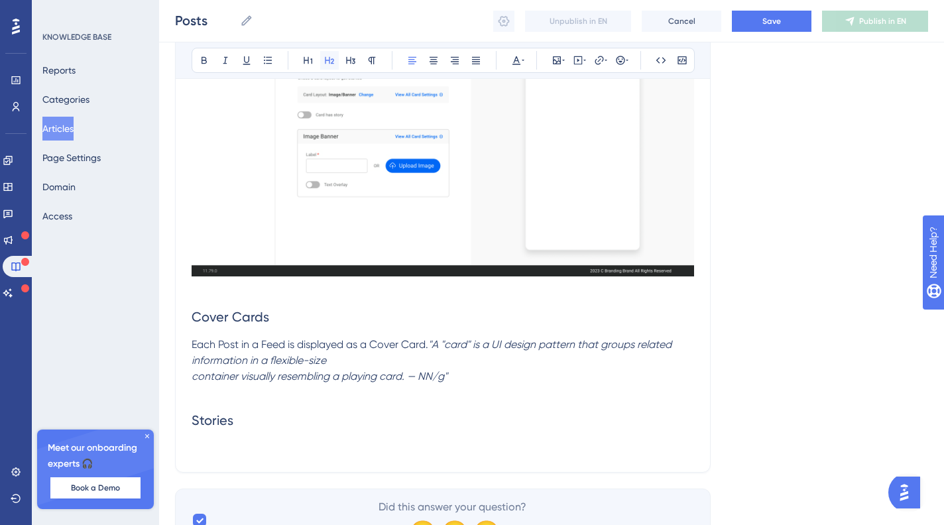
click at [326, 66] on button at bounding box center [329, 60] width 19 height 19
click at [284, 440] on h2 "Stories" at bounding box center [443, 421] width 503 height 40
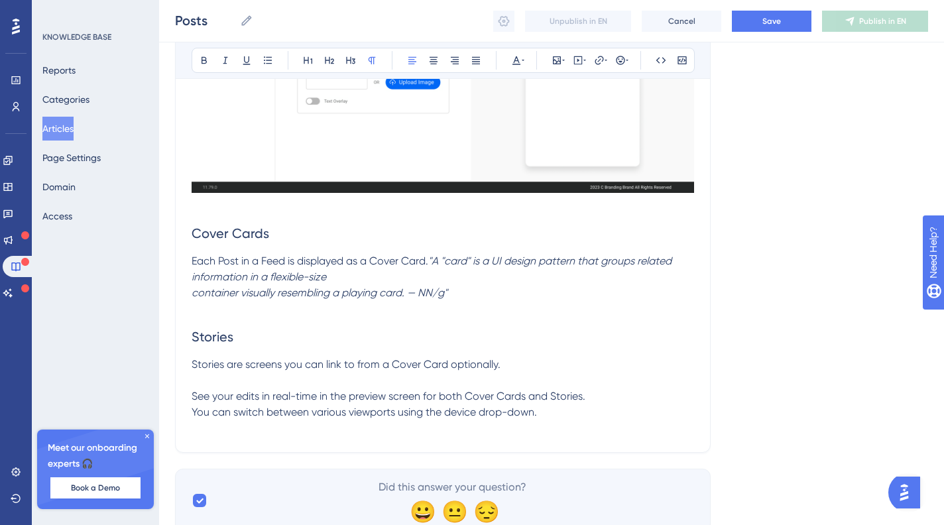
scroll to position [2199, 0]
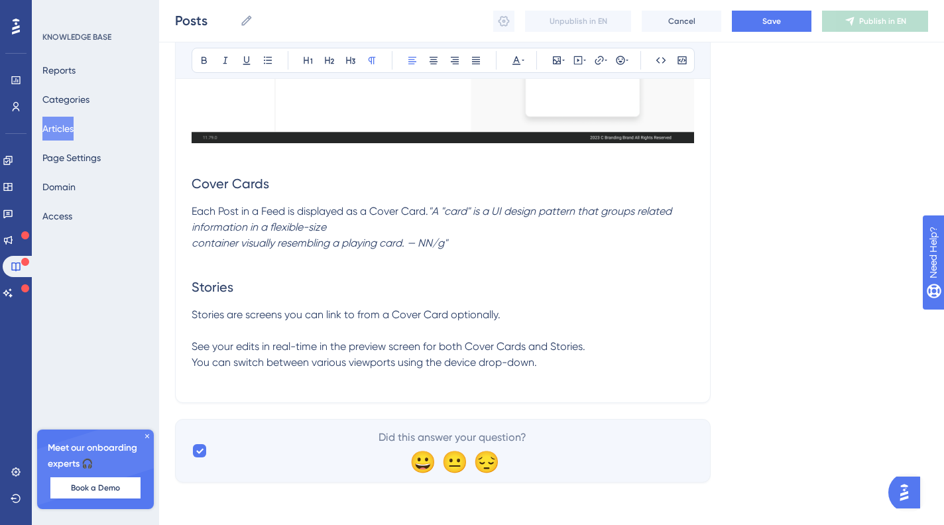
click at [192, 369] on span "See your edits in real-time in the preview screen for both Cover Cards and Stor…" at bounding box center [389, 354] width 394 height 29
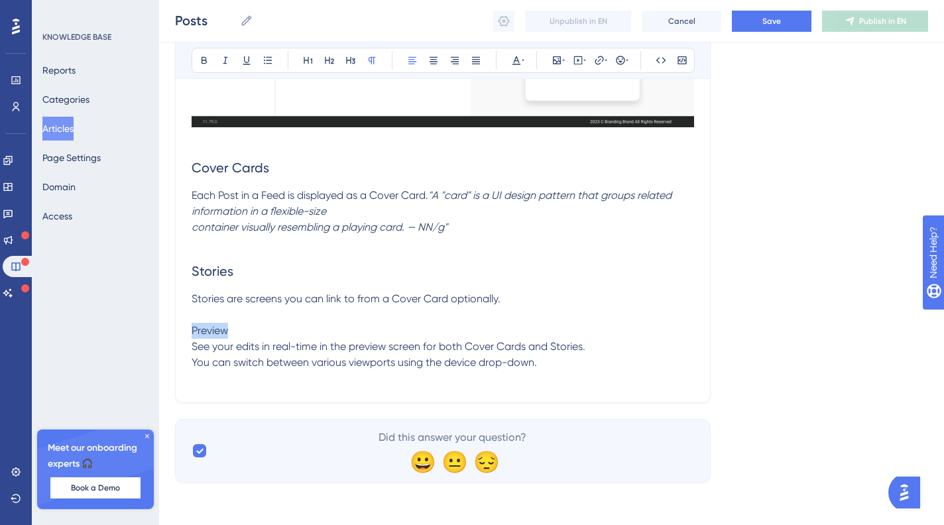
drag, startPoint x: 249, startPoint y: 373, endPoint x: 151, endPoint y: 374, distance: 97.5
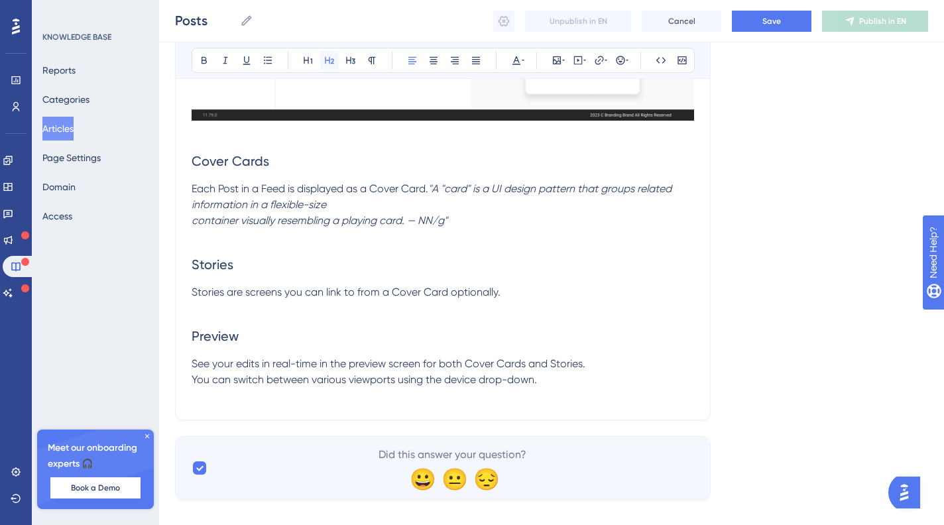
click at [320, 61] on button at bounding box center [329, 60] width 19 height 19
click at [305, 356] on h2 "Preview" at bounding box center [443, 336] width 503 height 40
click at [395, 229] on p "Each Post in a Feed is displayed as a Cover Card. "A "card" is a UI design patt…" at bounding box center [443, 205] width 503 height 48
drag, startPoint x: 501, startPoint y: 272, endPoint x: 180, endPoint y: 196, distance: 329.9
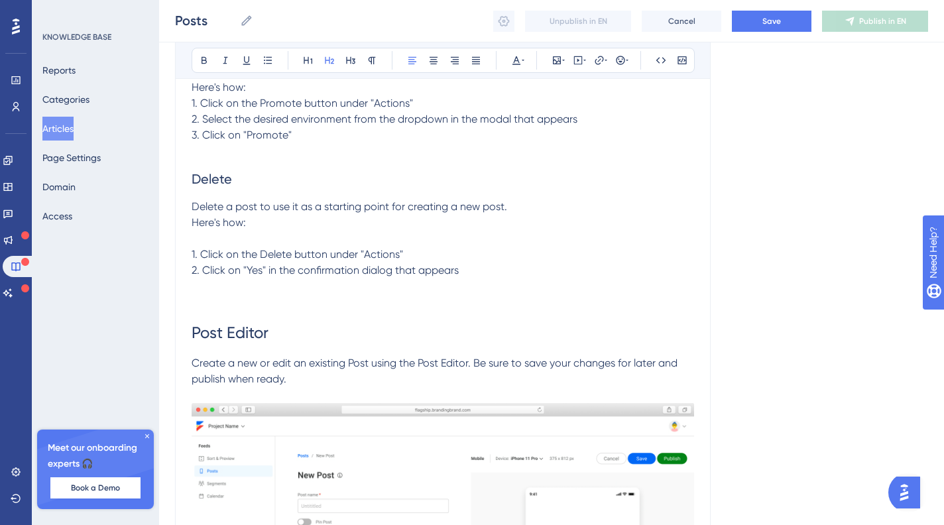
scroll to position [971, 0]
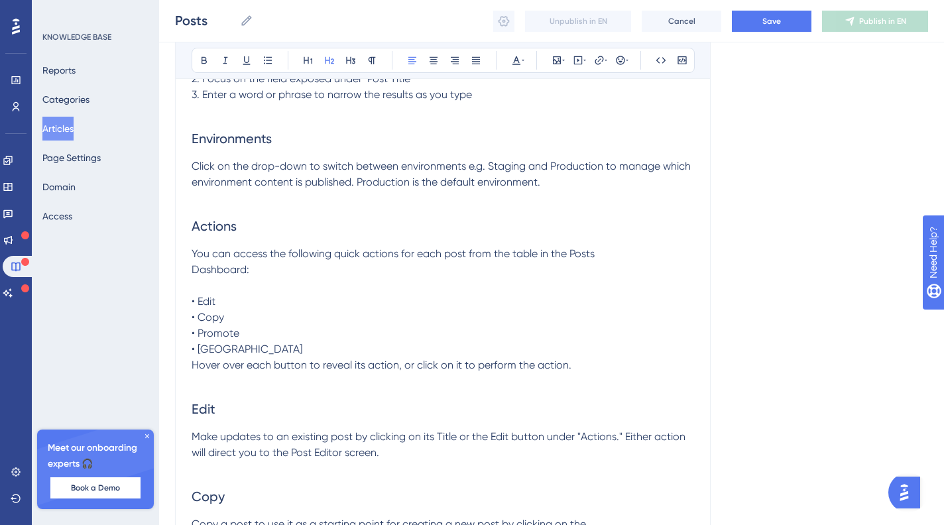
click at [236, 327] on p "You can access the following quick actions for each post from the table in the …" at bounding box center [443, 301] width 503 height 111
click at [204, 314] on p "You can access the following quick actions for each post from the table in the …" at bounding box center [443, 301] width 503 height 111
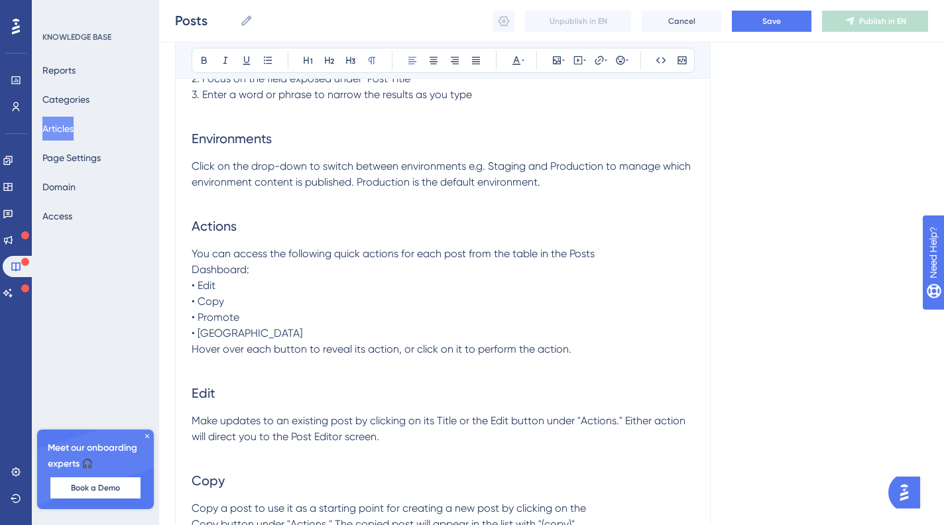
click at [193, 301] on span "You can access the following quick actions for each post from the table in the …" at bounding box center [393, 293] width 403 height 92
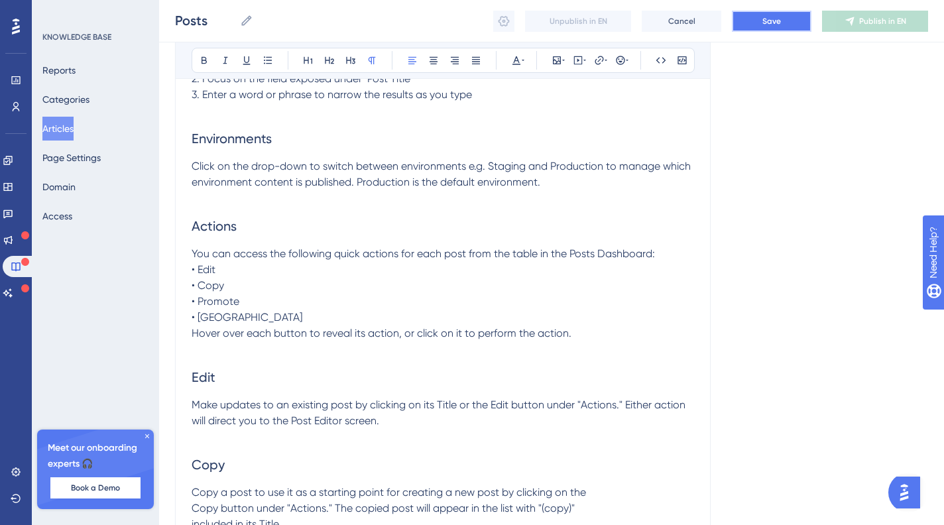
click at [766, 23] on span "Save" at bounding box center [772, 21] width 19 height 11
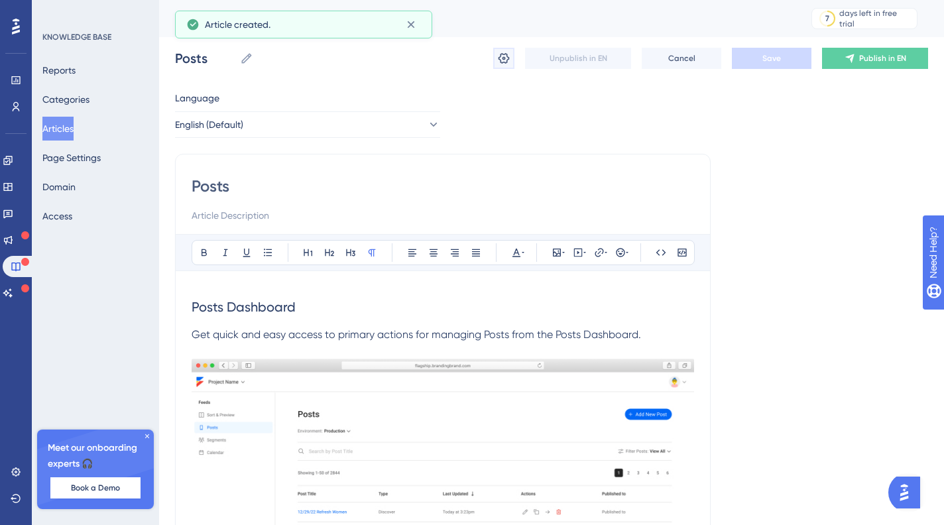
click at [500, 54] on icon at bounding box center [503, 58] width 13 height 13
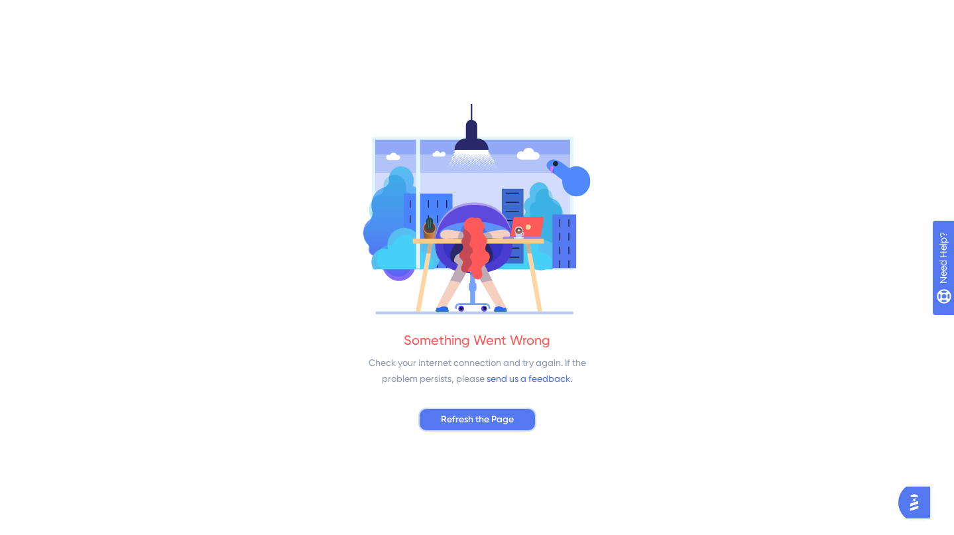
click at [499, 414] on span "Refresh the Page" at bounding box center [477, 420] width 73 height 16
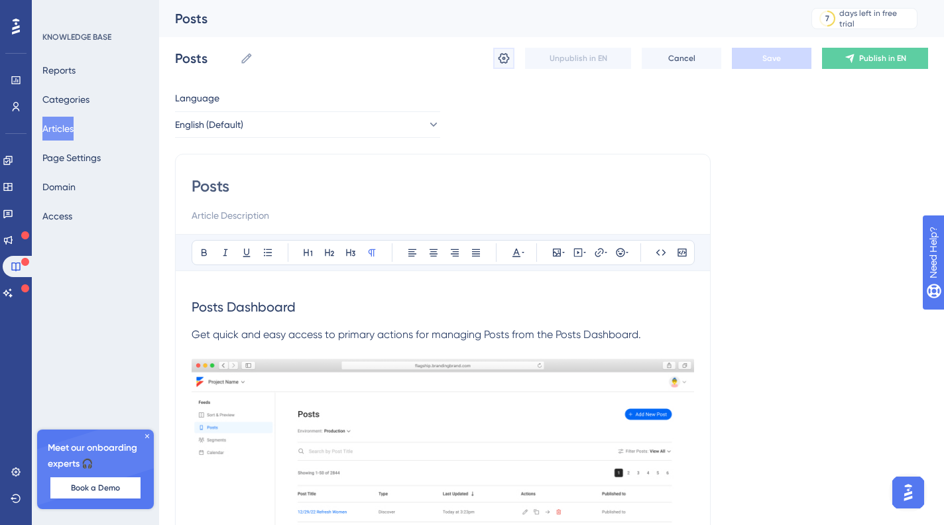
click at [512, 63] on button at bounding box center [503, 58] width 21 height 21
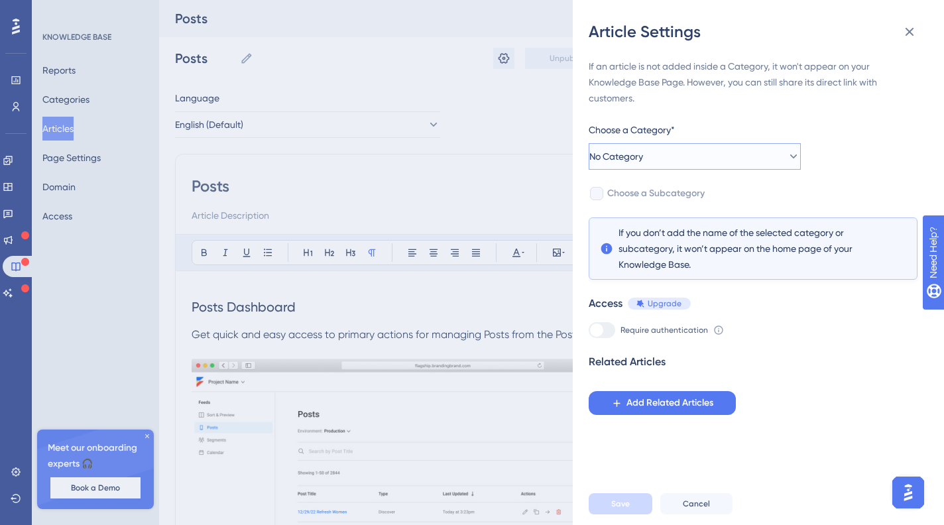
click at [715, 157] on button "No Category" at bounding box center [695, 156] width 212 height 27
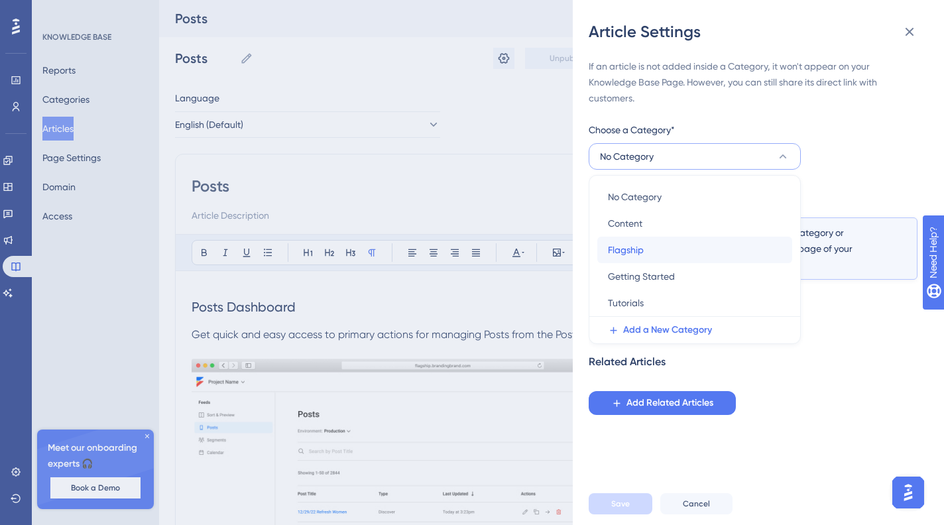
click at [697, 252] on div "Flagship Flagship" at bounding box center [695, 250] width 174 height 27
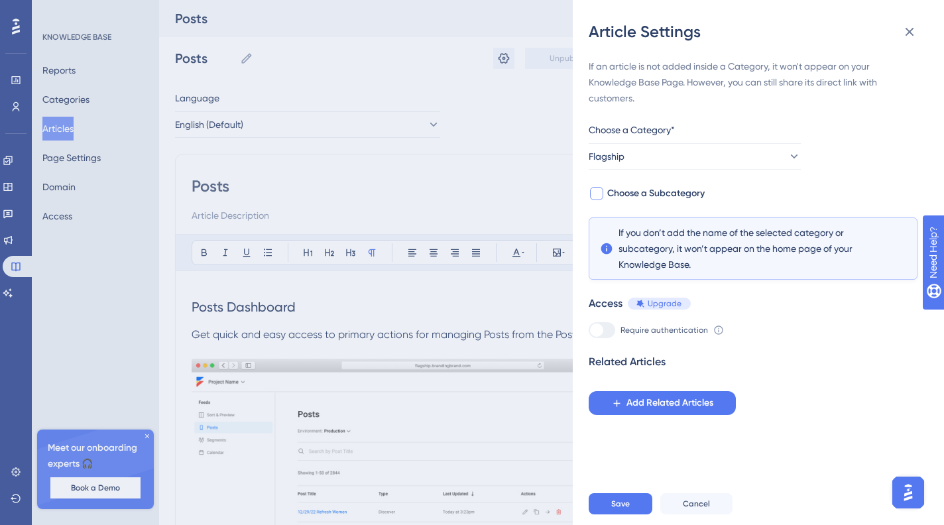
click at [655, 189] on span "Choose a Subcategory" at bounding box center [656, 194] width 97 height 16
checkbox input "true"
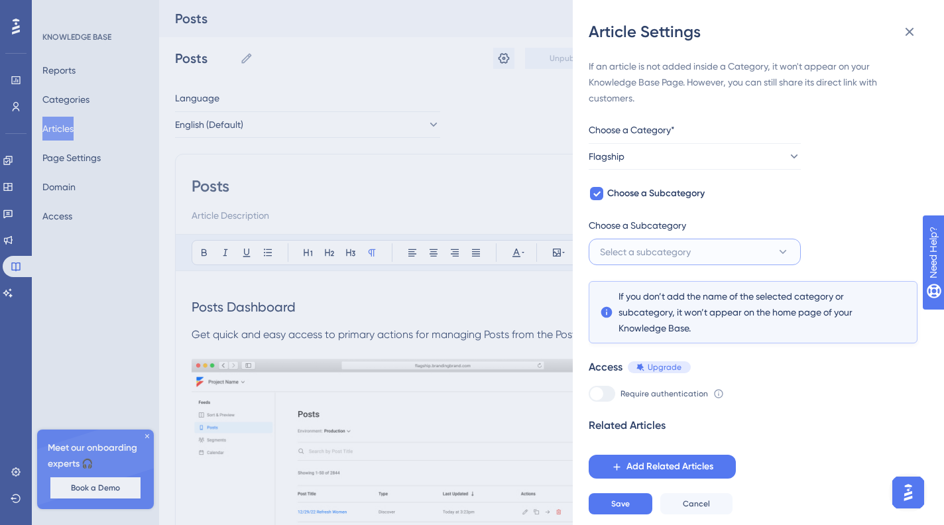
click at [676, 253] on span "Select a subcategory" at bounding box center [645, 252] width 91 height 16
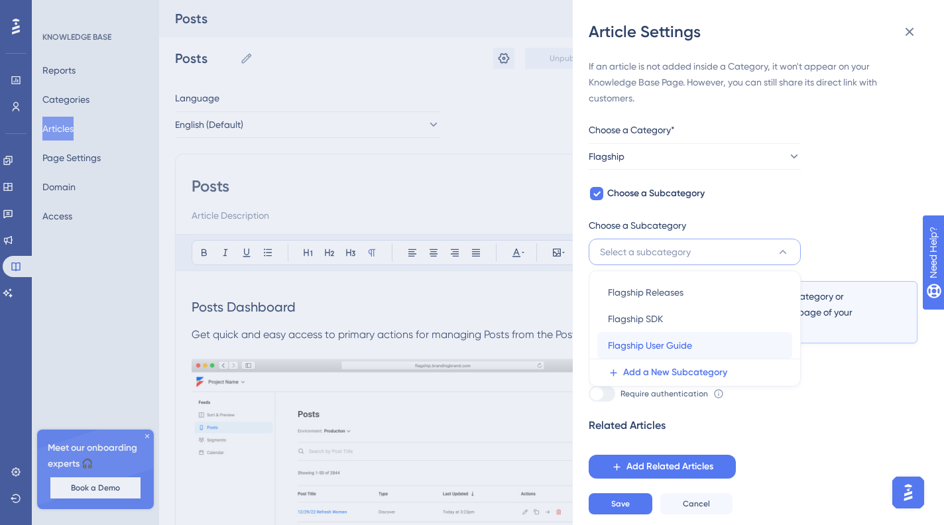
click at [693, 355] on div "Flagship User Guide Flagship User Guide" at bounding box center [695, 345] width 174 height 27
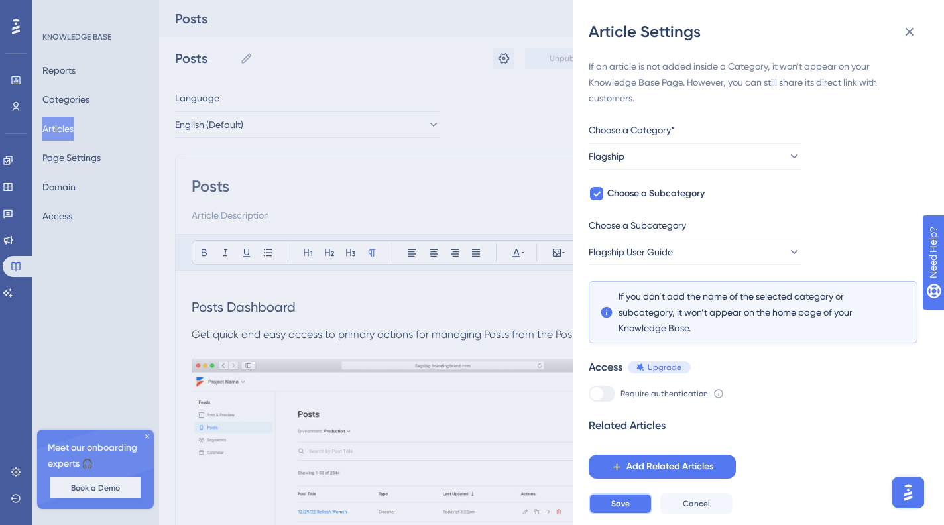
click at [629, 509] on span "Save" at bounding box center [620, 504] width 19 height 11
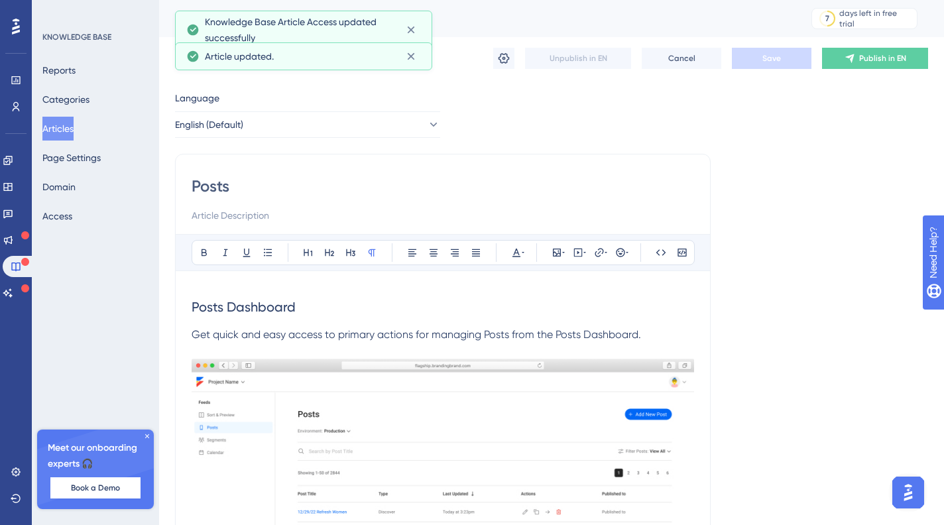
click at [70, 130] on button "Articles" at bounding box center [57, 129] width 31 height 24
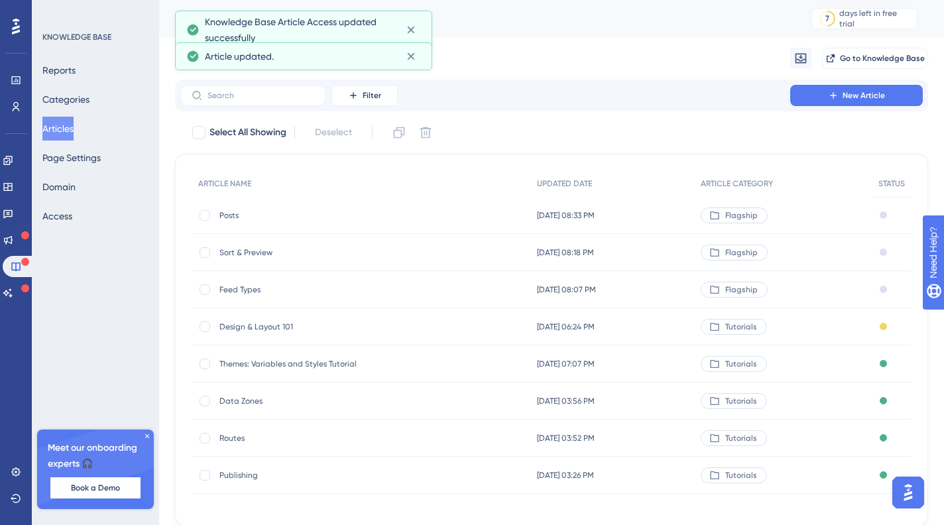
click at [252, 249] on span "Sort & Preview" at bounding box center [326, 252] width 212 height 11
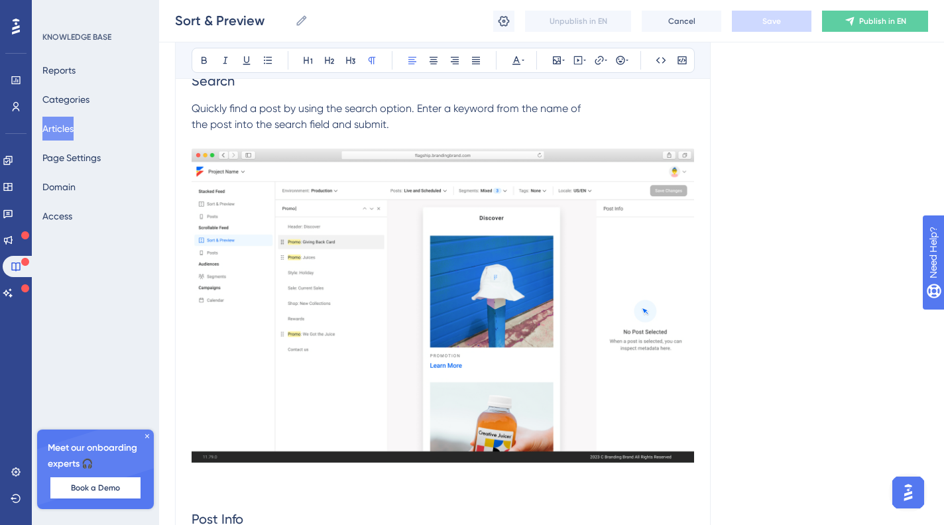
click at [324, 149] on p at bounding box center [443, 141] width 503 height 16
click at [194, 131] on span "Quickly find a post by using the search option. Enter a keyword from the name o…" at bounding box center [386, 116] width 389 height 29
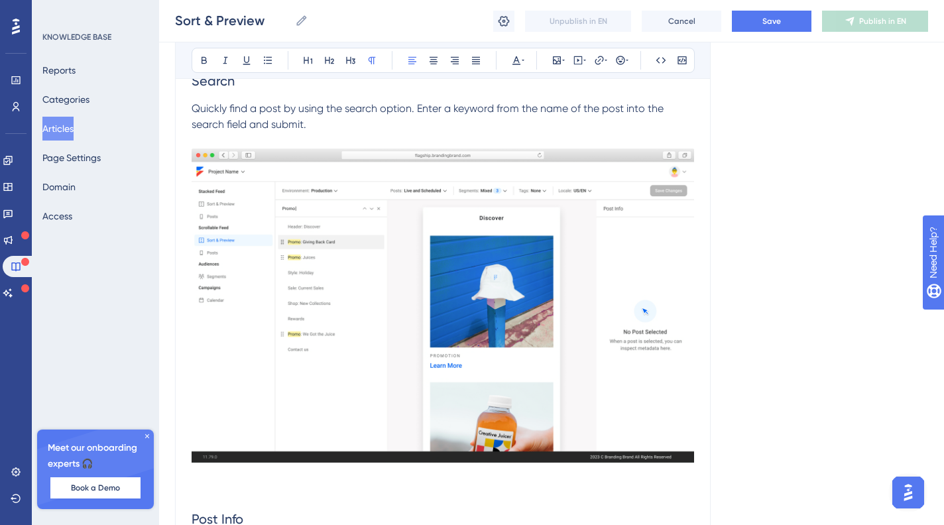
click at [198, 131] on span "Quickly find a post by using the search option. Enter a keyword from the name o…" at bounding box center [429, 116] width 475 height 29
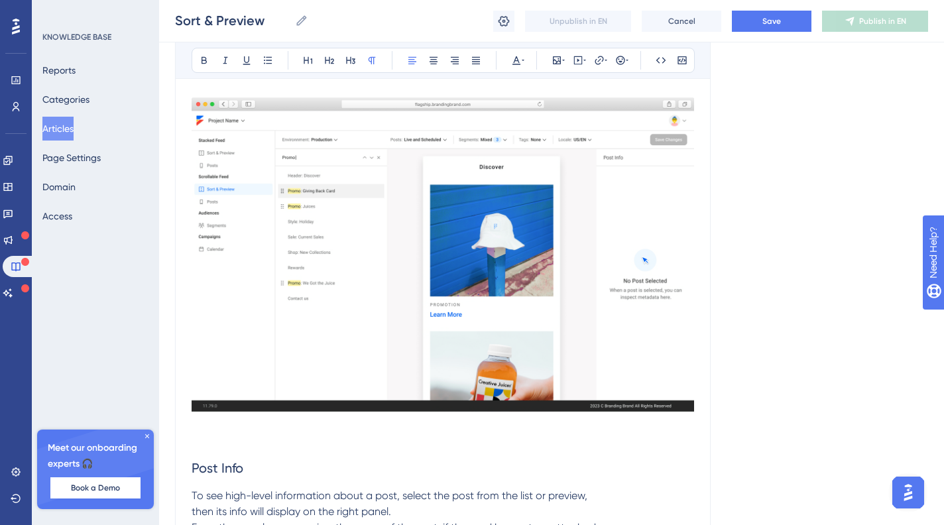
scroll to position [2457, 0]
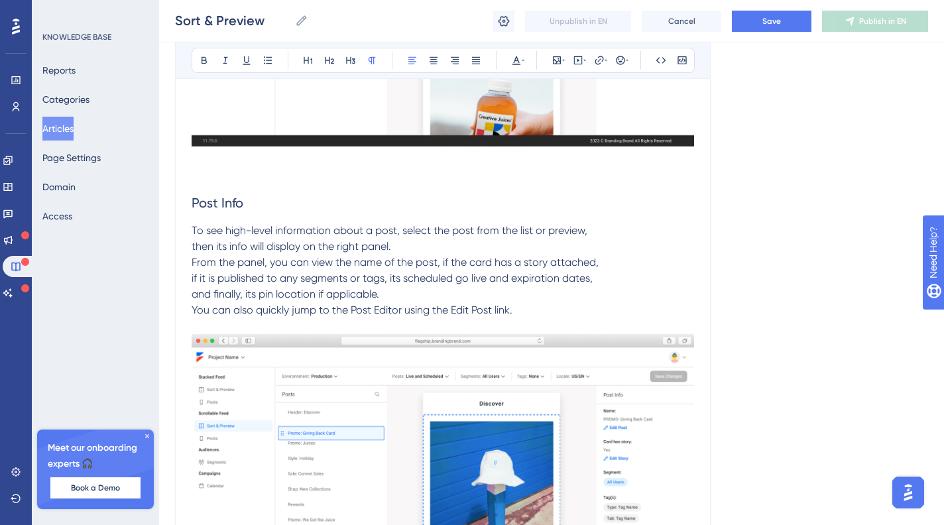
drag, startPoint x: 196, startPoint y: 265, endPoint x: 212, endPoint y: 265, distance: 15.3
click at [197, 253] on span "To see high-level information about a post, select the post from the list or pr…" at bounding box center [390, 238] width 396 height 29
drag, startPoint x: 194, startPoint y: 314, endPoint x: 208, endPoint y: 307, distance: 16.0
click at [194, 300] on span "From the panel, you can view the name of the post, if the card has a story atta…" at bounding box center [395, 278] width 407 height 44
click at [196, 300] on span "From the panel, you can view the name of the post, if the card has a story atta…" at bounding box center [441, 278] width 498 height 44
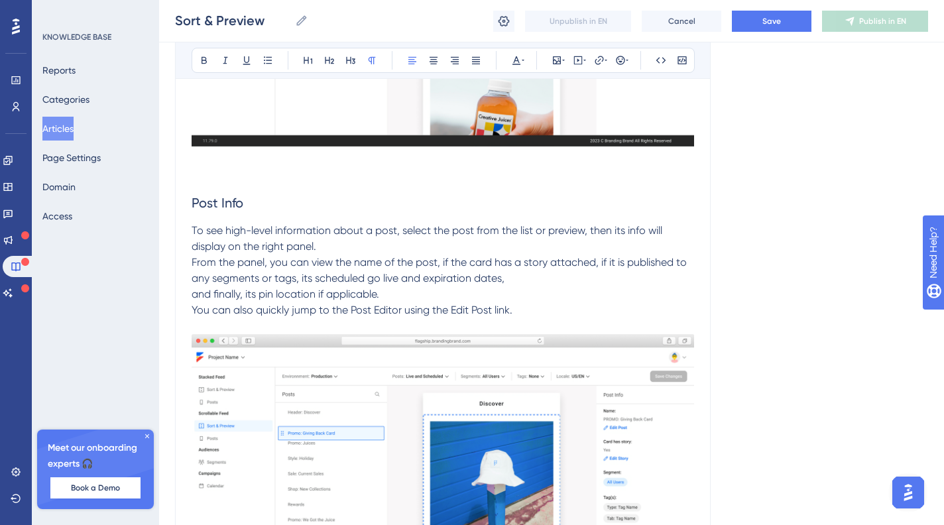
click at [194, 300] on span "From the panel, you can view the name of the post, if the card has a story atta…" at bounding box center [441, 278] width 498 height 44
click at [193, 300] on span "From the panel, you can view the name of the post, if the card has a story atta…" at bounding box center [441, 278] width 498 height 44
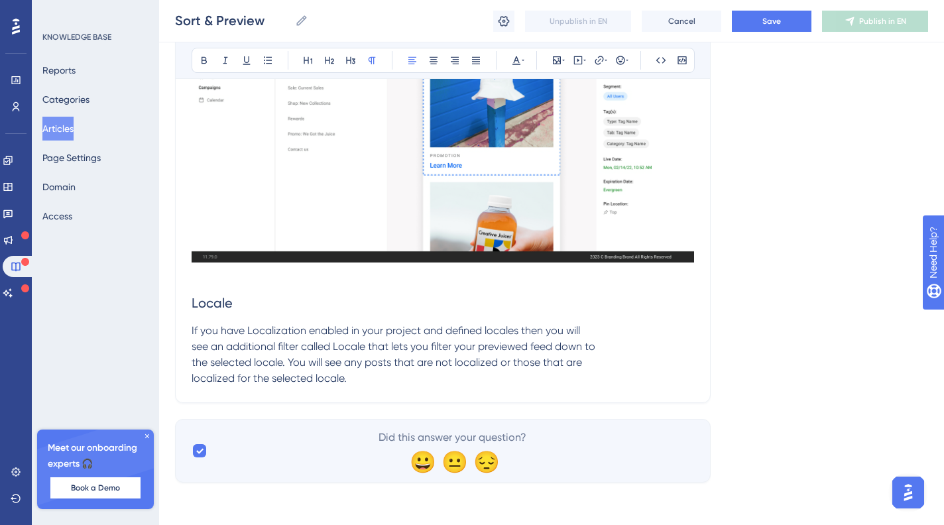
scroll to position [2892, 0]
click at [193, 344] on span "If you have Localization enabled in your project and defined locales then you w…" at bounding box center [394, 354] width 404 height 60
click at [193, 345] on span "If you have Localization enabled in your project and defined locales then you w…" at bounding box center [442, 354] width 501 height 60
click at [196, 361] on span "If you have Localization enabled in your project and defined locales then you w…" at bounding box center [442, 354] width 501 height 60
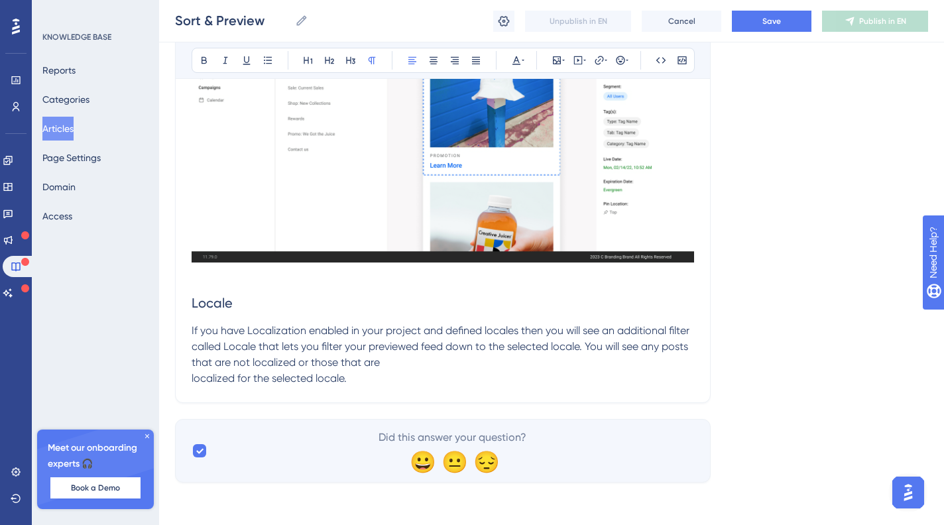
click at [192, 371] on p "If you have Localization enabled in your project and defined locales then you w…" at bounding box center [443, 355] width 503 height 64
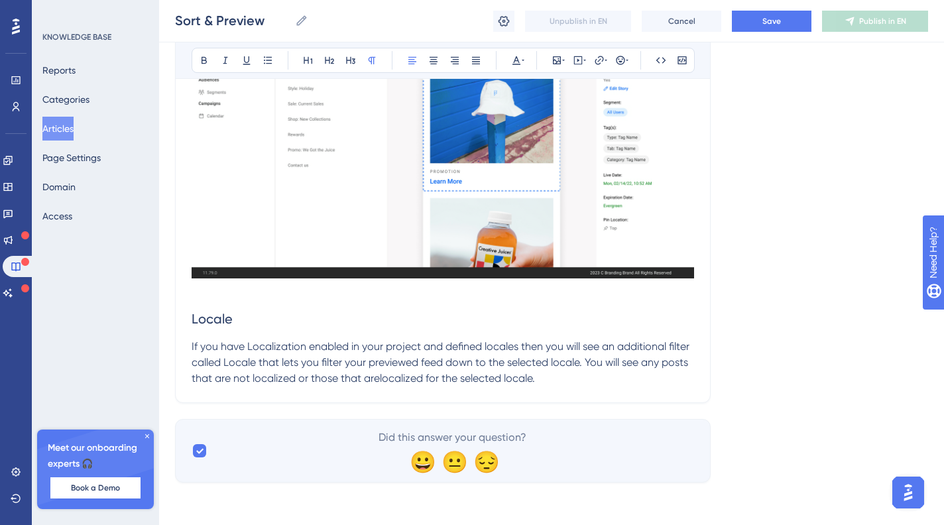
scroll to position [2876, 0]
click at [759, 23] on button "Save" at bounding box center [772, 21] width 80 height 21
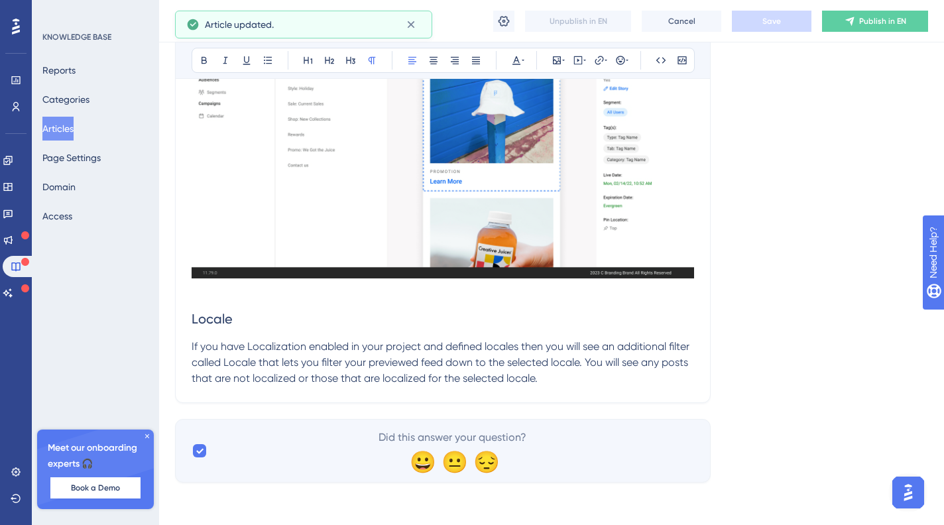
scroll to position [0, 0]
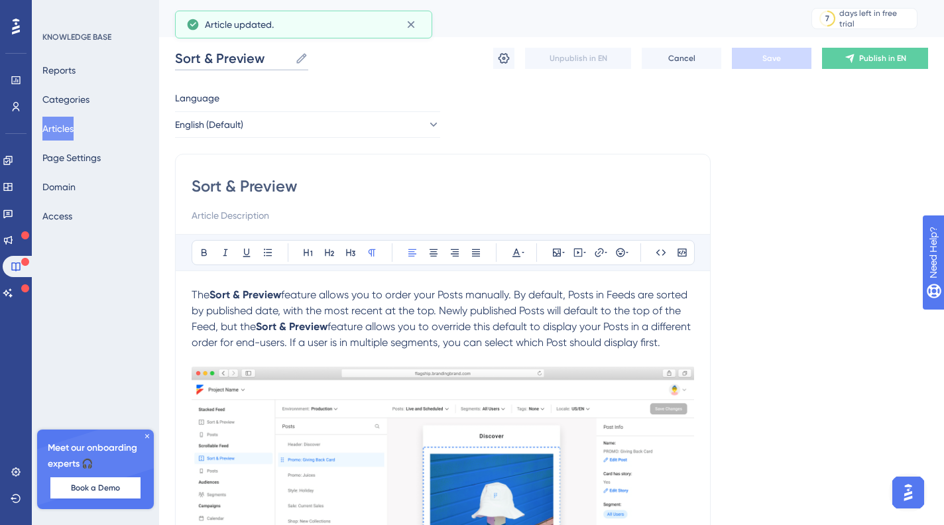
click at [205, 58] on input "Sort & Preview" at bounding box center [232, 58] width 115 height 19
click at [261, 61] on input "Sort & Preview" at bounding box center [232, 58] width 115 height 19
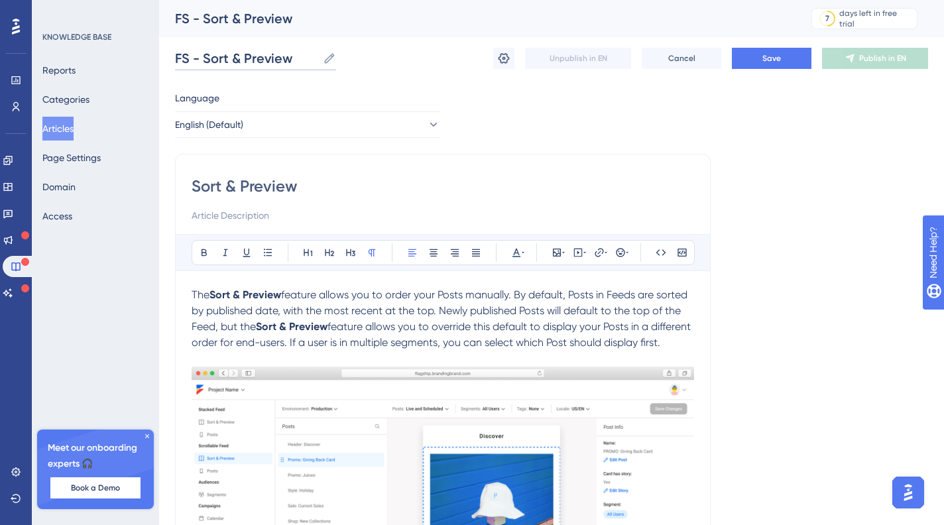
type input "FS - Sort & Preview"
click at [744, 53] on button "Save" at bounding box center [772, 58] width 80 height 21
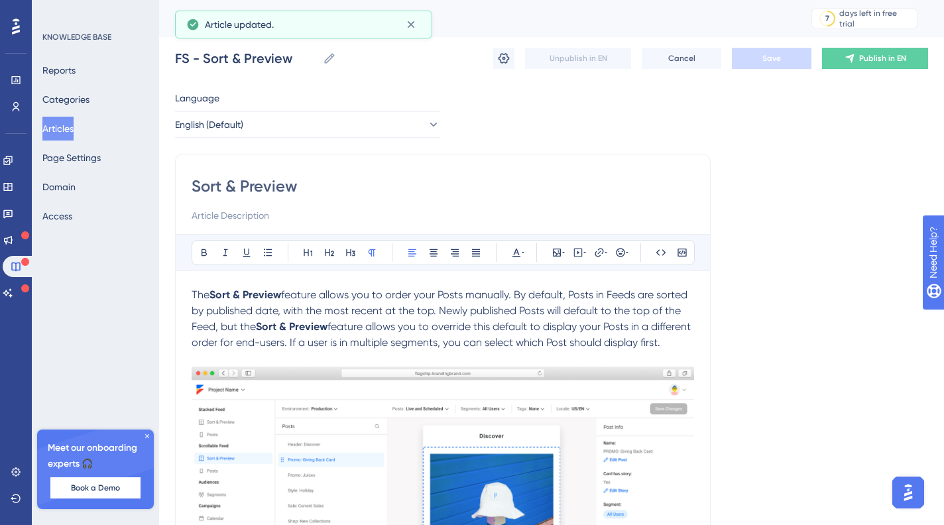
click at [66, 123] on button "Articles" at bounding box center [57, 129] width 31 height 24
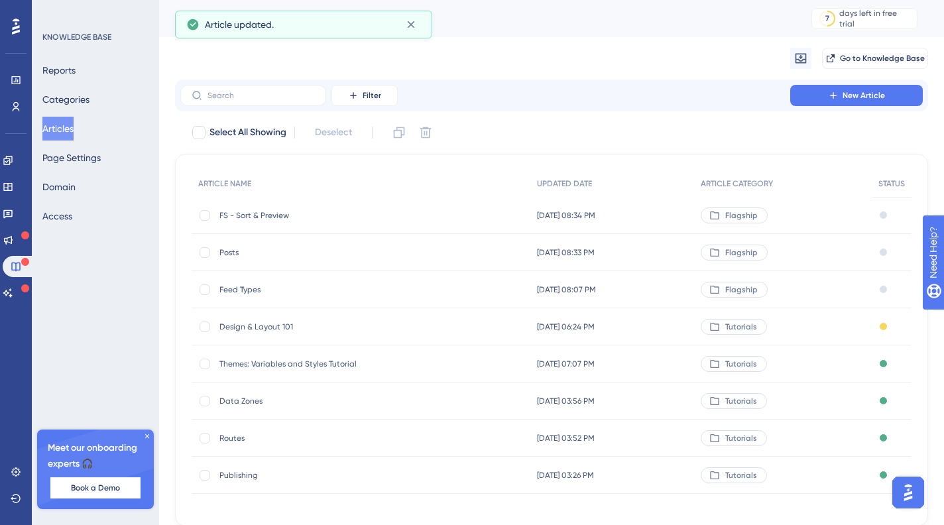
click at [226, 249] on span "Posts" at bounding box center [326, 252] width 212 height 11
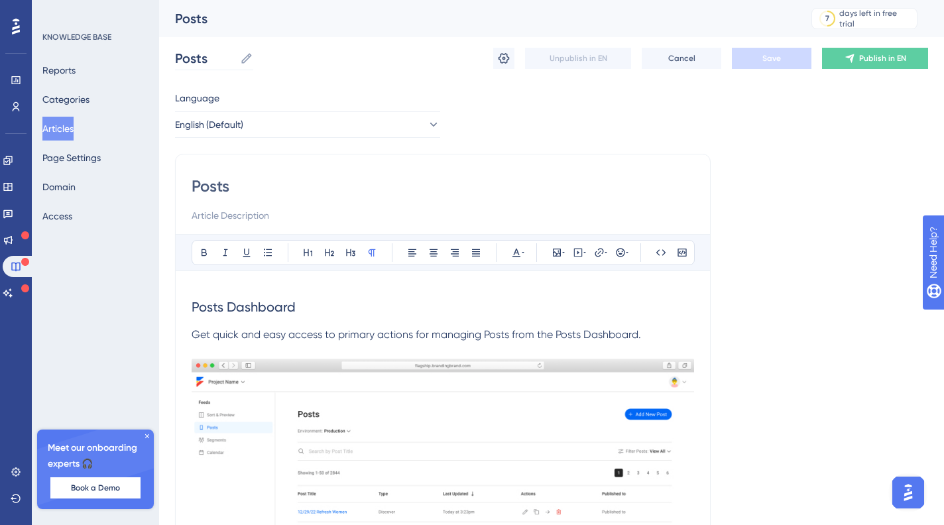
click at [247, 59] on icon at bounding box center [246, 58] width 13 height 13
click at [235, 59] on input "Posts" at bounding box center [205, 58] width 60 height 19
click at [187, 60] on input "Posts" at bounding box center [205, 58] width 60 height 19
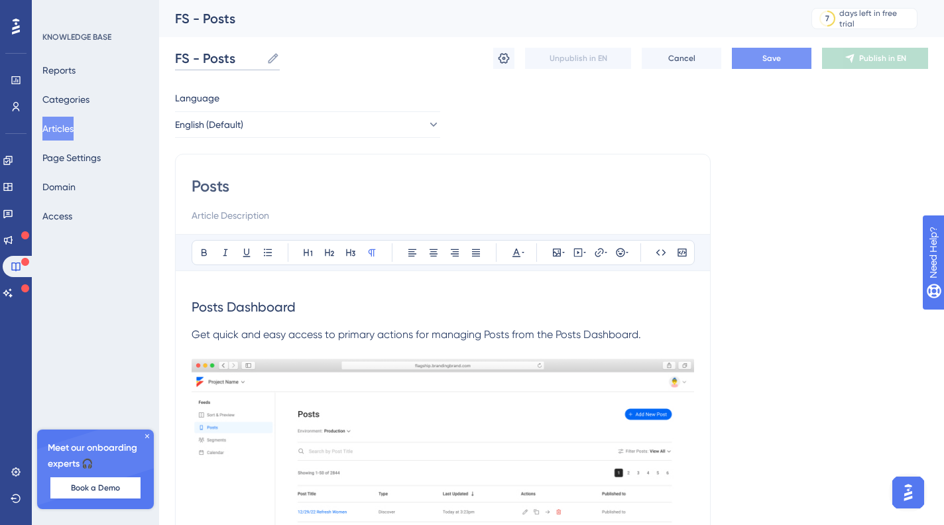
type input "FS - Posts"
click at [774, 62] on span "Save" at bounding box center [772, 58] width 19 height 11
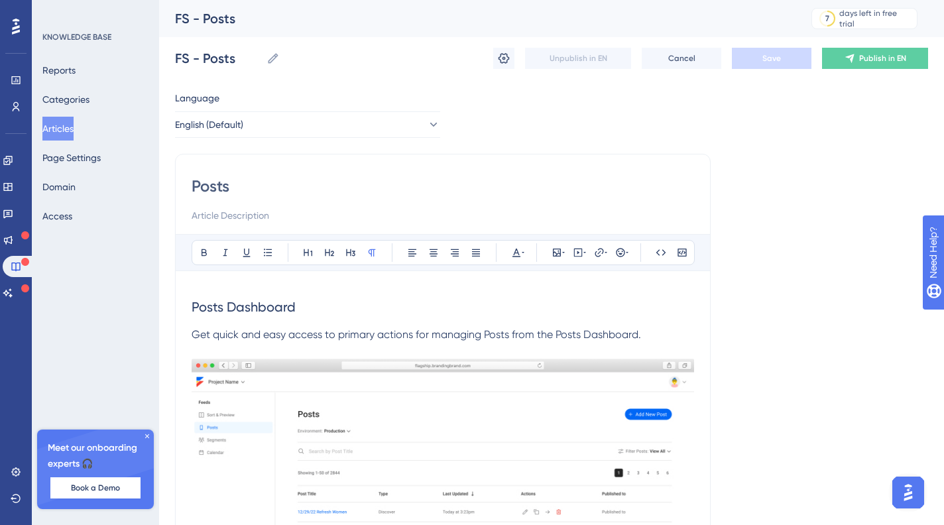
click at [251, 208] on input at bounding box center [443, 216] width 503 height 16
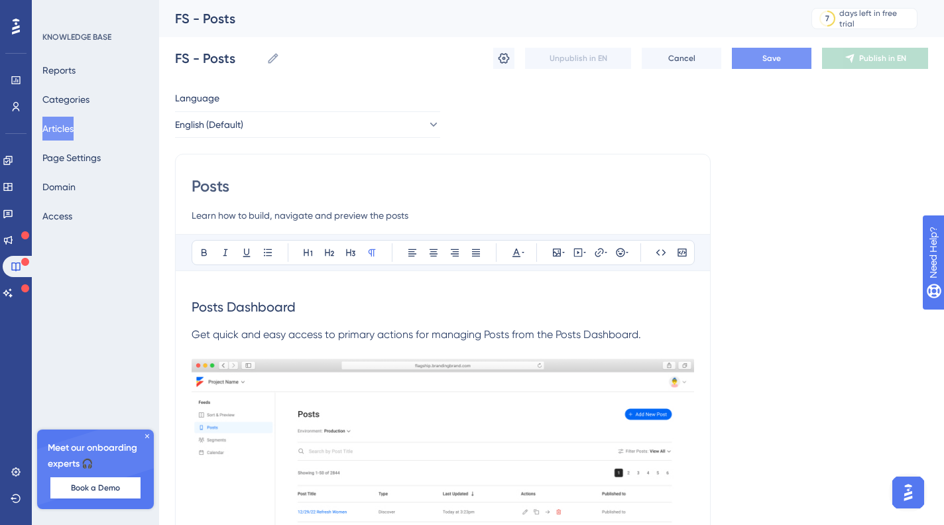
drag, startPoint x: 240, startPoint y: 215, endPoint x: 454, endPoint y: 218, distance: 214.2
click at [454, 218] on input "Learn how to build, navigate and preview the posts" at bounding box center [443, 216] width 503 height 16
type input "Learn how to navigate the posts dashboard and create new posts via the post edi…"
click at [767, 54] on span "Save" at bounding box center [772, 58] width 19 height 11
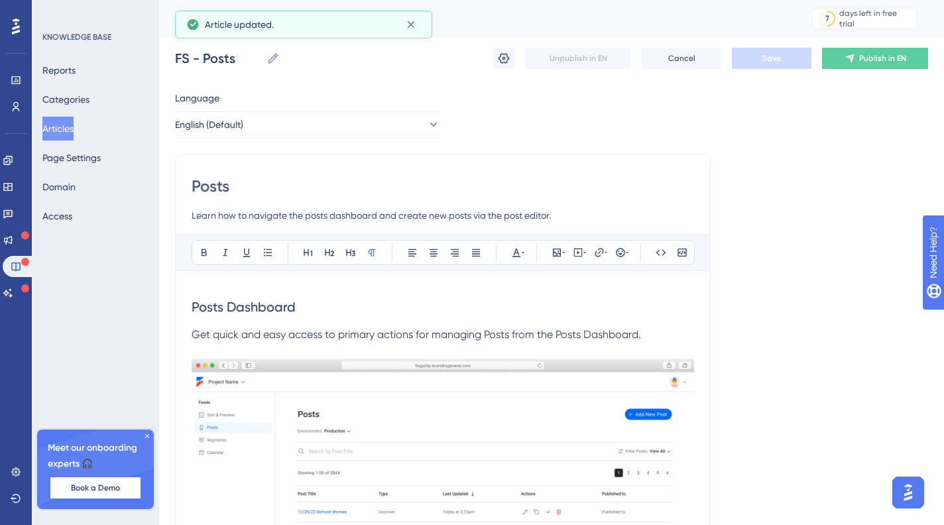
click at [72, 130] on button "Articles" at bounding box center [57, 129] width 31 height 24
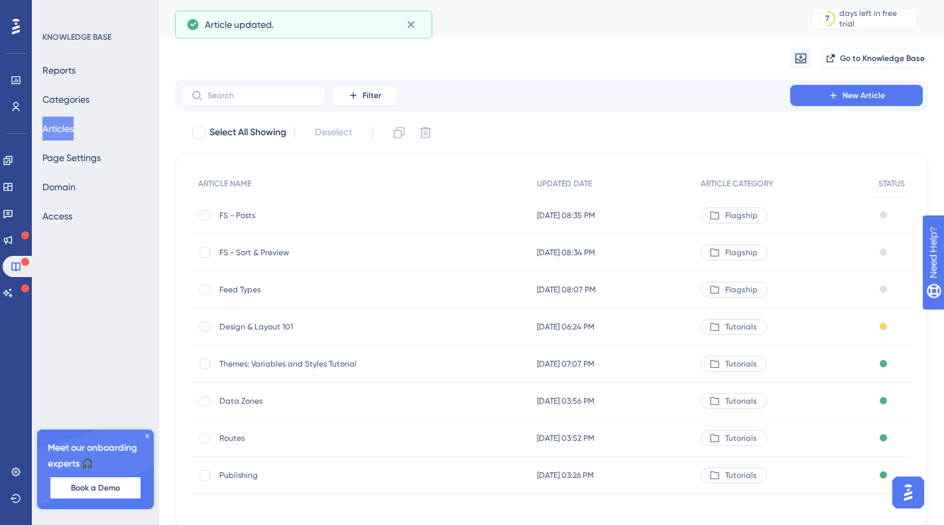
click at [241, 285] on span "Feed Types" at bounding box center [326, 290] width 212 height 11
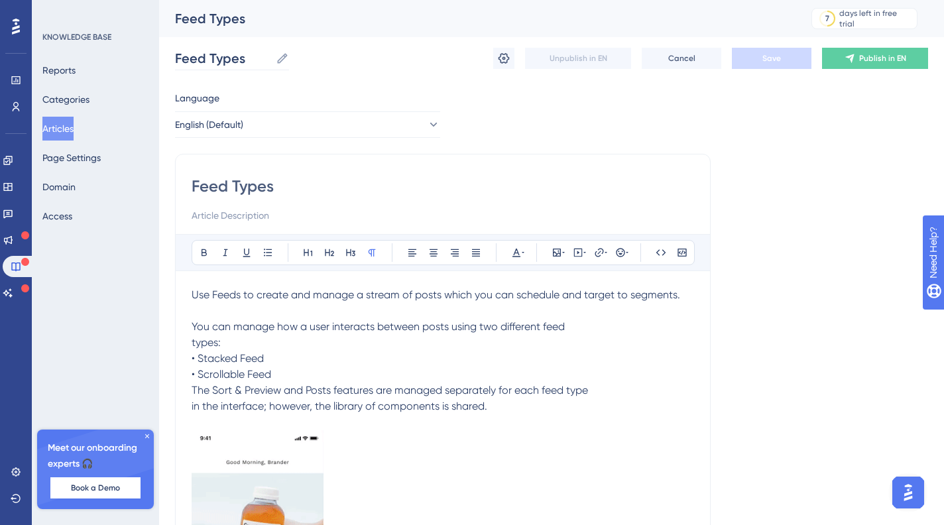
click at [286, 60] on icon at bounding box center [282, 58] width 13 height 13
click at [271, 60] on input "Feed Types" at bounding box center [223, 58] width 96 height 19
click at [177, 56] on input "Feed Types" at bounding box center [223, 58] width 96 height 19
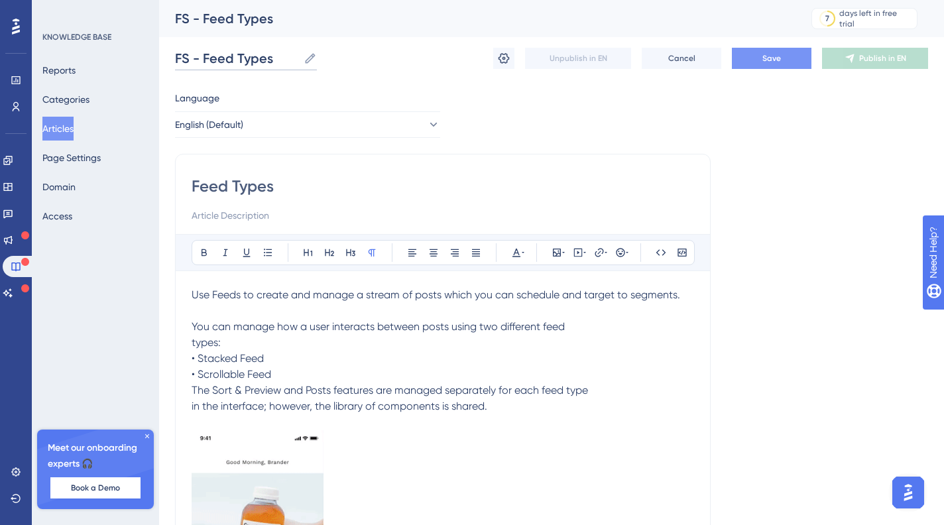
type input "FS - Feed Types"
click at [769, 60] on span "Save" at bounding box center [772, 58] width 19 height 11
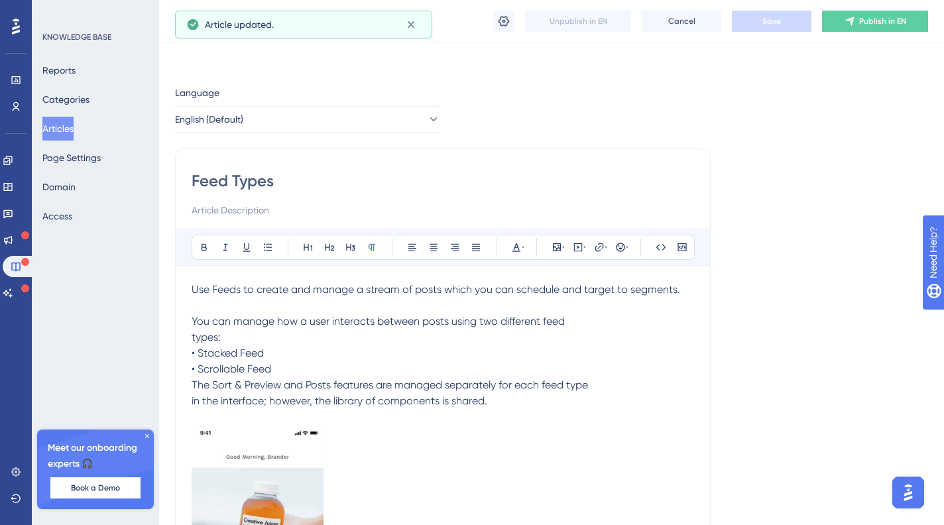
scroll to position [228, 0]
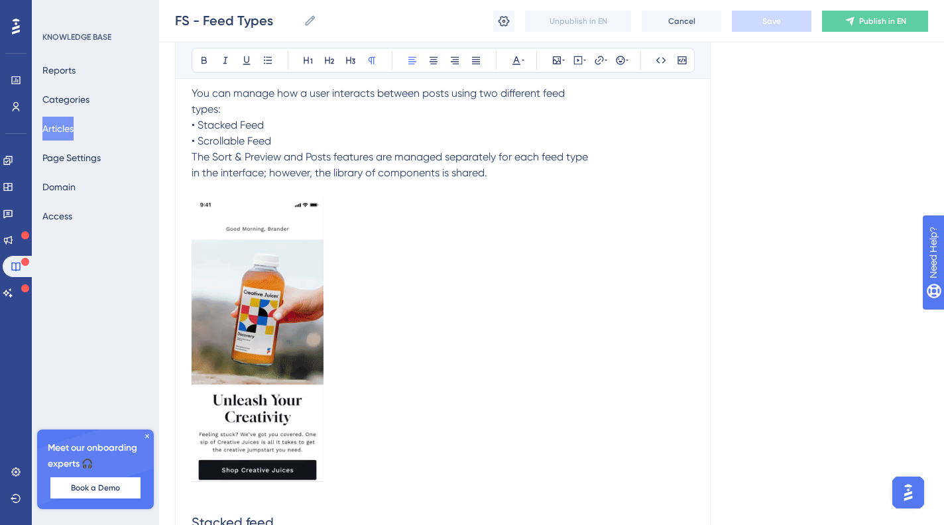
drag, startPoint x: 194, startPoint y: 176, endPoint x: 230, endPoint y: 170, distance: 36.3
click at [195, 176] on span "in the interface; however, the library of components is shared." at bounding box center [340, 172] width 296 height 13
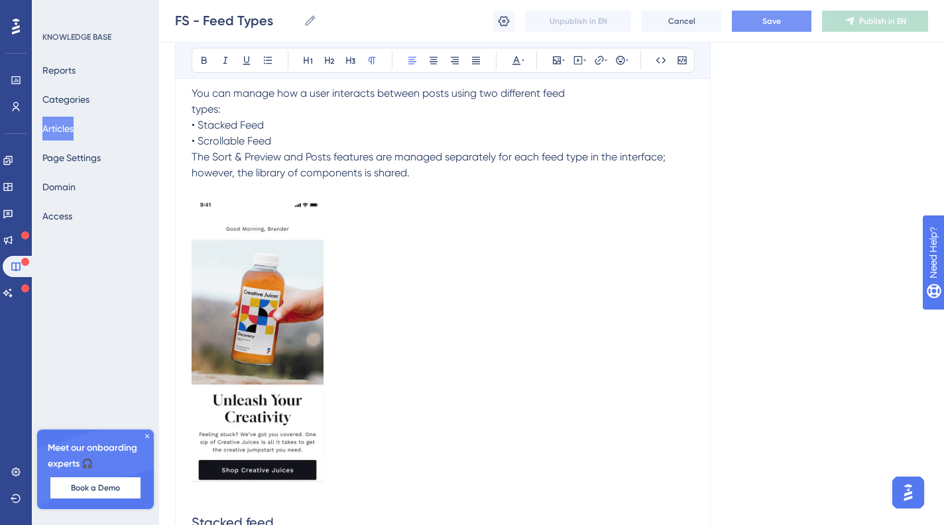
scroll to position [543, 0]
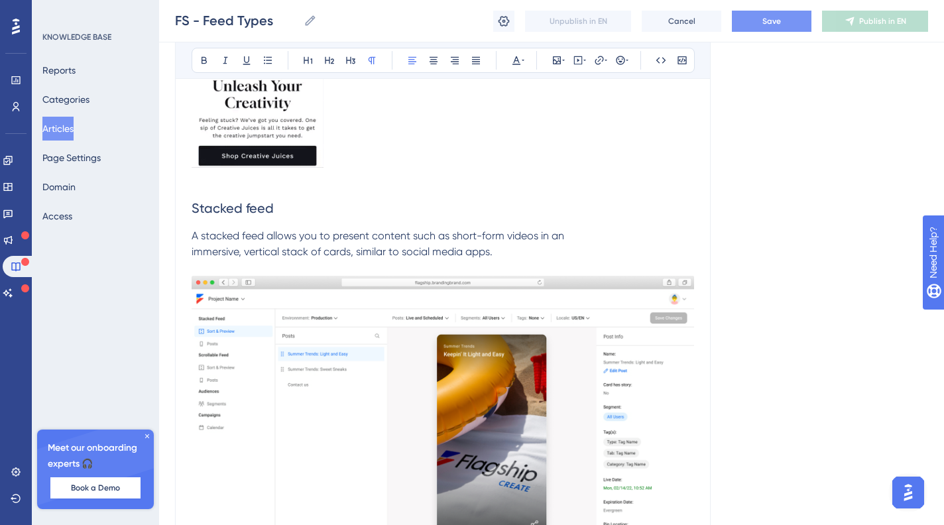
click at [192, 249] on span "A stacked feed allows you to present content such as short-form videos in an im…" at bounding box center [378, 243] width 373 height 29
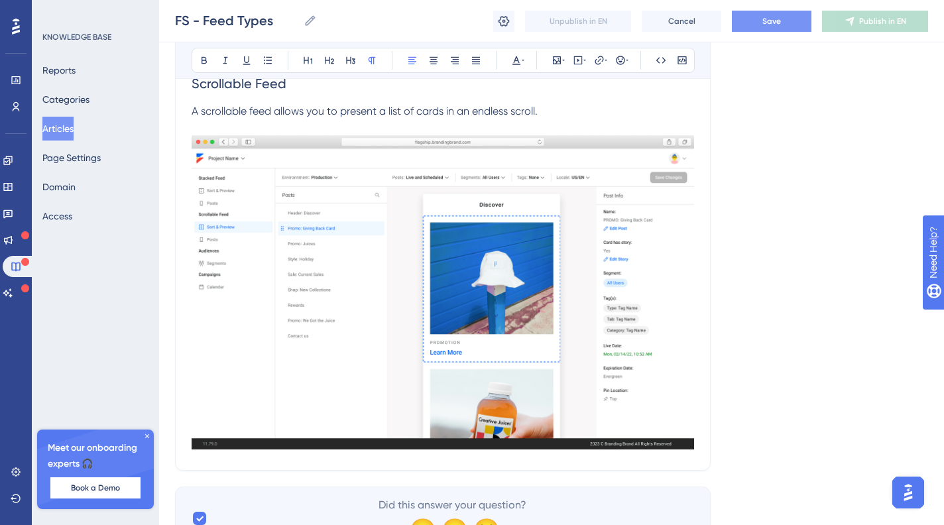
scroll to position [1157, 0]
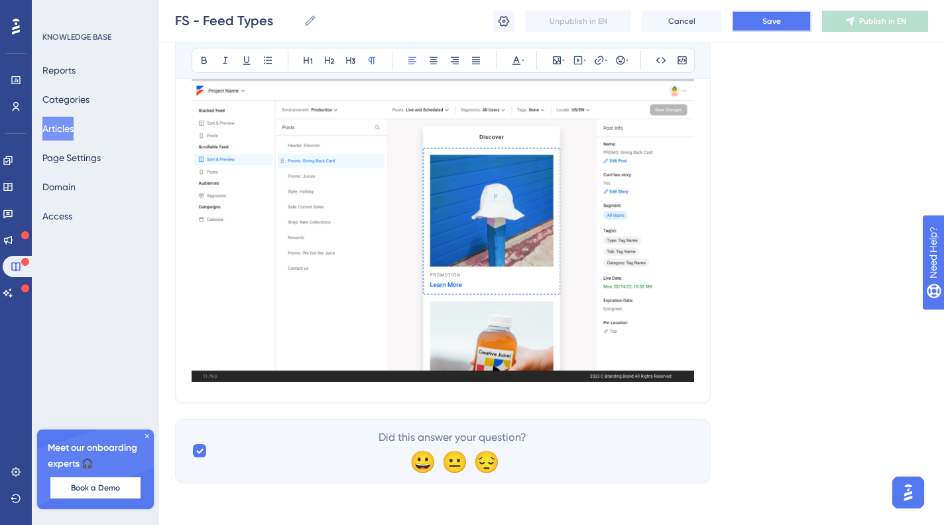
click at [795, 17] on button "Save" at bounding box center [772, 21] width 80 height 21
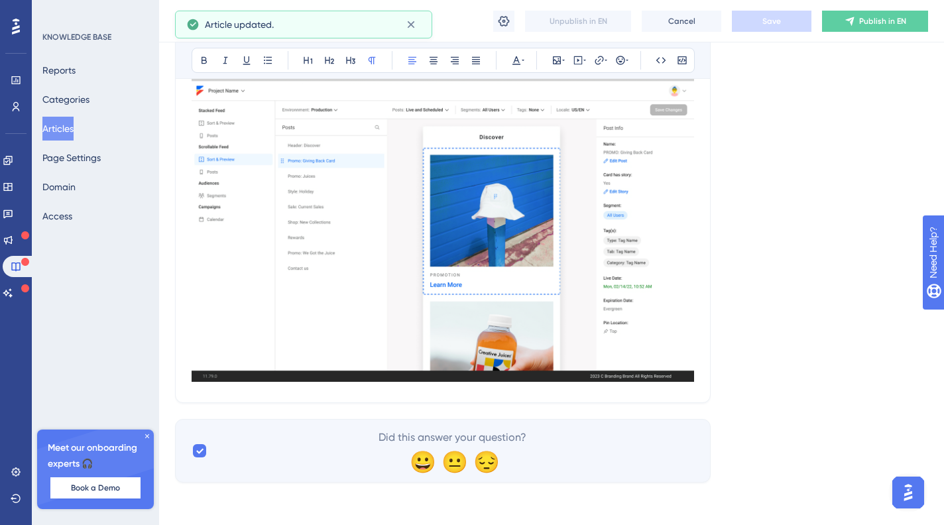
scroll to position [0, 0]
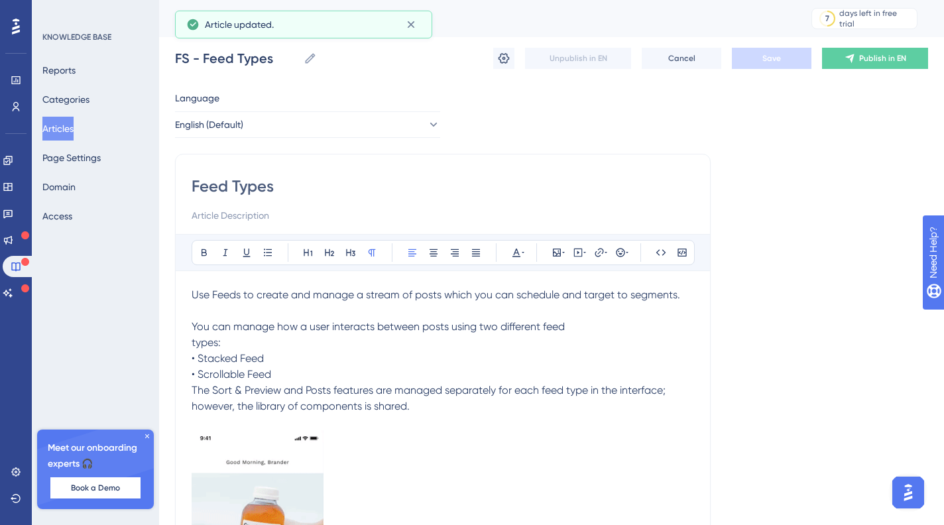
click at [72, 127] on button "Articles" at bounding box center [57, 129] width 31 height 24
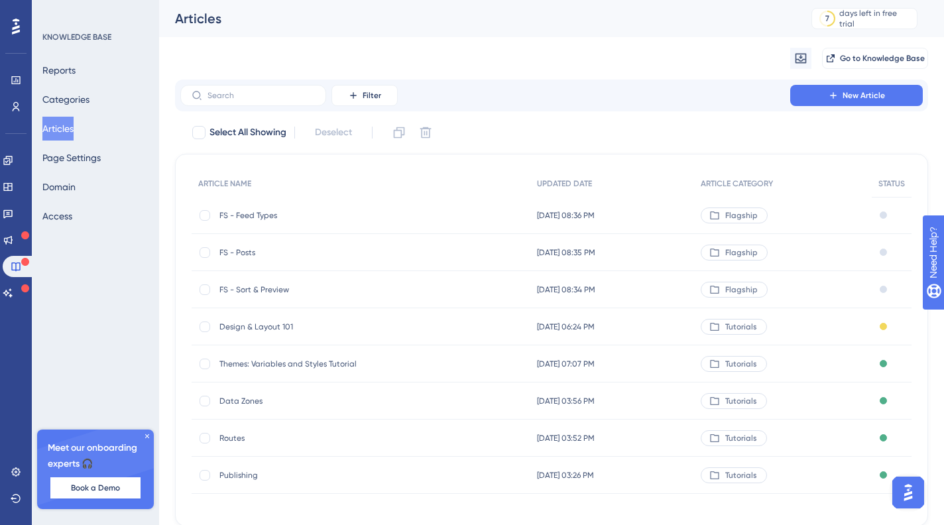
click at [247, 247] on span "FS - Posts" at bounding box center [326, 252] width 212 height 11
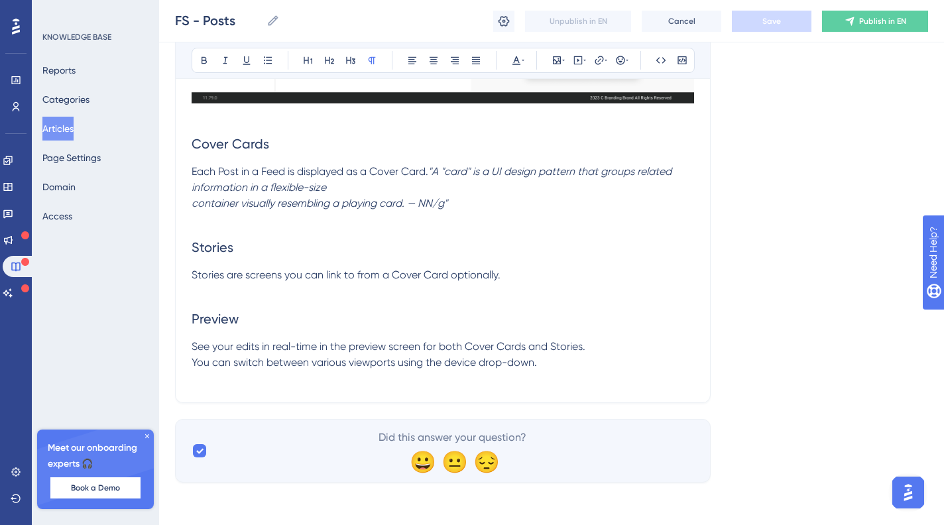
scroll to position [2230, 0]
click at [64, 127] on button "Articles" at bounding box center [57, 129] width 31 height 24
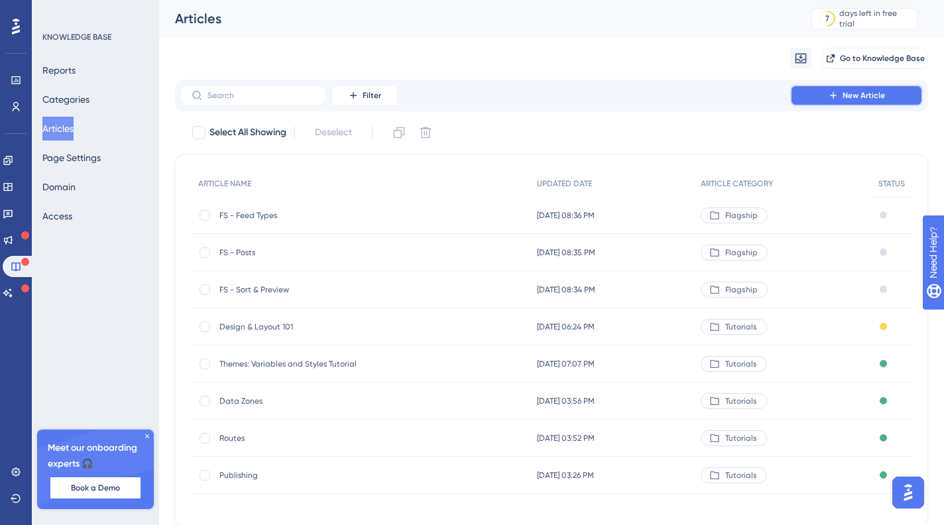
click at [839, 97] on icon at bounding box center [833, 95] width 11 height 11
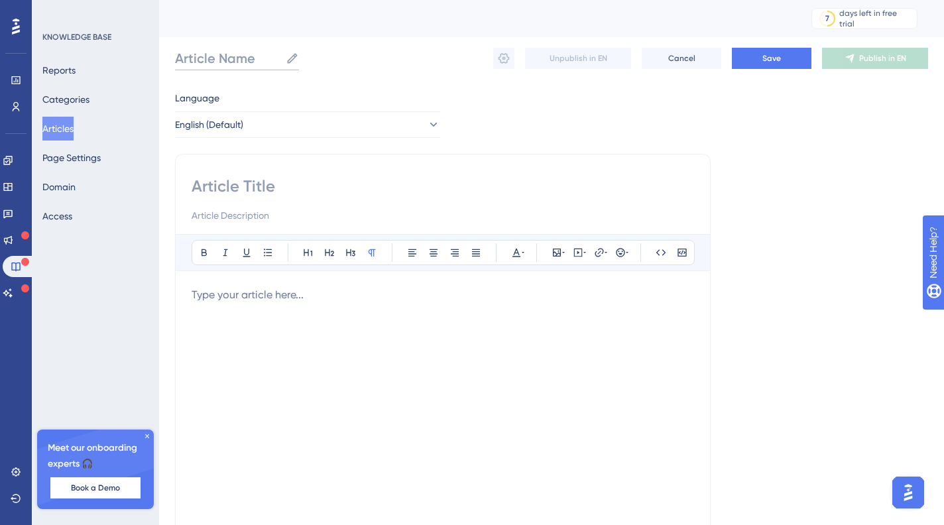
click at [195, 52] on input "Article Name" at bounding box center [227, 58] width 105 height 19
type input "FS - Cover Cards"
click at [224, 174] on div "Bold Italic Underline Bullet Point Heading 1 Heading 2 Heading 3 Normal Align L…" at bounding box center [443, 375] width 536 height 442
click at [225, 184] on input at bounding box center [443, 186] width 503 height 21
type input "Cover Cards"
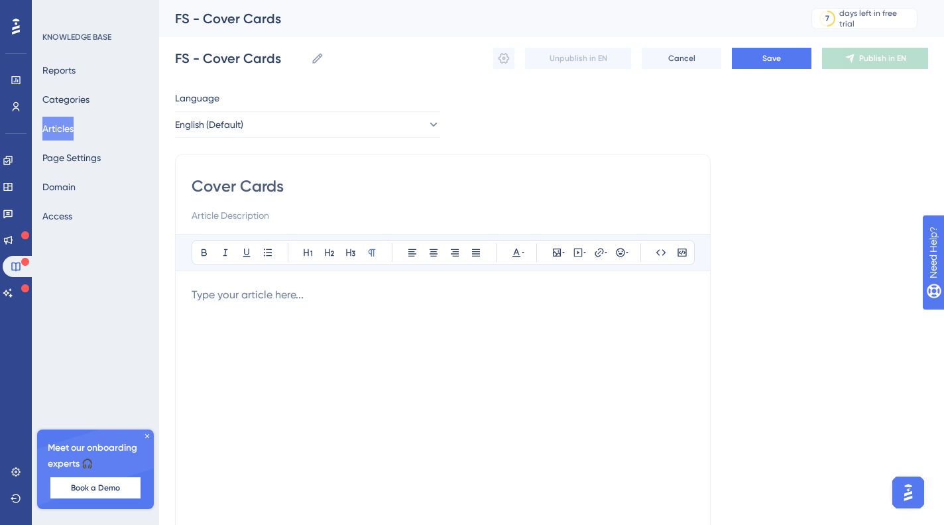
click at [256, 207] on div "Cover Cards" at bounding box center [443, 200] width 503 height 48
click at [251, 213] on input at bounding box center [443, 216] width 503 height 16
paste input "Learn how to create and manage posts in your Feed using Cover Cards."
type input "Learn how to create and manage posts in your Feed using Cover Cards."
click at [254, 312] on div at bounding box center [443, 433] width 503 height 292
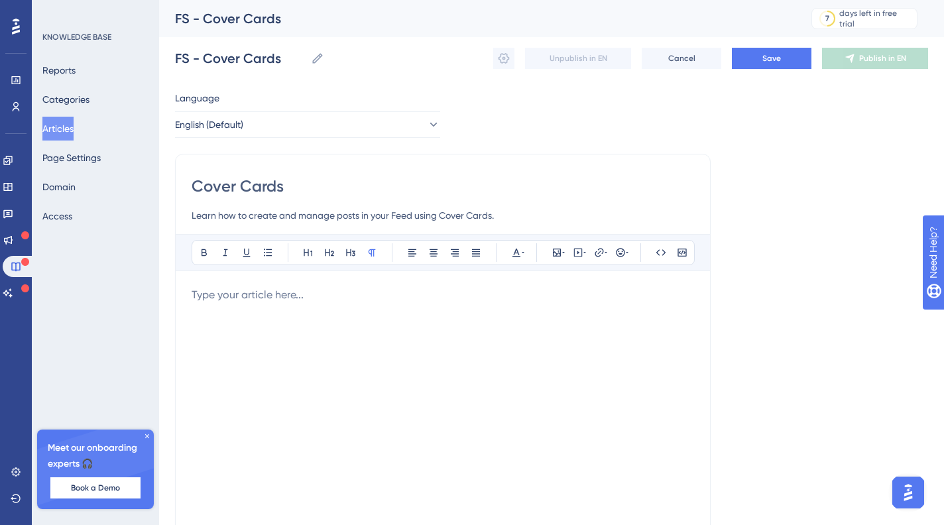
paste div
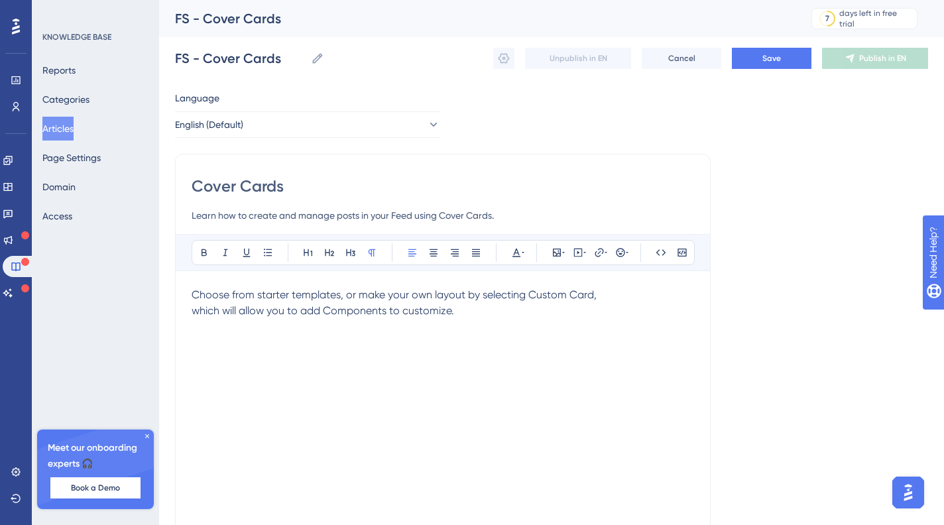
click at [194, 293] on span "Choose from starter templates, or make your own layout by selecting Custom Card…" at bounding box center [394, 302] width 405 height 29
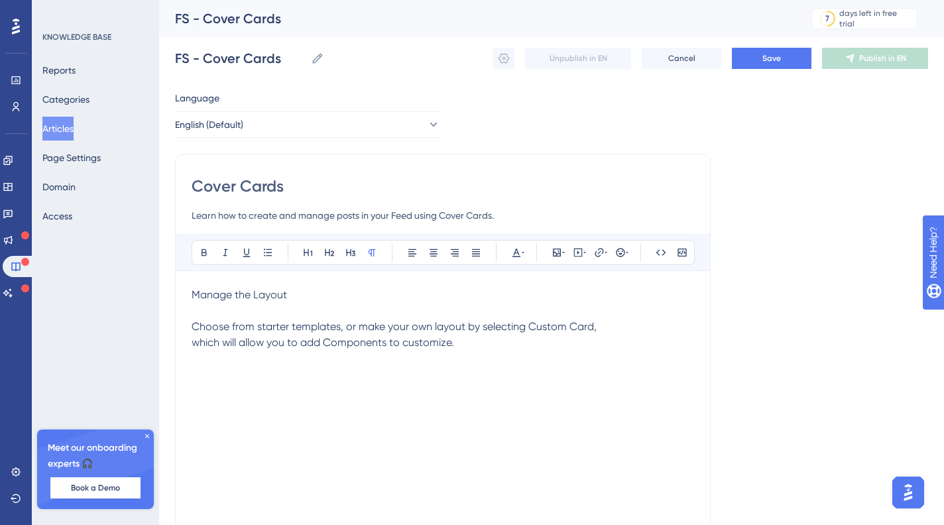
click at [301, 302] on div "Manage the Layout Choose from starter templates, or make your own layout by sel…" at bounding box center [443, 433] width 503 height 292
click at [301, 301] on p "Manage the Layout" at bounding box center [443, 295] width 503 height 16
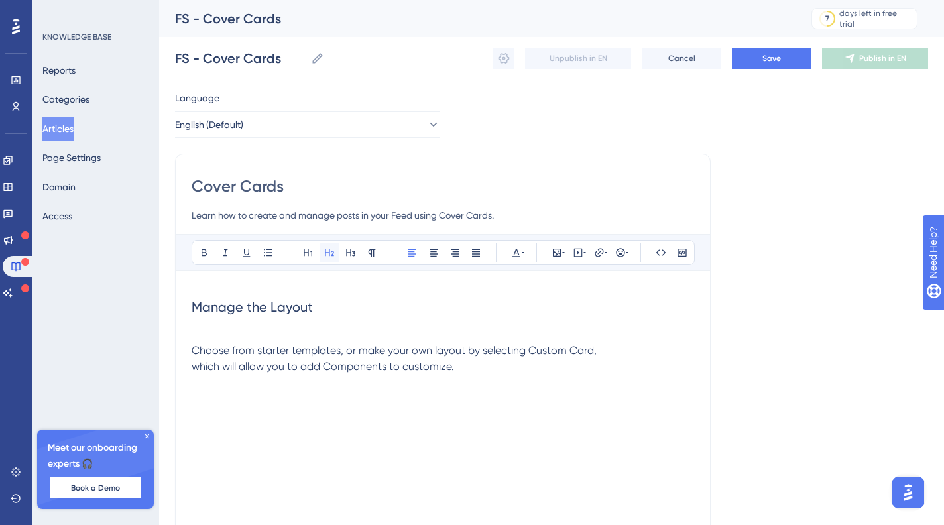
click at [323, 249] on button at bounding box center [329, 252] width 19 height 19
click at [499, 368] on p "Choose from starter templates, or make your own layout by selecting Custom Card…" at bounding box center [443, 359] width 503 height 32
click at [556, 248] on icon at bounding box center [557, 252] width 11 height 11
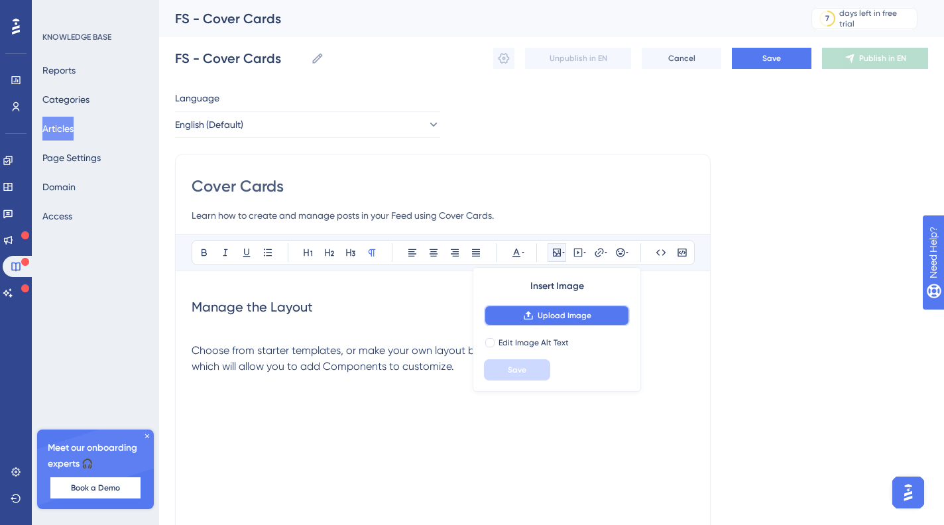
click at [561, 316] on span "Upload Image" at bounding box center [565, 315] width 54 height 11
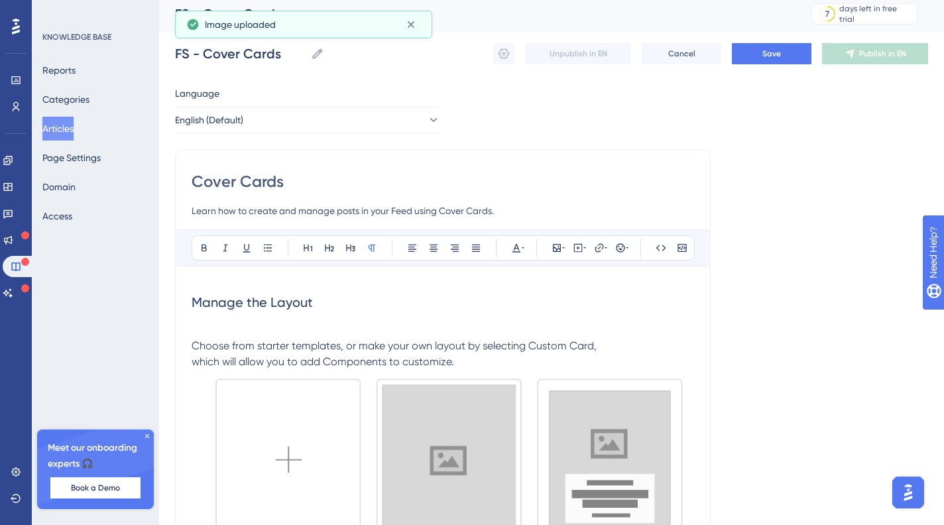
scroll to position [25, 0]
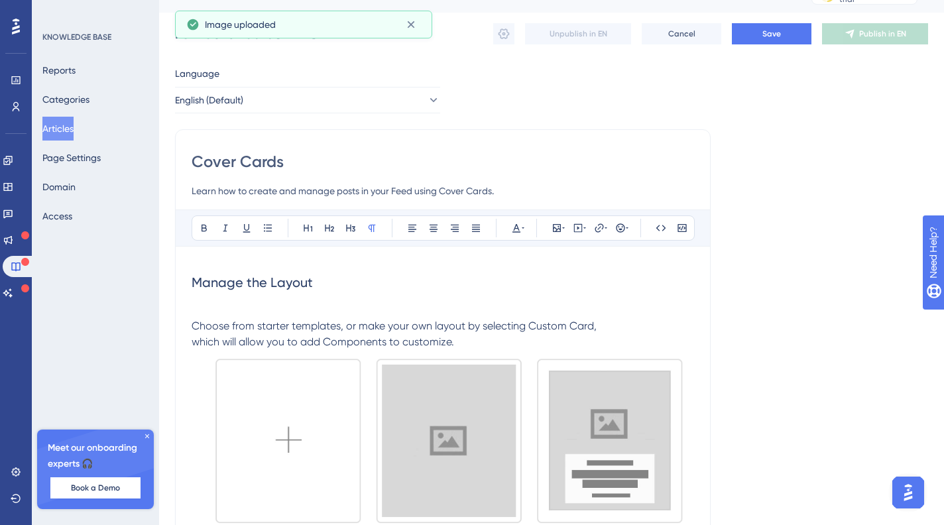
click at [478, 342] on p "Choose from starter templates, or make your own layout by selecting Custom Card…" at bounding box center [443, 334] width 503 height 32
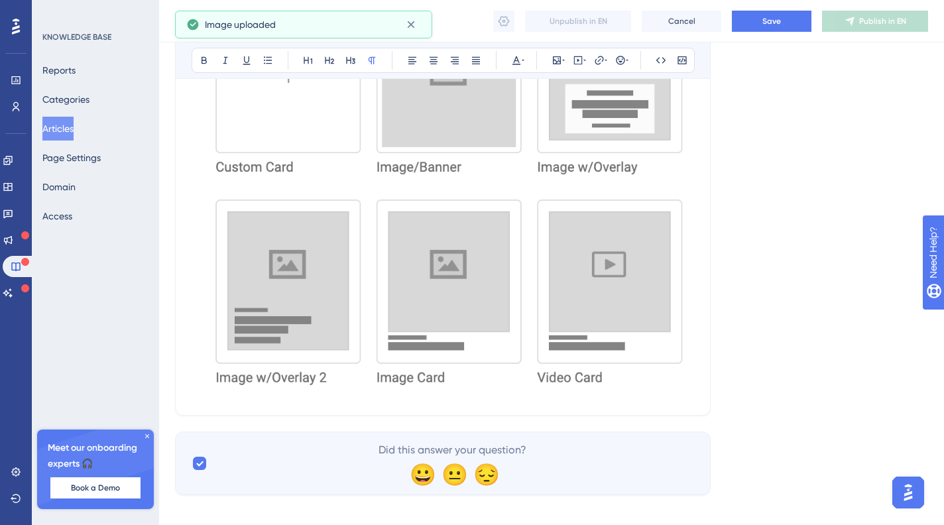
scroll to position [369, 0]
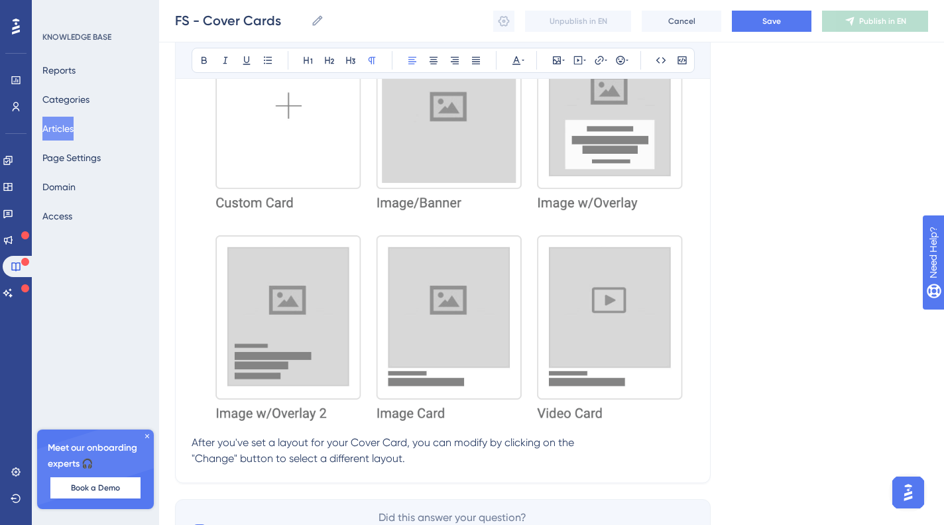
click at [208, 458] on span "After you've set a layout for your Cover Card, you can modify by clicking on th…" at bounding box center [383, 450] width 383 height 29
click at [343, 465] on p "After you've set a layout for your Cover Card, you can modify by clicking on th…" at bounding box center [443, 451] width 503 height 32
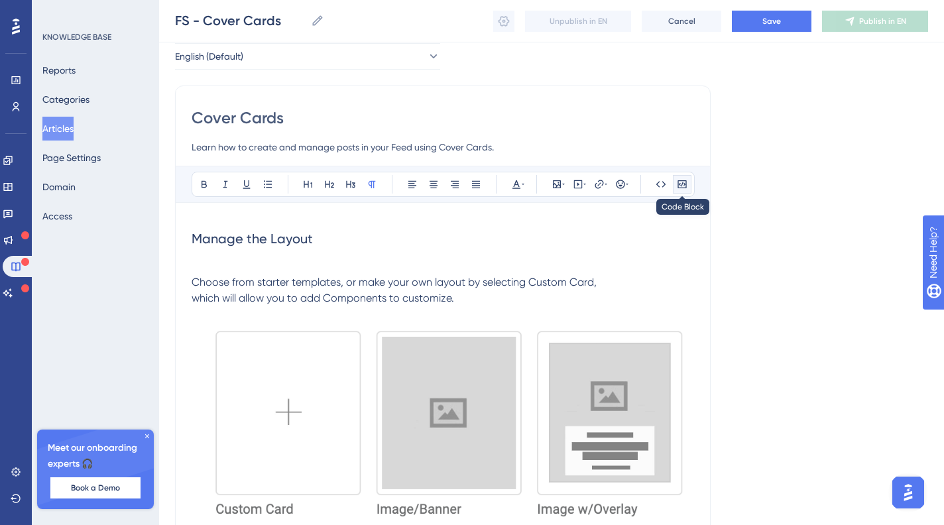
click at [678, 182] on div "Bold Italic Underline Bullet Point Heading 1 Heading 2 Heading 3 Normal Align L…" at bounding box center [443, 485] width 503 height 639
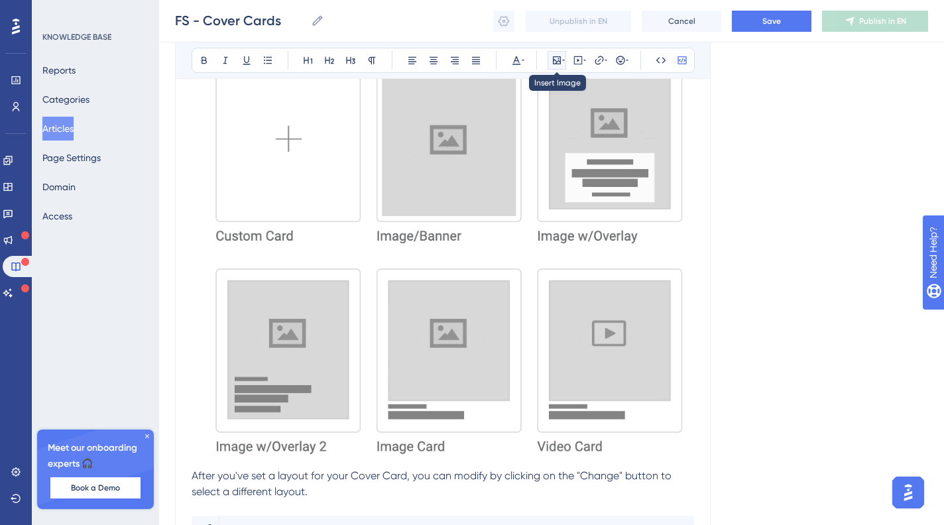
click at [550, 62] on button at bounding box center [557, 60] width 19 height 19
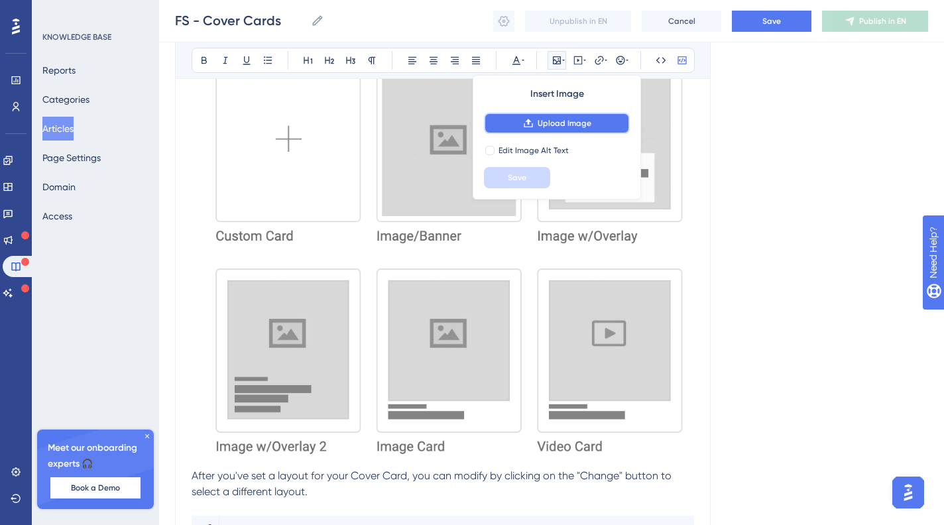
click at [543, 119] on span "Upload Image" at bounding box center [565, 123] width 54 height 11
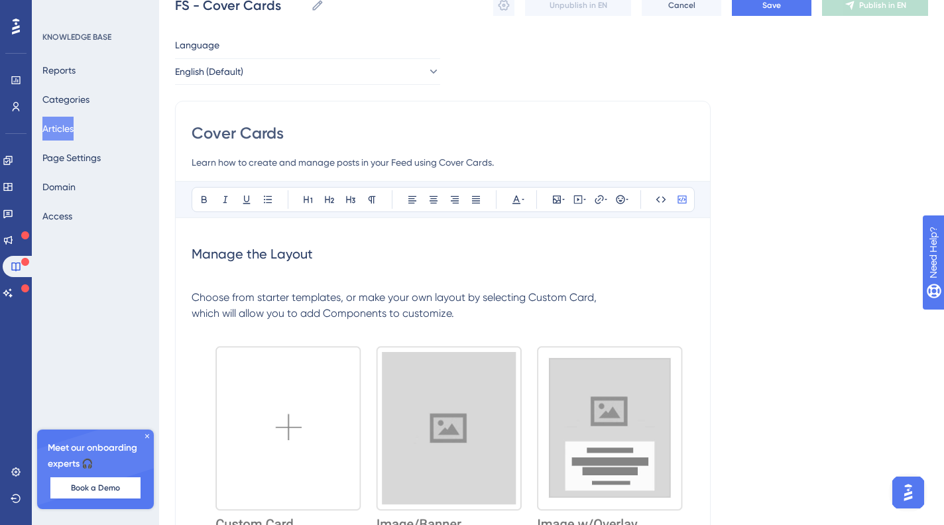
scroll to position [492, 0]
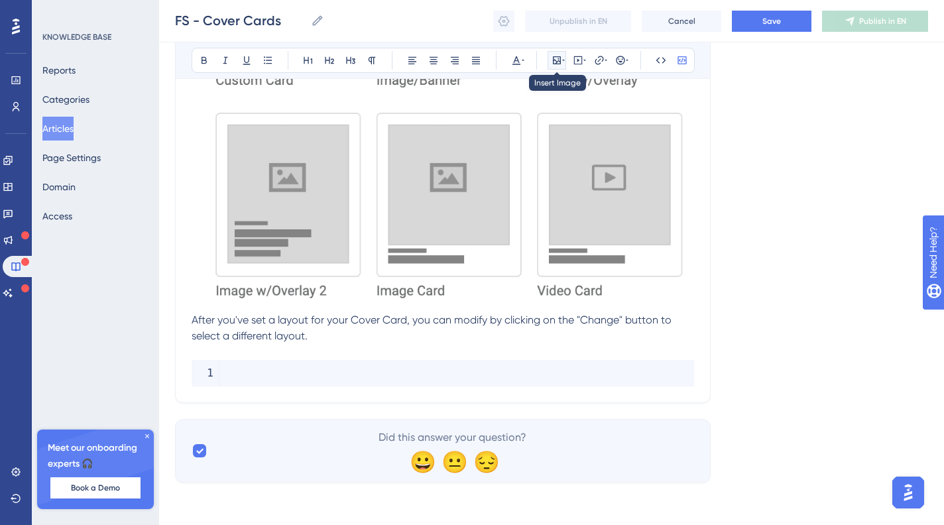
click at [557, 63] on icon at bounding box center [557, 60] width 11 height 11
click at [280, 364] on code at bounding box center [443, 373] width 503 height 27
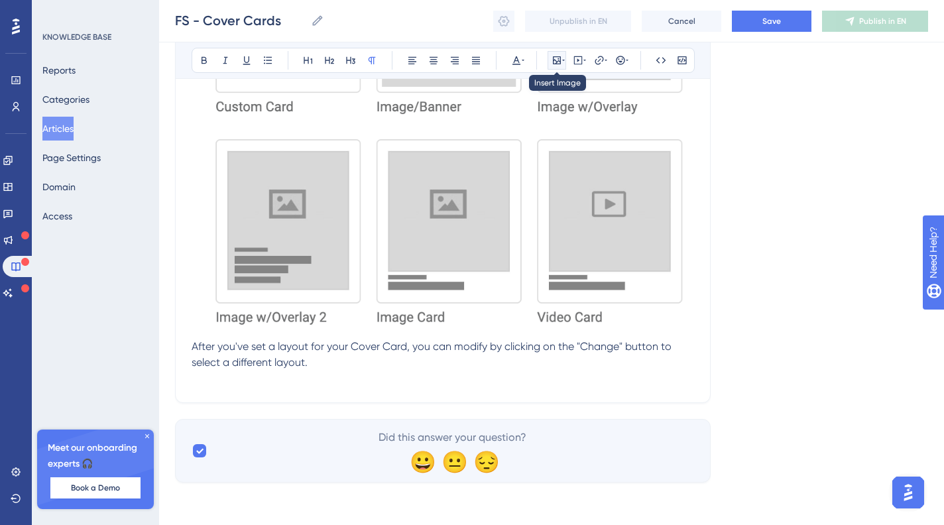
click at [555, 65] on icon at bounding box center [557, 60] width 11 height 11
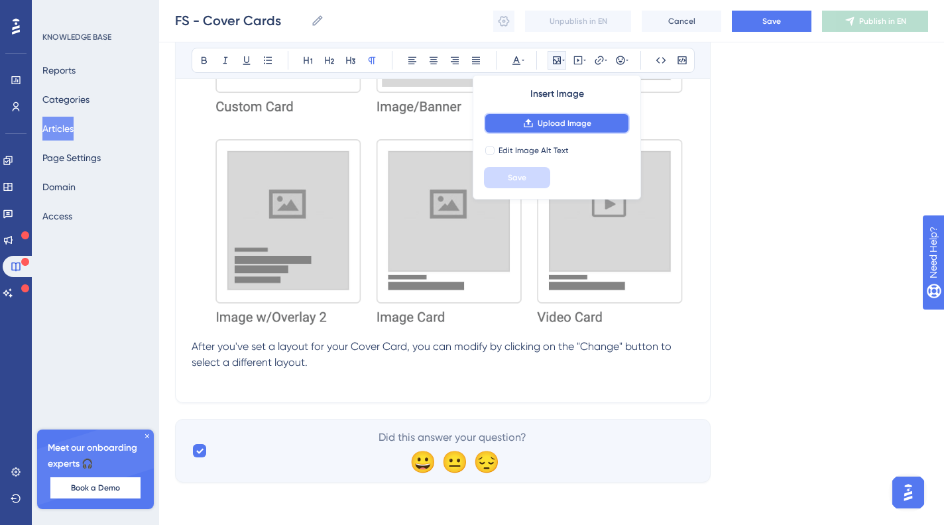
click at [556, 117] on button "Upload Image" at bounding box center [557, 123] width 146 height 21
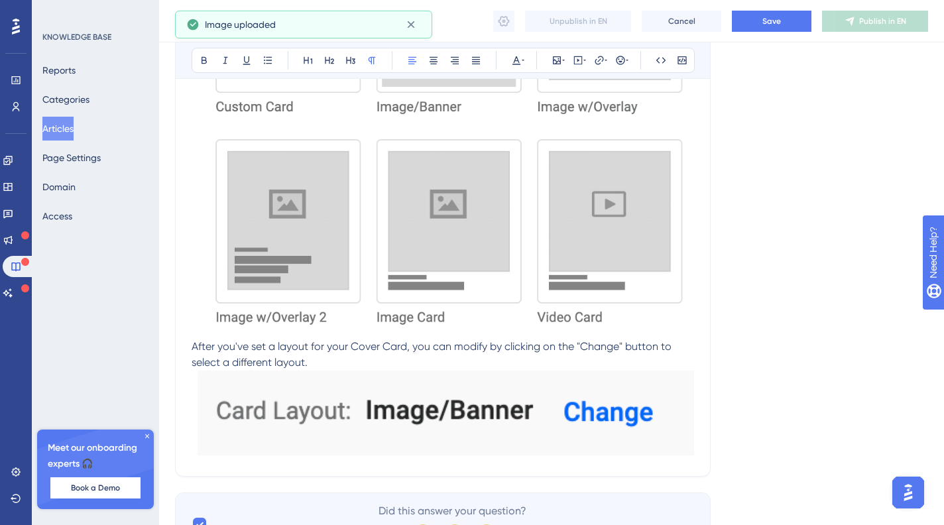
click at [336, 359] on p "After you've set a layout for your Cover Card, you can modify by clicking on th…" at bounding box center [443, 355] width 503 height 32
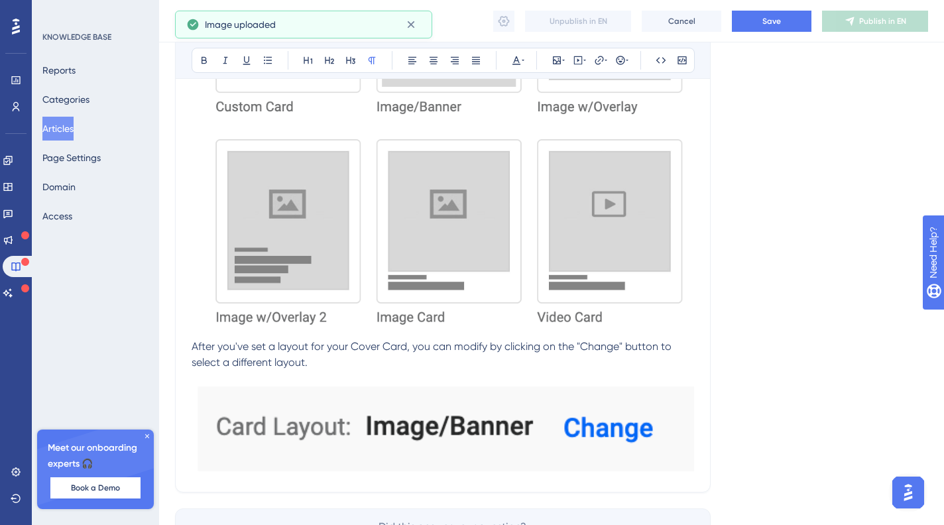
click at [488, 415] on img at bounding box center [443, 429] width 503 height 85
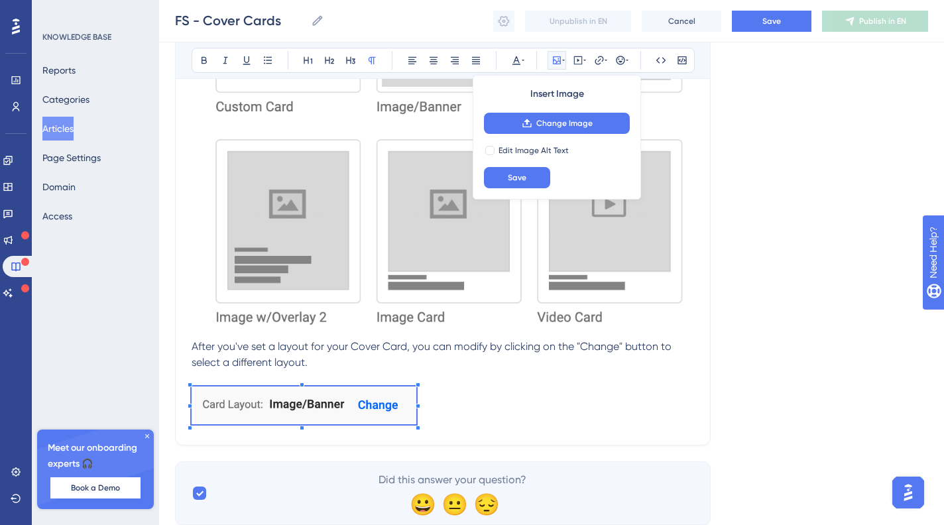
click at [417, 421] on p at bounding box center [443, 408] width 503 height 42
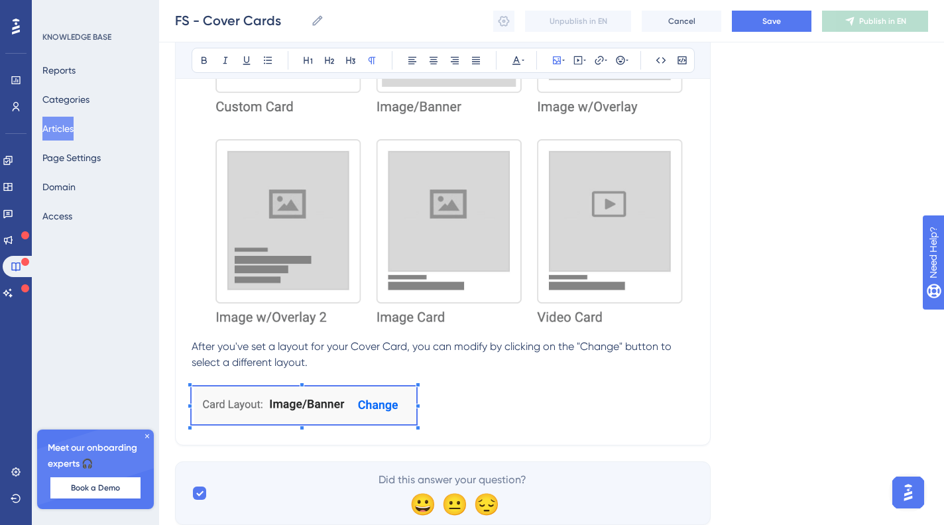
click at [461, 402] on p at bounding box center [443, 408] width 503 height 42
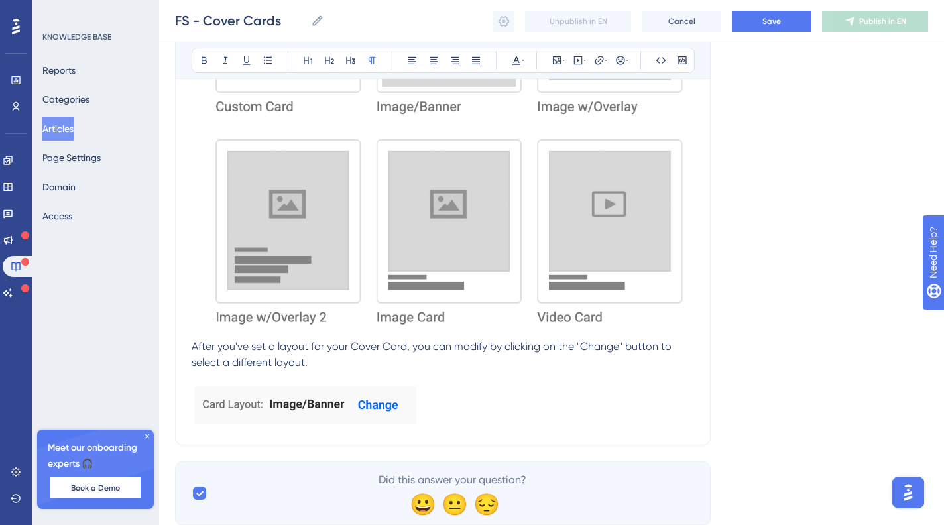
click at [330, 362] on p "After you've set a layout for your Cover Card, you can modify by clicking on th…" at bounding box center [443, 355] width 503 height 32
click at [192, 343] on span "After you've set a layout for your Cover Card, you can modify by clicking on th…" at bounding box center [433, 354] width 483 height 29
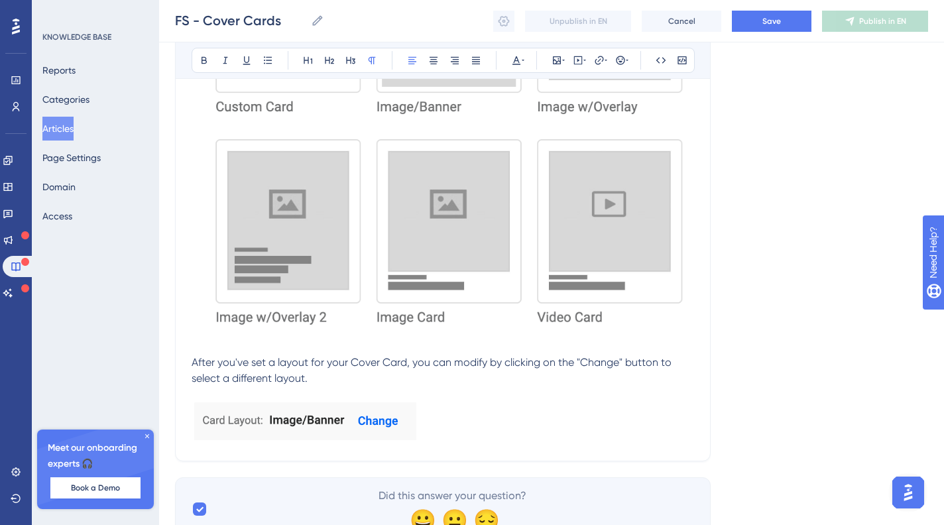
click at [428, 421] on p at bounding box center [443, 424] width 503 height 42
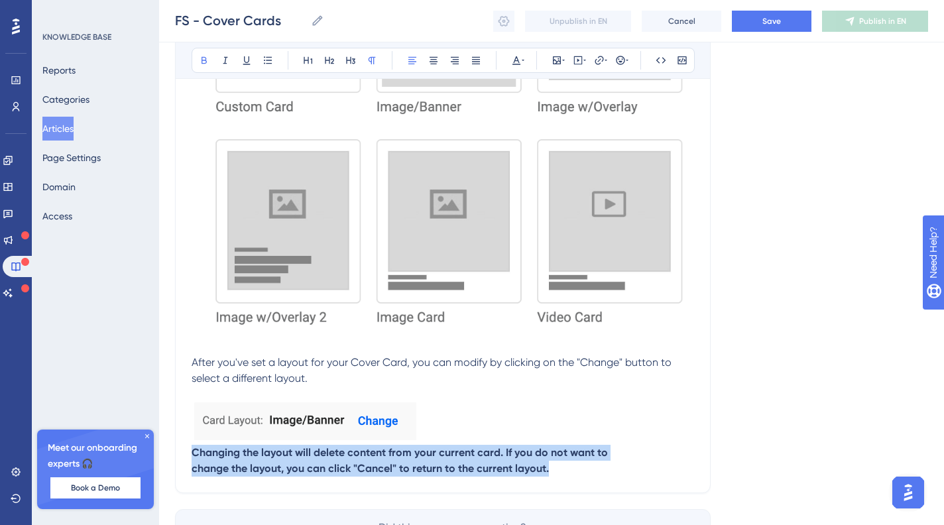
drag, startPoint x: 564, startPoint y: 473, endPoint x: 233, endPoint y: 354, distance: 352.2
click at [164, 452] on div "Performance Users Engagement Widgets Feedback Product Updates Knowledge Base AI…" at bounding box center [551, 64] width 785 height 1060
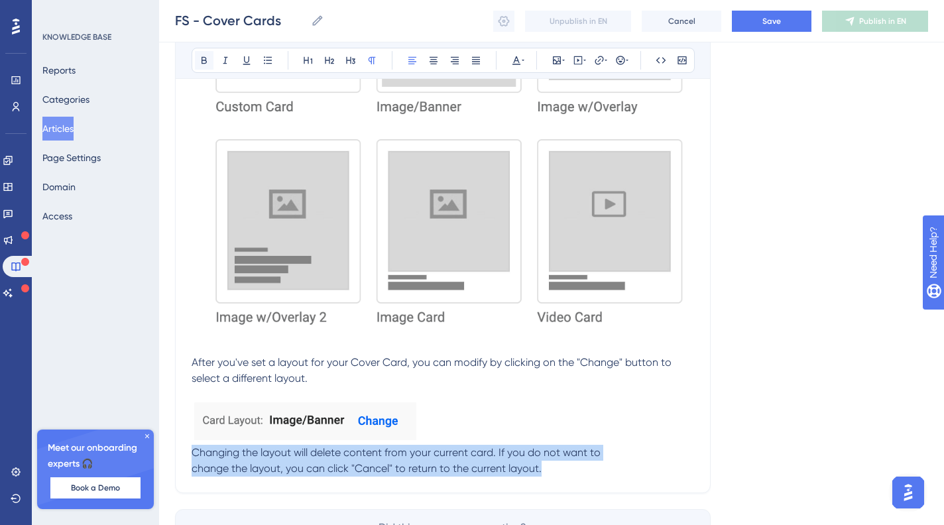
click at [212, 59] on button at bounding box center [204, 60] width 19 height 19
click at [621, 476] on p "Changing the layout will delete content from your current card. If you do not w…" at bounding box center [443, 461] width 503 height 32
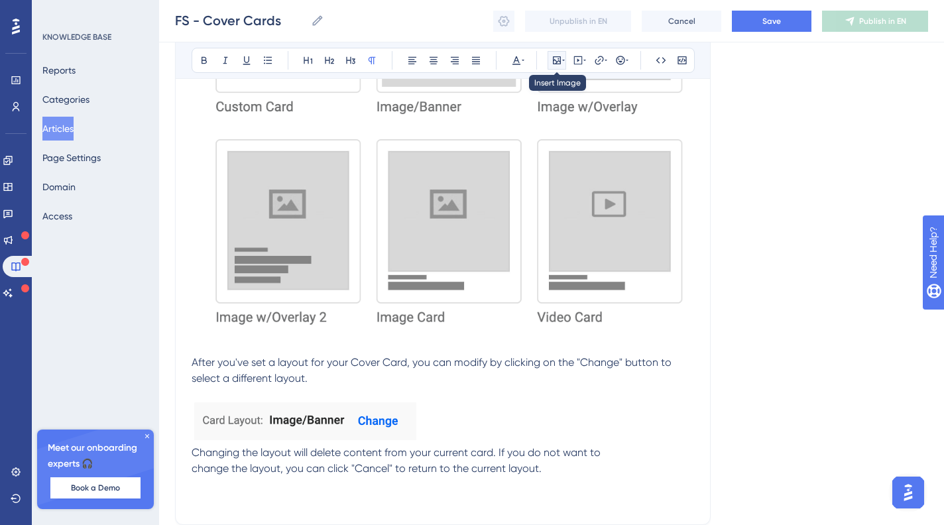
click at [563, 60] on icon at bounding box center [563, 60] width 3 height 1
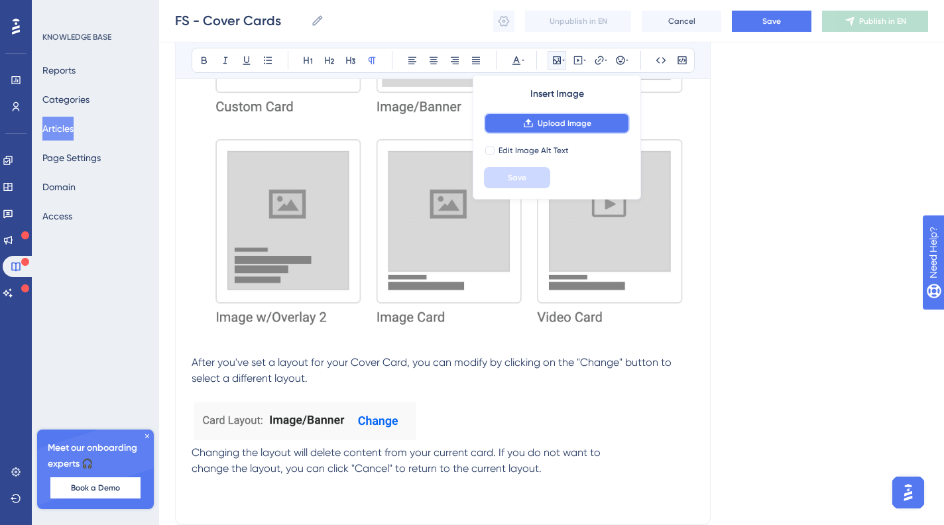
click at [543, 124] on span "Upload Image" at bounding box center [565, 123] width 54 height 11
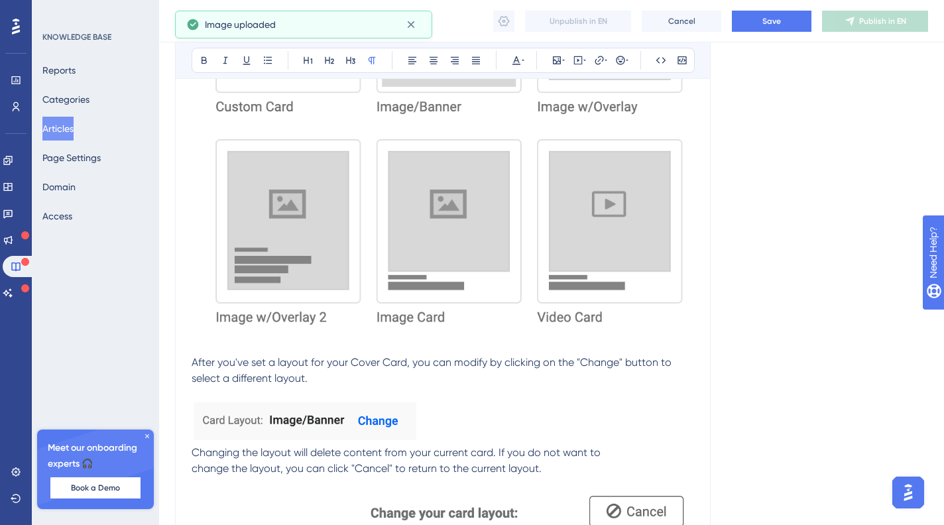
scroll to position [690, 0]
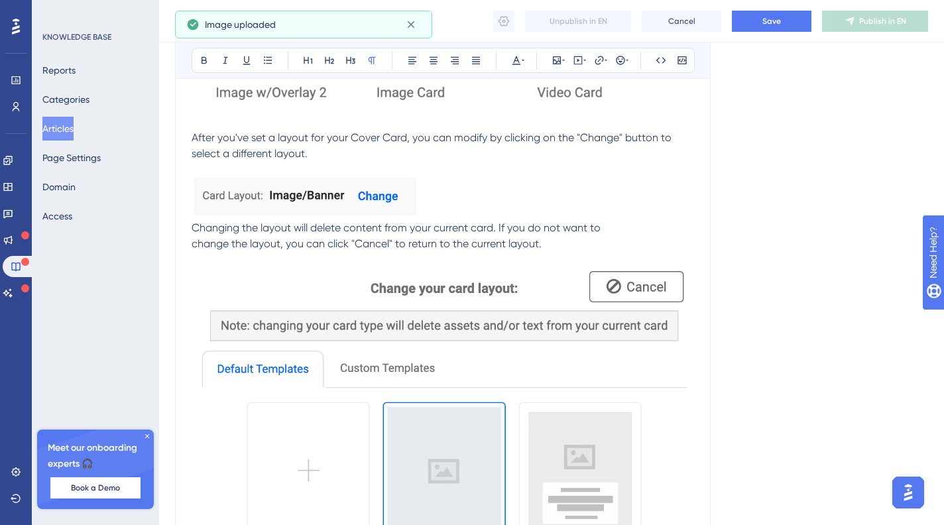
click at [607, 369] on img at bounding box center [443, 417] width 503 height 298
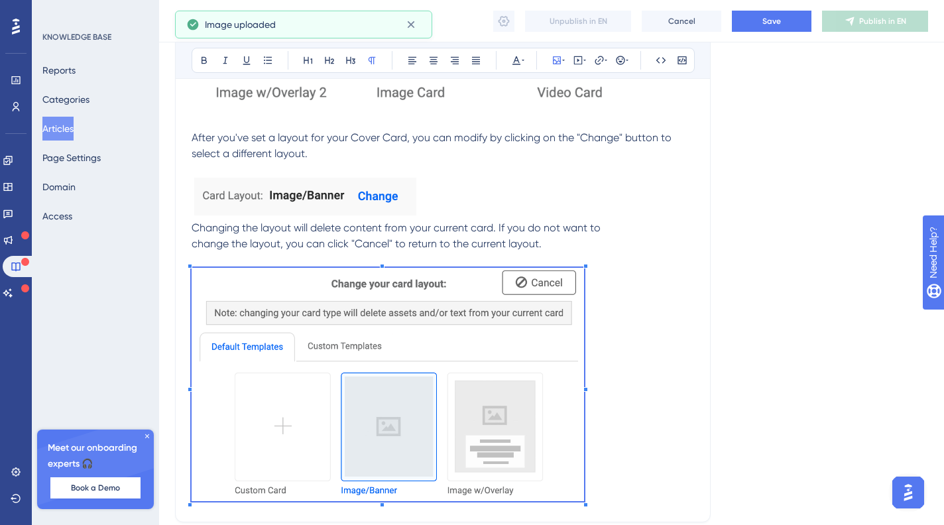
click at [585, 307] on p at bounding box center [443, 387] width 503 height 238
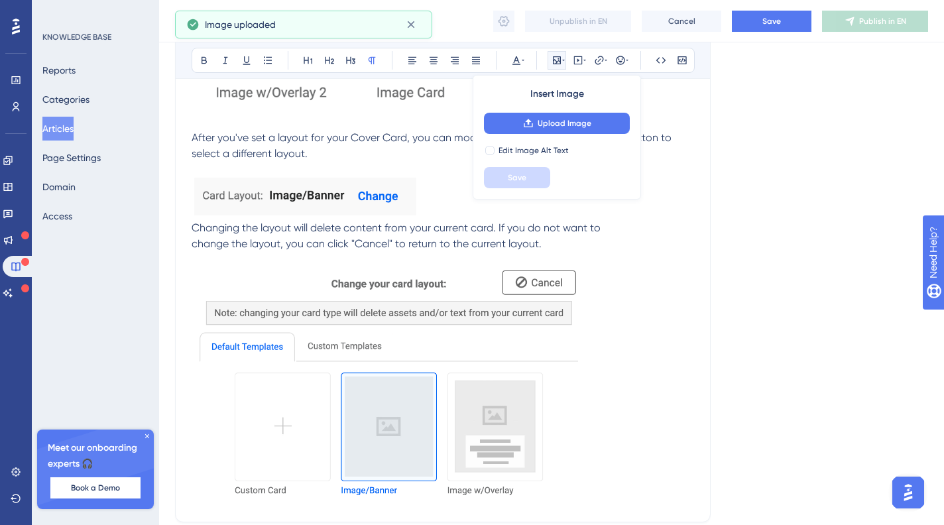
click at [635, 310] on p at bounding box center [443, 387] width 503 height 238
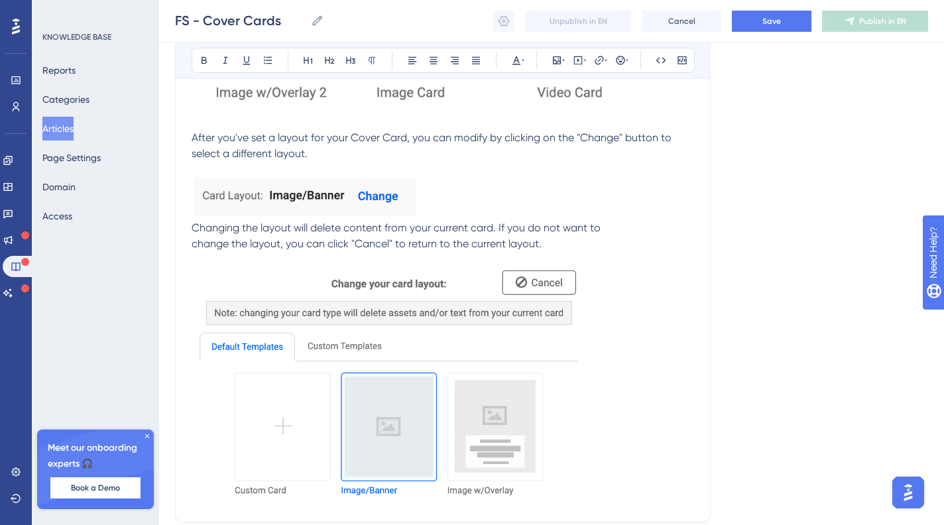
click at [558, 247] on p "Changing the layout will delete content from your current card. If you do not w…" at bounding box center [443, 236] width 503 height 32
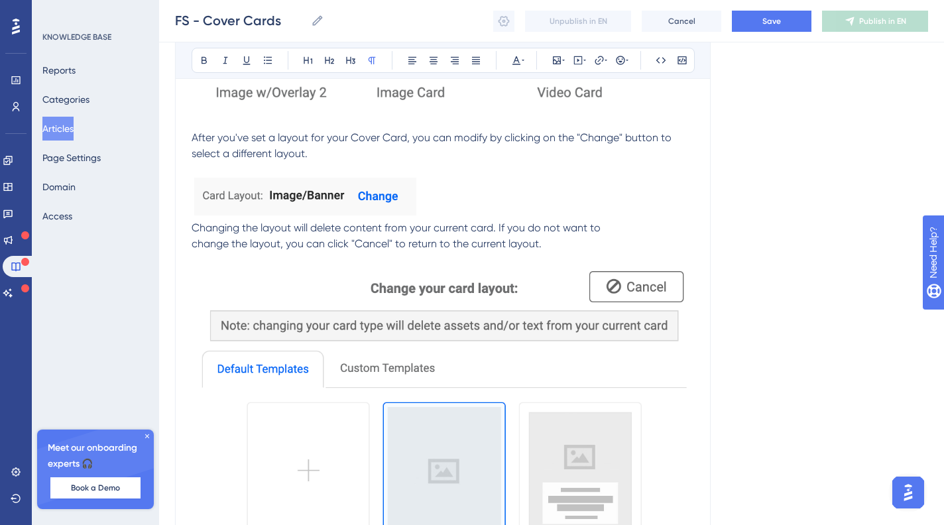
click at [550, 257] on p at bounding box center [443, 260] width 503 height 16
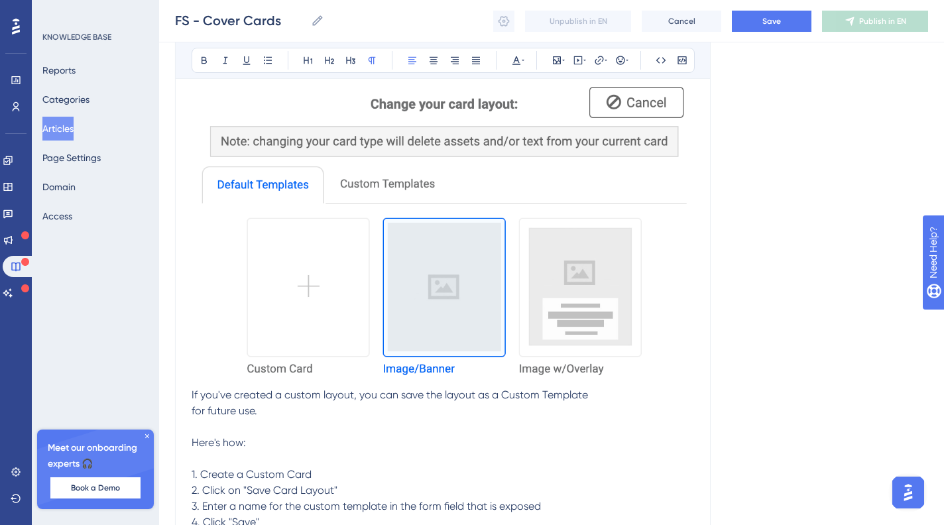
click at [194, 391] on span "If you've created a custom layout, you can save the layout as a Custom Template…" at bounding box center [390, 459] width 397 height 140
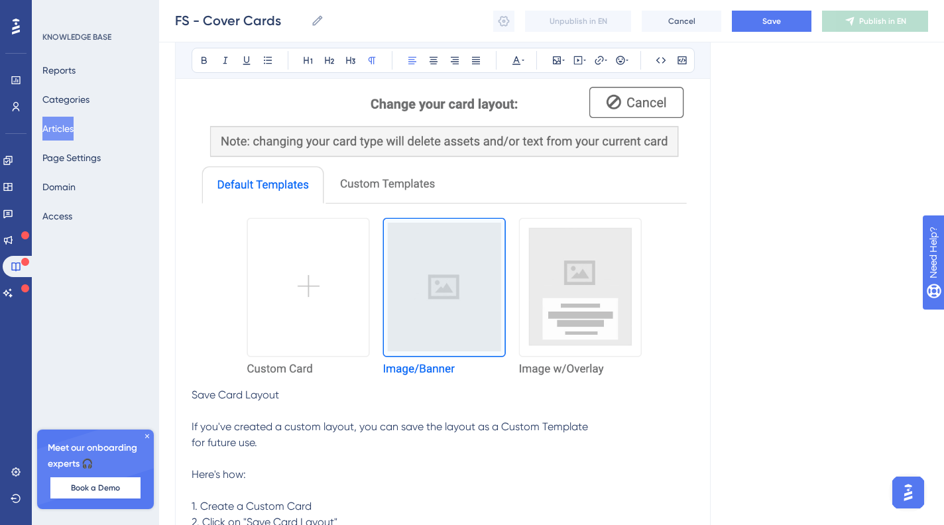
click at [218, 398] on span "Save Card Layout" at bounding box center [236, 395] width 88 height 13
drag, startPoint x: 198, startPoint y: 395, endPoint x: 206, endPoint y: 393, distance: 8.2
click at [198, 395] on span "Save Card Layout" at bounding box center [236, 395] width 88 height 13
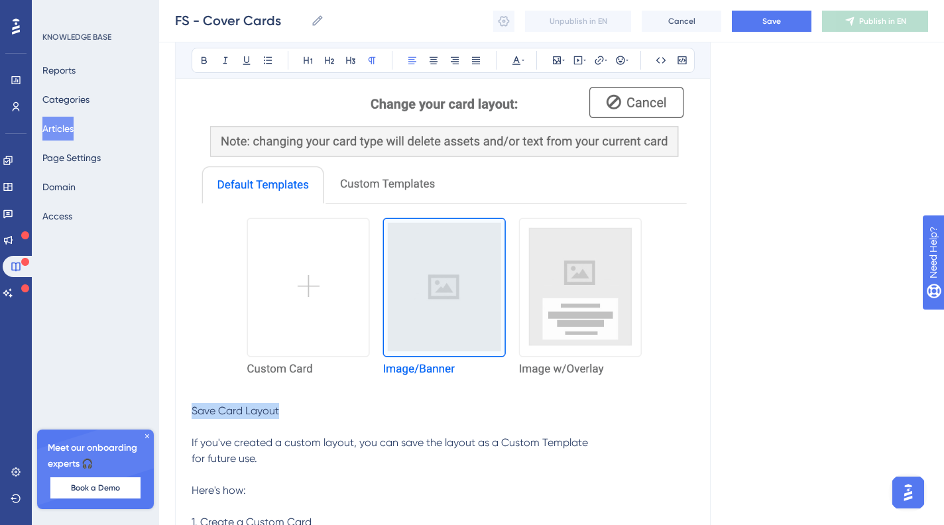
drag, startPoint x: 322, startPoint y: 408, endPoint x: 161, endPoint y: 396, distance: 161.6
drag, startPoint x: 328, startPoint y: 60, endPoint x: 346, endPoint y: 218, distance: 158.1
click at [328, 60] on icon at bounding box center [329, 60] width 9 height 7
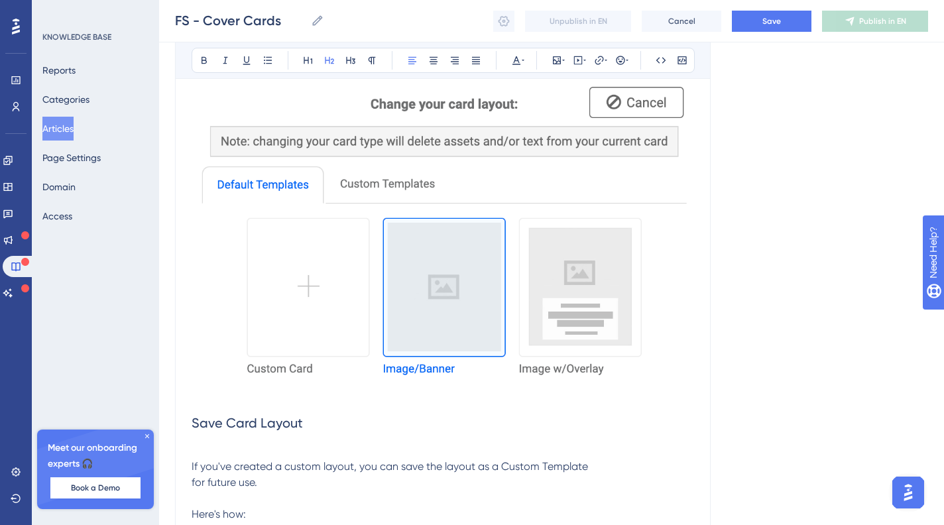
click at [244, 449] on p at bounding box center [443, 451] width 503 height 16
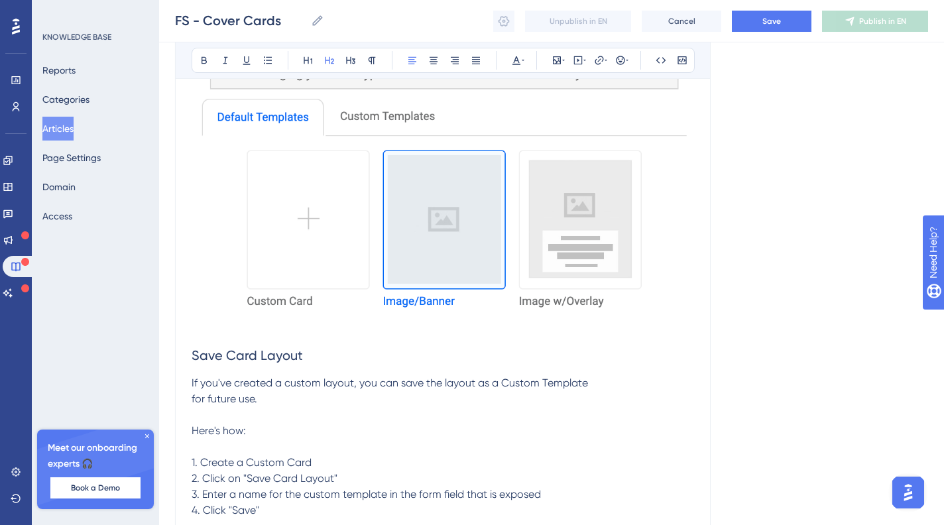
scroll to position [953, 0]
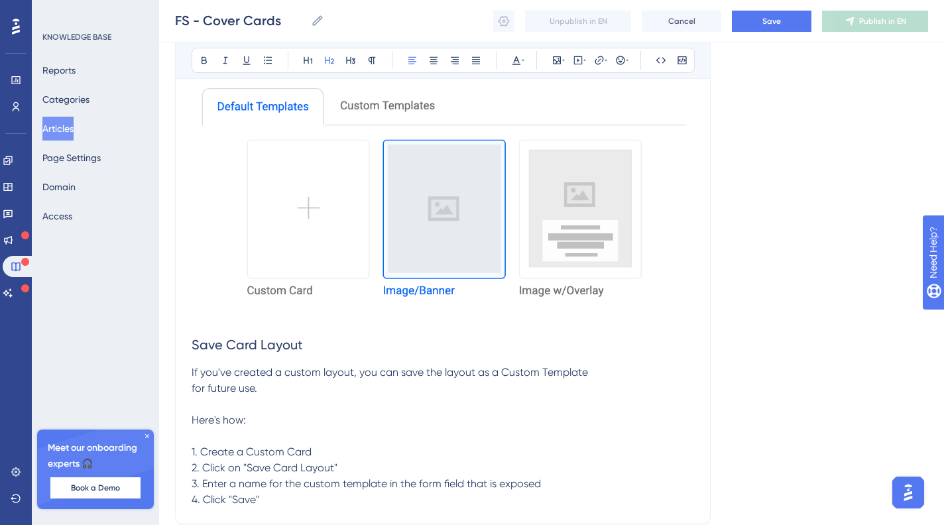
click at [332, 500] on p "If you've created a custom layout, you can save the layout as a Custom Template…" at bounding box center [443, 436] width 503 height 143
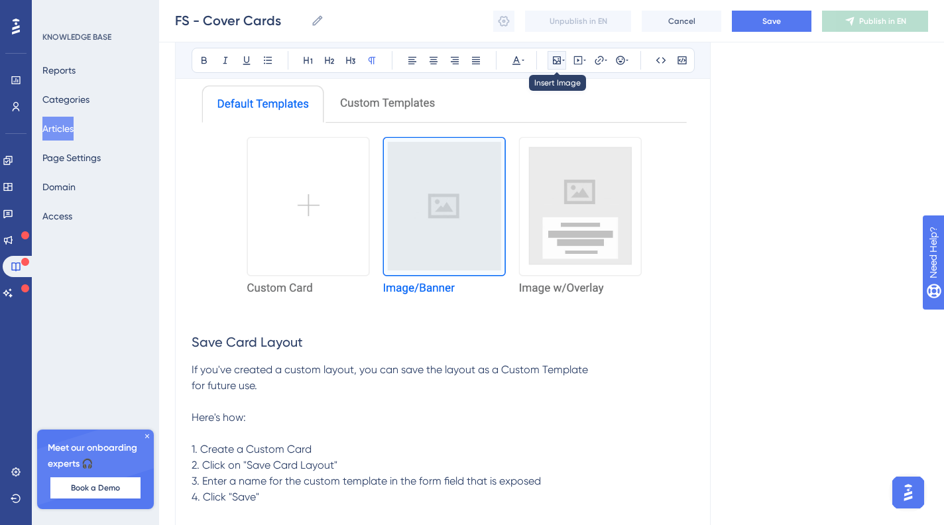
click at [556, 61] on icon at bounding box center [557, 60] width 8 height 8
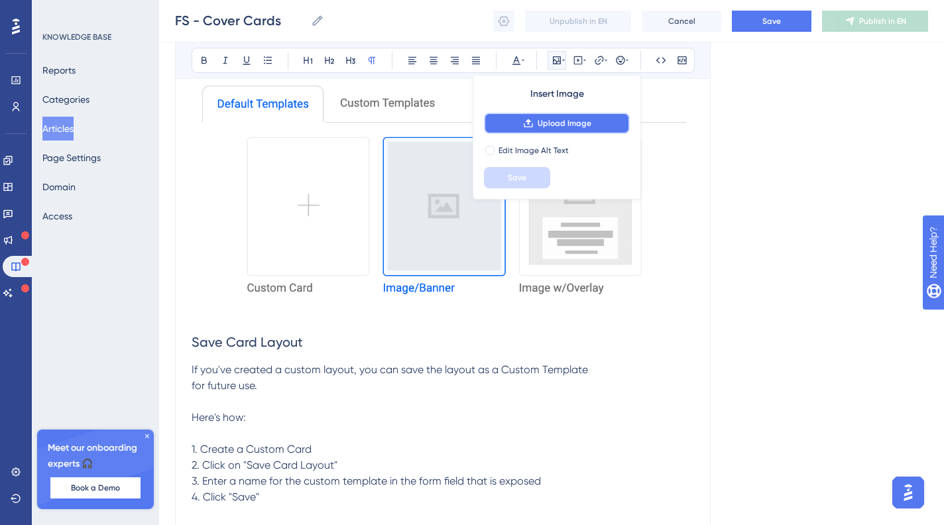
click at [593, 118] on button "Upload Image" at bounding box center [557, 123] width 146 height 21
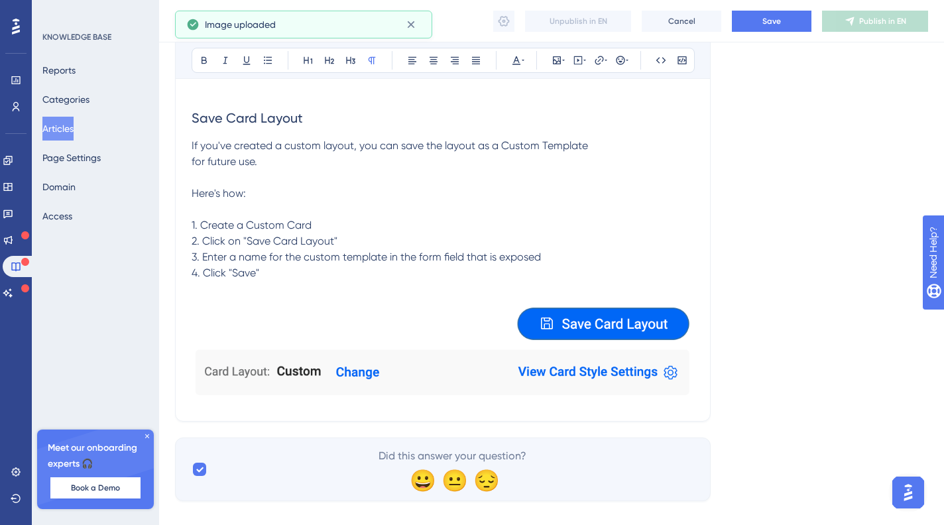
scroll to position [1181, 0]
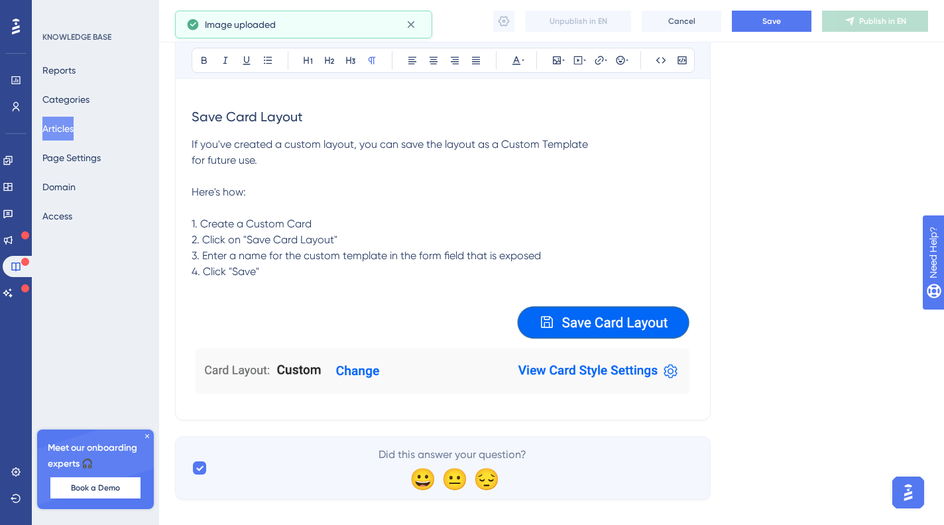
click at [690, 359] on img at bounding box center [443, 348] width 503 height 104
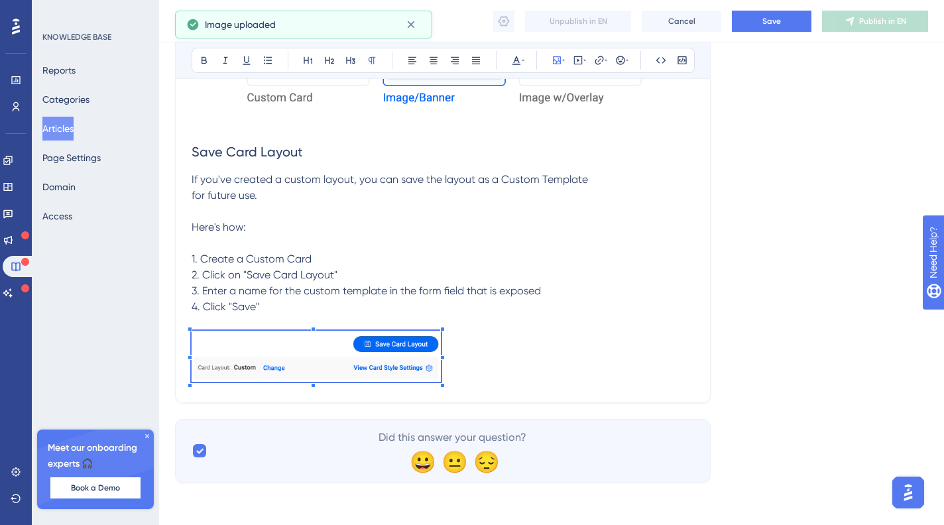
scroll to position [1145, 0]
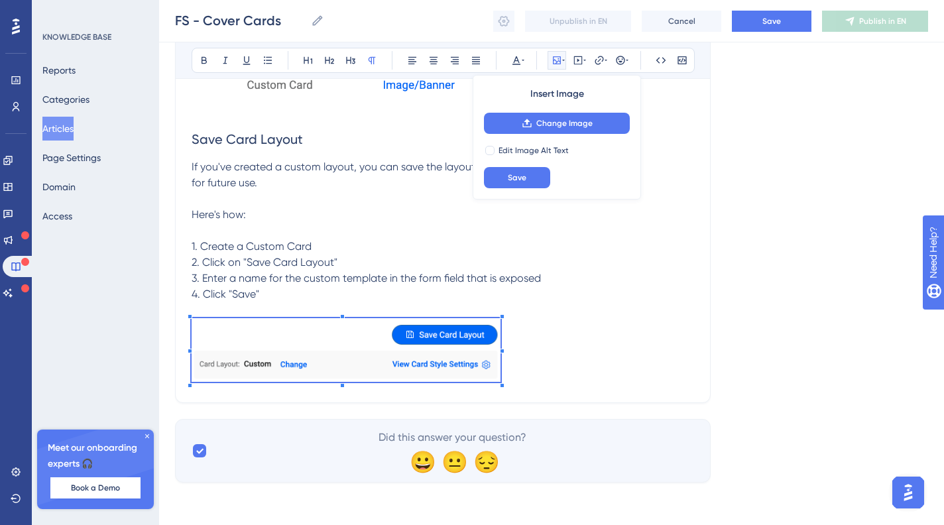
click at [505, 319] on p at bounding box center [443, 352] width 503 height 68
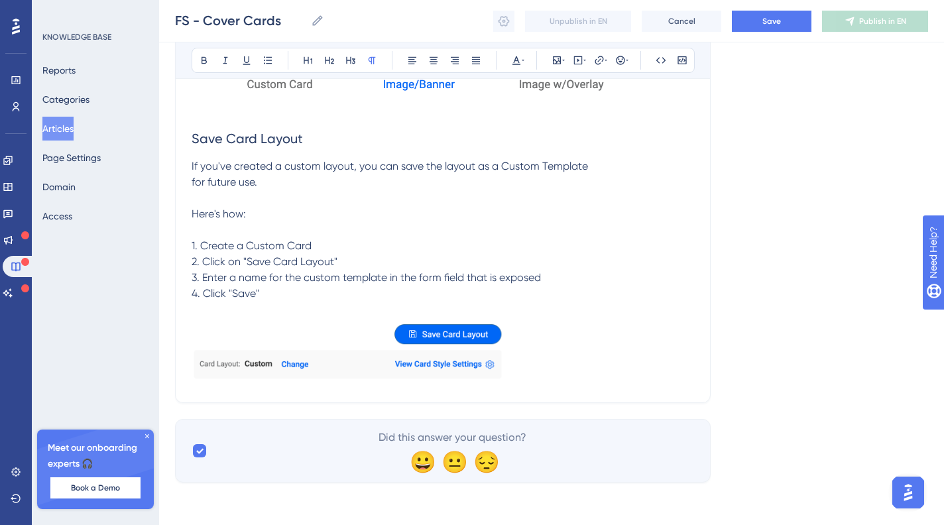
click at [554, 336] on p at bounding box center [443, 353] width 503 height 70
click at [460, 302] on p at bounding box center [443, 310] width 503 height 16
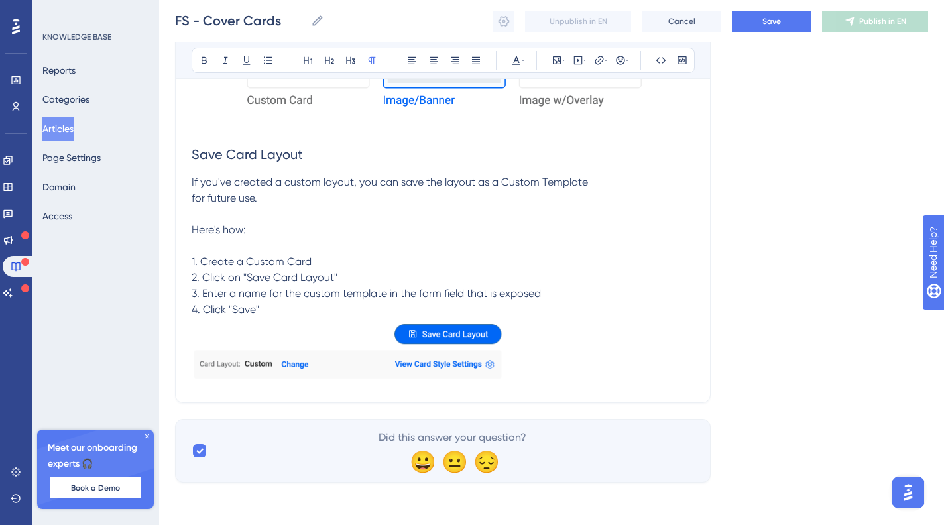
click at [527, 350] on p at bounding box center [443, 353] width 503 height 70
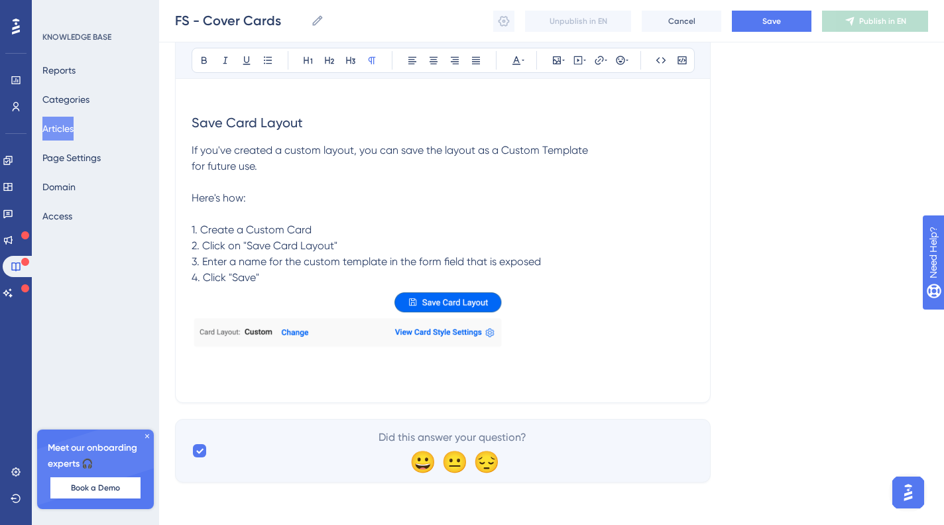
scroll to position [1181, 0]
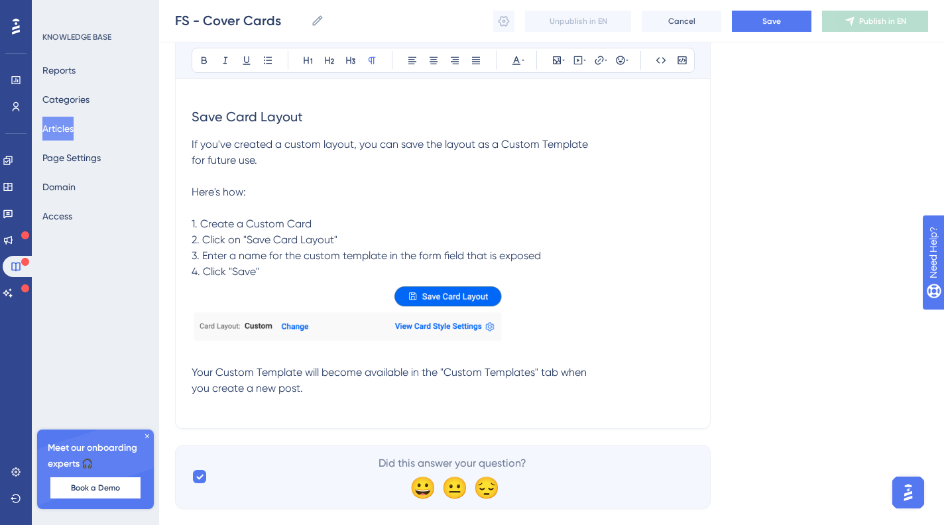
click at [201, 390] on span "Your Custom Template will become available in the "Custom Templates" tab when y…" at bounding box center [389, 380] width 395 height 29
click at [192, 158] on span "If you've created a custom layout, you can save the layout as a Custom Template…" at bounding box center [390, 208] width 397 height 140
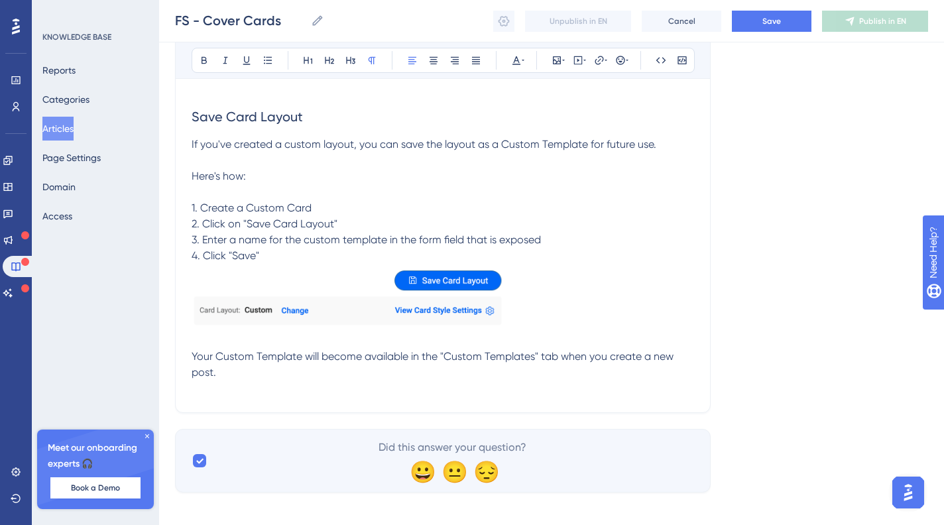
click at [334, 371] on p "Your Custom Template will become available in the "Custom Templates" tab when y…" at bounding box center [443, 365] width 503 height 32
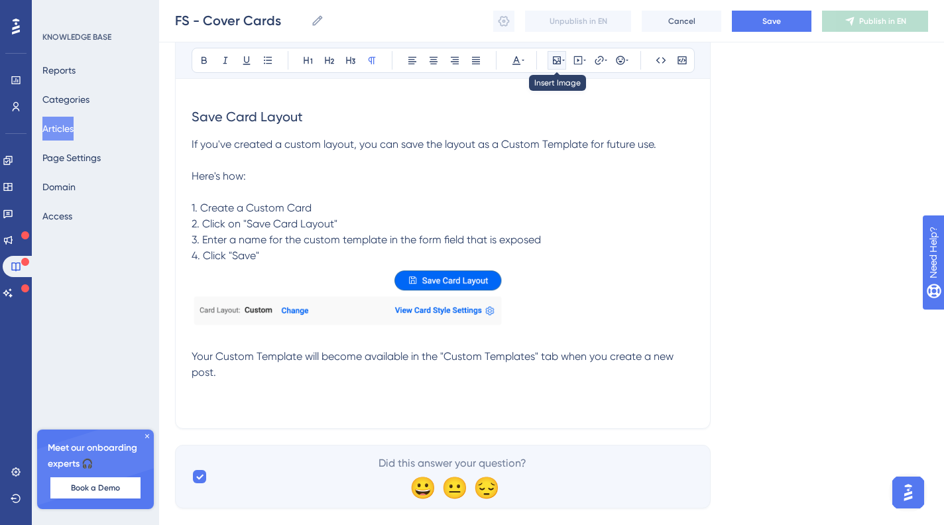
click at [556, 54] on button at bounding box center [557, 60] width 19 height 19
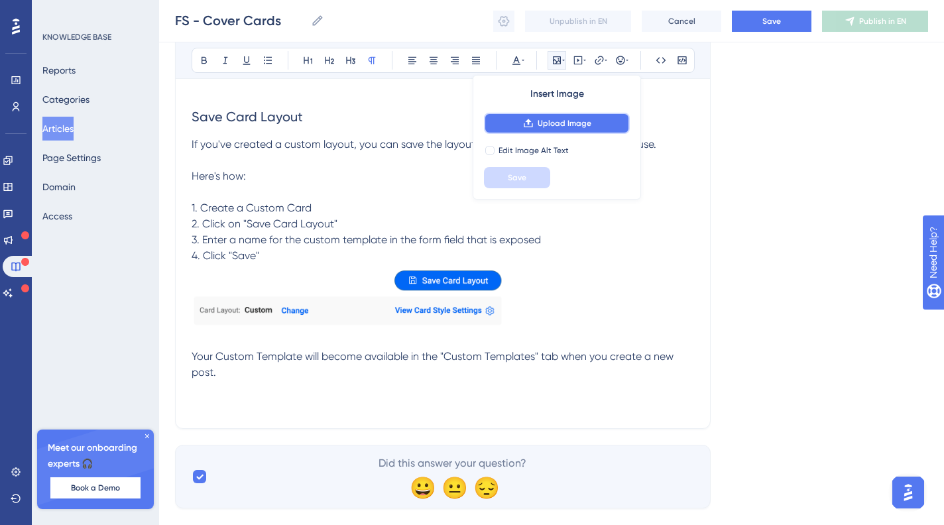
click at [569, 124] on span "Upload Image" at bounding box center [565, 123] width 54 height 11
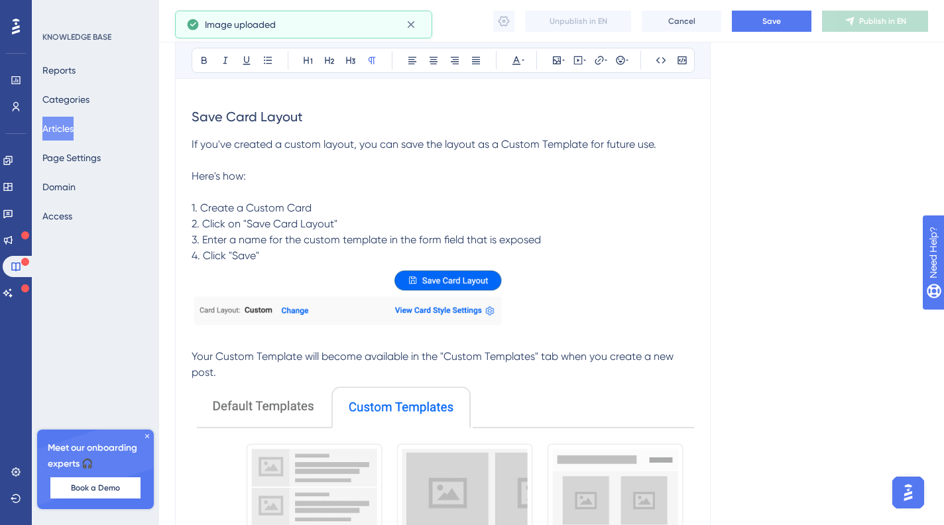
click at [510, 428] on img at bounding box center [443, 506] width 503 height 250
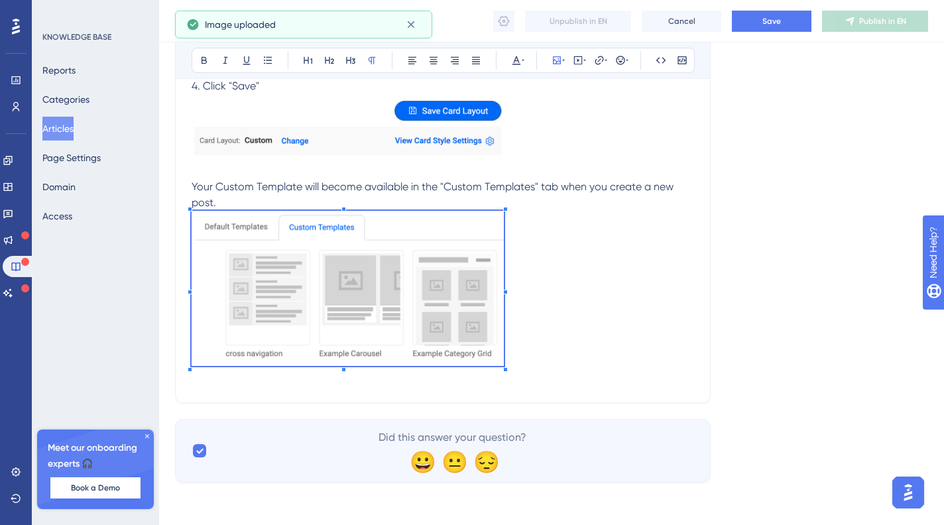
scroll to position [1344, 0]
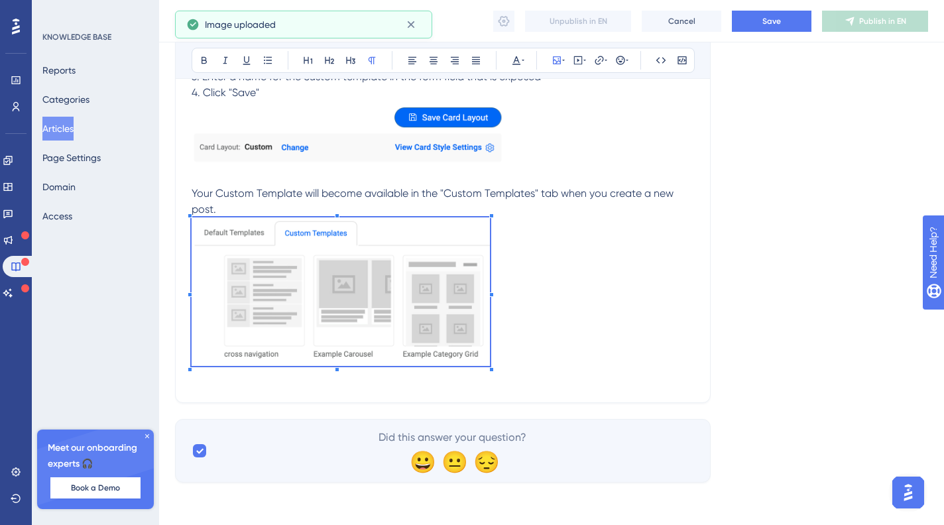
click at [493, 218] on div at bounding box center [491, 216] width 5 height 5
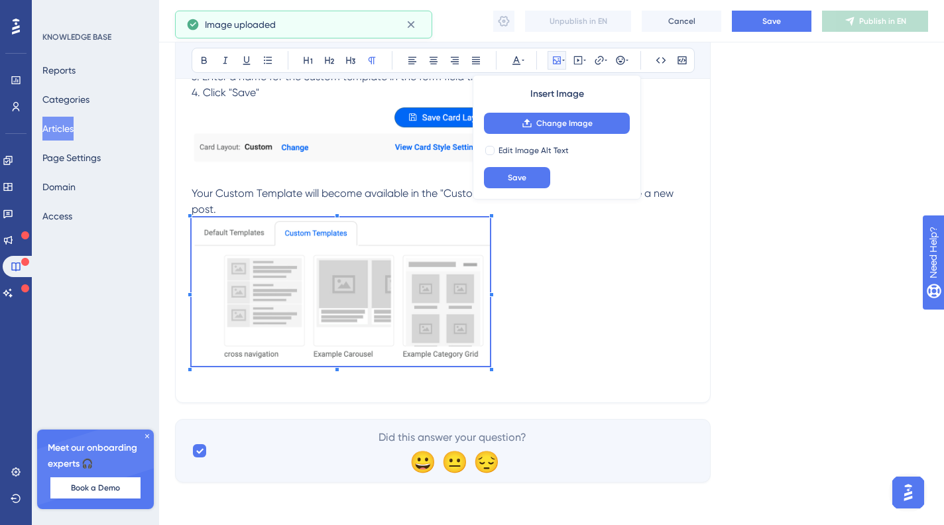
click at [537, 281] on p at bounding box center [443, 294] width 503 height 153
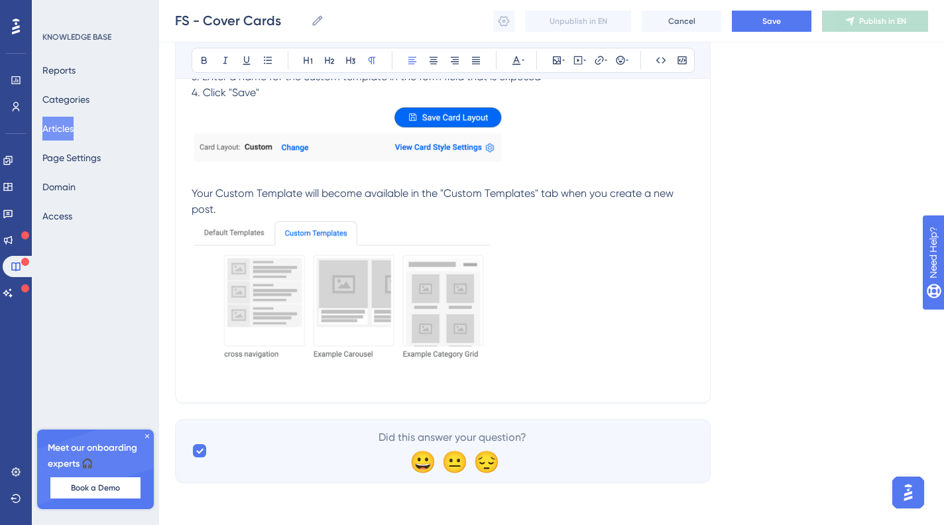
click at [253, 210] on p "Your Custom Template will become available in the "Custom Templates" tab when y…" at bounding box center [443, 202] width 503 height 32
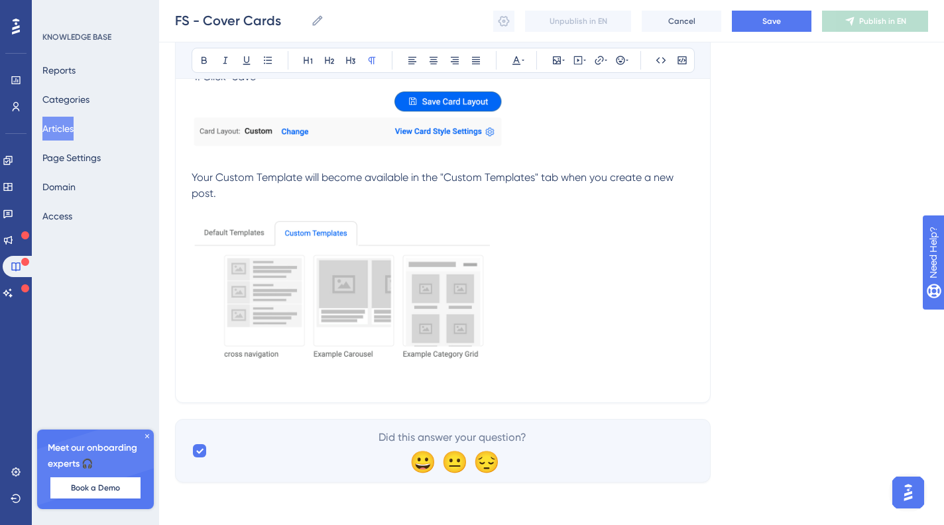
click at [344, 365] on img at bounding box center [341, 292] width 298 height 149
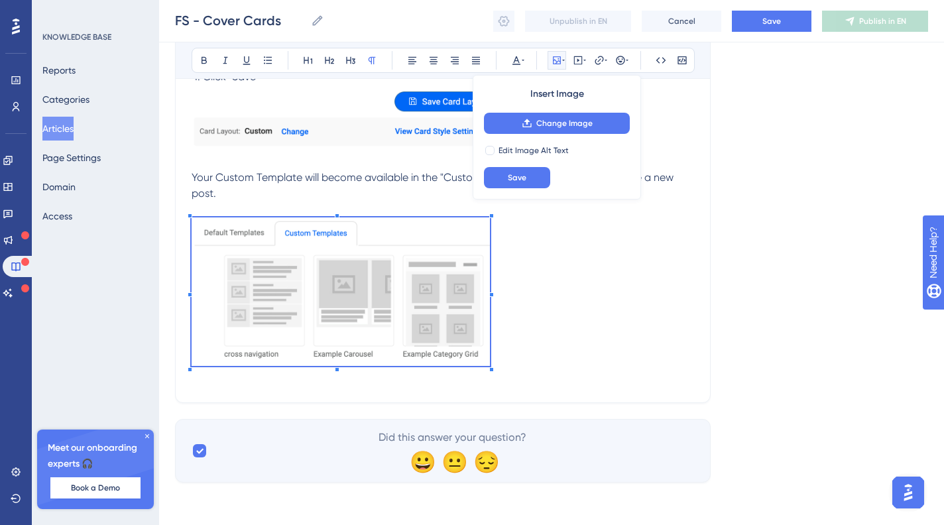
click at [570, 340] on p at bounding box center [443, 294] width 503 height 153
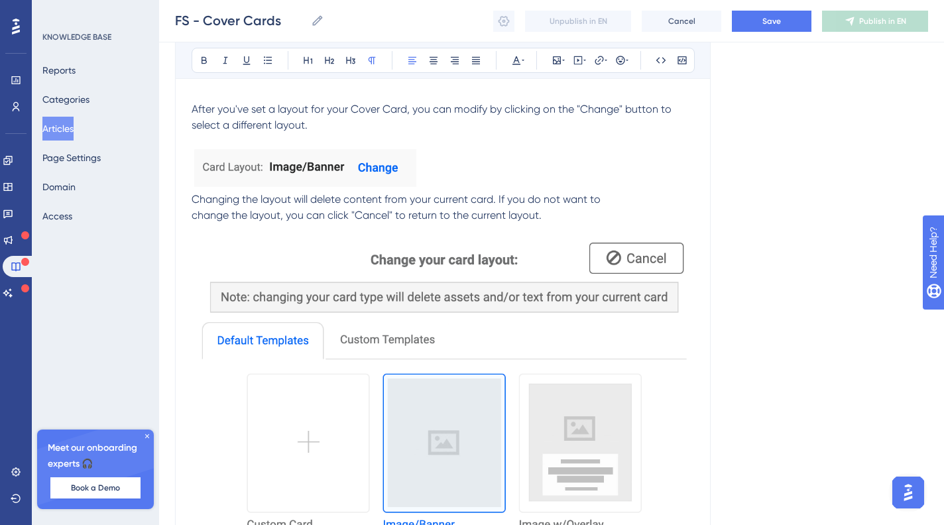
scroll to position [1504, 0]
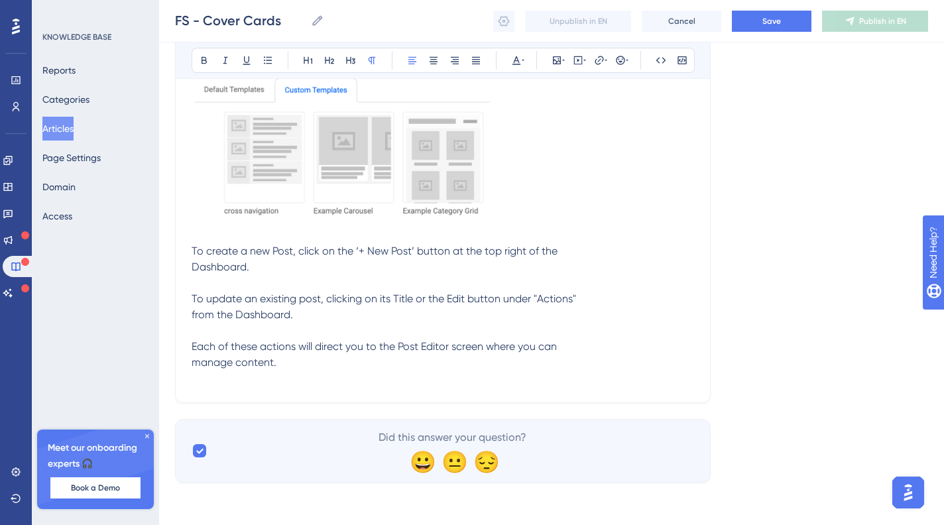
drag, startPoint x: 227, startPoint y: 360, endPoint x: 220, endPoint y: 365, distance: 8.6
click at [227, 360] on span "To create a new Post, click on the ‘+ New Post’ button at the top right of the …" at bounding box center [384, 307] width 385 height 124
click at [194, 360] on span "To create a new Post, click on the ‘+ New Post’ button at the top right of the …" at bounding box center [384, 307] width 385 height 124
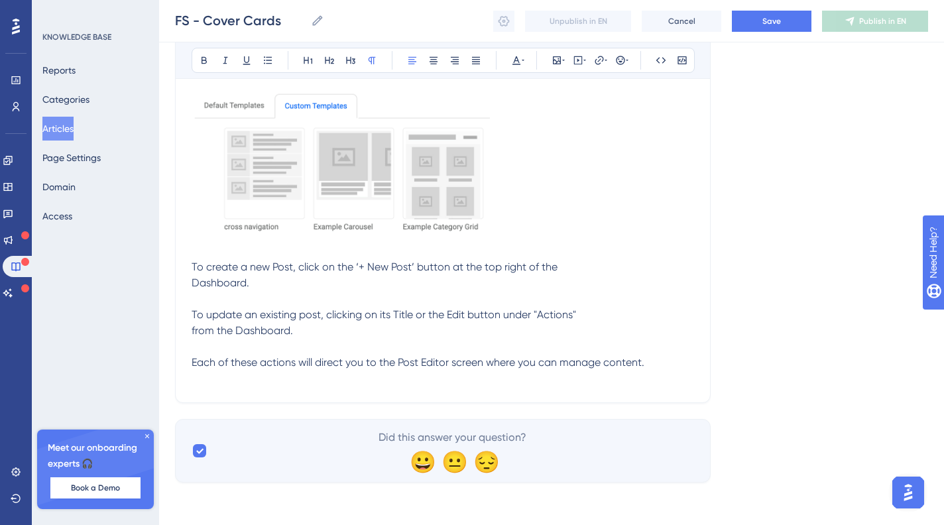
click at [192, 334] on span "To create a new Post, click on the ‘+ New Post’ button at the top right of the …" at bounding box center [418, 315] width 453 height 108
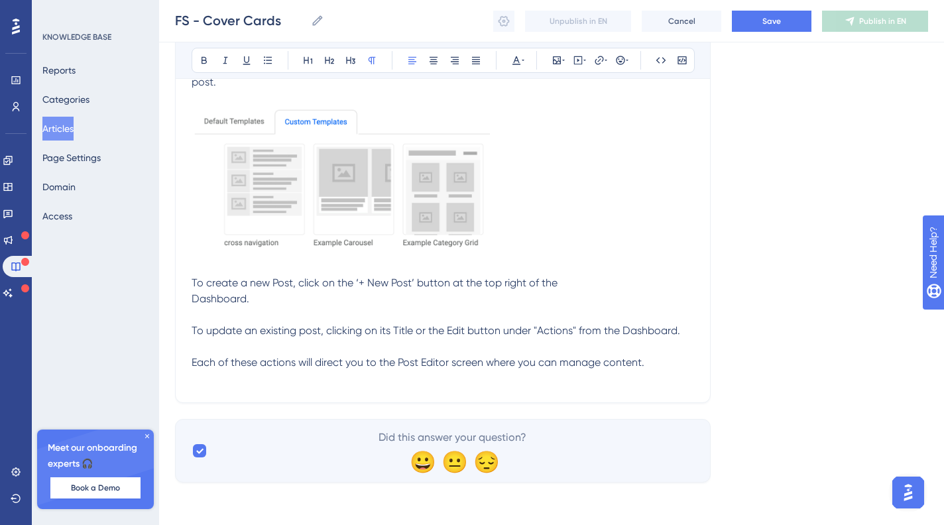
click at [192, 304] on span "To create a new Post, click on the ‘+ New Post’ button at the top right of the …" at bounding box center [436, 323] width 489 height 92
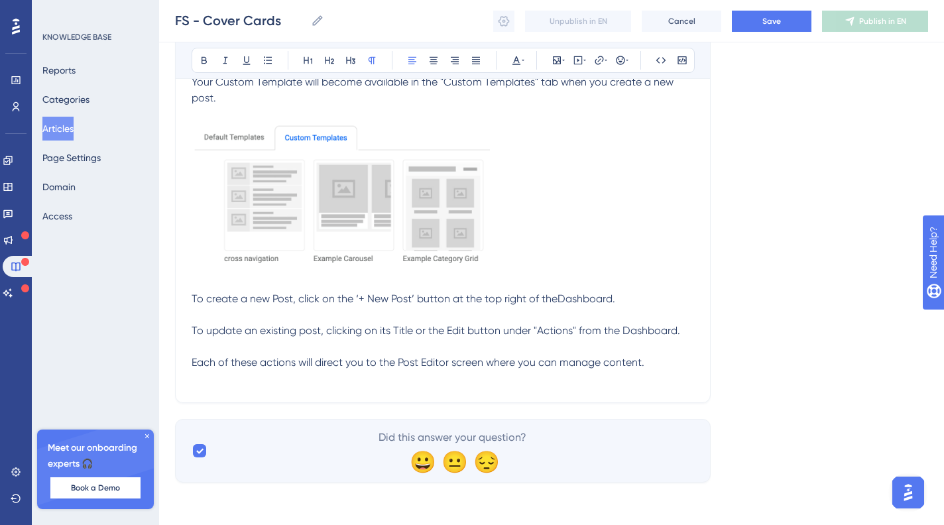
scroll to position [1456, 0]
click at [675, 371] on p at bounding box center [443, 379] width 503 height 16
click at [650, 362] on p "To create a new Post, click on the ‘+ New Post’ button at the top right of the …" at bounding box center [443, 331] width 503 height 80
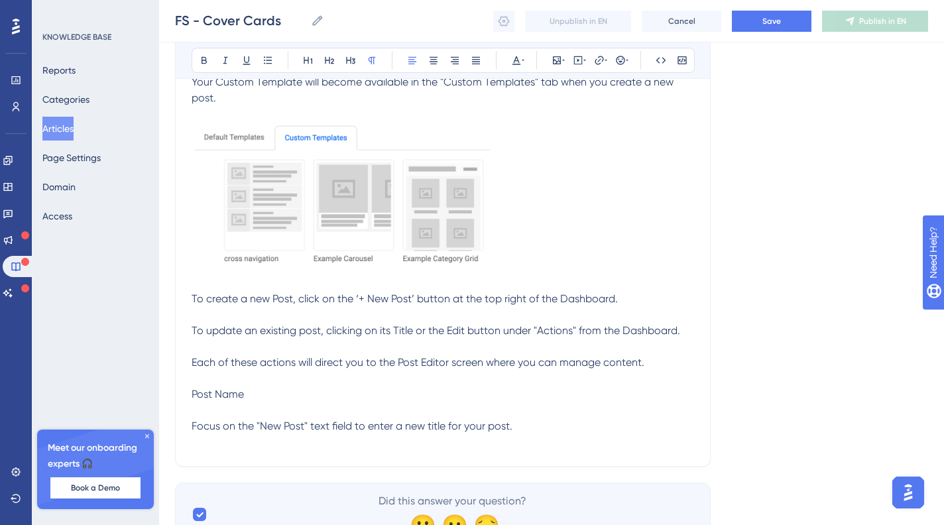
click at [213, 393] on span "Post Name Focus on the "New Post" text field to enter a new title for your post." at bounding box center [352, 410] width 321 height 44
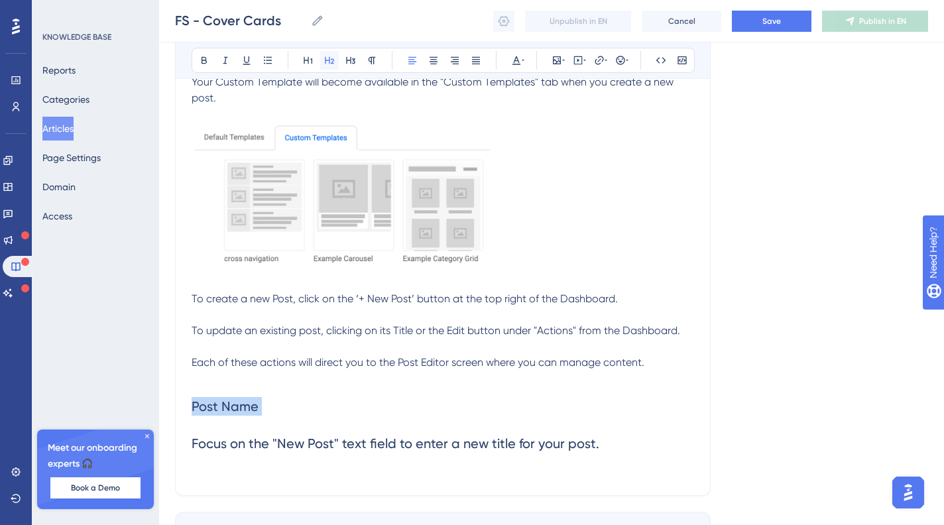
click at [330, 58] on icon at bounding box center [329, 60] width 11 height 11
drag, startPoint x: 264, startPoint y: 453, endPoint x: 277, endPoint y: 448, distance: 13.4
click at [265, 453] on h2 "Post Name Focus on the "New Post" text field to enter a new title for your post." at bounding box center [443, 425] width 503 height 77
click at [292, 448] on span "Post Name Focus on the "New Post" text field to enter a new title for your post." at bounding box center [396, 425] width 408 height 53
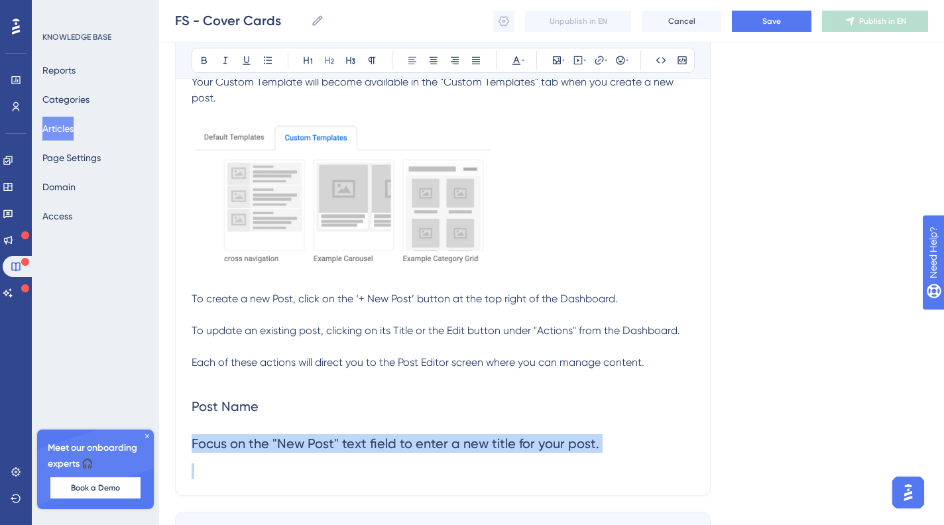
click at [292, 448] on span "Post Name Focus on the "New Post" text field to enter a new title for your post." at bounding box center [396, 425] width 408 height 53
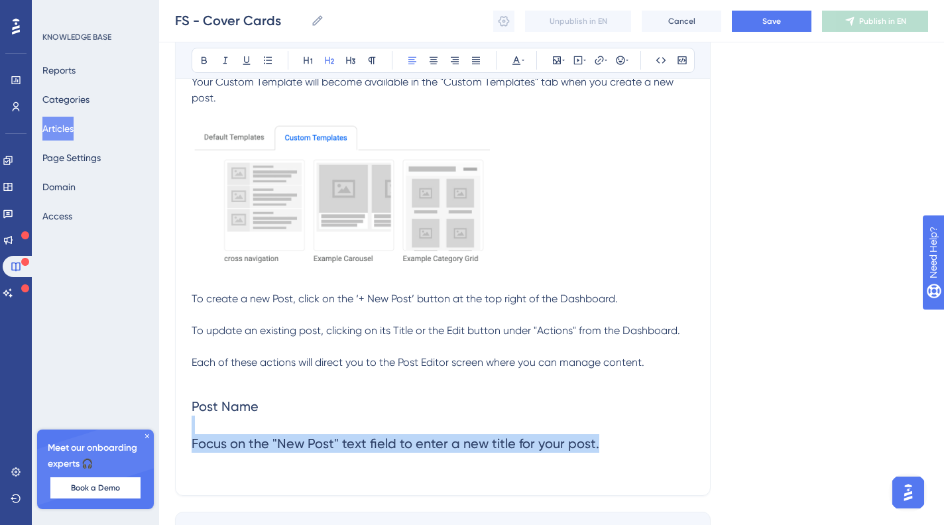
drag, startPoint x: 588, startPoint y: 444, endPoint x: 166, endPoint y: 434, distance: 421.9
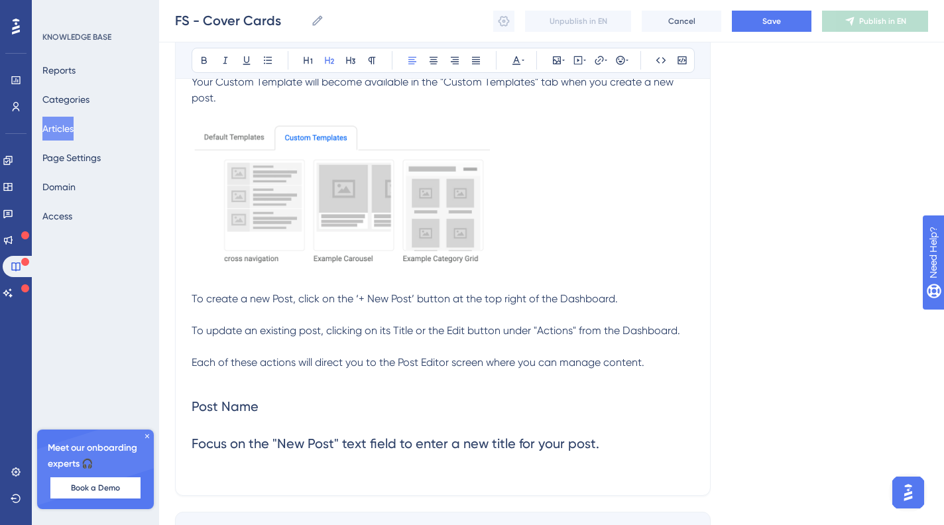
click at [343, 476] on p at bounding box center [443, 472] width 503 height 16
drag, startPoint x: 617, startPoint y: 447, endPoint x: 190, endPoint y: 444, distance: 427.1
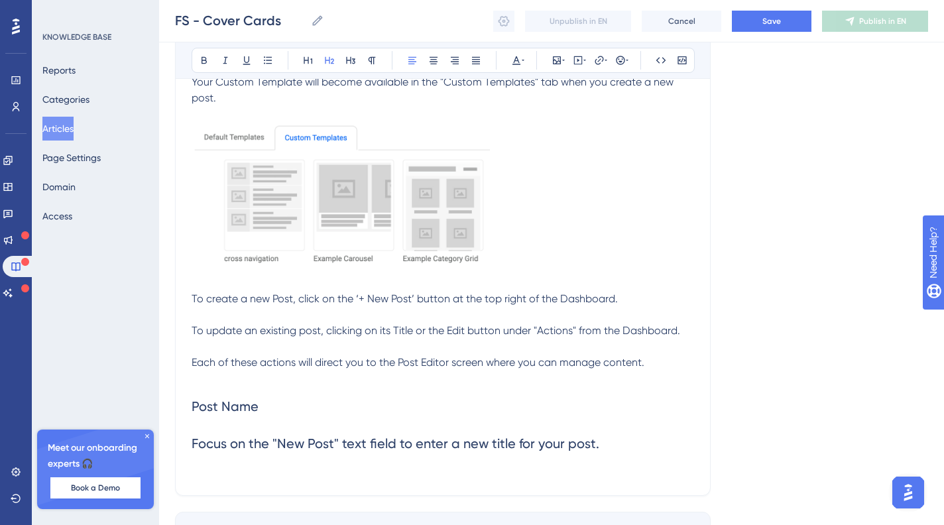
click at [218, 442] on span "Post Name Focus on the "New Post" text field to enter a new title for your post." at bounding box center [396, 425] width 408 height 53
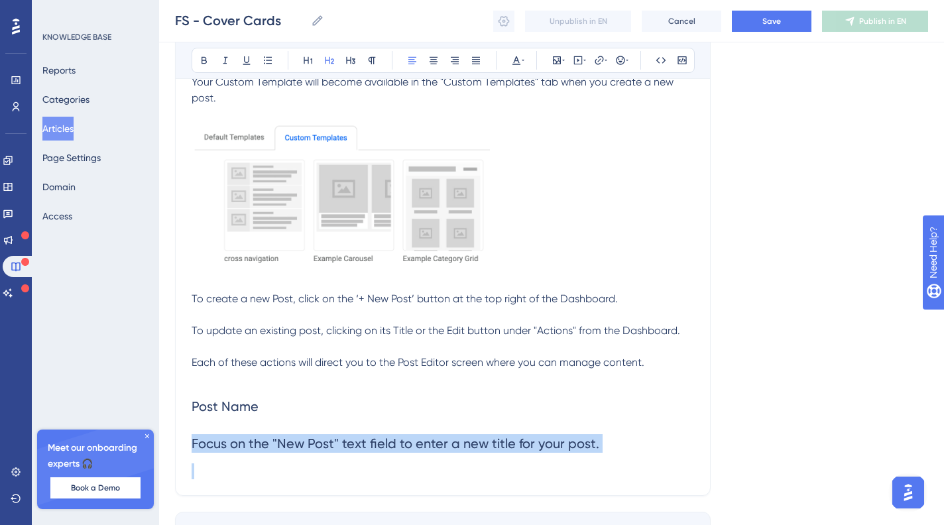
click at [218, 442] on span "Post Name Focus on the "New Post" text field to enter a new title for your post." at bounding box center [396, 425] width 408 height 53
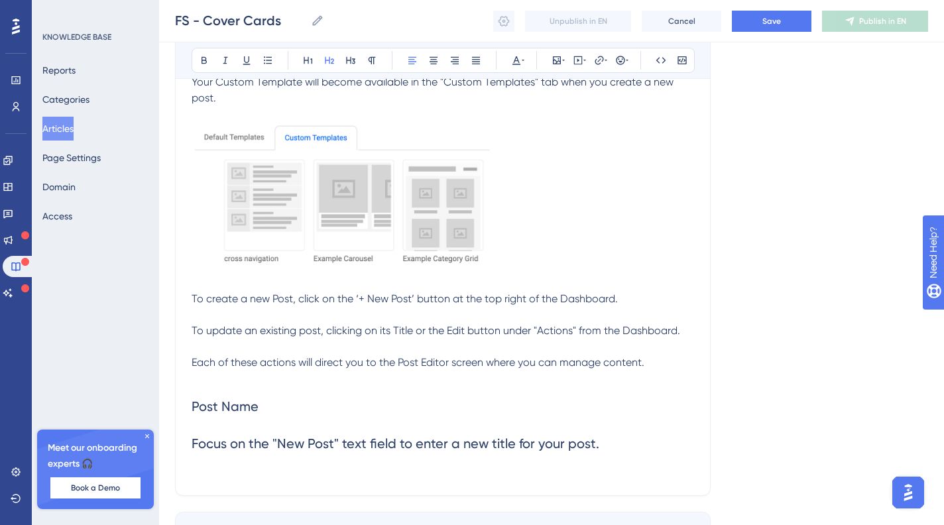
drag, startPoint x: 253, startPoint y: 442, endPoint x: 543, endPoint y: 452, distance: 290.7
click at [253, 442] on span "Post Name Focus on the "New Post" text field to enter a new title for your post." at bounding box center [396, 425] width 408 height 53
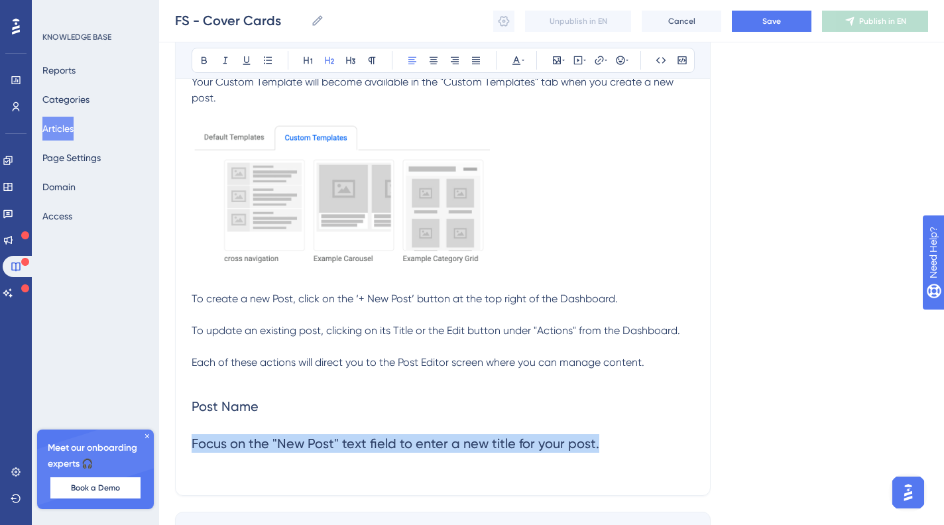
drag, startPoint x: 601, startPoint y: 444, endPoint x: 192, endPoint y: 438, distance: 409.3
click at [192, 438] on h2 "Post Name Focus on the "New Post" text field to enter a new title for your post." at bounding box center [443, 425] width 503 height 77
copy span "Focus on the "New Post" text field to enter a new title for your post."
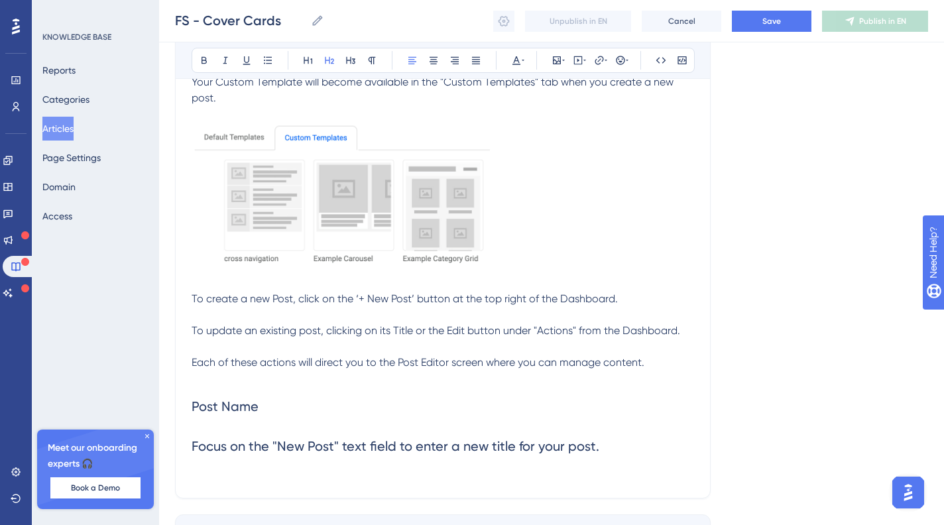
click at [267, 442] on span "Focus on the "New Post" text field to enter a new title for your post." at bounding box center [396, 446] width 408 height 16
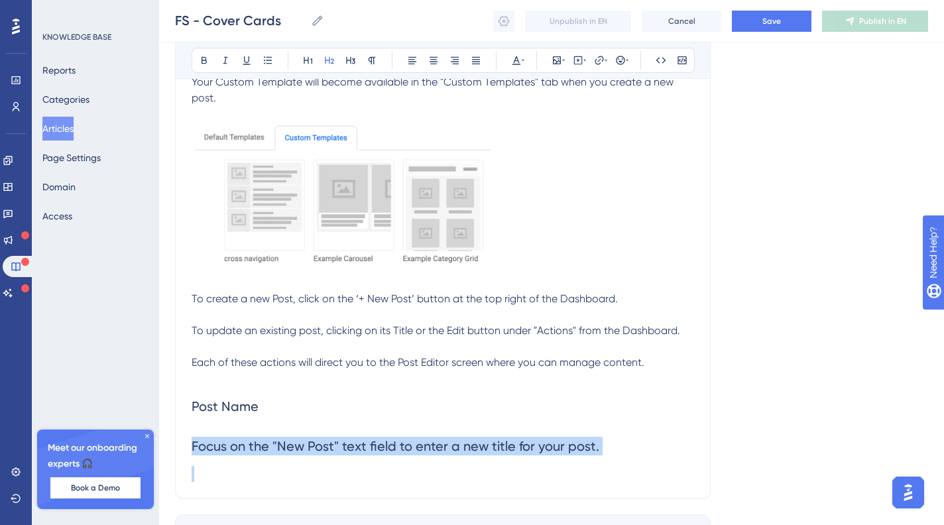
click at [267, 442] on span "Focus on the "New Post" text field to enter a new title for your post." at bounding box center [396, 446] width 408 height 16
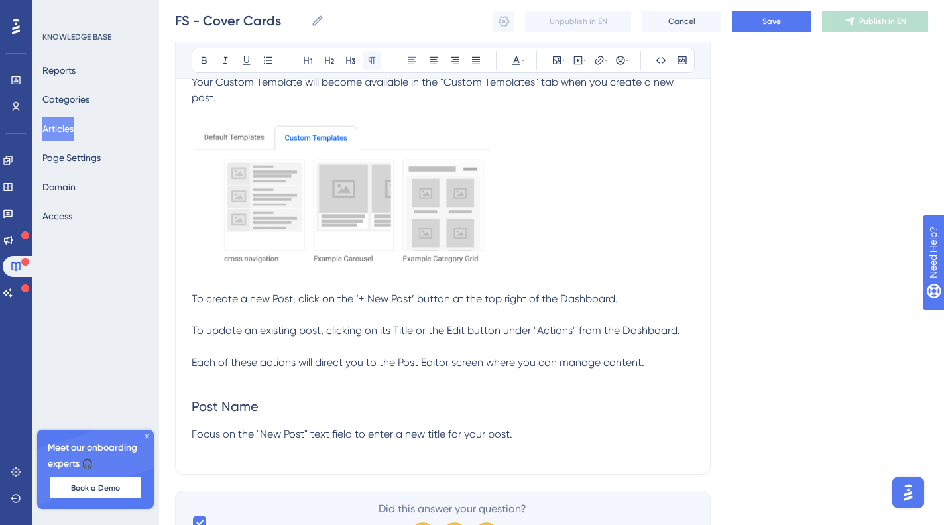
click at [375, 52] on button at bounding box center [372, 60] width 19 height 19
click at [552, 431] on p "Focus on the "New Post" text field to enter a new title for your post." at bounding box center [443, 434] width 503 height 16
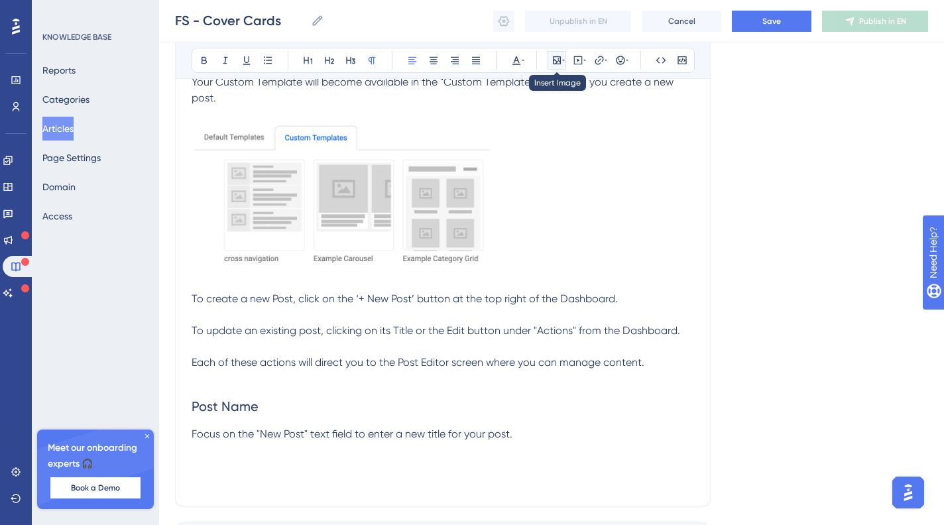
click at [558, 66] on button at bounding box center [557, 60] width 19 height 19
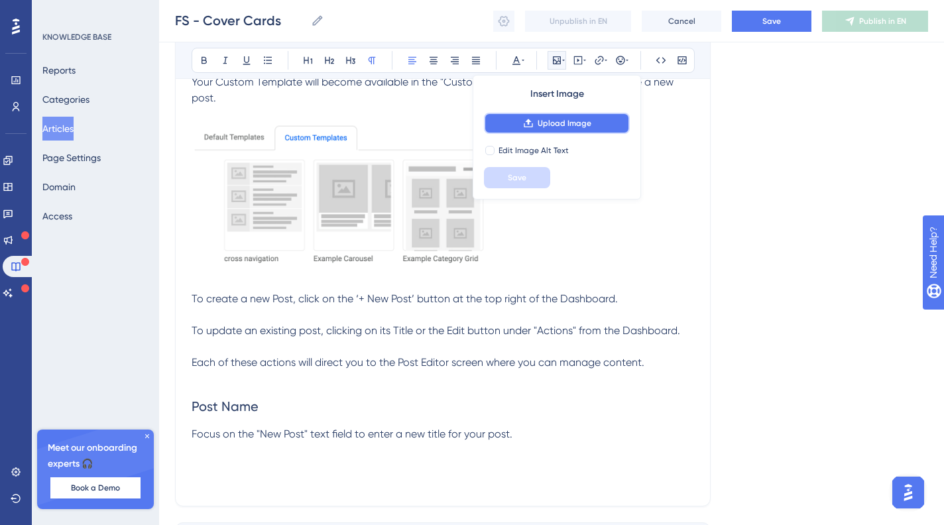
click at [582, 125] on span "Upload Image" at bounding box center [565, 123] width 54 height 11
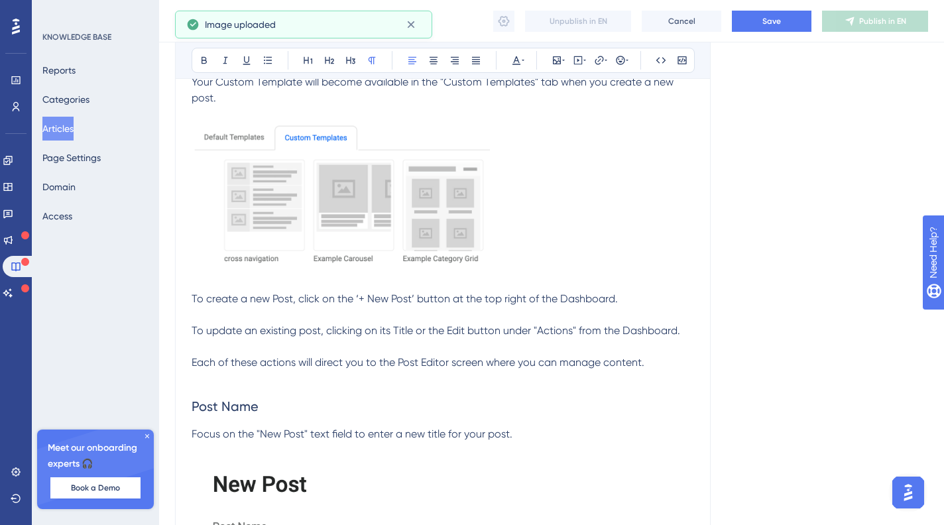
scroll to position [1606, 0]
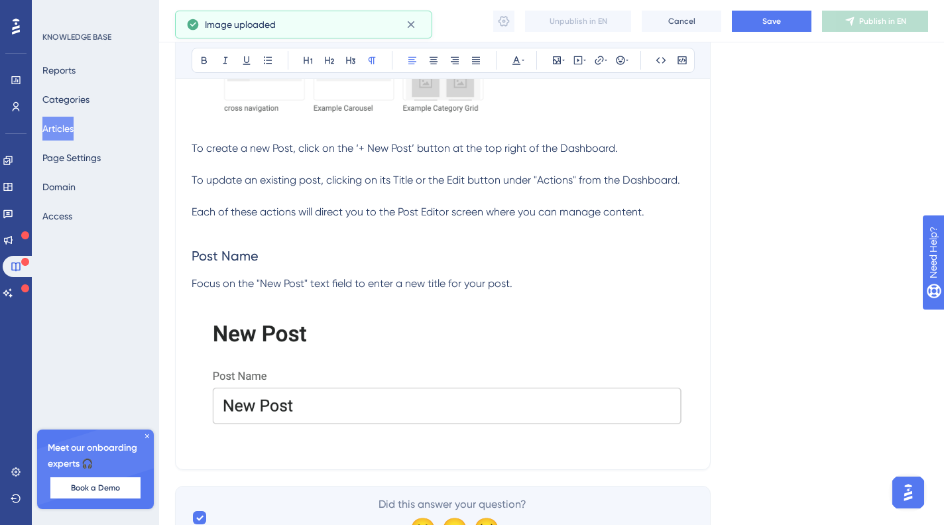
click at [609, 338] on img at bounding box center [443, 370] width 503 height 125
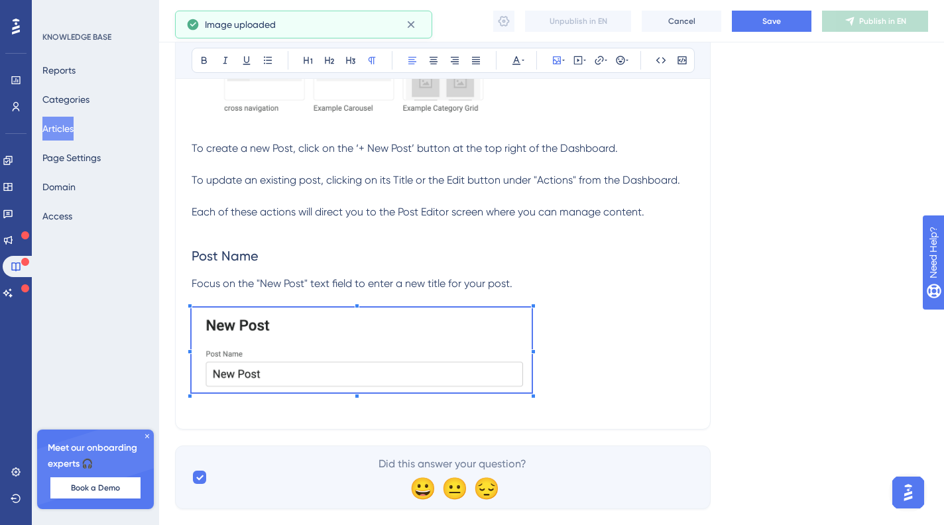
click at [532, 324] on p at bounding box center [443, 353] width 503 height 90
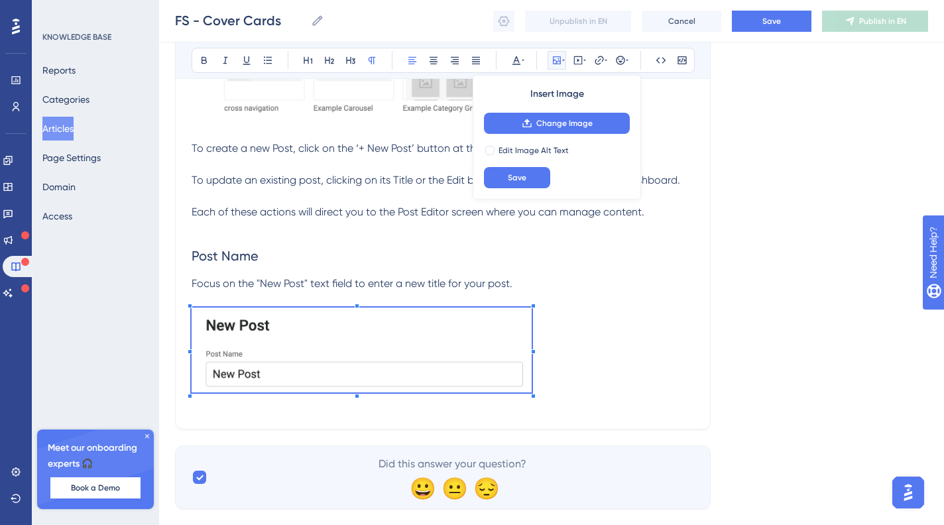
click at [585, 320] on p at bounding box center [443, 353] width 503 height 90
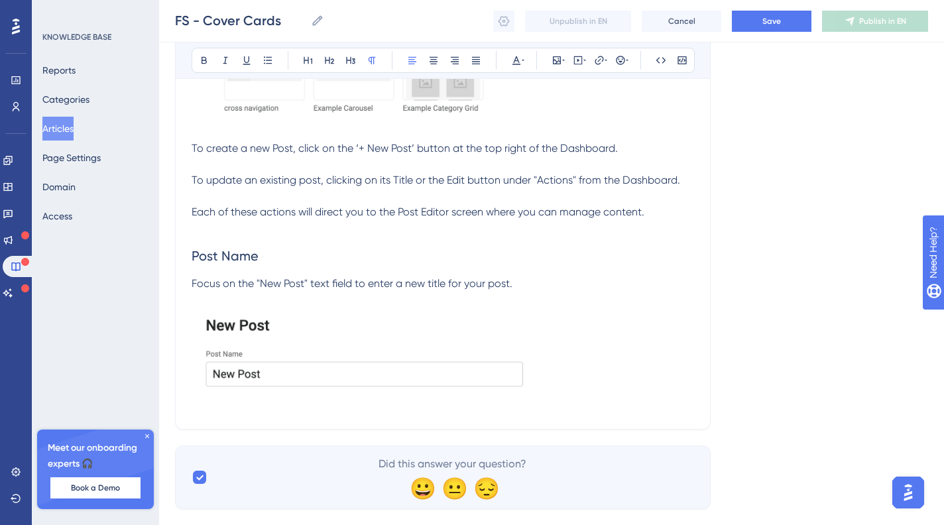
click at [535, 283] on p "Focus on the "New Post" text field to enter a new title for your post." at bounding box center [443, 284] width 503 height 16
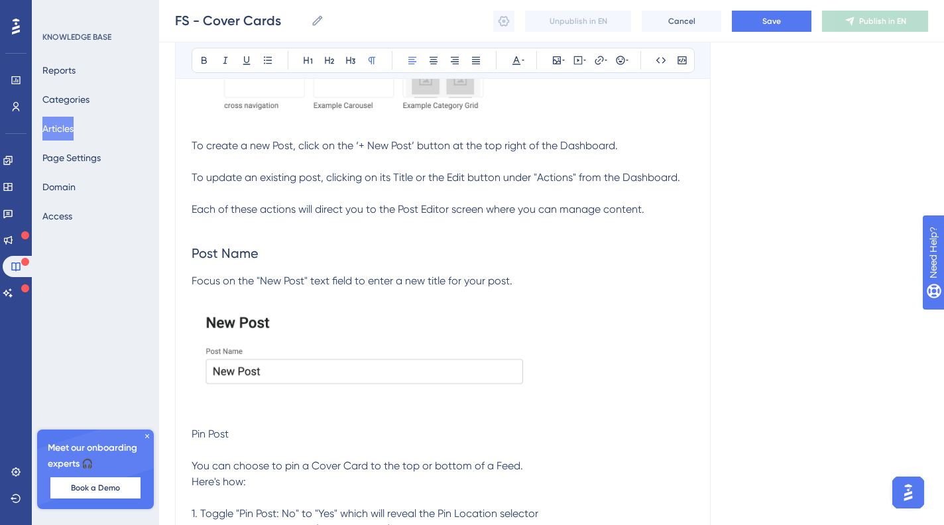
scroll to position [1760, 0]
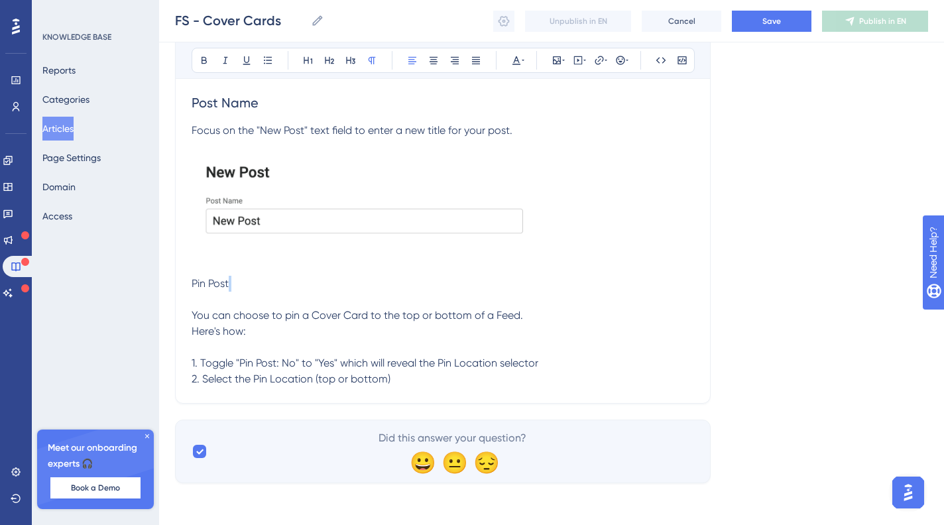
drag, startPoint x: 311, startPoint y: 289, endPoint x: 168, endPoint y: 298, distance: 143.6
click at [216, 287] on span "Pin Post You can choose to pin a Cover Card to the top or bottom of a Feed. Her…" at bounding box center [365, 331] width 347 height 108
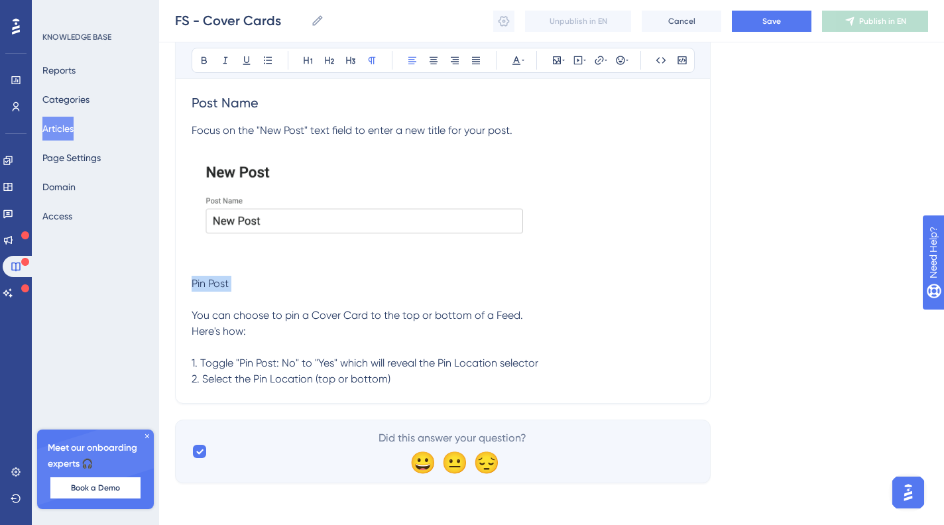
click at [216, 287] on span "Pin Post You can choose to pin a Cover Card to the top or bottom of a Feed. Her…" at bounding box center [365, 331] width 347 height 108
click at [328, 60] on icon at bounding box center [329, 60] width 9 height 7
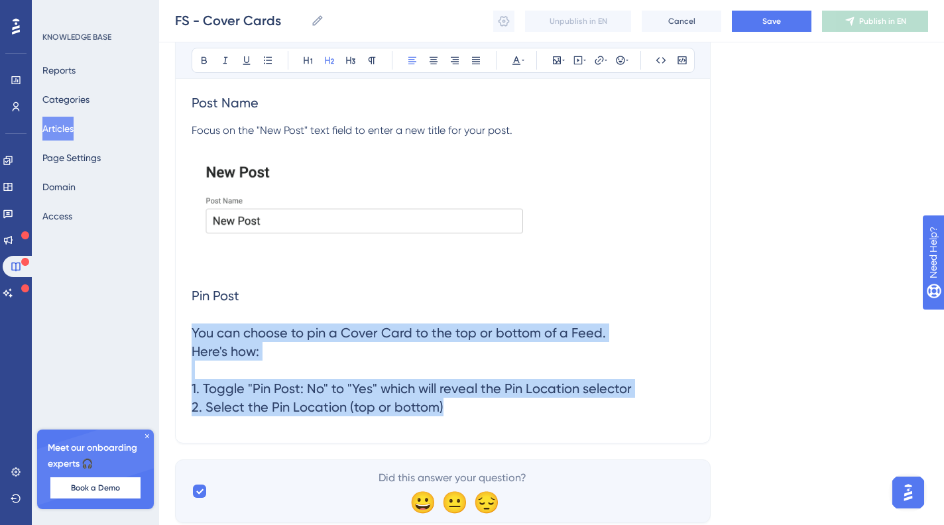
drag, startPoint x: 476, startPoint y: 413, endPoint x: 162, endPoint y: 336, distance: 323.2
copy span "You can choose to pin a Cover Card to the top or bottom of a Feed. Here's how: …"
drag, startPoint x: 473, startPoint y: 416, endPoint x: 281, endPoint y: 233, distance: 265.5
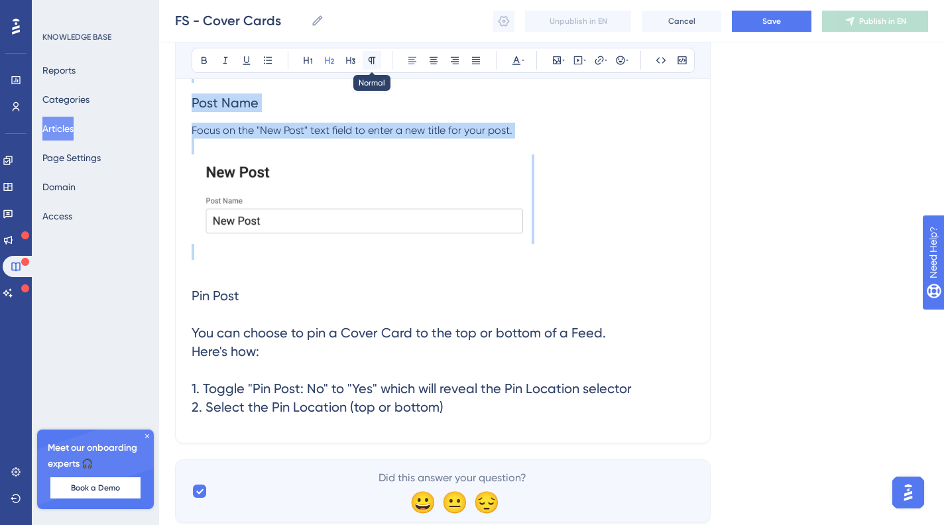
click at [376, 56] on icon at bounding box center [372, 60] width 11 height 11
copy div "Loremi dol Sitame Consec adip elitsed doeiusmod, te inci utla etd magnaa en adm…"
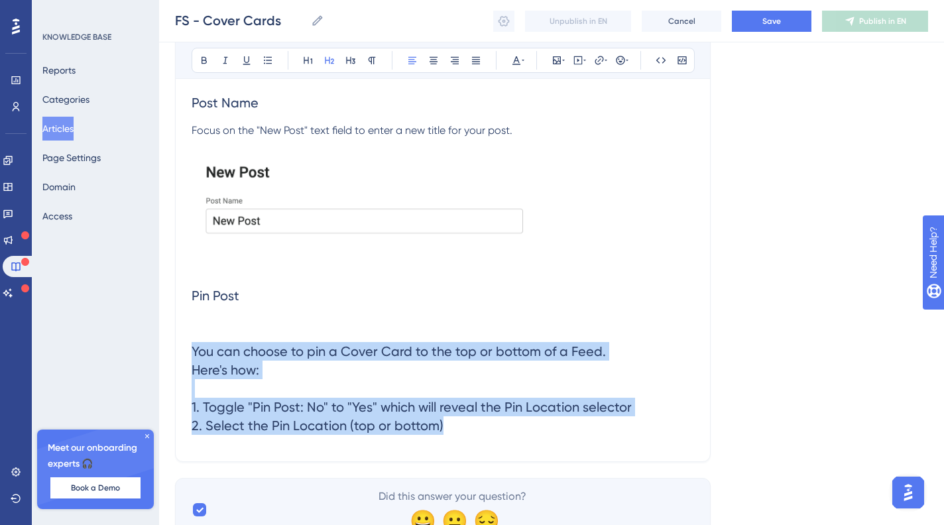
drag, startPoint x: 468, startPoint y: 431, endPoint x: 179, endPoint y: 341, distance: 302.9
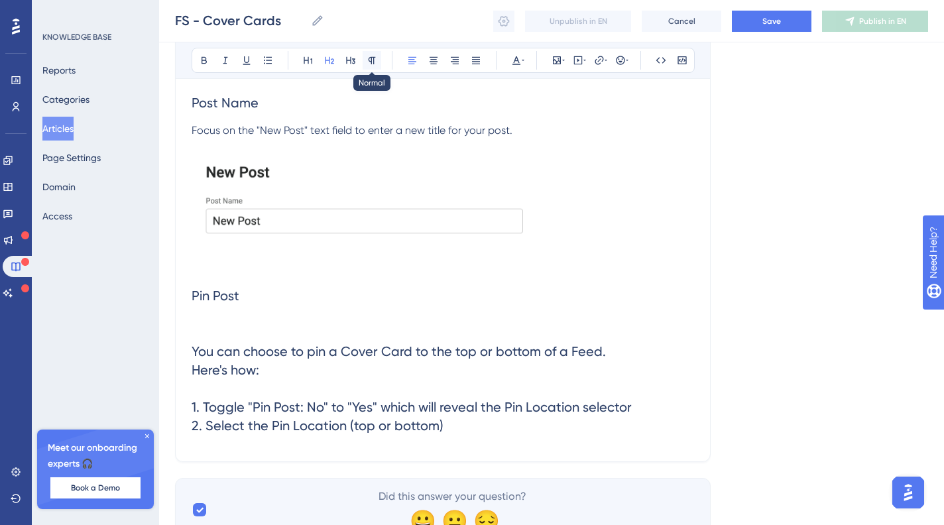
click at [376, 60] on icon at bounding box center [372, 60] width 11 height 11
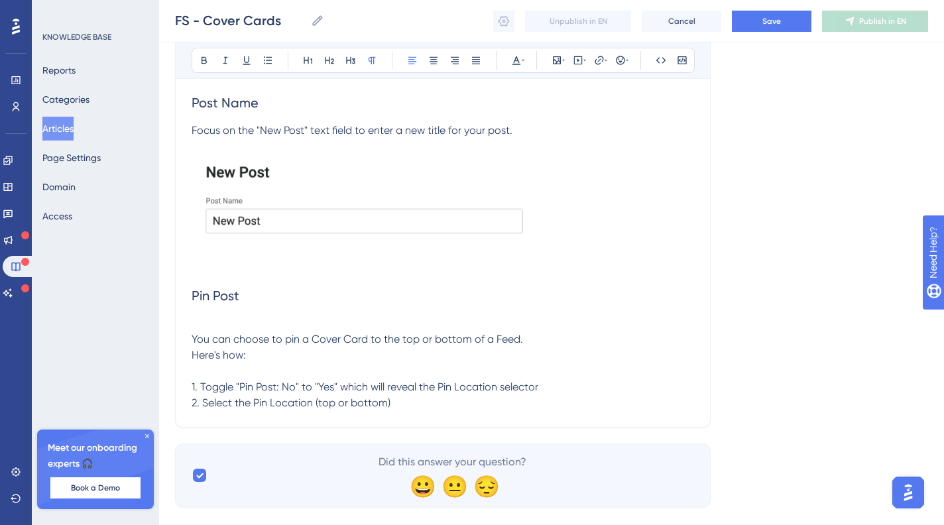
click at [224, 328] on p at bounding box center [443, 324] width 503 height 16
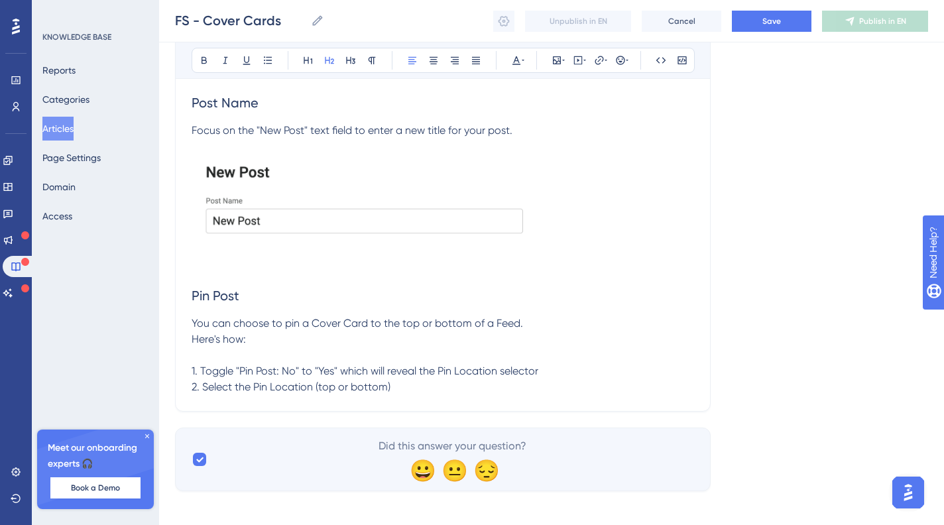
click at [451, 395] on p "You can choose to pin a Cover Card to the top or bottom of a Feed. Here's how: …" at bounding box center [443, 356] width 503 height 80
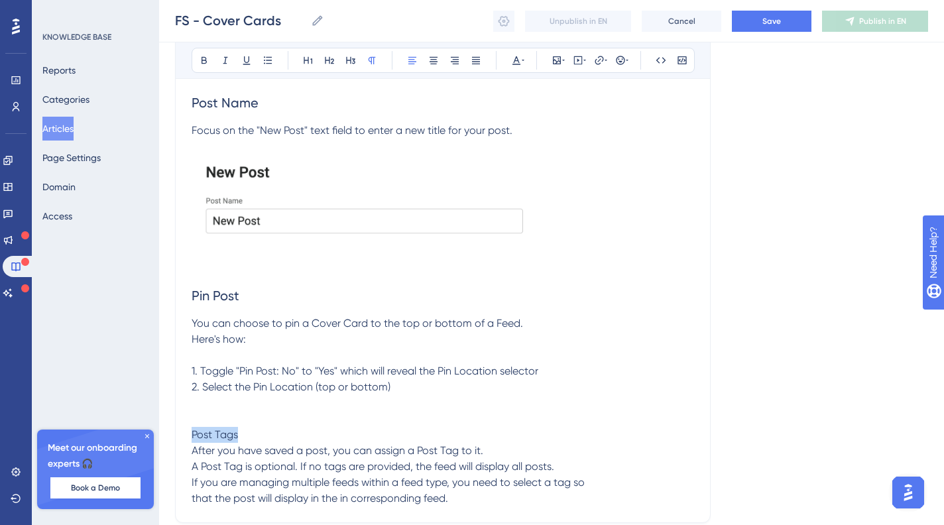
drag, startPoint x: 314, startPoint y: 432, endPoint x: 178, endPoint y: 432, distance: 136.0
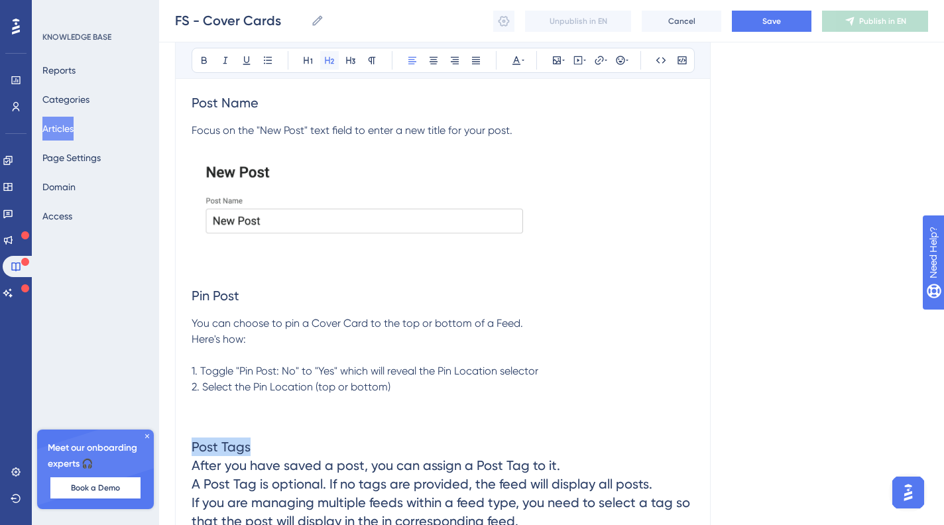
click at [327, 64] on icon at bounding box center [329, 60] width 11 height 11
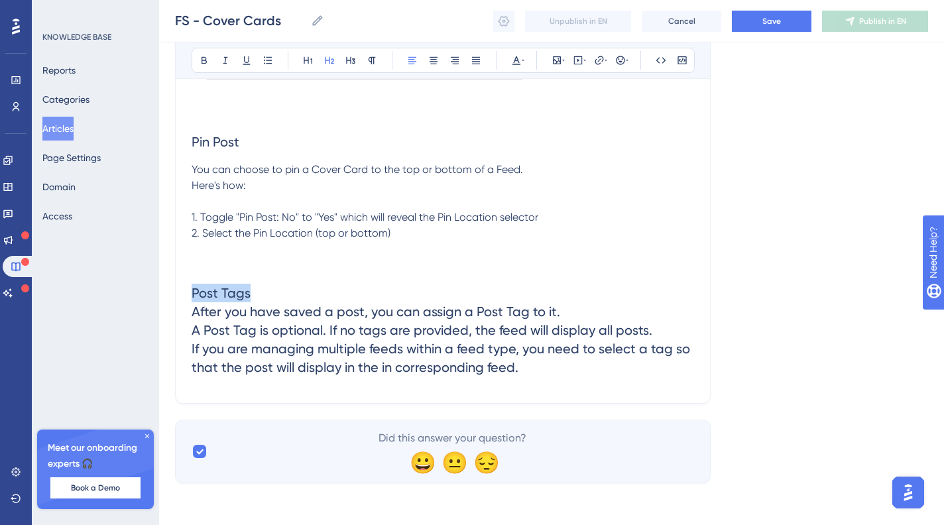
scroll to position [1828, 0]
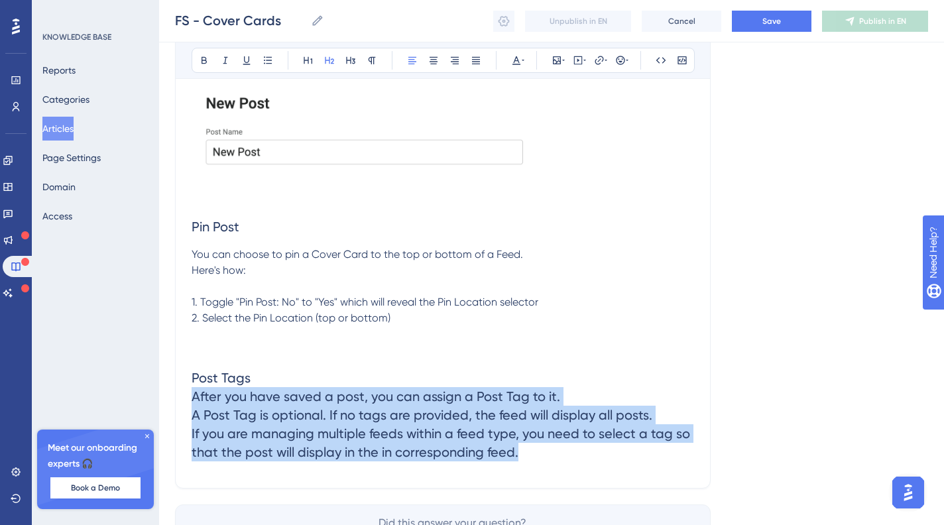
drag, startPoint x: 540, startPoint y: 448, endPoint x: 168, endPoint y: 404, distance: 374.7
copy span "After you have saved a post, you can assign a Post Tag to it. A Post Tag is opt…"
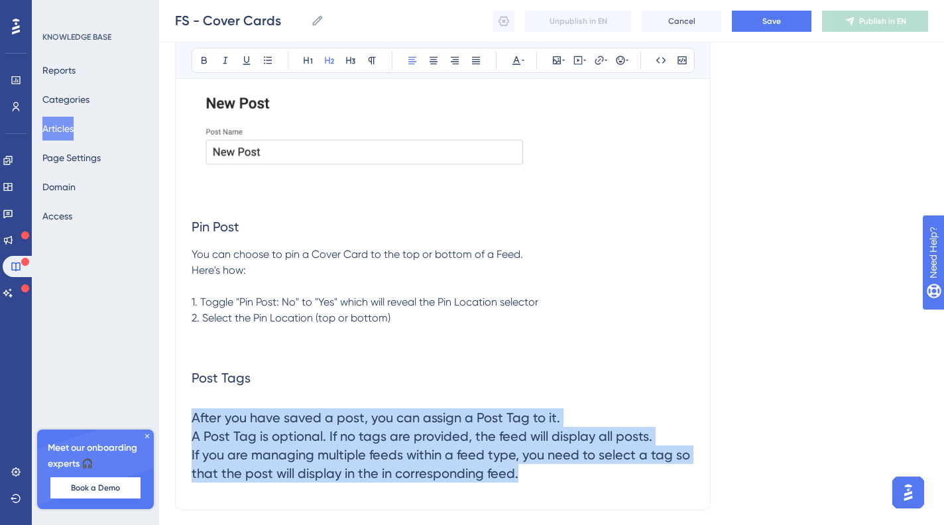
drag, startPoint x: 525, startPoint y: 472, endPoint x: 172, endPoint y: 411, distance: 358.8
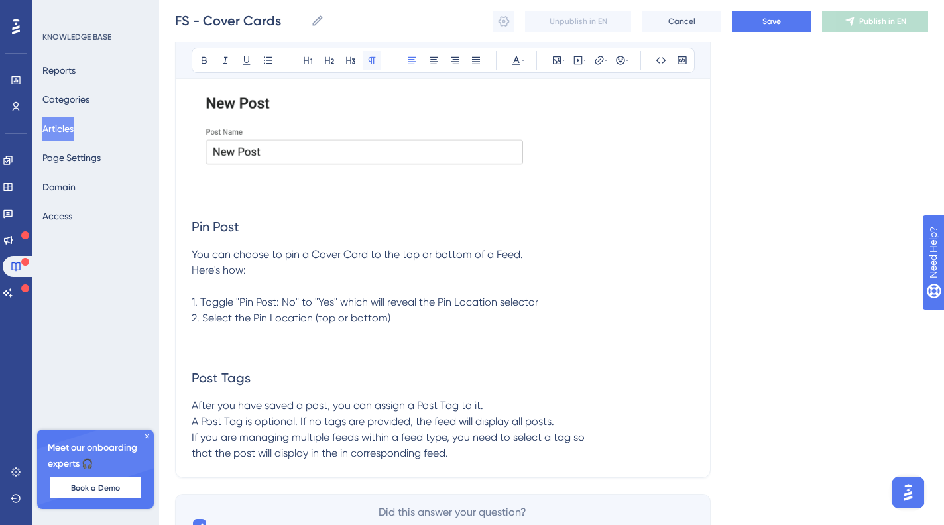
click at [380, 58] on button at bounding box center [372, 60] width 19 height 19
click at [192, 418] on span "After you have saved a post, you can assign a Post Tag to it. A Post Tag is opt…" at bounding box center [388, 429] width 393 height 60
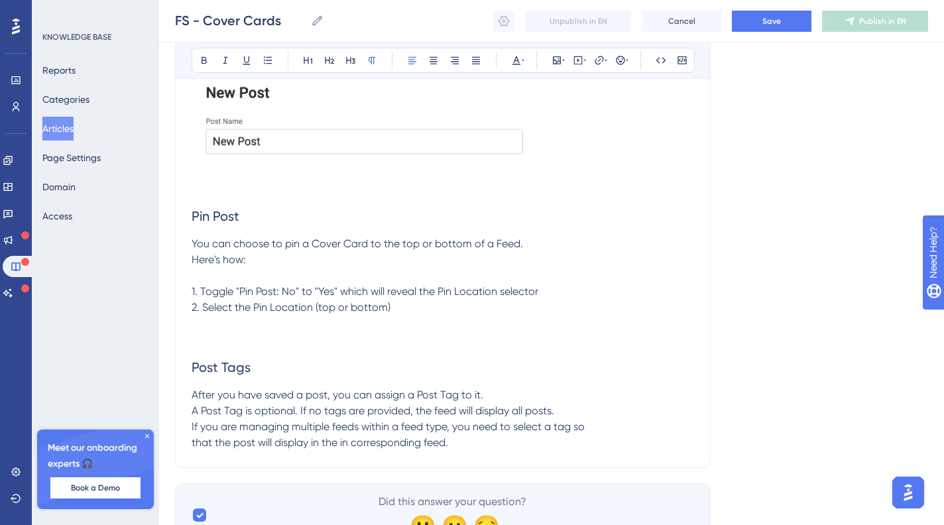
scroll to position [1859, 0]
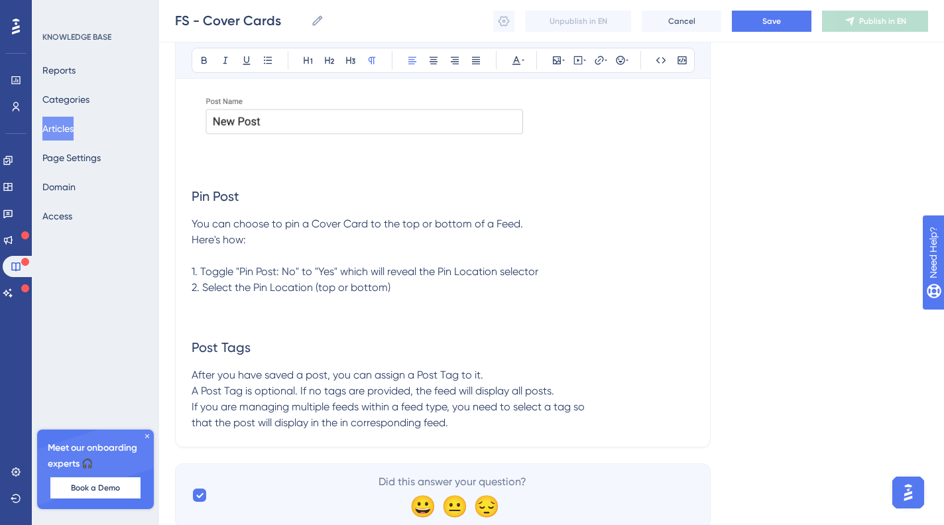
click at [485, 424] on p "After you have saved a post, you can assign a Post Tag to it. A Post Tag is opt…" at bounding box center [443, 399] width 503 height 64
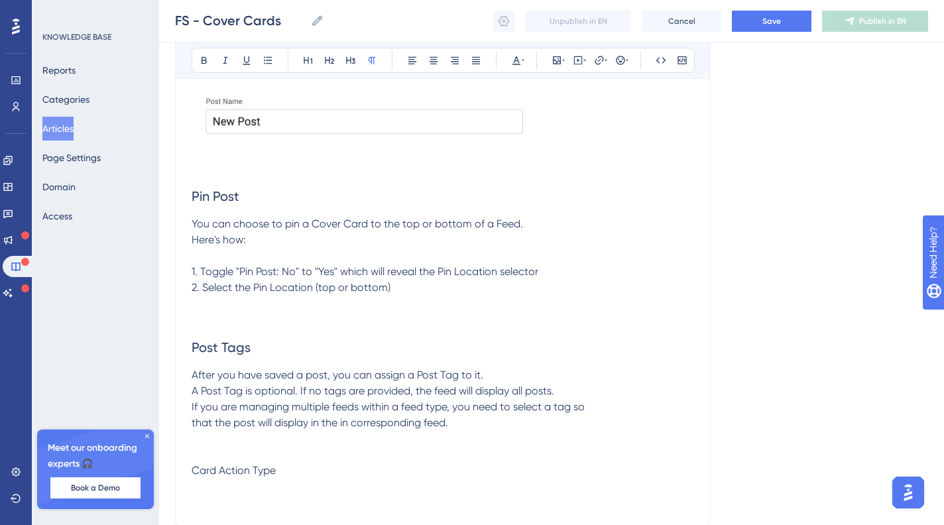
scroll to position [1975, 0]
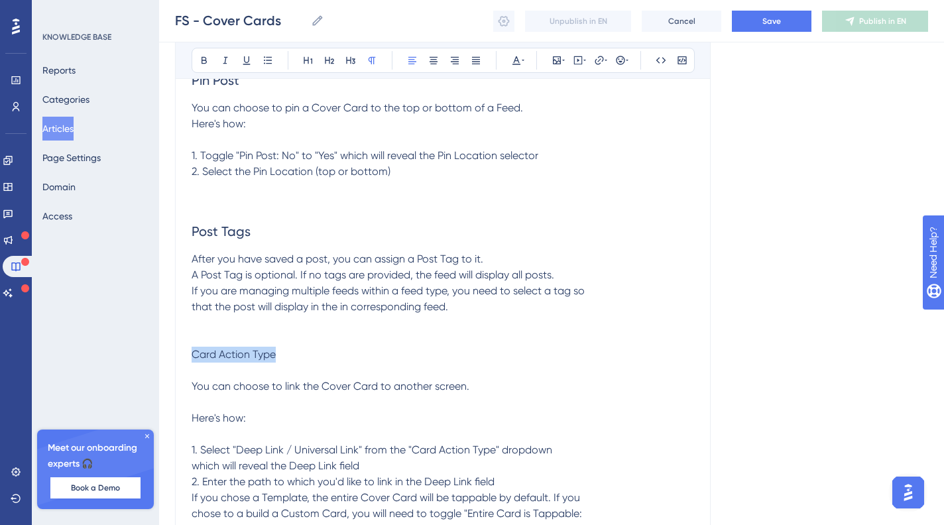
drag, startPoint x: 313, startPoint y: 355, endPoint x: 279, endPoint y: 166, distance: 191.5
click at [334, 61] on icon at bounding box center [329, 60] width 11 height 11
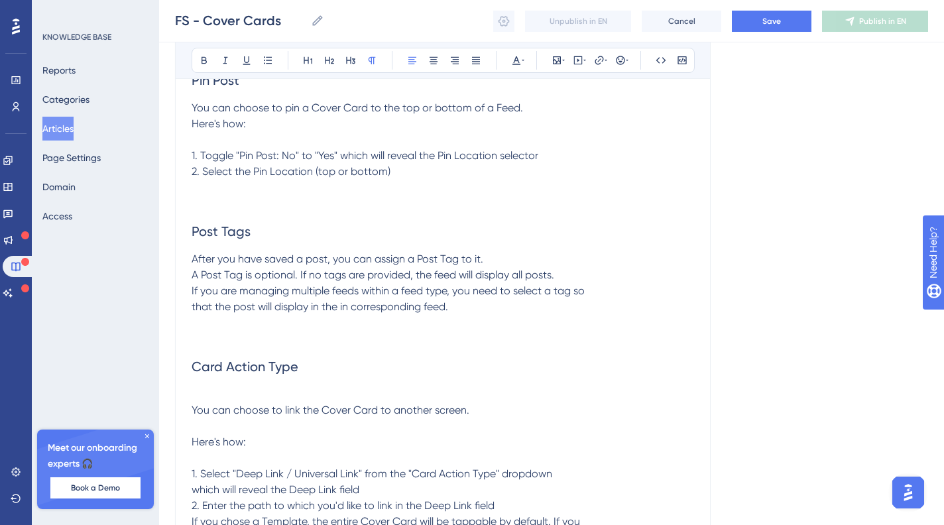
click at [450, 452] on p "You can choose to link the Cover Card to another screen. Here's how: 1. Select …" at bounding box center [443, 482] width 503 height 159
click at [192, 407] on span "You can choose to link the Cover Card to another screen. Here's how: 1. Select …" at bounding box center [387, 482] width 391 height 156
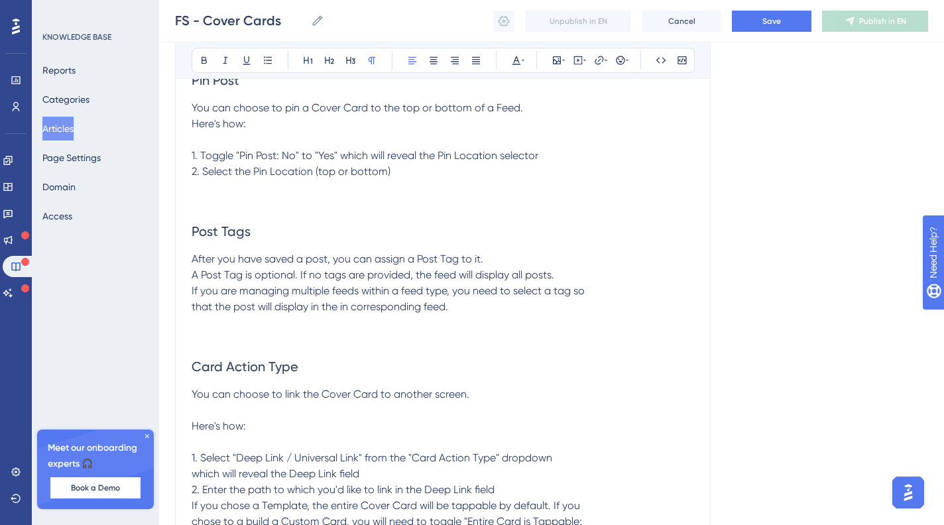
drag, startPoint x: 196, startPoint y: 279, endPoint x: 263, endPoint y: 279, distance: 67.6
click at [196, 279] on span "After you have saved a post, you can assign a Post Tag to it. A Post Tag is opt…" at bounding box center [388, 283] width 393 height 60
click at [192, 287] on span "After you have saved a post, you can assign a Post Tag to it. A Post Tag is opt…" at bounding box center [427, 283] width 470 height 60
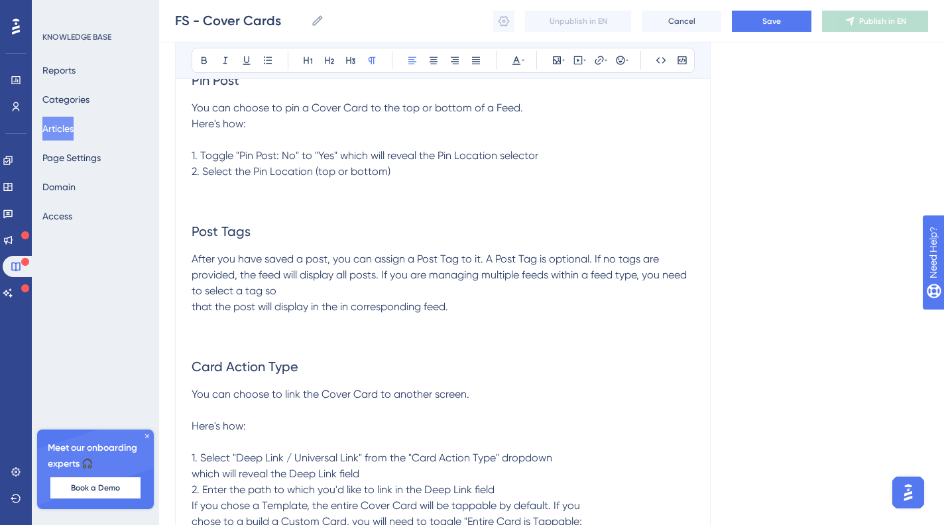
click at [196, 310] on span "After you have saved a post, you can assign a Post Tag to it. A Post Tag is opt…" at bounding box center [441, 283] width 498 height 60
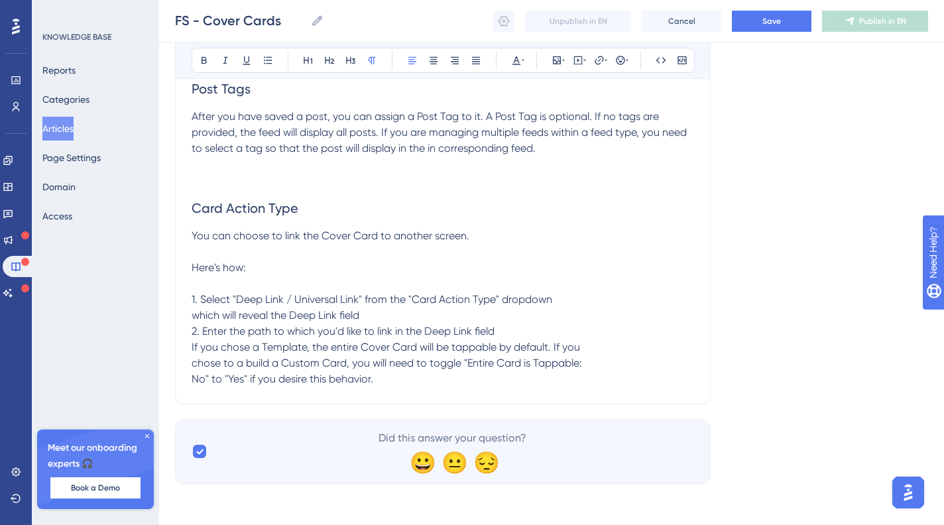
scroll to position [2118, 0]
click at [193, 363] on span "You can choose to link the Cover Card to another screen. Here's how: 1. Select …" at bounding box center [387, 307] width 391 height 156
click at [193, 363] on span "You can choose to link the Cover Card to another screen. Here's how: 1. Select …" at bounding box center [432, 307] width 481 height 156
click at [196, 384] on span "You can choose to link the Cover Card to another screen. Here's how: 1. Select …" at bounding box center [432, 307] width 481 height 156
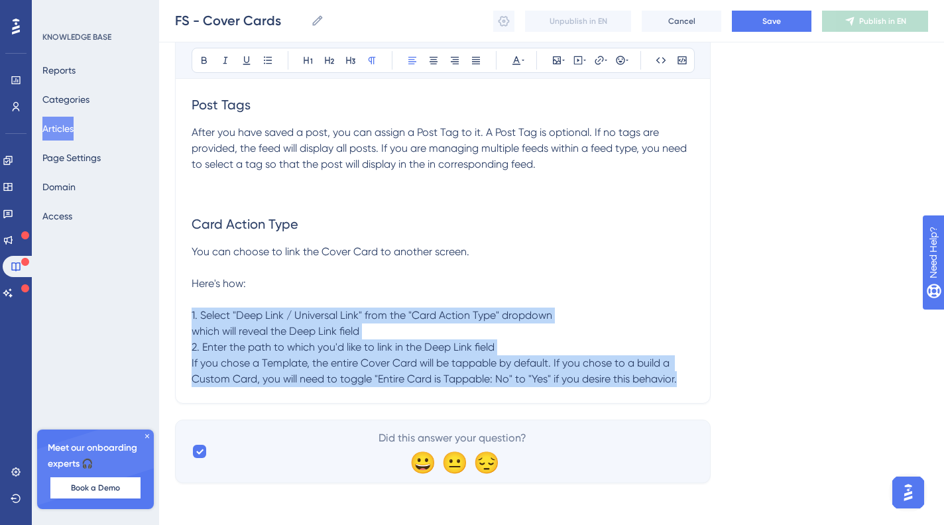
drag, startPoint x: 485, startPoint y: 346, endPoint x: 173, endPoint y: 306, distance: 315.0
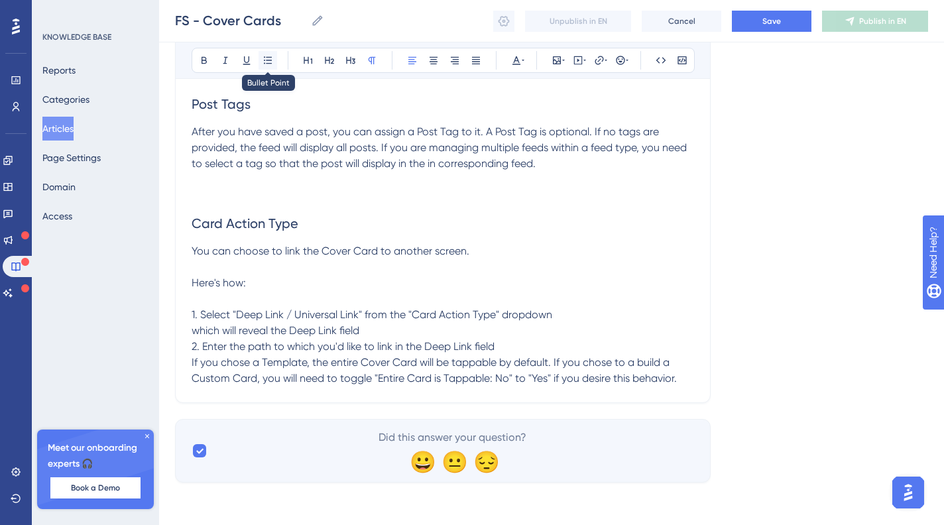
click at [273, 63] on button at bounding box center [268, 60] width 19 height 19
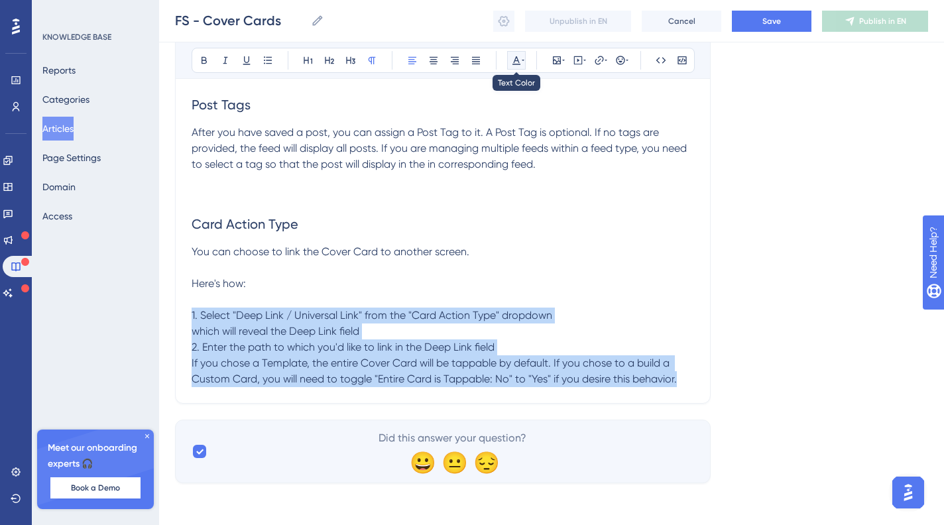
click at [523, 66] on button at bounding box center [516, 60] width 19 height 19
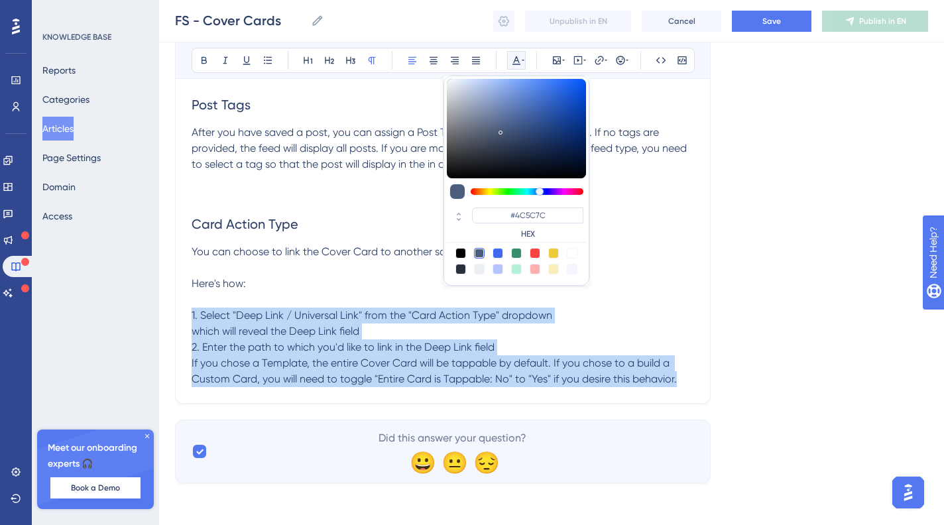
click at [523, 65] on button at bounding box center [516, 60] width 19 height 19
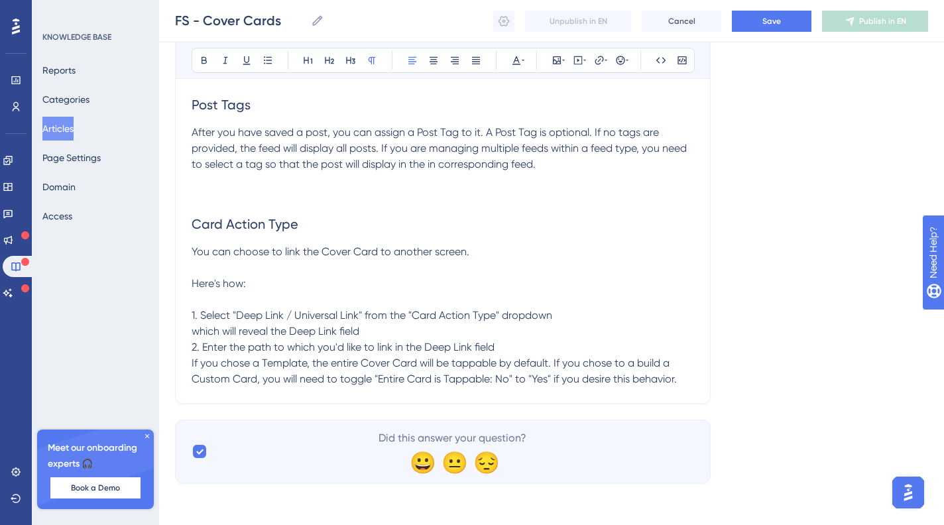
click at [438, 243] on h2 "Card Action Type" at bounding box center [443, 224] width 503 height 40
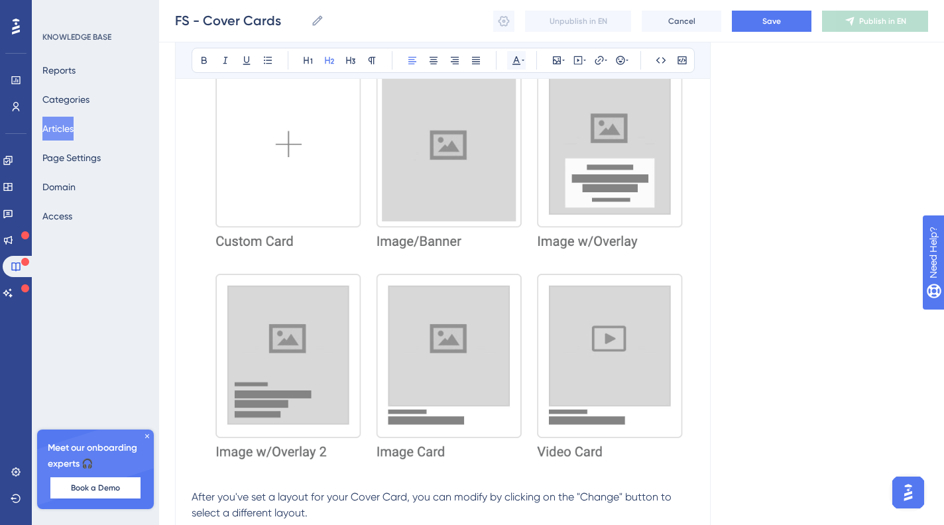
scroll to position [0, 0]
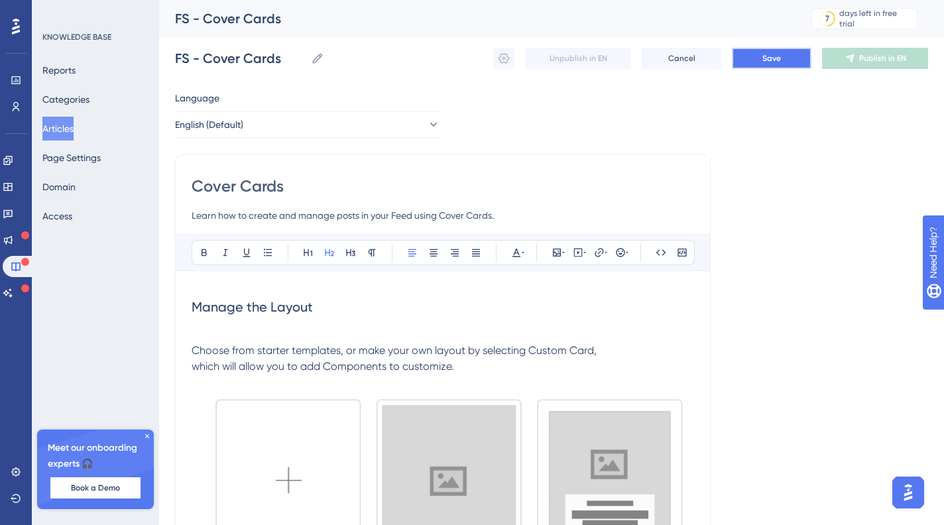
click at [766, 61] on span "Save" at bounding box center [772, 58] width 19 height 11
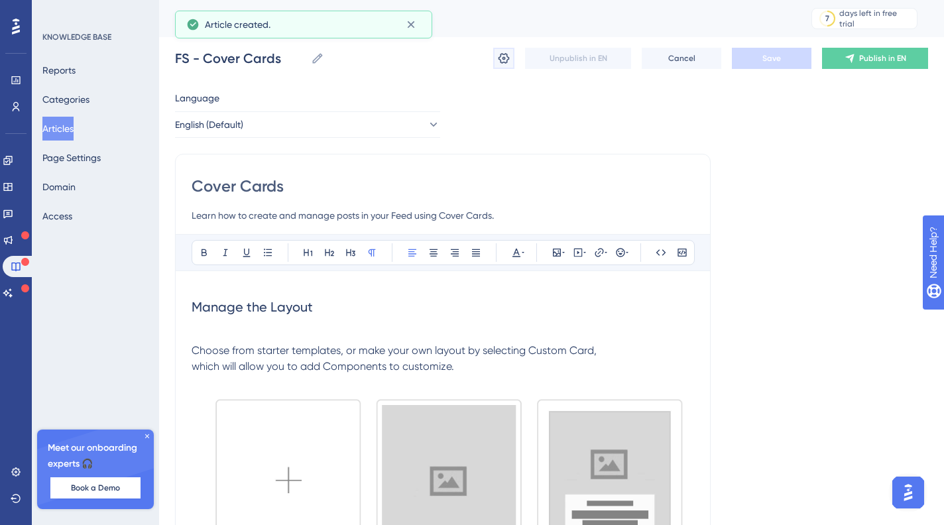
click at [504, 65] on button at bounding box center [503, 58] width 21 height 21
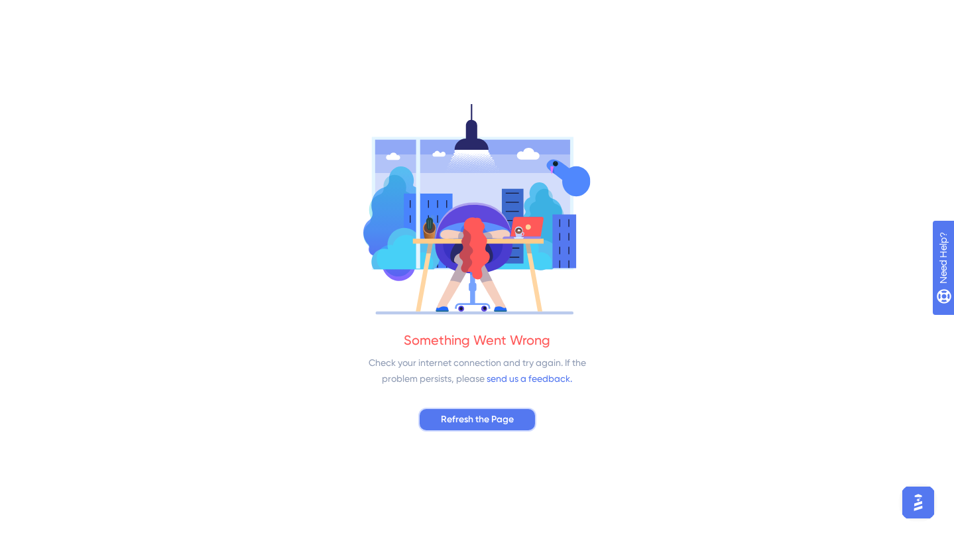
click at [509, 423] on span "Refresh the Page" at bounding box center [477, 420] width 73 height 16
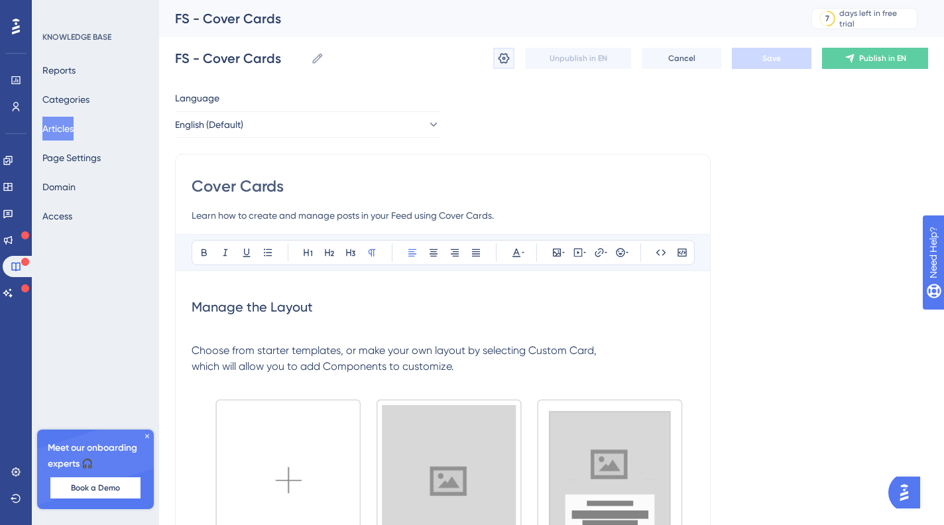
click at [503, 55] on icon at bounding box center [503, 58] width 13 height 13
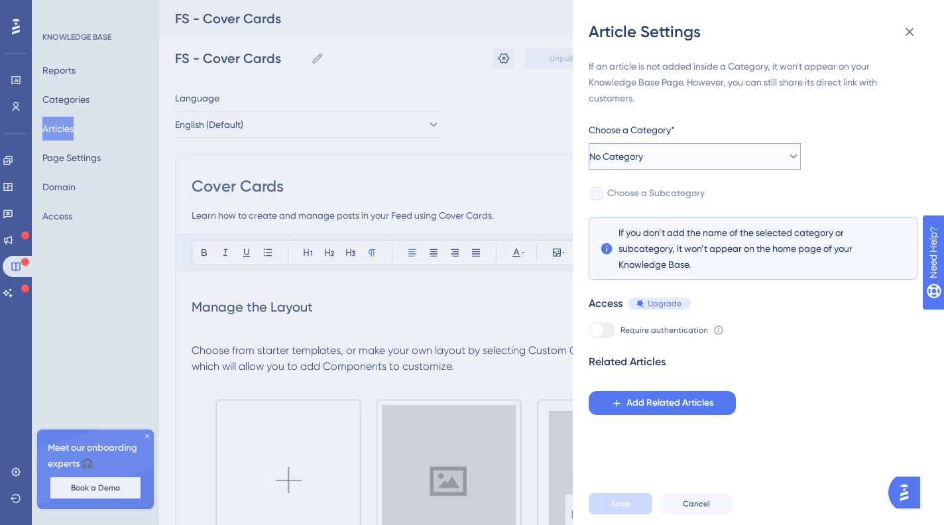
click at [698, 157] on button "No Category" at bounding box center [695, 156] width 212 height 27
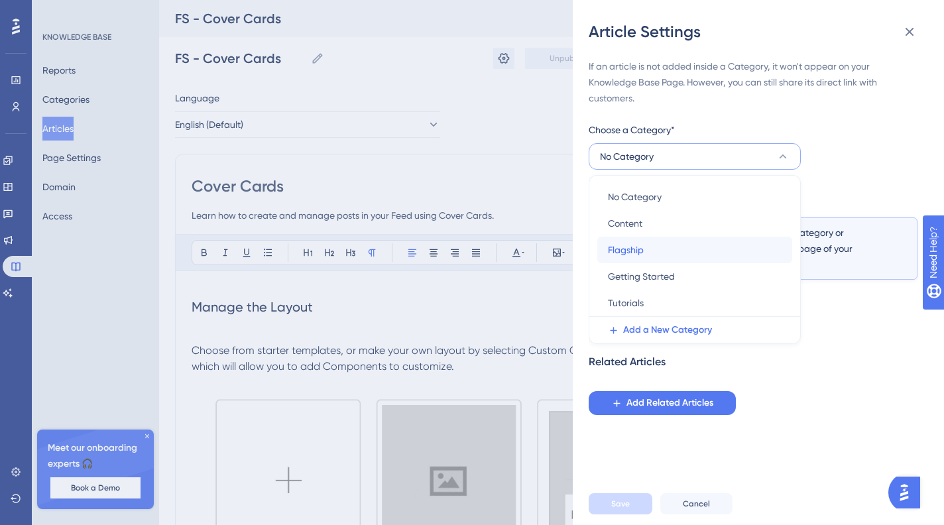
click at [654, 246] on div "Flagship Flagship" at bounding box center [695, 250] width 174 height 27
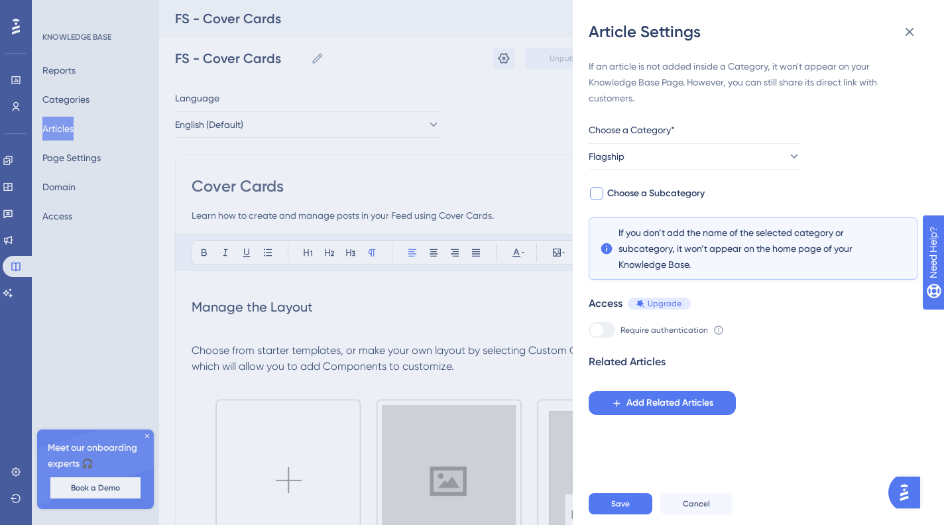
click at [619, 197] on span "Choose a Subcategory" at bounding box center [656, 194] width 97 height 16
checkbox input "true"
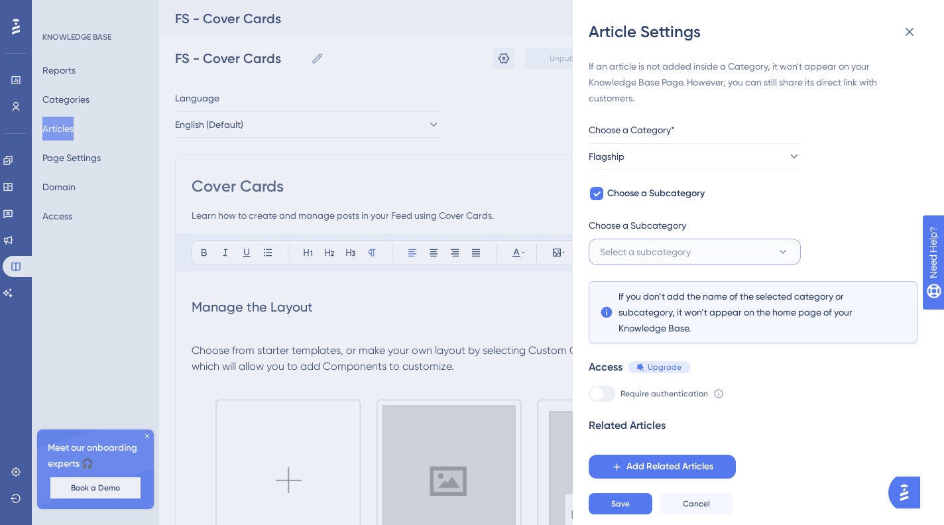
click at [708, 241] on button "Select a subcategory" at bounding box center [695, 252] width 212 height 27
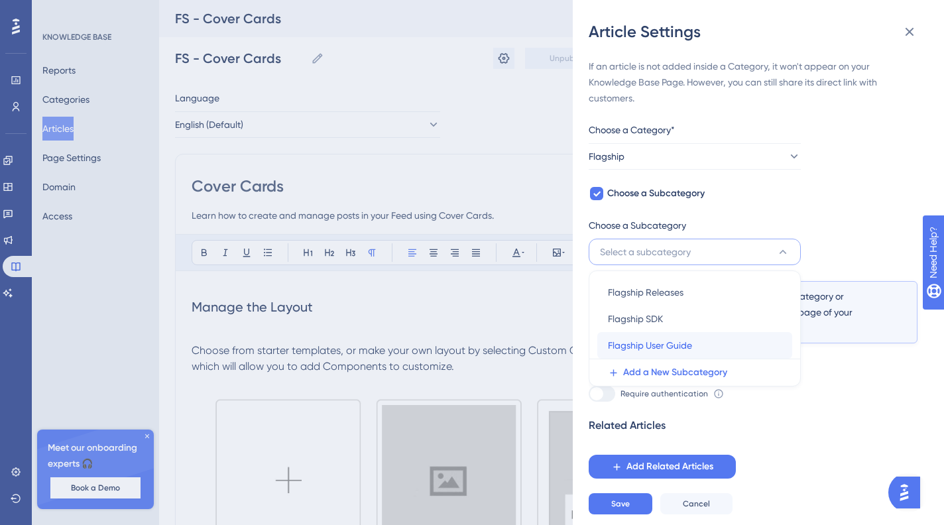
click at [694, 346] on div "Flagship User Guide Flagship User Guide" at bounding box center [695, 345] width 174 height 27
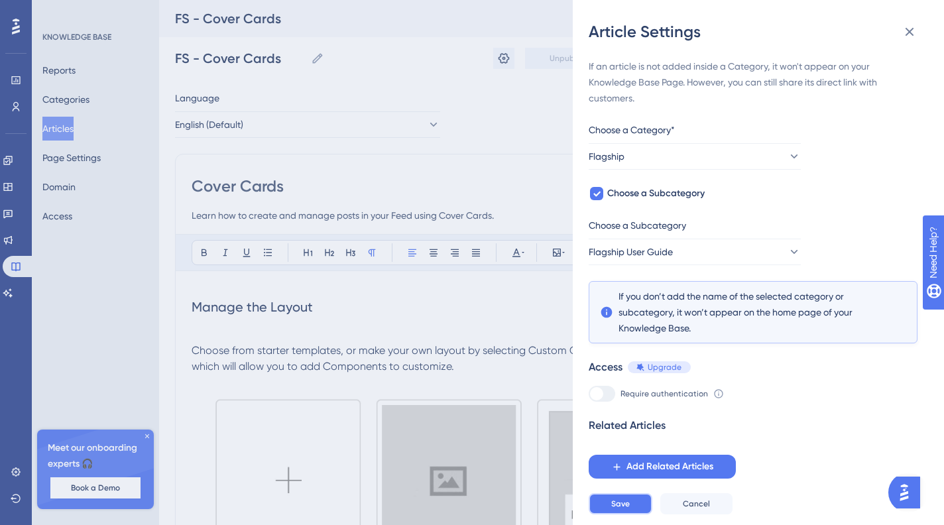
click at [625, 509] on span "Save" at bounding box center [620, 504] width 19 height 11
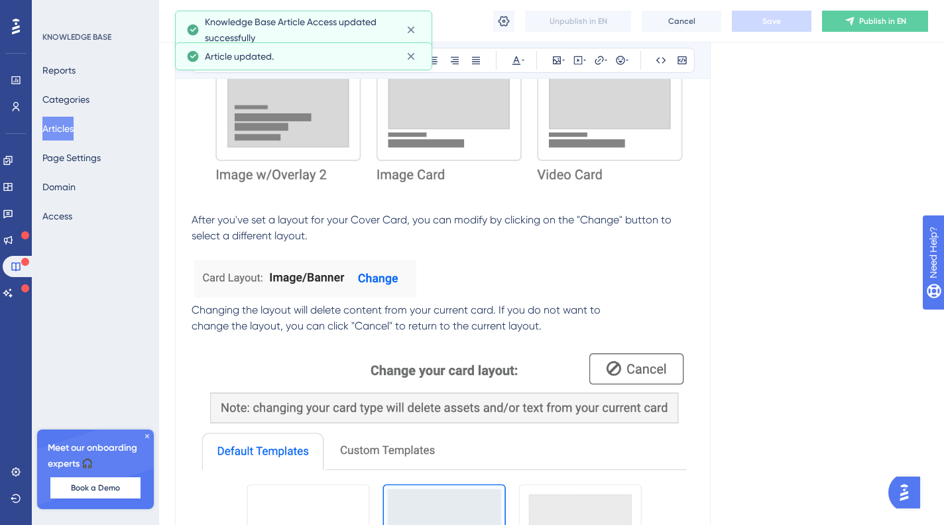
scroll to position [634, 0]
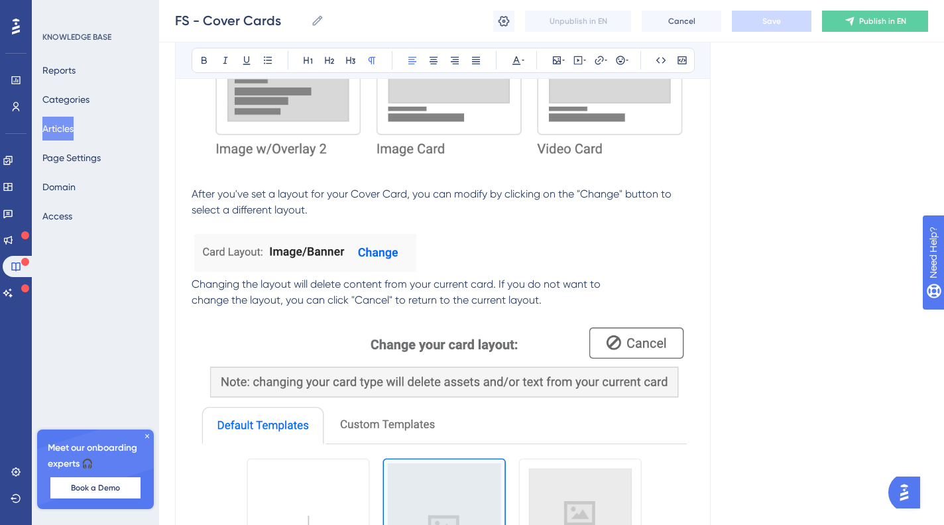
click at [192, 296] on span "Changing the layout will delete content from your current card. If you do not w…" at bounding box center [396, 292] width 409 height 29
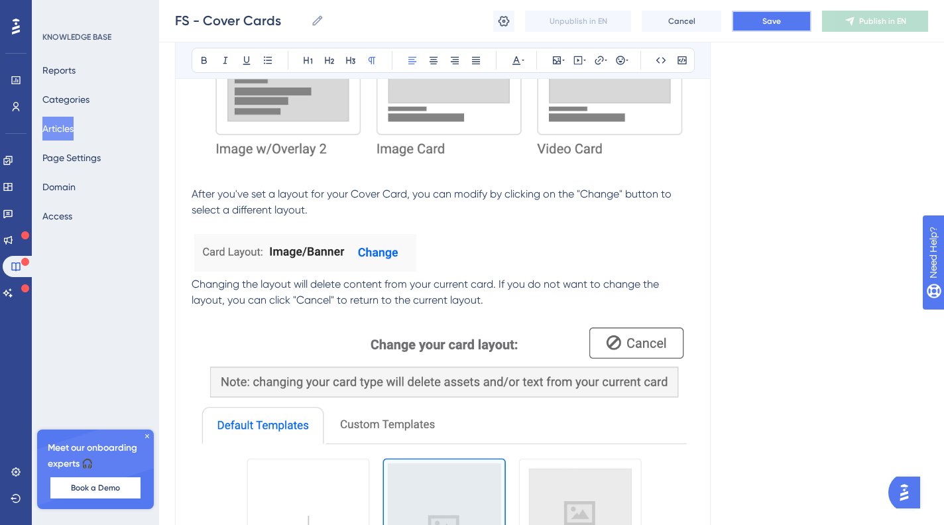
click at [785, 16] on button "Save" at bounding box center [772, 21] width 80 height 21
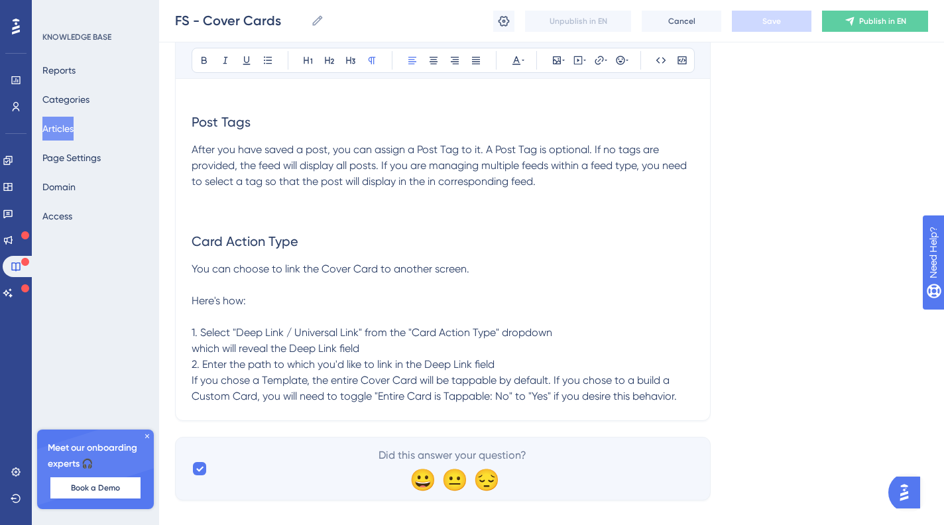
scroll to position [2102, 0]
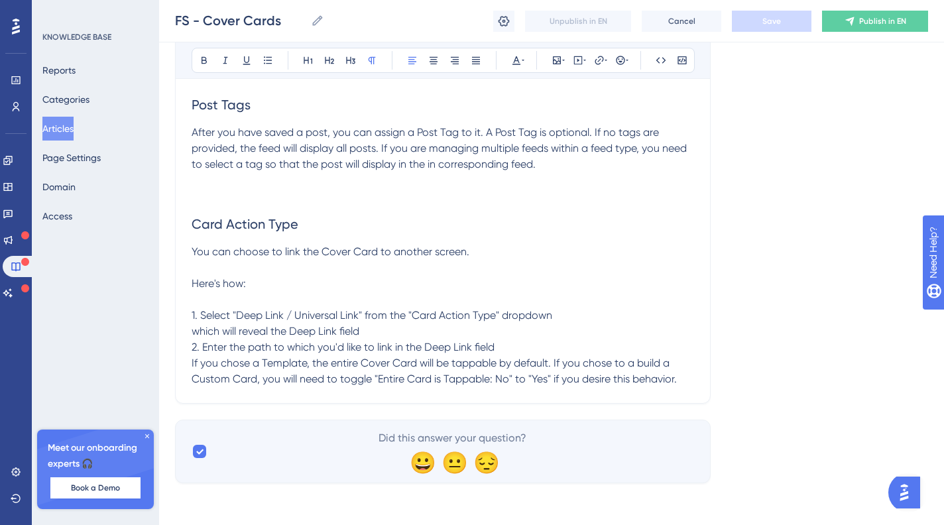
click at [64, 135] on button "Articles" at bounding box center [57, 129] width 31 height 24
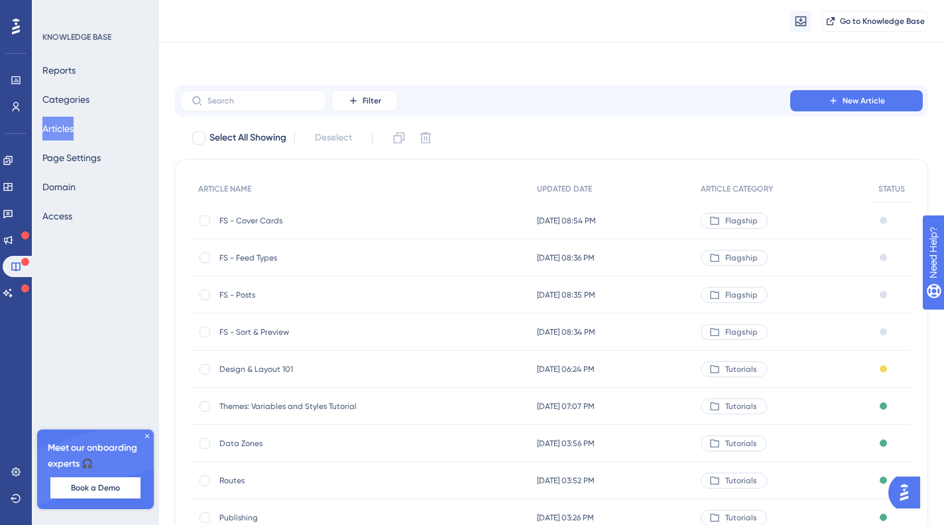
scroll to position [46, 0]
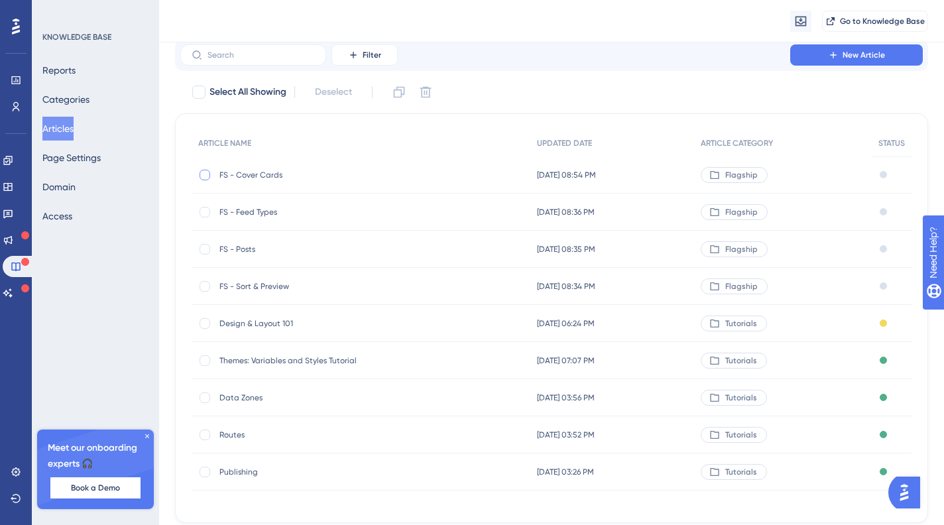
click at [204, 171] on div at bounding box center [205, 175] width 11 height 11
checkbox input "true"
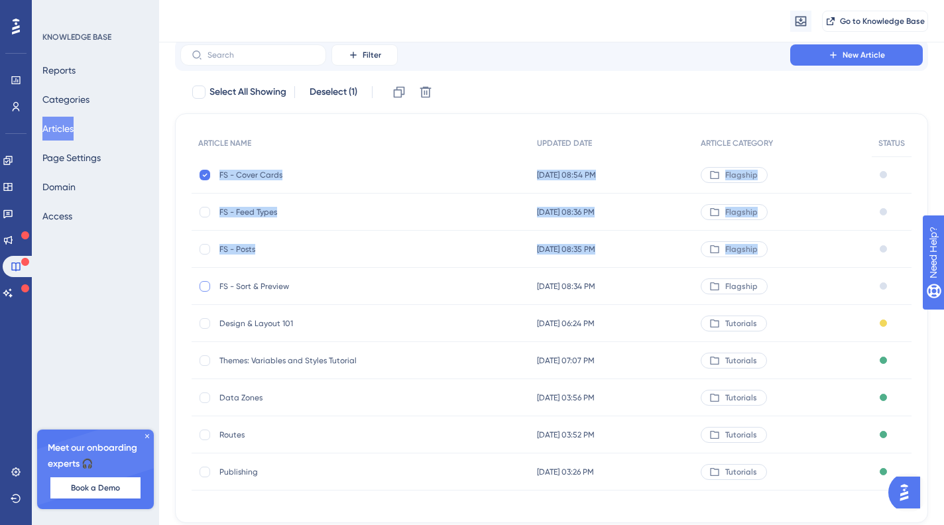
click at [210, 286] on div at bounding box center [204, 286] width 13 height 13
checkbox input "true"
click at [205, 244] on div at bounding box center [205, 249] width 11 height 11
checkbox input "true"
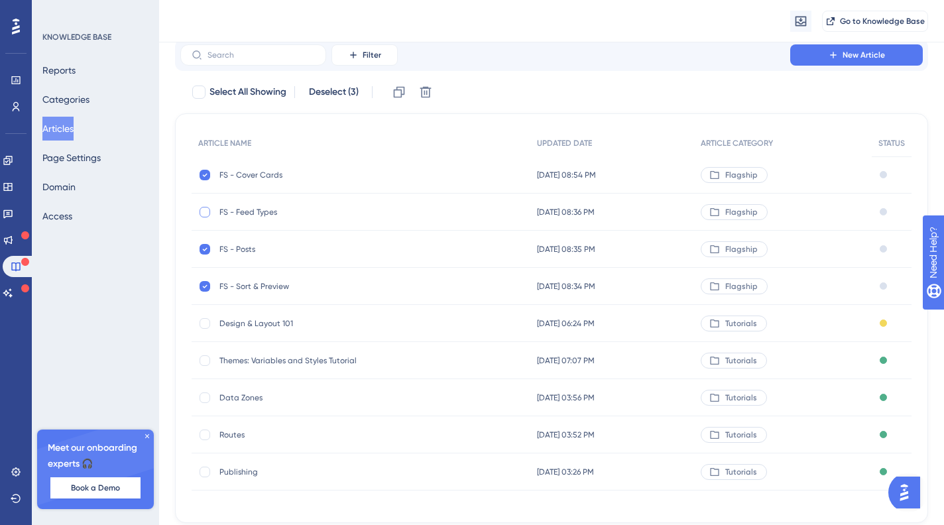
click at [208, 212] on div at bounding box center [205, 212] width 11 height 11
checkbox input "true"
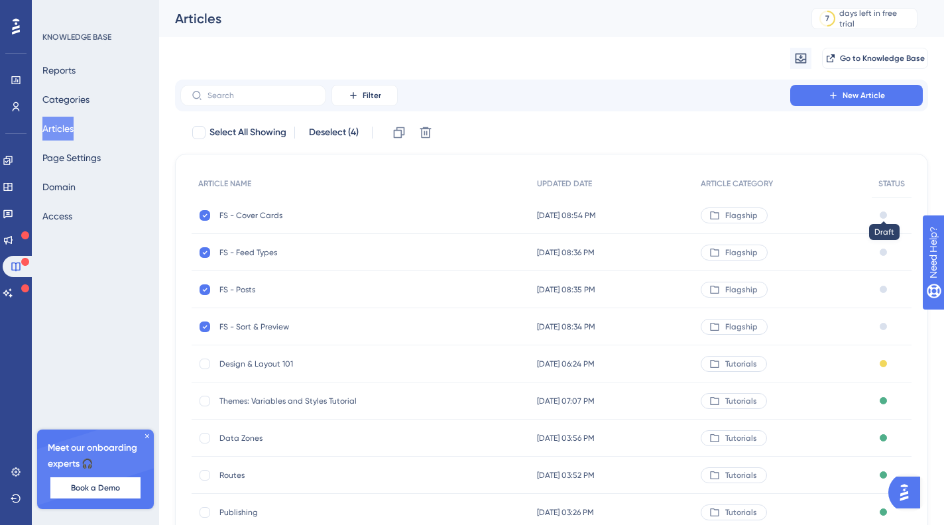
click at [886, 212] on div at bounding box center [883, 215] width 7 height 7
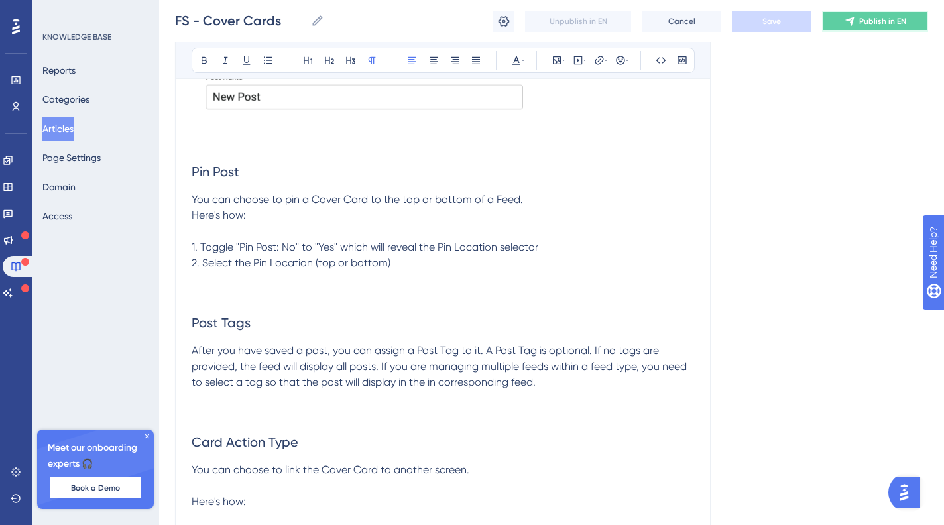
click at [862, 24] on span "Publish in EN" at bounding box center [883, 21] width 47 height 11
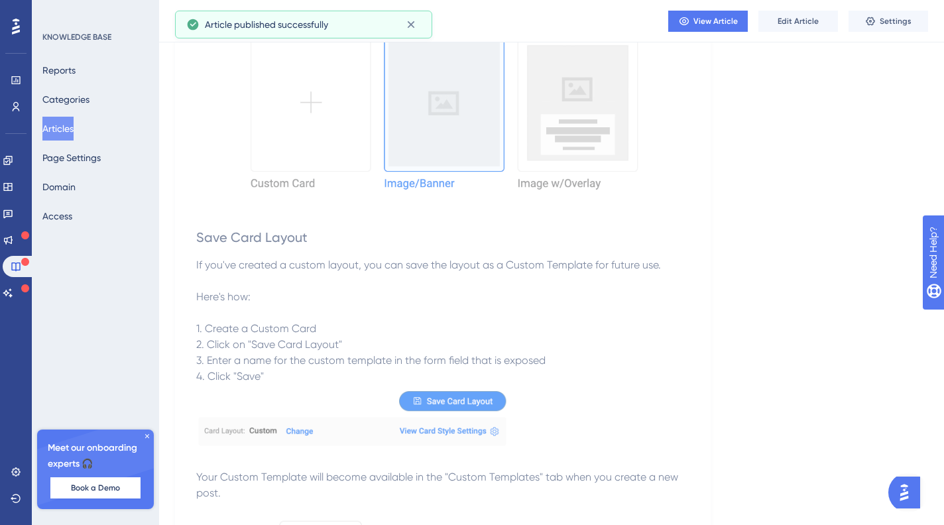
scroll to position [0, 0]
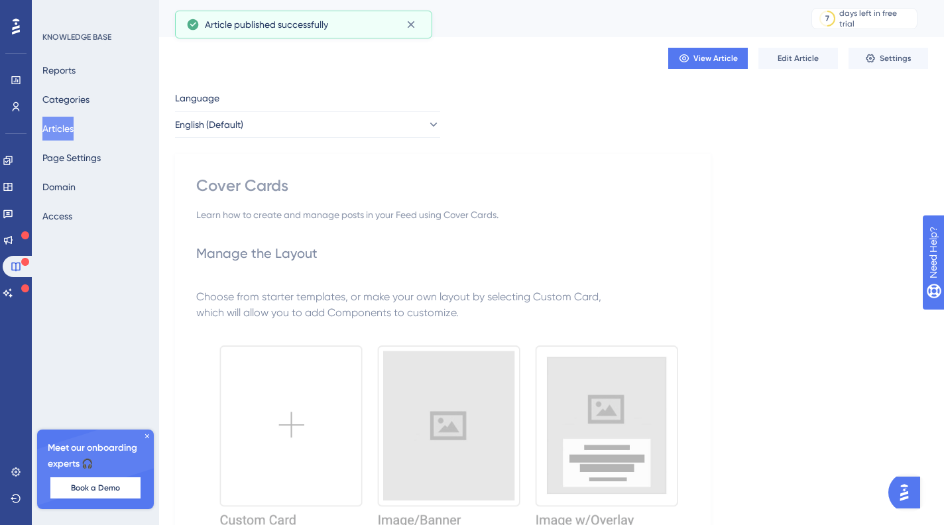
click at [74, 130] on button "Articles" at bounding box center [57, 129] width 31 height 24
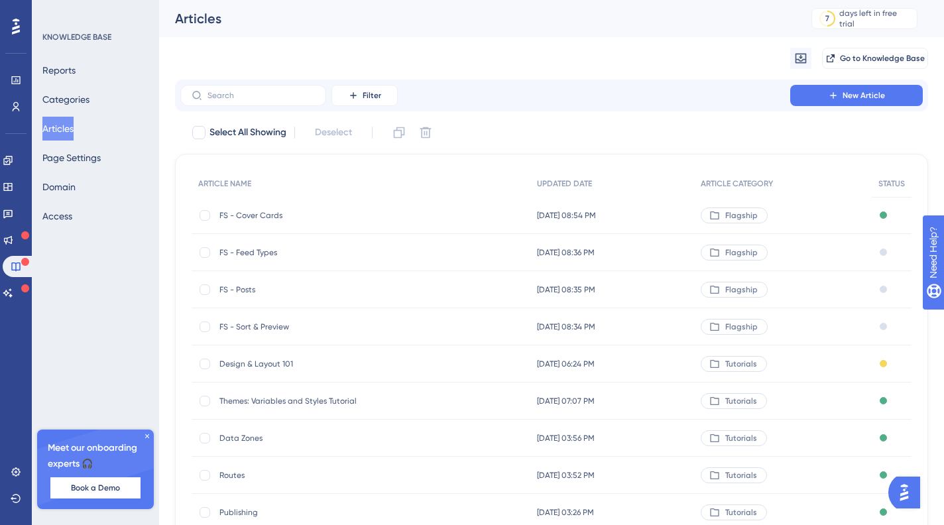
click at [885, 254] on div at bounding box center [883, 252] width 7 height 7
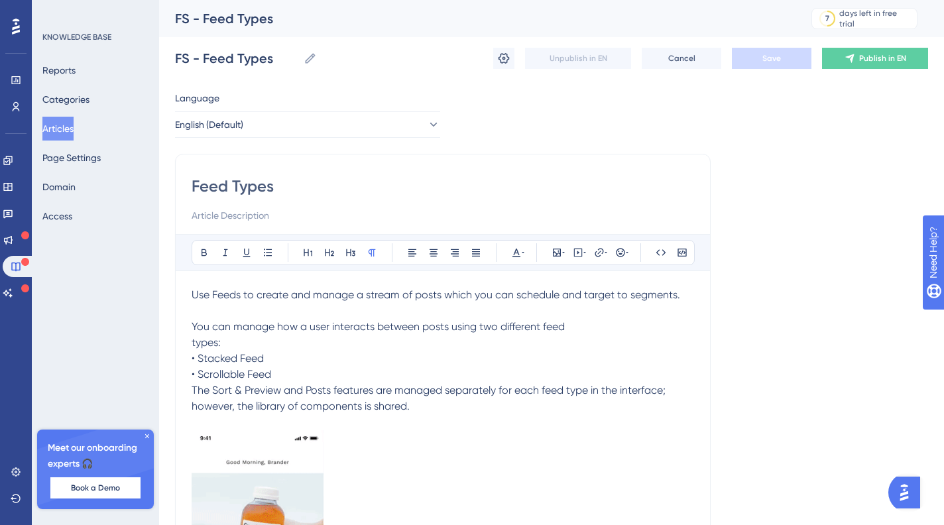
scroll to position [132, 0]
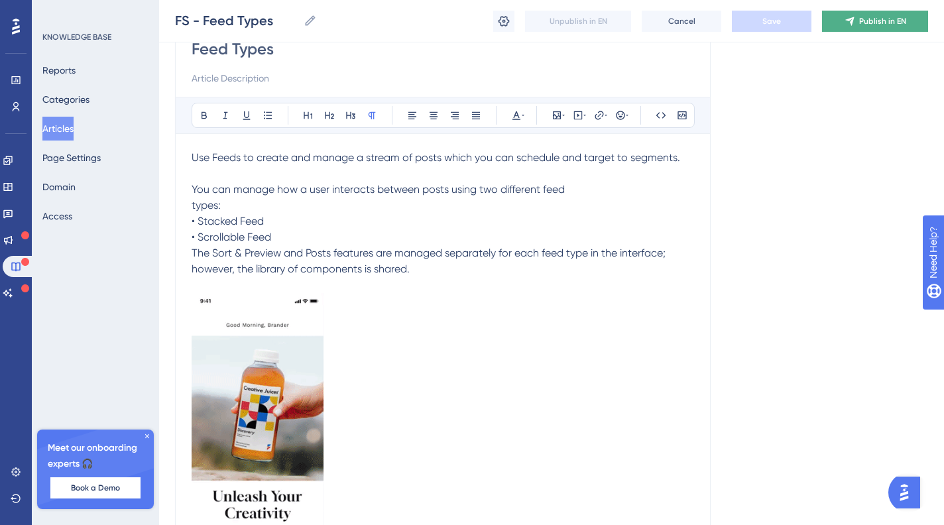
click at [885, 18] on span "Publish in EN" at bounding box center [883, 21] width 47 height 11
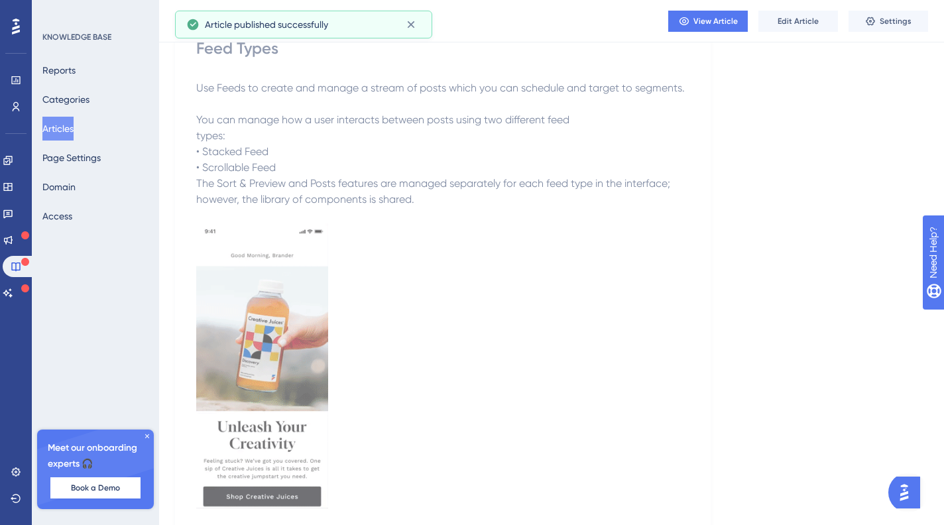
click at [59, 125] on button "Articles" at bounding box center [57, 129] width 31 height 24
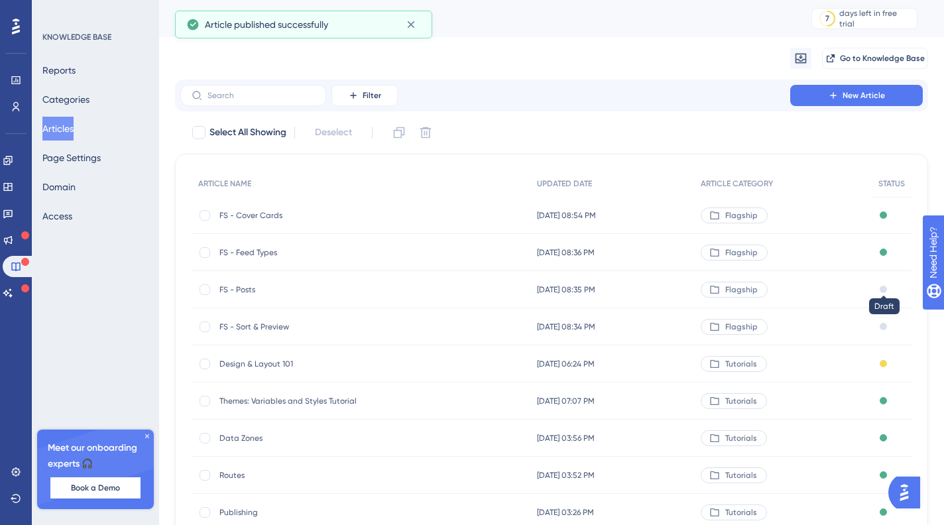
click at [885, 290] on div at bounding box center [883, 289] width 7 height 7
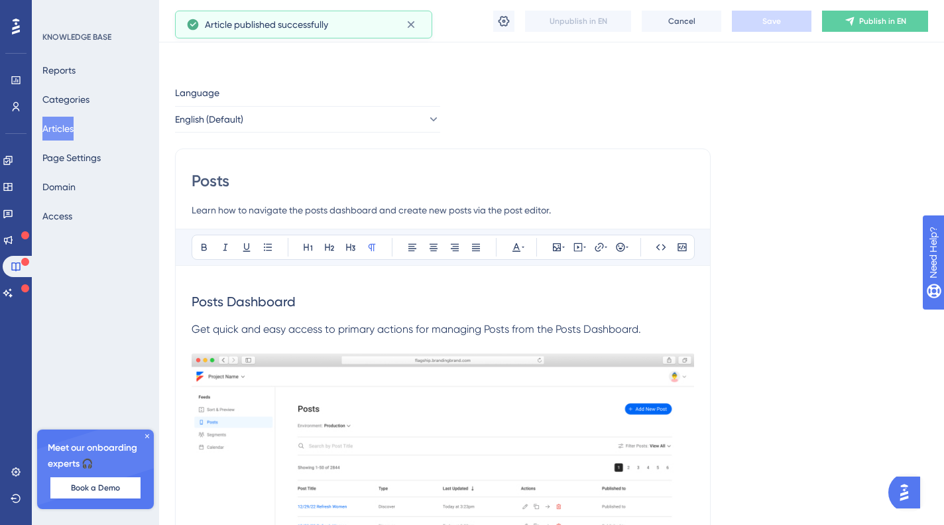
scroll to position [1741, 0]
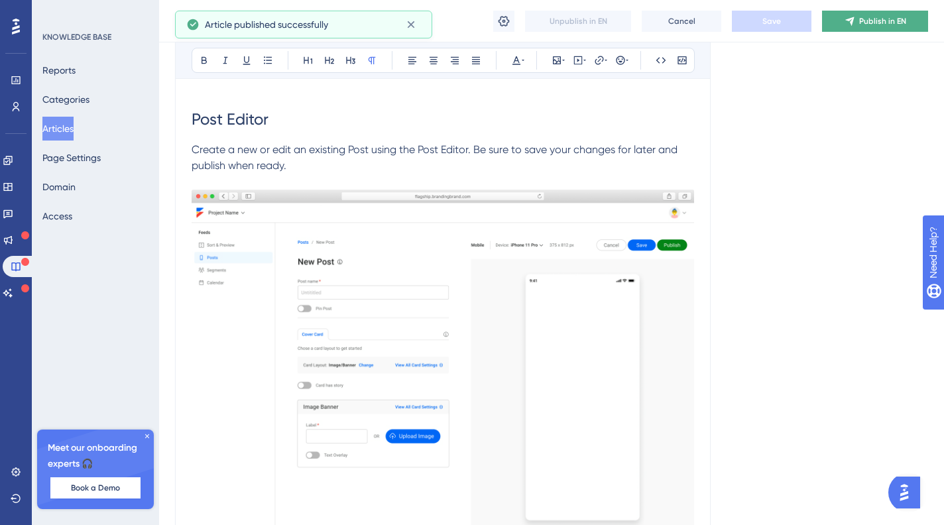
click at [877, 15] on button "Publish in EN" at bounding box center [875, 21] width 106 height 21
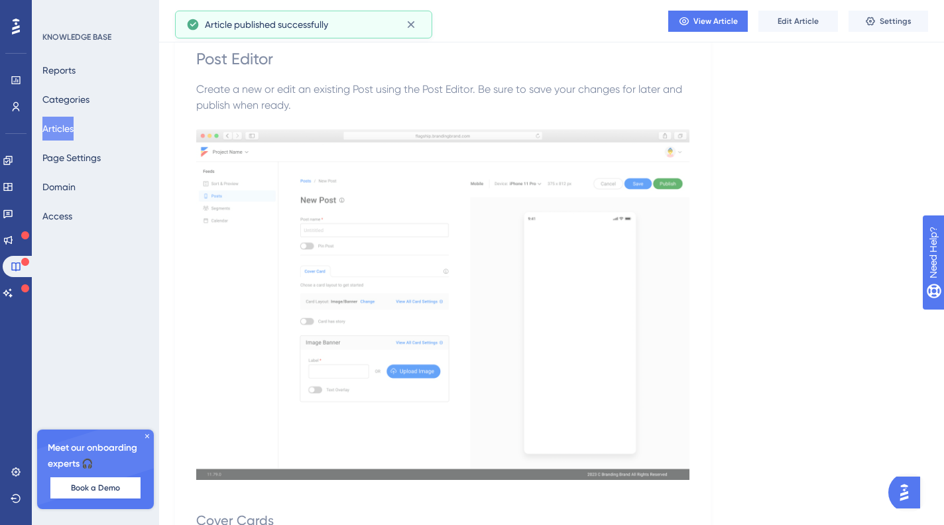
click at [56, 135] on button "Articles" at bounding box center [57, 129] width 31 height 24
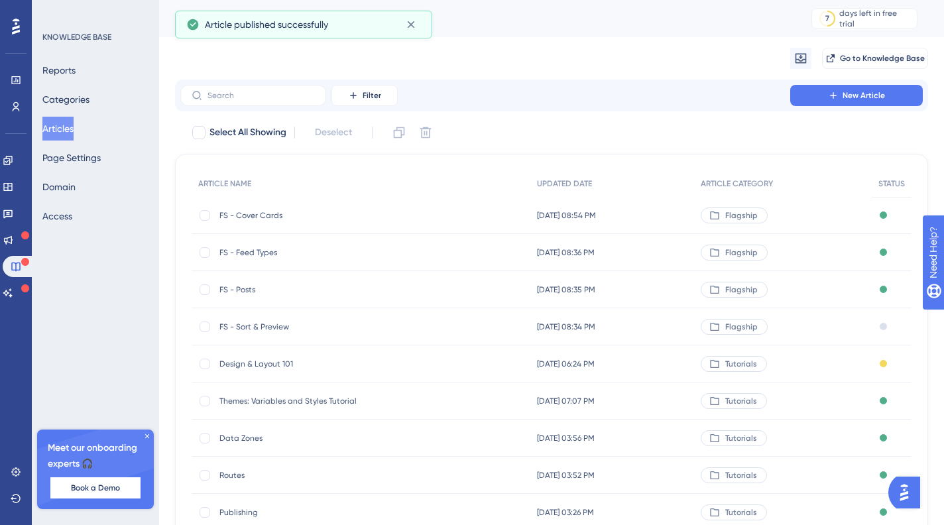
click at [884, 332] on div "Draft" at bounding box center [892, 326] width 40 height 37
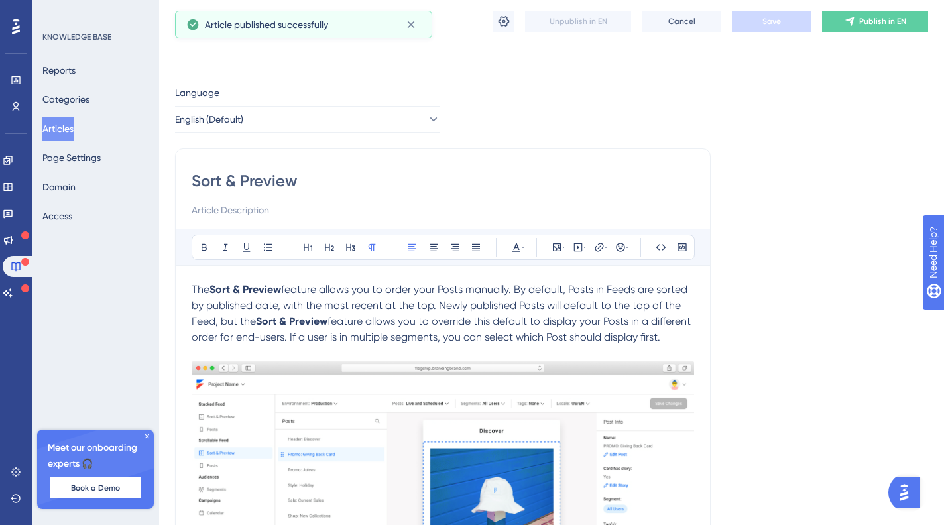
scroll to position [2125, 0]
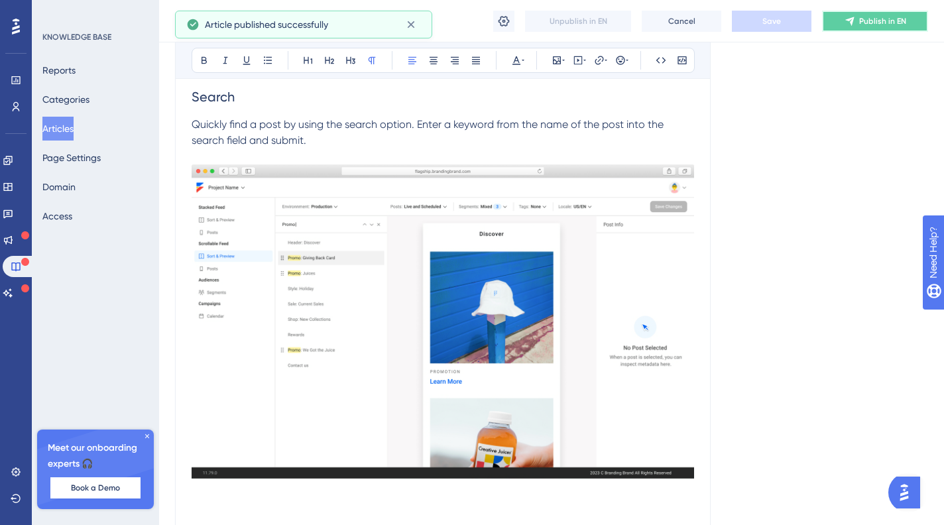
click at [889, 21] on span "Publish in EN" at bounding box center [883, 21] width 47 height 11
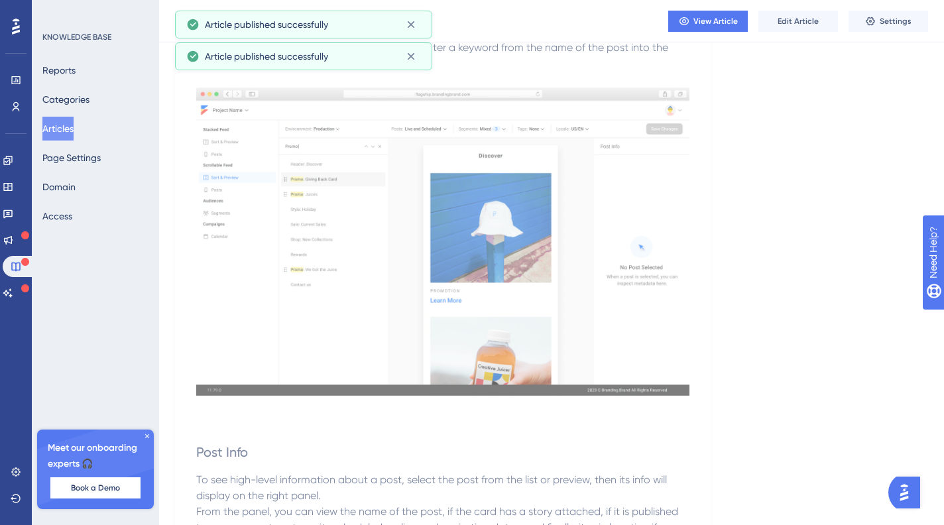
scroll to position [2179, 0]
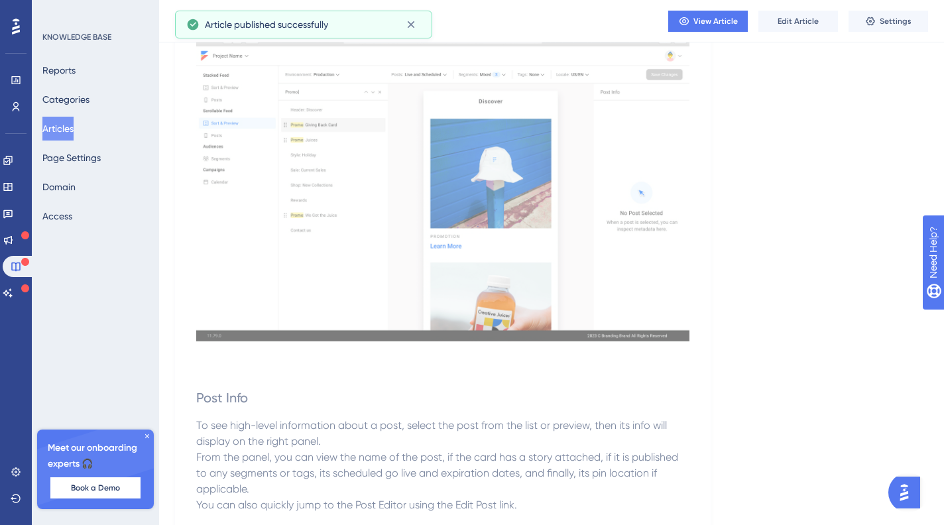
click at [62, 121] on button "Articles" at bounding box center [57, 129] width 31 height 24
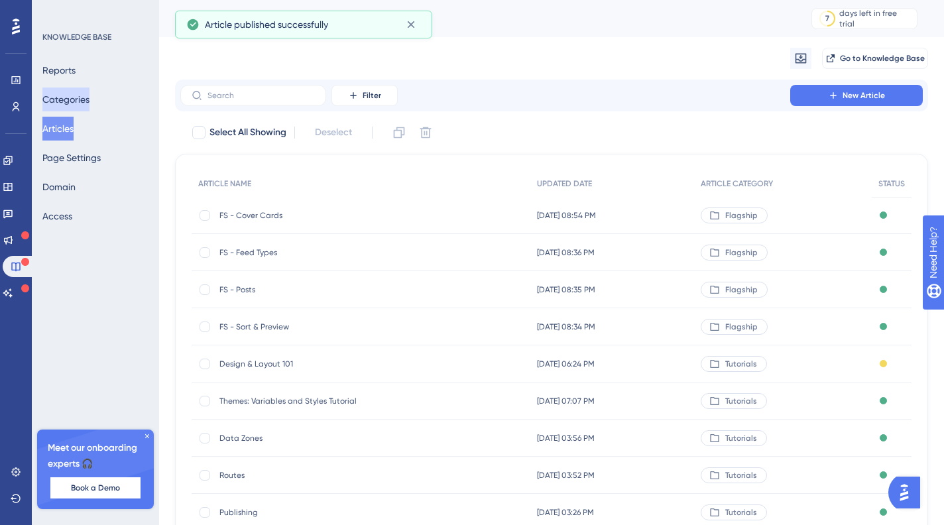
click at [72, 104] on button "Categories" at bounding box center [65, 100] width 47 height 24
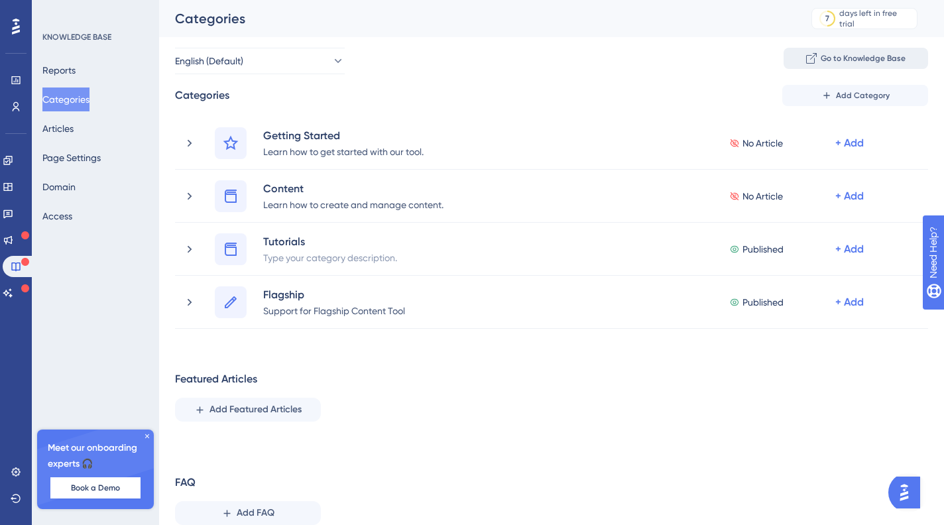
click at [859, 60] on span "Go to Knowledge Base" at bounding box center [863, 58] width 85 height 11
click at [100, 135] on div "Reports Categories Articles Page Settings Domain Access" at bounding box center [95, 143] width 107 height 170
click at [74, 129] on button "Articles" at bounding box center [57, 129] width 31 height 24
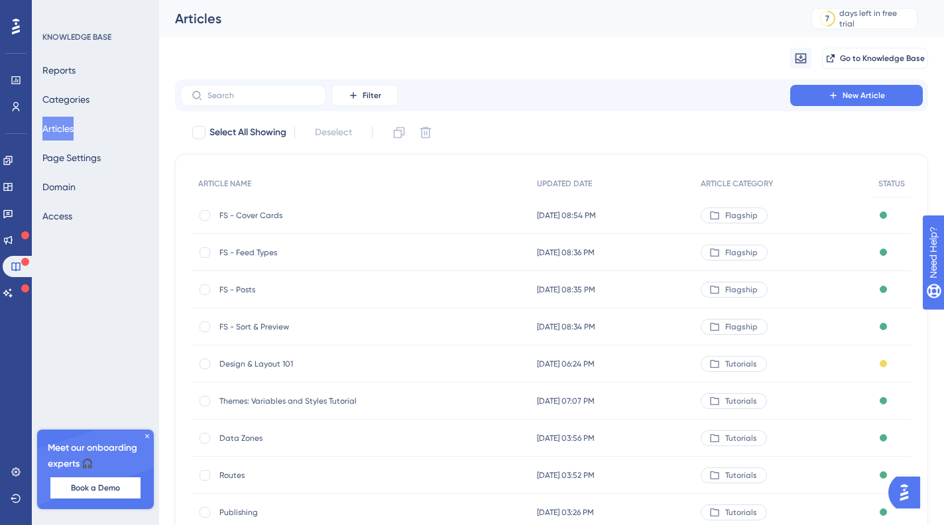
click at [249, 330] on span "FS - Sort & Preview" at bounding box center [326, 327] width 212 height 11
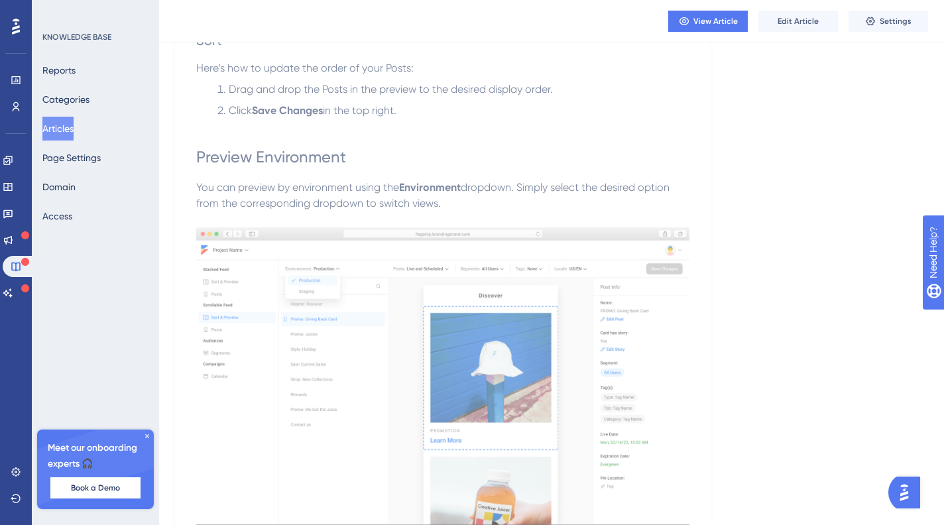
scroll to position [614, 0]
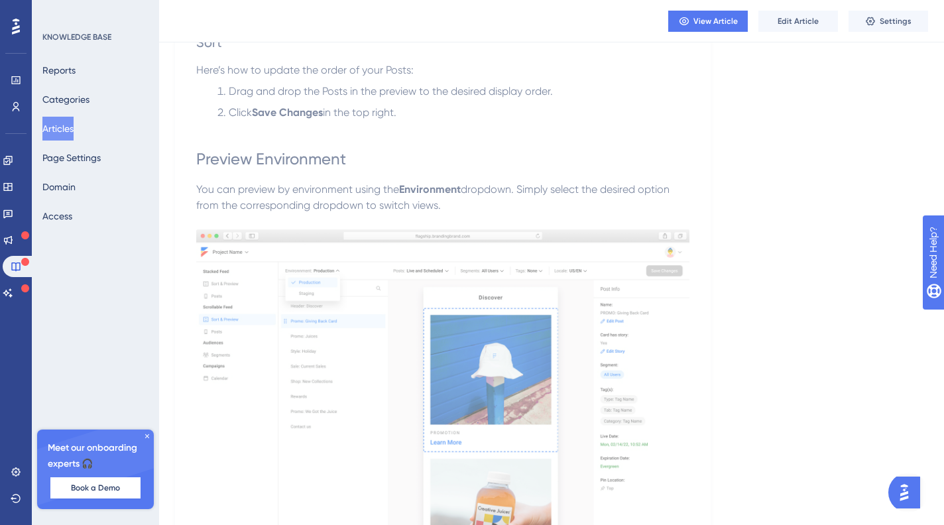
click at [255, 157] on span "Preview Environment" at bounding box center [271, 159] width 150 height 19
click at [801, 18] on span "Edit Article" at bounding box center [798, 21] width 41 height 11
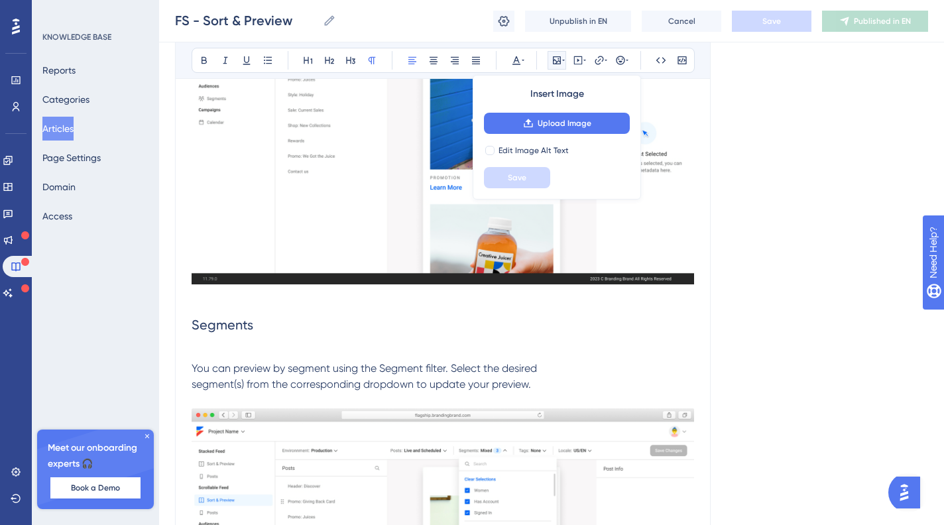
scroll to position [679, 0]
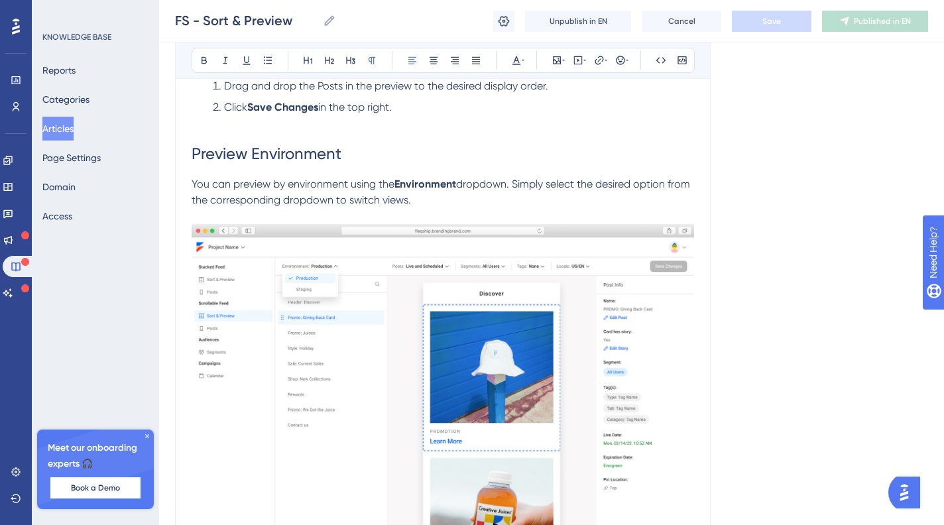
click at [195, 163] on span "Preview Environment" at bounding box center [267, 154] width 150 height 19
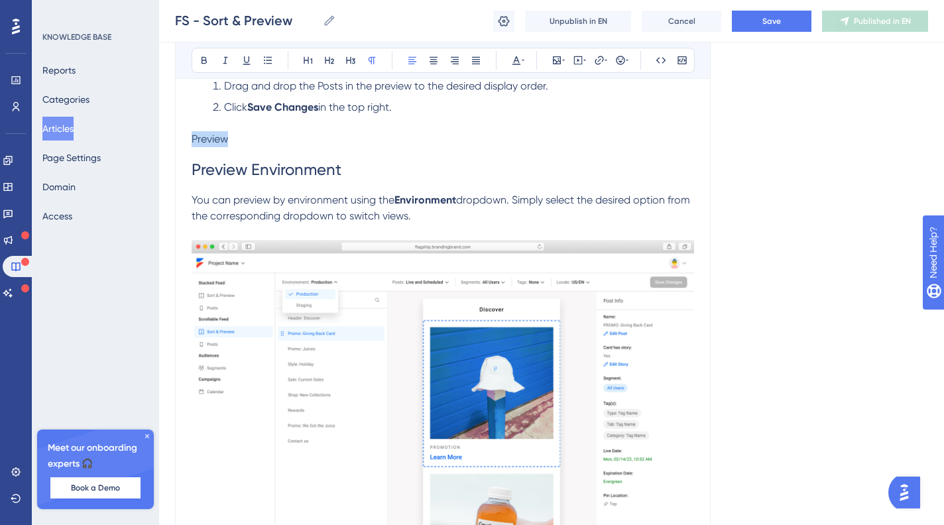
drag, startPoint x: 263, startPoint y: 151, endPoint x: 161, endPoint y: 152, distance: 101.5
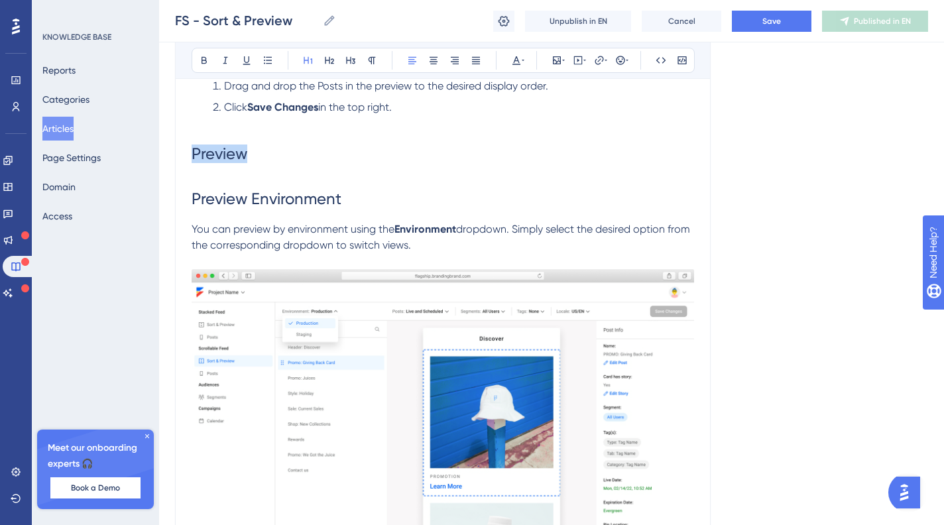
drag, startPoint x: 302, startPoint y: 64, endPoint x: 265, endPoint y: 133, distance: 78.9
click at [302, 64] on button at bounding box center [308, 60] width 19 height 19
click at [194, 163] on span "Preview" at bounding box center [220, 154] width 56 height 19
click at [273, 208] on span "Preview Environment" at bounding box center [267, 199] width 150 height 19
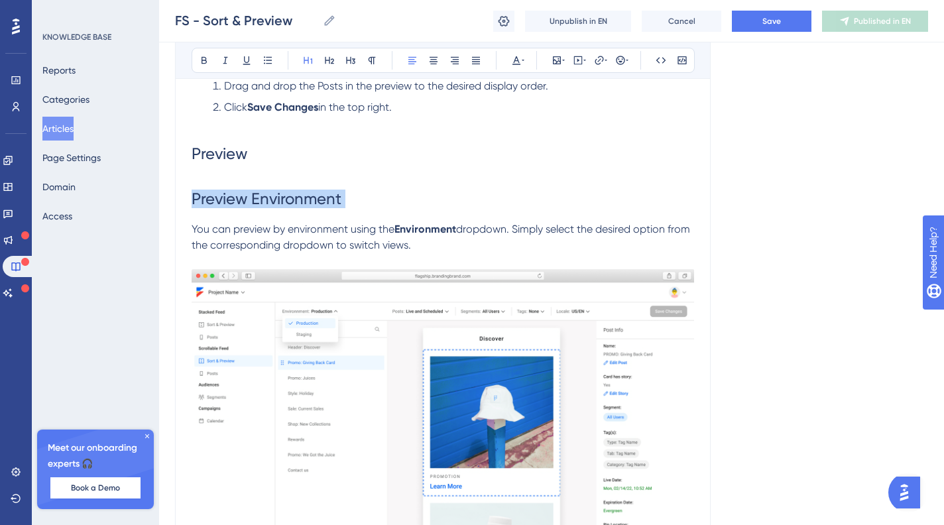
click at [273, 208] on span "Preview Environment" at bounding box center [267, 199] width 150 height 19
click at [335, 67] on button at bounding box center [329, 60] width 19 height 19
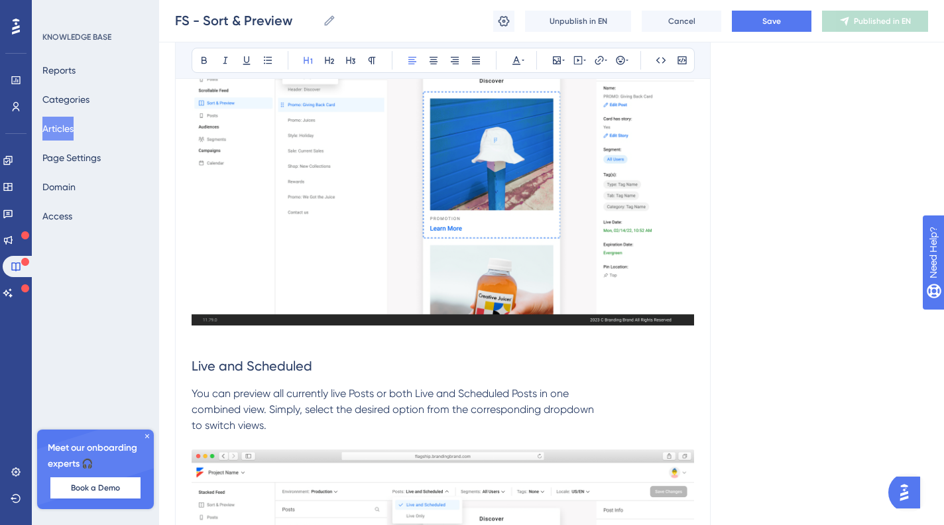
scroll to position [694, 0]
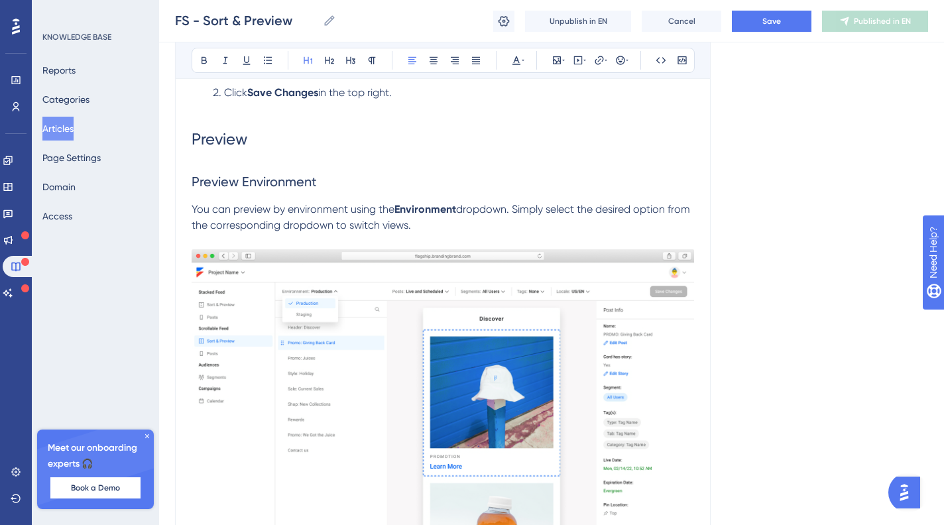
click at [202, 149] on span "Preview" at bounding box center [220, 139] width 56 height 19
click at [195, 149] on span "Preview" at bounding box center [220, 139] width 56 height 19
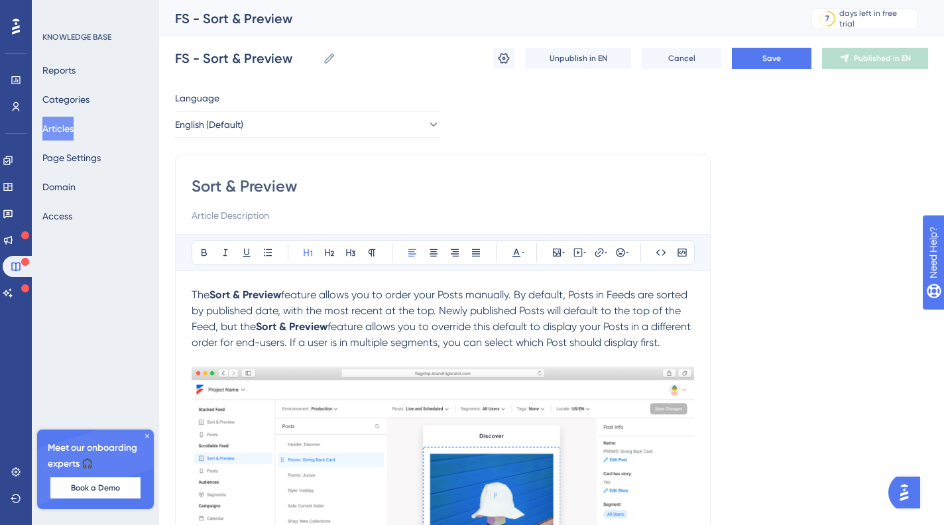
scroll to position [506, 0]
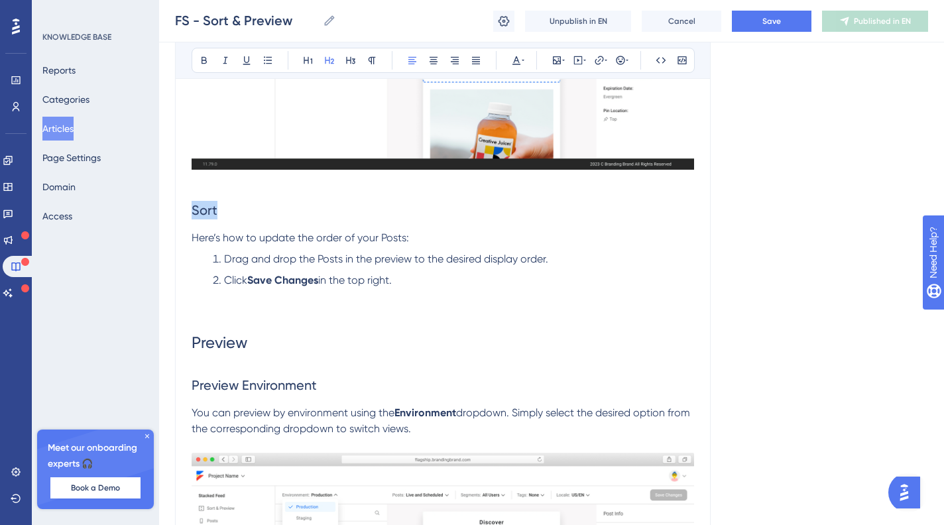
drag, startPoint x: 215, startPoint y: 220, endPoint x: 160, endPoint y: 216, distance: 55.2
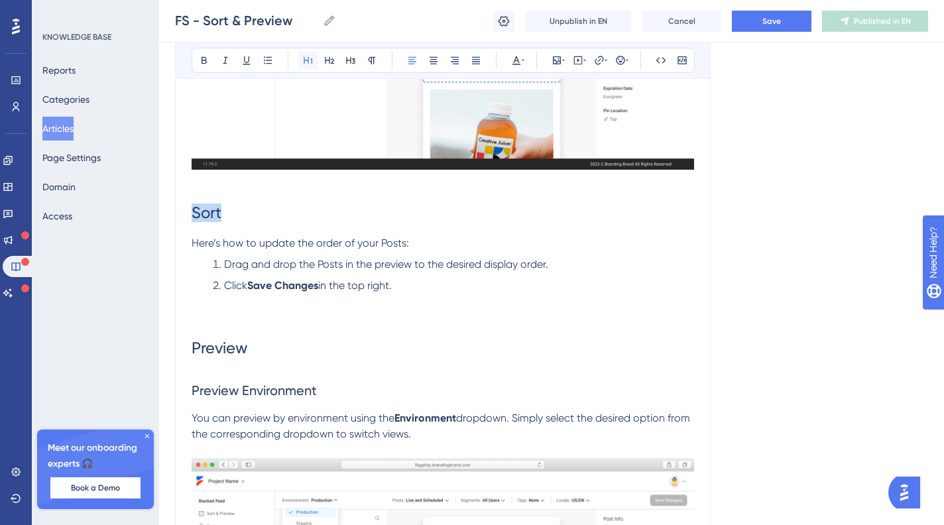
drag, startPoint x: 306, startPoint y: 63, endPoint x: 310, endPoint y: 69, distance: 7.2
click at [306, 63] on icon at bounding box center [308, 60] width 11 height 11
click at [429, 310] on p at bounding box center [443, 302] width 503 height 16
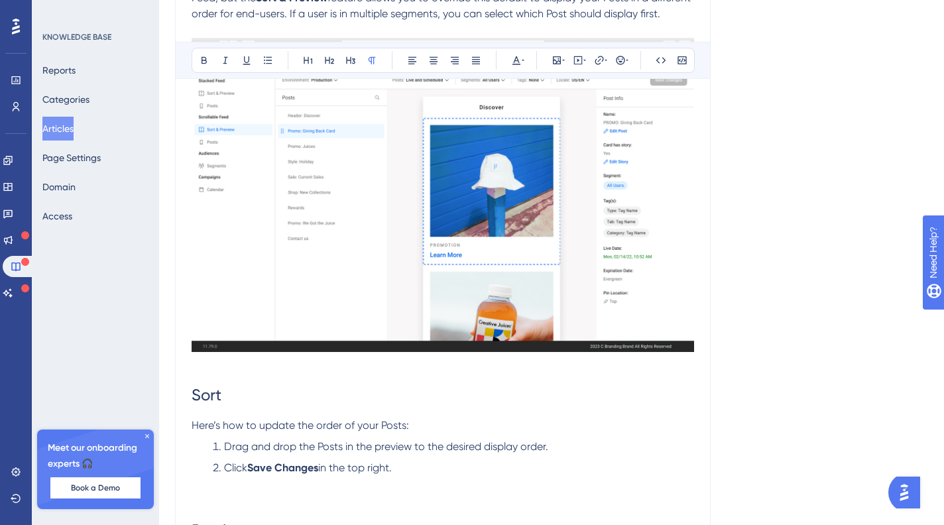
scroll to position [0, 0]
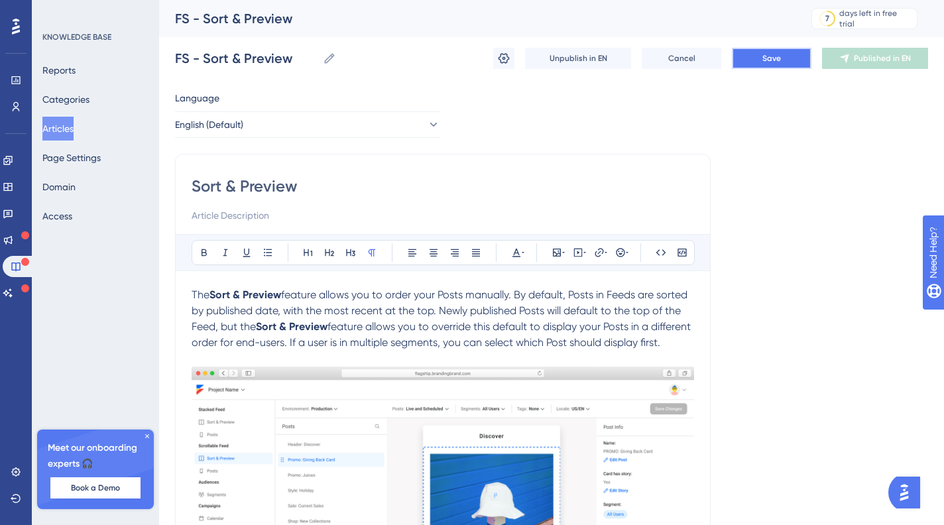
click at [763, 61] on span "Save" at bounding box center [772, 58] width 19 height 11
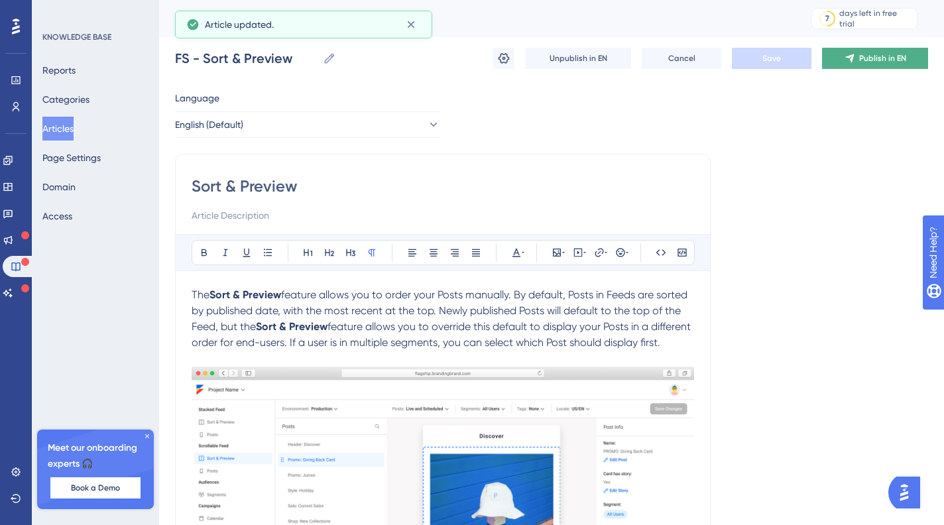
click at [872, 53] on span "Publish in EN" at bounding box center [883, 58] width 47 height 11
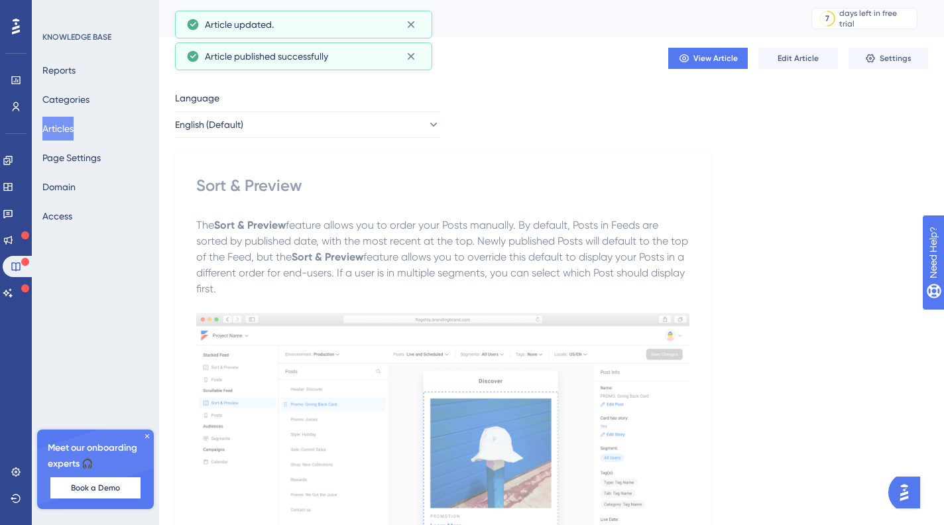
click at [74, 123] on button "Articles" at bounding box center [57, 129] width 31 height 24
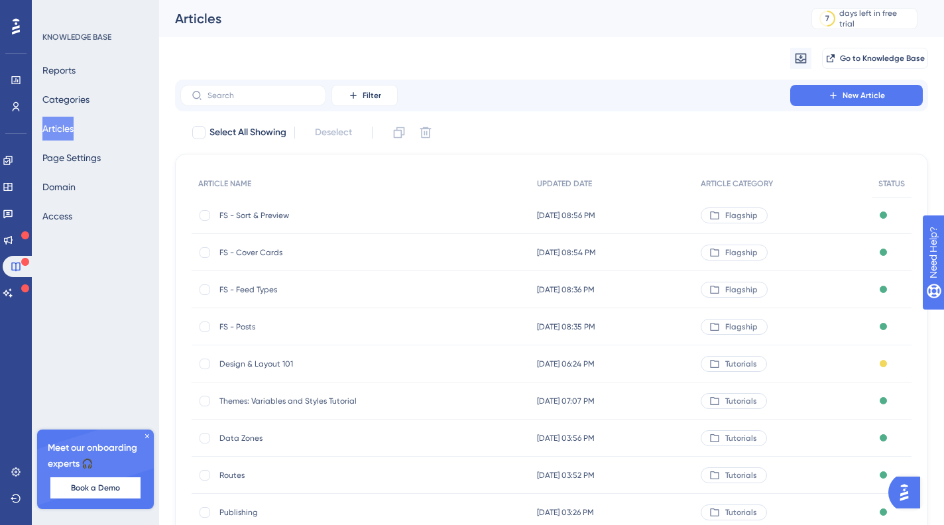
click at [735, 107] on div "Filter New Article" at bounding box center [551, 96] width 753 height 32
click at [818, 96] on button "New Article" at bounding box center [857, 95] width 133 height 21
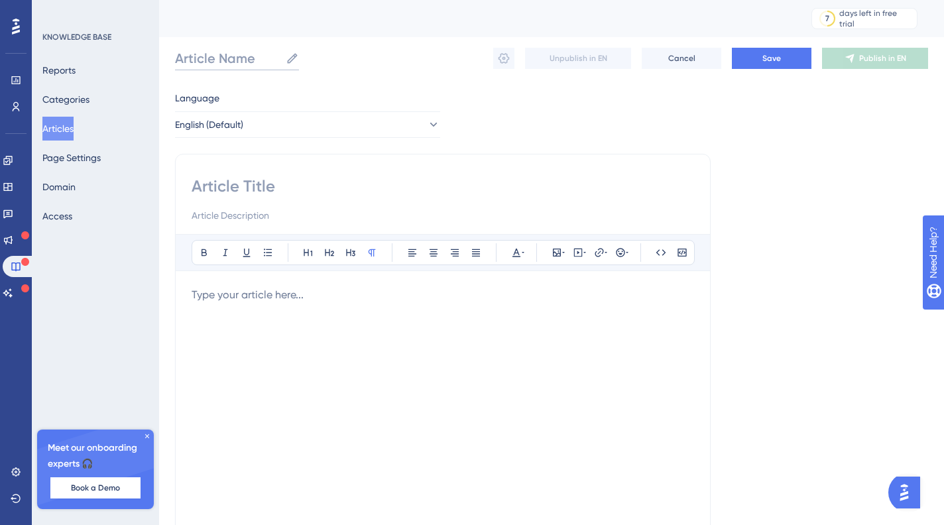
click at [245, 61] on input "Article Name" at bounding box center [227, 58] width 105 height 19
click at [185, 64] on input "Fs - Stories" at bounding box center [222, 58] width 94 height 19
type input "FS - Stories"
click at [263, 188] on input at bounding box center [443, 186] width 503 height 21
type input "Stories"
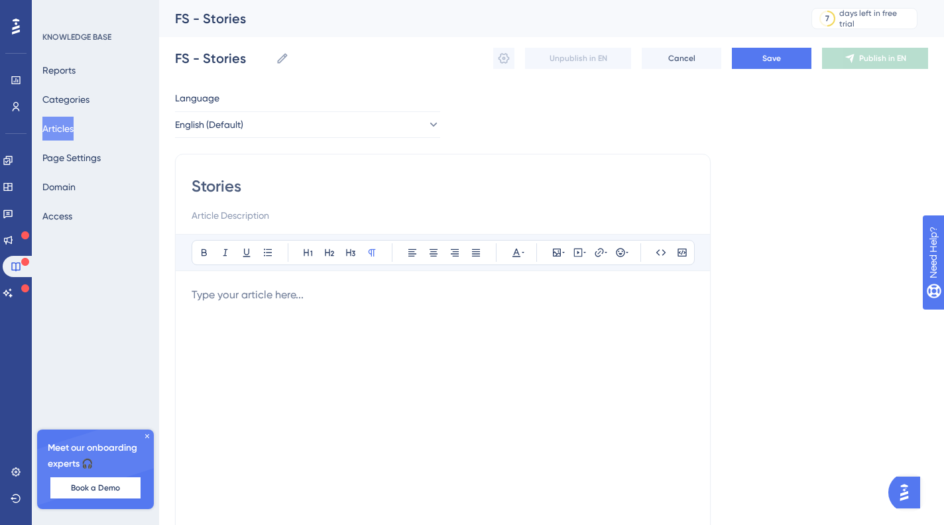
click at [227, 206] on div "Stories" at bounding box center [443, 200] width 503 height 48
click at [226, 211] on input at bounding box center [443, 216] width 503 height 16
paste input "Learn how to create and manage stories."
type input "Learn how to create and manage stories."
click at [296, 296] on p at bounding box center [443, 295] width 503 height 16
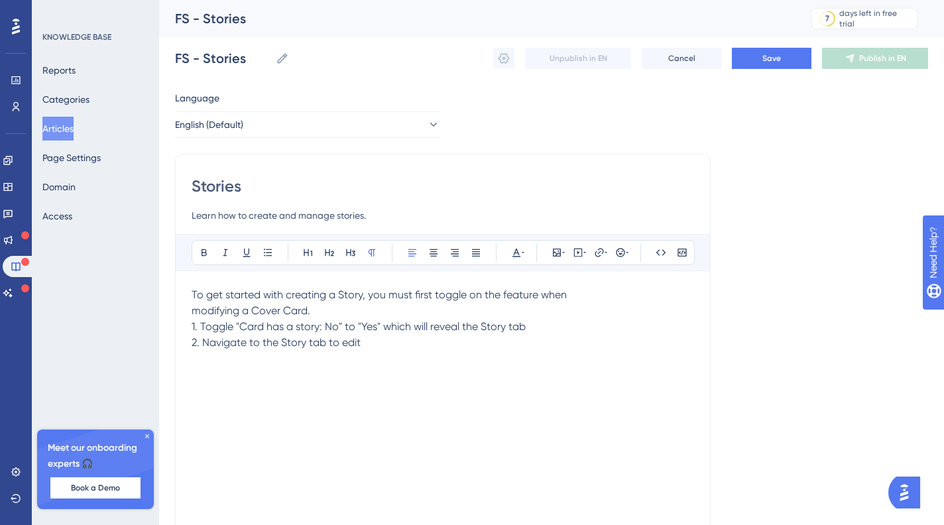
click at [196, 293] on span "To get started with creating a Story, you must first toggle on the feature when…" at bounding box center [379, 318] width 375 height 60
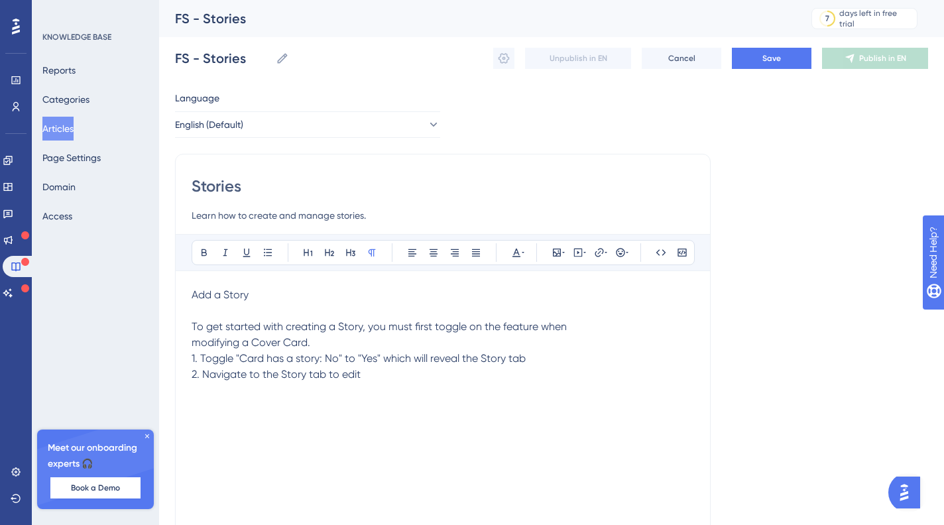
click at [234, 296] on span "Add a Story" at bounding box center [220, 294] width 57 height 13
click at [234, 295] on span "Add a Story" at bounding box center [220, 294] width 57 height 13
click at [334, 256] on icon at bounding box center [329, 252] width 11 height 11
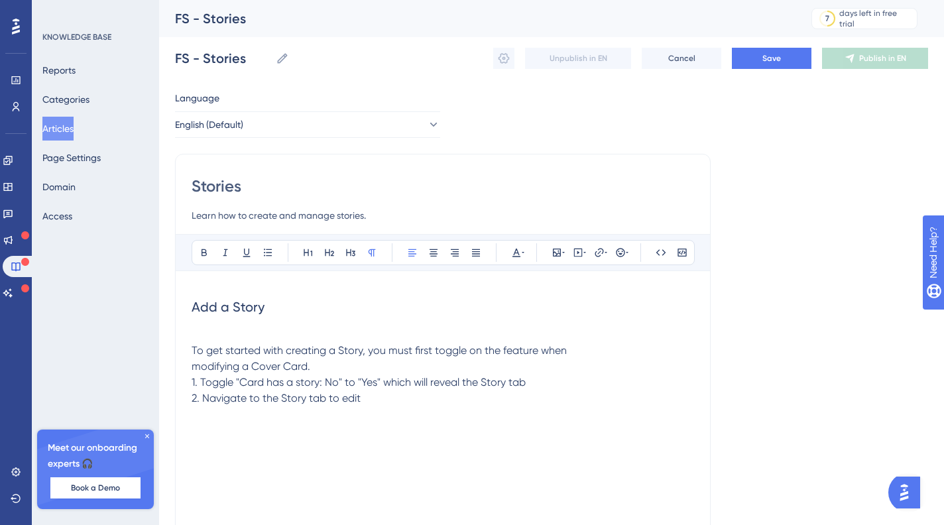
click at [324, 359] on p "To get started with creating a Story, you must first toggle on the feature when…" at bounding box center [443, 375] width 503 height 64
drag, startPoint x: 185, startPoint y: 347, endPoint x: 198, endPoint y: 347, distance: 13.3
click at [185, 347] on div "Stories Learn how to create and manage stories. Bold Italic Underline Bullet Po…" at bounding box center [443, 375] width 536 height 442
click at [195, 363] on span "To get started with creating a Story, you must first toggle on the feature when…" at bounding box center [379, 374] width 375 height 60
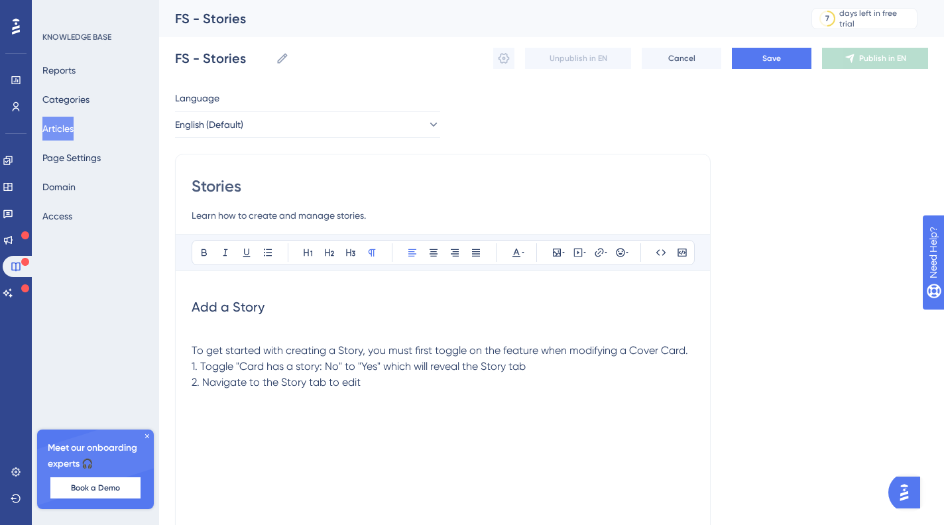
click at [430, 404] on div "Add a Story To get started with creating a Story, you must first toggle on the …" at bounding box center [443, 433] width 503 height 292
click at [235, 332] on p at bounding box center [443, 335] width 503 height 16
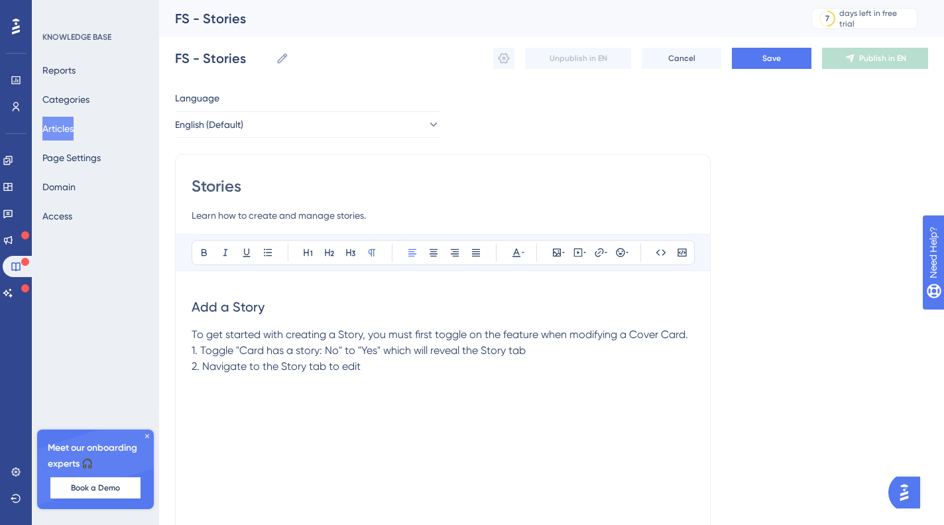
click at [456, 371] on p "To get started with creating a Story, you must first toggle on the feature when…" at bounding box center [443, 351] width 503 height 48
click at [274, 403] on span "Manage the Layout" at bounding box center [240, 398] width 96 height 13
click at [274, 402] on span "Manage the Layout" at bounding box center [240, 398] width 96 height 13
click at [274, 401] on span "Manage the Layout" at bounding box center [240, 398] width 96 height 13
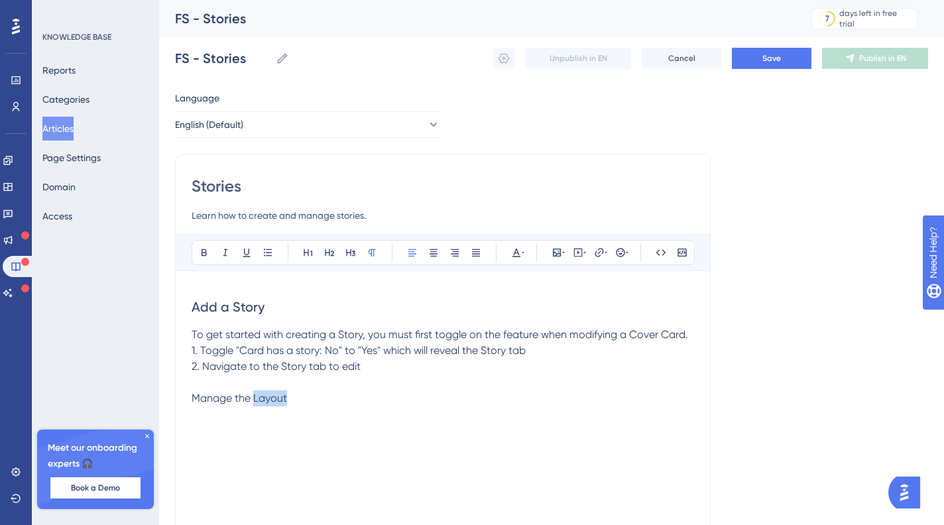
click at [275, 401] on span "Manage the Layout" at bounding box center [240, 398] width 96 height 13
click at [330, 245] on button at bounding box center [329, 252] width 19 height 19
click at [389, 416] on h2 "Manage the Layout" at bounding box center [443, 411] width 503 height 40
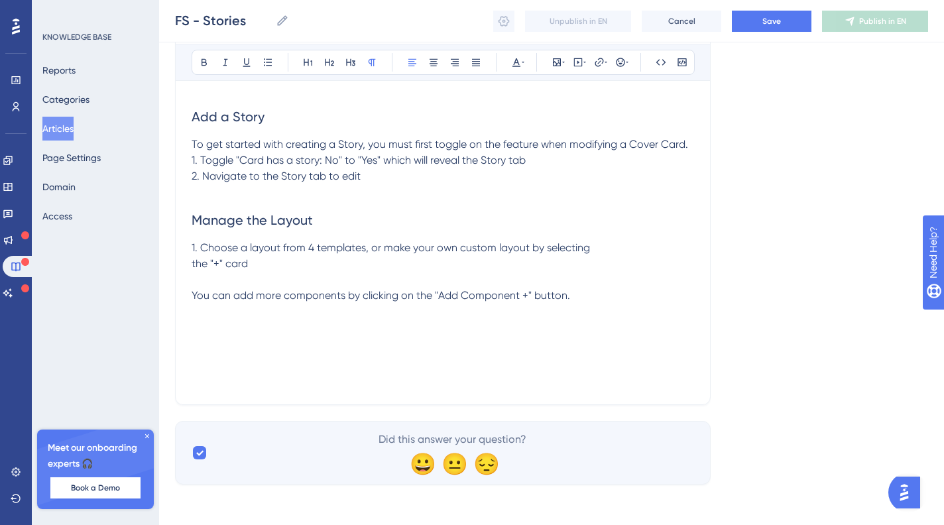
scroll to position [184, 0]
click at [576, 303] on p "1. Choose a layout from 4 templates, or make your own custom layout by selectin…" at bounding box center [443, 273] width 503 height 64
click at [206, 327] on span "Components" at bounding box center [224, 328] width 64 height 13
click at [206, 326] on span "Components" at bounding box center [224, 328] width 64 height 13
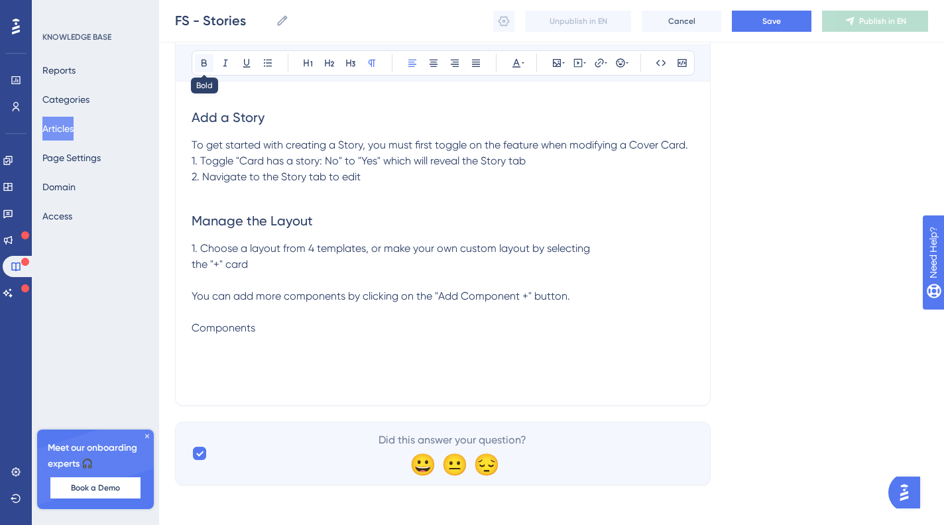
click at [204, 66] on icon at bounding box center [204, 63] width 11 height 11
click at [313, 62] on icon at bounding box center [308, 63] width 11 height 11
click at [346, 336] on h1 "Components" at bounding box center [443, 342] width 503 height 45
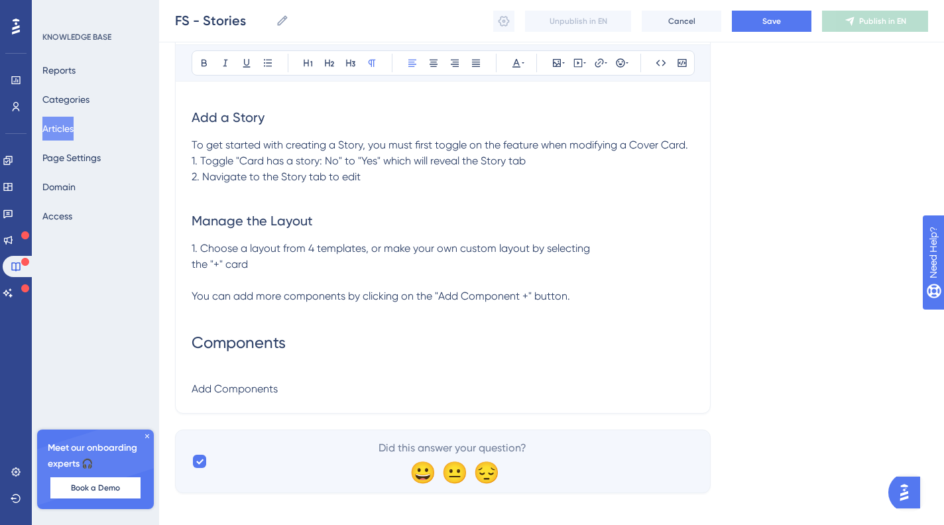
drag, startPoint x: 311, startPoint y: 384, endPoint x: 154, endPoint y: 386, distance: 157.2
click at [159, 386] on div "Performance Users Engagement Widgets Feedback Product Updates Knowledge Base AI…" at bounding box center [551, 165] width 785 height 699
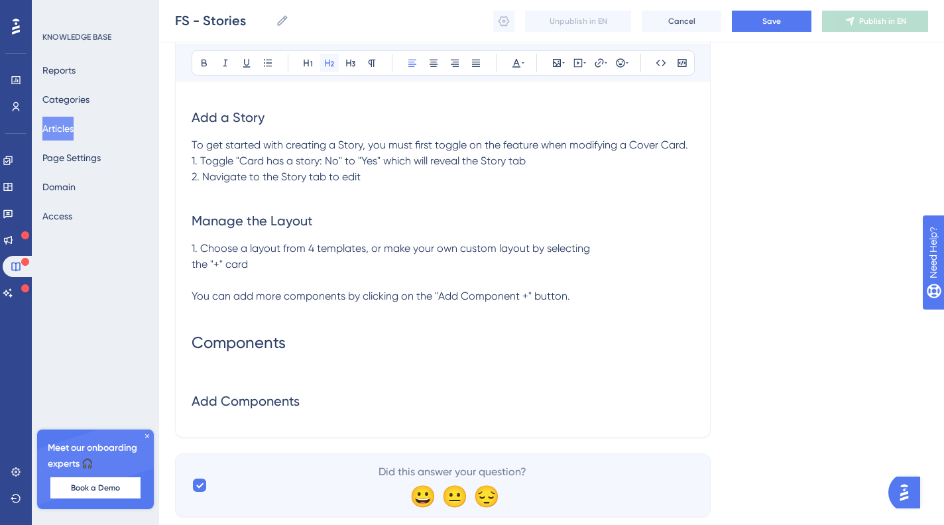
click at [324, 60] on icon at bounding box center [329, 63] width 11 height 11
click at [341, 402] on h2 "Add Components" at bounding box center [443, 401] width 503 height 40
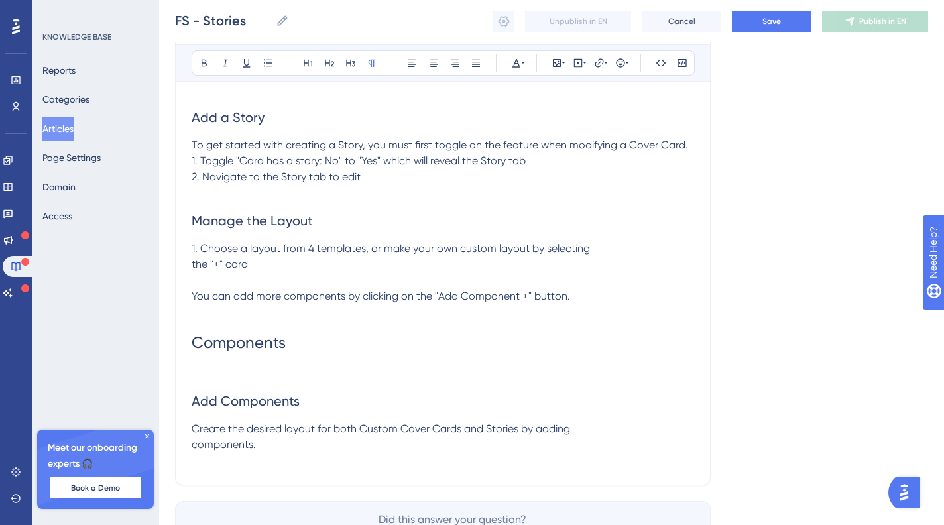
click at [193, 442] on span "Create the desired layout for both Custom Cover Cards and Stories by adding com…" at bounding box center [381, 436] width 379 height 29
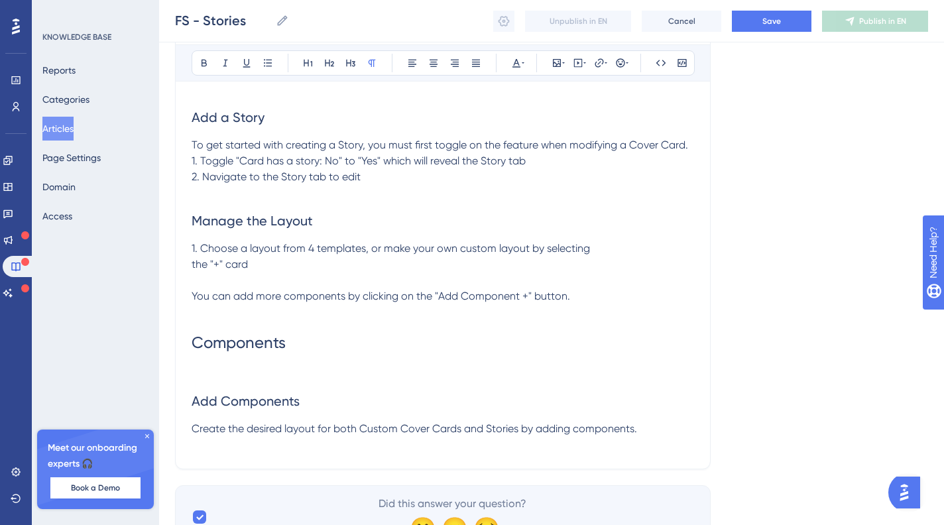
click at [675, 446] on p at bounding box center [443, 445] width 503 height 16
click at [667, 432] on p "Create the desired layout for both Custom Cover Cards and Stories by adding com…" at bounding box center [443, 429] width 503 height 16
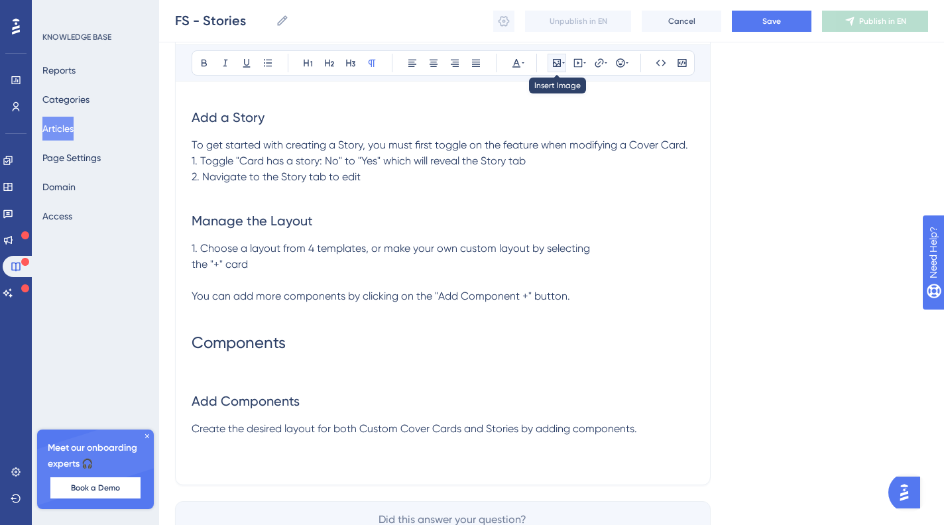
click at [560, 64] on icon at bounding box center [557, 63] width 8 height 8
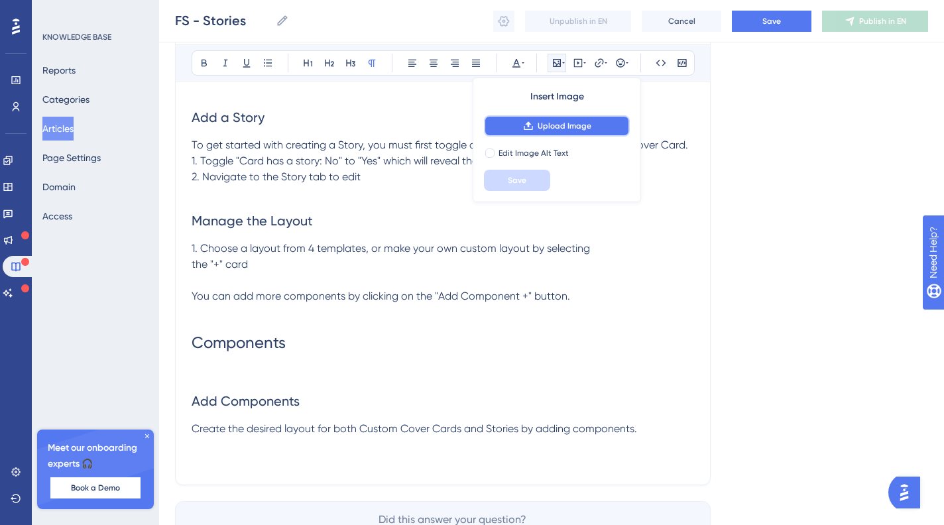
click at [547, 125] on span "Upload Image" at bounding box center [565, 126] width 54 height 11
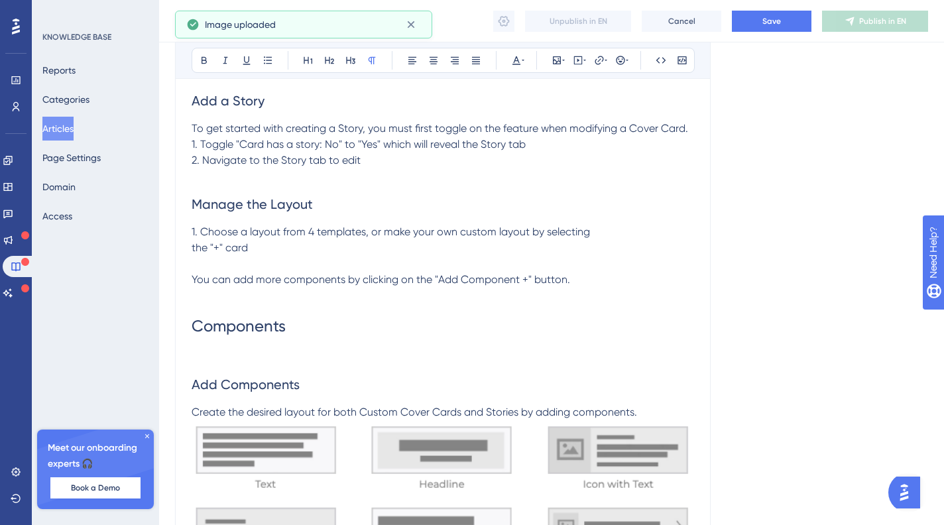
scroll to position [450, 0]
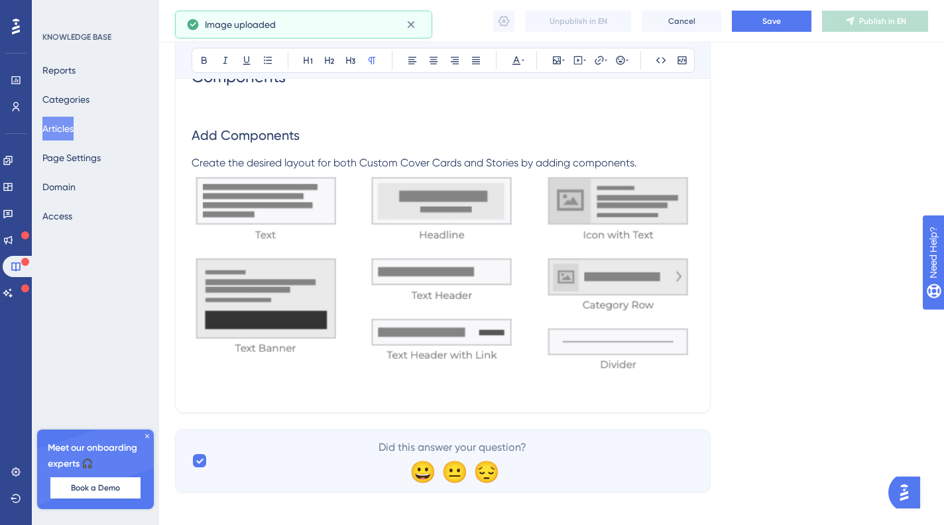
click at [606, 404] on div "Stories Learn how to create and manage stories. Bold Italic Underline Bullet Po…" at bounding box center [443, 55] width 536 height 715
click at [667, 367] on img at bounding box center [443, 273] width 503 height 205
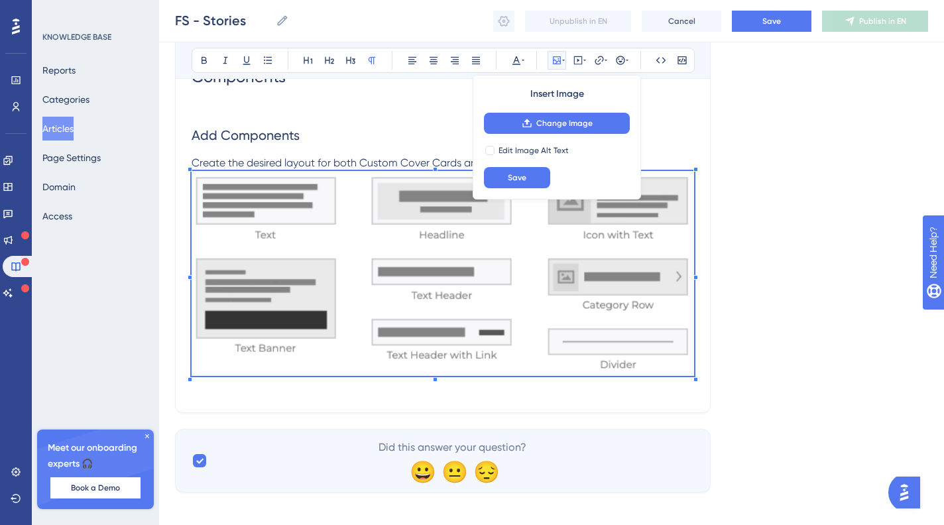
click at [647, 395] on p at bounding box center [443, 389] width 503 height 16
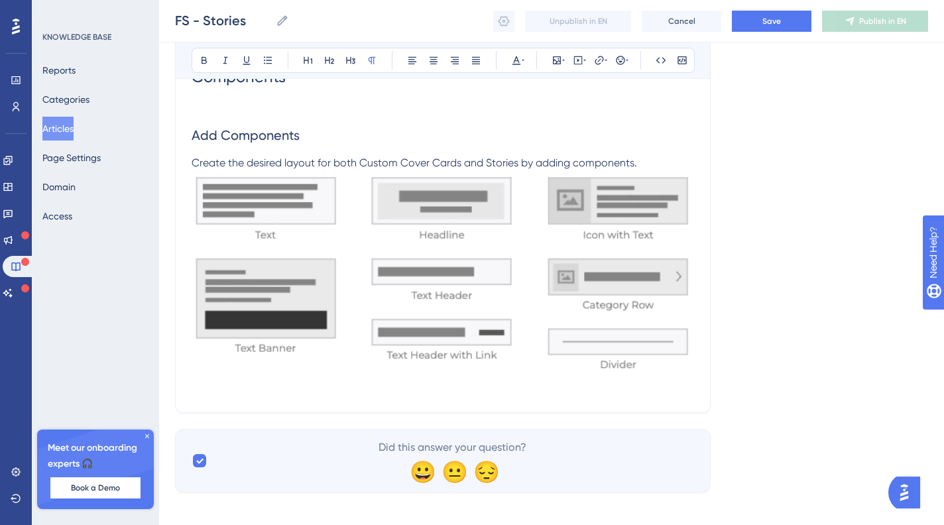
click at [647, 395] on p at bounding box center [443, 389] width 503 height 16
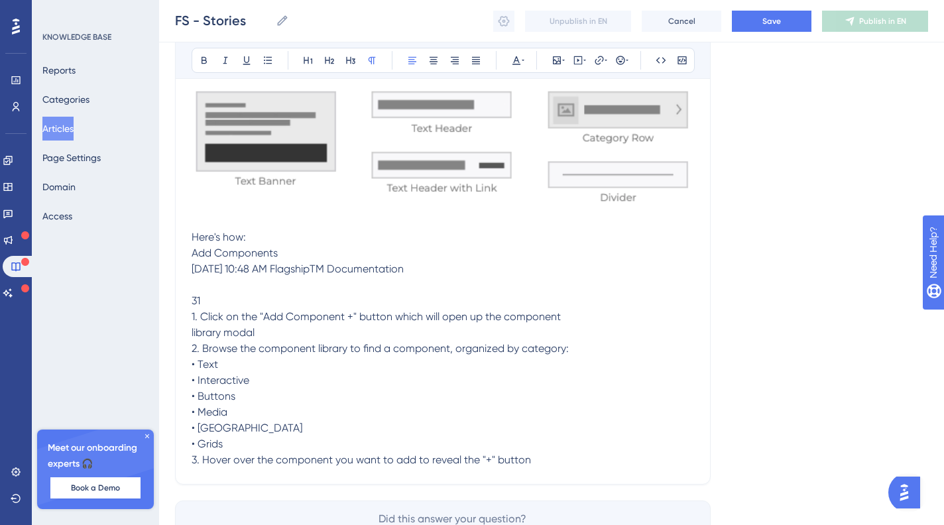
scroll to position [622, 0]
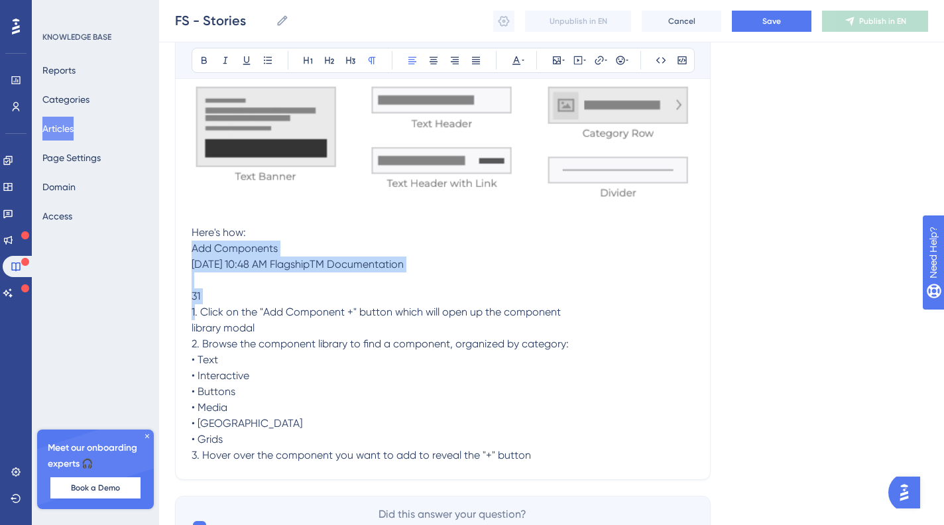
drag, startPoint x: 206, startPoint y: 300, endPoint x: 169, endPoint y: 249, distance: 63.3
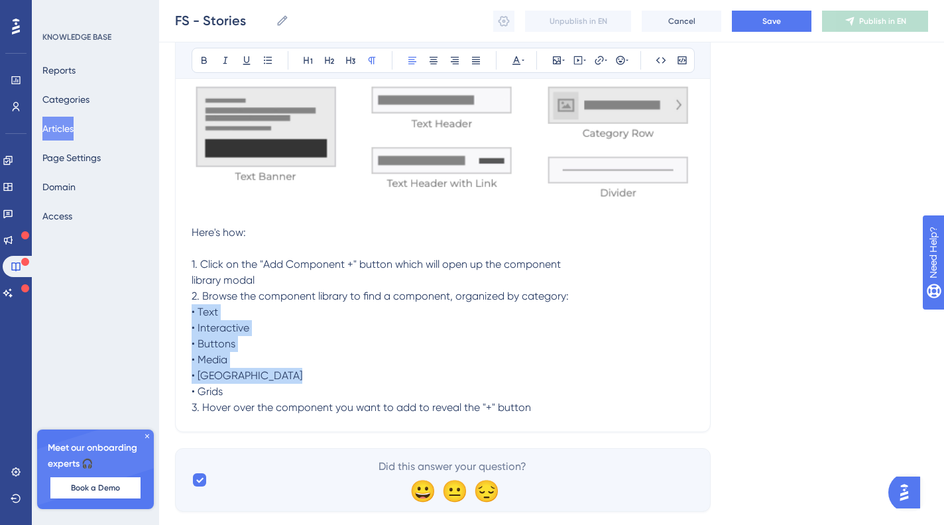
drag, startPoint x: 262, startPoint y: 396, endPoint x: 184, endPoint y: 316, distance: 111.6
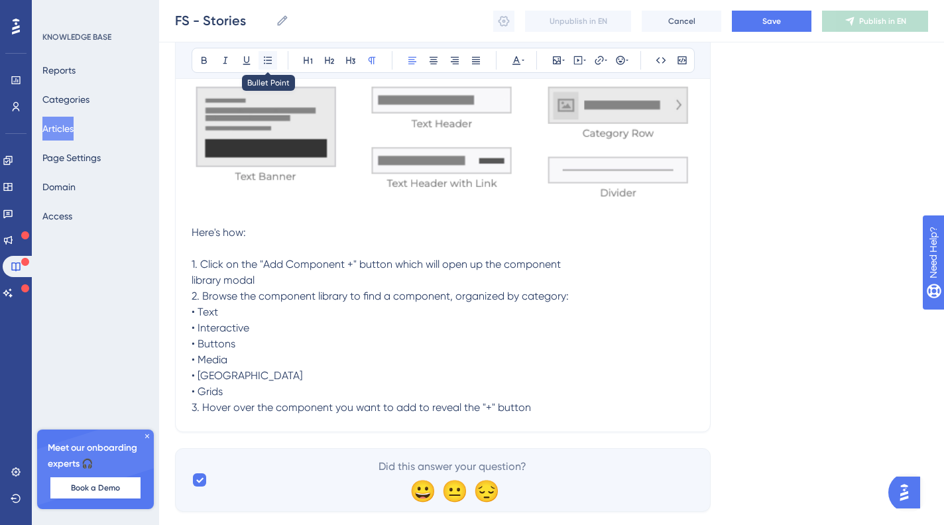
click at [274, 58] on button at bounding box center [268, 60] width 19 height 19
click at [249, 338] on p "Here's how: 1. Click on the "Add Component +" button which will open up the com…" at bounding box center [443, 320] width 503 height 191
click at [243, 379] on span "Here's how: 1. Click on the "Add Component +" button which will open up the com…" at bounding box center [380, 320] width 377 height 188
click at [561, 411] on p "Here's how: 1. Click on the "Add Component +" button which will open up the com…" at bounding box center [443, 320] width 503 height 191
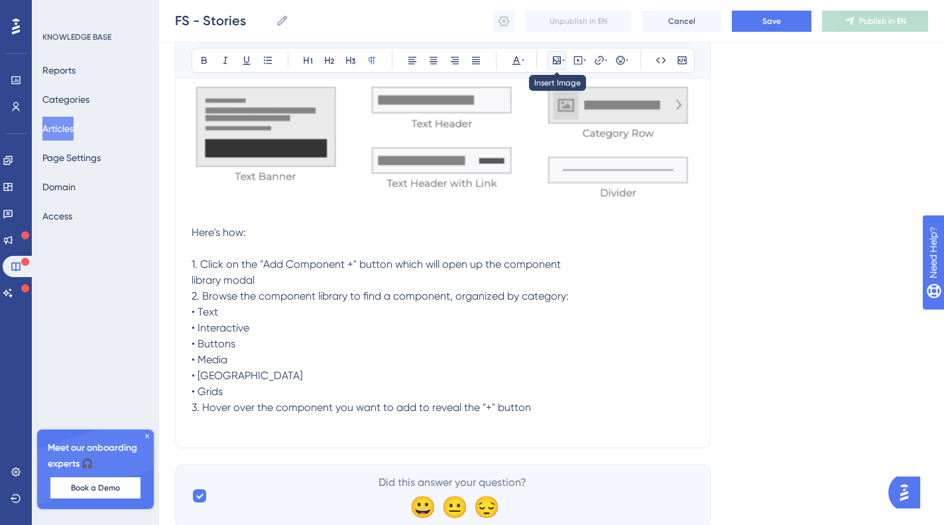
click at [564, 64] on icon at bounding box center [563, 60] width 3 height 11
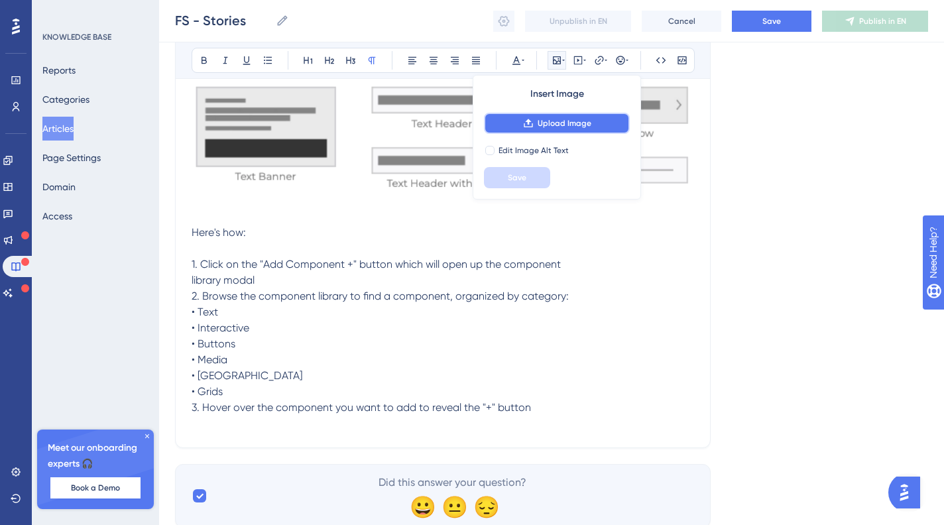
click at [541, 120] on span "Upload Image" at bounding box center [565, 123] width 54 height 11
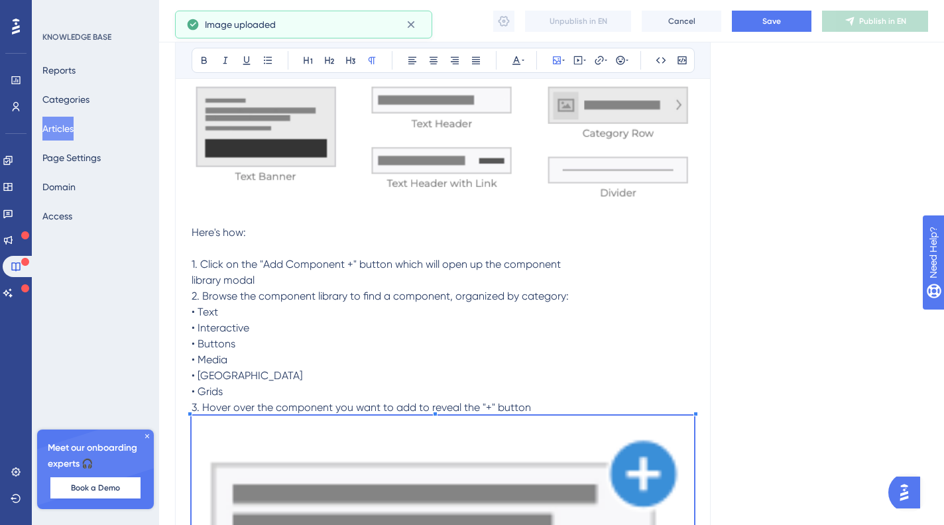
scroll to position [824, 0]
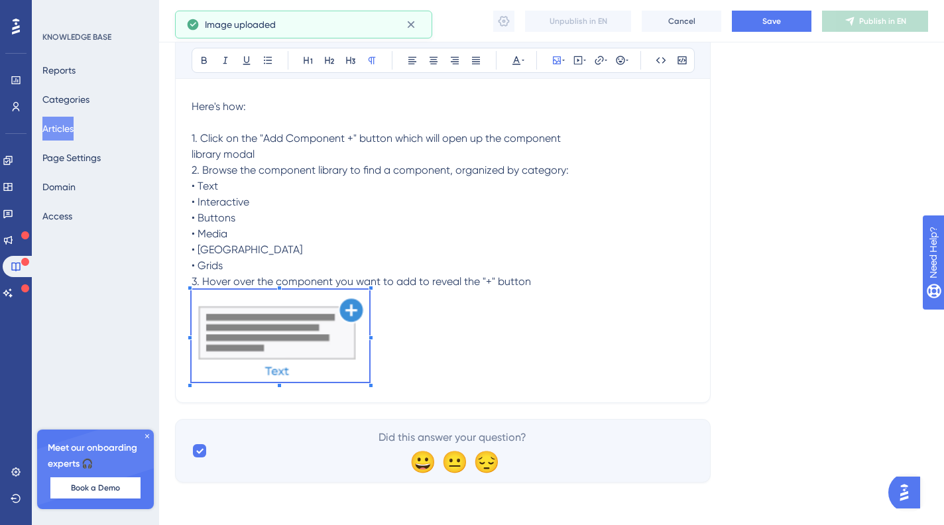
click at [369, 304] on span at bounding box center [281, 338] width 178 height 97
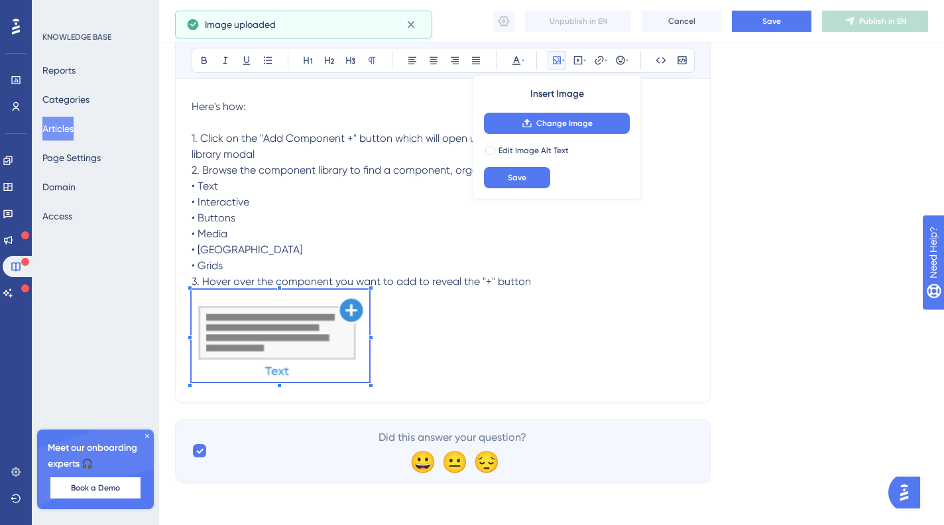
click at [557, 284] on p "Here's how: 1. Click on the "Add Component +" button which will open up the com…" at bounding box center [443, 194] width 503 height 191
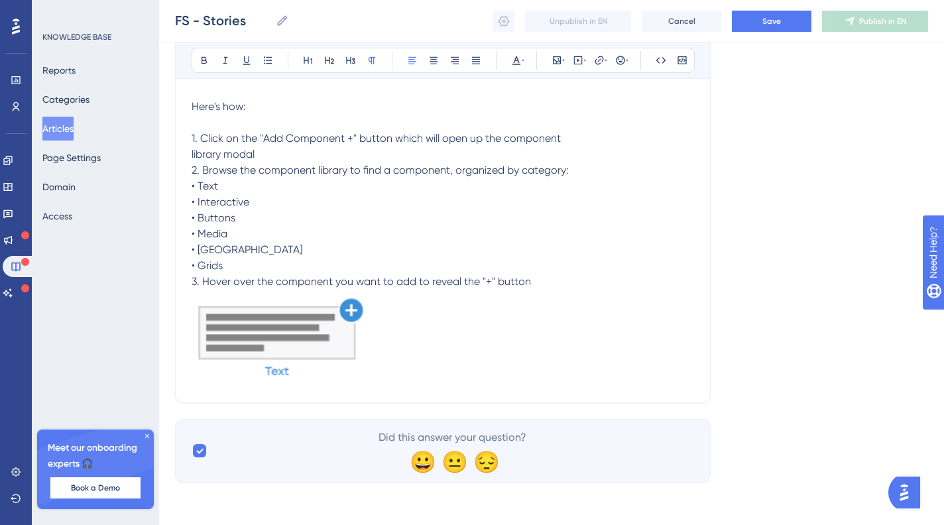
click at [512, 343] on p at bounding box center [443, 338] width 503 height 97
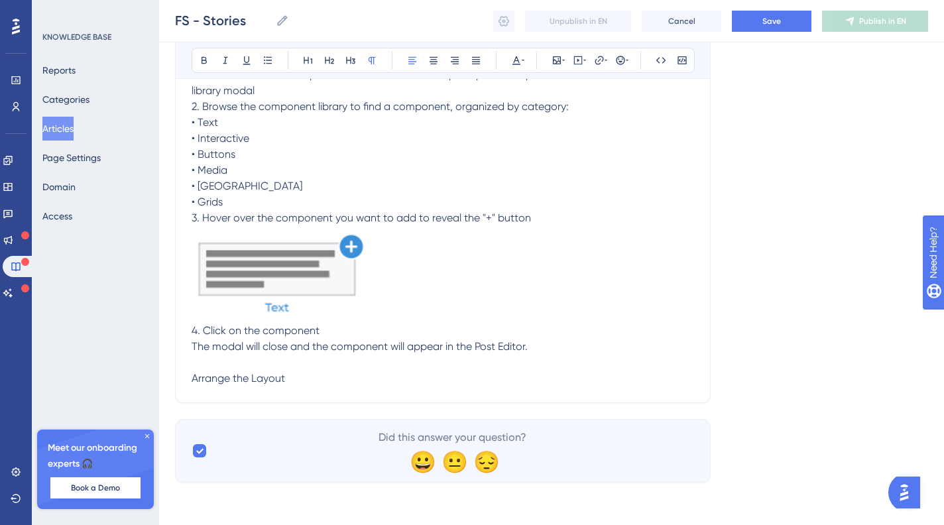
scroll to position [824, 0]
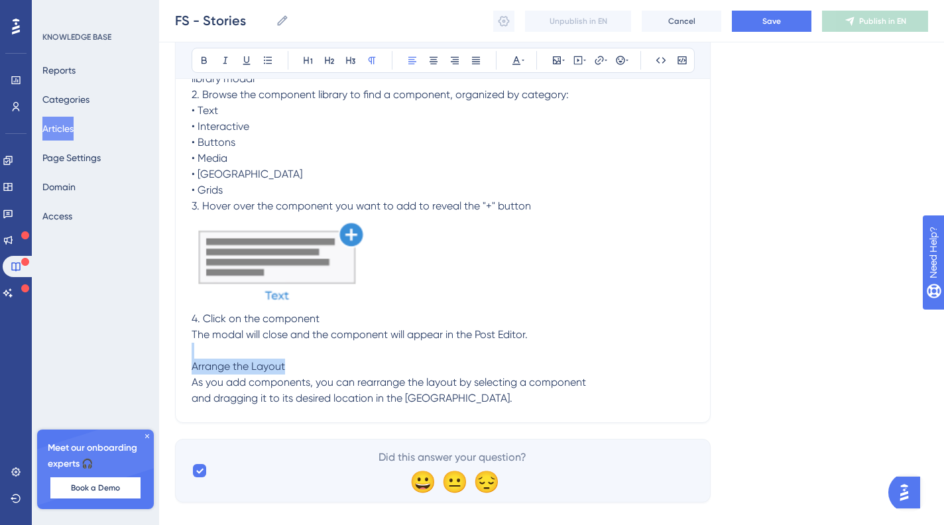
drag, startPoint x: 236, startPoint y: 353, endPoint x: 143, endPoint y: 353, distance: 92.9
click at [322, 361] on p "Arrange the Layout" at bounding box center [443, 367] width 503 height 16
drag, startPoint x: 332, startPoint y: 367, endPoint x: 237, endPoint y: 208, distance: 186.2
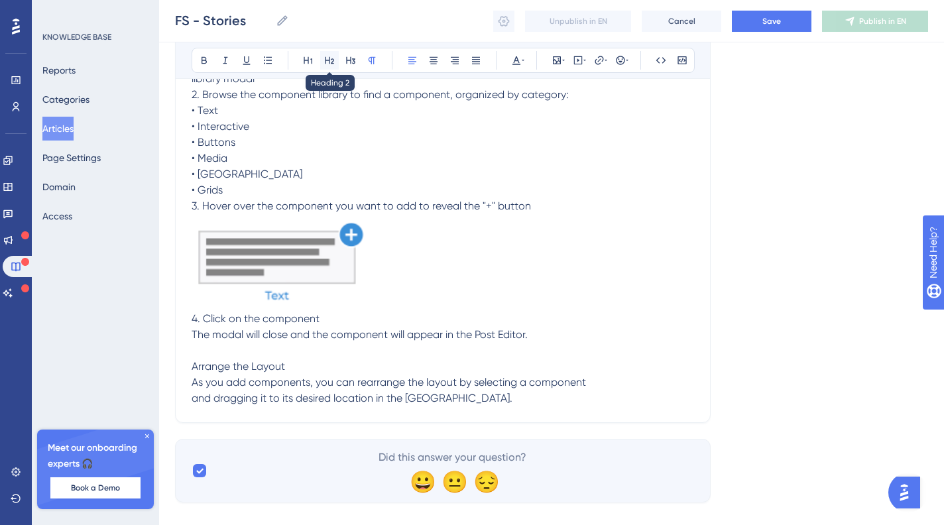
click at [325, 57] on icon at bounding box center [329, 60] width 11 height 11
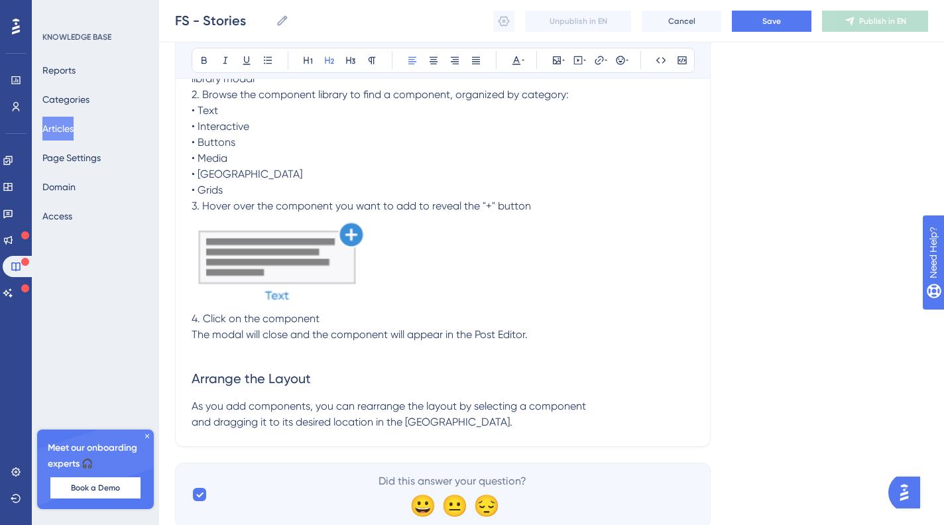
click at [478, 422] on p "As you add components, you can rearrange the layout by selecting a component an…" at bounding box center [443, 415] width 503 height 32
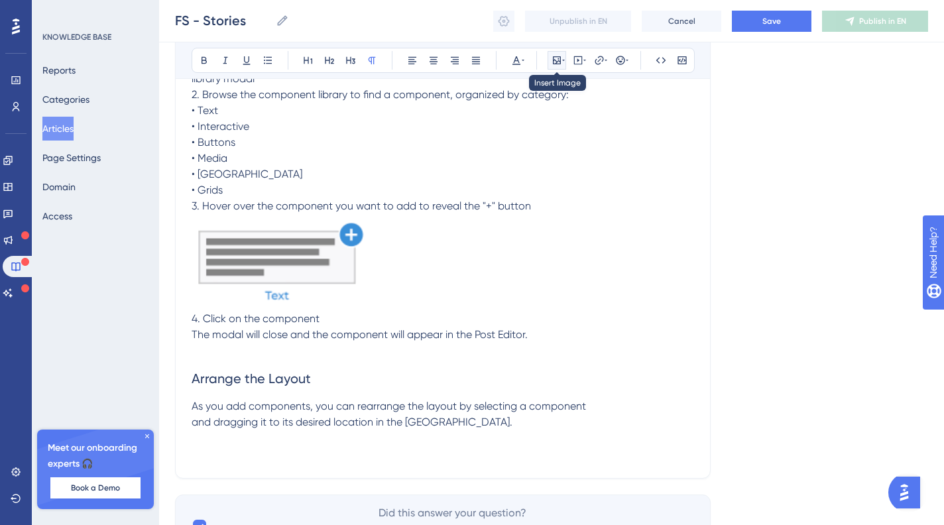
click at [555, 61] on icon at bounding box center [557, 60] width 11 height 11
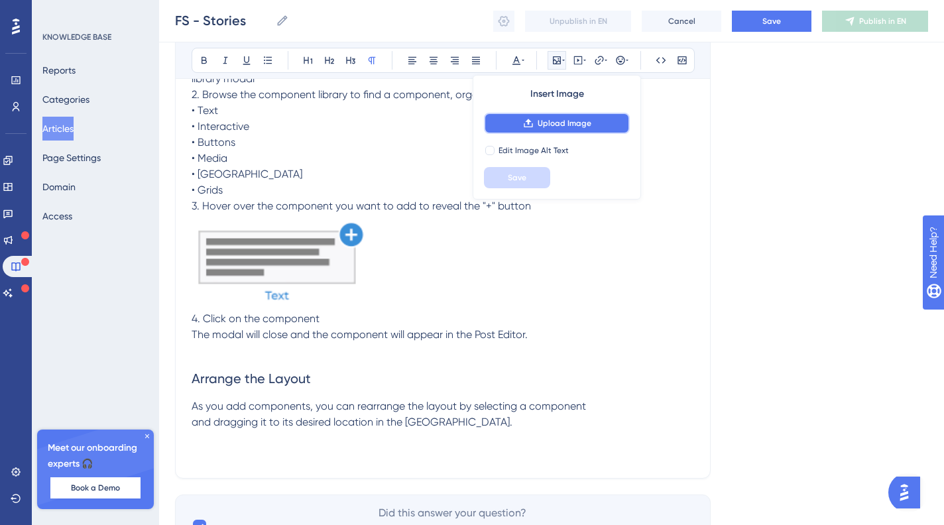
click at [563, 124] on span "Upload Image" at bounding box center [565, 123] width 54 height 11
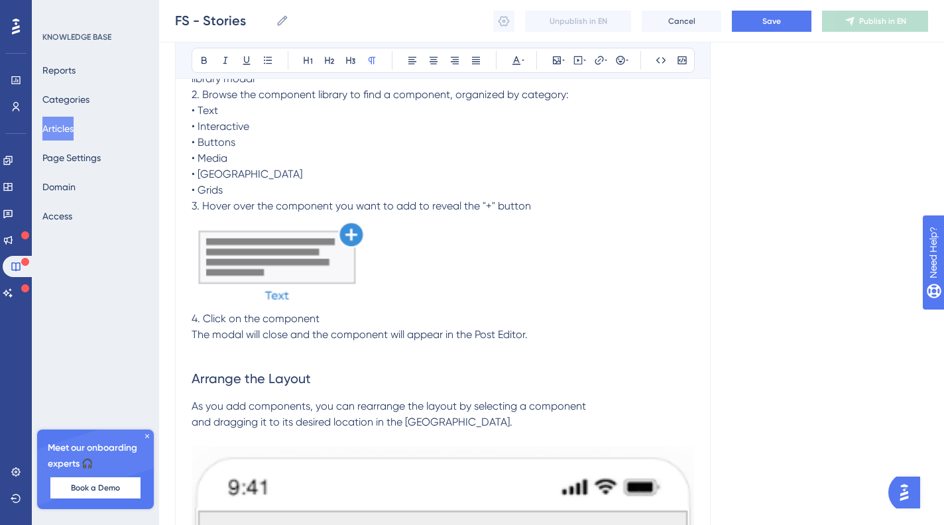
click at [519, 415] on p "As you add components, you can rearrange the layout by selecting a component an…" at bounding box center [443, 415] width 503 height 32
